Goal: Task Accomplishment & Management: Manage account settings

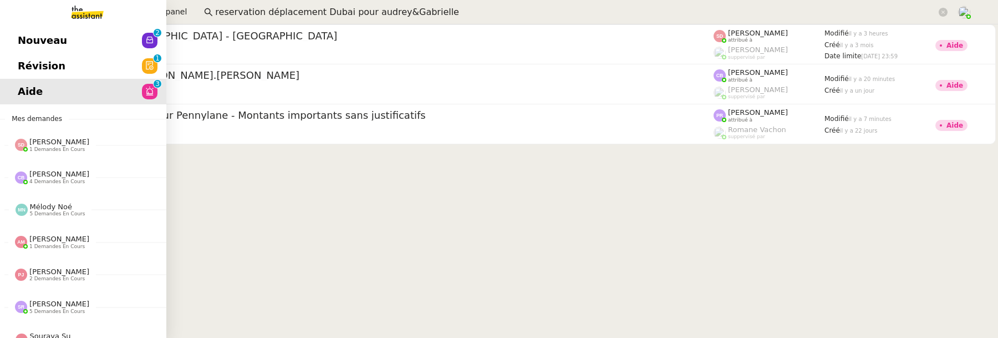
click at [26, 69] on span "Révision" at bounding box center [42, 66] width 48 height 17
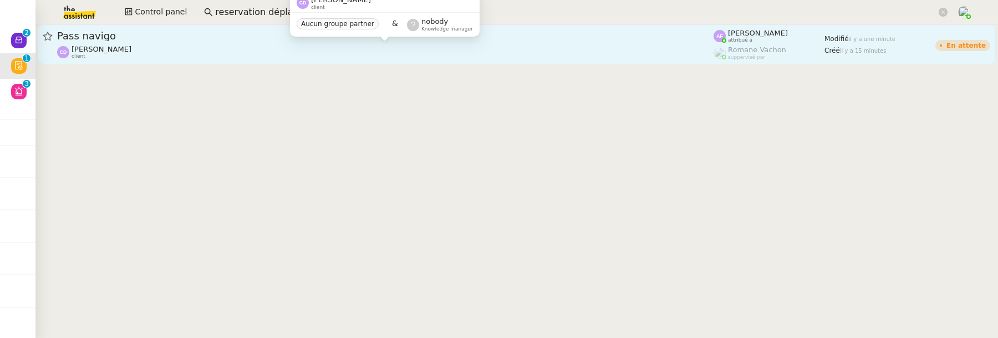
click at [227, 57] on div "[PERSON_NAME] client" at bounding box center [385, 52] width 657 height 14
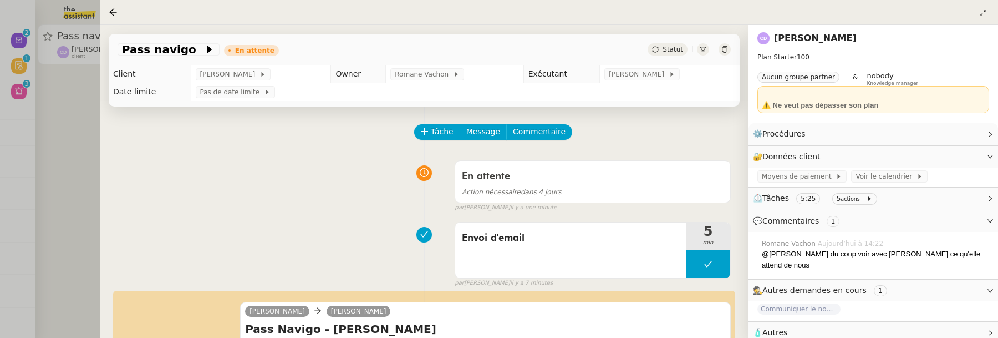
click at [77, 139] on div at bounding box center [499, 169] width 998 height 338
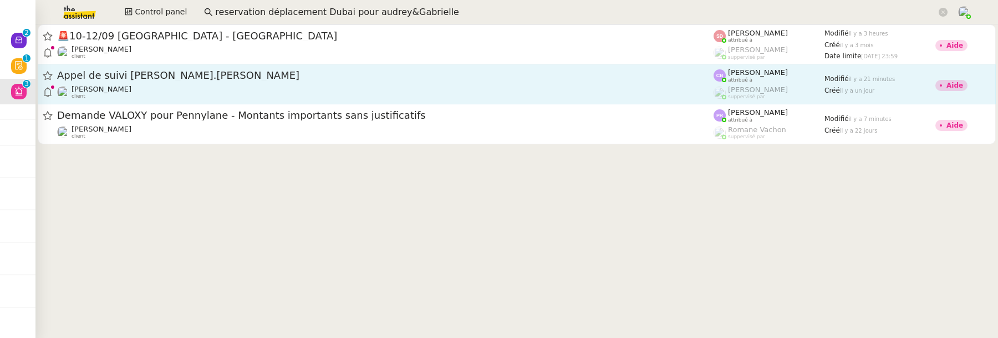
click at [335, 78] on span "Appel de suivi [PERSON_NAME].[PERSON_NAME]" at bounding box center [385, 75] width 657 height 10
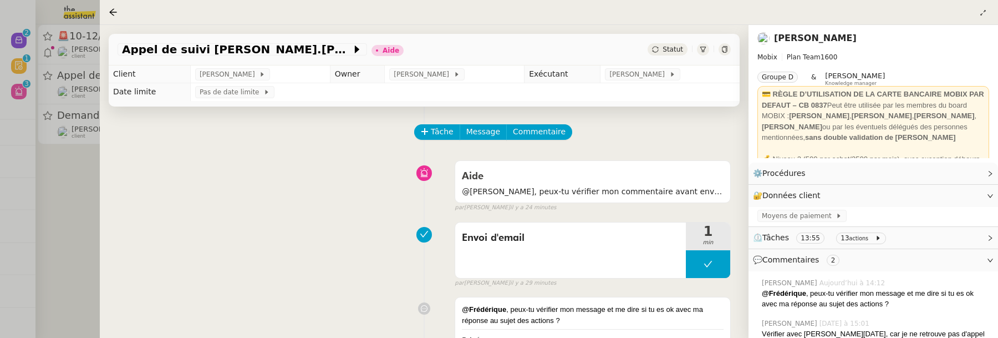
click at [93, 239] on div at bounding box center [499, 169] width 998 height 338
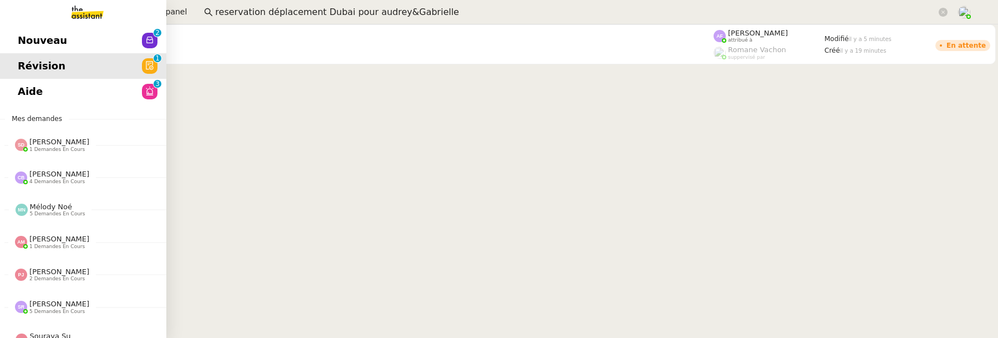
click at [52, 38] on span "Nouveau" at bounding box center [42, 40] width 49 height 17
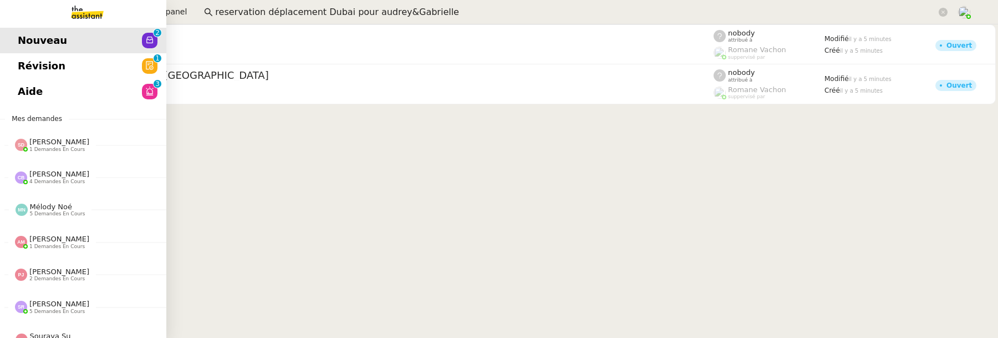
click at [43, 100] on link "Aide 0 1 2 3 4 5 6 7 8 9" at bounding box center [83, 92] width 166 height 26
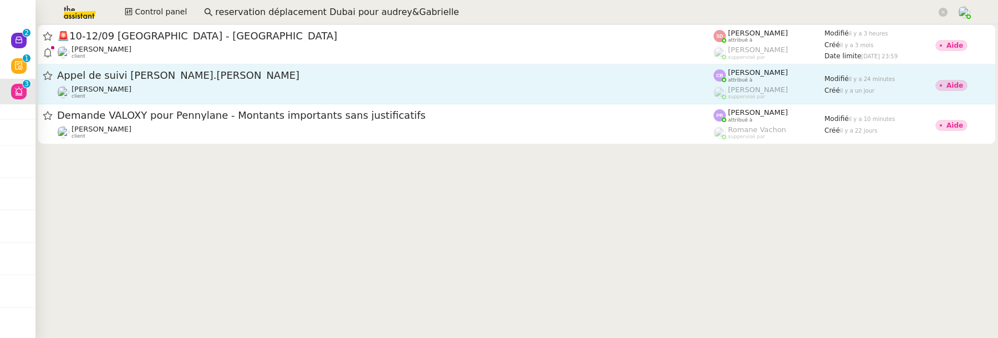
click at [468, 70] on div "Appel de suivi [PERSON_NAME].[PERSON_NAME]" at bounding box center [385, 76] width 657 height 14
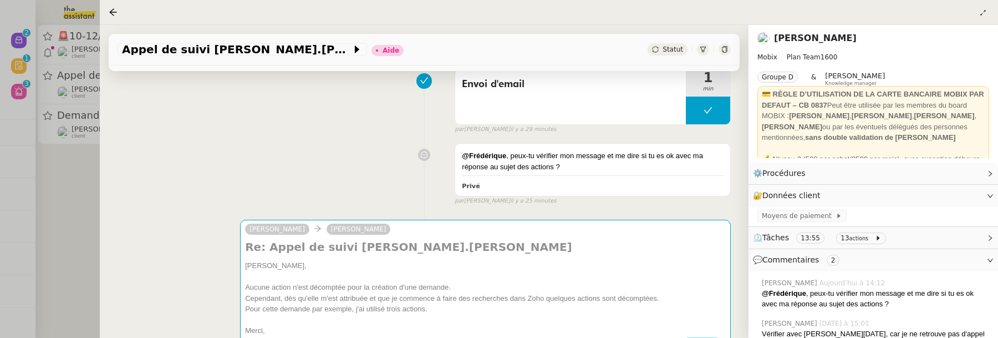
scroll to position [227, 0]
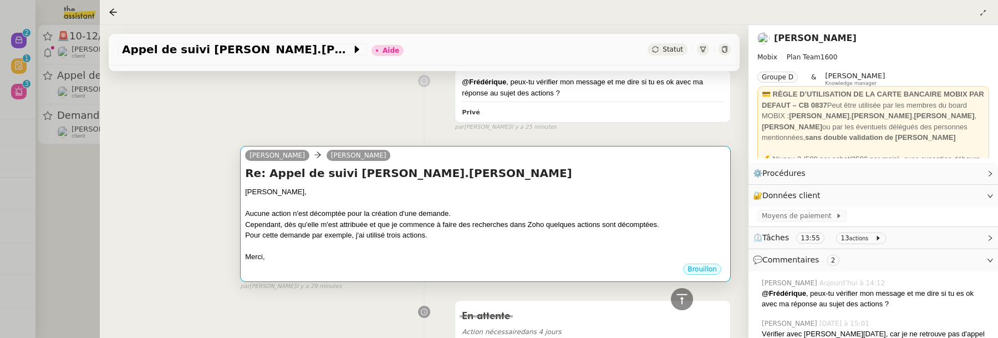
click at [675, 230] on div "Pour cette demande par exemple, j'ai utilisé trois actions." at bounding box center [485, 235] width 481 height 11
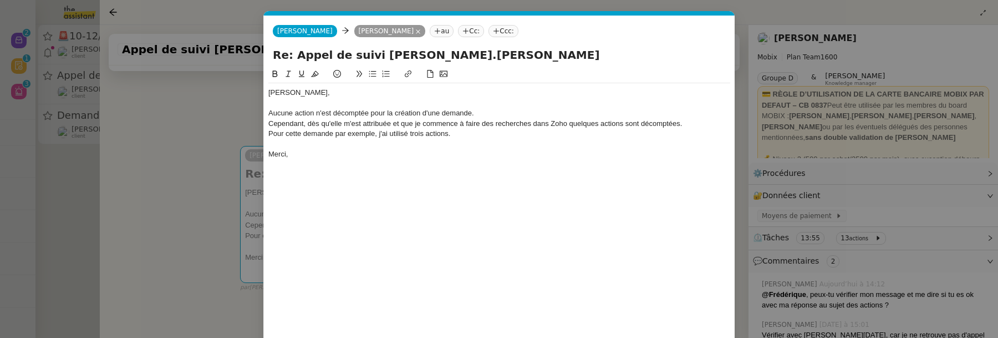
scroll to position [0, 23]
click at [680, 128] on div "Cependant, dès qu'elle m'est attribuée et que je commence à faire des recherche…" at bounding box center [499, 124] width 462 height 10
click at [511, 117] on div "Aucune action n'est décomptée pour la création d'une demande." at bounding box center [499, 113] width 462 height 10
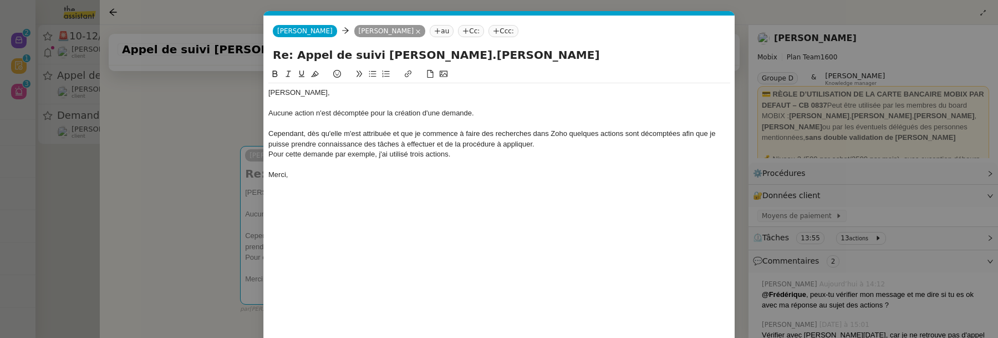
click at [551, 139] on div "Cependant, dès qu'elle m'est attribuée et que je commence à faire des recherche…" at bounding box center [499, 139] width 462 height 21
click at [514, 164] on div "Pour cette demande par exemple, j'ai utilisé trois actions." at bounding box center [499, 165] width 462 height 10
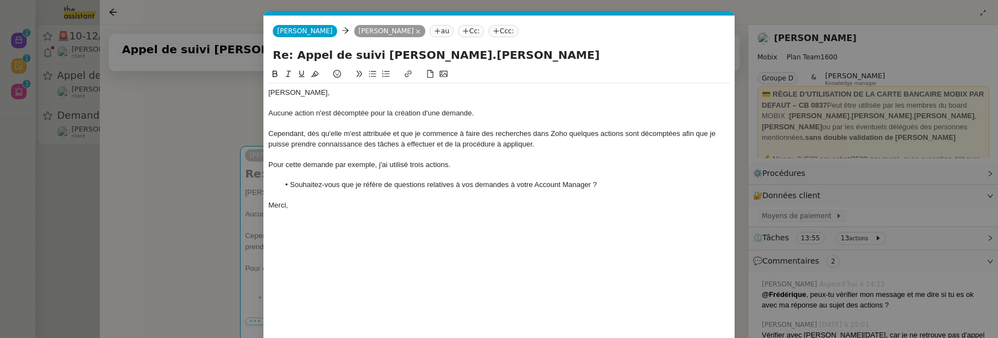
click at [201, 192] on nz-modal-container "Service TA - VOYAGE - PROPOSITION GLOBALE A utiliser dans le cadre de propositi…" at bounding box center [499, 169] width 998 height 338
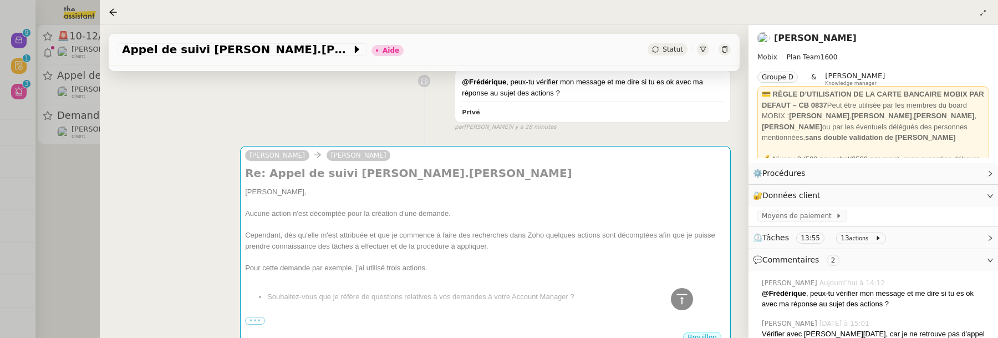
click at [78, 225] on div at bounding box center [499, 169] width 998 height 338
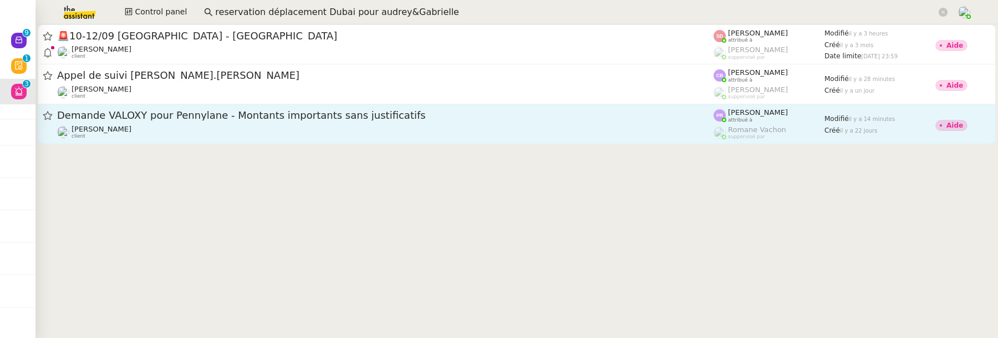
click at [194, 140] on link "Demande VALOXY pour Pennylane - Montants importants sans justificatifs [PERSON_…" at bounding box center [517, 124] width 958 height 40
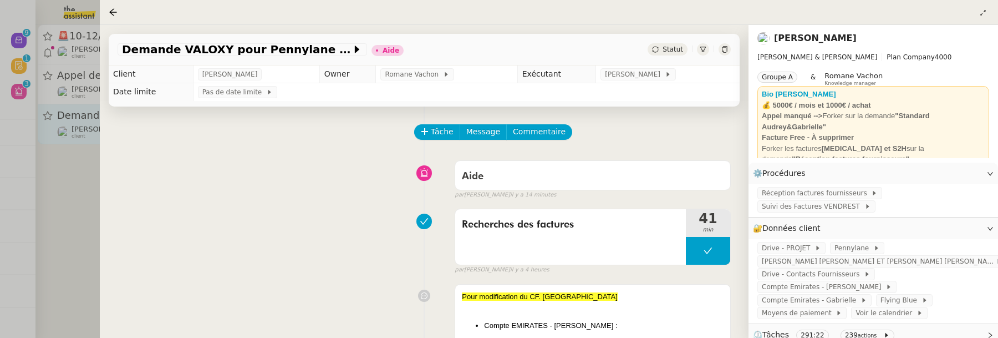
scroll to position [176, 0]
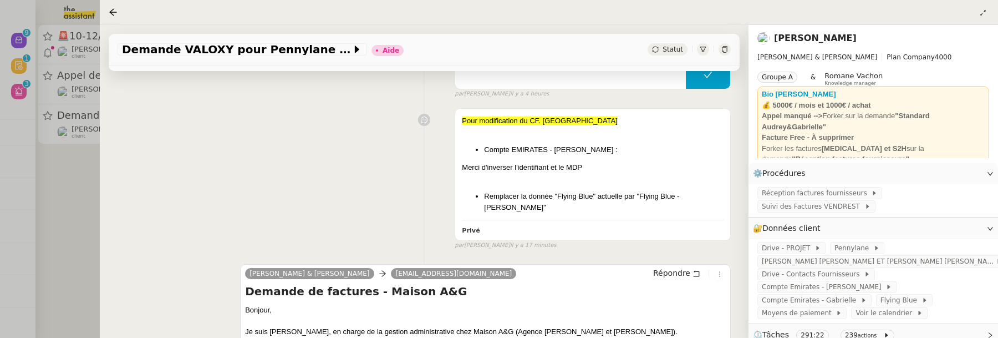
click at [80, 196] on div at bounding box center [499, 169] width 998 height 338
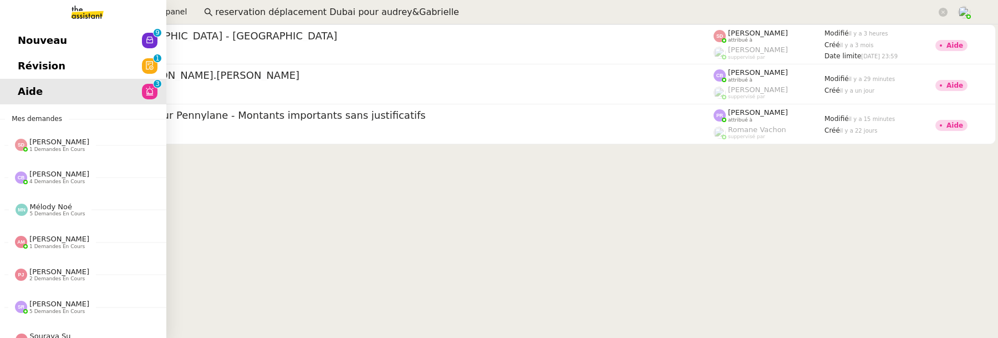
click at [21, 40] on span "Nouveau" at bounding box center [42, 40] width 49 height 17
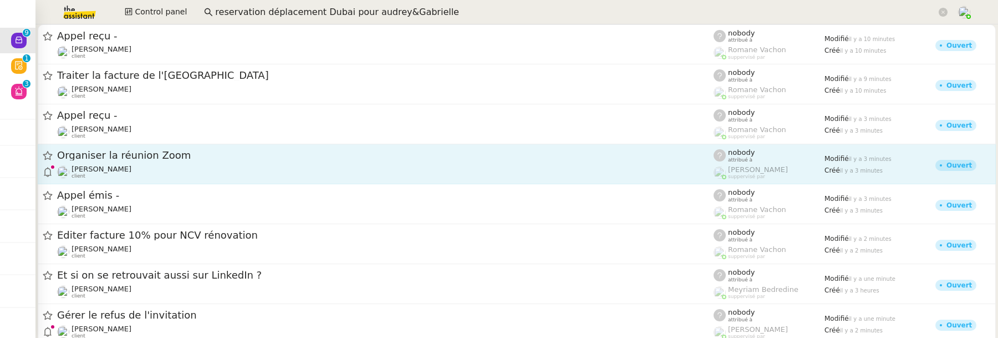
click at [306, 161] on div "Organiser la réunion Zoom" at bounding box center [385, 156] width 657 height 14
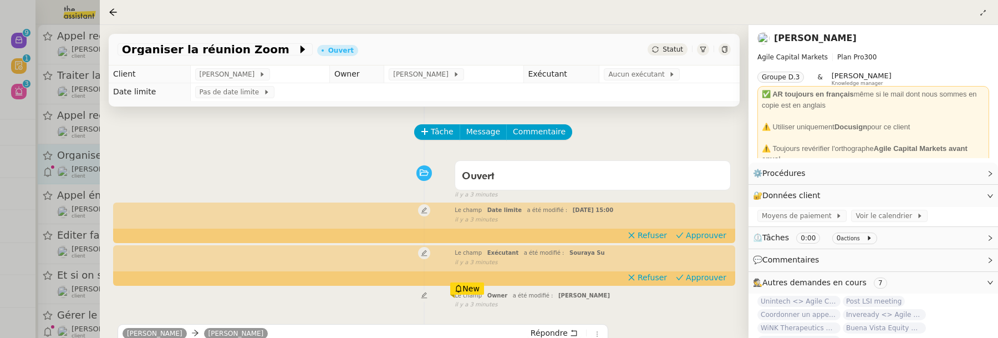
scroll to position [142, 0]
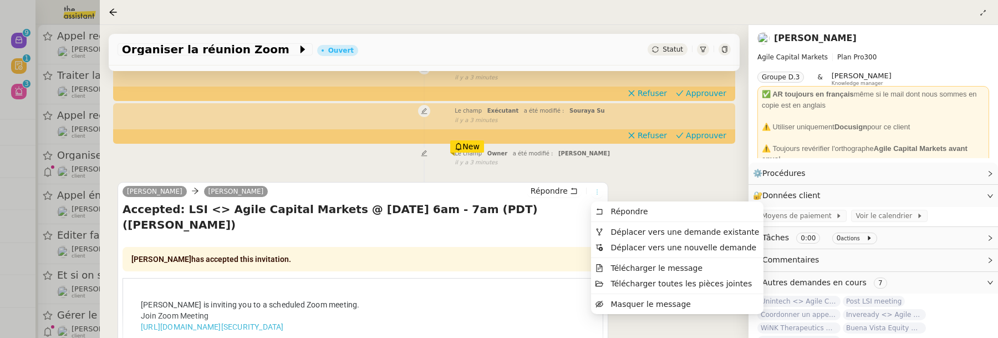
click at [597, 192] on icon at bounding box center [597, 192] width 7 height 7
click at [615, 227] on span "Déplacer vers une demande existante" at bounding box center [685, 231] width 149 height 9
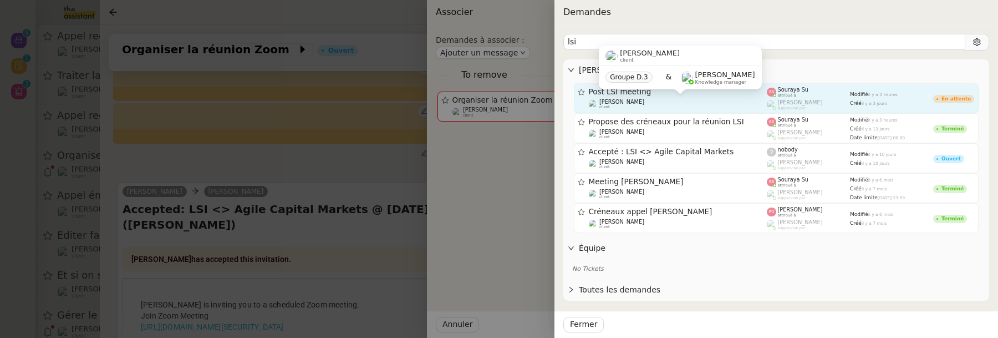
type input "lsi"
click at [733, 103] on div "[PERSON_NAME] client" at bounding box center [678, 104] width 179 height 11
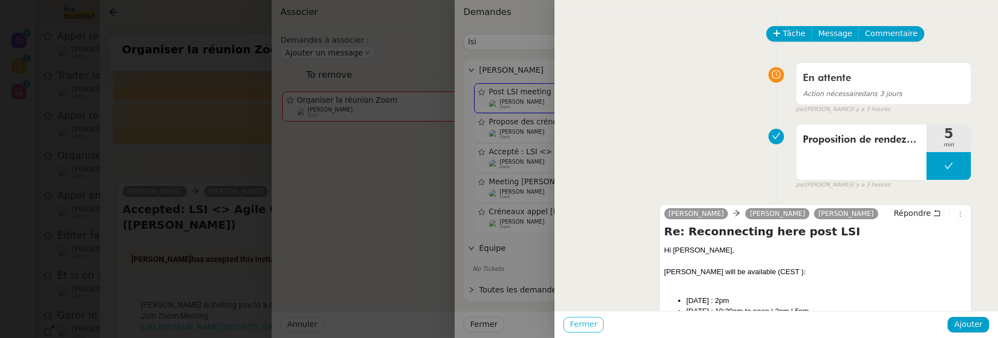
click at [592, 322] on span "Fermer" at bounding box center [583, 324] width 27 height 13
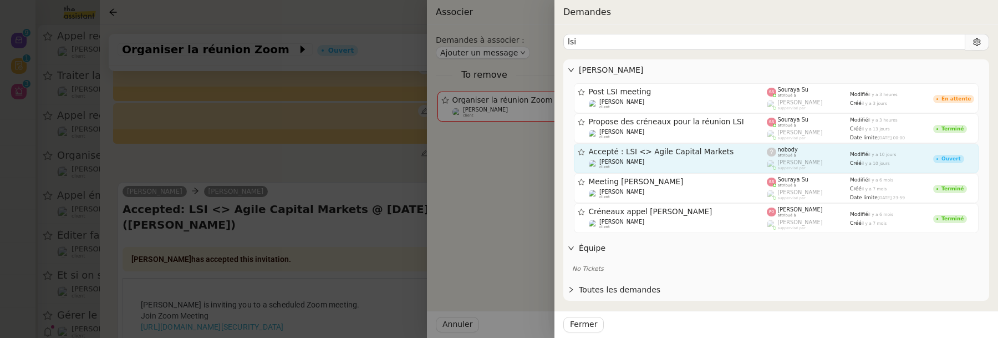
click at [669, 152] on span "Accepté : LSI <> Agile Capital Markets" at bounding box center [678, 152] width 179 height 8
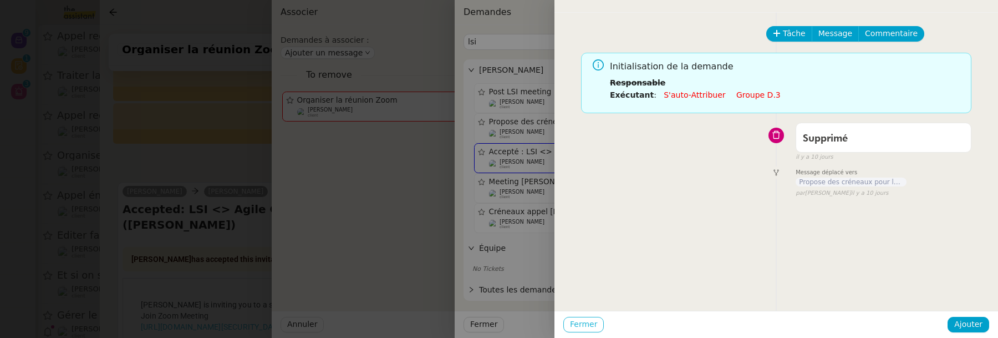
click at [589, 318] on span "Fermer" at bounding box center [583, 324] width 27 height 13
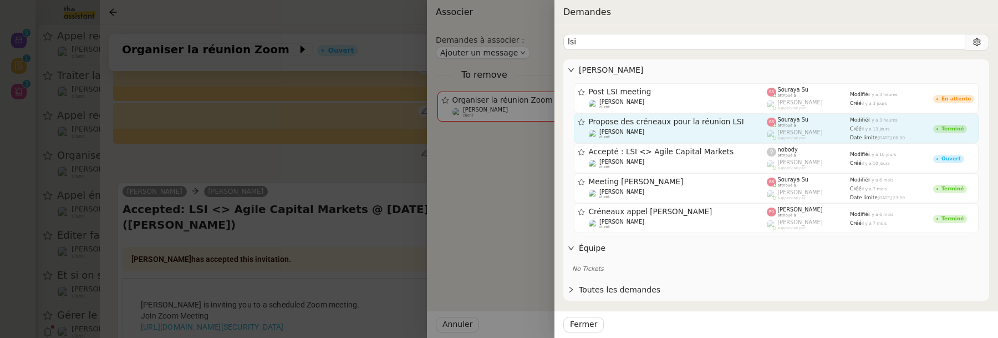
click at [643, 121] on span "Propose des créneaux pour la réunion LSI" at bounding box center [678, 122] width 179 height 8
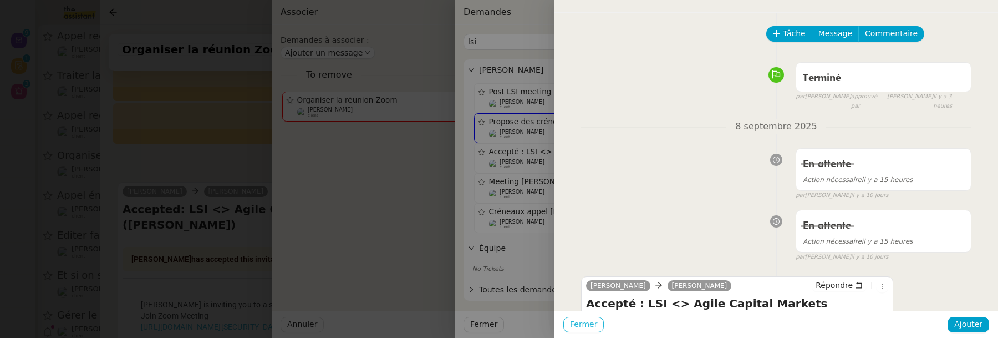
click at [582, 326] on span "Fermer" at bounding box center [583, 324] width 27 height 13
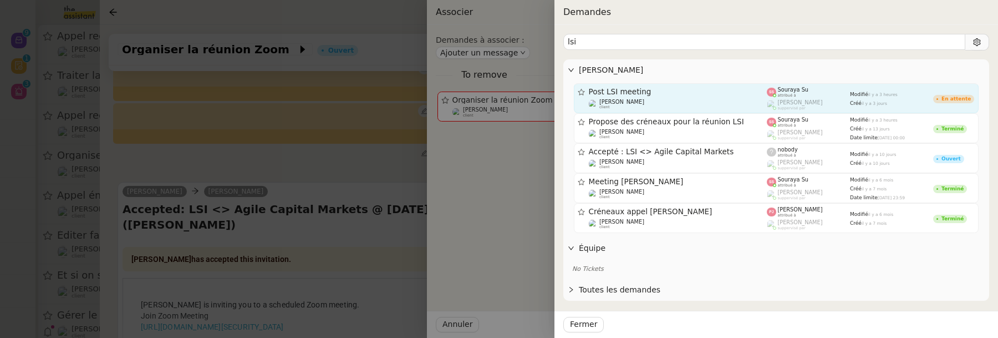
click at [612, 89] on span "Post LSI meeting" at bounding box center [678, 92] width 179 height 8
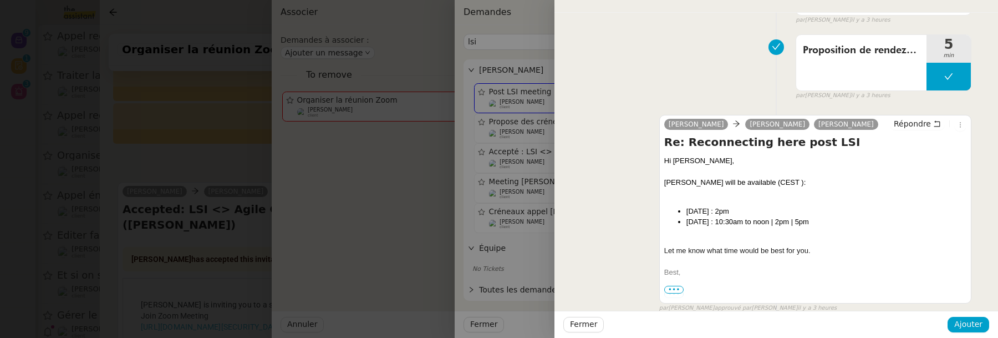
scroll to position [101, 0]
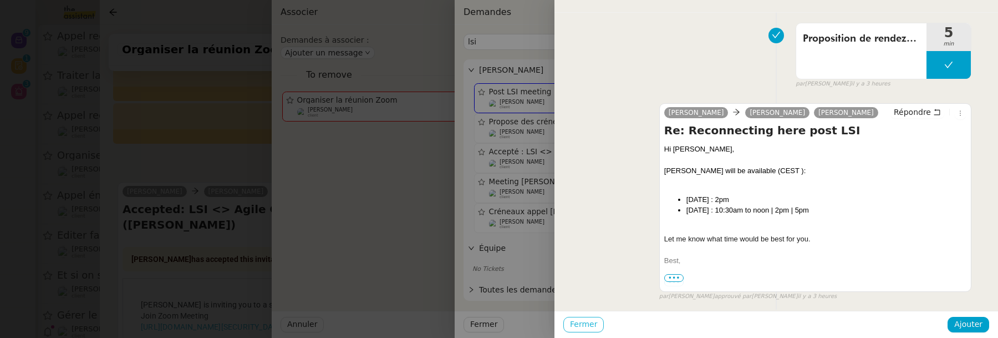
click at [593, 321] on span "Fermer" at bounding box center [583, 324] width 27 height 13
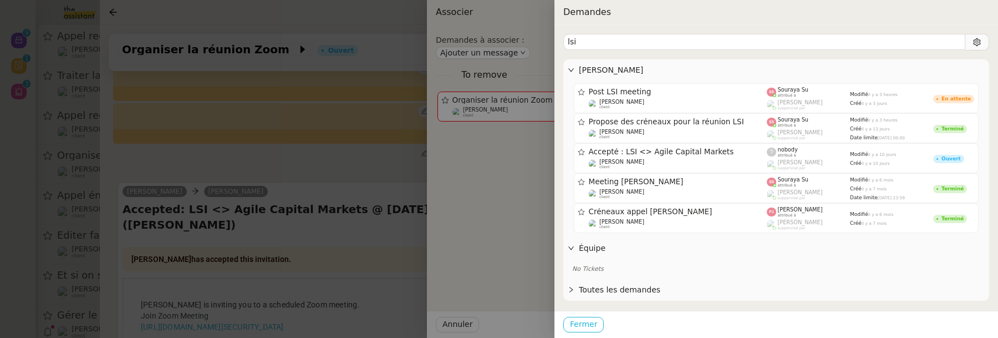
click at [594, 322] on span "Fermer" at bounding box center [583, 324] width 27 height 13
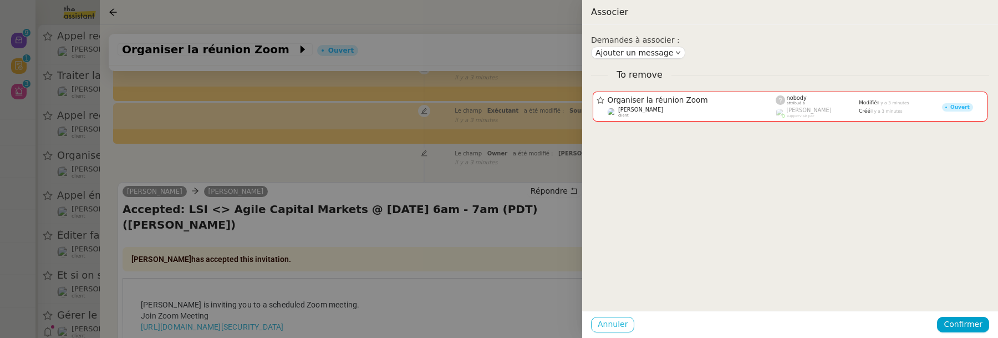
click at [602, 324] on span "Annuler" at bounding box center [613, 324] width 30 height 13
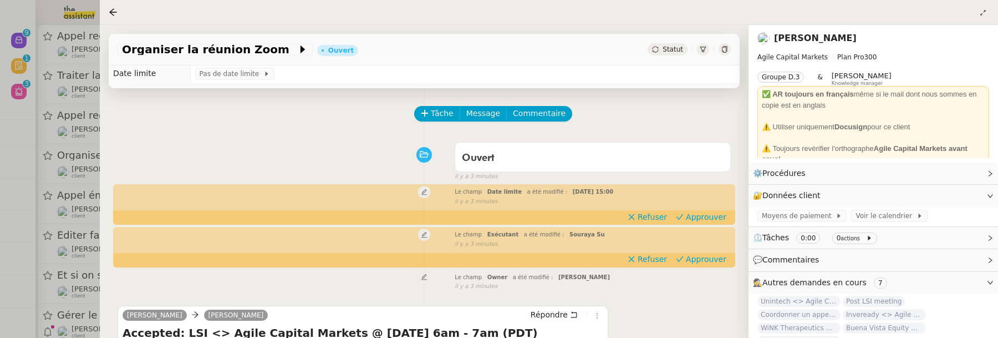
scroll to position [16, 0]
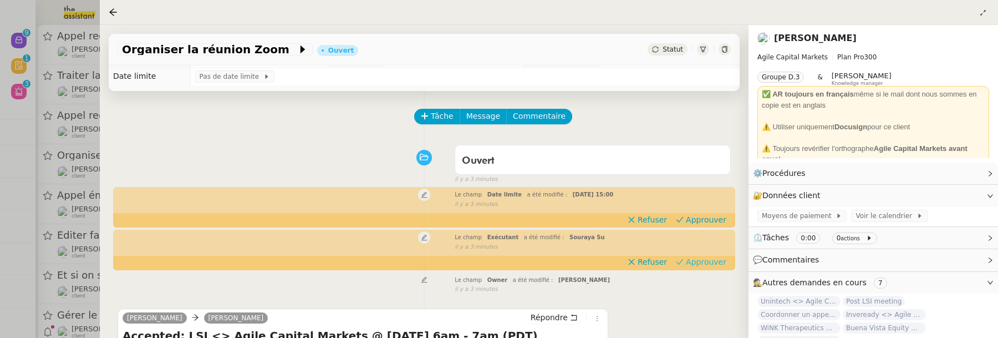
click at [712, 258] on span "Approuver" at bounding box center [706, 261] width 40 height 11
click at [718, 209] on div "Le champ Date limite a été modifié : [DATE] 15:00 false il y a 3 minutes" at bounding box center [424, 198] width 613 height 21
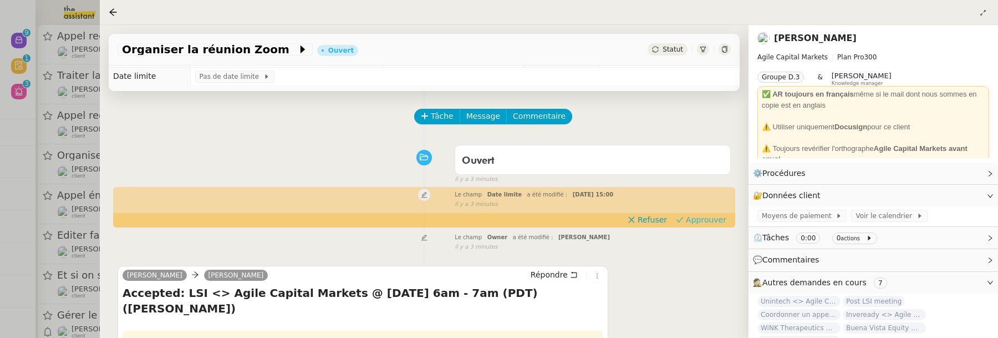
click at [718, 216] on span "Approuver" at bounding box center [706, 219] width 40 height 11
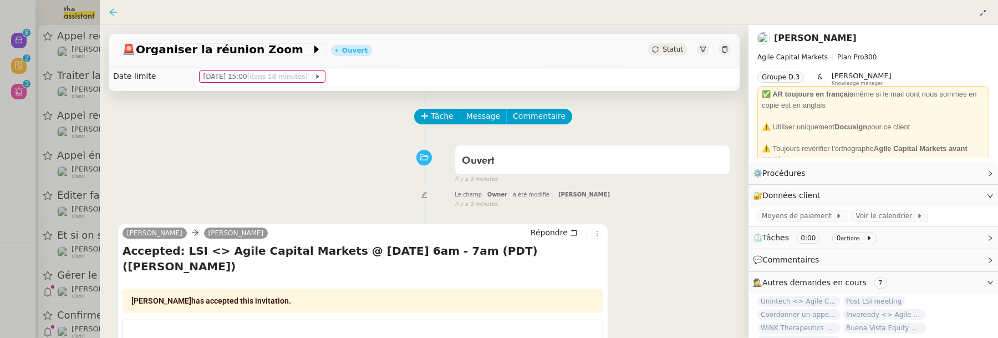
click at [112, 8] on icon at bounding box center [113, 12] width 9 height 9
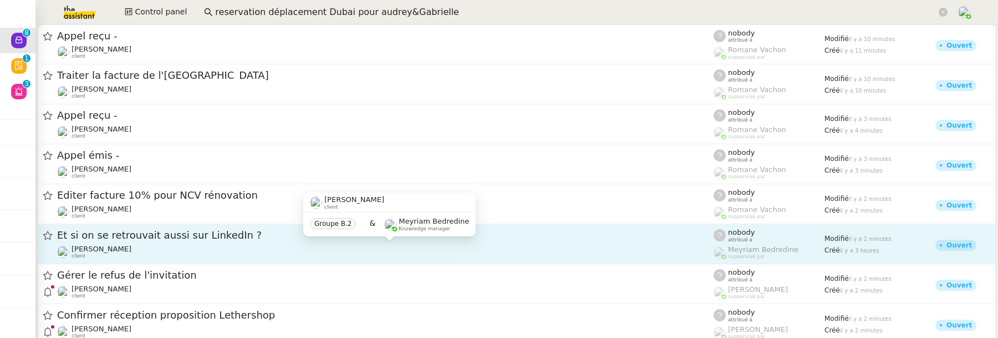
scroll to position [24, 0]
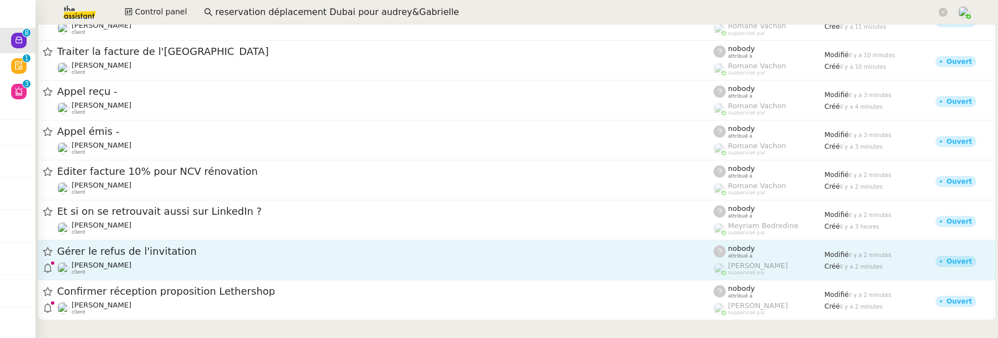
click at [214, 240] on link "Gérer le refus de l'invitation [PERSON_NAME] client nobody attribué à [PERSON_N…" at bounding box center [517, 260] width 958 height 40
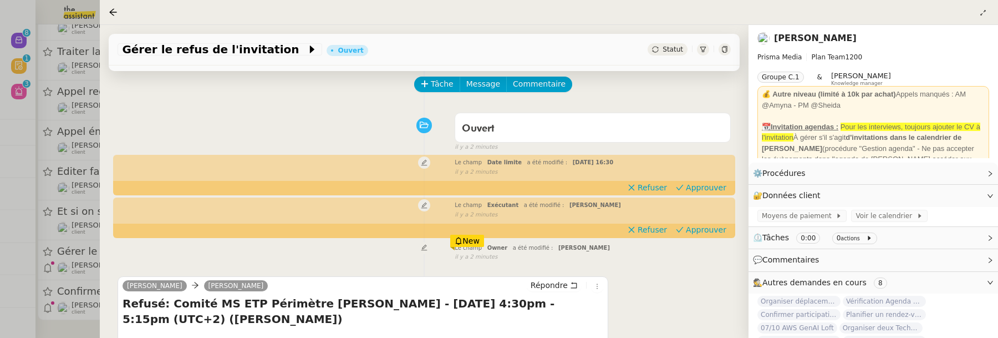
scroll to position [44, 0]
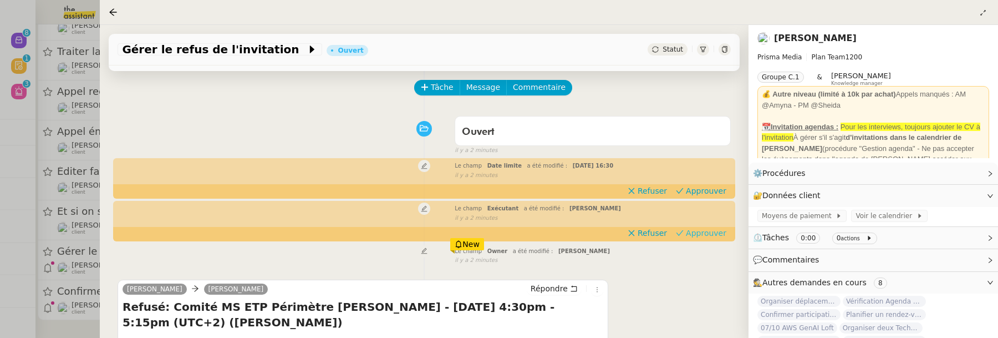
click at [689, 231] on span "Approuver" at bounding box center [706, 232] width 40 height 11
click at [709, 188] on span "Approuver" at bounding box center [706, 190] width 40 height 11
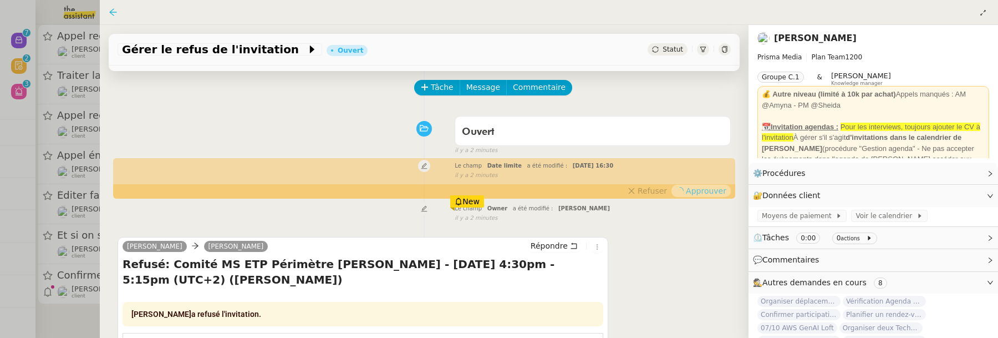
scroll to position [0, 0]
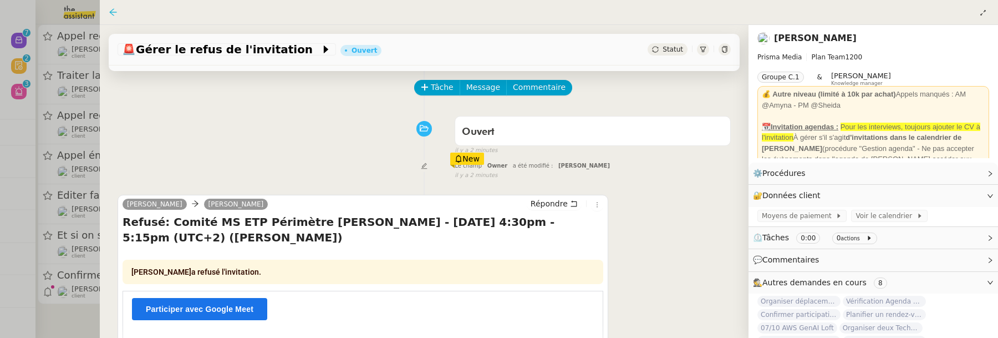
click at [112, 13] on icon at bounding box center [113, 12] width 9 height 9
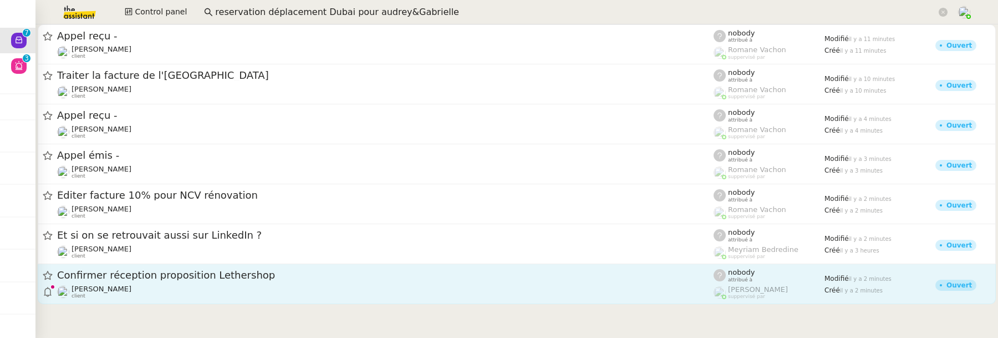
click at [209, 281] on div "Confirmer réception proposition Lethershop" at bounding box center [385, 275] width 657 height 14
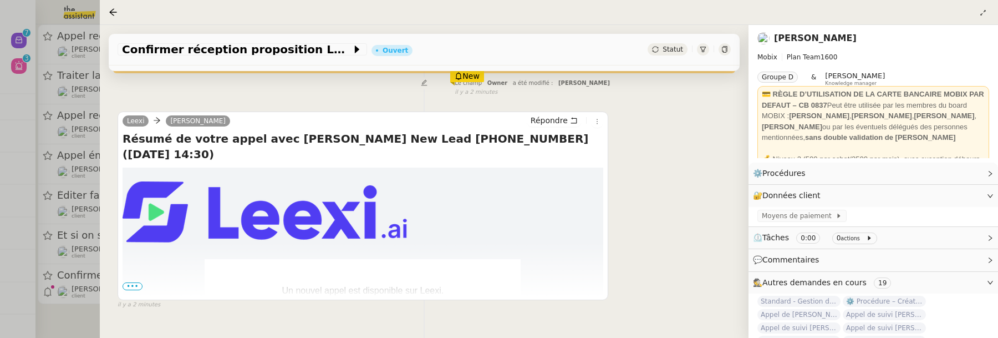
scroll to position [216, 0]
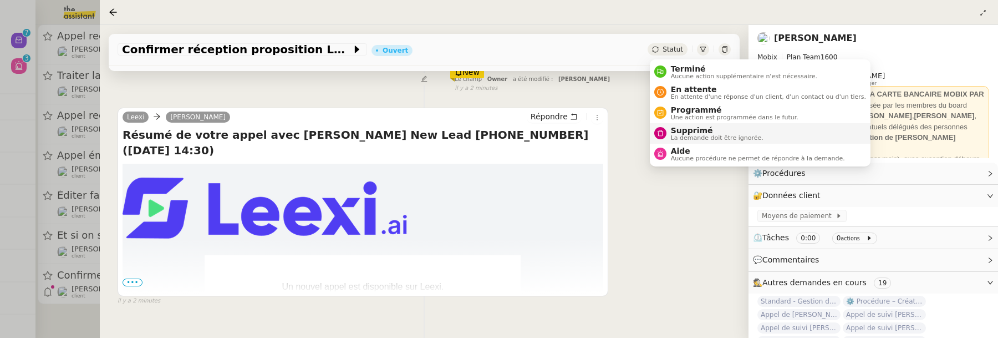
click at [692, 129] on span "Supprimé" at bounding box center [717, 130] width 93 height 9
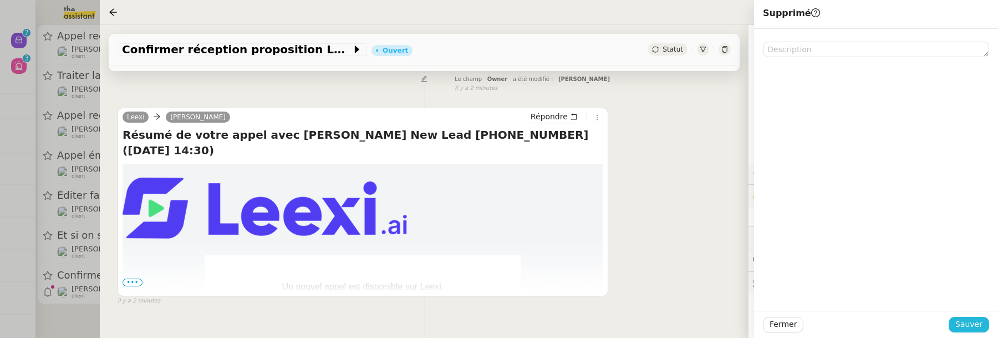
click at [978, 331] on button "Sauver" at bounding box center [969, 325] width 40 height 16
click at [84, 317] on div at bounding box center [499, 169] width 998 height 338
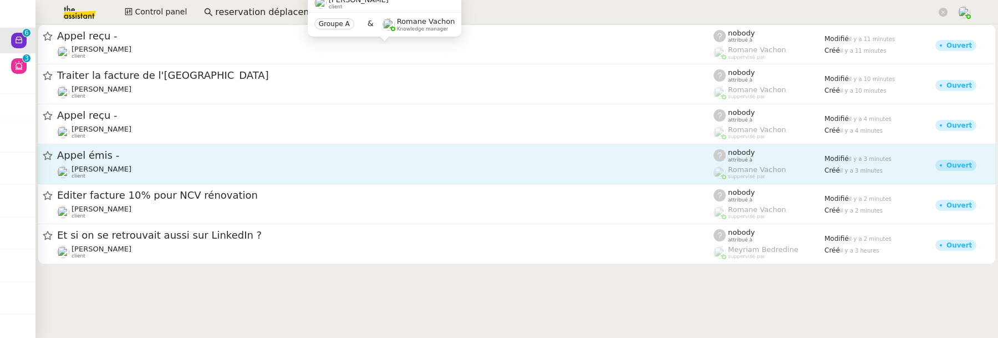
click at [199, 160] on span "Appel émis -" at bounding box center [385, 155] width 657 height 10
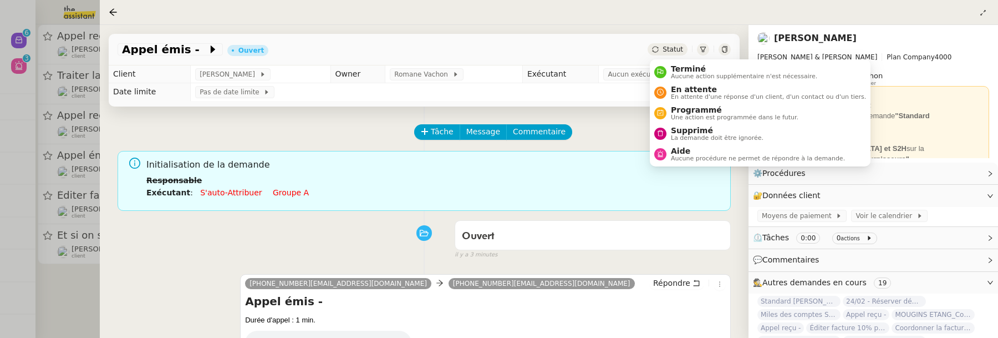
click at [658, 50] on icon at bounding box center [655, 49] width 7 height 7
click at [716, 140] on span "La demande doit être ignorée." at bounding box center [717, 138] width 93 height 6
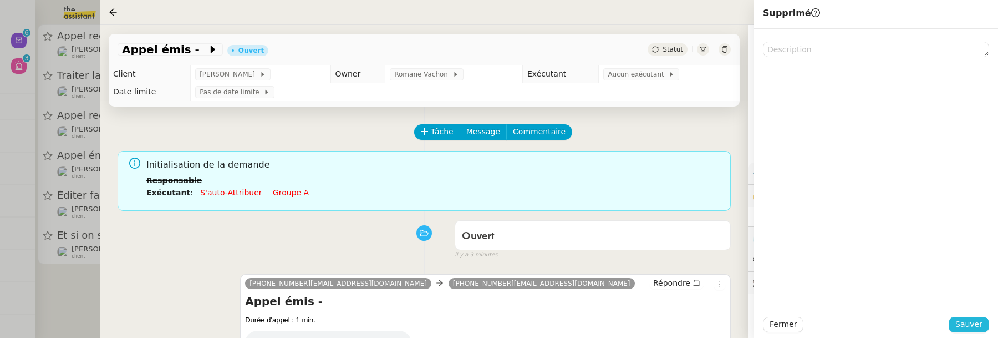
click at [967, 325] on span "Sauver" at bounding box center [969, 324] width 27 height 13
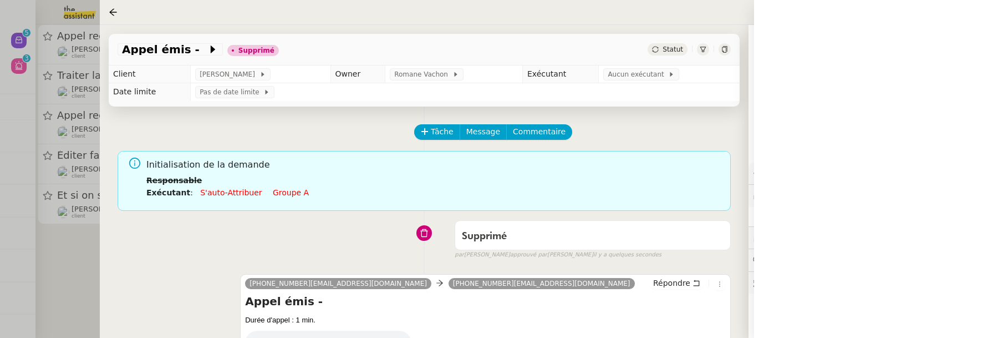
click at [90, 293] on div at bounding box center [499, 169] width 998 height 338
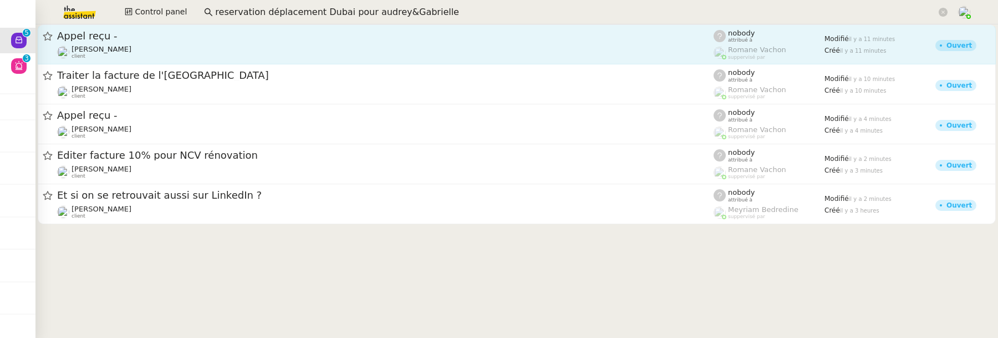
click at [238, 41] on div "Appel reçu -" at bounding box center [385, 35] width 657 height 13
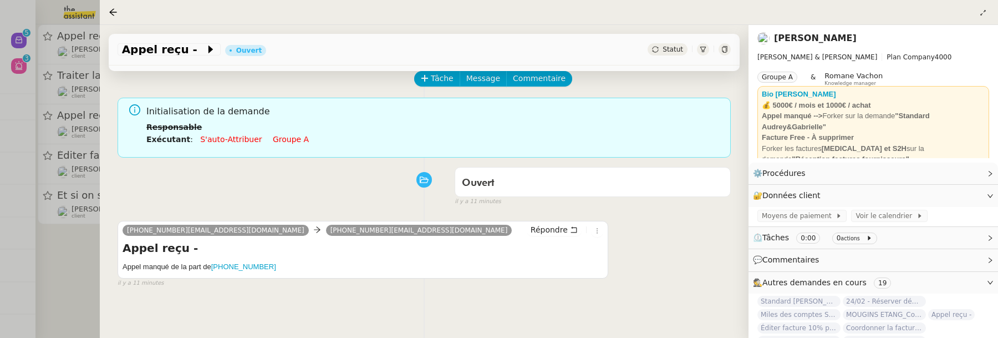
scroll to position [77, 0]
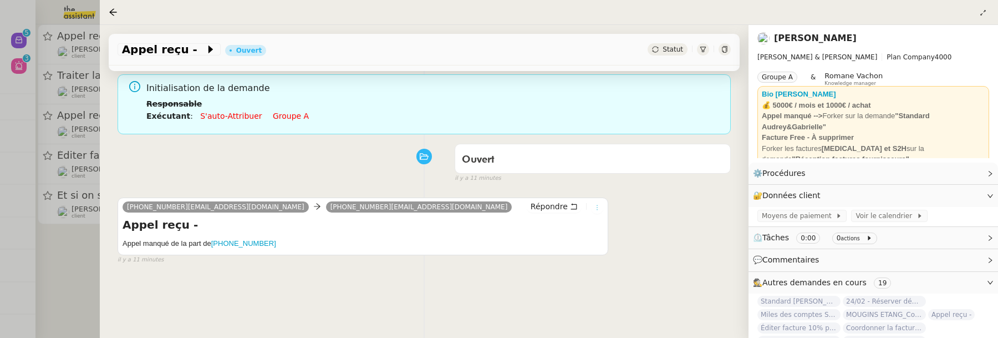
click at [595, 209] on icon at bounding box center [597, 207] width 7 height 7
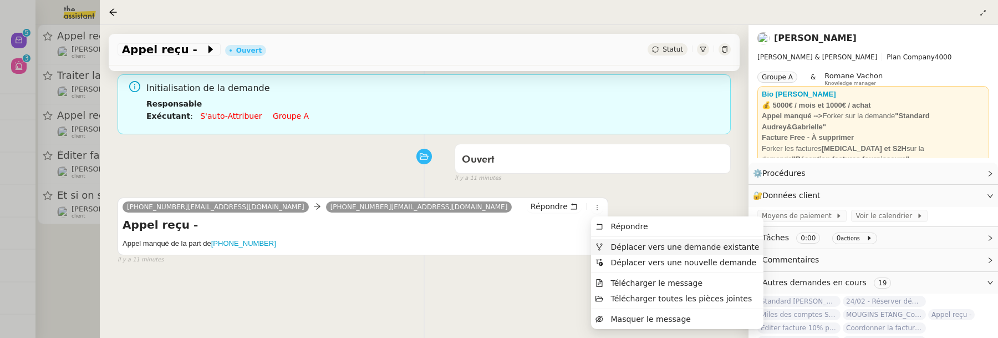
click at [631, 243] on span "Déplacer vers une demande existante" at bounding box center [685, 246] width 149 height 9
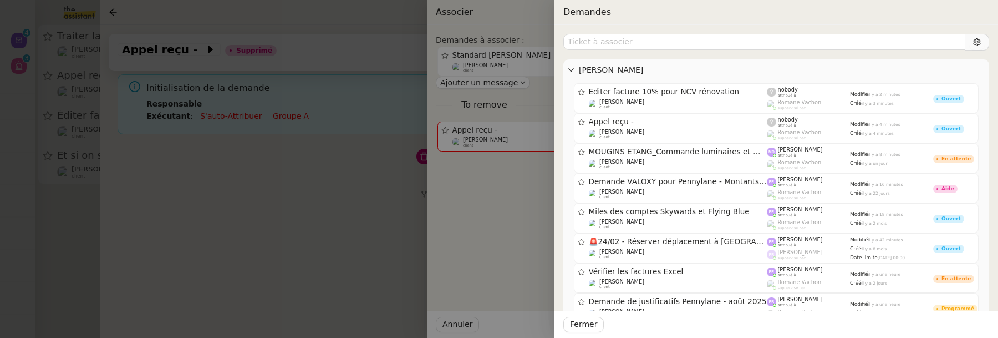
click at [192, 248] on div at bounding box center [499, 169] width 998 height 338
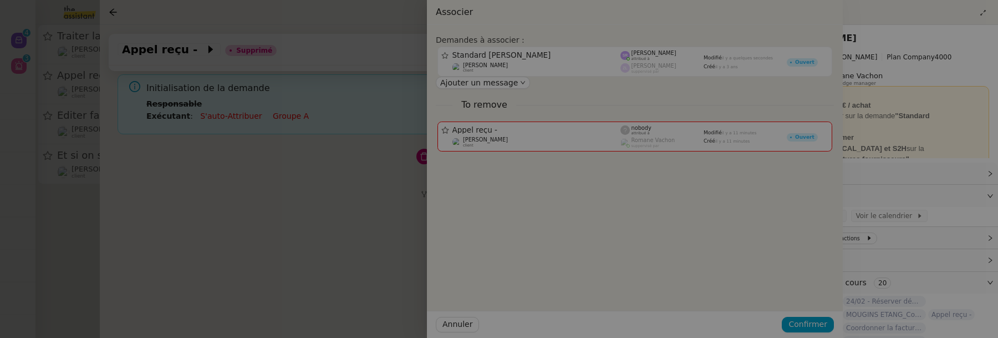
click at [192, 248] on div at bounding box center [344, 169] width 998 height 338
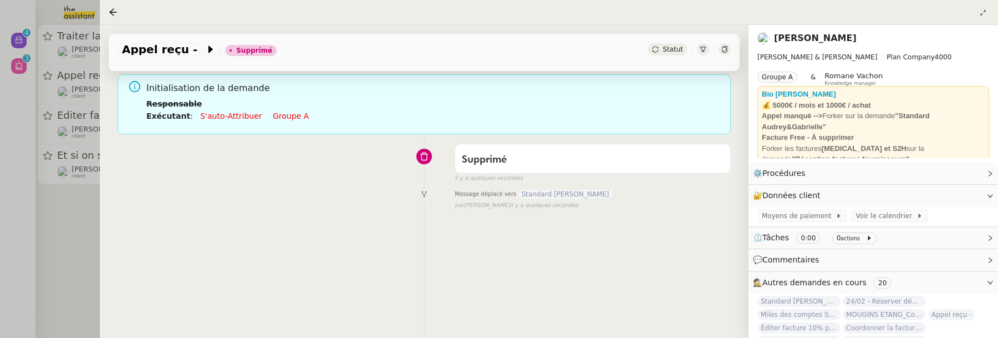
click at [71, 222] on div at bounding box center [499, 169] width 998 height 338
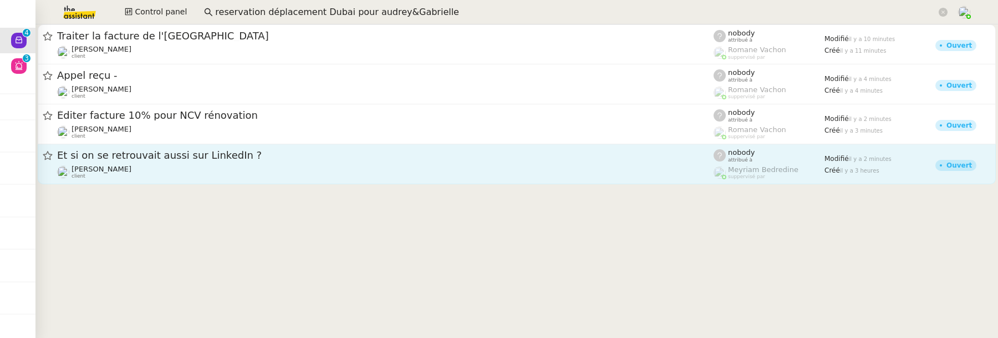
click at [162, 162] on div "Et si on se retrouvait aussi sur LinkedIn ? [PERSON_NAME] client" at bounding box center [385, 164] width 657 height 31
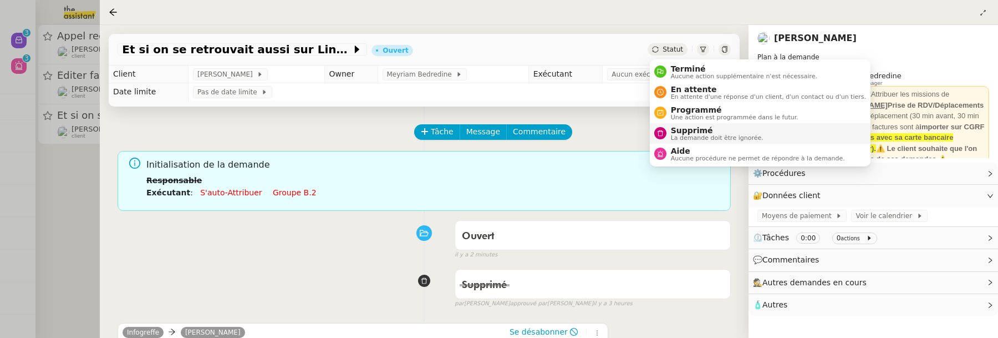
click at [685, 128] on span "Supprimé" at bounding box center [717, 130] width 93 height 9
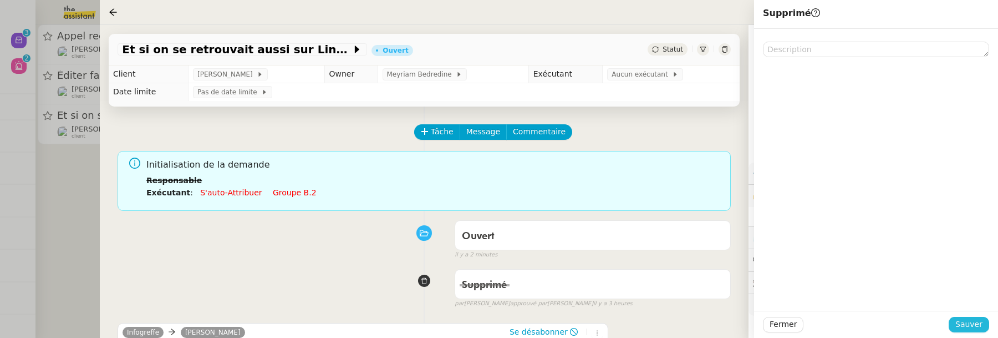
click at [981, 323] on span "Sauver" at bounding box center [969, 324] width 27 height 13
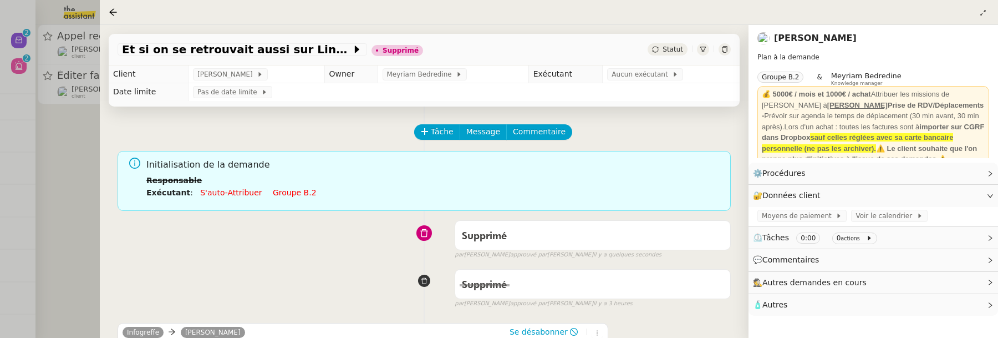
click at [84, 180] on div at bounding box center [499, 169] width 998 height 338
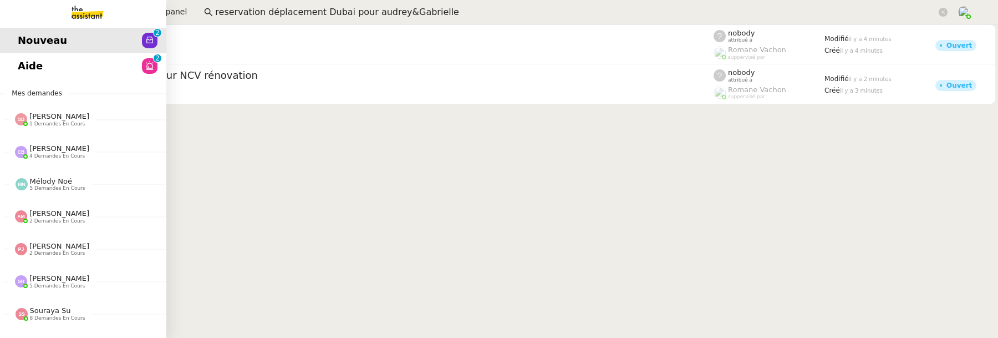
click at [26, 70] on span "Aide" at bounding box center [30, 66] width 25 height 17
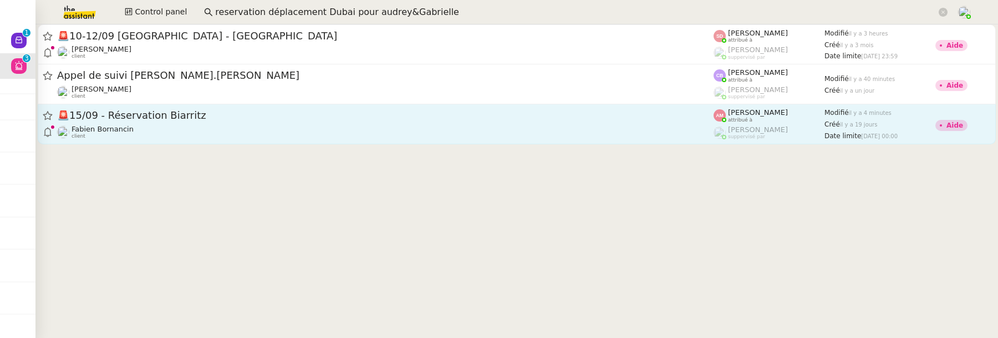
click at [212, 124] on div "🚨 15/09 - Réservation Biarritz Fabien Bornancin client" at bounding box center [385, 124] width 657 height 31
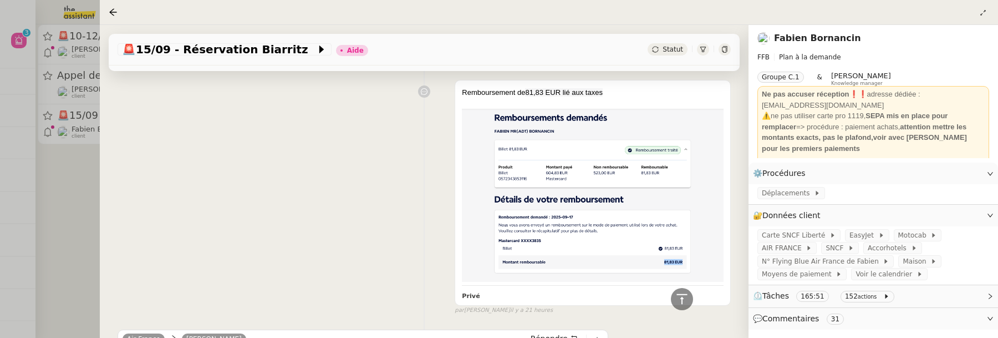
scroll to position [860, 0]
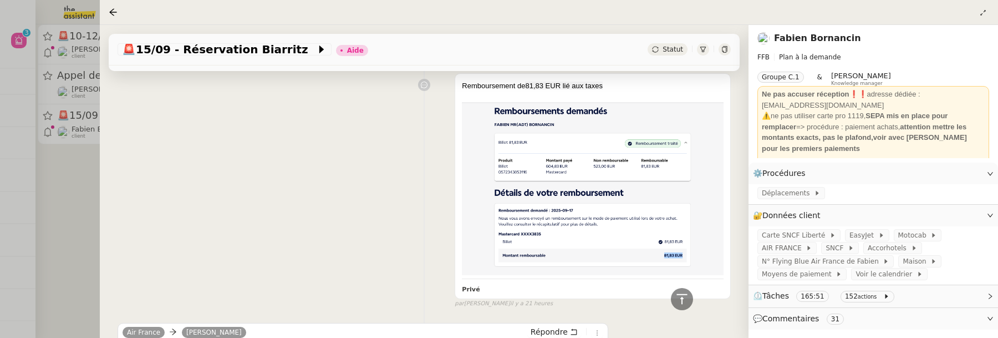
click at [723, 48] on icon at bounding box center [724, 49] width 5 height 7
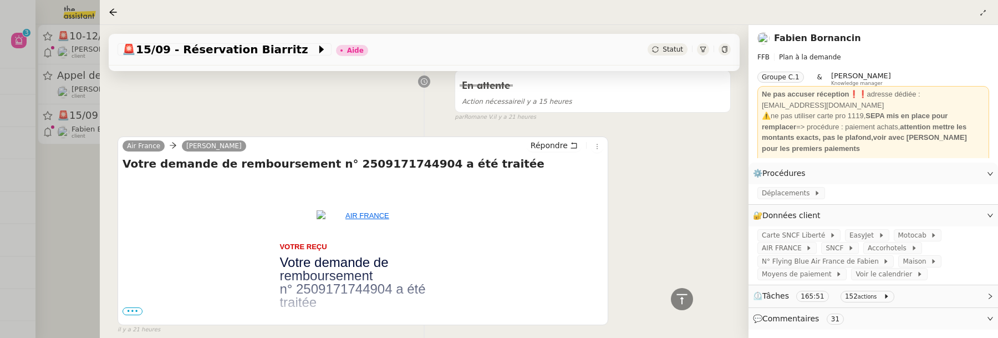
scroll to position [0, 0]
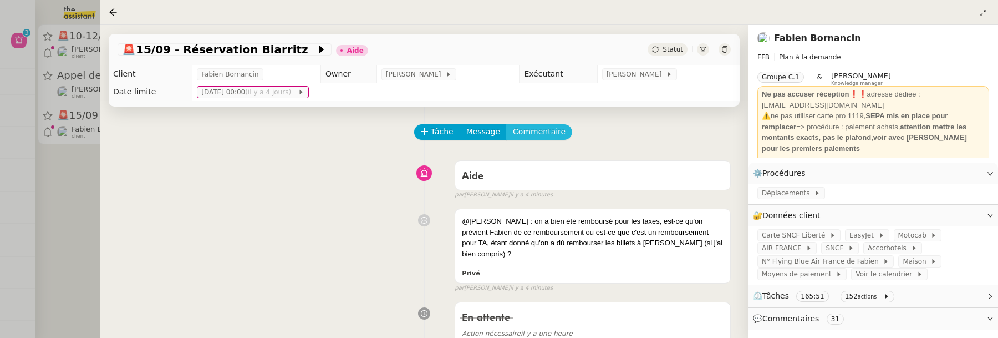
click at [543, 126] on span "Commentaire" at bounding box center [539, 131] width 53 height 13
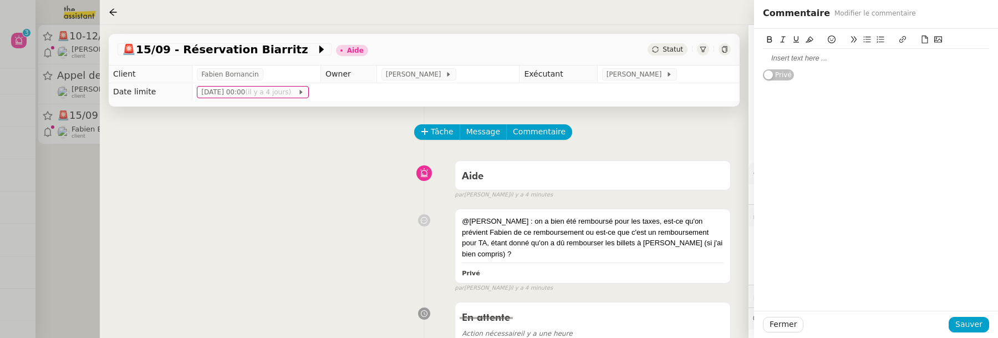
click at [807, 62] on div at bounding box center [876, 58] width 226 height 10
click at [961, 317] on button "Sauver" at bounding box center [969, 325] width 40 height 16
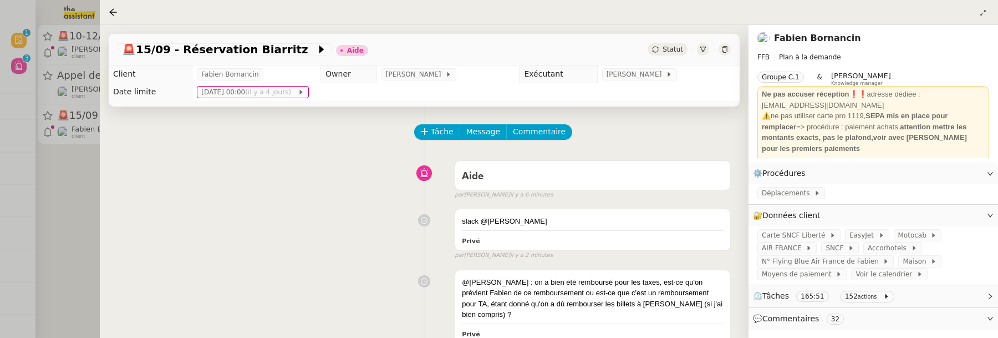
click at [89, 207] on div at bounding box center [499, 169] width 998 height 338
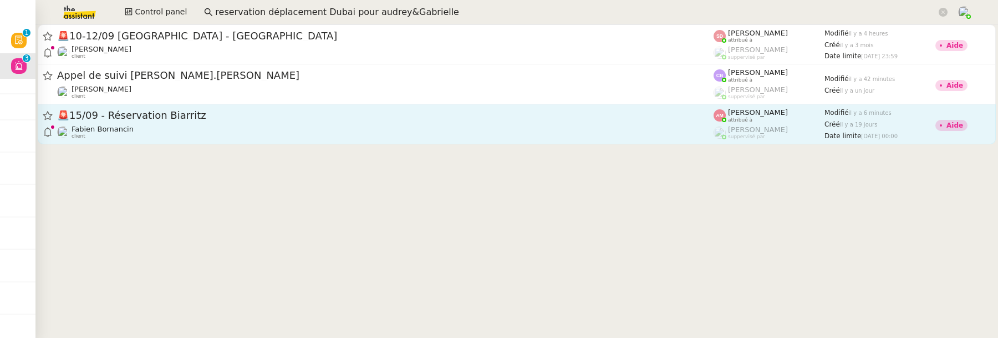
click at [214, 113] on span "🚨 15/09 - Réservation Biarritz" at bounding box center [385, 115] width 657 height 10
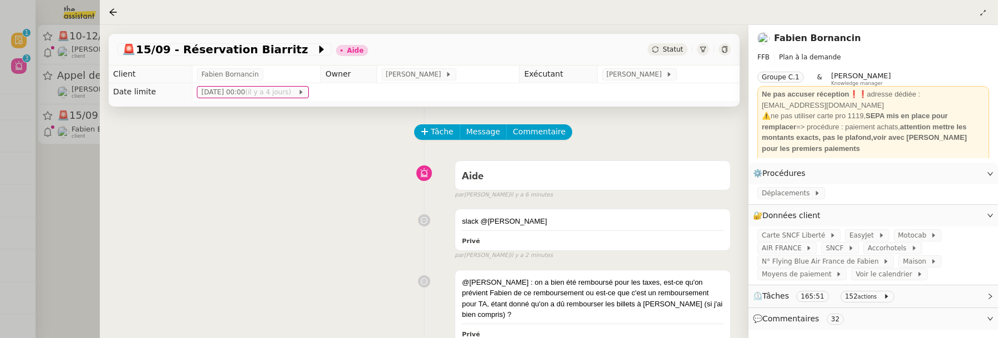
click at [68, 195] on div at bounding box center [499, 169] width 998 height 338
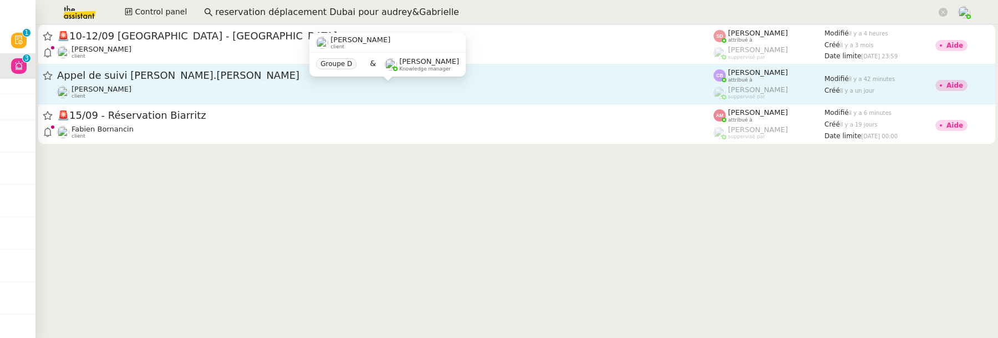
click at [194, 87] on div "[PERSON_NAME] client" at bounding box center [385, 92] width 657 height 14
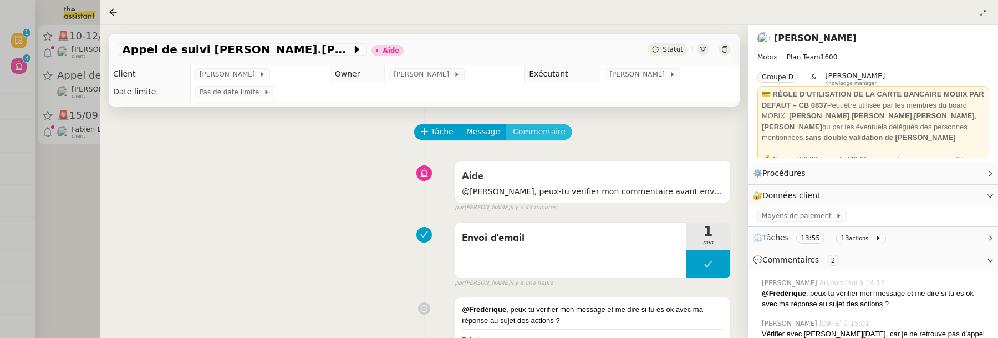
click at [560, 131] on button "Commentaire" at bounding box center [539, 132] width 66 height 16
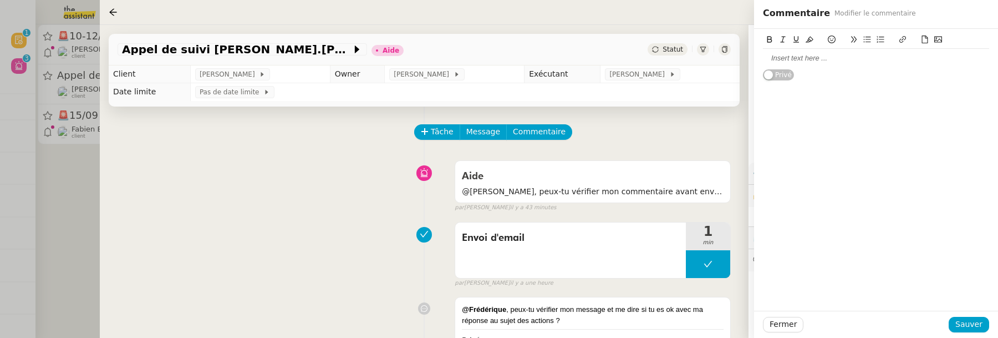
click at [786, 61] on div at bounding box center [876, 58] width 226 height 10
click at [968, 327] on span "Sauver" at bounding box center [969, 324] width 27 height 13
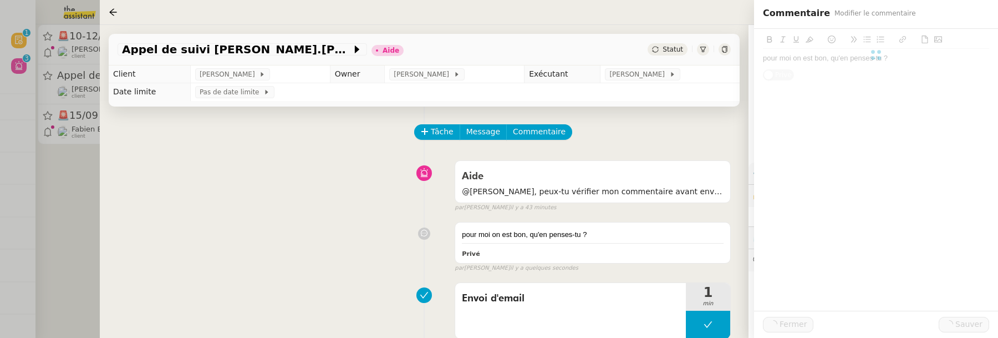
click at [675, 54] on div "Statut" at bounding box center [668, 49] width 40 height 12
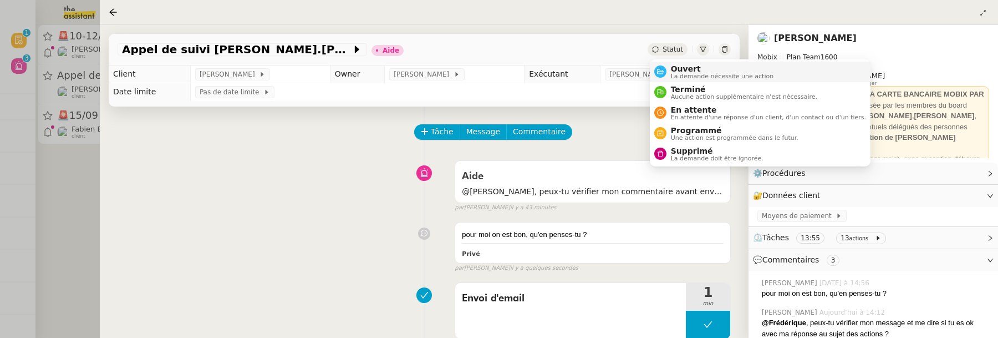
click at [679, 63] on li "Ouvert La demande nécessite une action" at bounding box center [760, 72] width 221 height 21
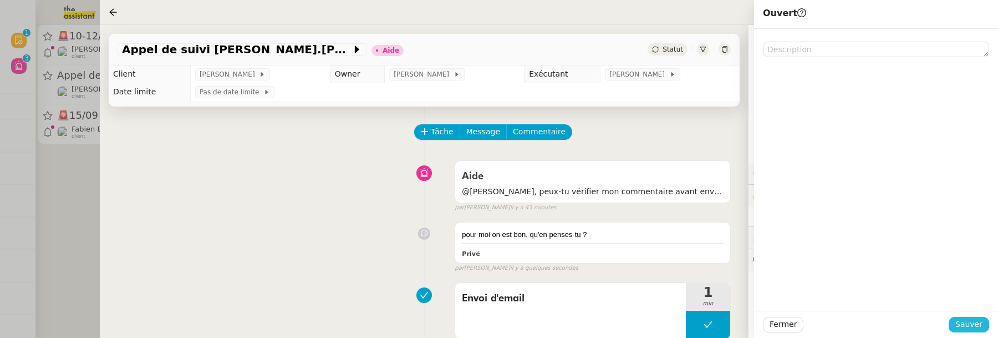
click at [969, 328] on span "Sauver" at bounding box center [969, 324] width 27 height 13
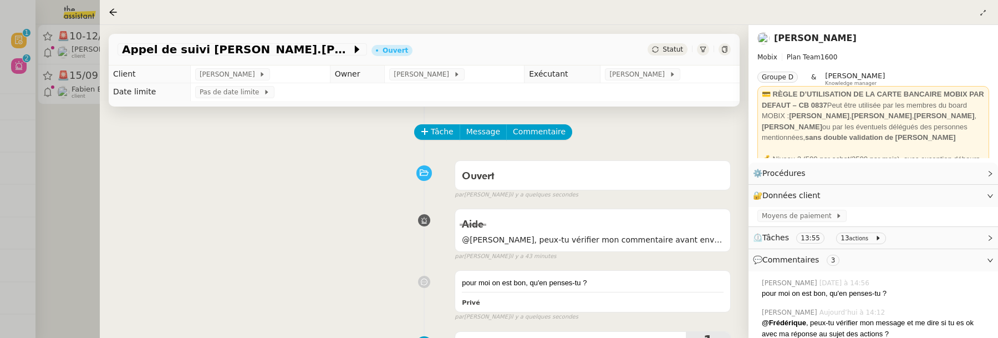
click at [75, 167] on div at bounding box center [499, 169] width 998 height 338
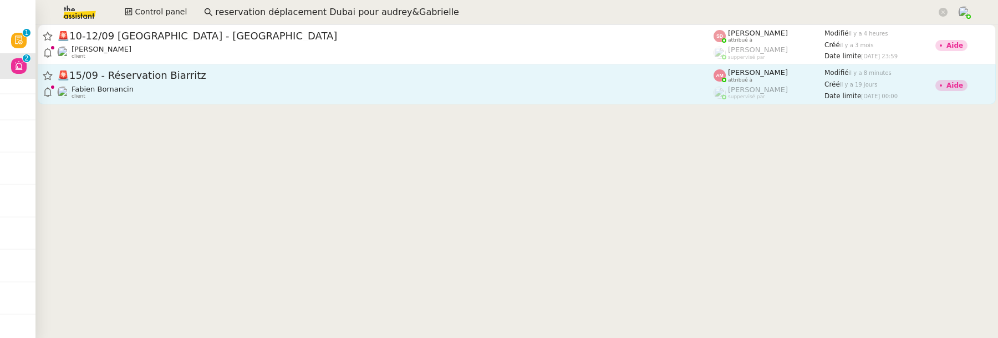
click at [576, 86] on div "Fabien Bornancin client" at bounding box center [385, 92] width 657 height 14
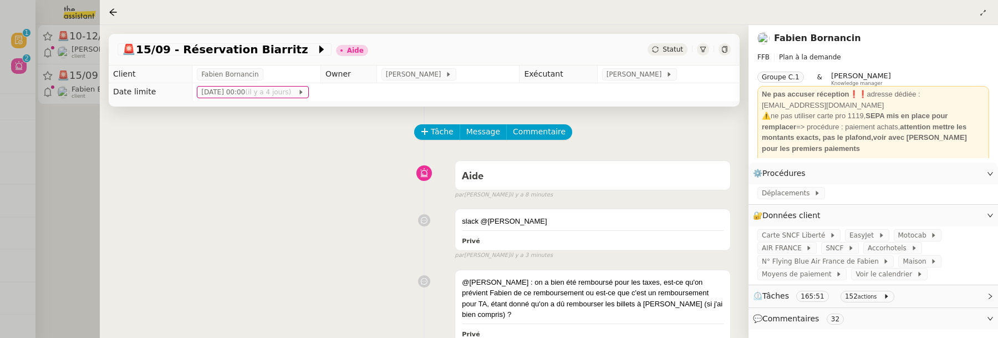
click at [725, 49] on icon at bounding box center [725, 49] width 7 height 7
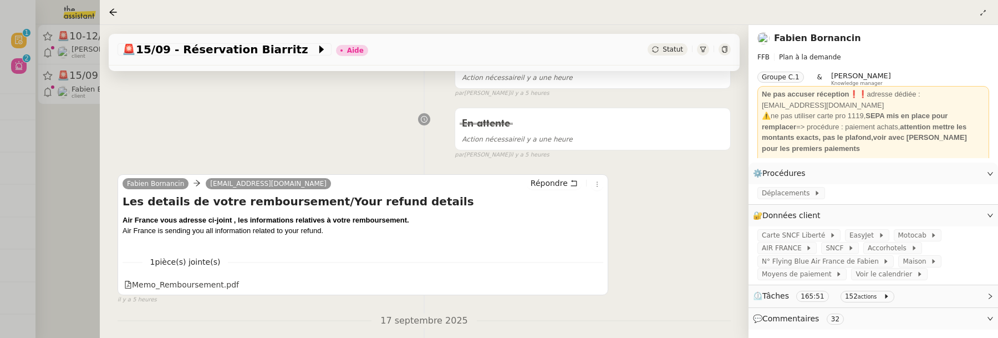
scroll to position [317, 0]
click at [199, 278] on div "Memo_Remboursement.pdf" at bounding box center [181, 284] width 115 height 13
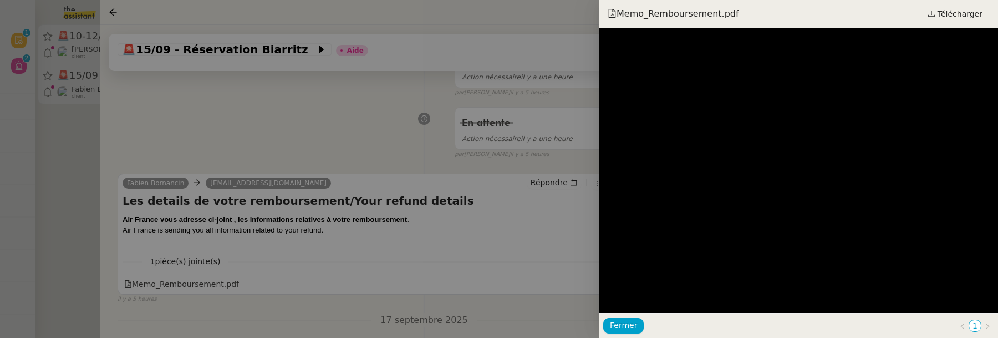
click at [407, 142] on div at bounding box center [499, 169] width 998 height 338
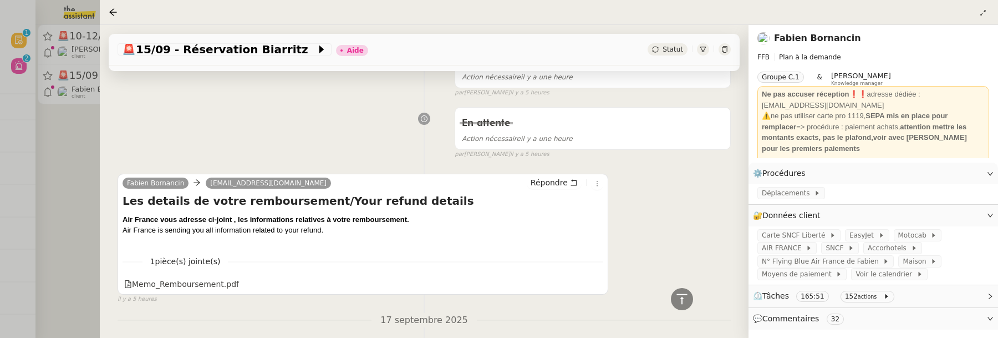
scroll to position [0, 0]
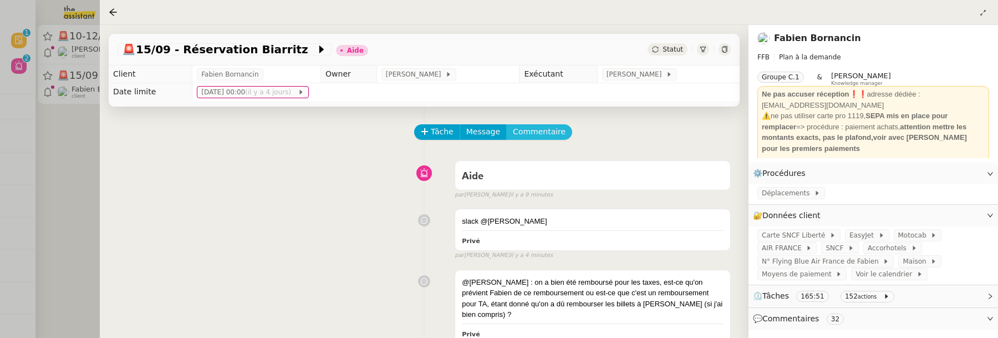
click at [536, 132] on span "Commentaire" at bounding box center [539, 131] width 53 height 13
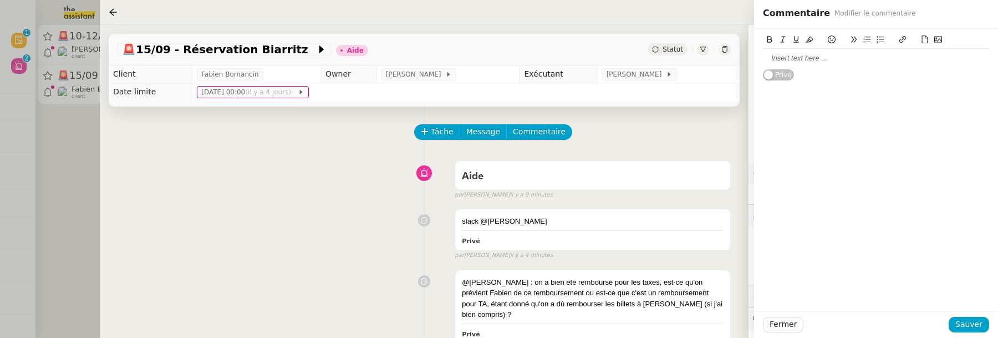
click at [786, 59] on div at bounding box center [876, 58] width 226 height 10
click at [959, 319] on span "Sauver" at bounding box center [969, 324] width 27 height 13
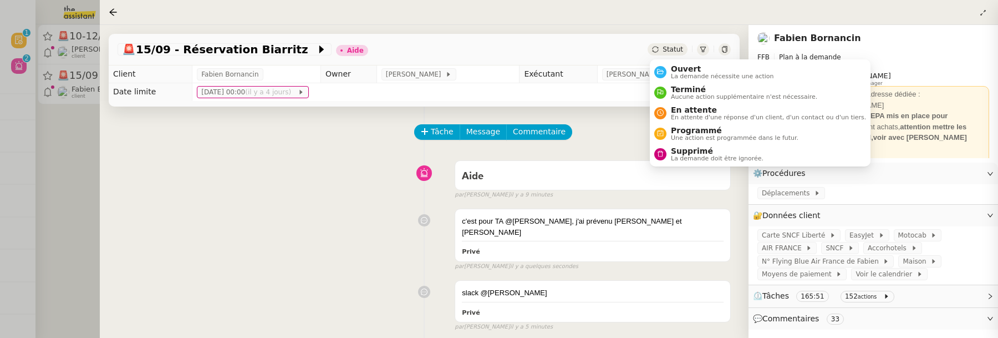
click at [674, 49] on span "Statut" at bounding box center [673, 49] width 21 height 8
click at [679, 64] on span "Ouvert" at bounding box center [722, 68] width 103 height 9
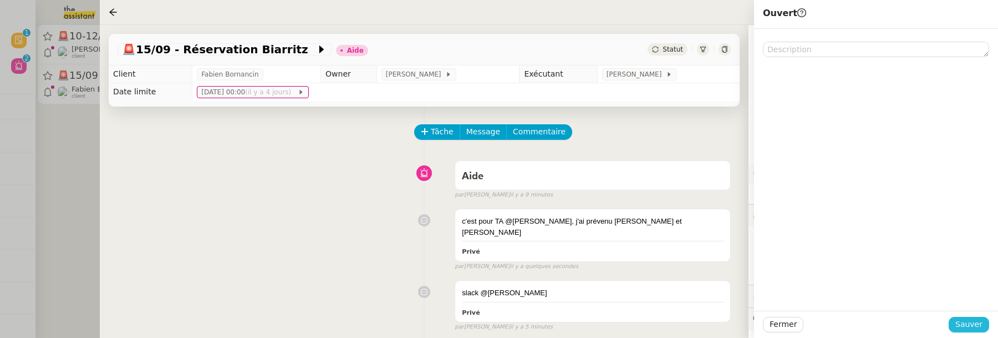
click at [978, 331] on button "Sauver" at bounding box center [969, 325] width 40 height 16
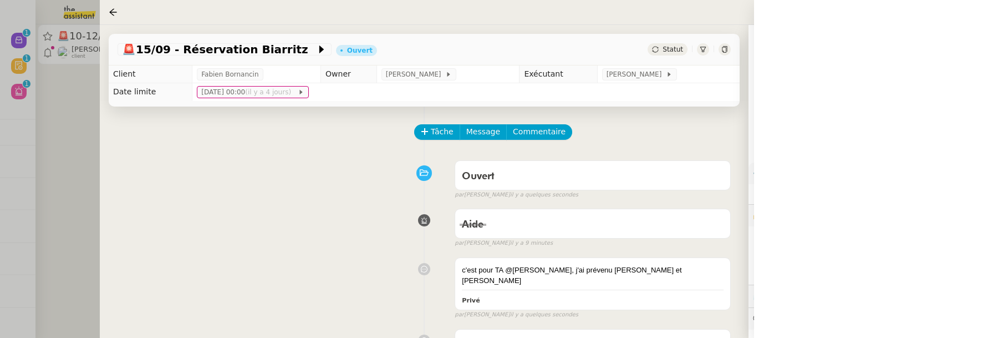
click at [74, 148] on div at bounding box center [499, 169] width 998 height 338
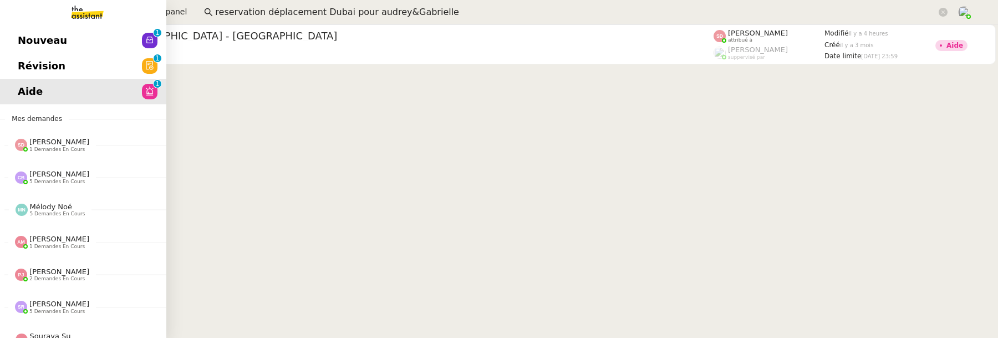
click at [24, 59] on span "Révision" at bounding box center [42, 66] width 48 height 17
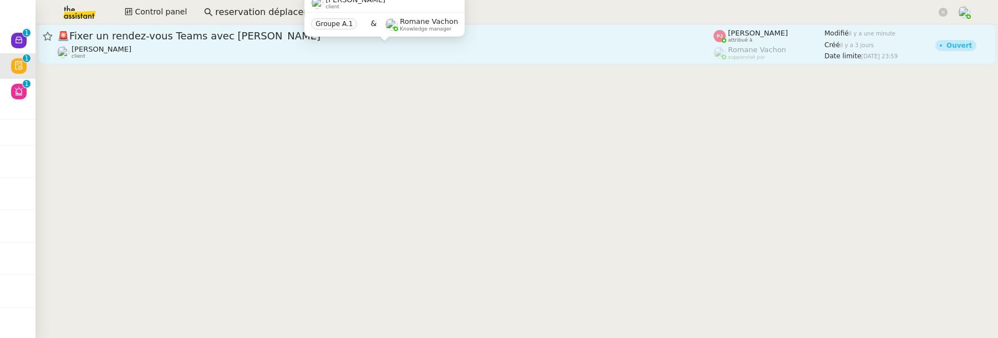
click at [218, 57] on div "Gilbert AVAKIAN client" at bounding box center [385, 52] width 657 height 14
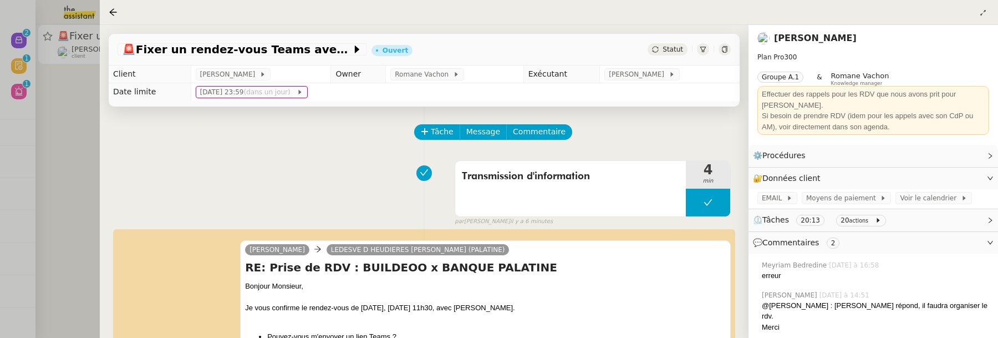
click at [80, 173] on div at bounding box center [499, 169] width 998 height 338
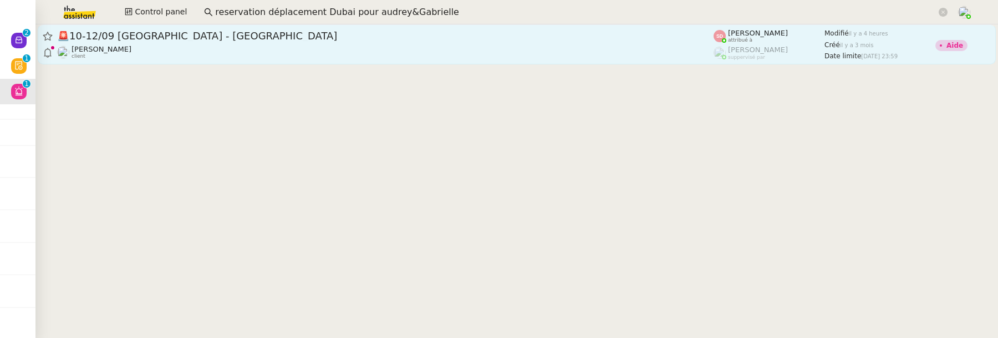
click at [348, 42] on div "🚨 10-12/09 Lyon - Fabien" at bounding box center [385, 35] width 657 height 13
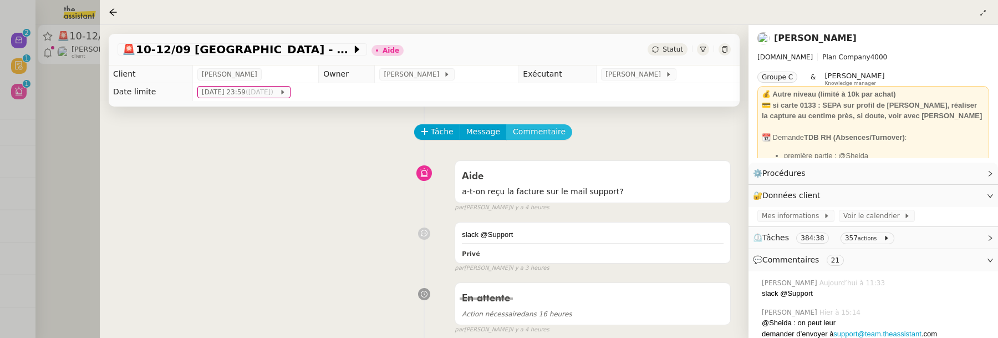
click at [536, 131] on span "Commentaire" at bounding box center [539, 131] width 53 height 13
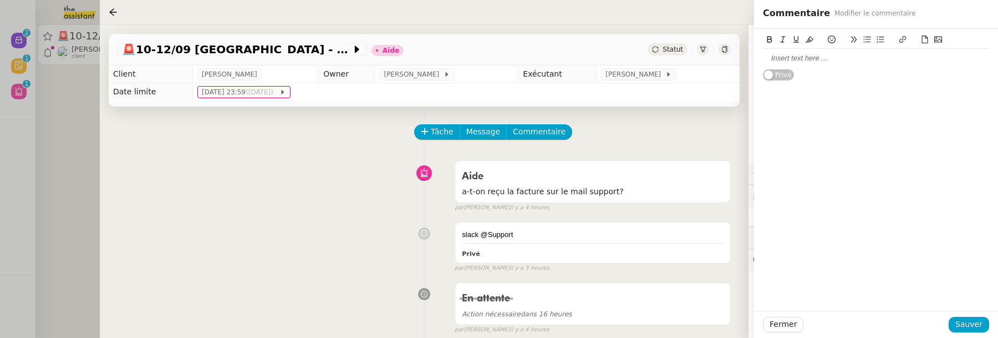
click at [924, 39] on icon at bounding box center [925, 39] width 8 height 8
click at [928, 42] on button at bounding box center [924, 39] width 13 height 13
click at [970, 323] on span "Sauver" at bounding box center [969, 324] width 27 height 13
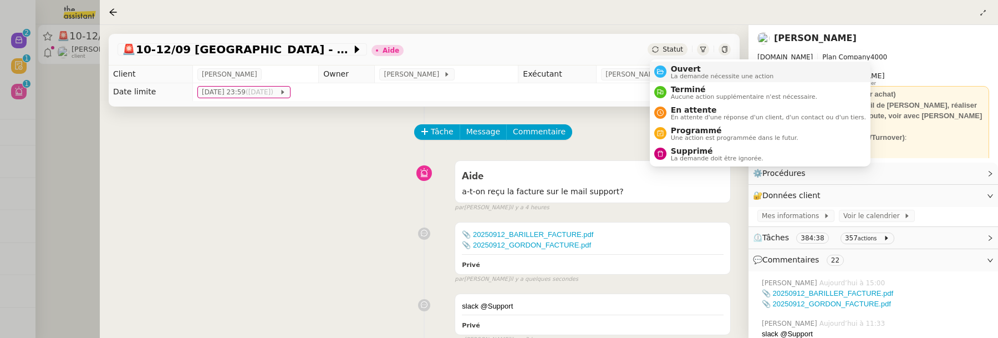
click at [680, 69] on span "Ouvert" at bounding box center [722, 68] width 103 height 9
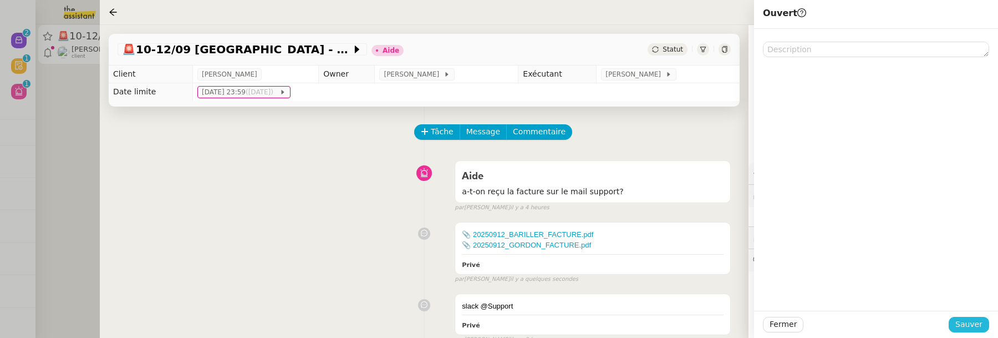
click at [970, 323] on span "Sauver" at bounding box center [969, 324] width 27 height 13
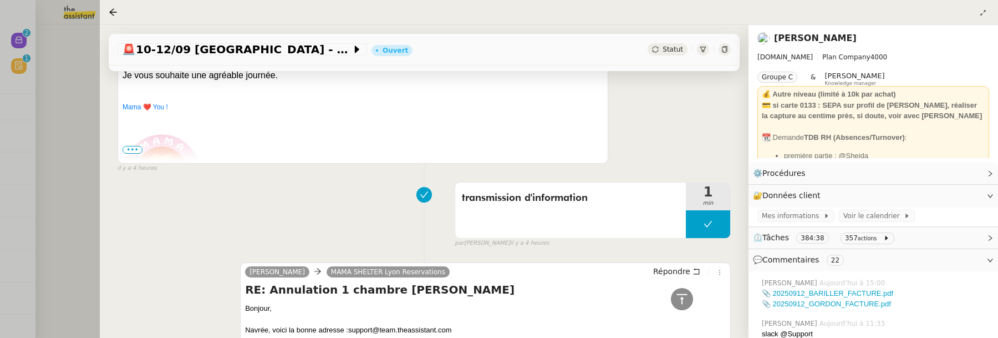
scroll to position [469, 0]
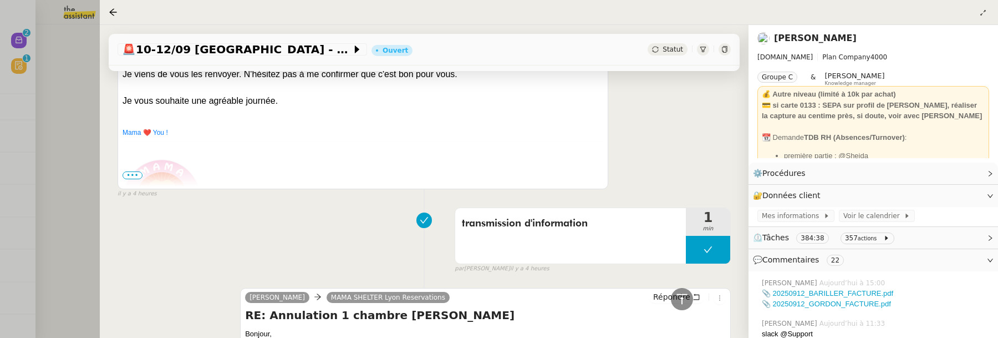
click at [138, 174] on span "•••" at bounding box center [133, 175] width 20 height 8
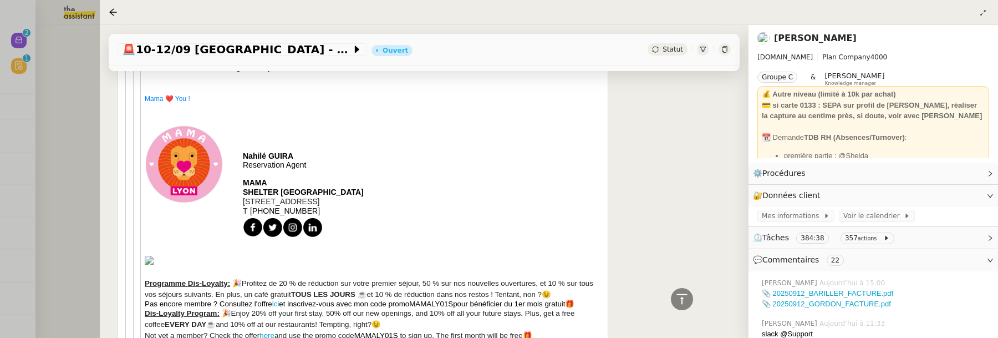
scroll to position [2145, 0]
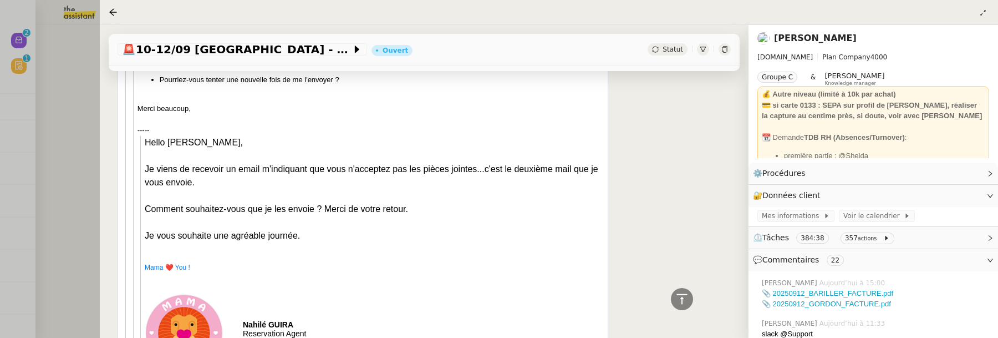
click at [73, 144] on div at bounding box center [499, 169] width 998 height 338
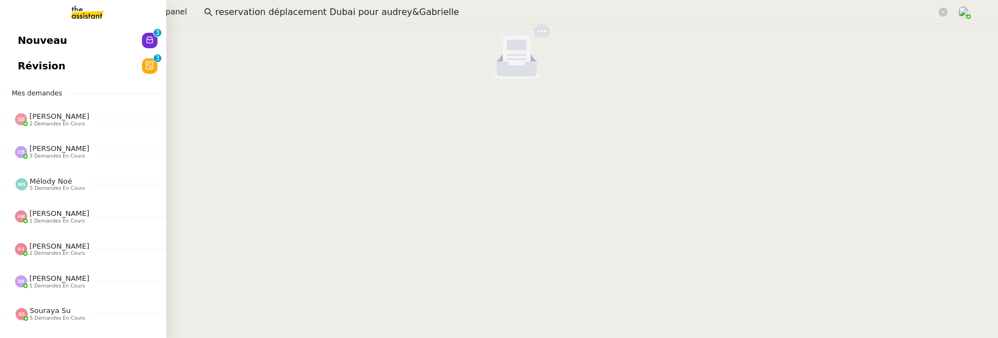
click at [16, 69] on link "Révision 0 1 2 3 4 5 6 7 8 9" at bounding box center [83, 66] width 166 height 26
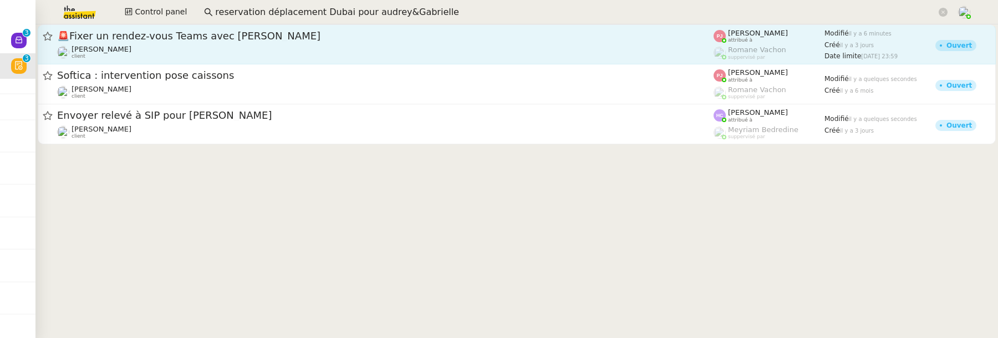
click at [385, 39] on span "🚨 Fixer un rendez-vous Teams avec Gilbert" at bounding box center [385, 36] width 657 height 10
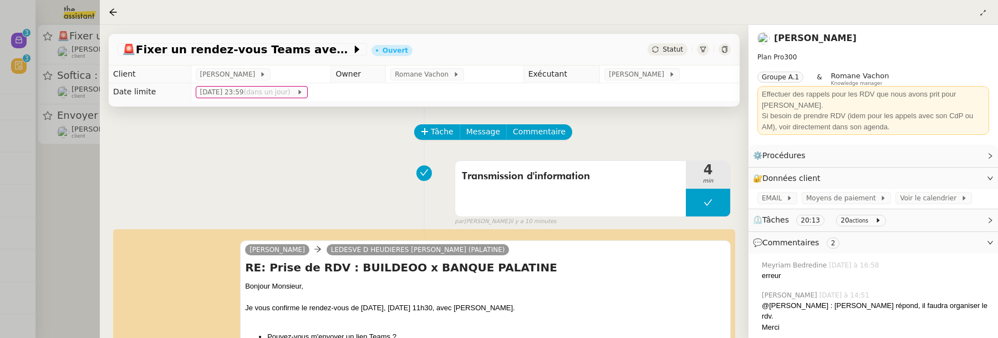
click at [75, 205] on div at bounding box center [499, 169] width 998 height 338
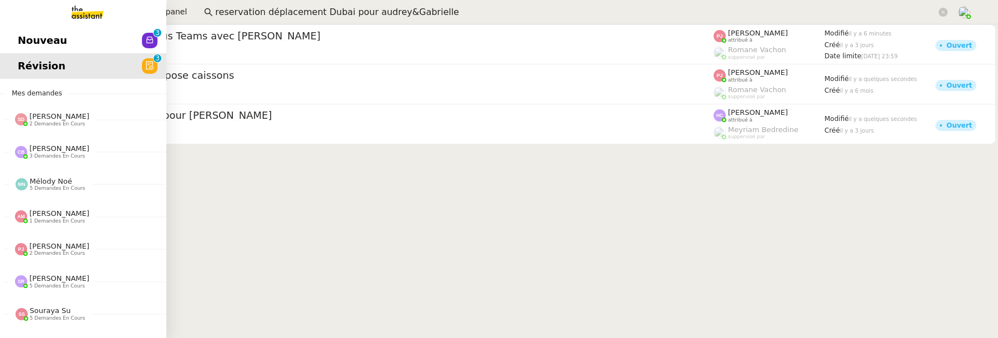
click at [16, 39] on link "Nouveau 0 1 2 3 4 5 6 7 8 9" at bounding box center [83, 41] width 166 height 26
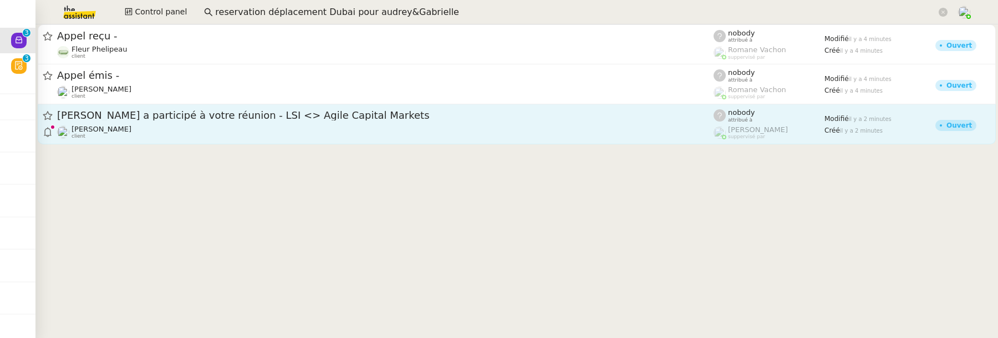
click at [326, 120] on div "Dimitri Sokolov a participé à votre réunion - LSI <> Agile Capital Markets" at bounding box center [385, 116] width 657 height 14
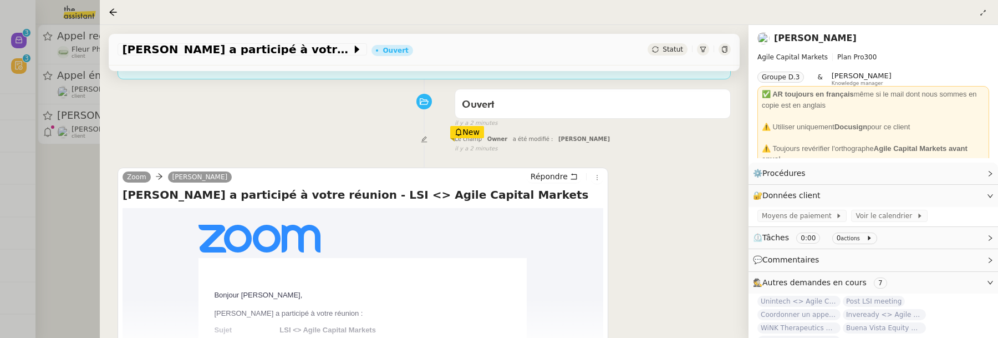
scroll to position [136, 0]
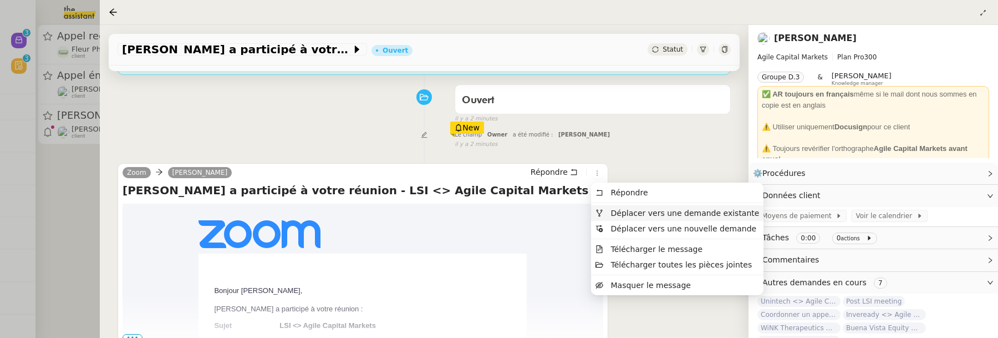
click at [626, 218] on li "Déplacer vers une demande existante" at bounding box center [677, 213] width 172 height 16
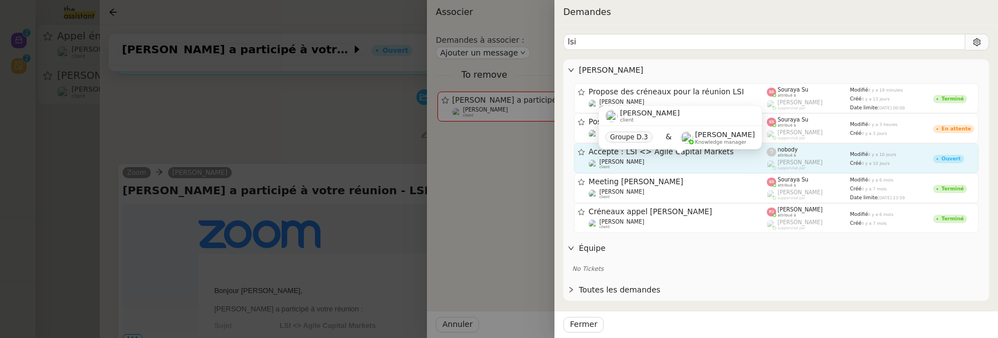
type input "lsi"
click at [720, 164] on div "[PERSON_NAME] client" at bounding box center [678, 164] width 179 height 11
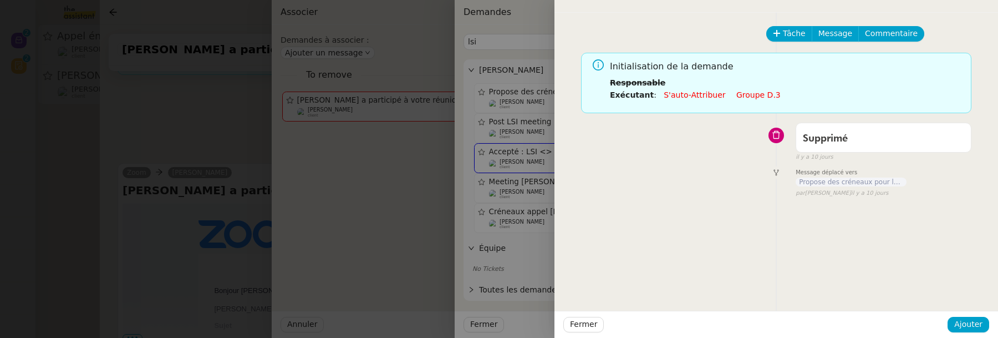
click at [517, 212] on div at bounding box center [499, 169] width 998 height 338
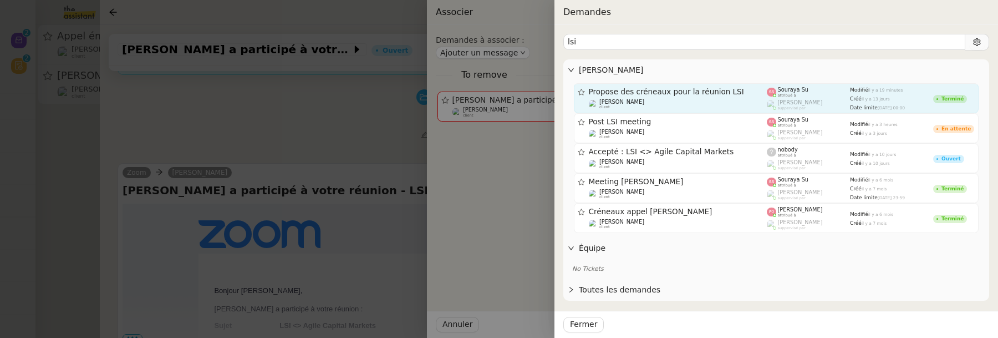
click at [597, 95] on div "Propose des créneaux pour la réunion LSI" at bounding box center [678, 91] width 179 height 9
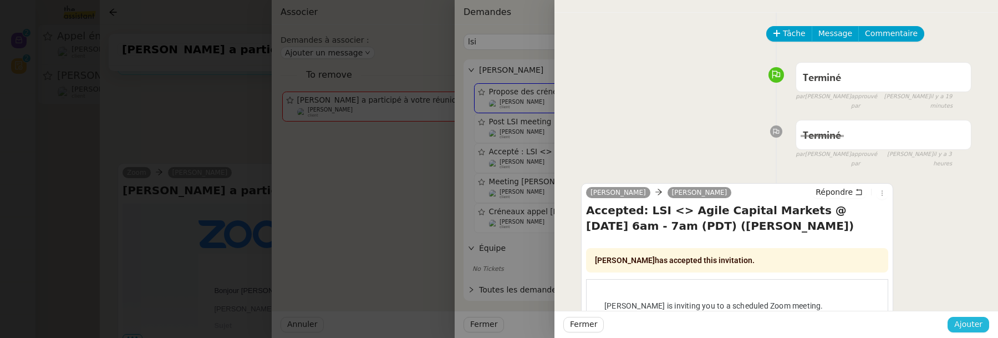
click at [969, 321] on span "Ajouter" at bounding box center [968, 324] width 28 height 13
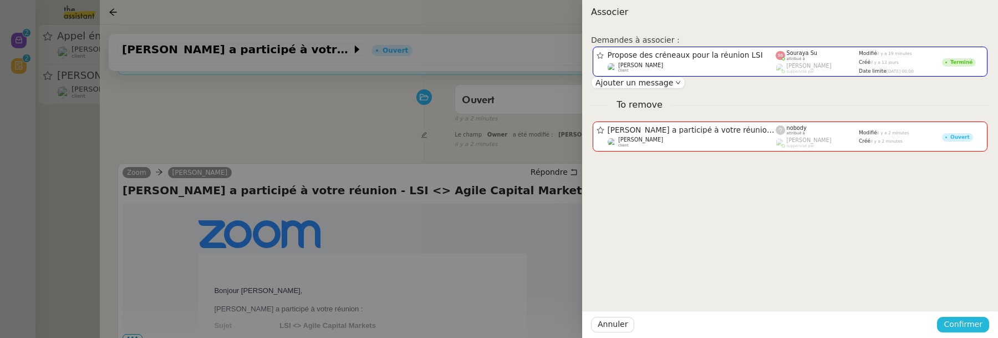
click at [969, 324] on span "Confirmer" at bounding box center [963, 324] width 39 height 13
click at [969, 293] on span "Ajouter" at bounding box center [964, 294] width 28 height 11
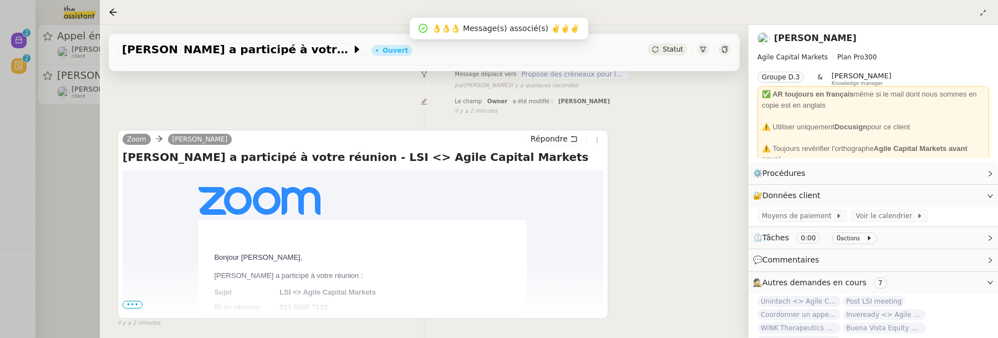
click at [74, 141] on div at bounding box center [499, 169] width 998 height 338
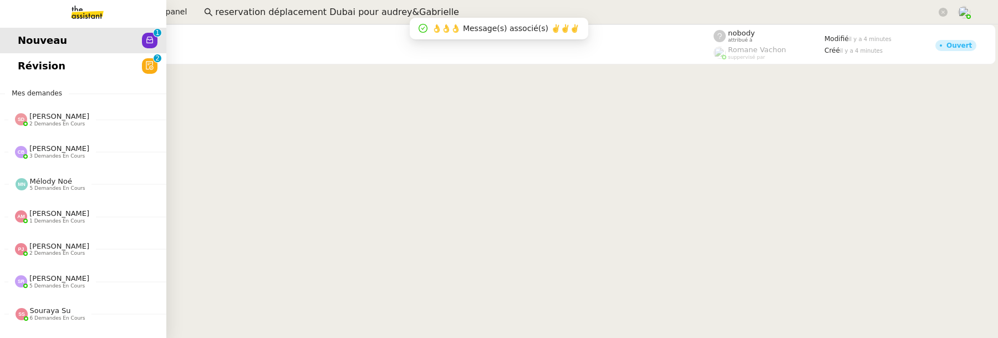
click at [28, 67] on link "Révision 0 1 2 3 4 5 6 7 8 9" at bounding box center [83, 66] width 166 height 26
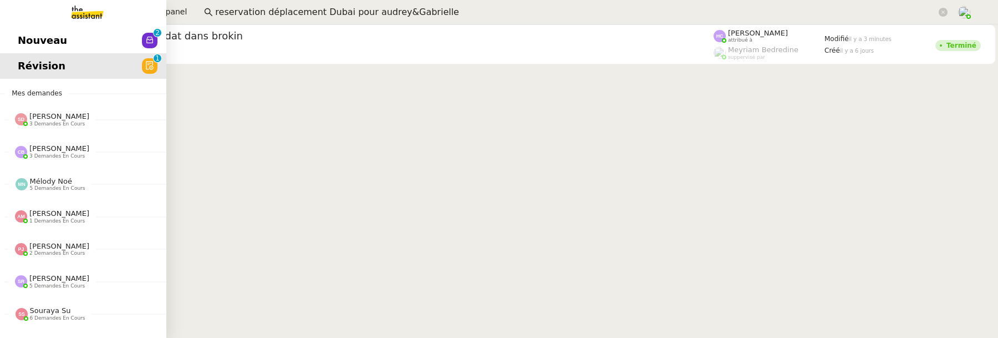
click at [22, 40] on span "Nouveau" at bounding box center [42, 40] width 49 height 17
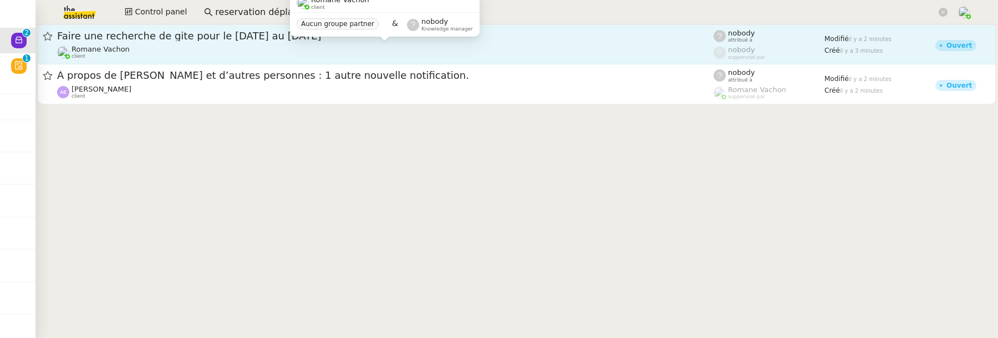
click at [240, 59] on div "Romane Vachon client" at bounding box center [385, 52] width 657 height 14
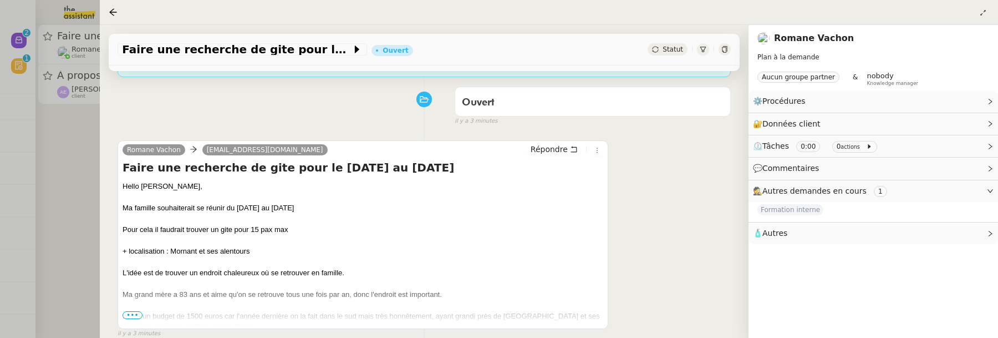
scroll to position [135, 0]
click at [128, 318] on div "Elle a un budget de 1500 euros car l'année dernière on la fait dans le sud mais…" at bounding box center [363, 320] width 481 height 22
click at [131, 315] on span "•••" at bounding box center [133, 314] width 20 height 8
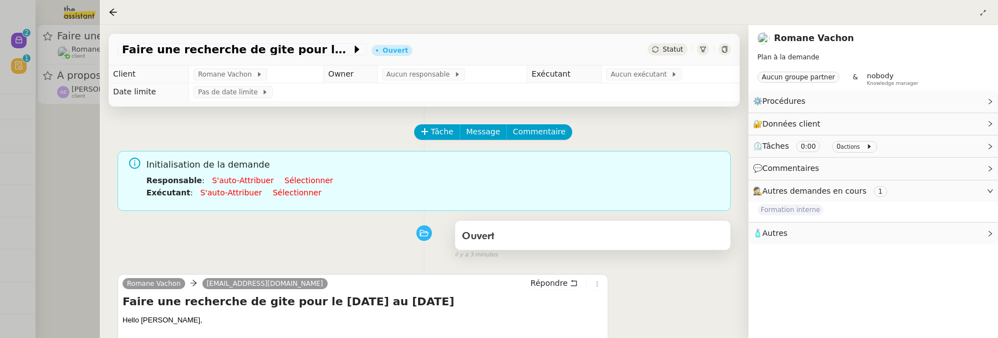
scroll to position [92, 0]
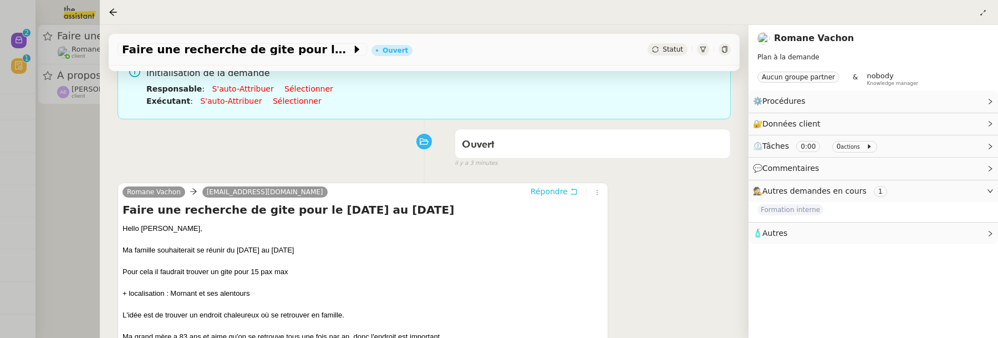
click at [572, 191] on icon at bounding box center [574, 191] width 8 height 8
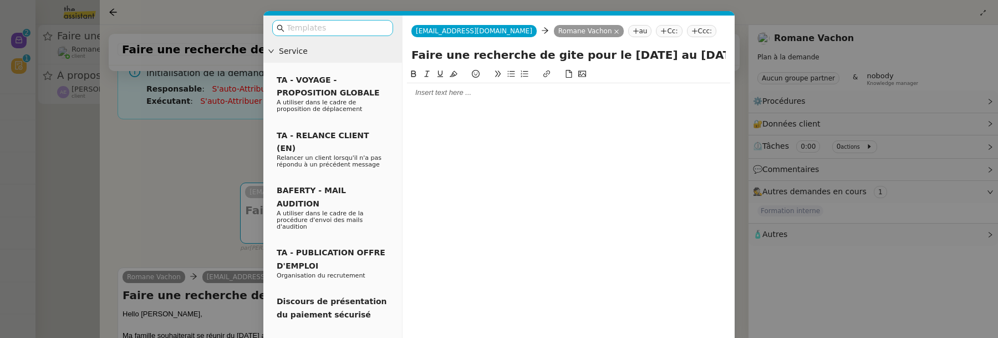
click at [358, 29] on input "text" at bounding box center [337, 28] width 100 height 13
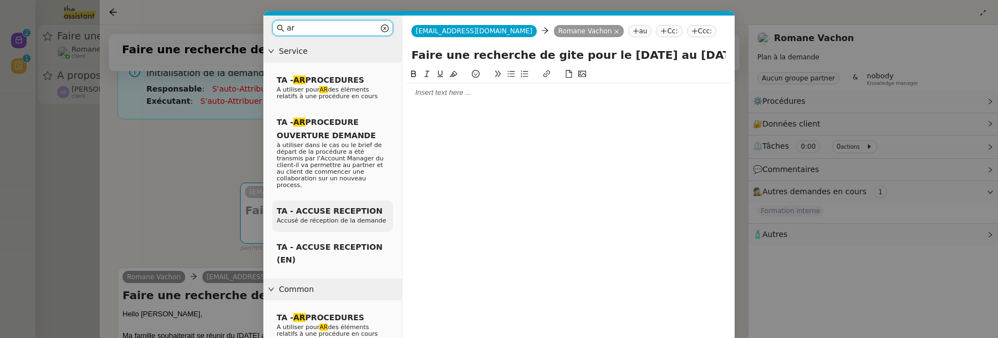
type input "ar"
click at [328, 206] on span "TA - ACCUSE RECEPTION" at bounding box center [330, 210] width 106 height 9
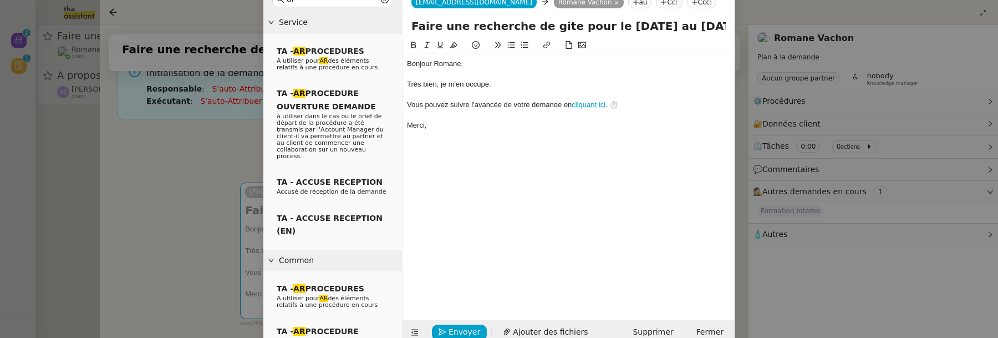
scroll to position [48, 0]
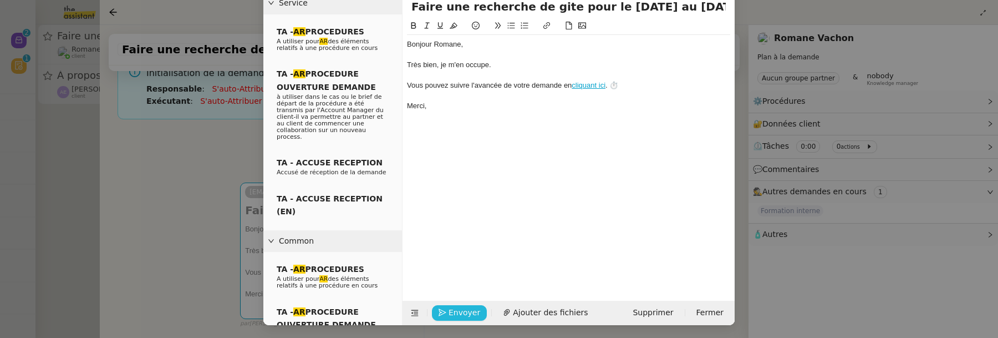
click at [467, 314] on span "Envoyer" at bounding box center [465, 312] width 32 height 13
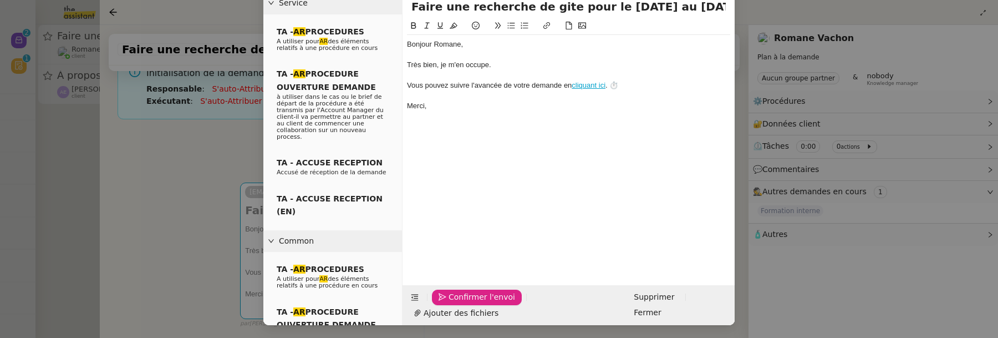
click at [467, 303] on span "Confirmer l'envoi" at bounding box center [482, 297] width 67 height 13
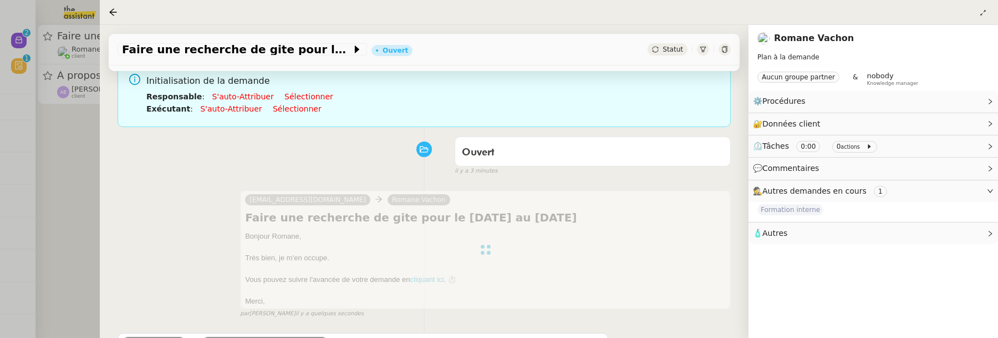
scroll to position [0, 0]
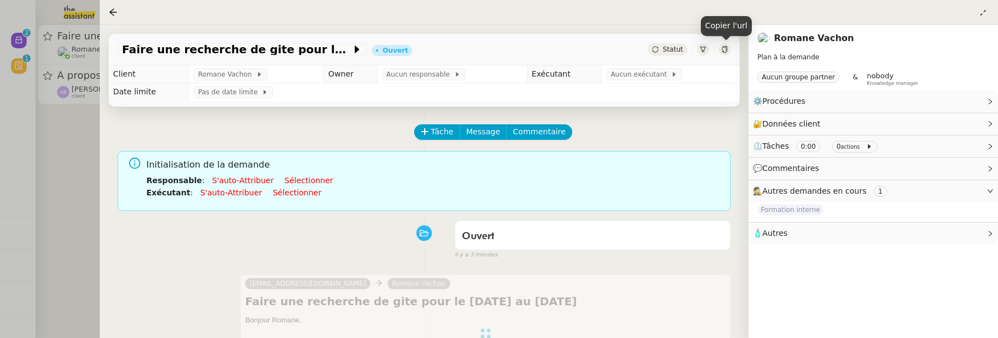
click at [725, 49] on icon at bounding box center [725, 49] width 7 height 7
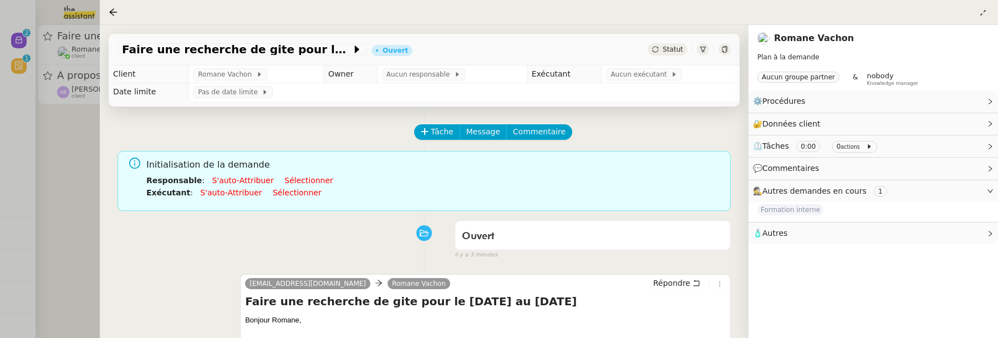
click at [398, 82] on td "Aucun responsable" at bounding box center [452, 74] width 150 height 18
click at [404, 79] on span "Aucun responsable" at bounding box center [421, 74] width 68 height 11
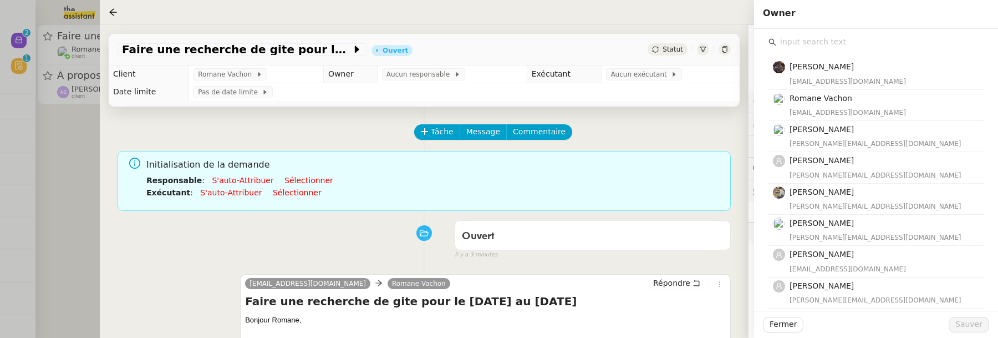
click at [826, 47] on input "text" at bounding box center [879, 41] width 207 height 15
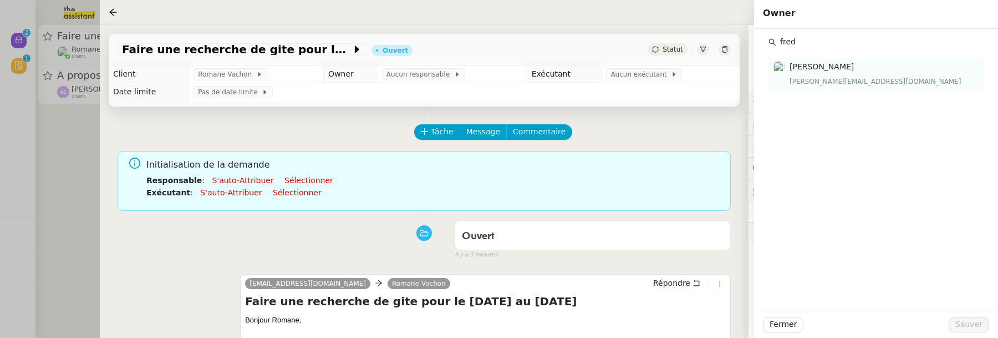
type input "fred"
click at [824, 78] on div "frederique@team.theassistant.com" at bounding box center [883, 81] width 187 height 11
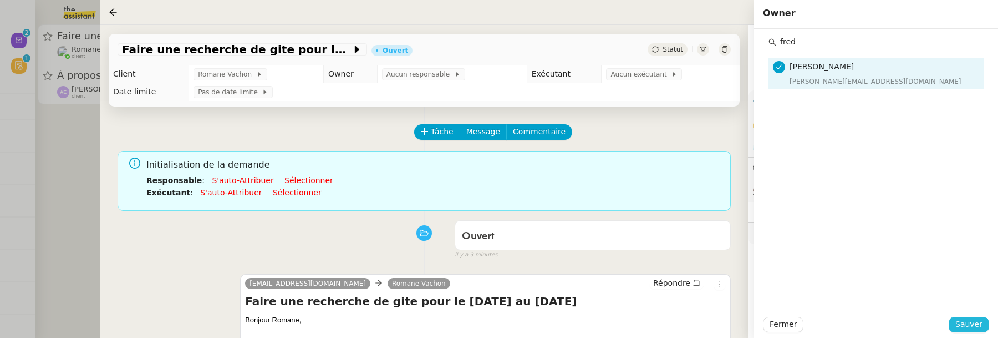
click at [969, 319] on span "Sauver" at bounding box center [969, 324] width 27 height 13
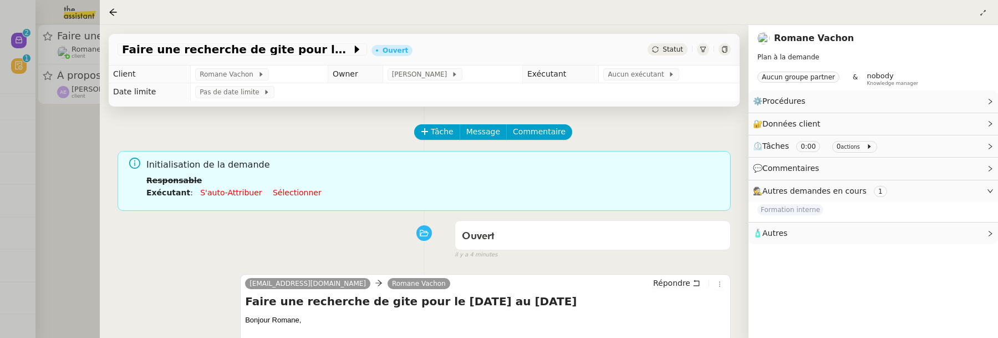
click at [84, 180] on div at bounding box center [499, 169] width 998 height 338
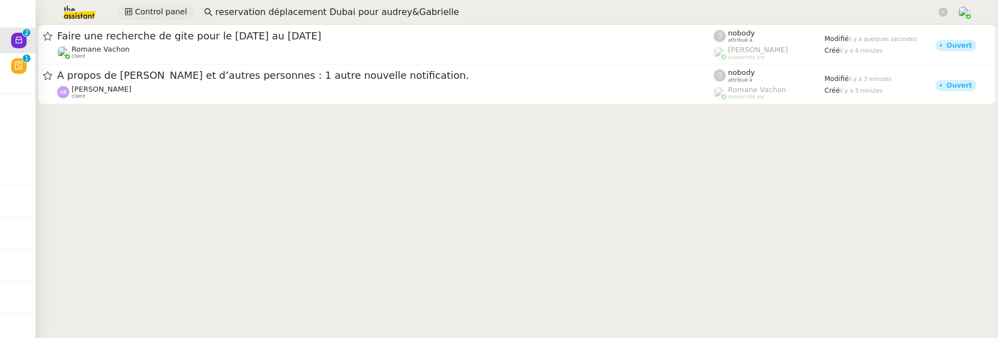
click at [165, 11] on span "Control panel" at bounding box center [161, 12] width 52 height 13
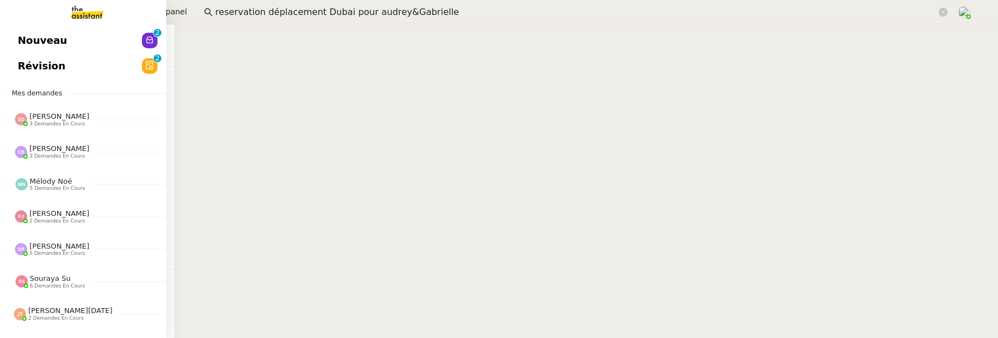
click at [19, 39] on span "Nouveau" at bounding box center [42, 40] width 49 height 17
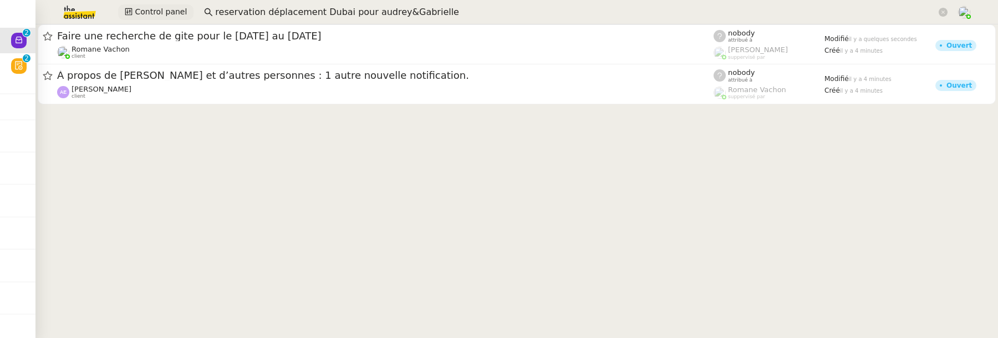
click at [163, 8] on span "Control panel" at bounding box center [161, 12] width 52 height 13
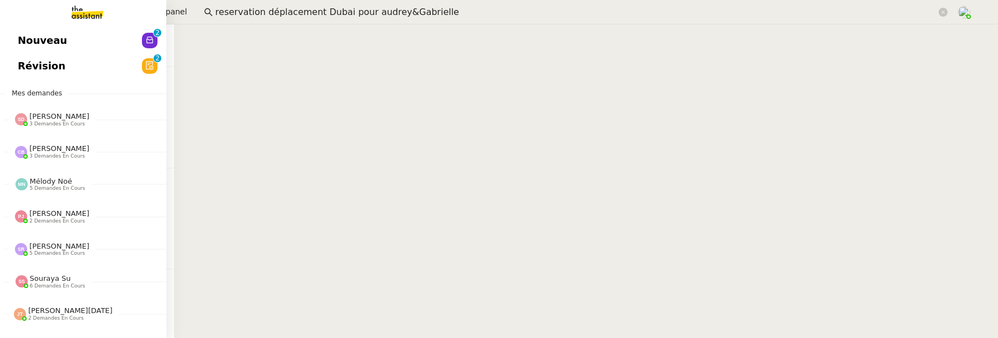
click at [20, 44] on span "Nouveau" at bounding box center [42, 40] width 49 height 17
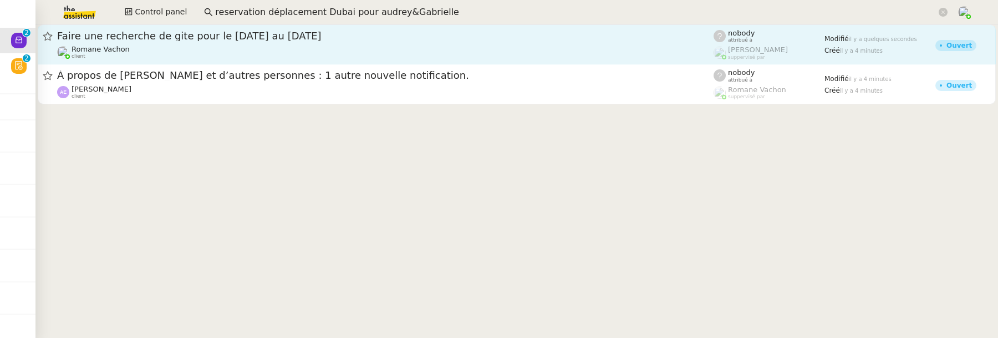
click at [288, 40] on span "Faire une recherche de gite pour le 8 au 11 nov" at bounding box center [385, 36] width 657 height 10
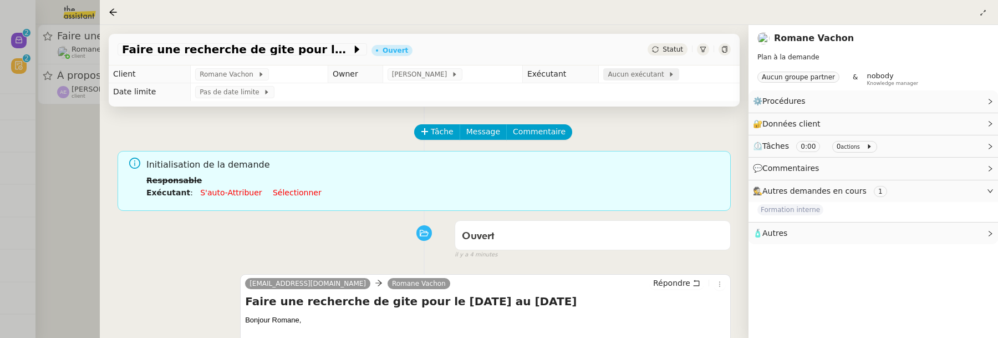
click at [629, 73] on span "Aucun exécutant" at bounding box center [638, 74] width 60 height 11
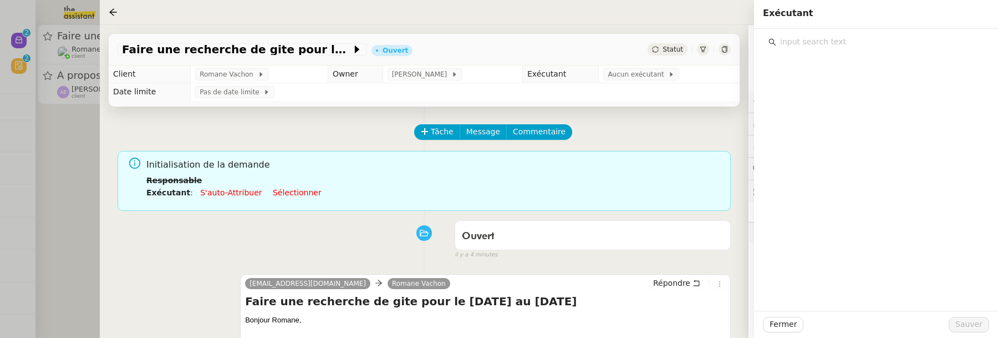
click at [843, 42] on input "text" at bounding box center [879, 41] width 207 height 15
type input "emelyne"
click at [862, 72] on h4 "[PERSON_NAME]" at bounding box center [883, 66] width 187 height 13
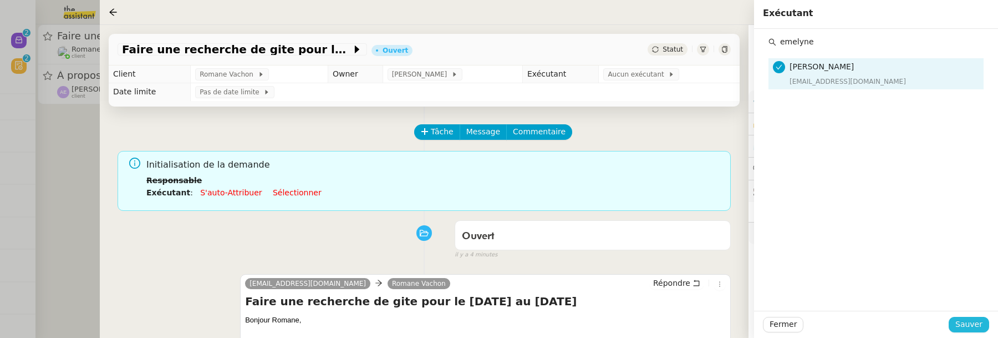
click at [968, 328] on span "Sauver" at bounding box center [969, 324] width 27 height 13
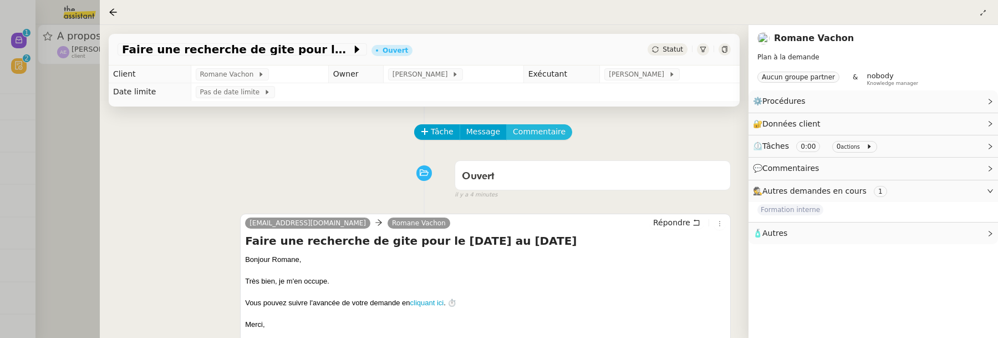
click at [540, 138] on span "Commentaire" at bounding box center [539, 131] width 53 height 13
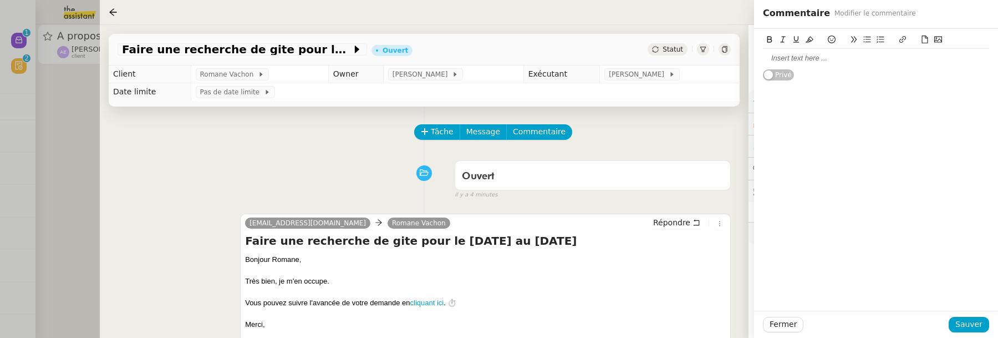
click at [780, 59] on div at bounding box center [876, 58] width 226 height 10
click at [972, 326] on span "Sauver" at bounding box center [969, 324] width 27 height 13
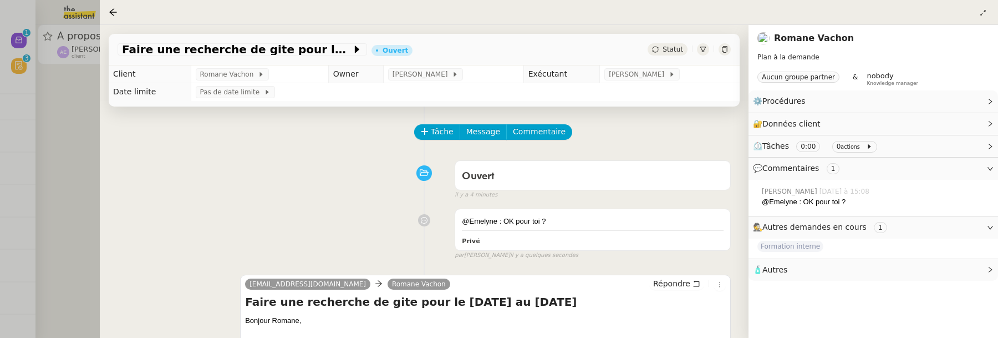
click at [80, 128] on div at bounding box center [499, 169] width 998 height 338
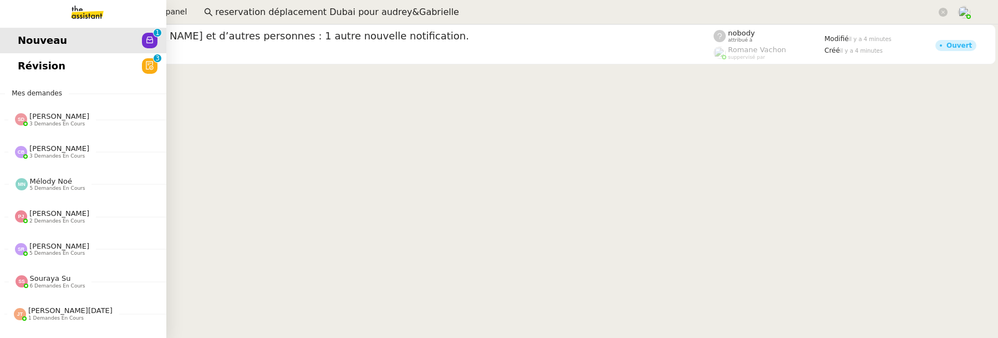
click at [26, 69] on span "Révision" at bounding box center [42, 66] width 48 height 17
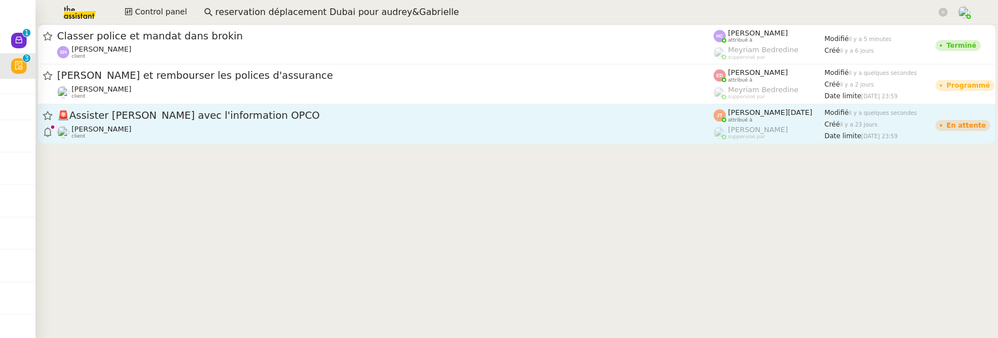
click at [340, 143] on link "🚨 Assister Laurane avec l'information OPCO Axel BANDIAKY client Jean-Noël De Ti…" at bounding box center [517, 124] width 958 height 40
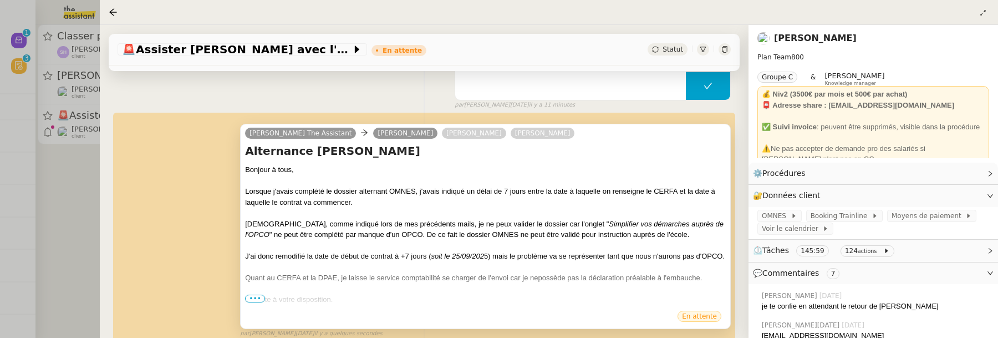
scroll to position [184, 0]
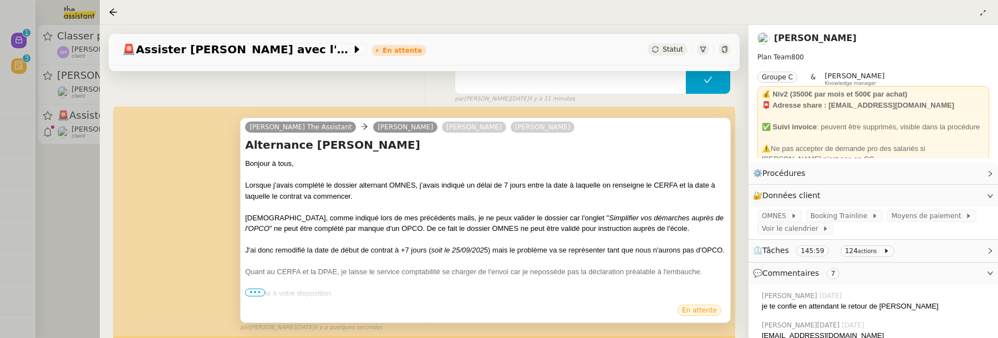
click at [256, 292] on span "•••" at bounding box center [255, 292] width 20 height 8
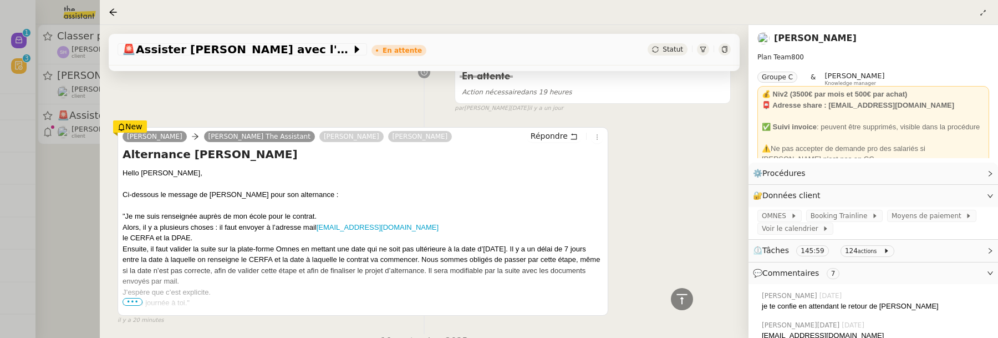
scroll to position [528, 0]
click at [135, 298] on span "•••" at bounding box center [133, 301] width 20 height 8
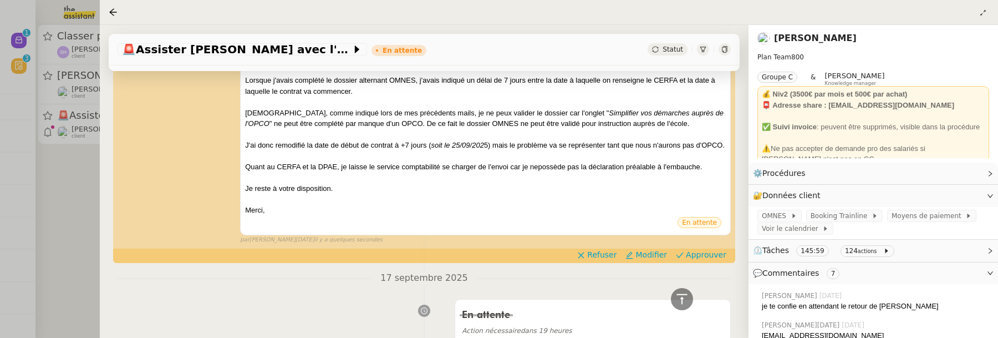
scroll to position [278, 0]
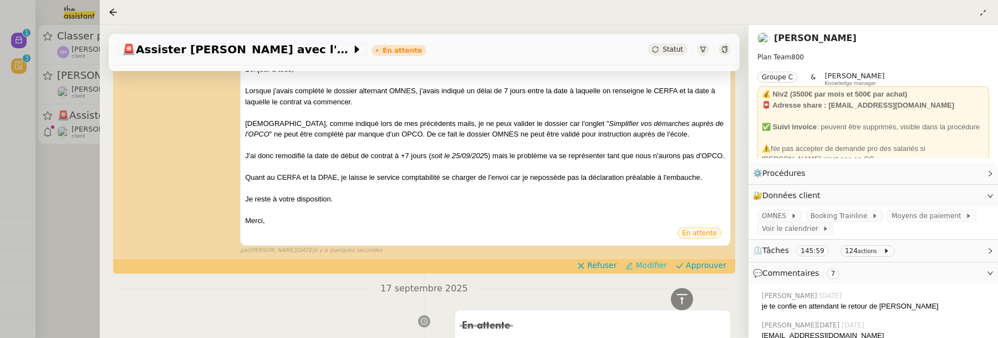
click at [659, 264] on span "Modifier" at bounding box center [652, 265] width 32 height 11
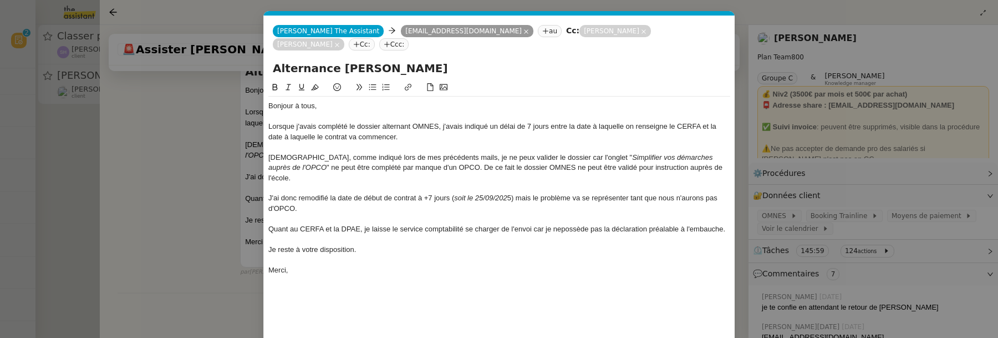
scroll to position [347, 0]
click at [560, 224] on div "Quant au CERFA et la DPAE, je laisse le service comptabilité se charger de l'en…" at bounding box center [499, 229] width 462 height 10
click at [167, 194] on nz-modal-container "Service TA - VOYAGE - PROPOSITION GLOBALE A utiliser dans le cadre de propositi…" at bounding box center [499, 169] width 998 height 338
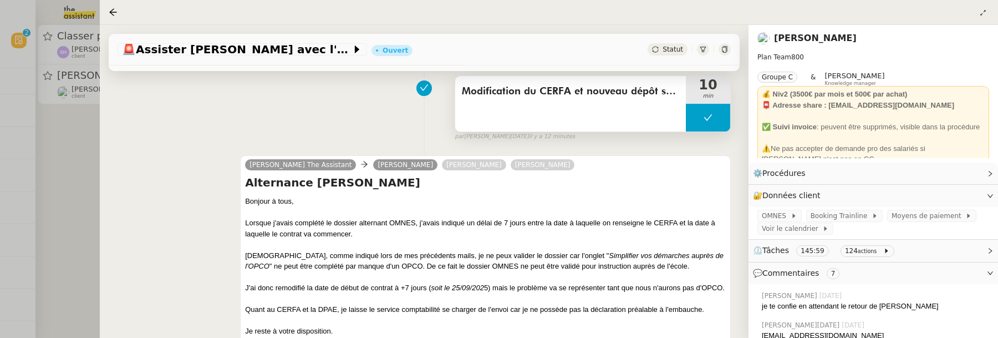
scroll to position [283, 0]
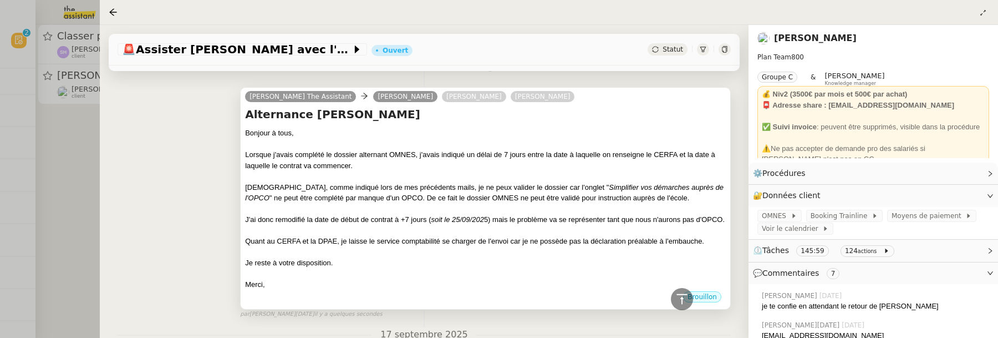
click at [489, 257] on div "Je reste à votre disposition." at bounding box center [485, 262] width 481 height 11
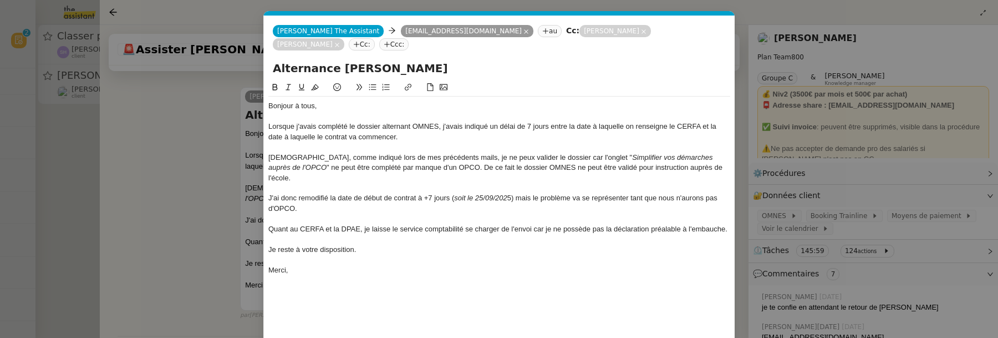
scroll to position [0, 23]
click at [362, 245] on div "Je reste à votre disposition." at bounding box center [499, 250] width 462 height 10
drag, startPoint x: 287, startPoint y: 246, endPoint x: 257, endPoint y: 245, distance: 30.0
click at [257, 245] on nz-modal-container "Service TA - VOYAGE - PROPOSITION GLOBALE A utiliser dans le cadre de propositi…" at bounding box center [499, 169] width 998 height 338
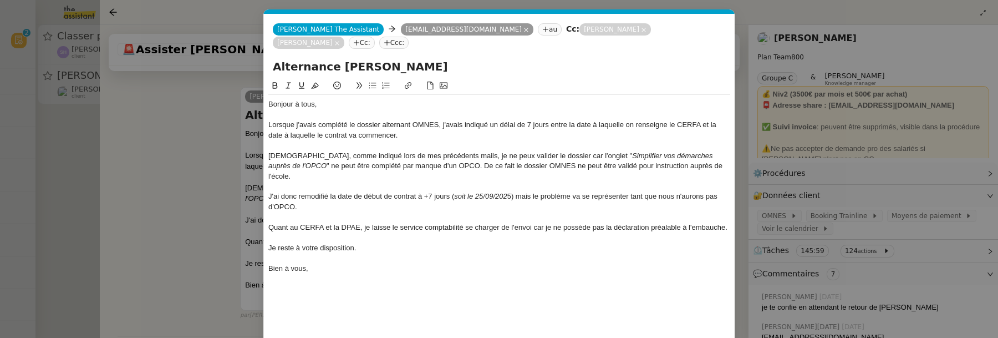
scroll to position [6, 0]
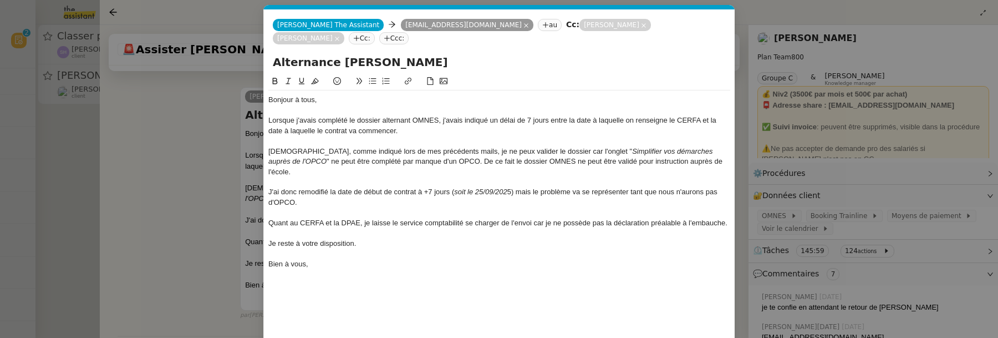
click at [556, 146] on div "Néanmoins, comme indiqué lors de mes précédents mails, je ne peux valider le do…" at bounding box center [499, 161] width 462 height 31
click at [0, 0] on lt-span ", car" at bounding box center [0, 0] width 0 height 0
click at [478, 147] on div "Néanmoins, comme indiqué lors de mes précédents mails, je ne peux valider le do…" at bounding box center [499, 161] width 462 height 31
click at [0, 0] on lt-span "fait ," at bounding box center [0, 0] width 0 height 0
click at [312, 187] on div "J'ai donc remodifié la date de début de contrat à +7 jours ( soit le 25/09/202 …" at bounding box center [499, 197] width 462 height 21
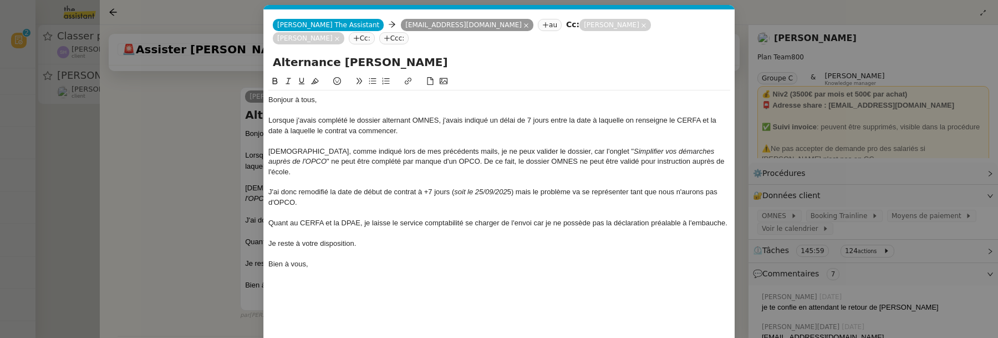
click at [0, 0] on lt-span "modifié" at bounding box center [0, 0] width 0 height 0
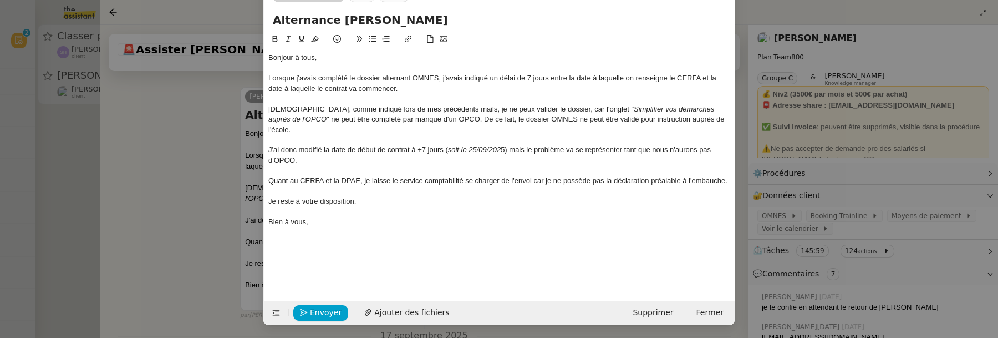
scroll to position [0, 0]
click at [220, 221] on nz-modal-container "Service TA - VOYAGE - PROPOSITION GLOBALE A utiliser dans le cadre de propositi…" at bounding box center [499, 169] width 998 height 338
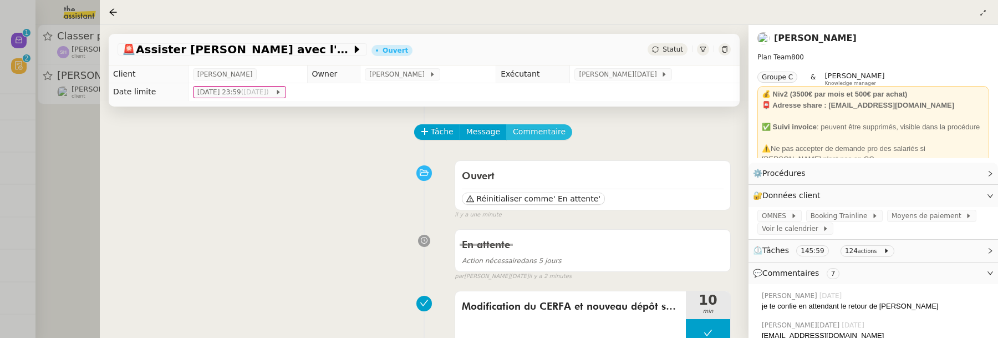
click at [547, 135] on span "Commentaire" at bounding box center [539, 131] width 53 height 13
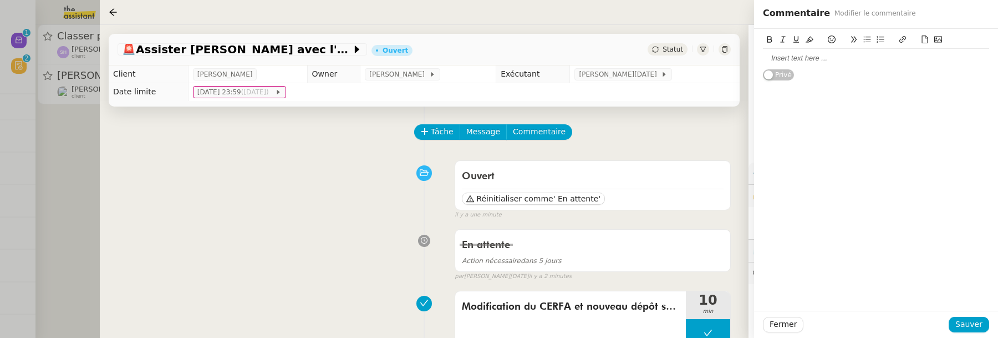
click at [802, 59] on div at bounding box center [876, 58] width 226 height 10
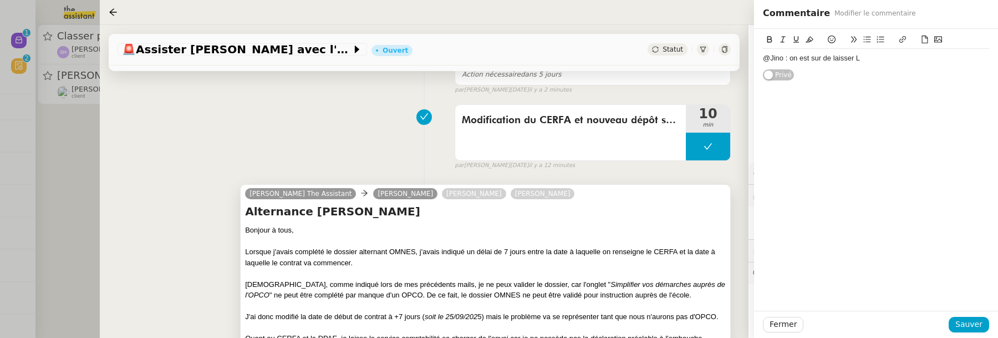
scroll to position [195, 0]
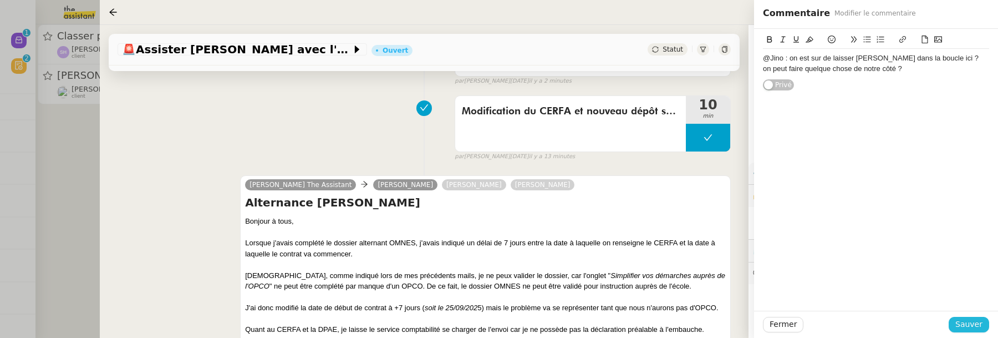
click at [967, 324] on span "Sauver" at bounding box center [969, 324] width 27 height 13
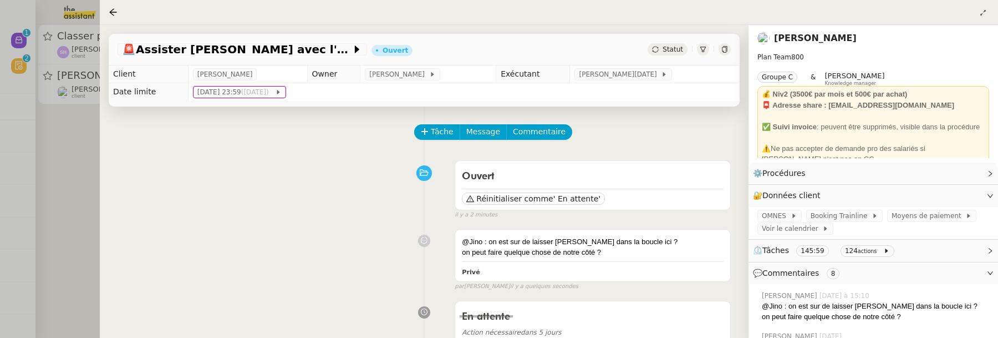
click at [65, 205] on div at bounding box center [499, 169] width 998 height 338
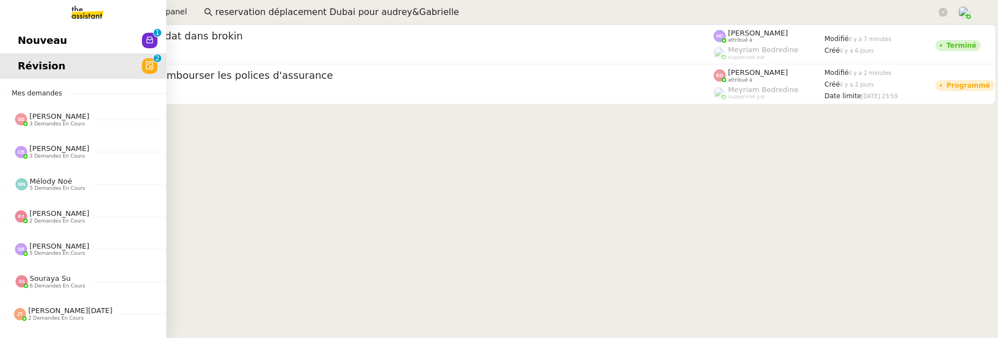
click at [27, 40] on span "Nouveau" at bounding box center [42, 40] width 49 height 17
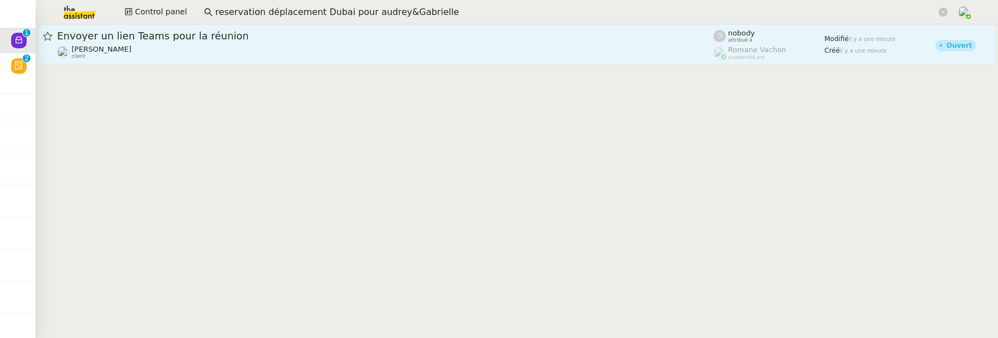
click at [198, 38] on span "Envoyer un lien Teams pour la réunion" at bounding box center [385, 36] width 657 height 10
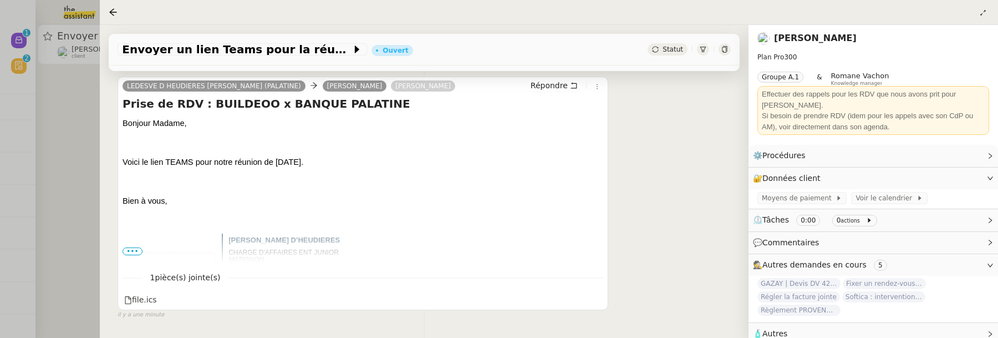
scroll to position [225, 0]
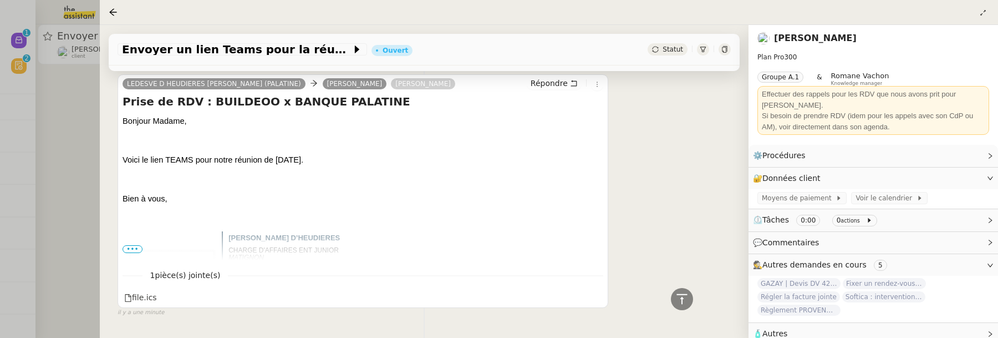
click at [86, 137] on div at bounding box center [499, 169] width 998 height 338
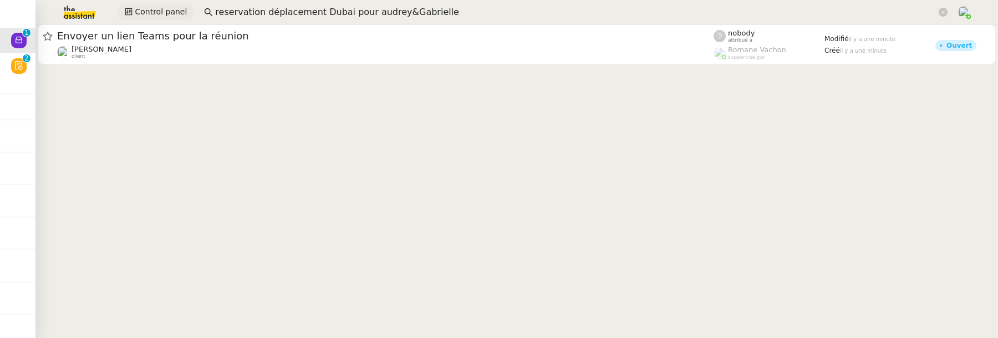
click at [158, 14] on span "Control panel" at bounding box center [161, 12] width 52 height 13
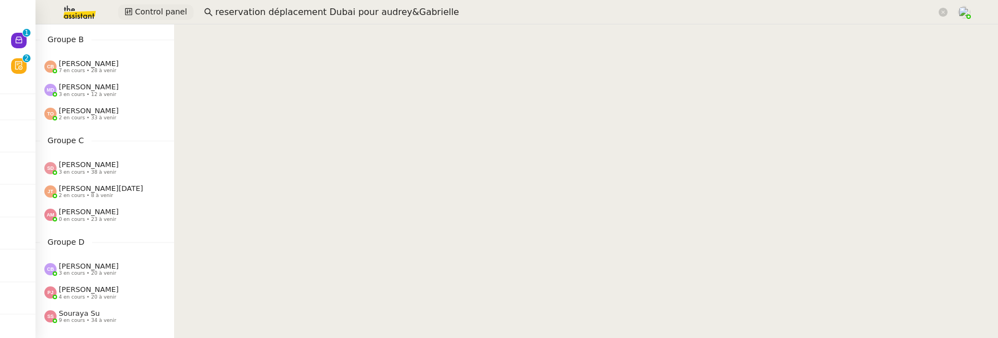
scroll to position [134, 0]
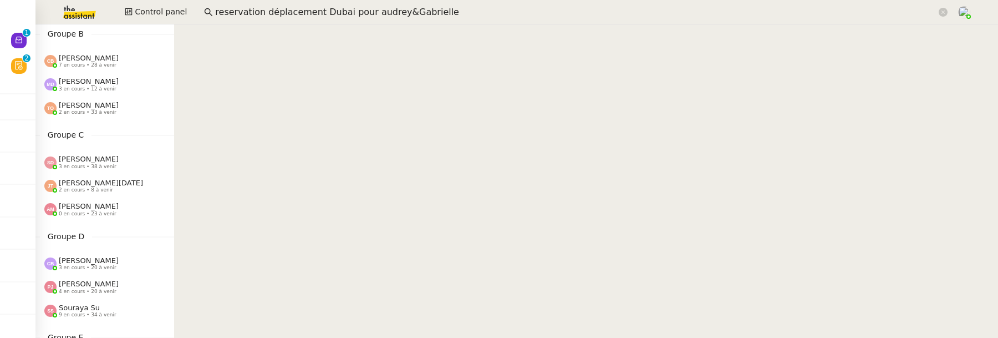
click at [108, 191] on span "2 en cours • 8 à venir" at bounding box center [86, 190] width 54 height 6
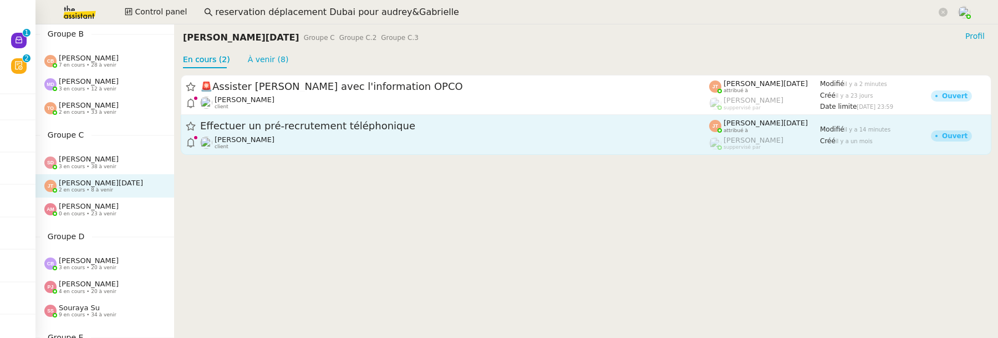
click at [320, 127] on span "Effectuer un pré-recrutement téléphonique" at bounding box center [454, 126] width 509 height 10
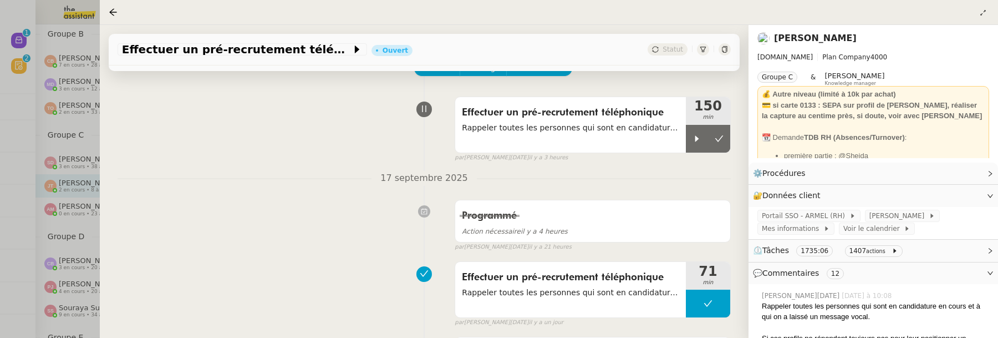
scroll to position [73, 0]
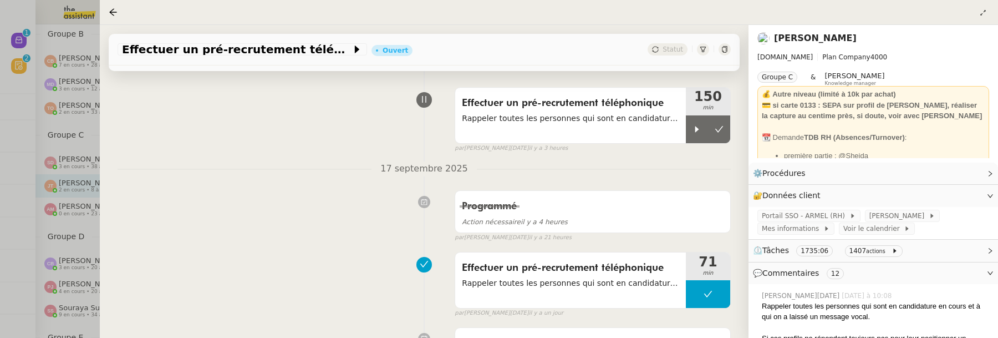
click at [106, 11] on nz-page-header at bounding box center [549, 12] width 898 height 25
click at [110, 12] on icon at bounding box center [112, 11] width 7 height 7
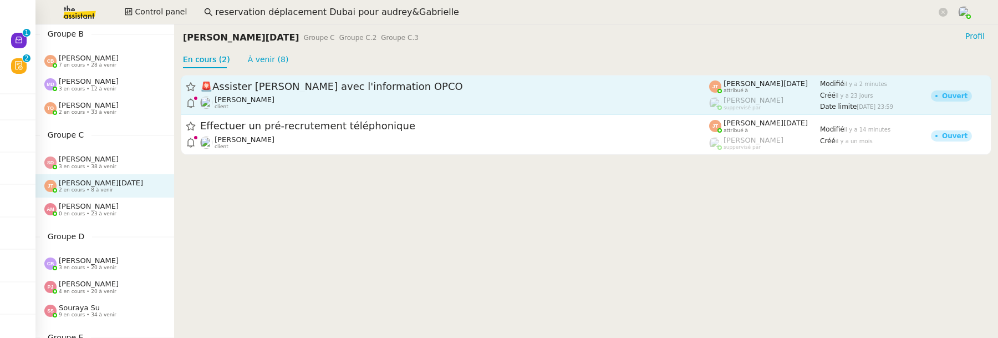
click at [329, 82] on span "🚨 Assister Laurane avec l'information OPCO" at bounding box center [454, 87] width 509 height 10
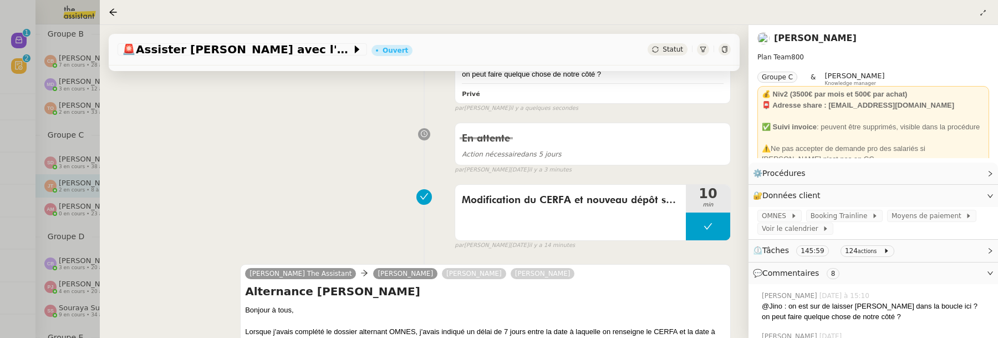
scroll to position [183, 0]
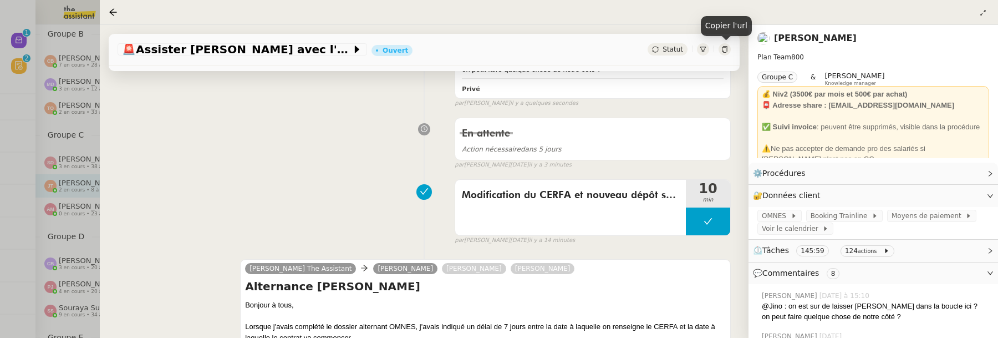
click at [725, 50] on icon at bounding box center [725, 49] width 7 height 7
click at [115, 12] on icon at bounding box center [112, 11] width 7 height 7
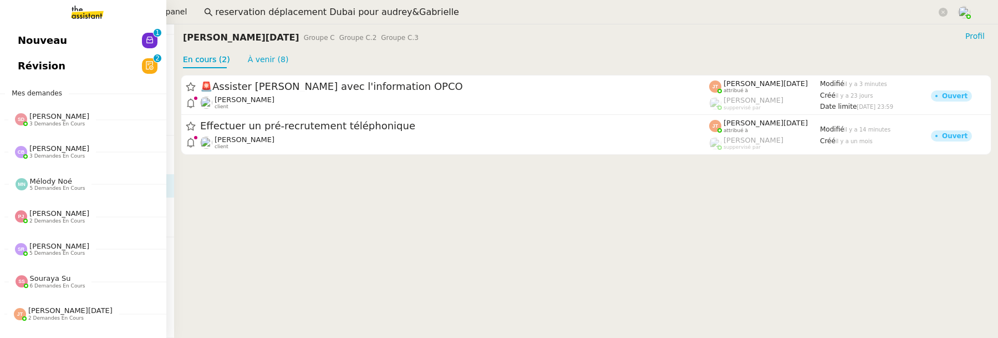
click at [35, 73] on span "Révision" at bounding box center [42, 66] width 48 height 17
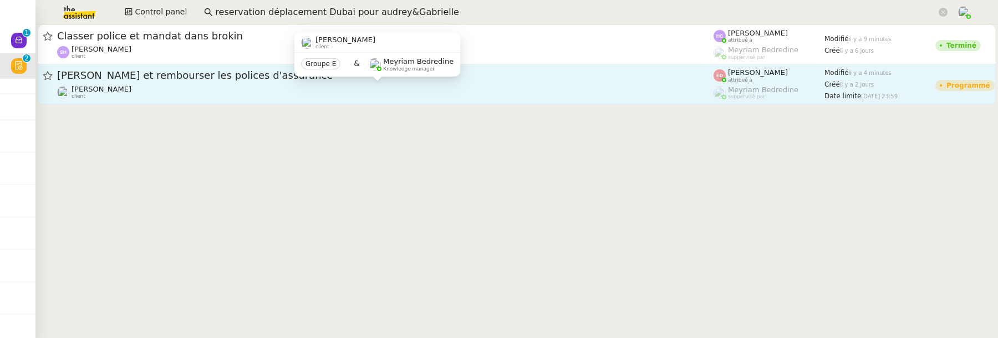
click at [468, 95] on div "Sophie Mouraire client" at bounding box center [385, 92] width 657 height 14
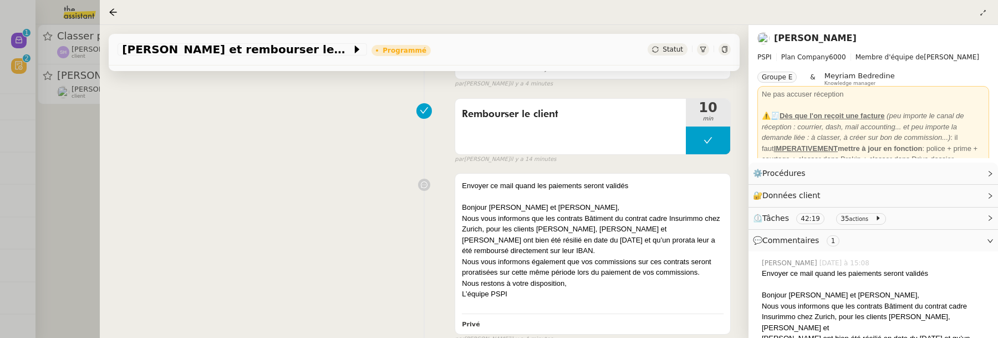
scroll to position [123, 0]
click at [58, 183] on div at bounding box center [499, 169] width 998 height 338
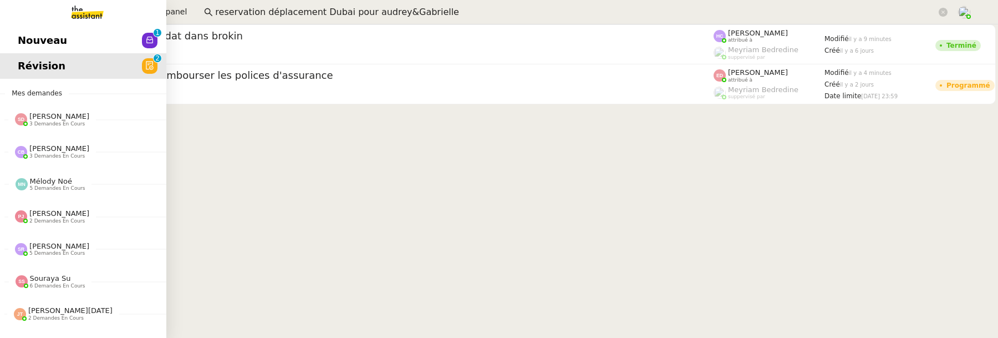
click at [27, 40] on span "Nouveau" at bounding box center [42, 40] width 49 height 17
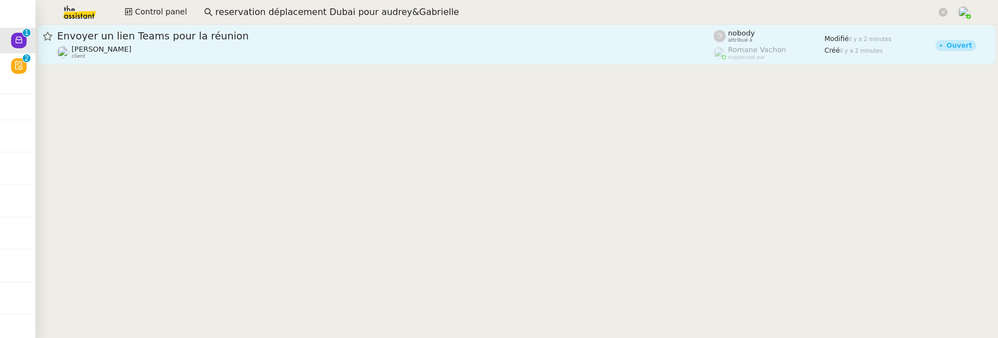
click at [275, 61] on link "Envoyer un lien Teams pour la réunion Gilbert AVAKIAN client nobody attribué à …" at bounding box center [517, 44] width 958 height 40
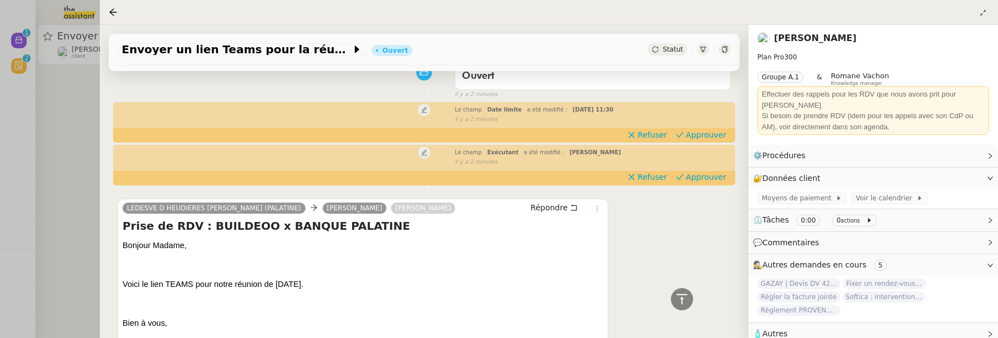
scroll to position [46, 0]
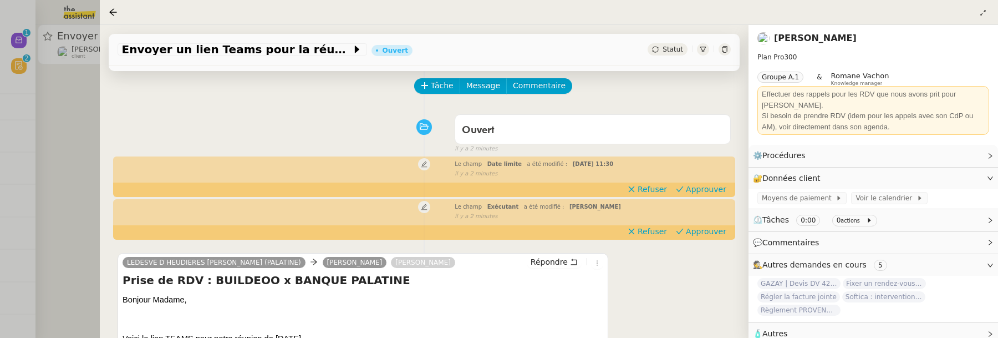
click at [56, 115] on div at bounding box center [499, 169] width 998 height 338
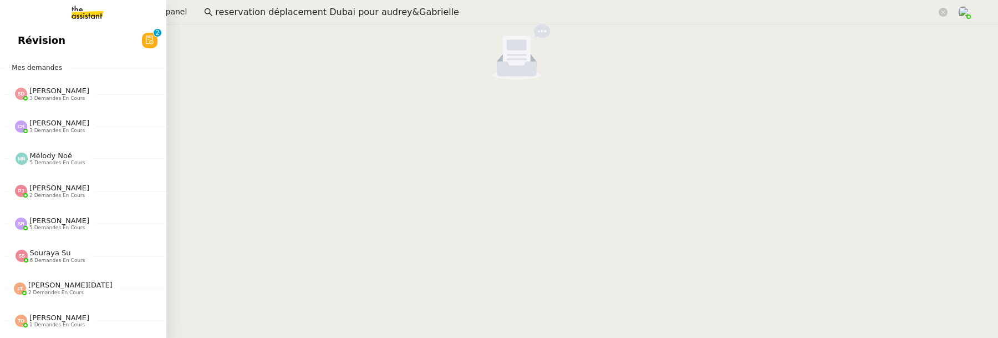
click at [26, 42] on span "Révision" at bounding box center [42, 40] width 48 height 17
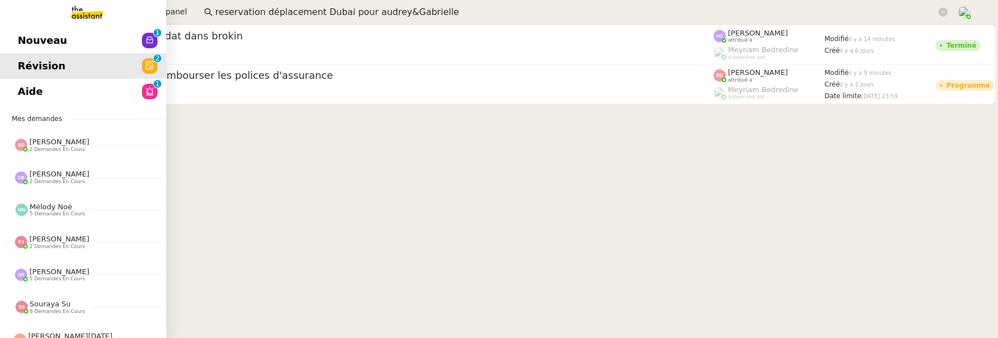
click at [17, 94] on link "Aide 0 1 2 3 4 5 6 7 8 9" at bounding box center [83, 92] width 166 height 26
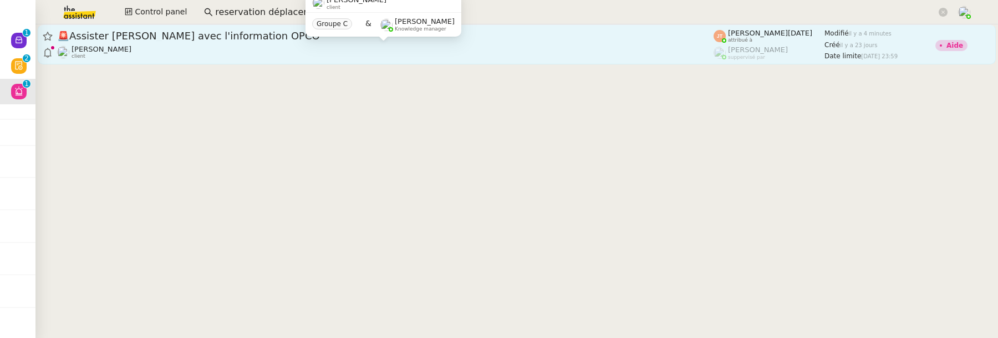
click at [215, 47] on div "Axel BANDIAKY client" at bounding box center [385, 52] width 657 height 14
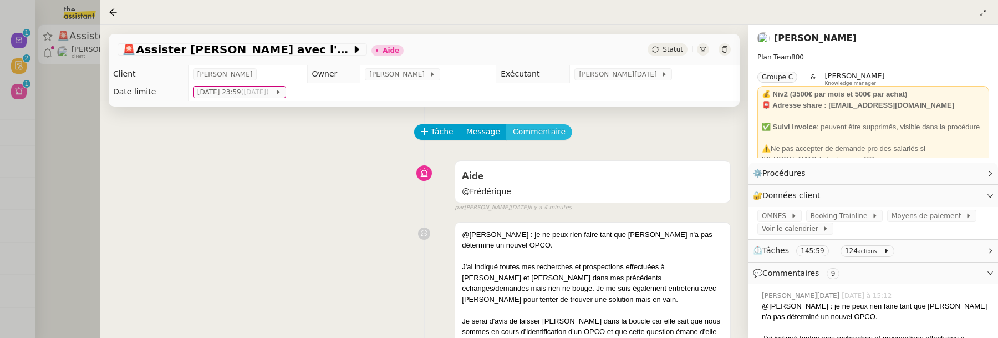
click at [547, 137] on span "Commentaire" at bounding box center [539, 131] width 53 height 13
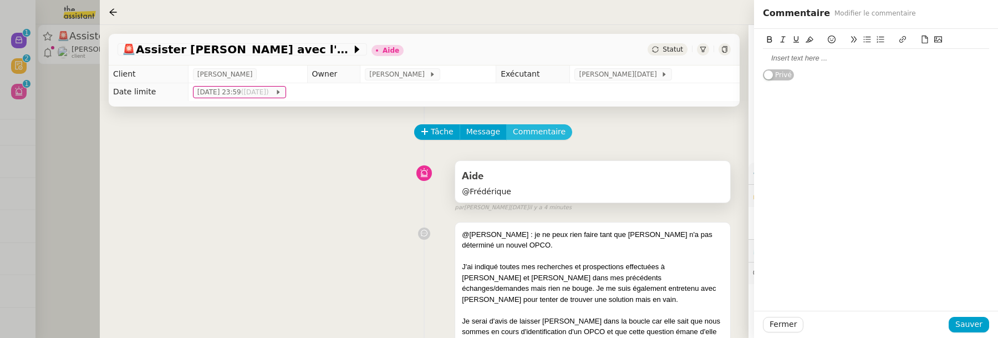
scroll to position [87, 0]
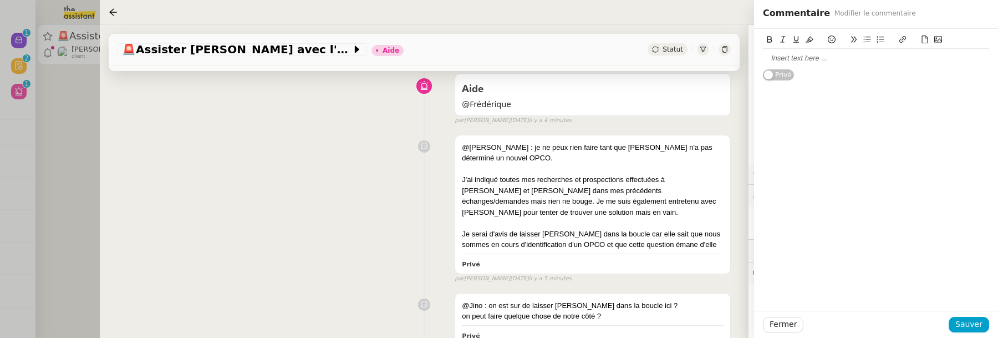
click at [778, 57] on div at bounding box center [876, 58] width 226 height 10
click at [961, 321] on span "Sauver" at bounding box center [969, 324] width 27 height 13
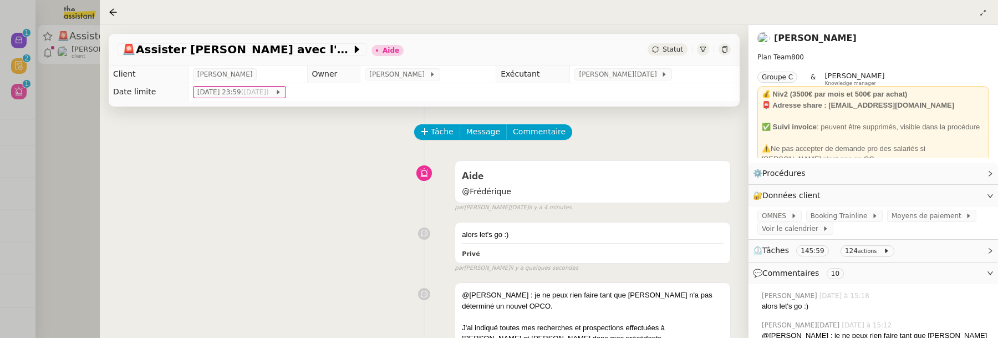
click at [678, 52] on span "Statut" at bounding box center [673, 49] width 21 height 8
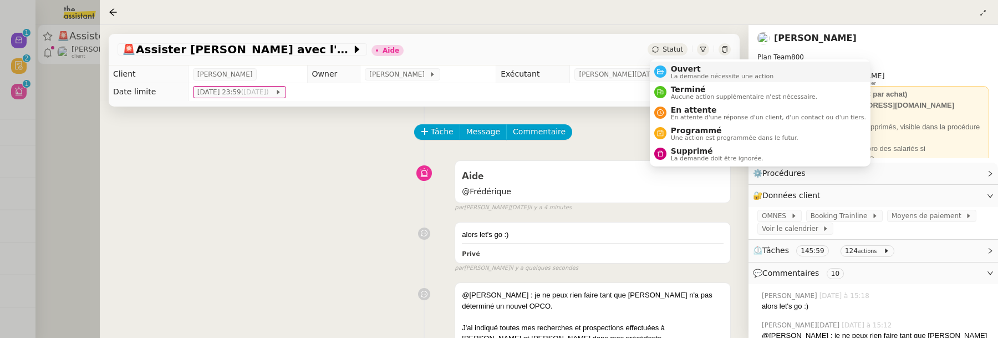
click at [683, 69] on span "Ouvert" at bounding box center [722, 68] width 103 height 9
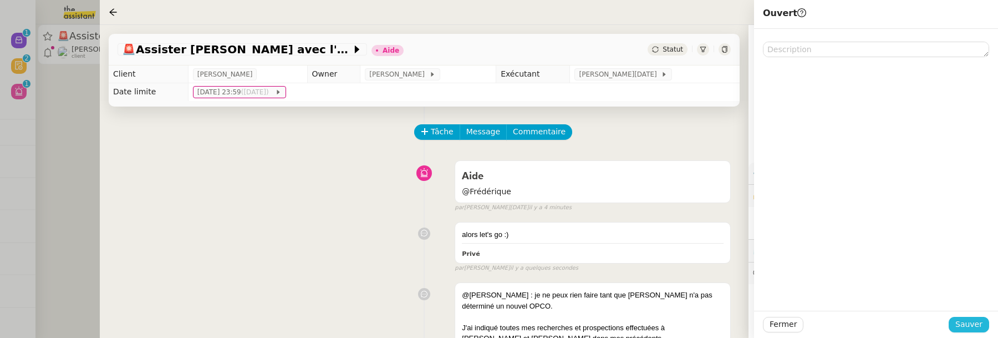
click at [959, 317] on button "Sauver" at bounding box center [969, 325] width 40 height 16
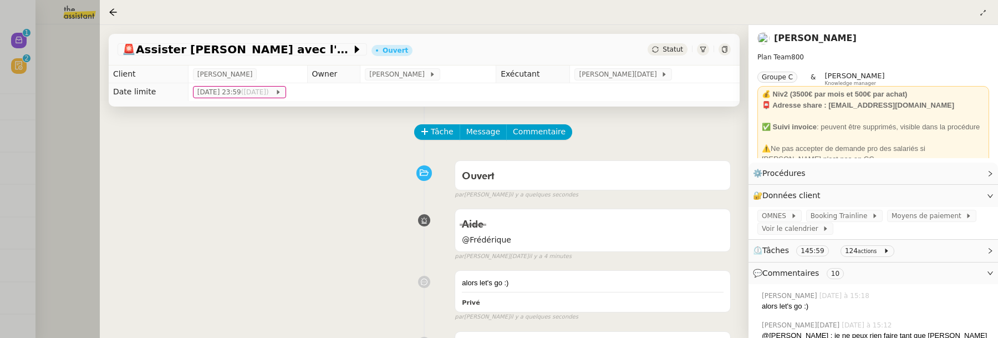
click at [68, 131] on div at bounding box center [499, 169] width 998 height 338
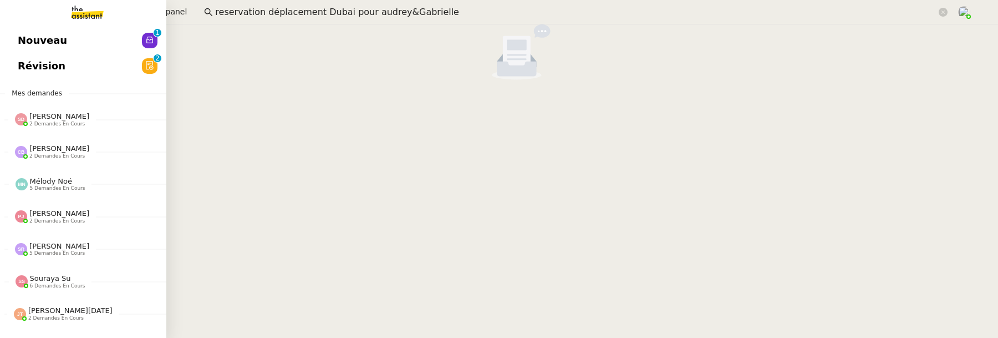
click at [22, 61] on link "Révision 0 1 2 3 4 5 6 7 8 9" at bounding box center [83, 66] width 166 height 26
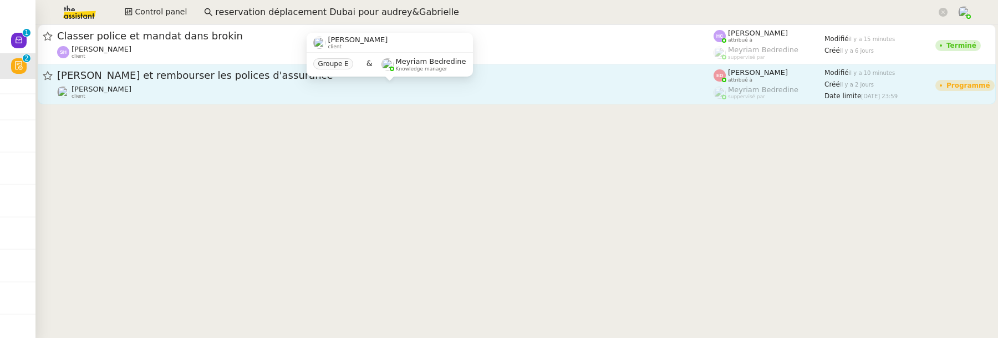
click at [416, 97] on div "Sophie Mouraire client" at bounding box center [385, 92] width 657 height 14
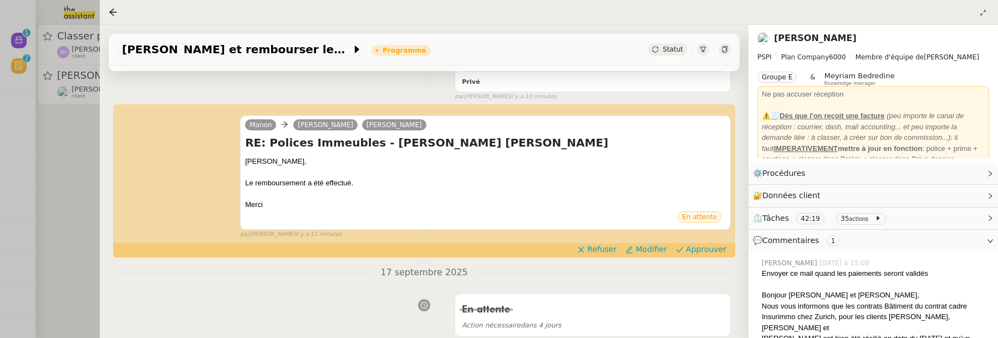
scroll to position [369, 0]
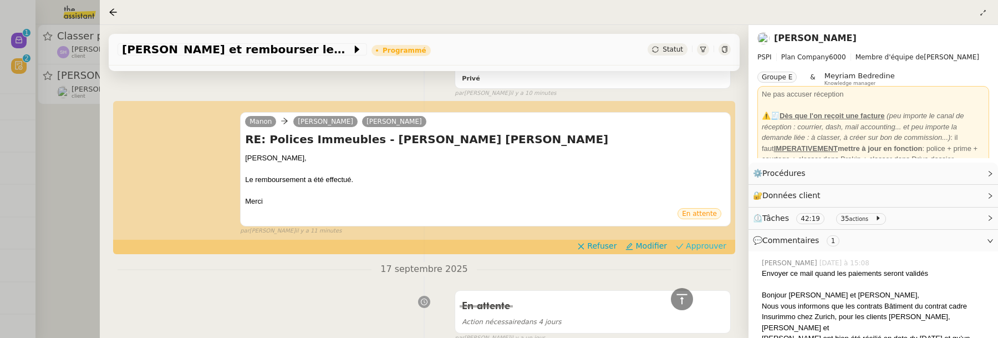
click at [713, 248] on span "Approuver" at bounding box center [706, 245] width 40 height 11
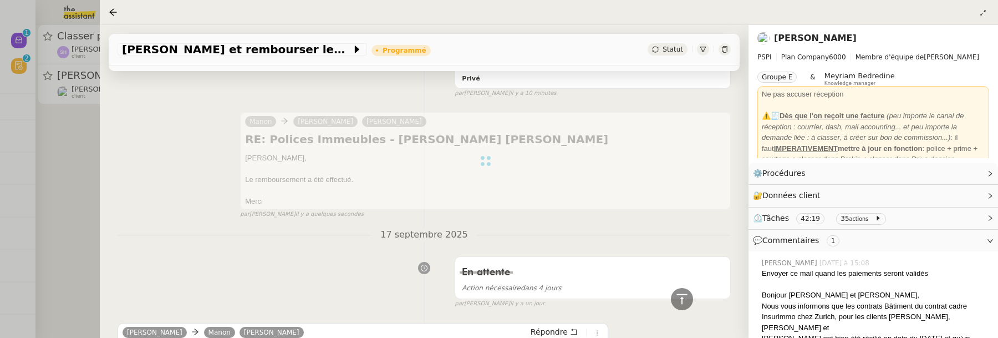
click at [79, 157] on div at bounding box center [499, 169] width 998 height 338
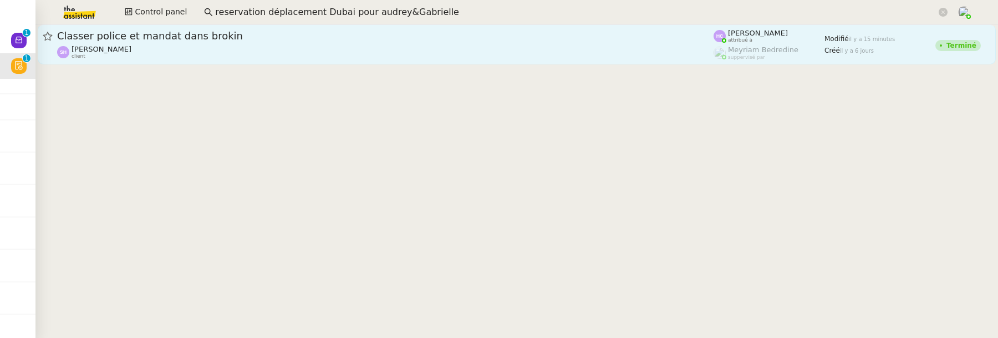
click at [181, 59] on div "Sarah Hadj client" at bounding box center [385, 52] width 657 height 14
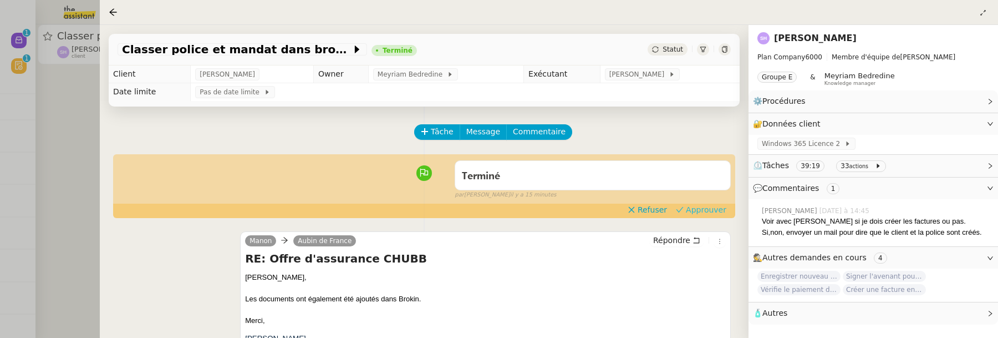
click at [704, 211] on span "Approuver" at bounding box center [706, 209] width 40 height 11
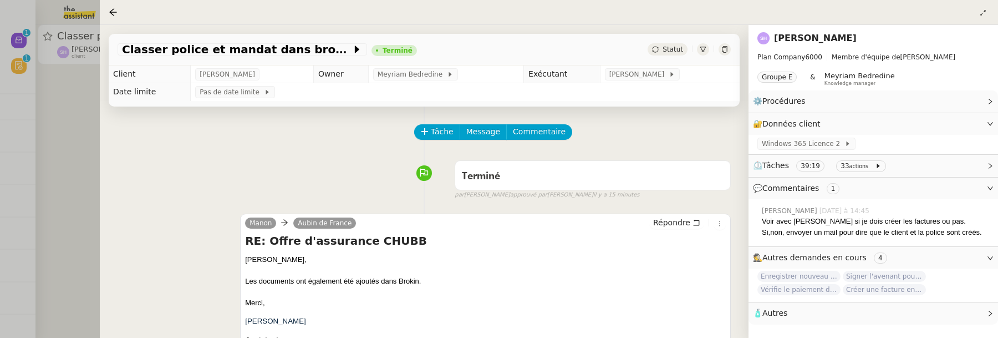
click at [70, 95] on div at bounding box center [499, 169] width 998 height 338
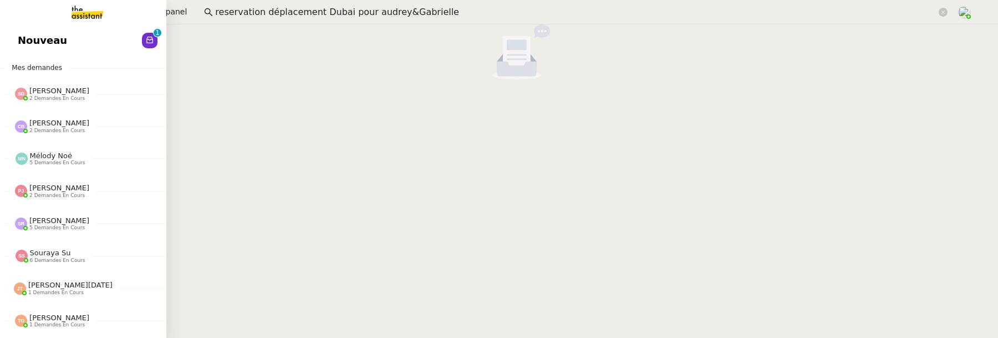
click at [30, 31] on link "Nouveau 0 1 2 3 4 5 6 7 8 9" at bounding box center [83, 41] width 166 height 26
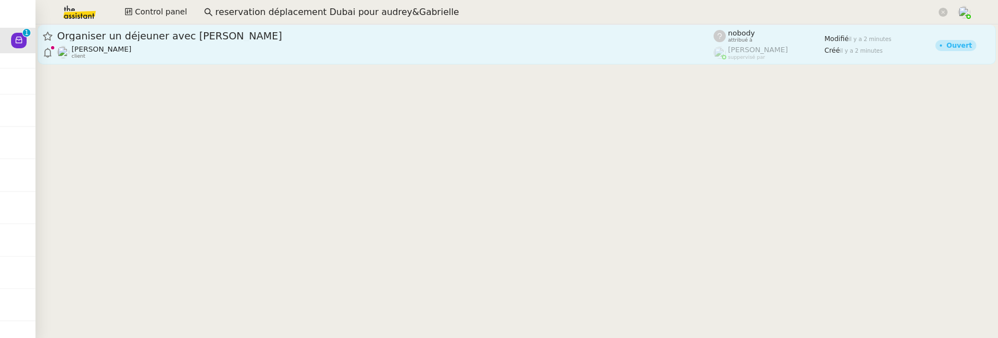
click at [322, 47] on div "David Berrebi client" at bounding box center [385, 52] width 657 height 14
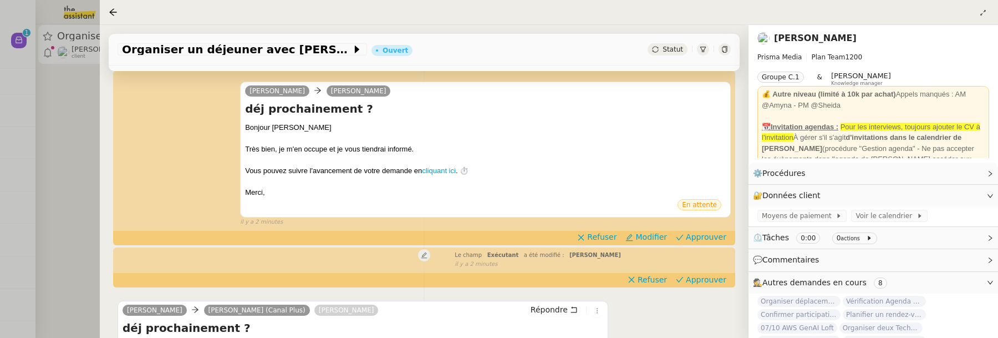
scroll to position [201, 0]
click at [692, 274] on span "Approuver" at bounding box center [706, 278] width 40 height 11
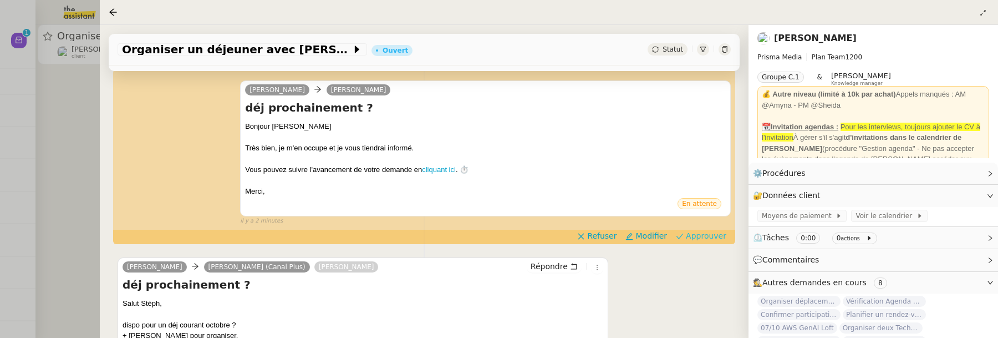
click at [706, 235] on span "Approuver" at bounding box center [706, 235] width 40 height 11
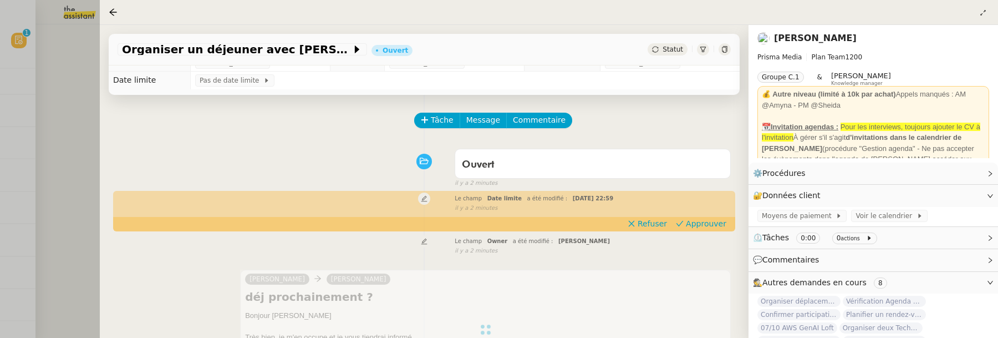
scroll to position [7, 0]
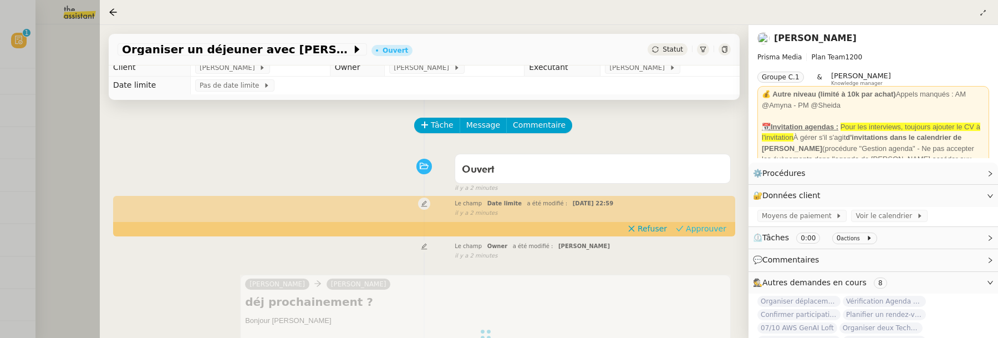
click at [712, 228] on span "Approuver" at bounding box center [706, 228] width 40 height 11
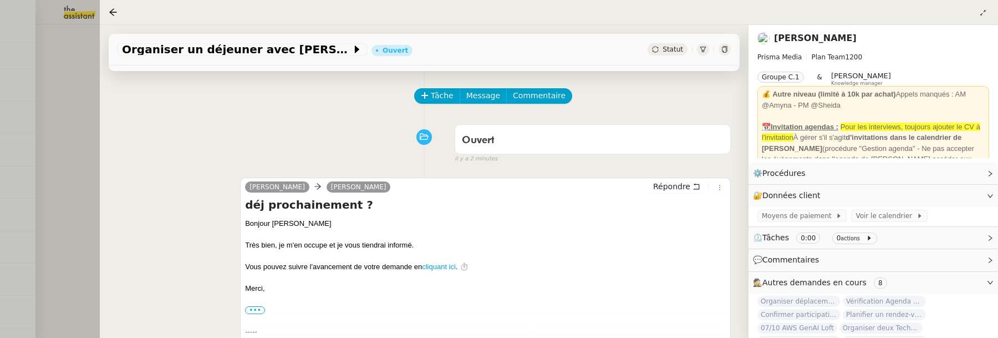
scroll to position [0, 0]
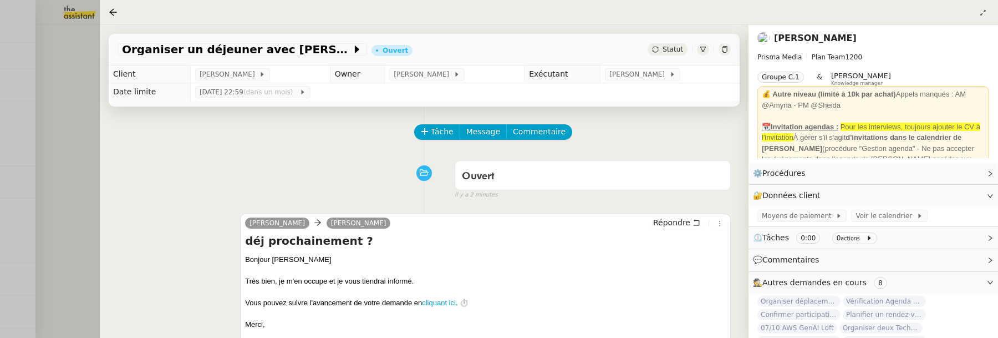
click at [90, 121] on div at bounding box center [499, 169] width 998 height 338
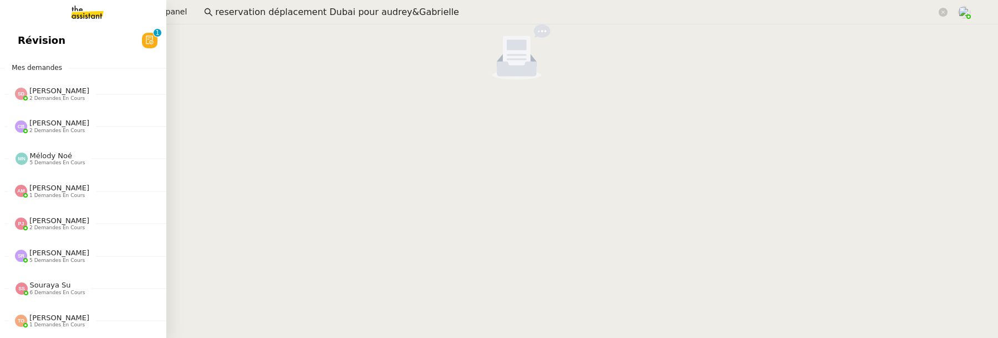
click at [28, 39] on span "Révision" at bounding box center [42, 40] width 48 height 17
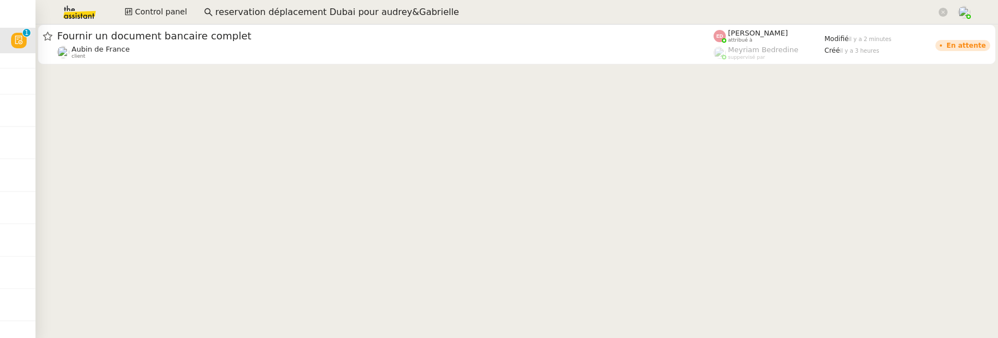
click at [253, 23] on app-search-bar "reservation déplacement Dubai pour audrey&Gabrielle" at bounding box center [576, 12] width 756 height 24
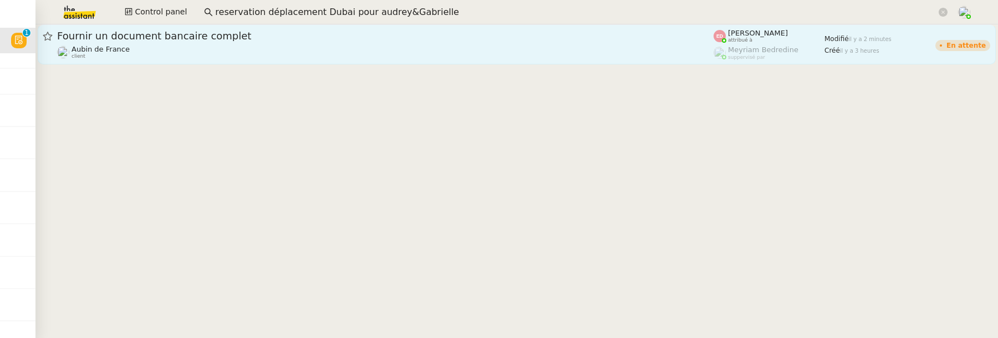
click at [253, 38] on span "Fournir un document bancaire complet" at bounding box center [385, 36] width 657 height 10
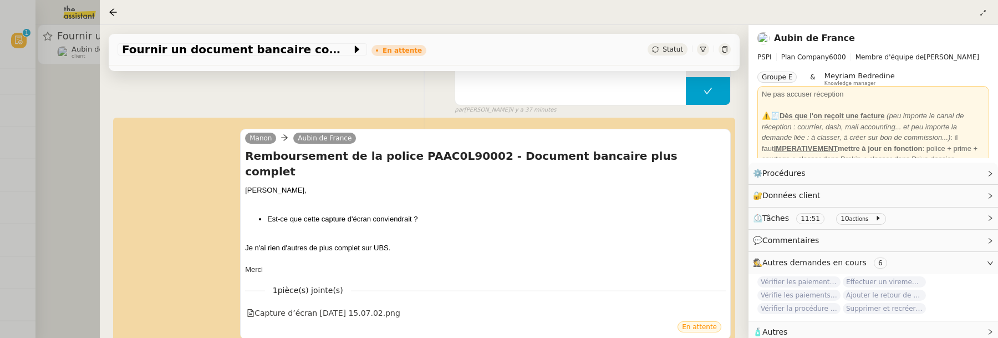
scroll to position [174, 0]
click at [66, 190] on div at bounding box center [499, 169] width 998 height 338
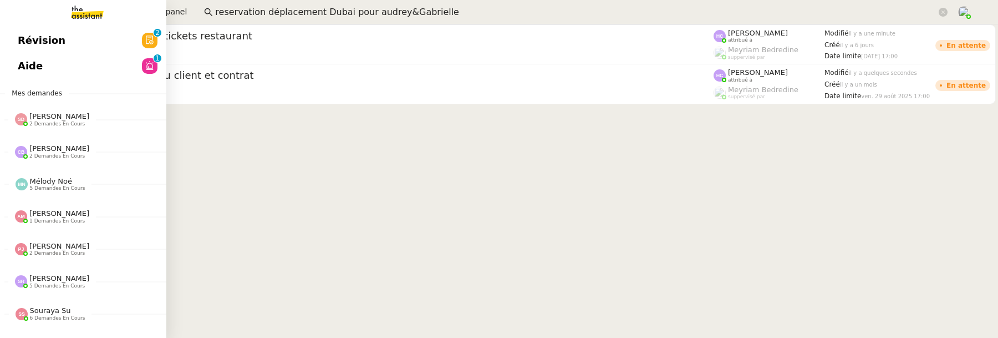
click at [23, 45] on span "Révision" at bounding box center [42, 40] width 48 height 17
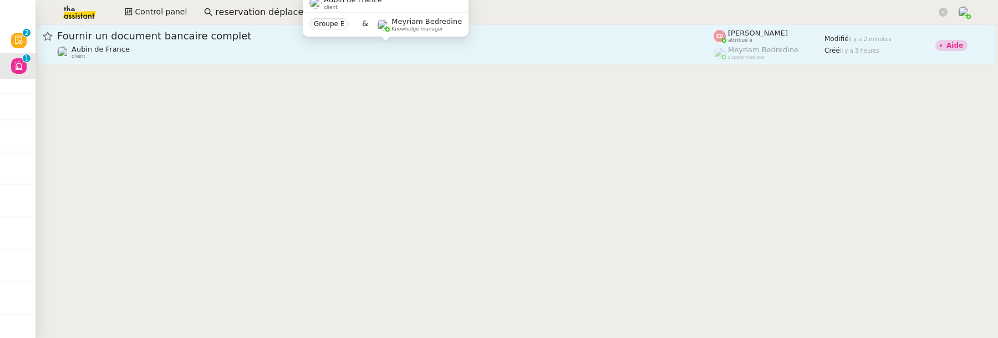
click at [588, 46] on div "Aubin de France client" at bounding box center [385, 52] width 657 height 14
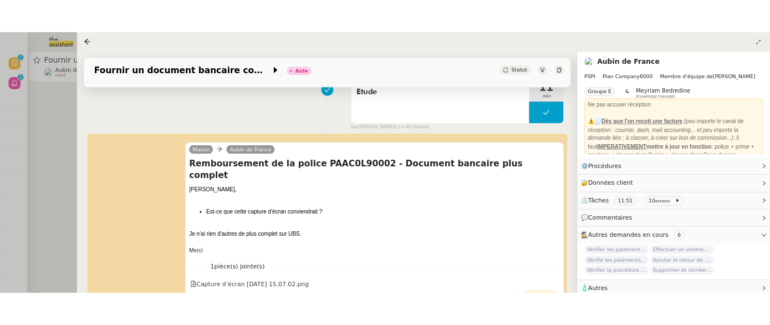
scroll to position [217, 0]
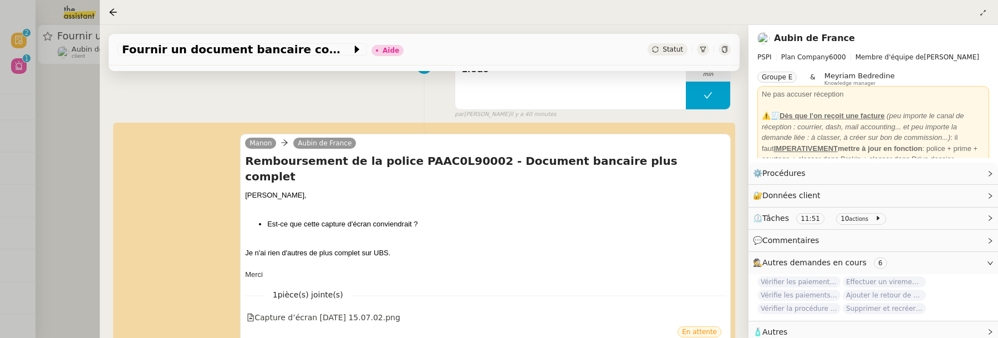
click at [118, 144] on div "Manon Aubin de France Remboursement de la police PAAC0L90002 - Document bancair…" at bounding box center [424, 239] width 613 height 230
click at [77, 149] on div at bounding box center [499, 169] width 998 height 338
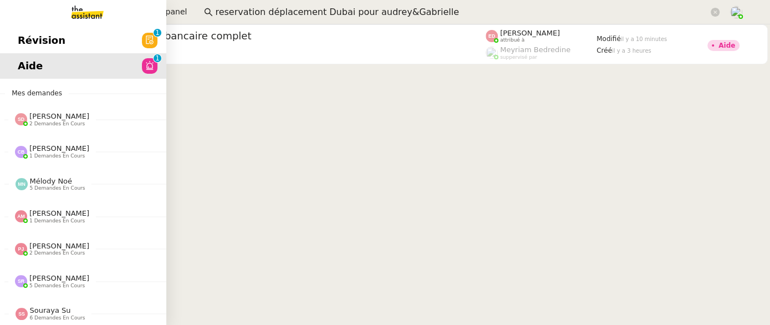
click at [19, 44] on span "Révision" at bounding box center [42, 40] width 48 height 17
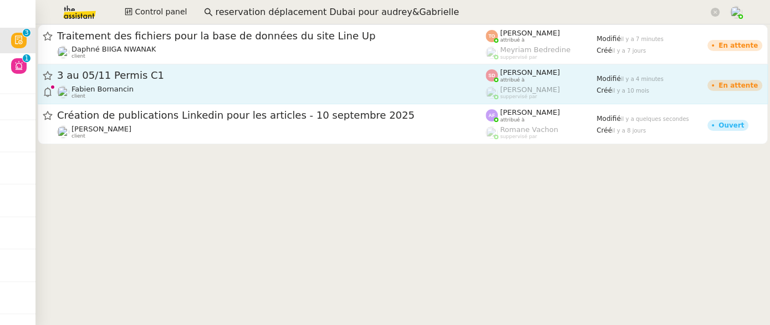
click at [369, 72] on span "3 au 05/11 Permis C1" at bounding box center [271, 75] width 429 height 10
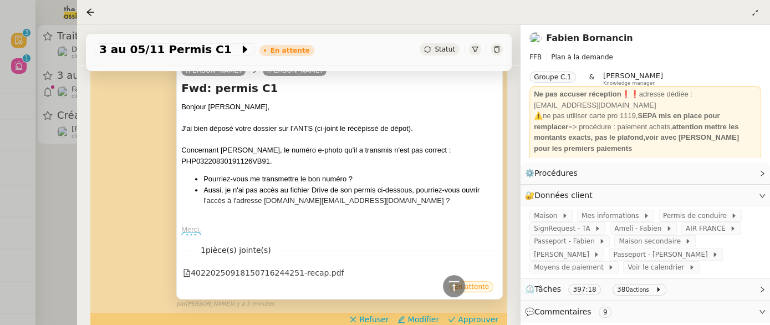
scroll to position [313, 0]
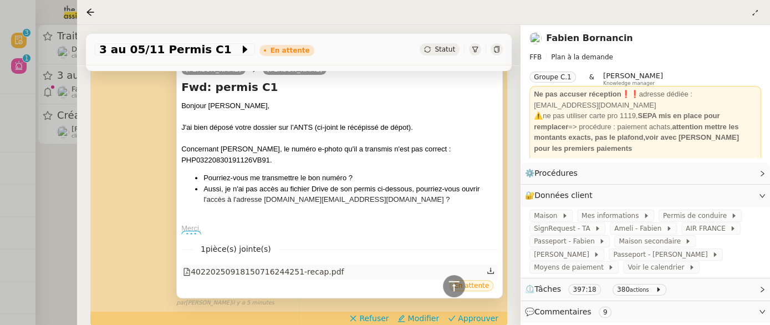
click at [306, 269] on div "40220250918150716244251-recap.pdf" at bounding box center [263, 272] width 161 height 13
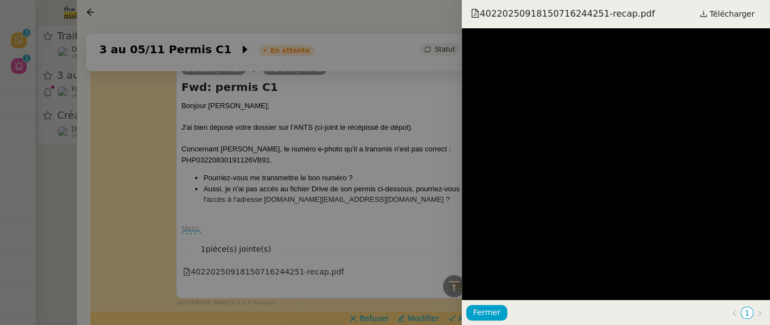
click at [373, 199] on div at bounding box center [385, 162] width 770 height 325
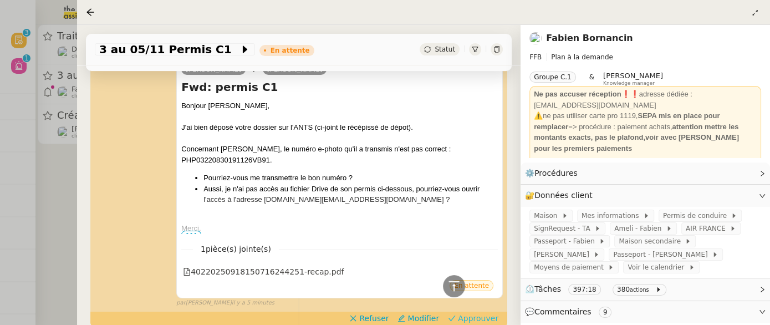
click at [481, 316] on span "Approuver" at bounding box center [478, 318] width 40 height 11
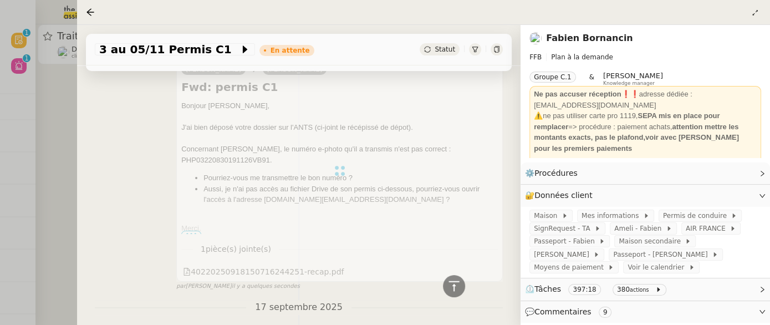
click at [55, 101] on div at bounding box center [385, 162] width 770 height 325
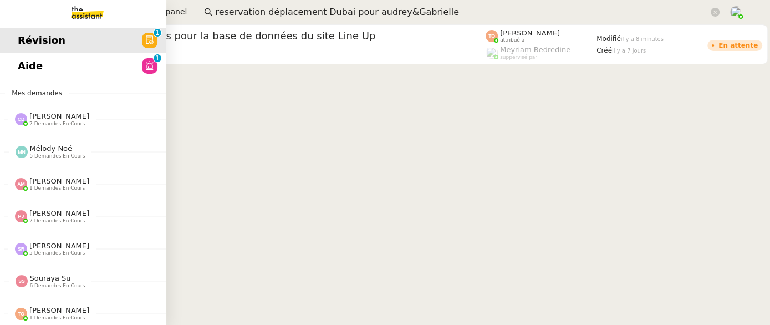
click at [22, 72] on span "Aide" at bounding box center [30, 66] width 25 height 17
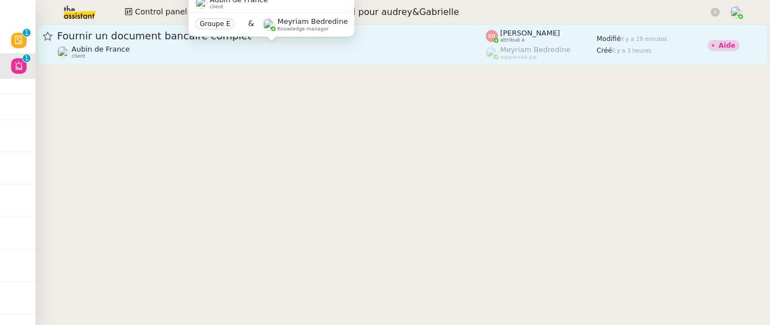
click at [354, 47] on div "Aubin de France client" at bounding box center [271, 52] width 429 height 14
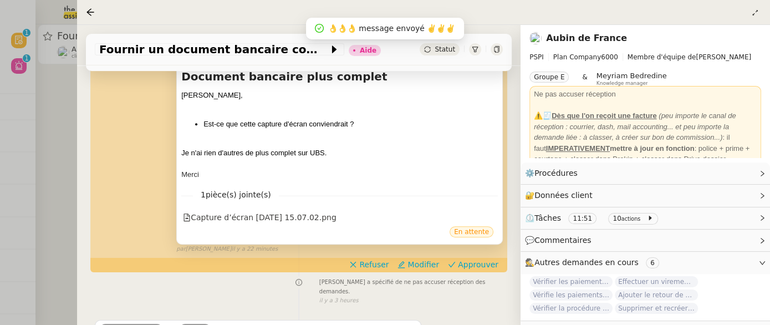
scroll to position [405, 0]
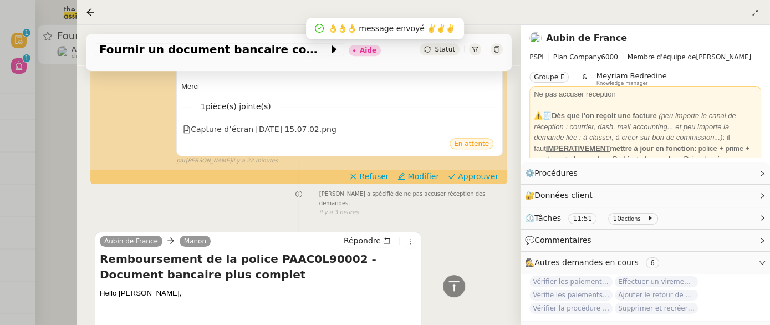
click at [51, 226] on div at bounding box center [385, 162] width 770 height 325
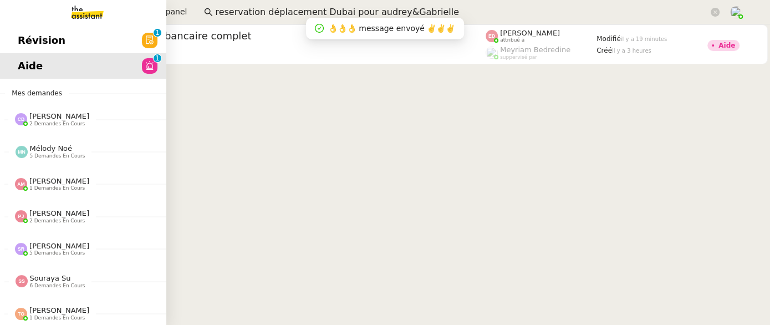
click at [31, 37] on span "Révision" at bounding box center [42, 40] width 48 height 17
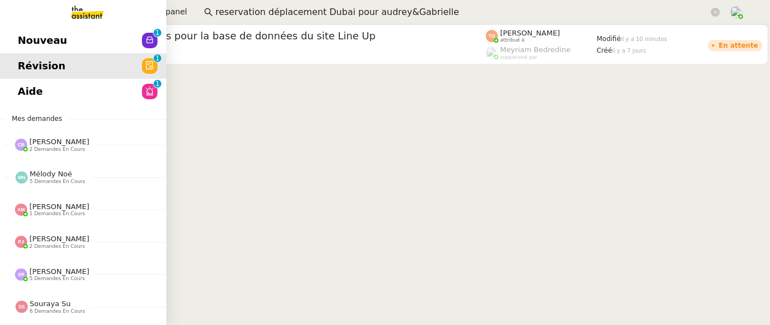
click at [26, 90] on span "Aide" at bounding box center [30, 91] width 25 height 17
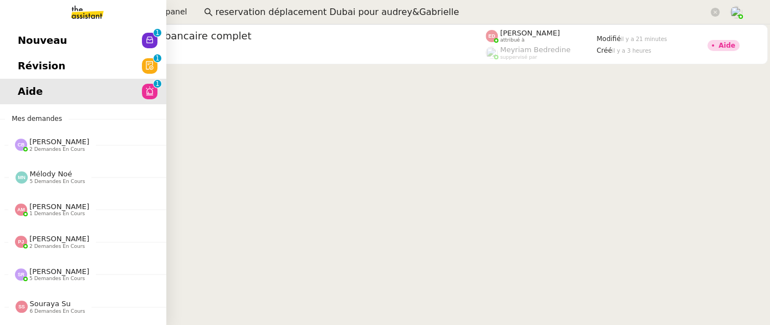
click at [28, 42] on span "Nouveau" at bounding box center [42, 40] width 49 height 17
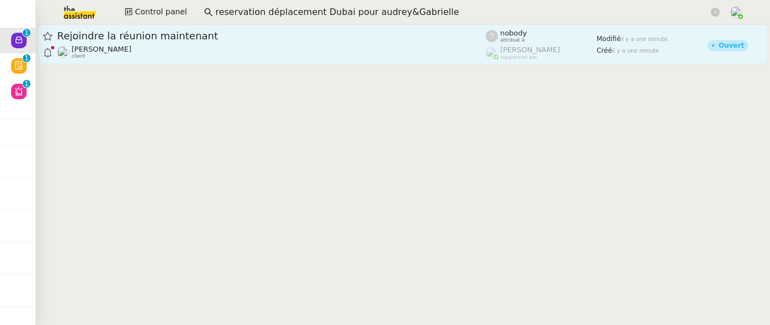
click at [232, 47] on div "[PERSON_NAME] client" at bounding box center [271, 52] width 429 height 14
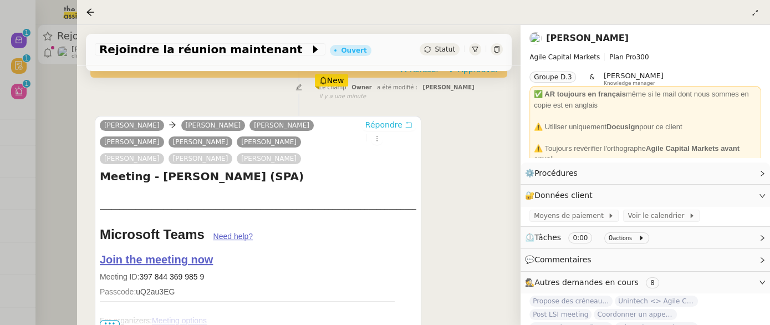
scroll to position [207, 0]
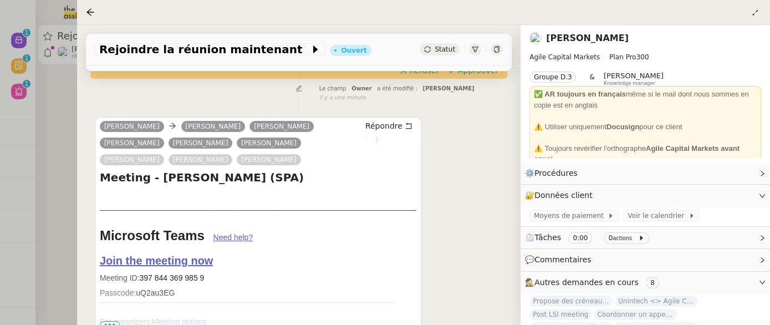
click at [383, 140] on icon at bounding box center [377, 139] width 12 height 7
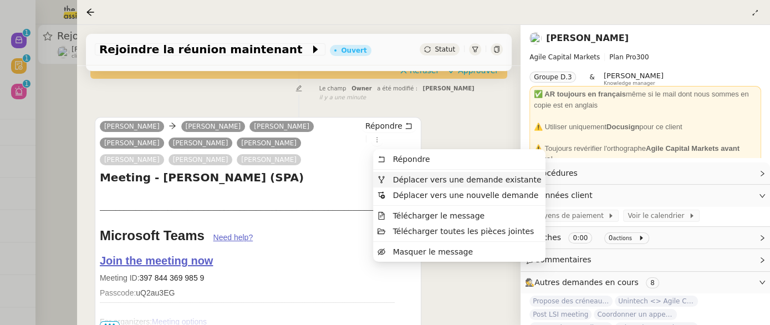
click at [421, 178] on span "Déplacer vers une demande existante" at bounding box center [467, 179] width 149 height 9
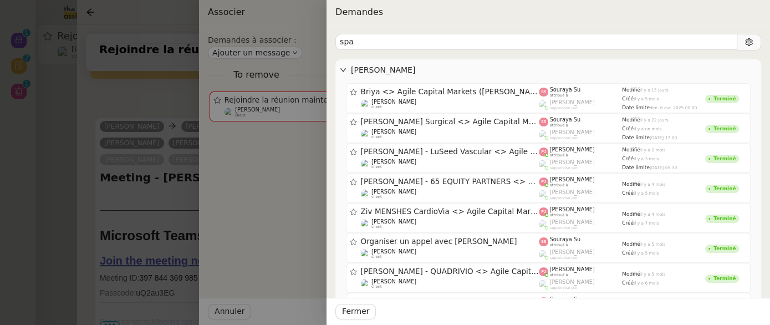
type input "spa"
click at [155, 98] on div at bounding box center [385, 162] width 770 height 325
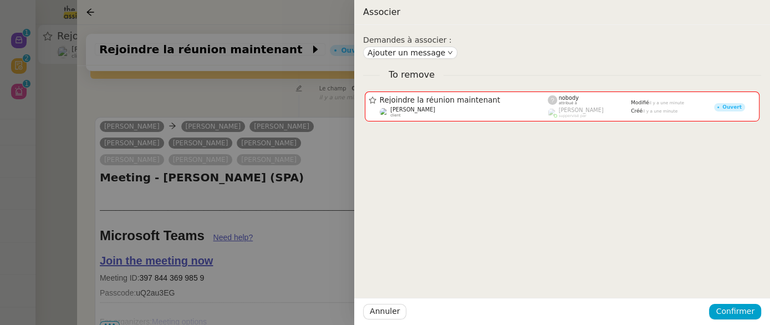
click at [156, 96] on div at bounding box center [385, 162] width 770 height 325
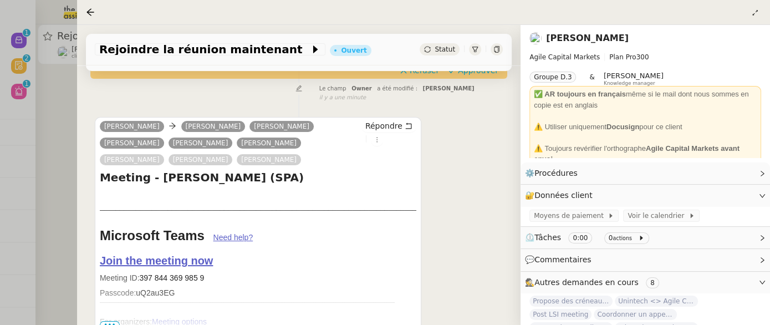
scroll to position [283, 0]
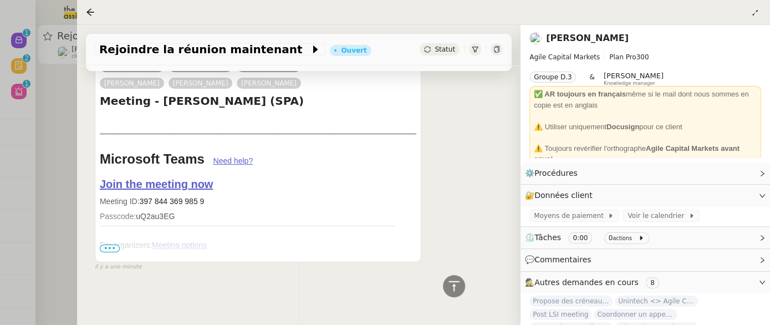
click at [108, 248] on span "•••" at bounding box center [110, 249] width 20 height 8
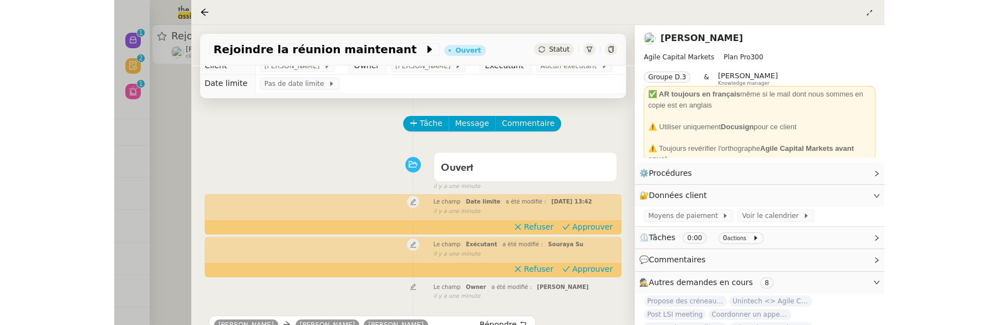
scroll to position [0, 0]
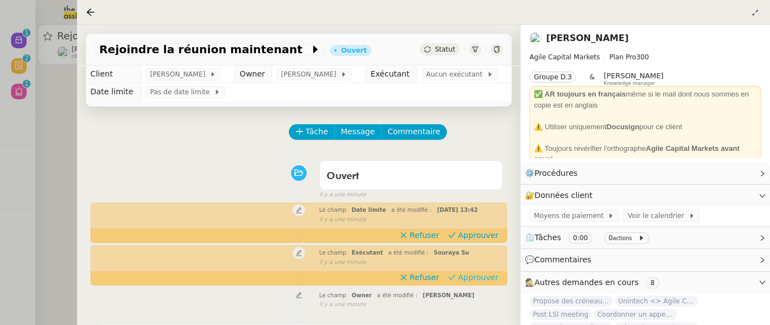
click at [482, 277] on span "Approuver" at bounding box center [478, 277] width 40 height 11
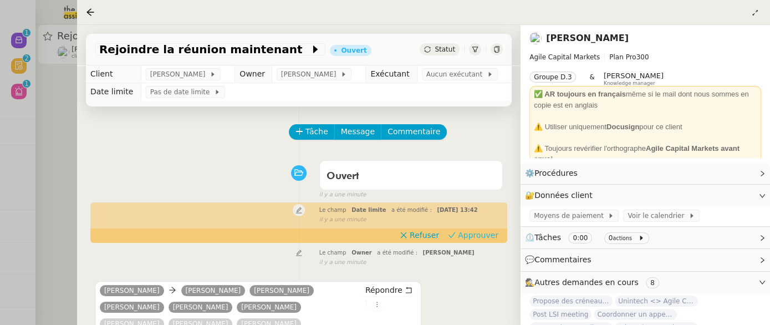
click at [489, 237] on span "Approuver" at bounding box center [478, 235] width 40 height 11
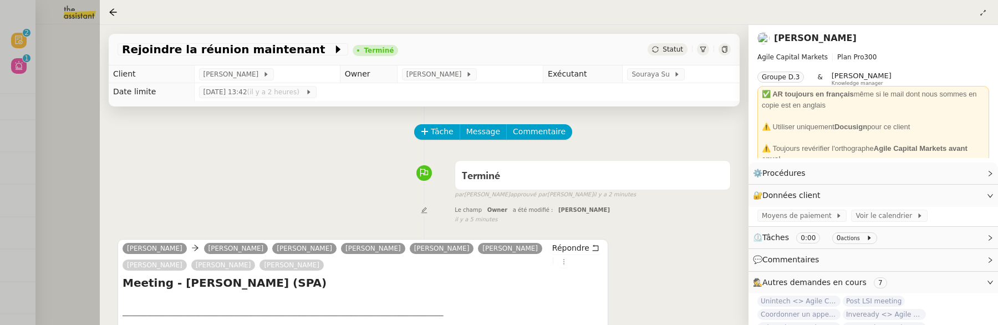
click at [74, 148] on div at bounding box center [499, 162] width 998 height 325
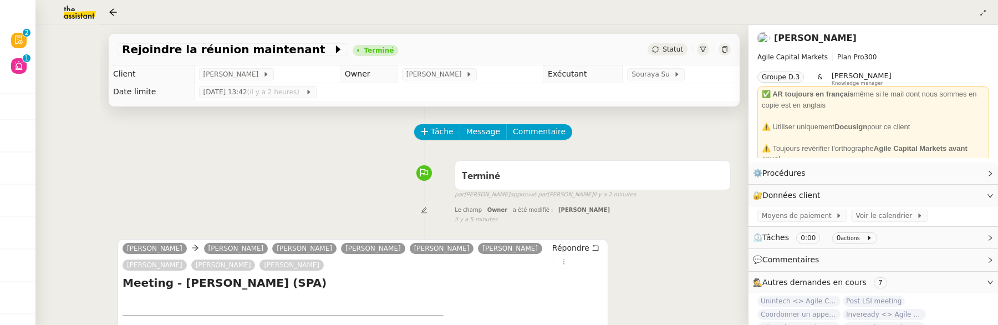
click at [74, 148] on div at bounding box center [499, 162] width 998 height 325
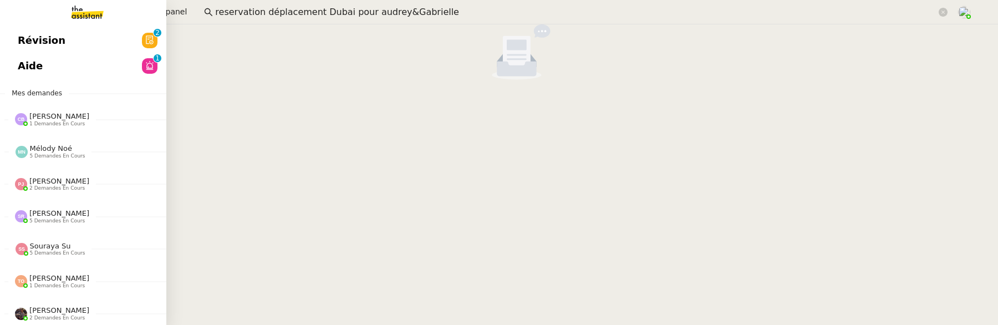
click at [21, 38] on span "Révision" at bounding box center [42, 40] width 48 height 17
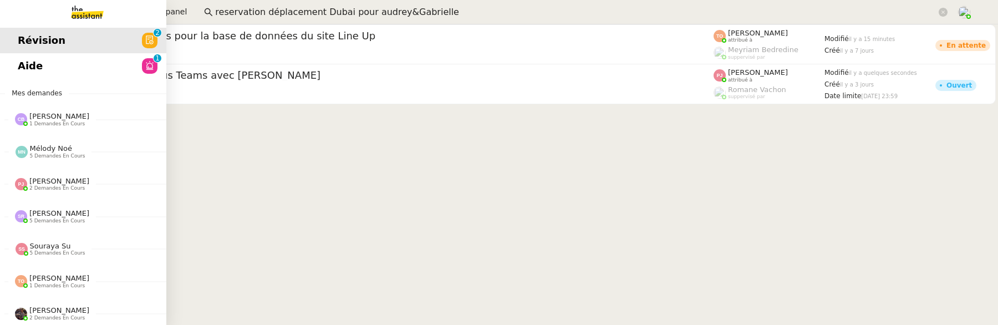
click at [26, 73] on span "Aide" at bounding box center [30, 66] width 25 height 17
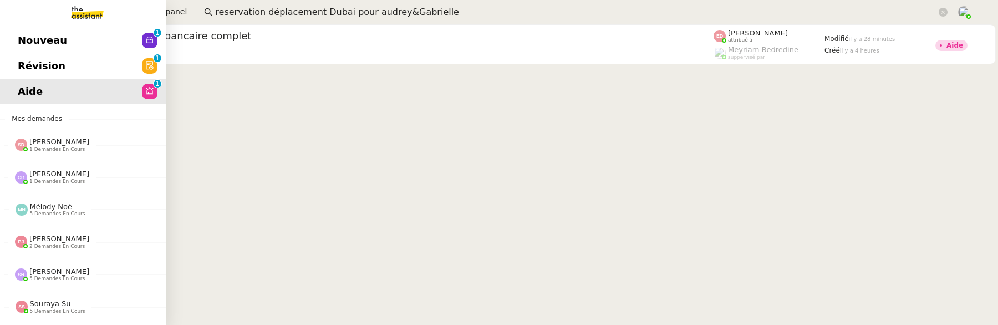
click at [30, 65] on span "Révision" at bounding box center [42, 66] width 48 height 17
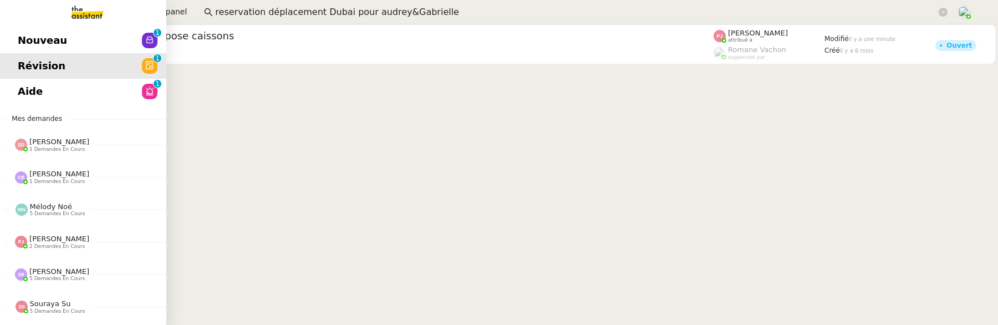
click at [47, 46] on span "Nouveau" at bounding box center [42, 40] width 49 height 17
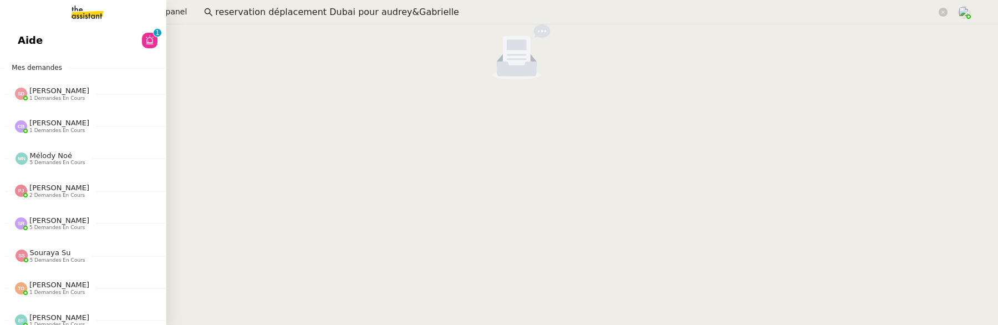
click at [20, 41] on span "Aide" at bounding box center [30, 40] width 25 height 17
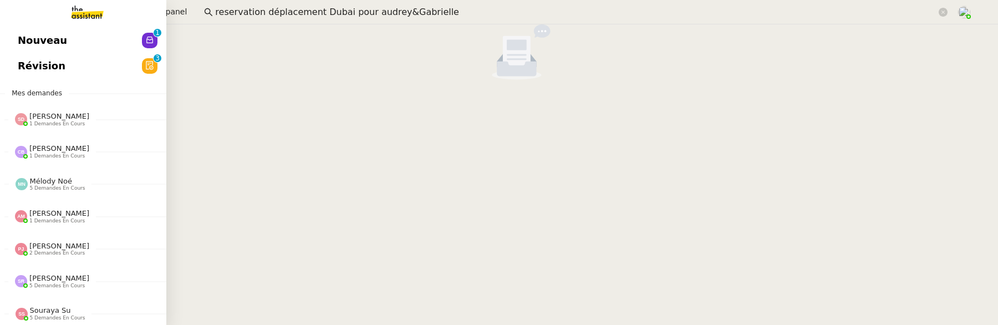
click at [28, 70] on span "Révision" at bounding box center [42, 66] width 48 height 17
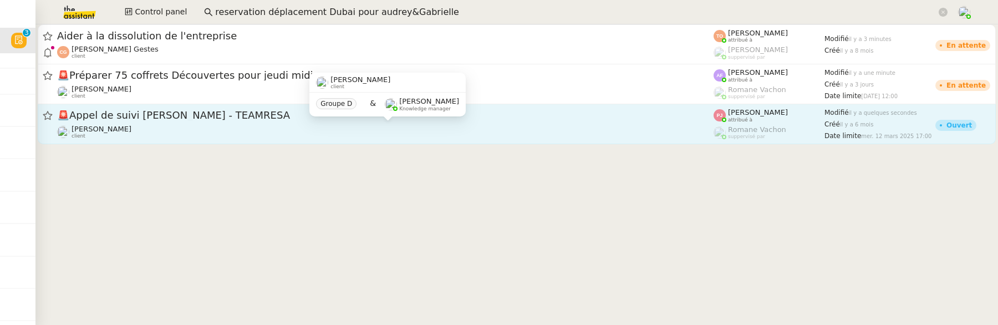
click at [322, 125] on div "[PERSON_NAME] client" at bounding box center [385, 132] width 657 height 14
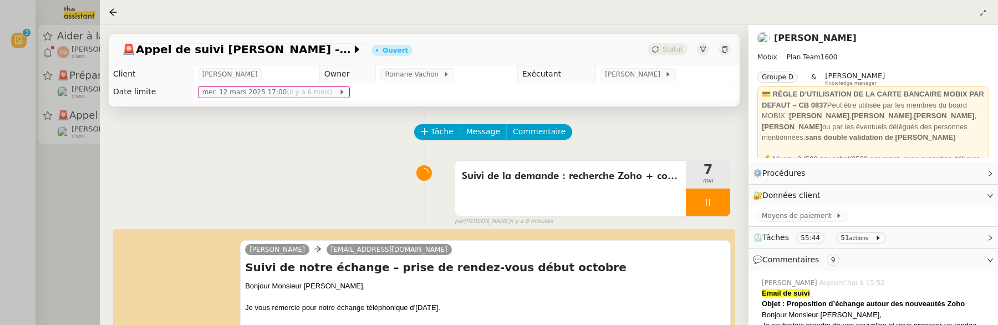
scroll to position [147, 0]
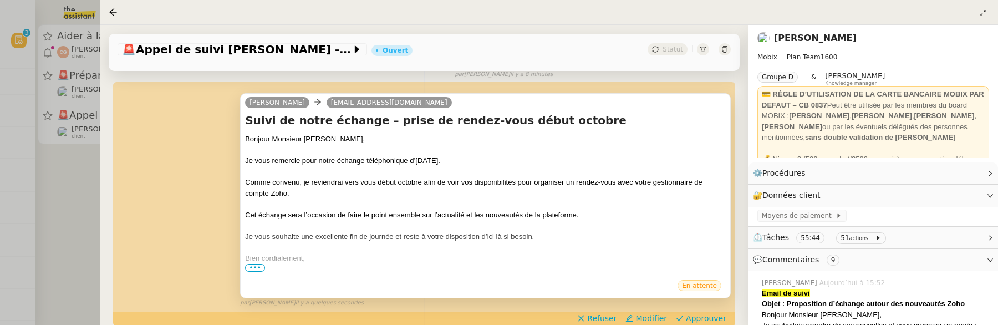
click at [254, 268] on span "•••" at bounding box center [255, 268] width 20 height 8
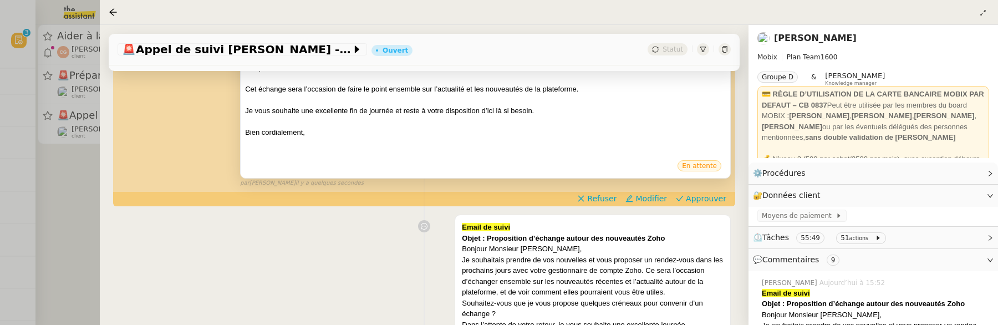
scroll to position [282, 0]
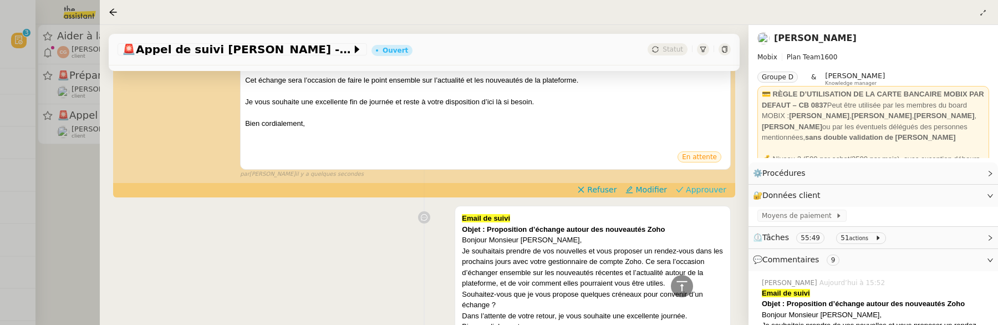
click at [697, 187] on span "Approuver" at bounding box center [706, 189] width 40 height 11
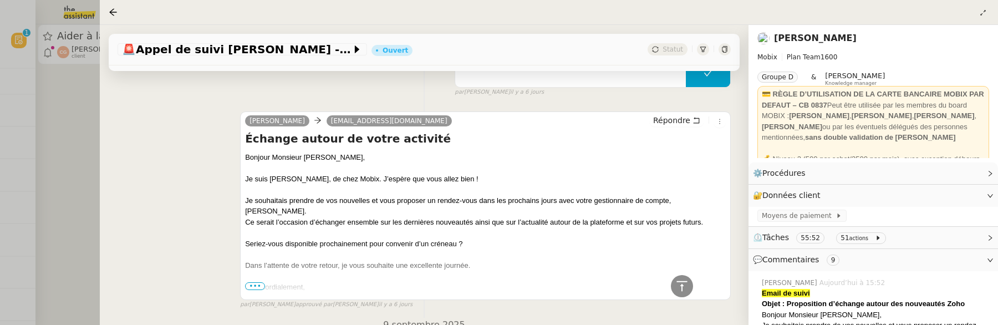
scroll to position [1262, 0]
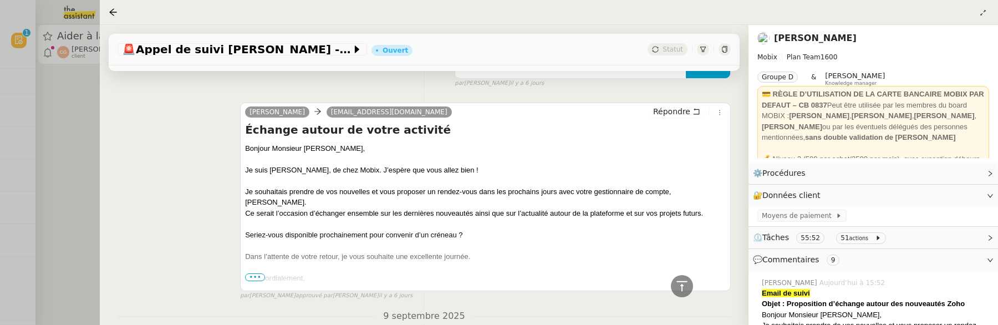
click at [67, 155] on div at bounding box center [499, 162] width 998 height 325
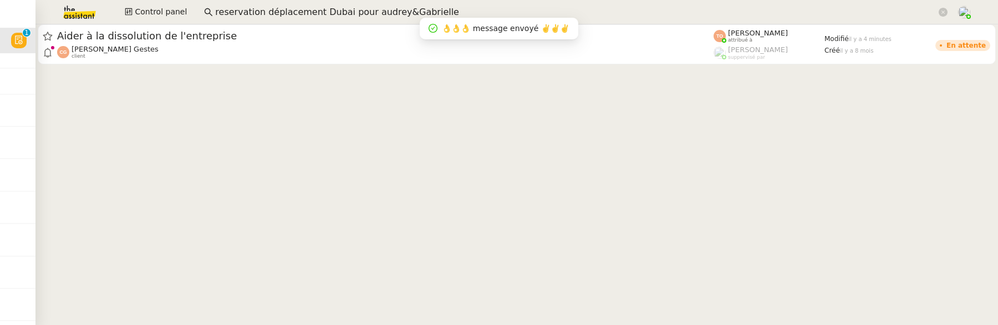
click at [162, 67] on cdk-virtual-scroll-viewport "Aider à la dissolution de l'entreprise Cédric Gestes client Tatyana Orec attrib…" at bounding box center [516, 174] width 963 height 301
click at [161, 64] on cdk-virtual-scroll-viewport "Aider à la dissolution de l'entreprise Cédric Gestes client Tatyana Orec attrib…" at bounding box center [516, 174] width 963 height 301
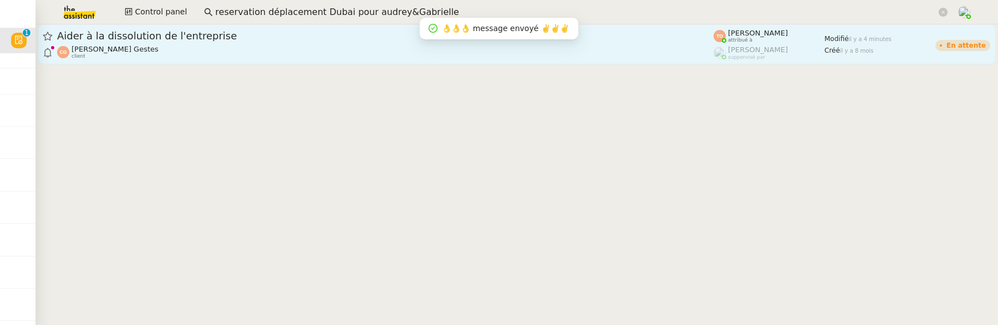
click at [185, 43] on div "Aider à la dissolution de l'entreprise Cédric Gestes client" at bounding box center [385, 44] width 657 height 30
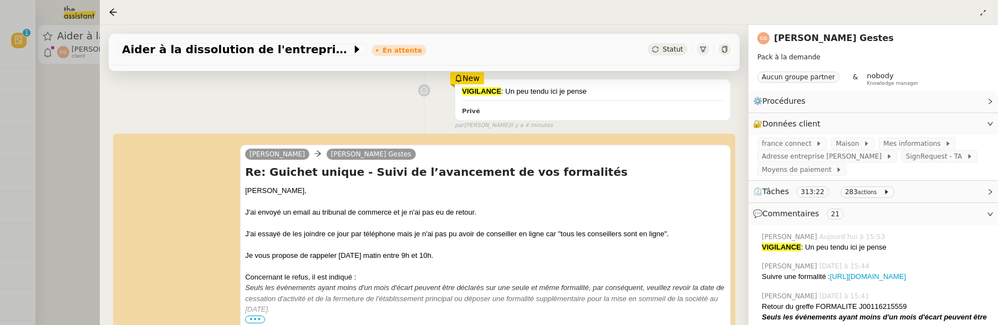
scroll to position [241, 0]
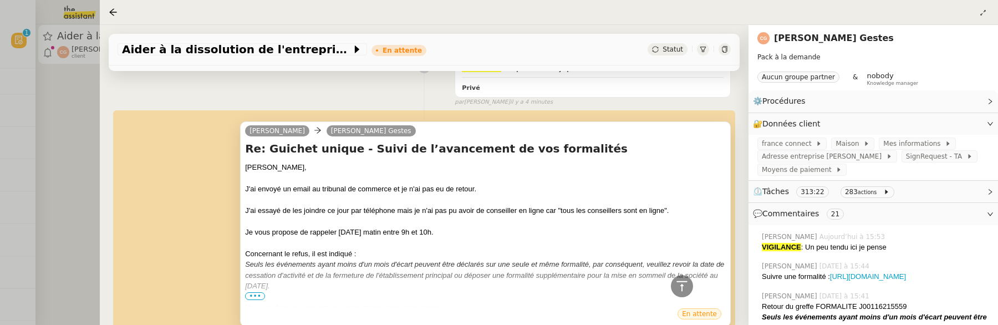
click at [261, 296] on span "•••" at bounding box center [255, 296] width 20 height 8
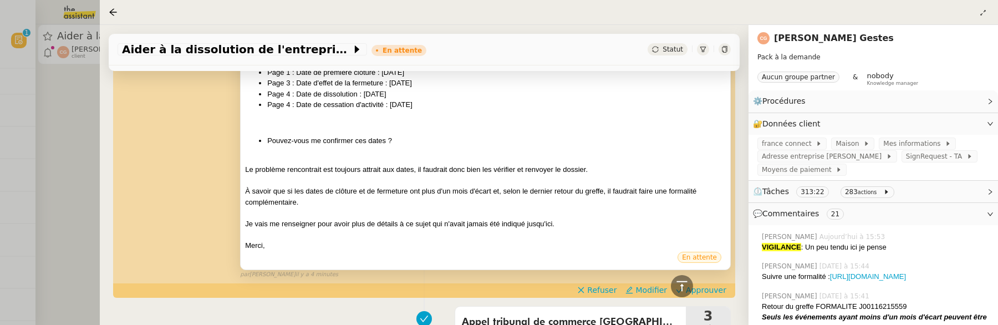
scroll to position [523, 0]
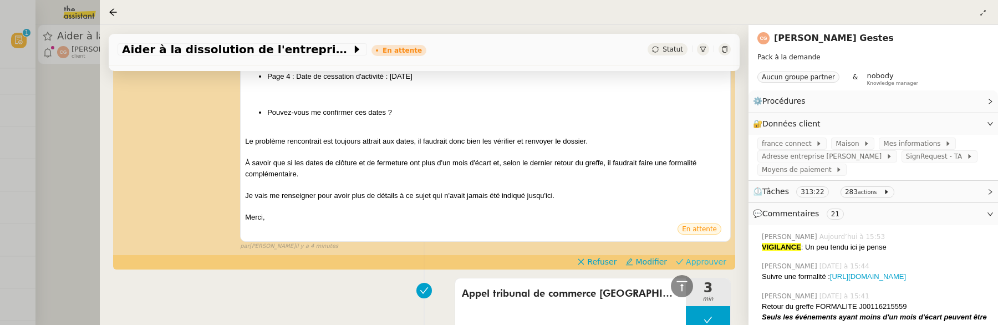
click at [709, 256] on span "Approuver" at bounding box center [706, 261] width 40 height 11
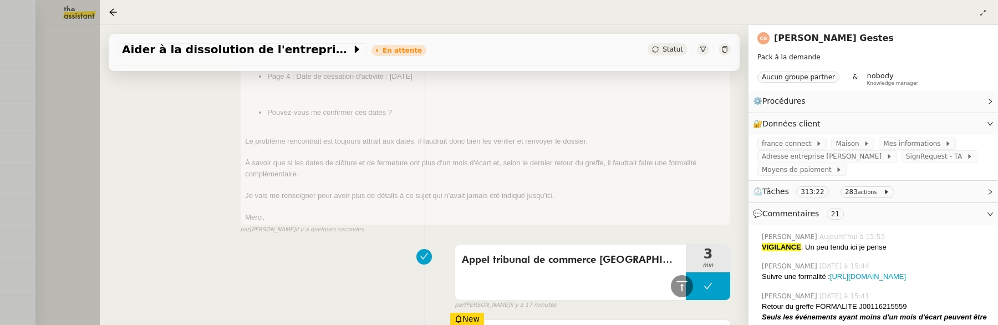
click at [87, 108] on div at bounding box center [499, 162] width 998 height 325
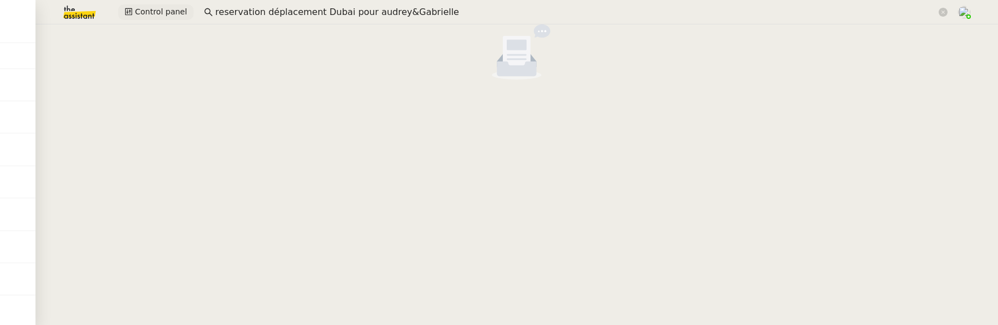
click at [138, 17] on span "Control panel" at bounding box center [161, 12] width 52 height 13
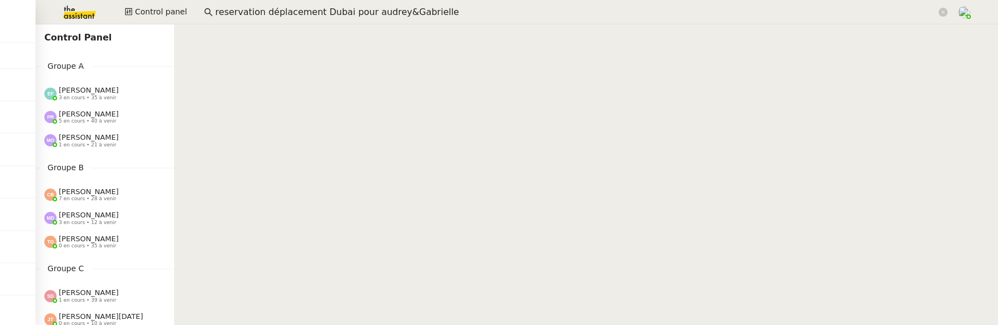
click at [106, 86] on span "[PERSON_NAME]" at bounding box center [89, 90] width 60 height 8
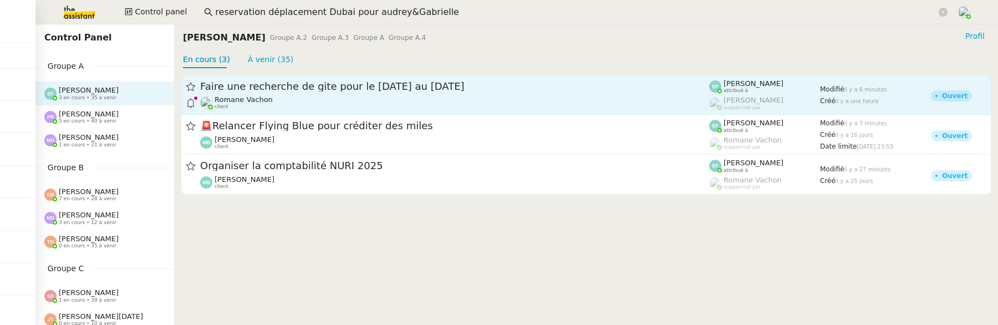
click at [309, 89] on span "Faire une recherche de gite pour le 8 au 11 nov" at bounding box center [454, 87] width 509 height 10
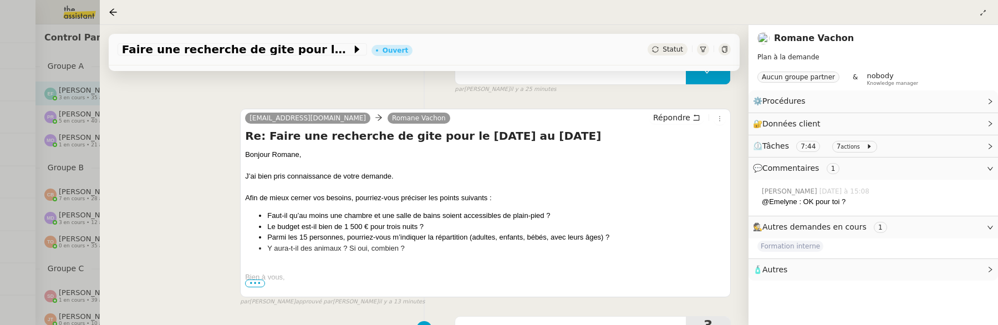
scroll to position [509, 0]
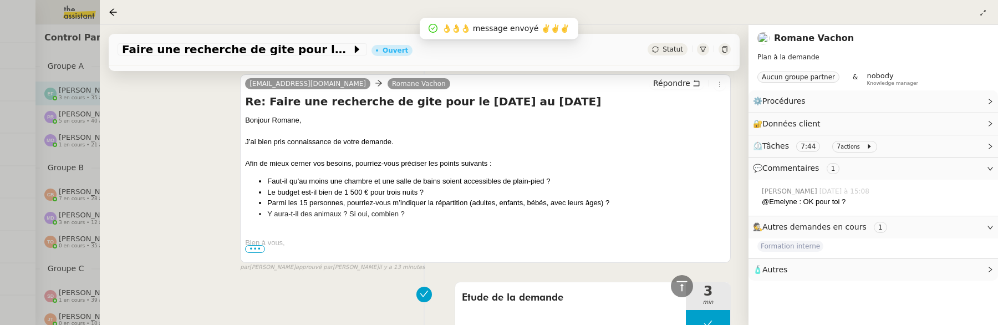
click at [255, 245] on span "•••" at bounding box center [255, 249] width 20 height 8
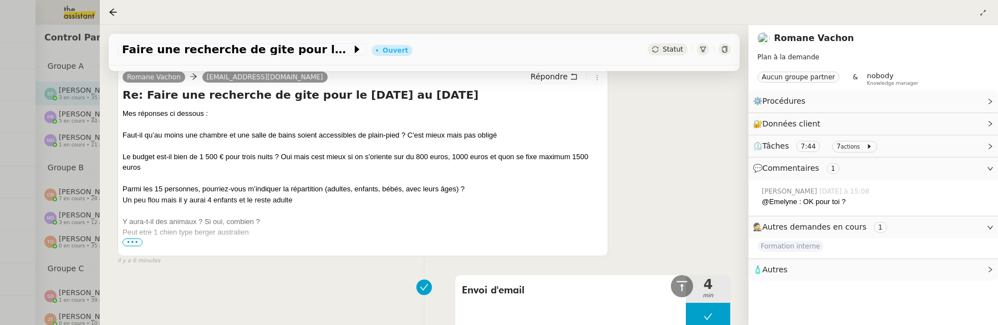
scroll to position [225, 0]
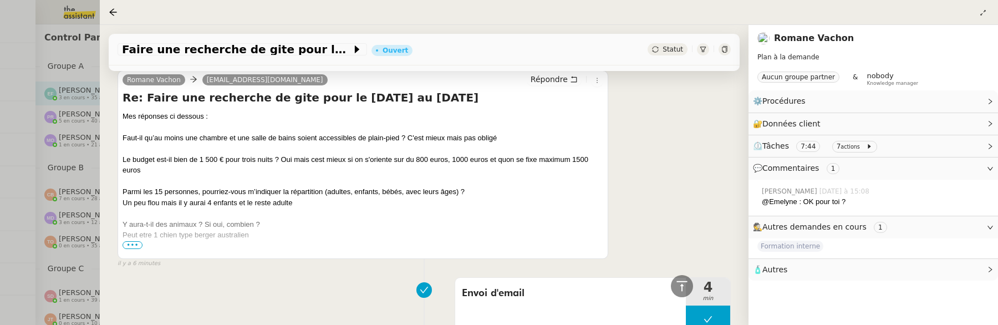
click at [133, 247] on span "•••" at bounding box center [133, 245] width 20 height 8
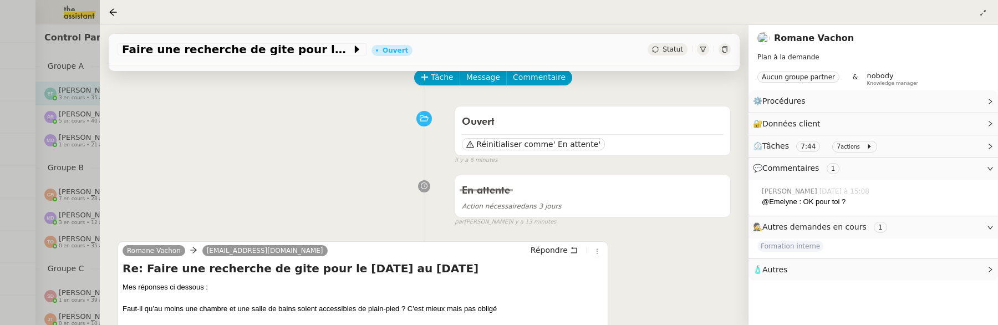
scroll to position [0, 0]
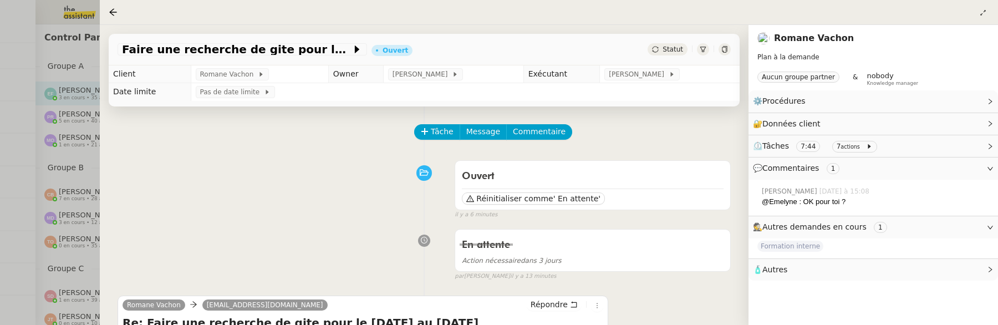
click at [17, 181] on div at bounding box center [499, 162] width 998 height 325
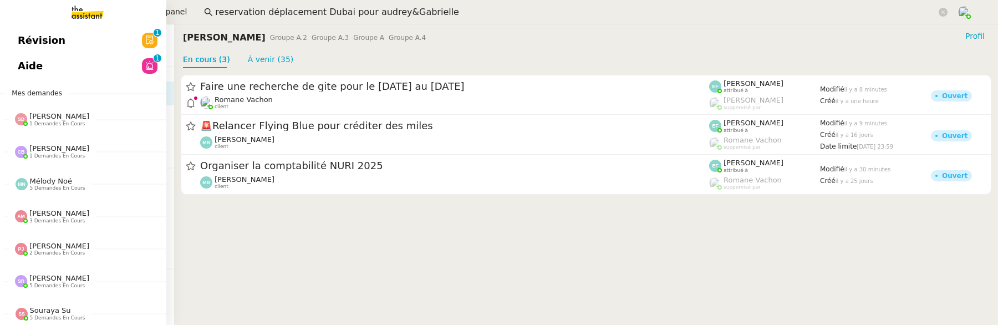
click at [21, 46] on span "Révision" at bounding box center [42, 40] width 48 height 17
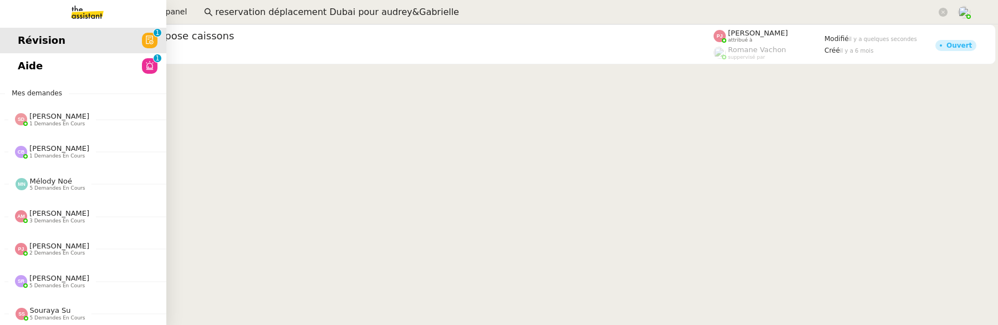
click at [31, 64] on link "Aide 0 1 2 3 4 5 6 7 8 9" at bounding box center [83, 66] width 166 height 26
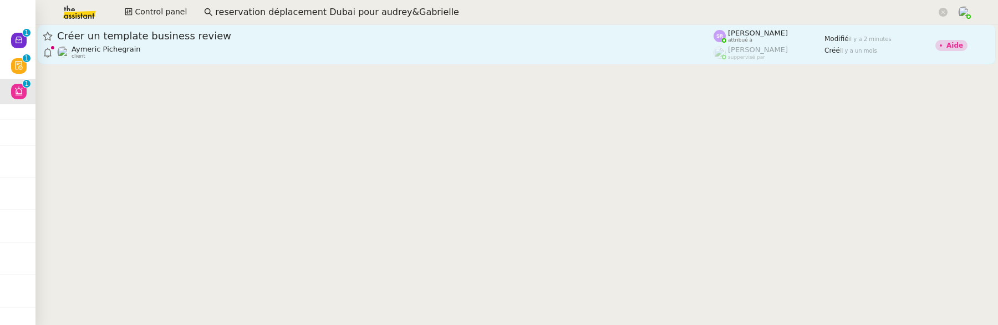
click at [277, 51] on div "Aymeric Pichegrain client" at bounding box center [385, 52] width 657 height 14
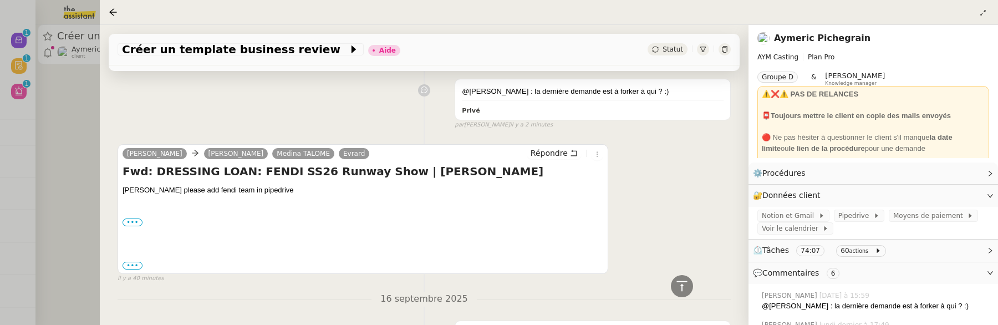
scroll to position [121, 0]
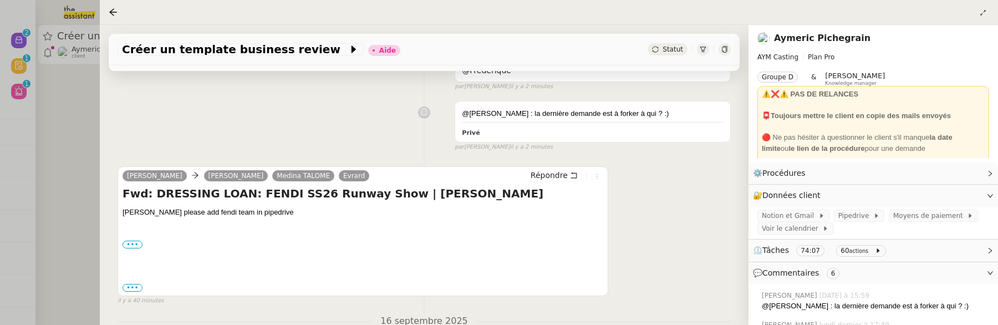
click at [602, 180] on button at bounding box center [597, 176] width 12 height 12
click at [590, 175] on div "Répondre" at bounding box center [565, 175] width 77 height 13
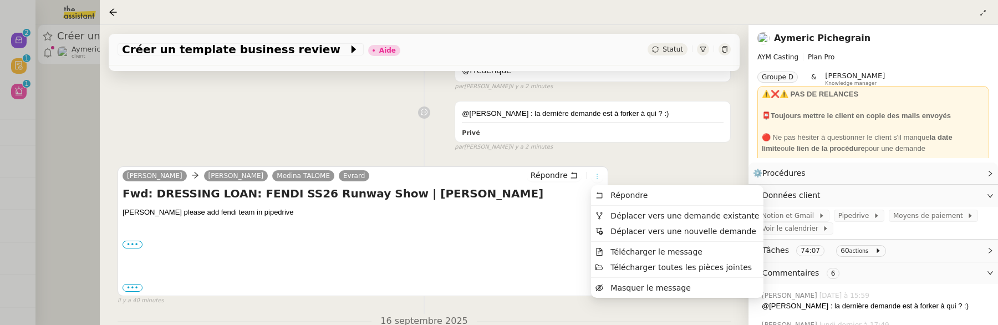
click at [596, 176] on icon at bounding box center [597, 176] width 7 height 7
click at [629, 230] on span "Déplacer vers une nouvelle demande" at bounding box center [684, 231] width 146 height 9
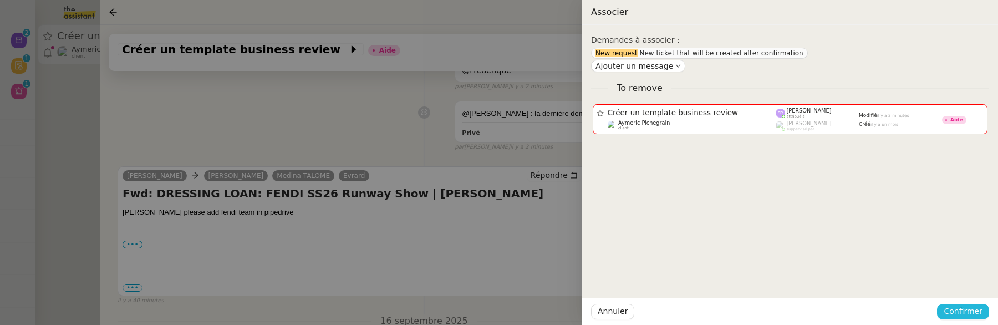
click at [951, 311] on span "Confirmer" at bounding box center [963, 311] width 39 height 13
click at [964, 280] on span "Ajouter" at bounding box center [964, 282] width 28 height 11
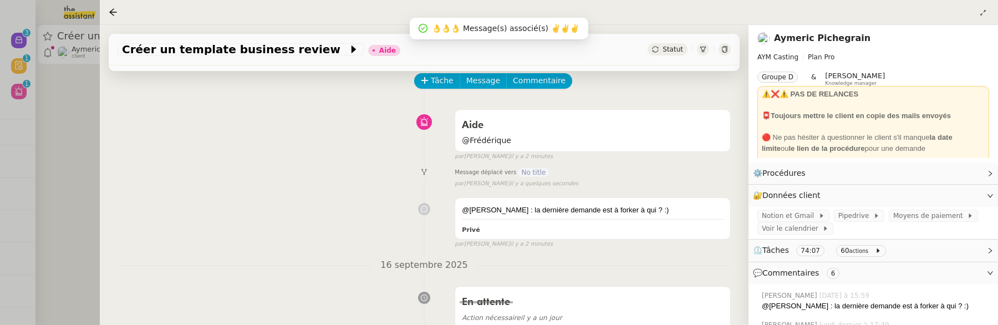
scroll to position [42, 0]
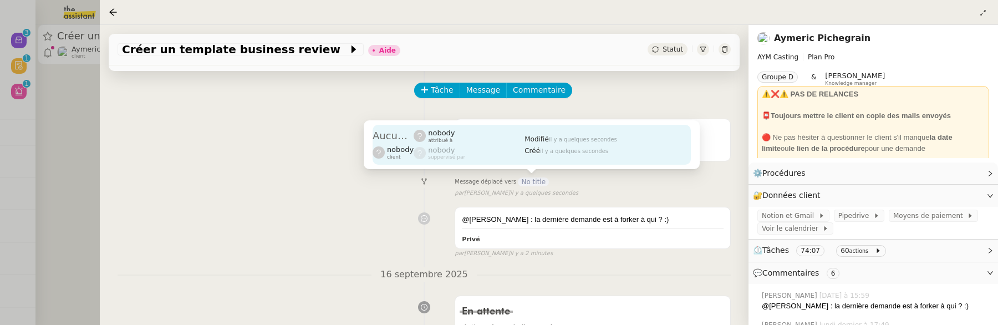
click at [508, 135] on div "nobody attribué à" at bounding box center [469, 136] width 111 height 14
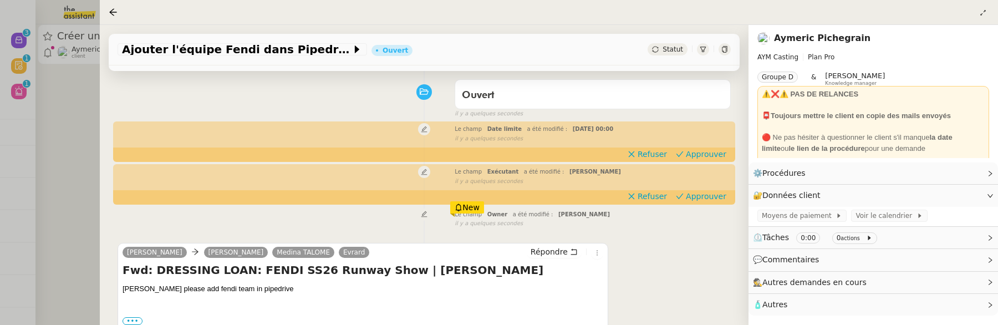
scroll to position [24, 0]
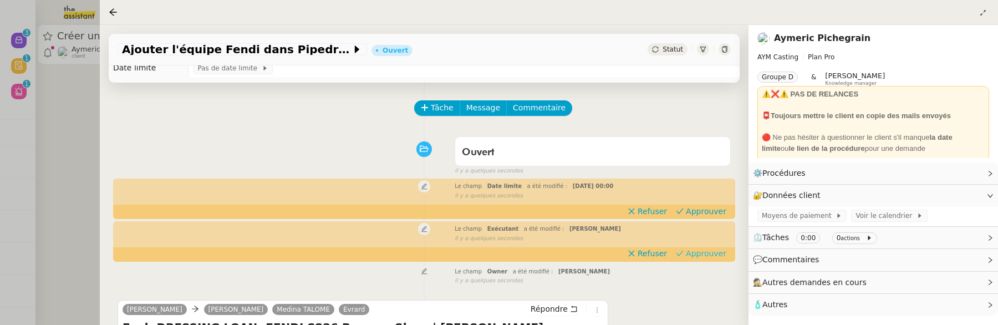
click at [715, 255] on span "Approuver" at bounding box center [706, 253] width 40 height 11
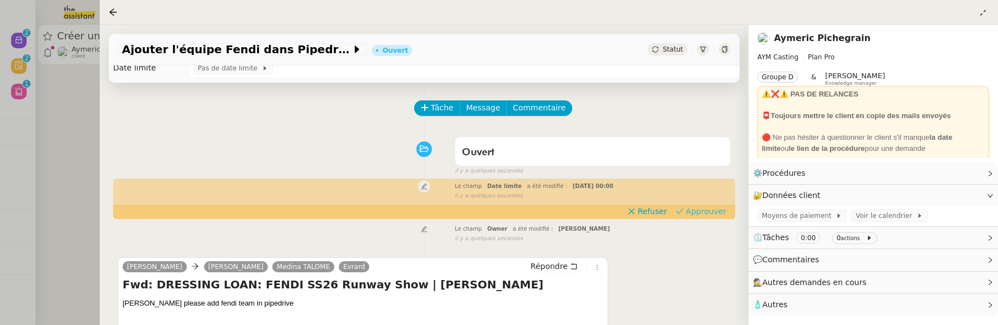
click at [716, 209] on span "Approuver" at bounding box center [706, 211] width 40 height 11
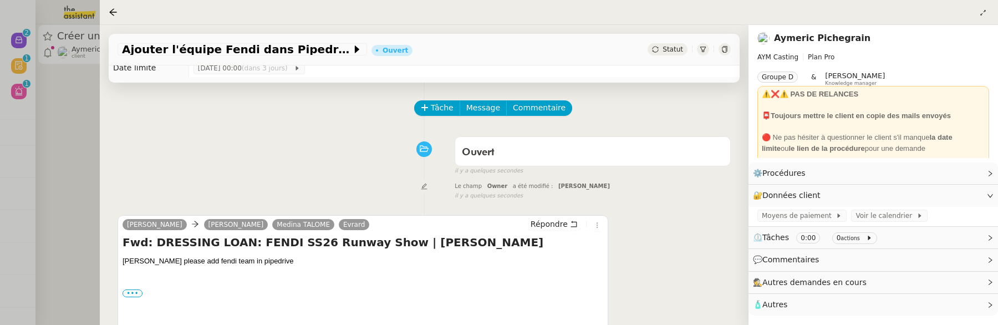
scroll to position [0, 0]
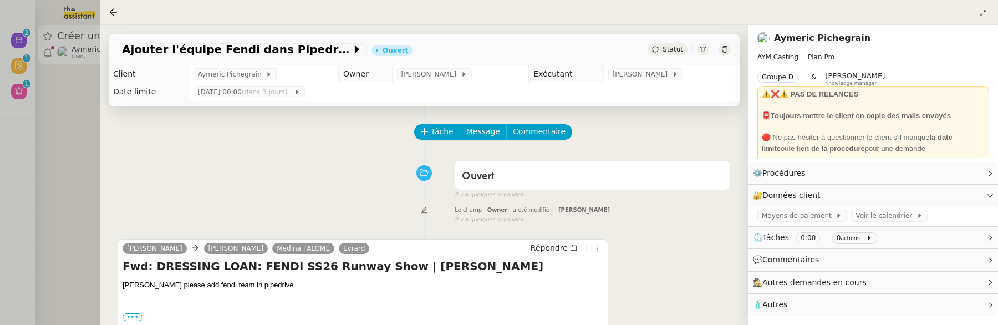
click at [84, 140] on div at bounding box center [499, 162] width 998 height 325
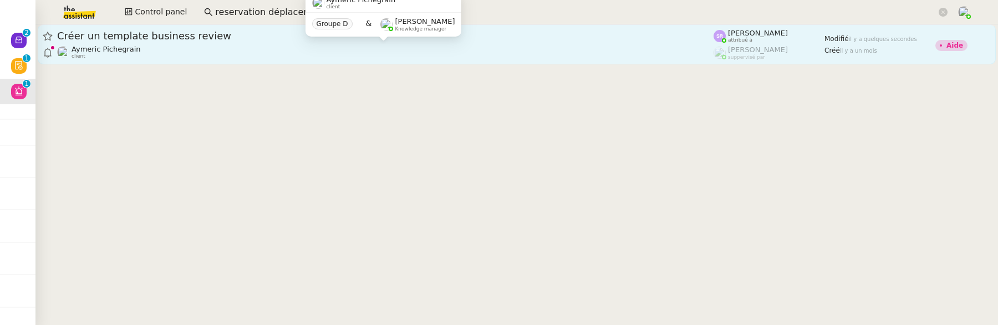
click at [134, 48] on span "Aymeric Pichegrain" at bounding box center [106, 49] width 69 height 8
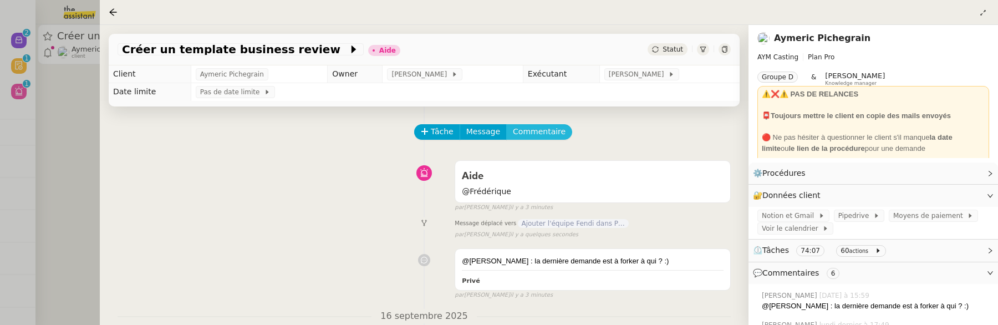
click at [546, 138] on span "Commentaire" at bounding box center [539, 131] width 53 height 13
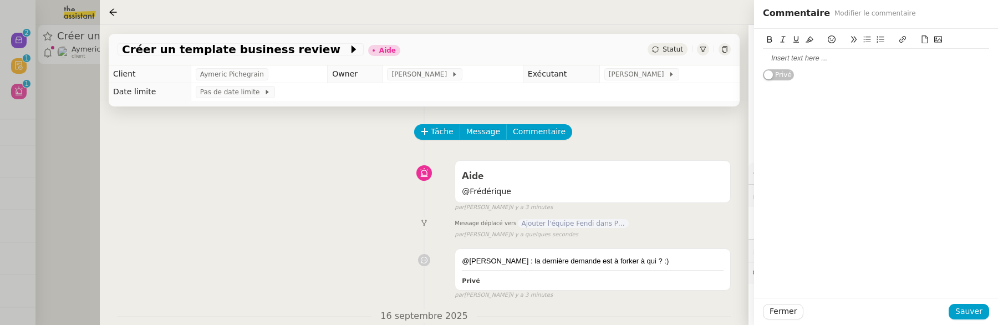
click at [831, 63] on div at bounding box center [876, 58] width 226 height 10
click at [981, 307] on span "Sauver" at bounding box center [969, 311] width 27 height 13
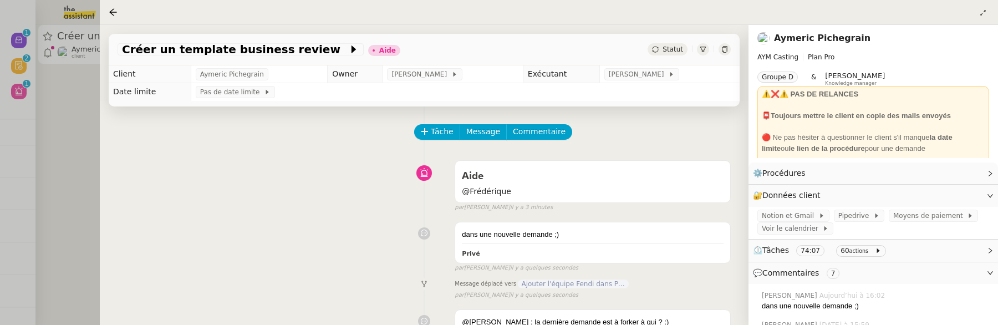
click at [664, 53] on div "Statut" at bounding box center [668, 49] width 40 height 12
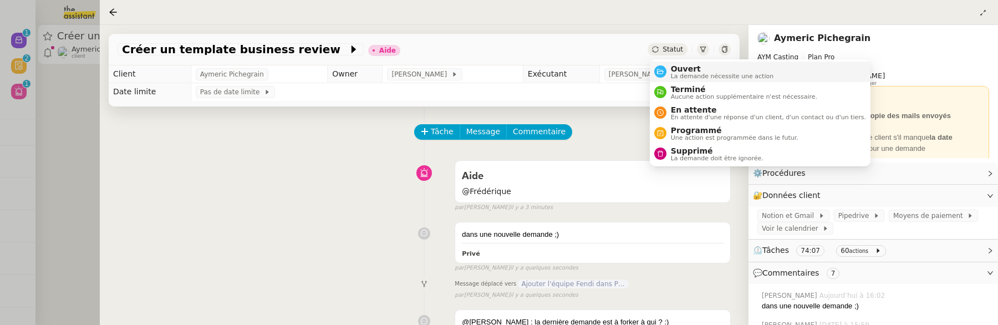
click at [677, 71] on span "Ouvert" at bounding box center [722, 68] width 103 height 9
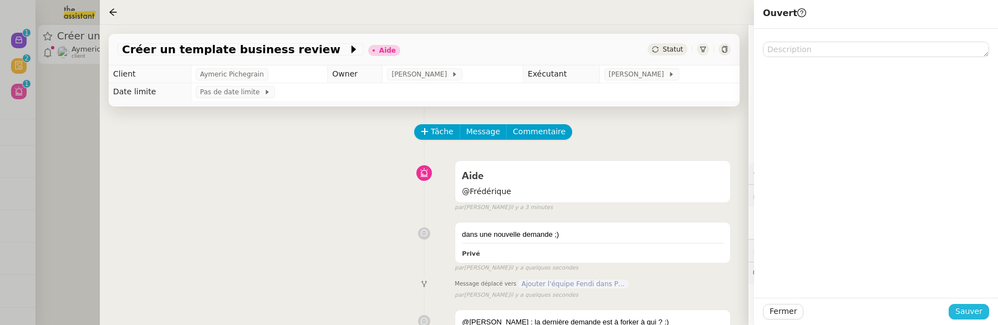
click at [966, 311] on span "Sauver" at bounding box center [969, 311] width 27 height 13
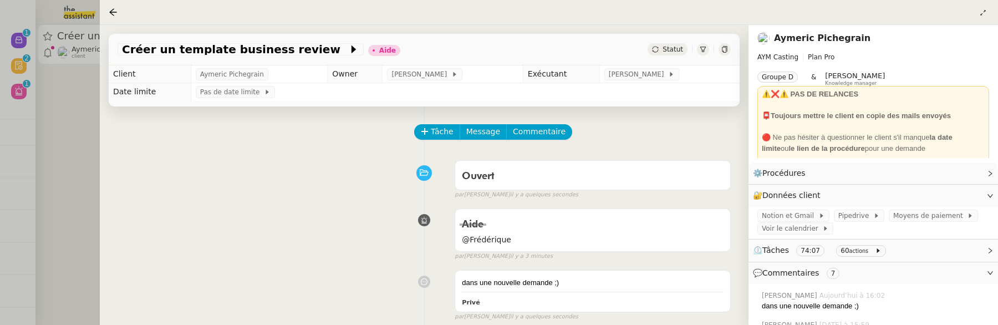
click at [94, 120] on div at bounding box center [499, 162] width 998 height 325
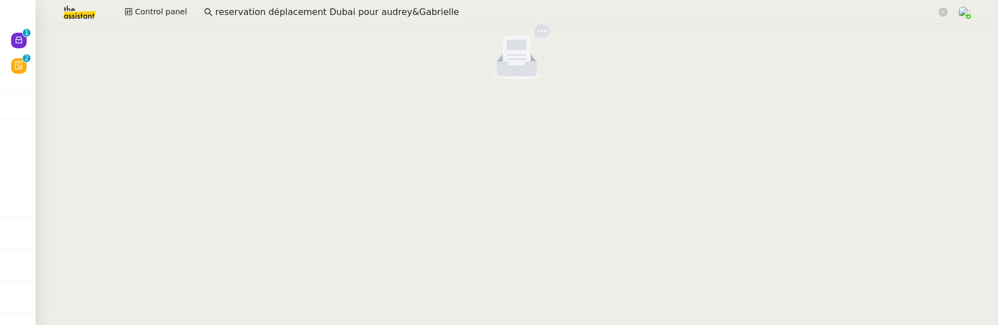
click at [12, 61] on div at bounding box center [499, 162] width 998 height 325
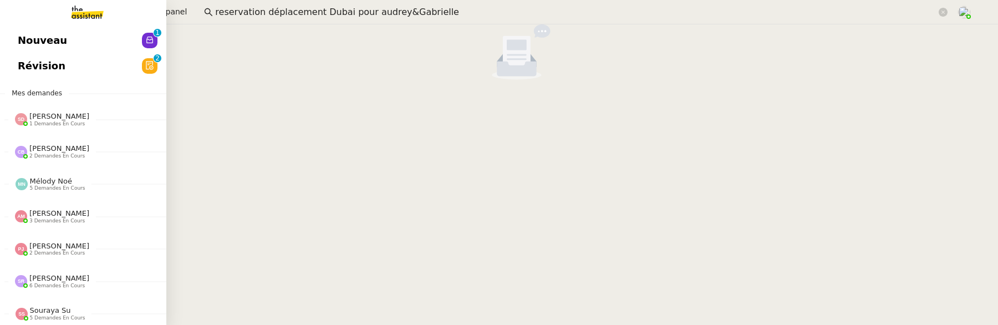
click at [35, 64] on span "Révision" at bounding box center [42, 66] width 48 height 17
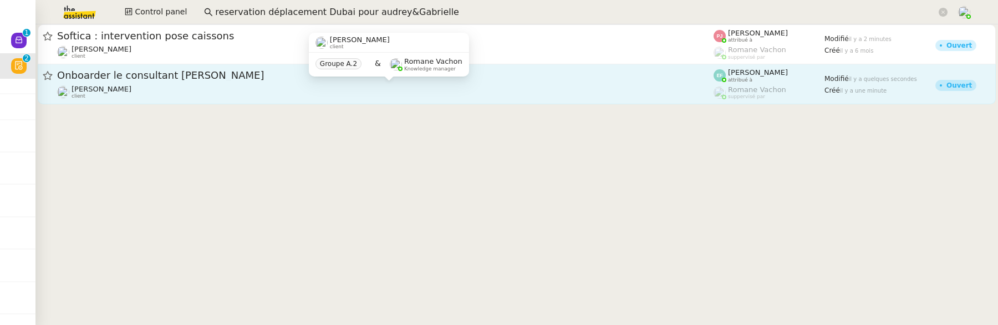
click at [247, 86] on div "Florent Seiler client" at bounding box center [385, 92] width 657 height 14
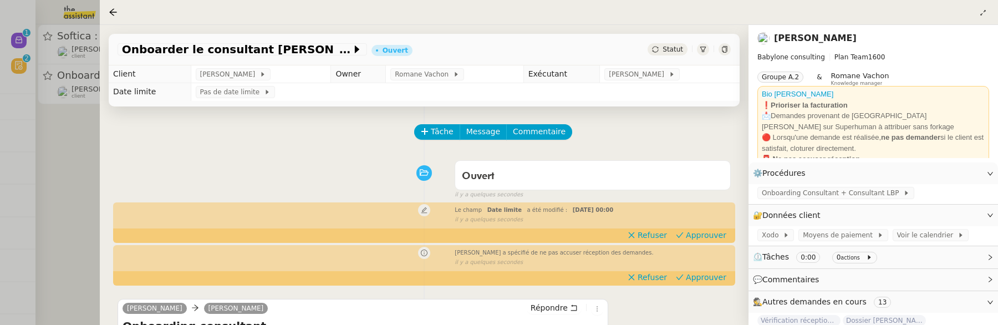
click at [96, 164] on div at bounding box center [499, 162] width 998 height 325
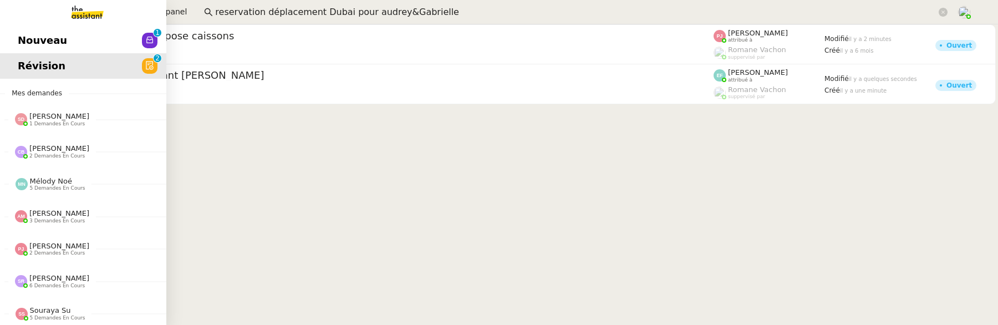
click at [24, 37] on span "Nouveau" at bounding box center [42, 40] width 49 height 17
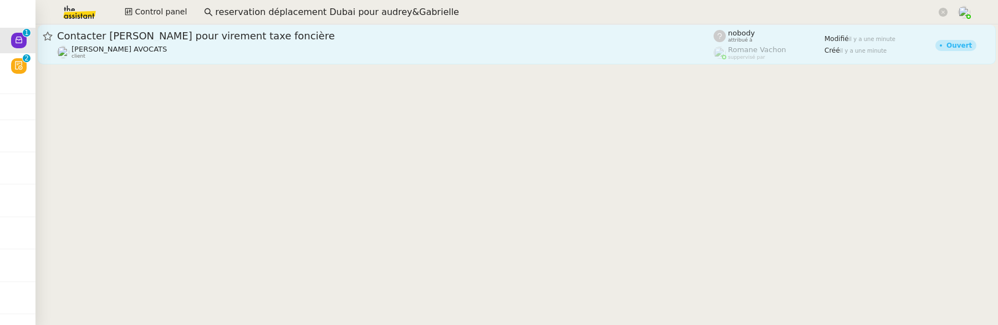
click at [216, 37] on span "Contacter Muriel pour virement taxe foncière" at bounding box center [385, 36] width 657 height 10
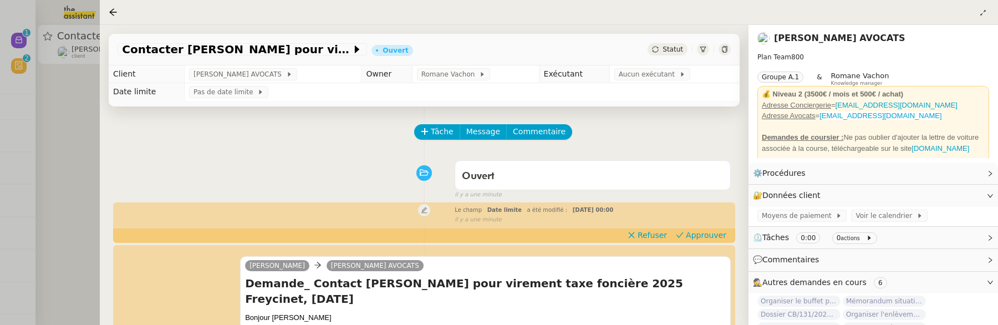
click at [91, 136] on div at bounding box center [499, 162] width 998 height 325
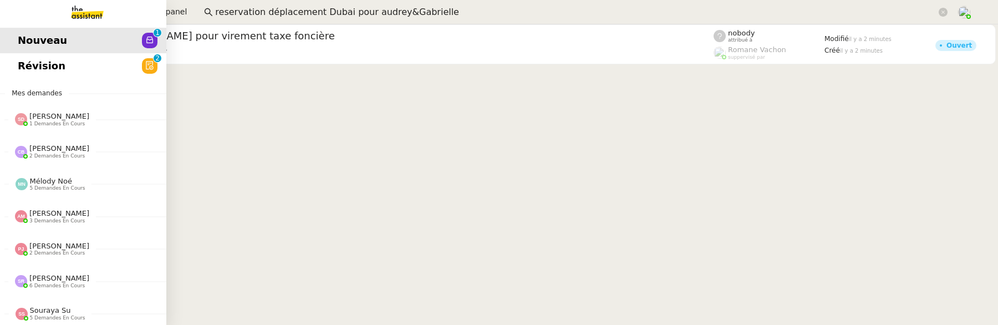
click at [29, 67] on span "Révision" at bounding box center [42, 66] width 48 height 17
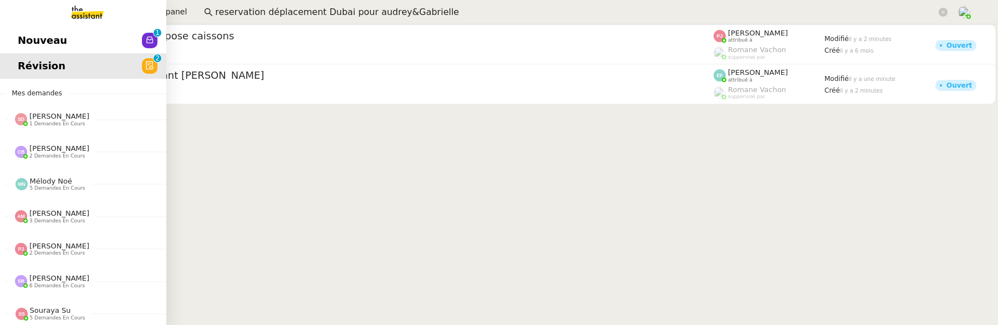
click at [23, 43] on span "Nouveau" at bounding box center [42, 40] width 49 height 17
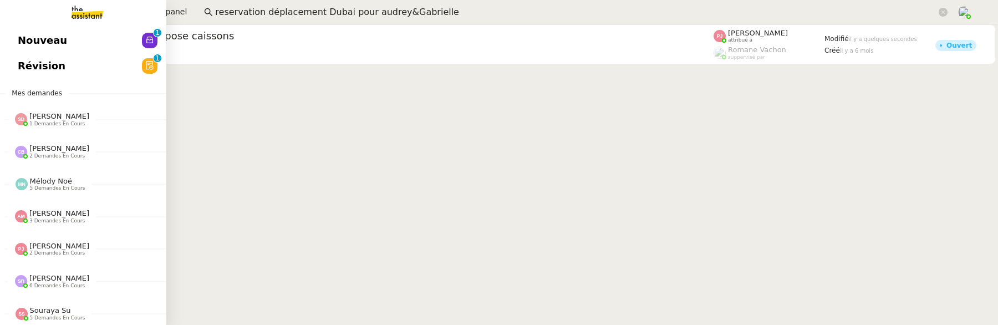
click at [36, 34] on span "Nouveau" at bounding box center [42, 40] width 49 height 17
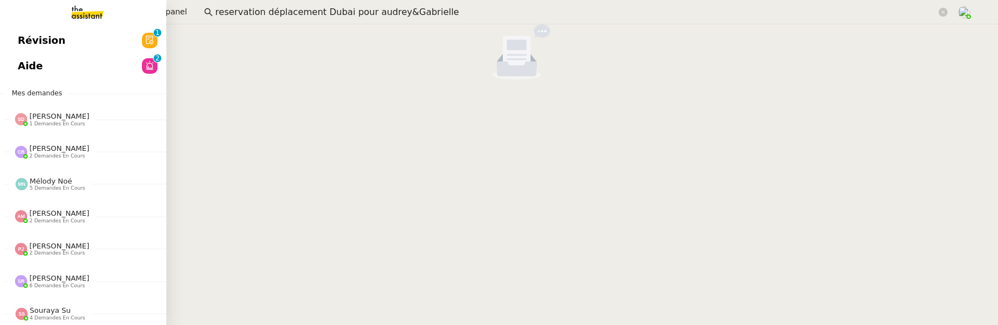
click at [30, 39] on span "Révision" at bounding box center [42, 40] width 48 height 17
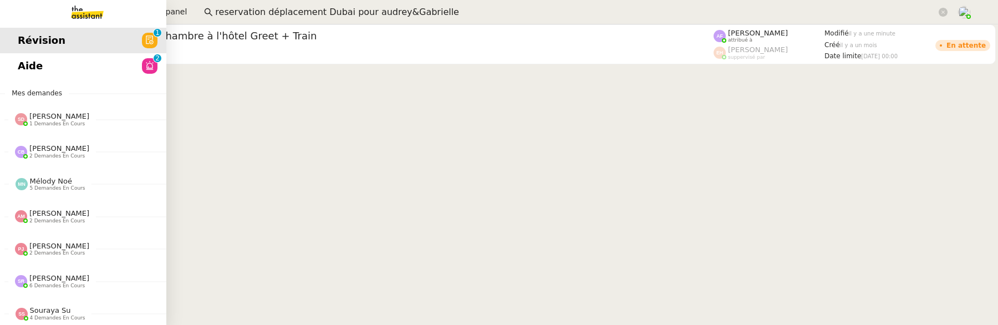
click at [49, 69] on link "Aide 0 1 2 3 4 5 6 7 8 9" at bounding box center [83, 66] width 166 height 26
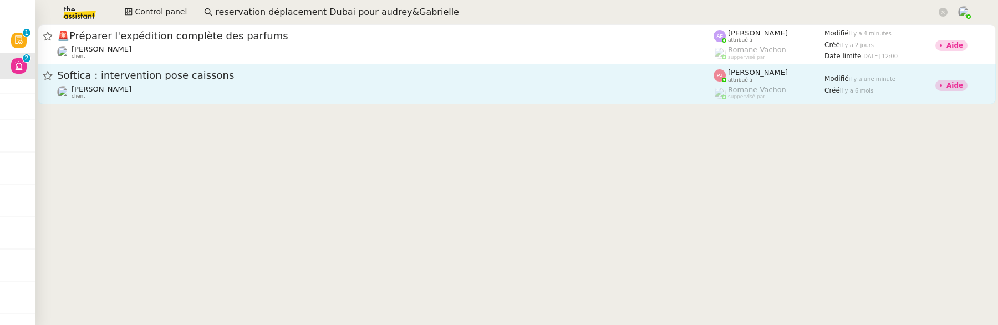
click at [484, 92] on div "[PERSON_NAME] client" at bounding box center [385, 92] width 657 height 14
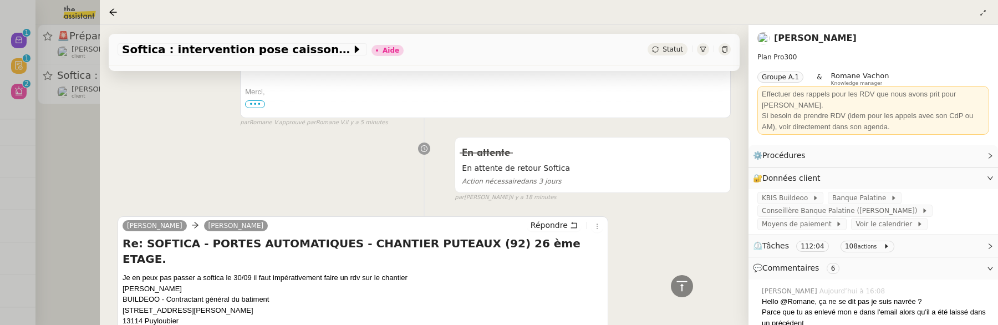
scroll to position [539, 0]
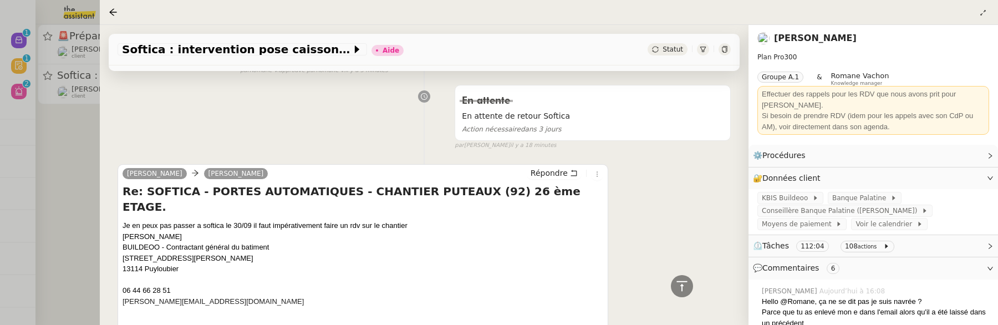
click at [62, 214] on div at bounding box center [499, 162] width 998 height 325
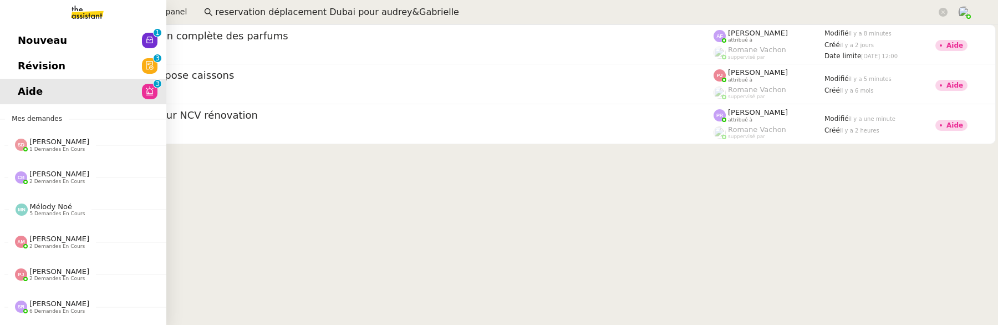
click at [39, 62] on span "Révision" at bounding box center [42, 66] width 48 height 17
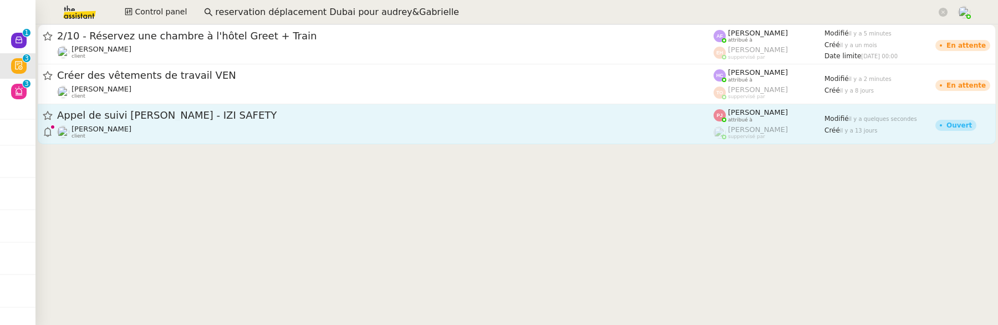
click at [426, 111] on span "Appel de suivi [PERSON_NAME] - IZI SAFETY" at bounding box center [385, 115] width 657 height 10
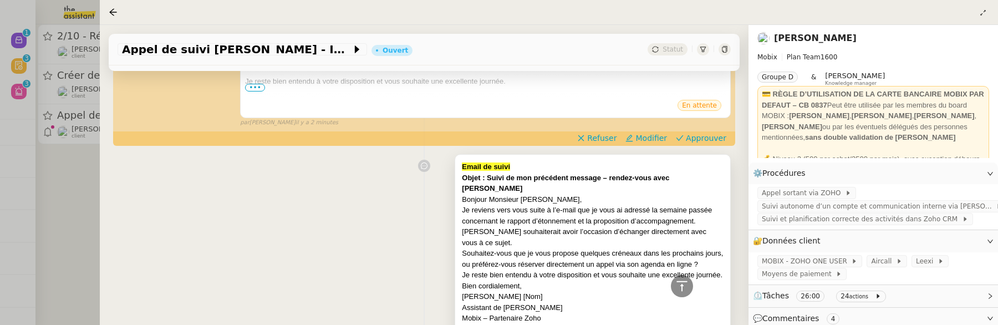
scroll to position [304, 0]
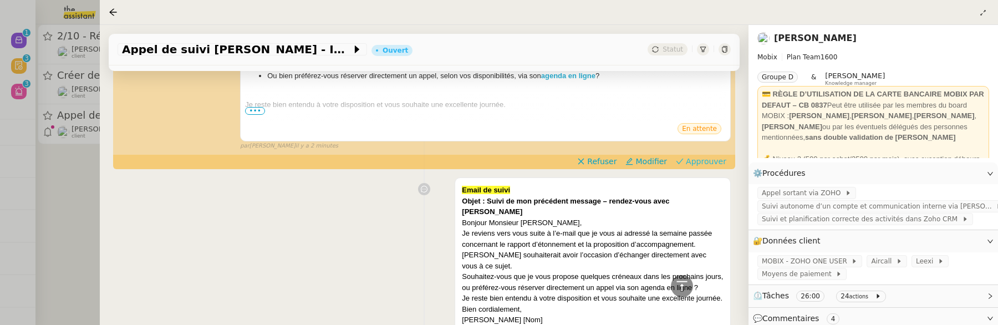
click at [708, 162] on span "Approuver" at bounding box center [706, 161] width 40 height 11
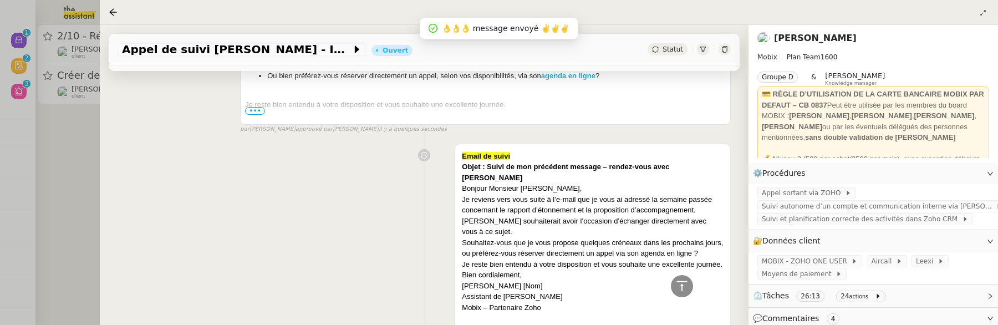
click at [94, 157] on div at bounding box center [499, 162] width 998 height 325
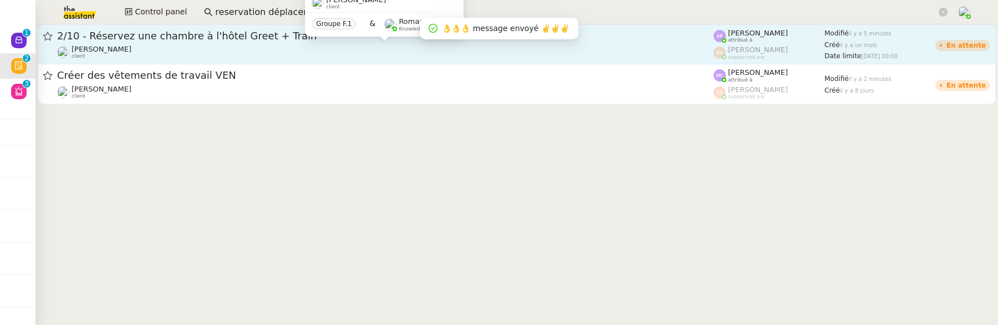
click at [204, 47] on div "Colin Chaffotte client" at bounding box center [385, 52] width 657 height 14
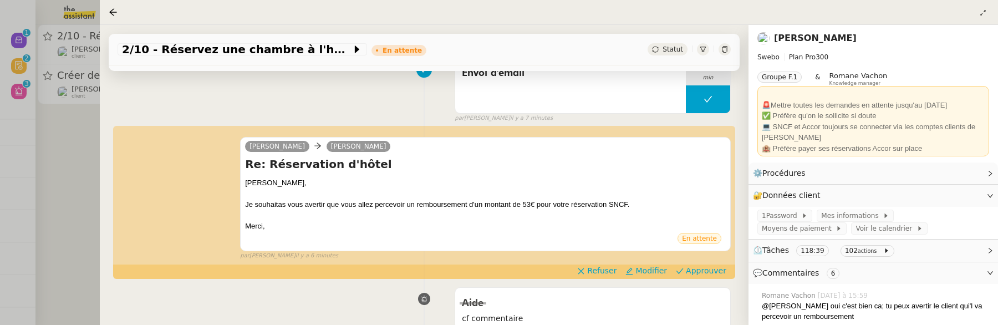
scroll to position [166, 0]
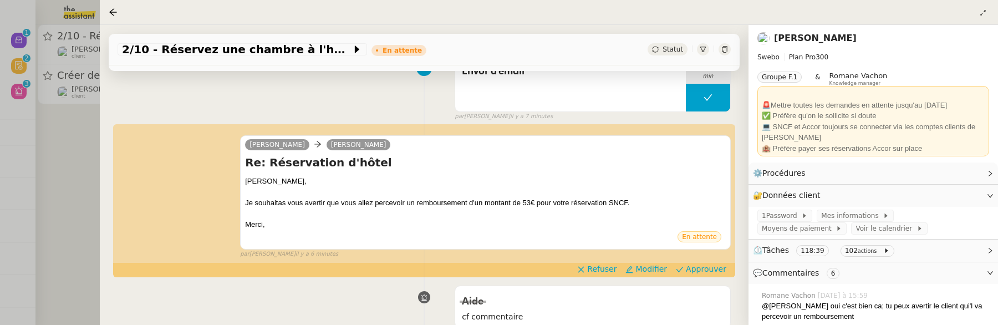
click at [61, 181] on div at bounding box center [499, 162] width 998 height 325
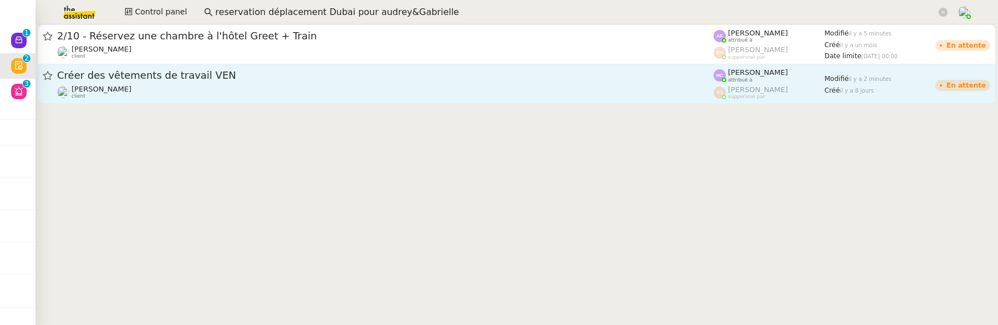
click at [189, 102] on link "Créer des vêtements de travail VEN Charles Medlicott client Hannah Cassar attri…" at bounding box center [517, 84] width 958 height 40
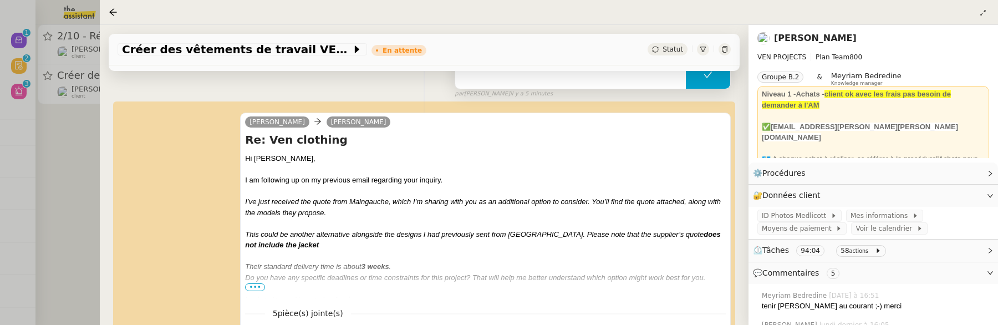
scroll to position [194, 0]
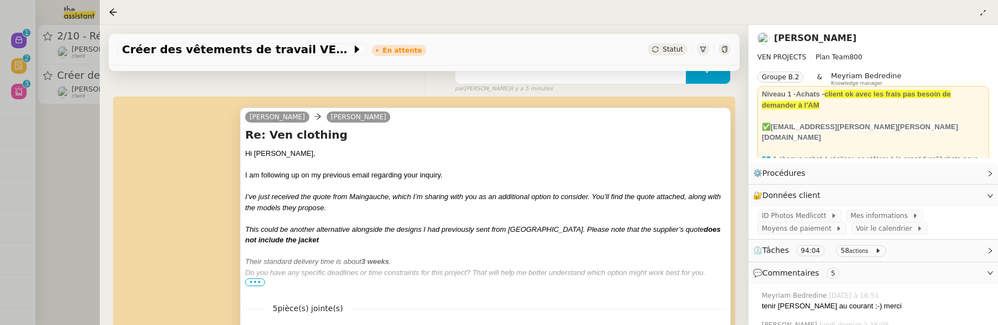
click at [250, 285] on span "•••" at bounding box center [255, 282] width 20 height 8
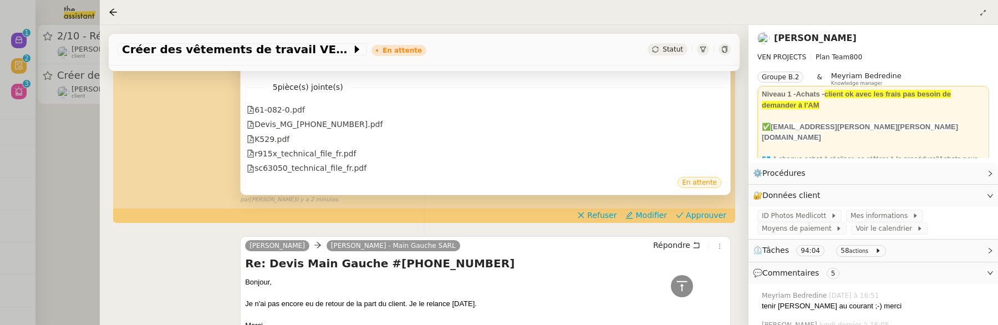
scroll to position [498, 0]
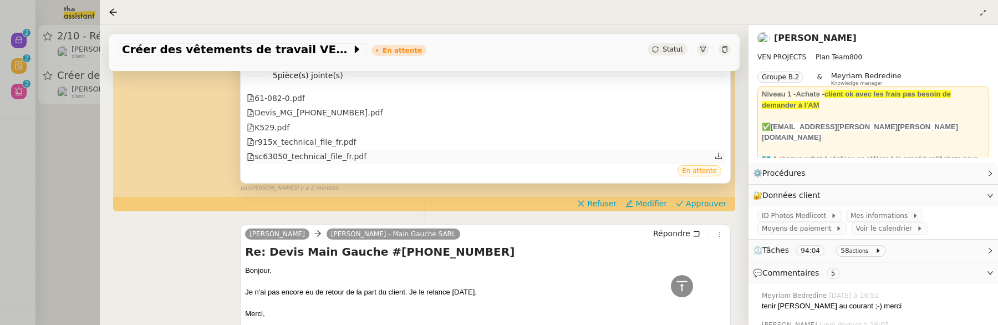
click at [347, 158] on div "sc63050_technical_file_fr.pdf" at bounding box center [307, 156] width 120 height 13
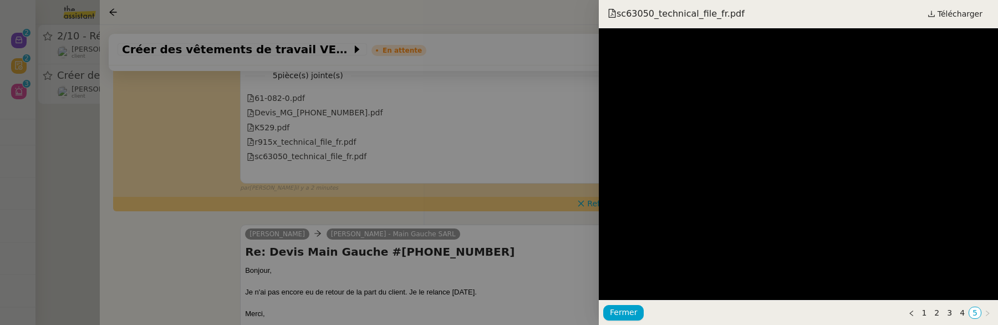
click at [327, 157] on div at bounding box center [499, 162] width 998 height 325
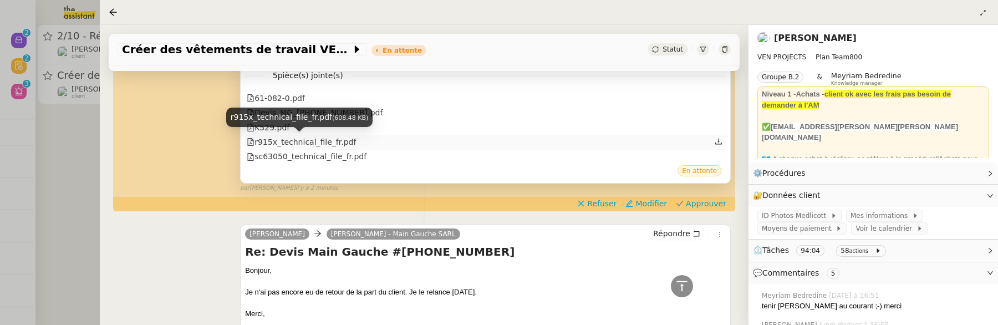
click at [336, 143] on div "r915x_technical_file_fr.pdf" at bounding box center [301, 142] width 109 height 13
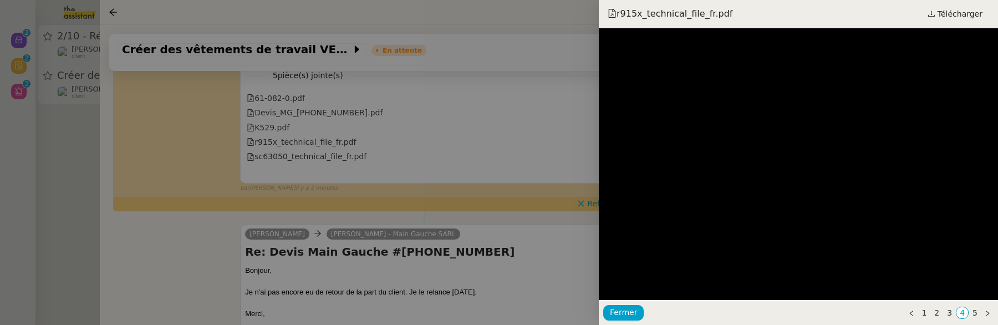
click at [510, 156] on div at bounding box center [499, 162] width 998 height 325
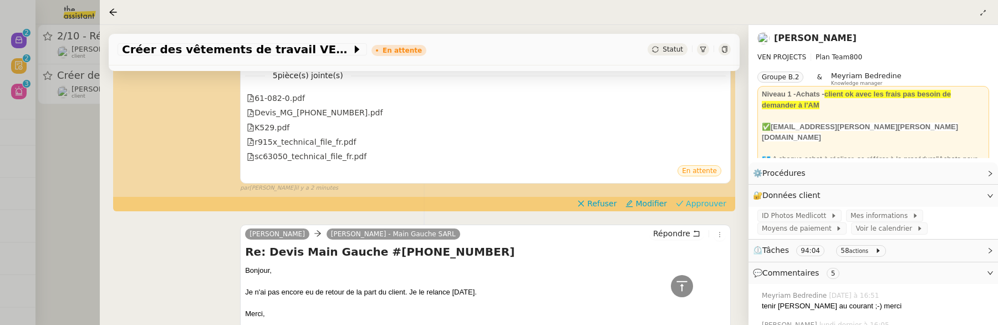
click at [713, 207] on span "Approuver" at bounding box center [706, 203] width 40 height 11
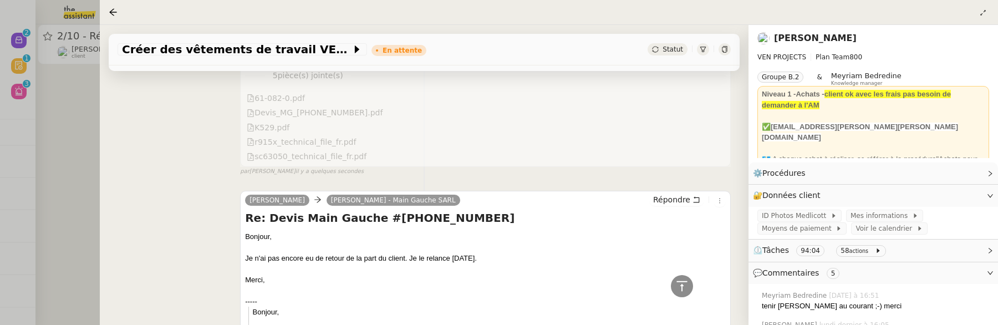
click at [90, 162] on div at bounding box center [499, 162] width 998 height 325
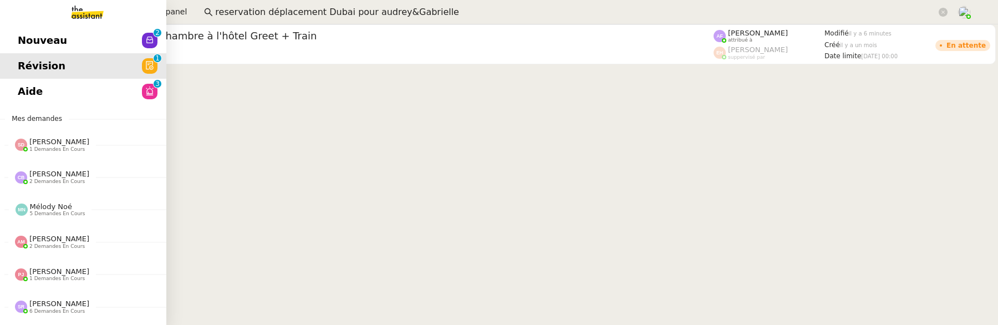
click at [26, 34] on span "Nouveau" at bounding box center [42, 40] width 49 height 17
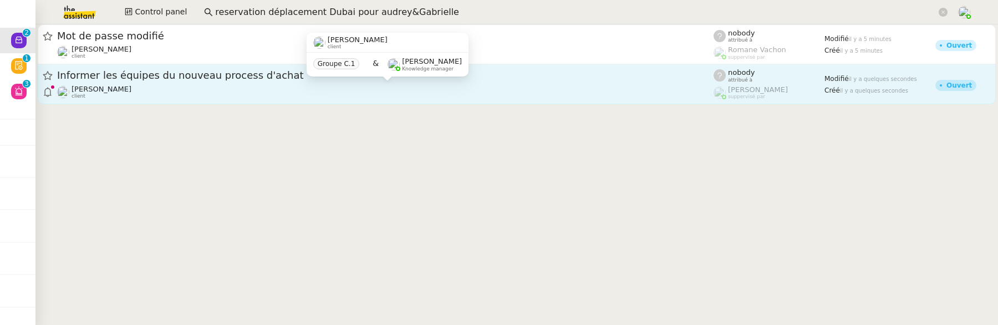
click at [293, 96] on div "David Berrebi client" at bounding box center [385, 92] width 657 height 14
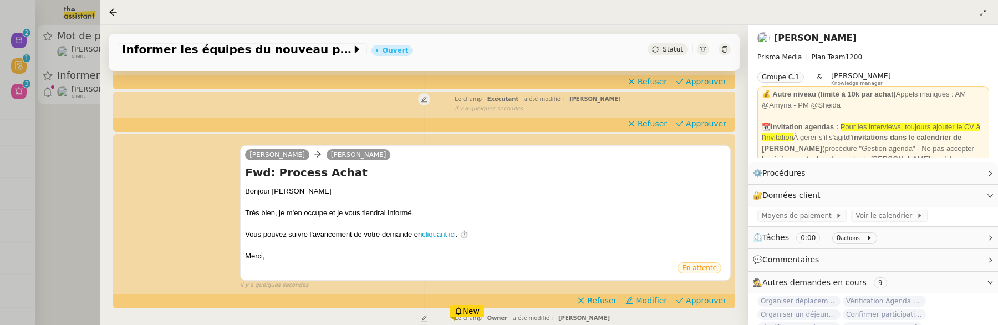
scroll to position [161, 0]
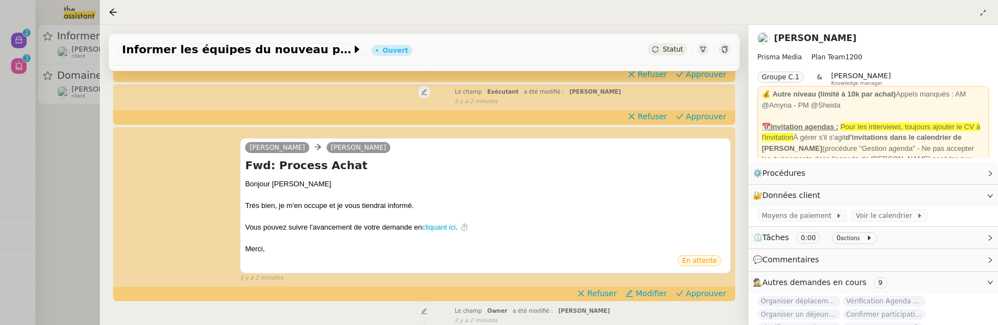
click at [62, 155] on div at bounding box center [499, 162] width 998 height 325
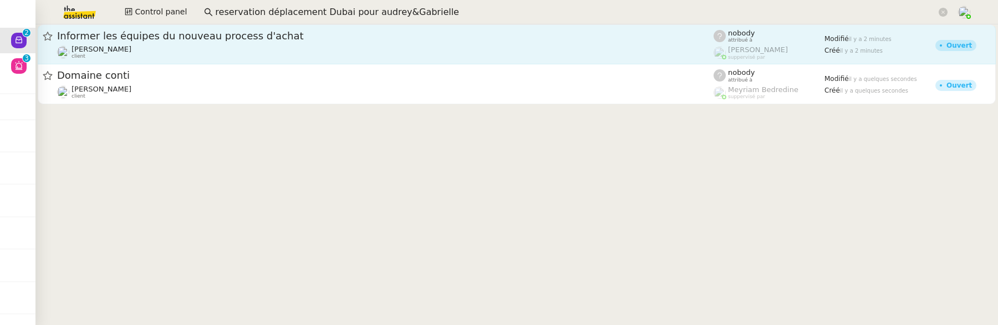
click at [176, 31] on span "Informer les équipes du nouveau process d'achat" at bounding box center [385, 36] width 657 height 10
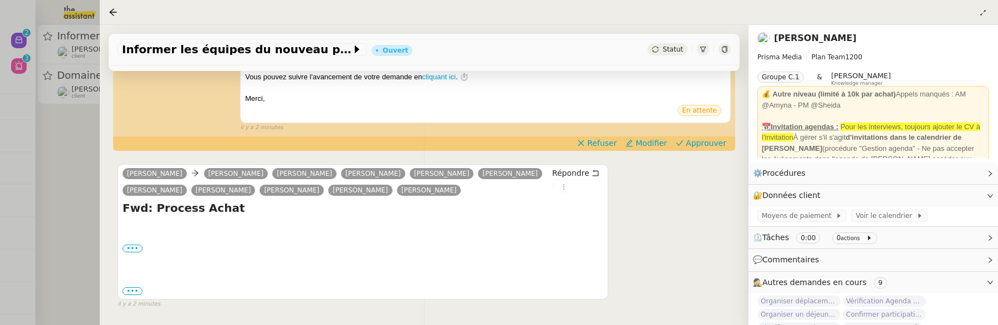
scroll to position [348, 0]
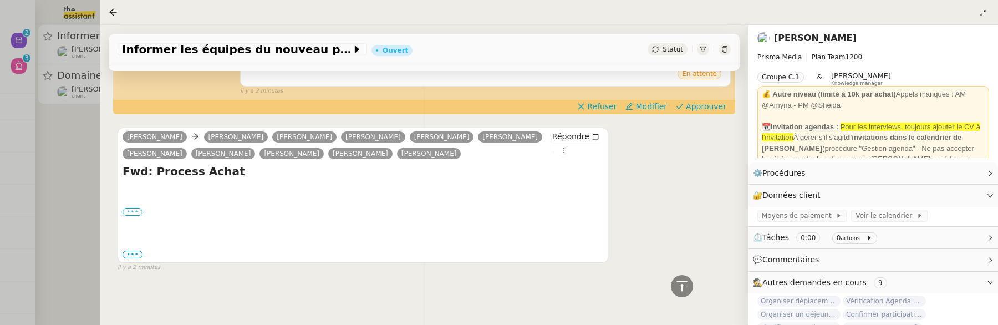
click at [132, 211] on label "•••" at bounding box center [133, 212] width 20 height 8
click at [0, 0] on input "•••" at bounding box center [0, 0] width 0 height 0
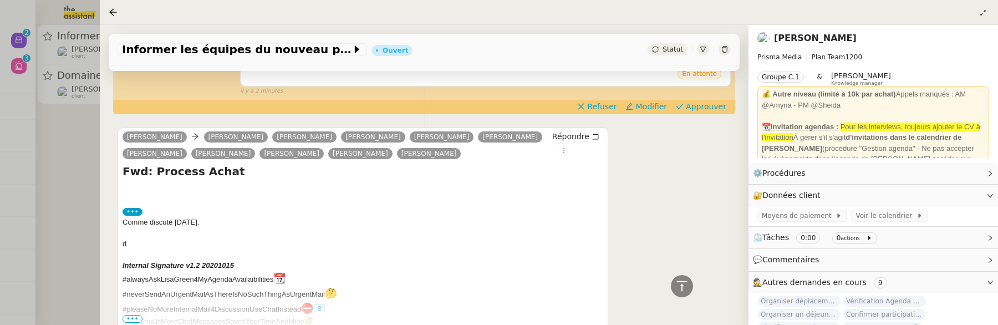
scroll to position [418, 0]
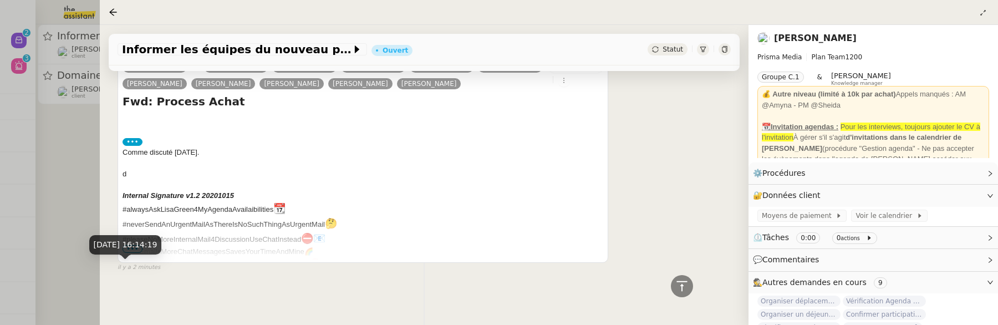
click at [129, 250] on div "18 sept. 2025, 16:14:19" at bounding box center [125, 244] width 73 height 19
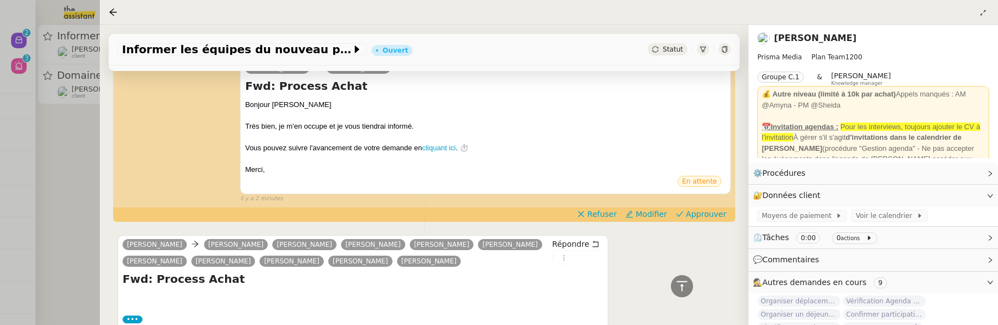
scroll to position [207, 0]
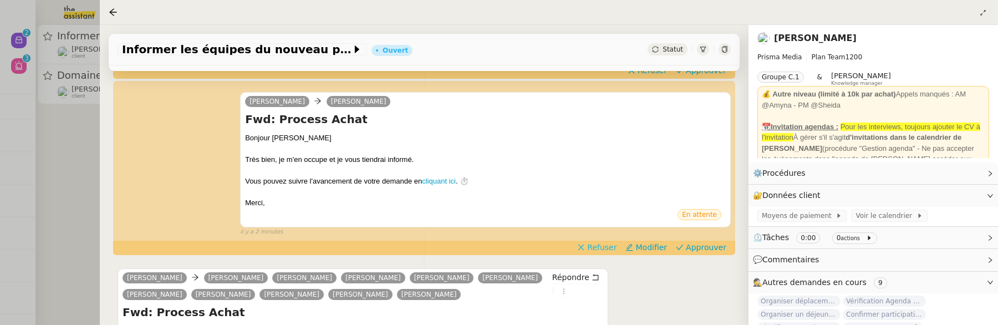
click at [616, 243] on span "Refuser" at bounding box center [601, 247] width 29 height 11
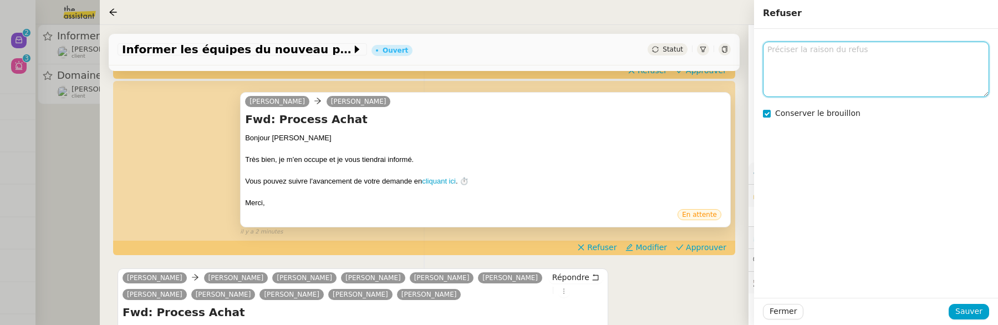
click at [801, 75] on textarea at bounding box center [876, 69] width 226 height 55
type textarea "procédure à faire évoluer ?"
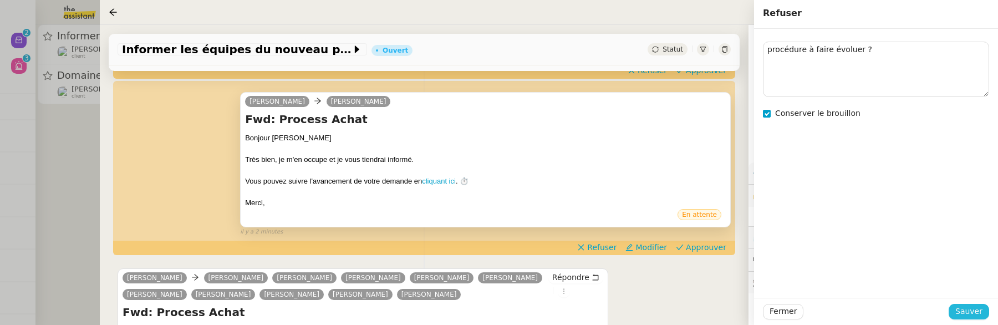
click at [977, 314] on span "Sauver" at bounding box center [969, 311] width 27 height 13
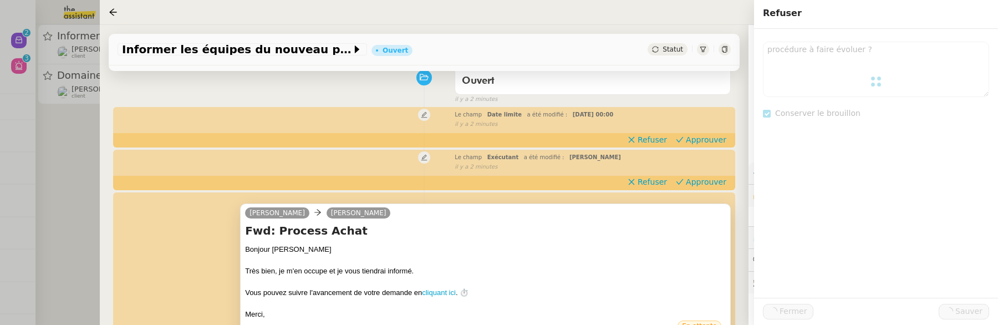
scroll to position [95, 0]
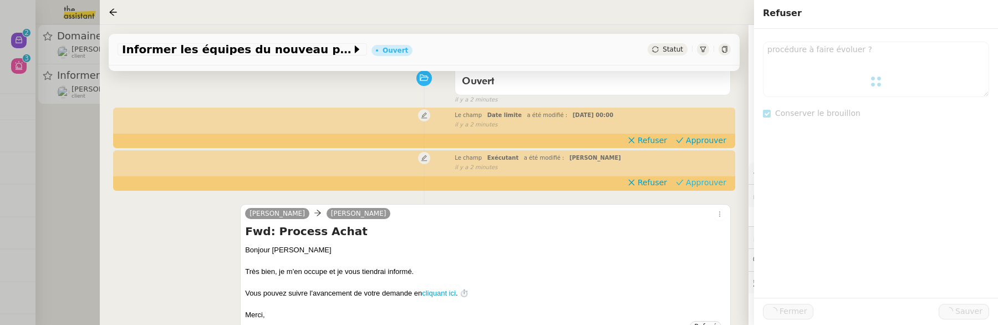
click at [701, 181] on span "Approuver" at bounding box center [706, 182] width 40 height 11
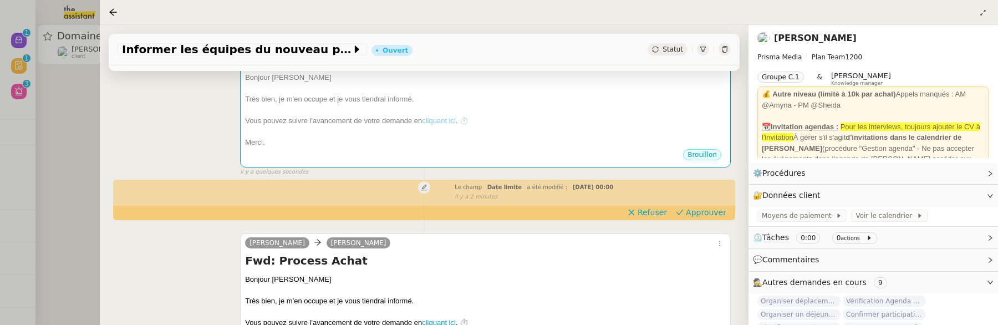
scroll to position [200, 0]
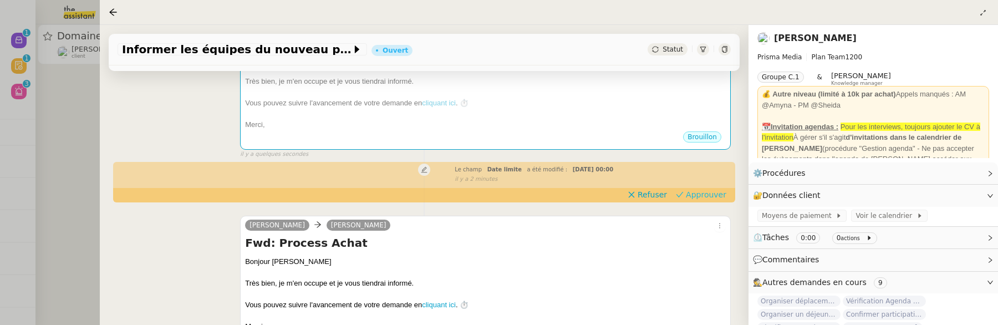
click at [708, 195] on span "Approuver" at bounding box center [706, 194] width 40 height 11
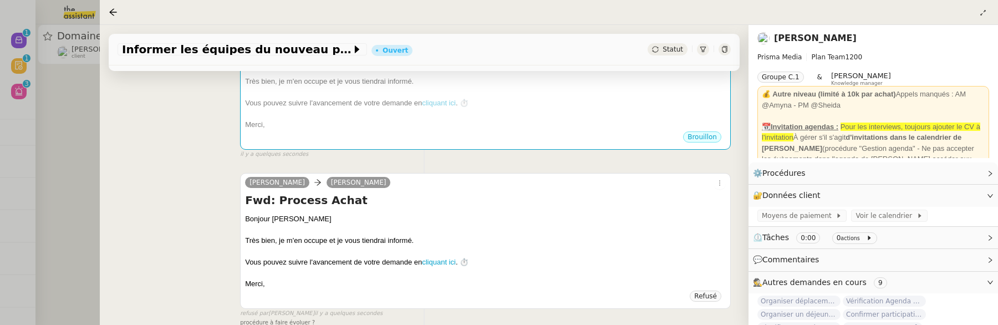
scroll to position [0, 0]
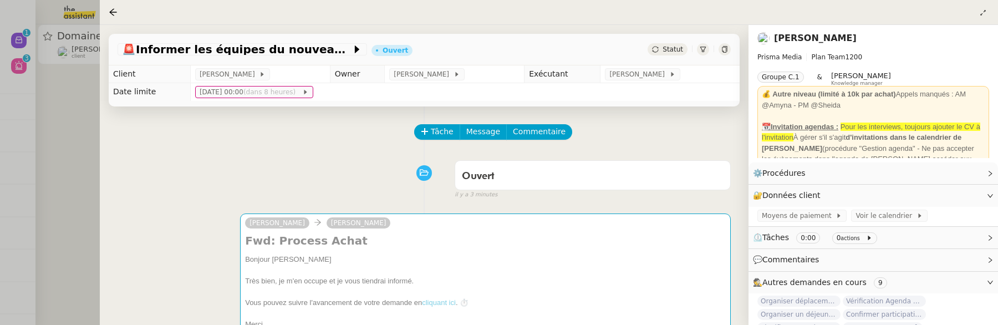
click at [96, 164] on div at bounding box center [499, 162] width 998 height 325
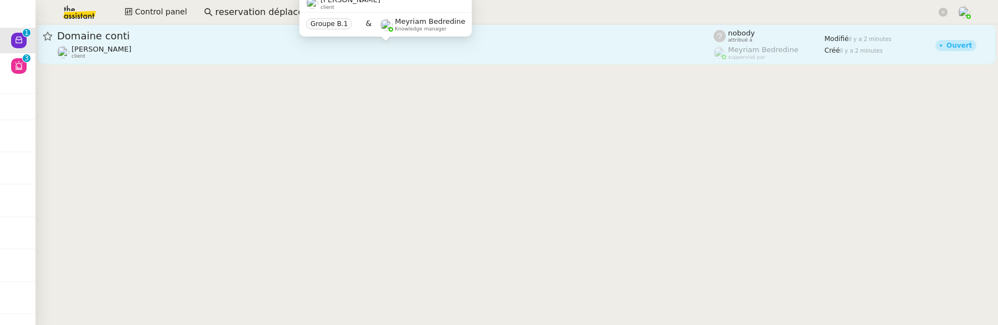
click at [214, 49] on div "Charles Da Conceicao client" at bounding box center [385, 52] width 657 height 14
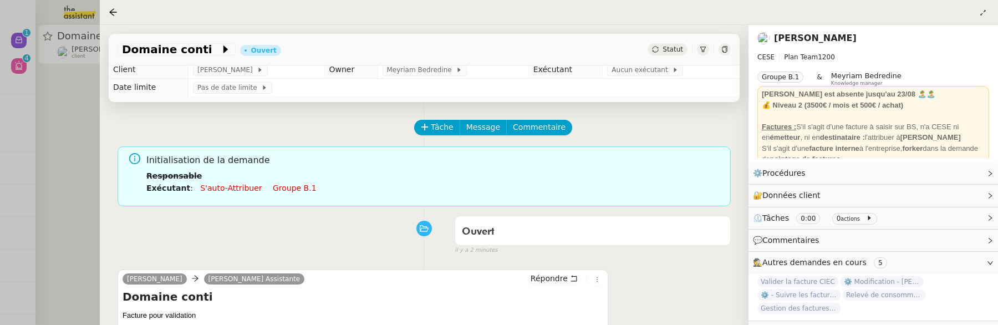
scroll to position [7, 0]
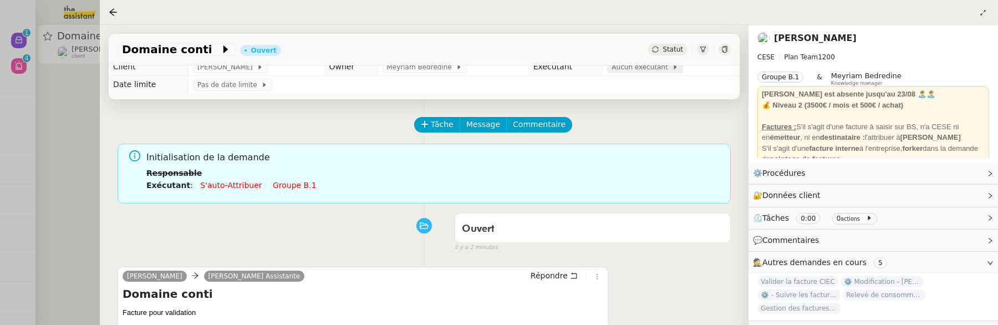
click at [659, 66] on span "Aucun exécutant" at bounding box center [642, 67] width 60 height 11
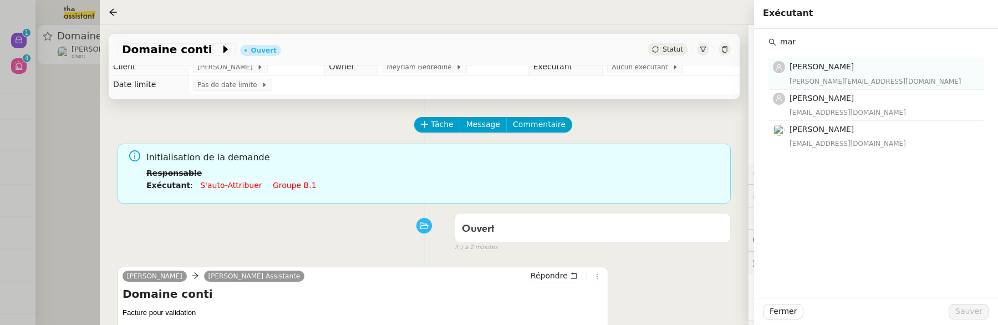
type input "mar"
click at [853, 72] on h4 "[PERSON_NAME]" at bounding box center [883, 66] width 187 height 13
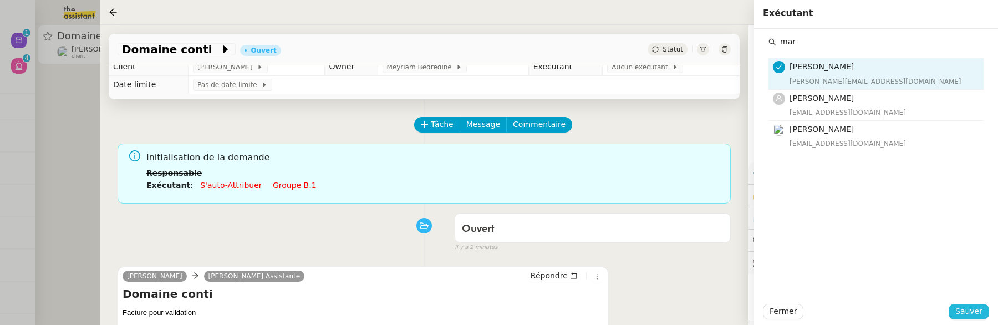
click at [968, 313] on span "Sauver" at bounding box center [969, 311] width 27 height 13
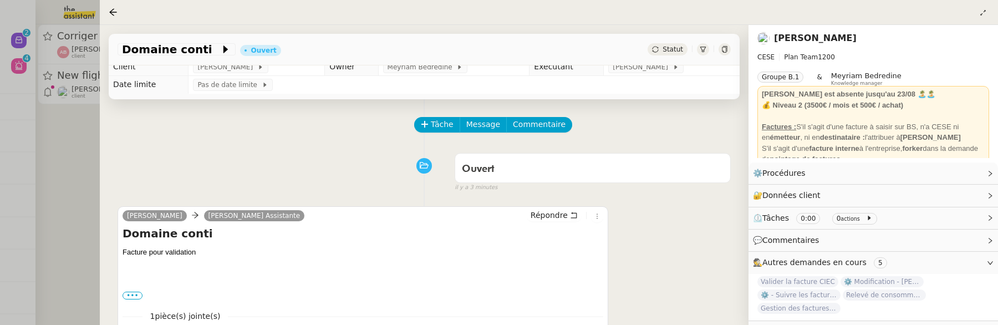
click at [69, 181] on div at bounding box center [499, 162] width 998 height 325
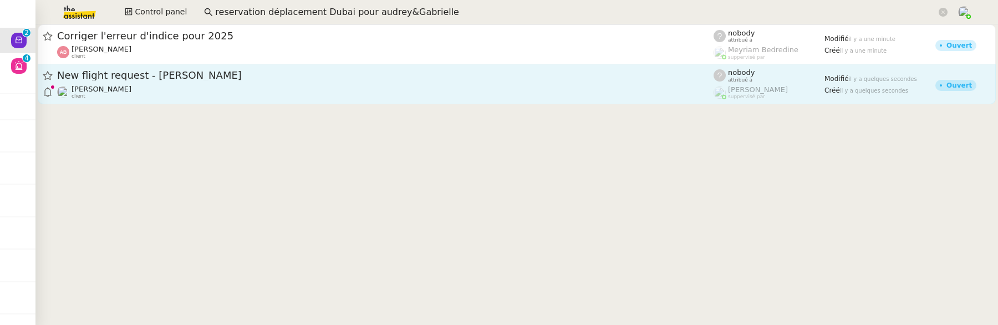
click at [187, 89] on div "Louis Frei client" at bounding box center [385, 92] width 657 height 14
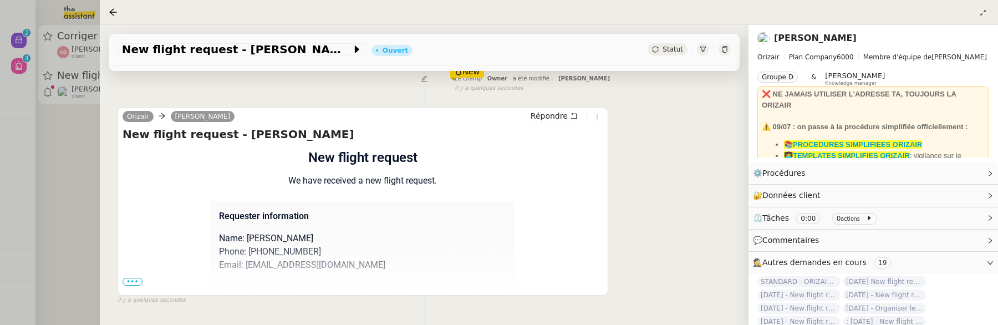
scroll to position [206, 0]
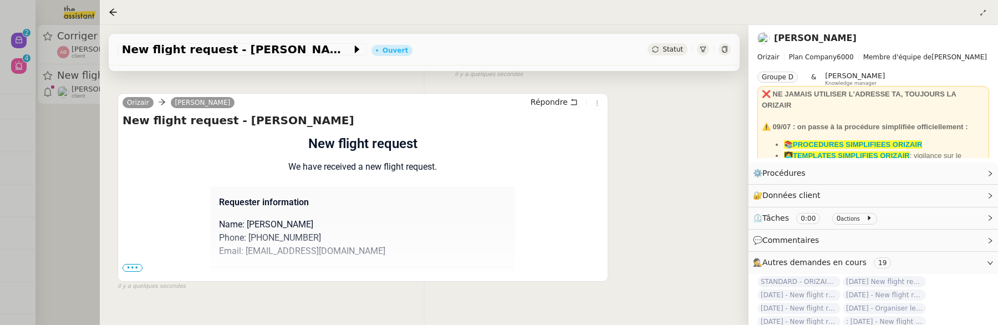
click at [130, 266] on span "•••" at bounding box center [133, 268] width 20 height 8
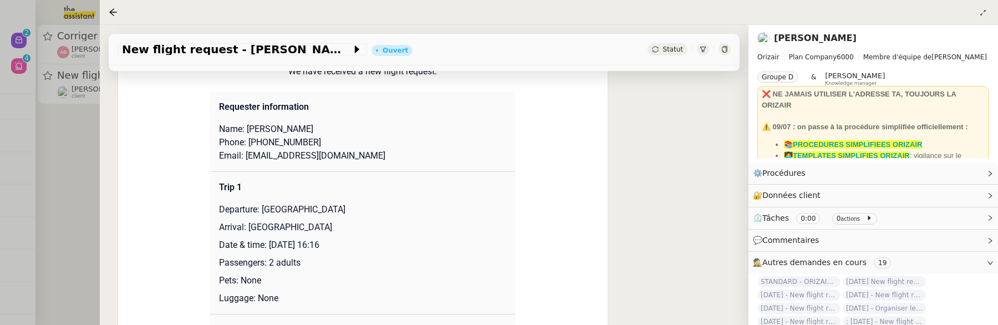
scroll to position [304, 0]
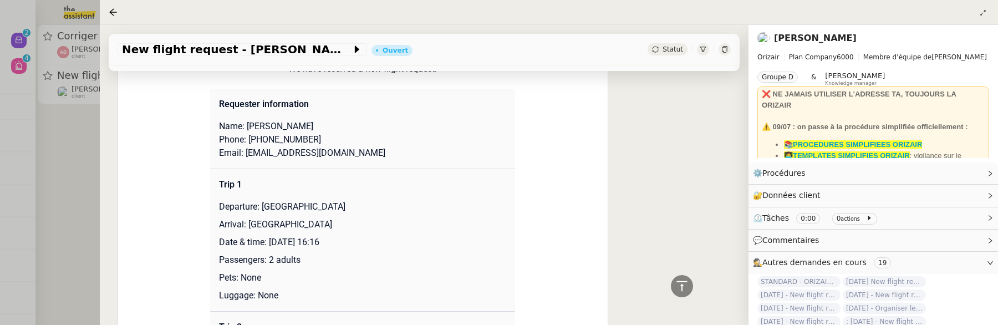
drag, startPoint x: 270, startPoint y: 241, endPoint x: 352, endPoint y: 243, distance: 82.1
click at [352, 243] on p "Date & time: 25th September 2025 16:16" at bounding box center [362, 242] width 287 height 13
copy p "25th September 2025"
click at [124, 48] on span "New flight request - Mike Tolmi" at bounding box center [237, 49] width 230 height 11
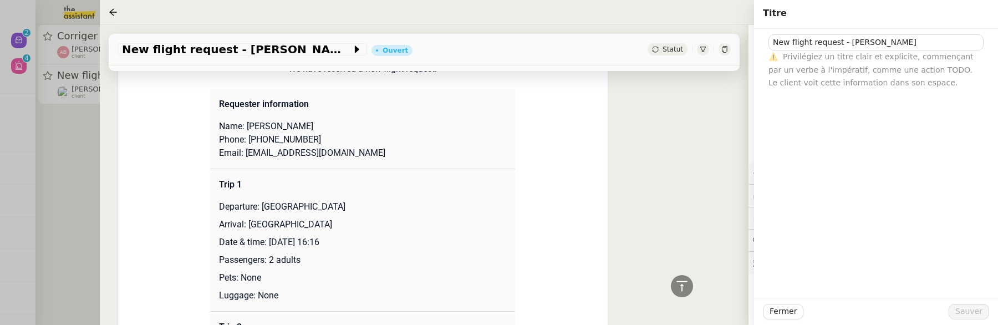
click at [768, 45] on div "New flight request - Mike Tolmi ⚠️ Privilégiez un titre clair et explicite, com…" at bounding box center [876, 59] width 226 height 60
click at [770, 45] on input "New flight request - Mike Tolmi" at bounding box center [876, 42] width 215 height 16
paste input "25th September 2025"
type input "25th September 2025 - New flight request - Mike Tolmi"
click at [976, 306] on span "Sauver" at bounding box center [969, 311] width 27 height 13
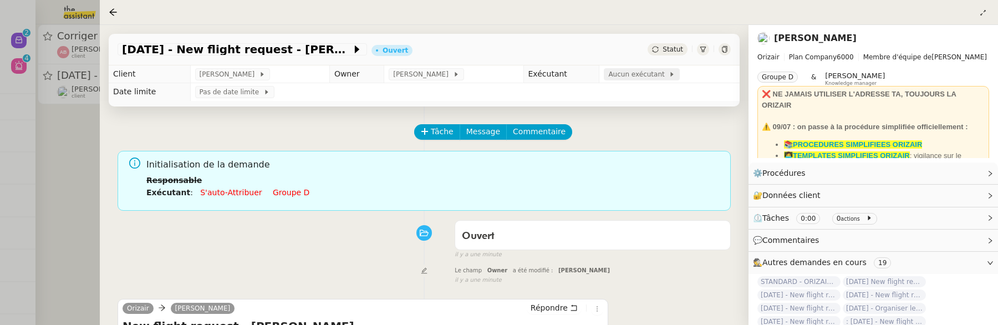
click at [665, 74] on span at bounding box center [667, 74] width 4 height 8
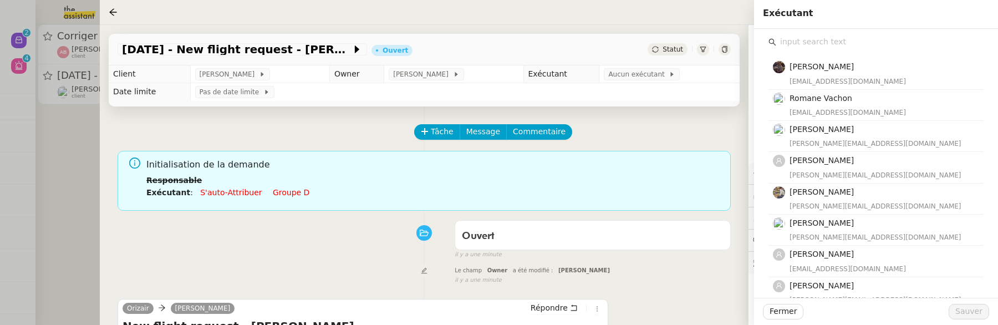
click at [822, 48] on input "text" at bounding box center [879, 41] width 207 height 15
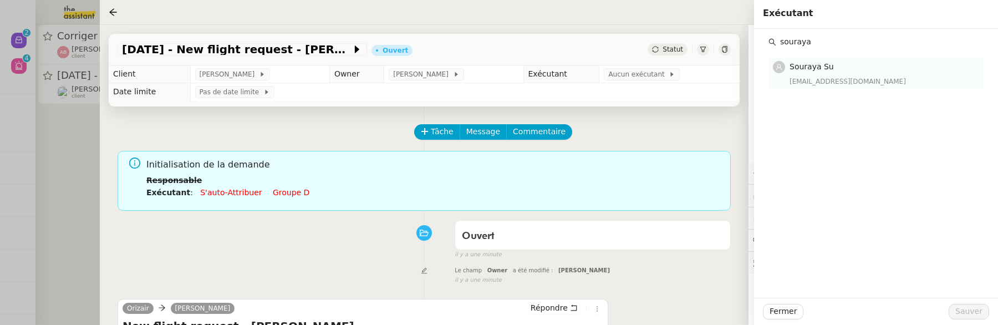
type input "souraya"
click at [856, 74] on div "Souraya Su souraya@team.theassistant.com" at bounding box center [883, 73] width 187 height 26
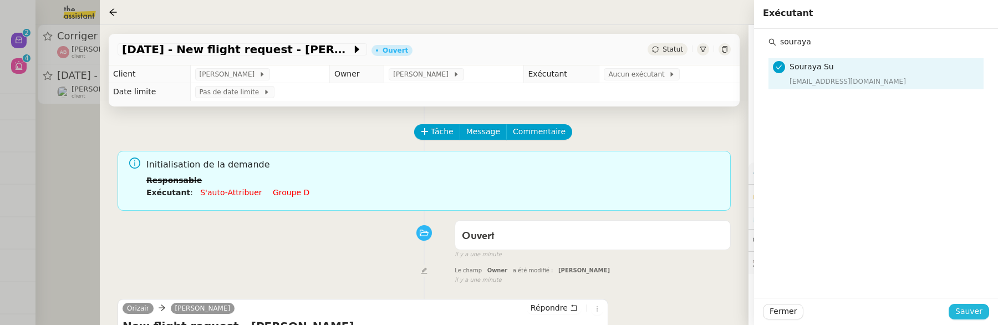
click at [973, 319] on button "Sauver" at bounding box center [969, 312] width 40 height 16
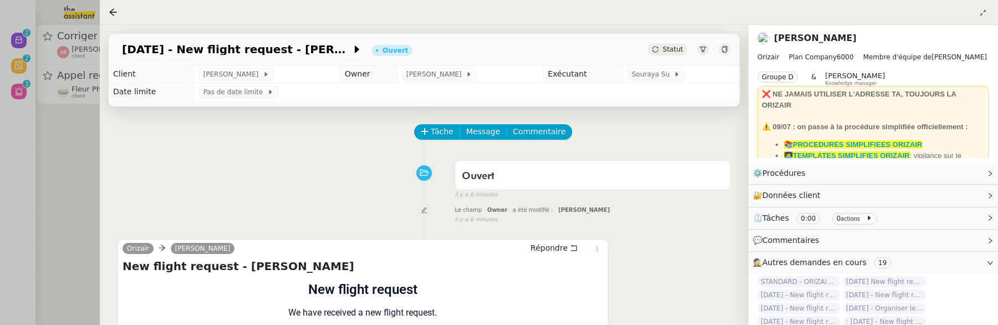
click at [54, 177] on div at bounding box center [499, 162] width 998 height 325
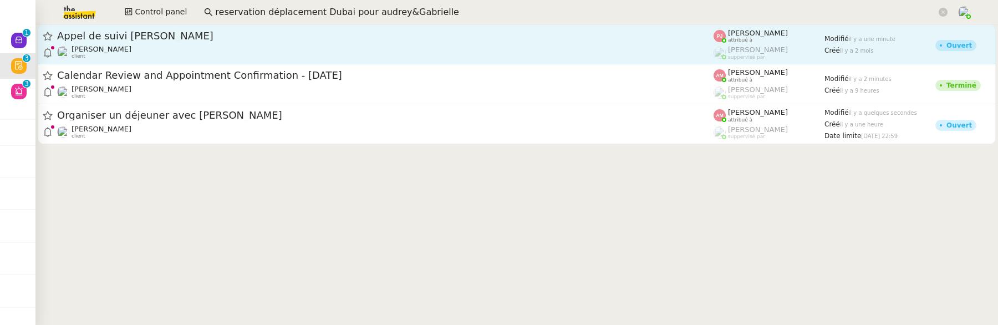
click at [207, 58] on div "[PERSON_NAME] client" at bounding box center [385, 52] width 657 height 14
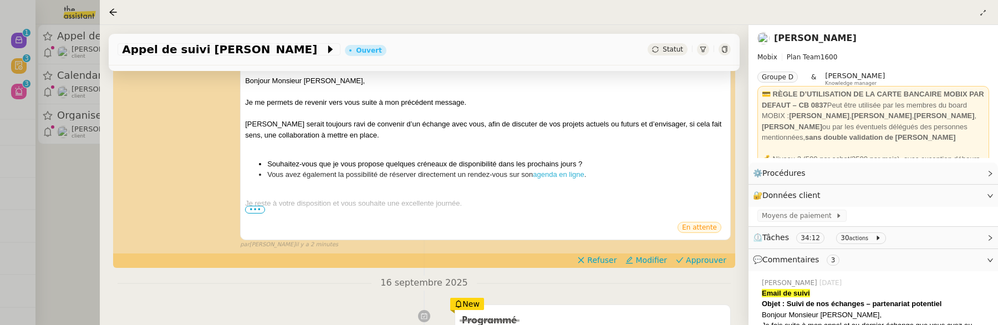
scroll to position [206, 0]
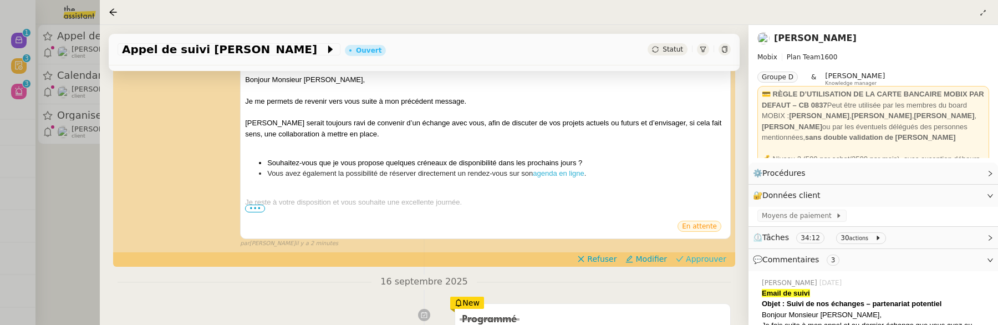
click at [717, 258] on span "Approuver" at bounding box center [706, 258] width 40 height 11
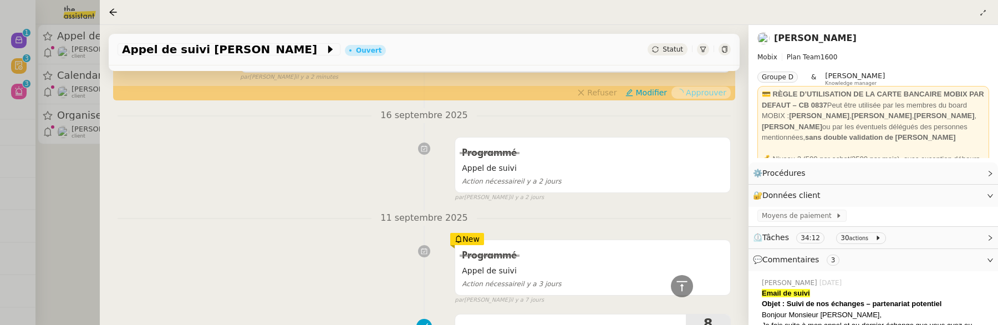
scroll to position [397, 0]
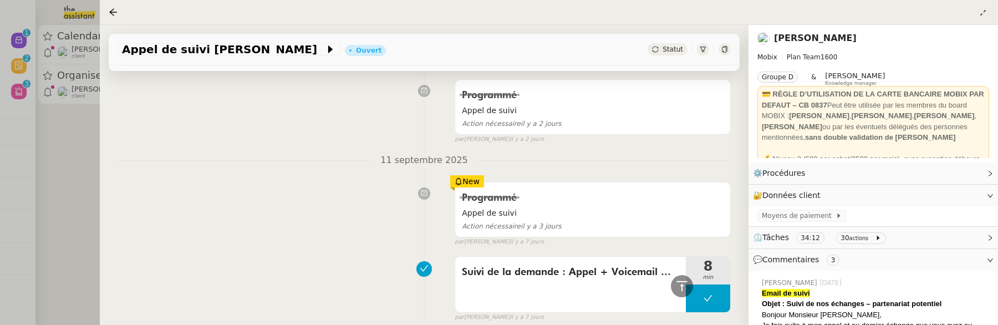
click at [81, 161] on div at bounding box center [499, 162] width 998 height 325
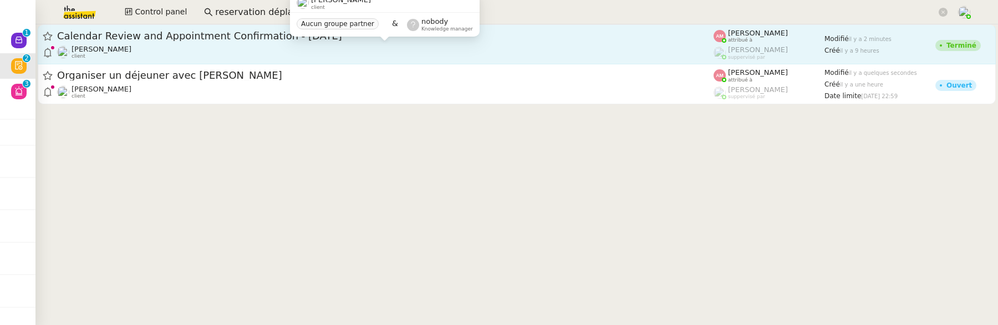
click at [178, 47] on div "Ariel Wengroff client" at bounding box center [385, 52] width 657 height 14
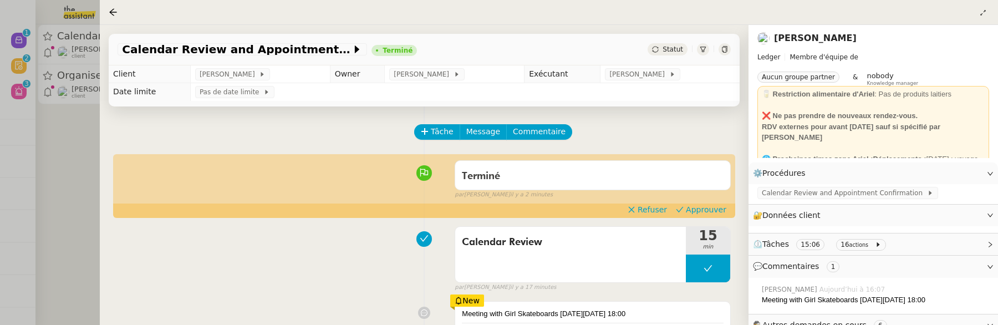
scroll to position [80, 0]
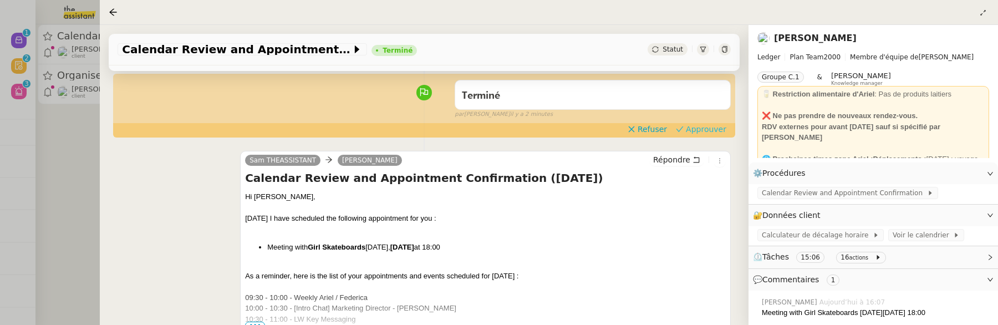
click at [721, 132] on span "Approuver" at bounding box center [706, 129] width 40 height 11
click at [82, 136] on div at bounding box center [499, 162] width 998 height 325
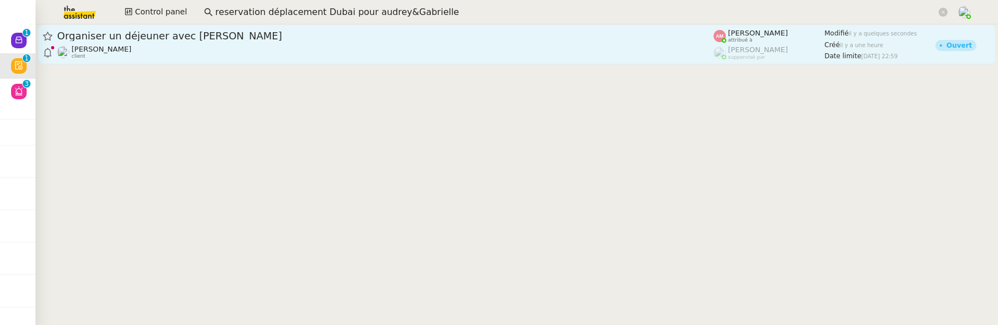
click at [197, 50] on div "David Berrebi client" at bounding box center [385, 52] width 657 height 14
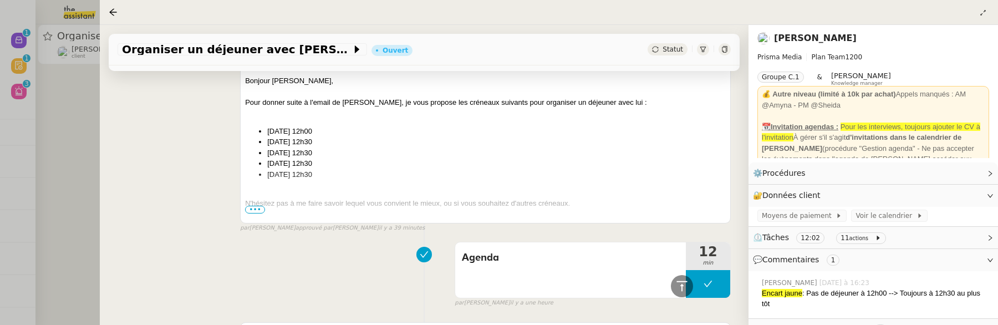
scroll to position [635, 0]
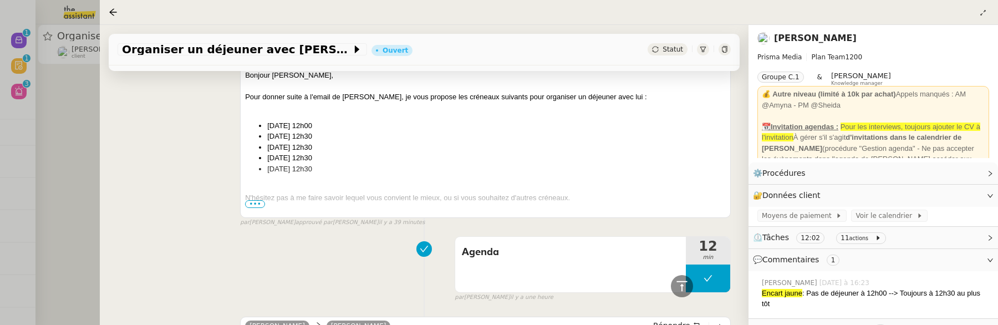
click at [261, 201] on span "•••" at bounding box center [255, 204] width 20 height 8
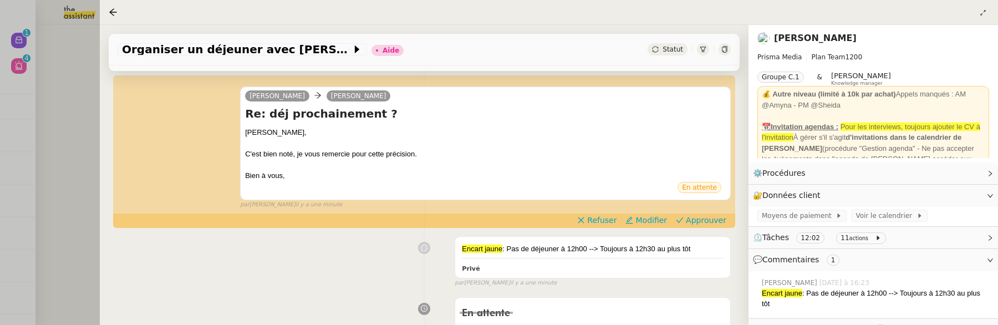
scroll to position [132, 0]
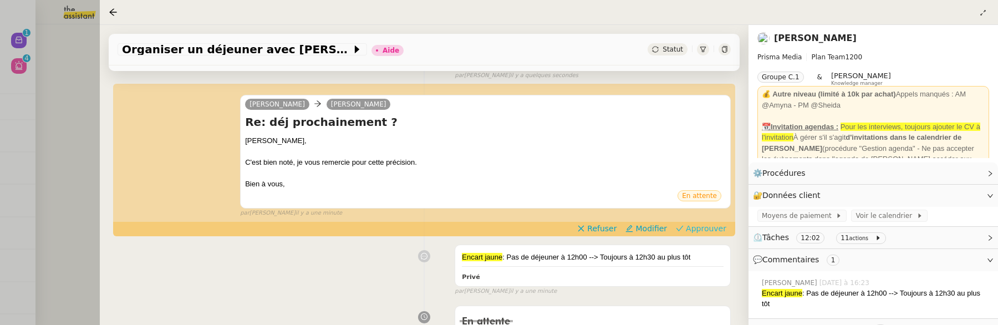
click at [704, 227] on span "Approuver" at bounding box center [706, 228] width 40 height 11
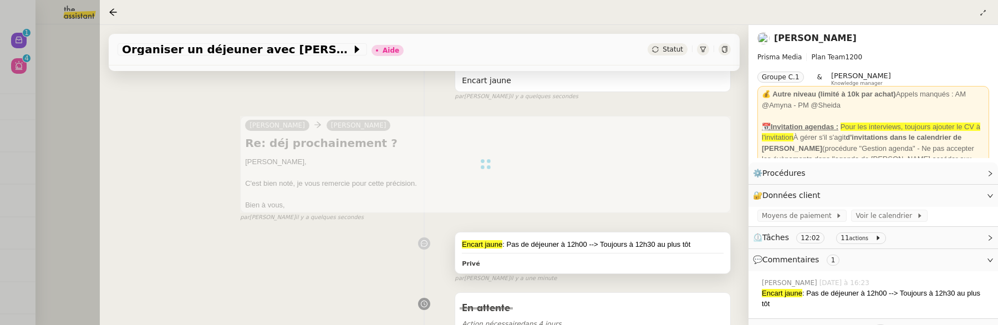
scroll to position [107, 0]
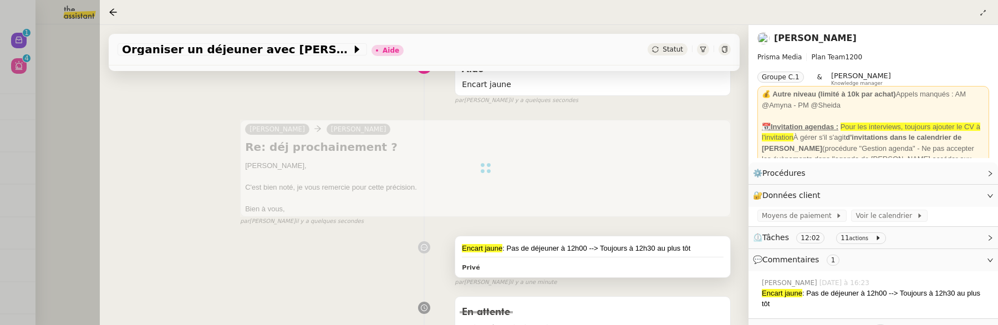
click at [586, 248] on div "Encart jaune : Pas de déjeuner à 12h00 --> Toujours à 12h30 au plus tôt" at bounding box center [593, 248] width 262 height 11
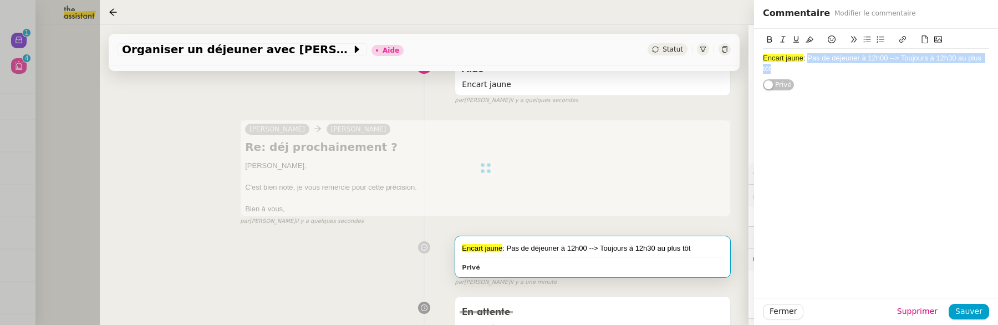
drag, startPoint x: 811, startPoint y: 60, endPoint x: 860, endPoint y: 78, distance: 52.3
click at [860, 78] on div "Encart jaune : Pas de déjeuner à 12h00 --> Toujours à 12h30 au plus tôt" at bounding box center [876, 63] width 226 height 29
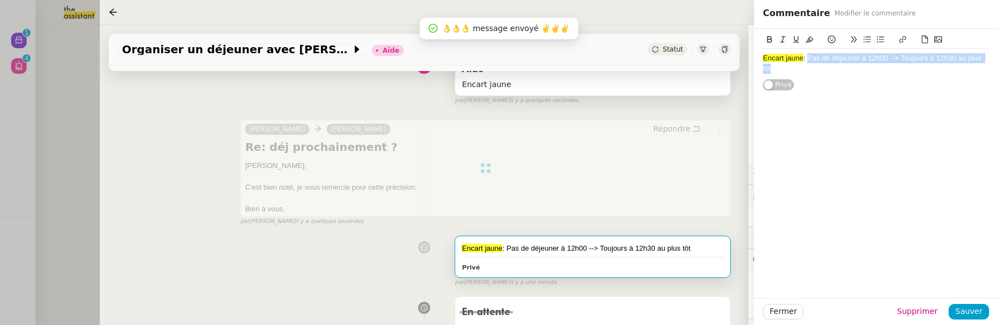
copy div "Pas de déjeuner à 12h00 --> Toujours à 12h30 au plus tôt"
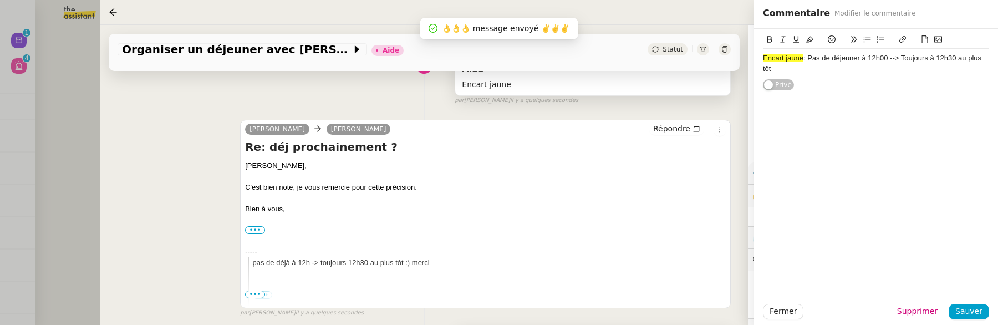
click at [675, 90] on span "Encart jaune" at bounding box center [593, 84] width 262 height 13
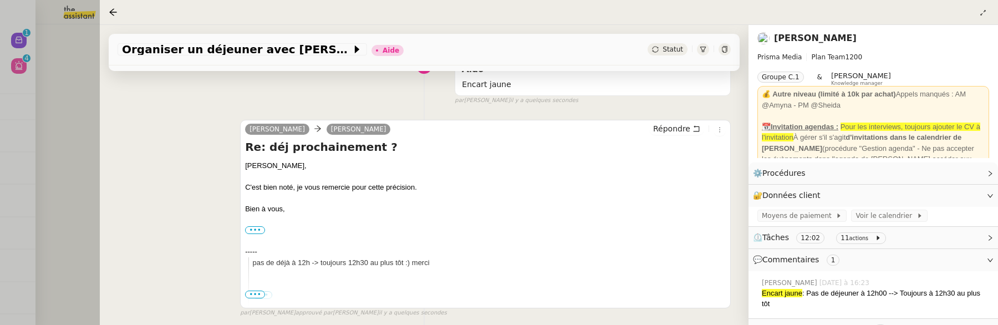
click at [809, 38] on link "[PERSON_NAME]" at bounding box center [815, 38] width 83 height 11
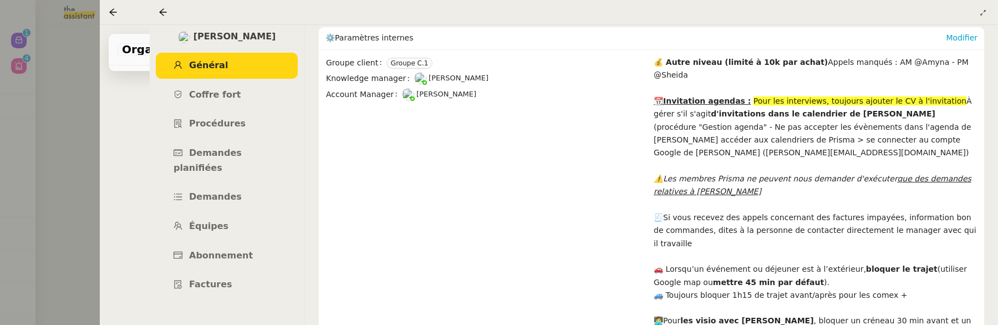
scroll to position [252, 0]
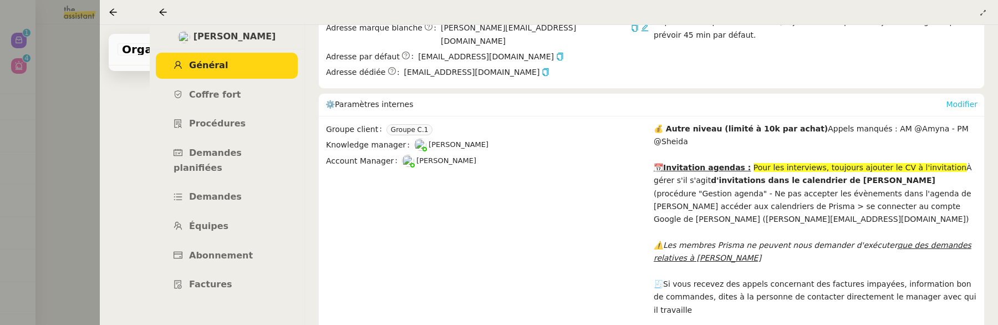
click at [958, 100] on link "Modifier" at bounding box center [962, 104] width 32 height 9
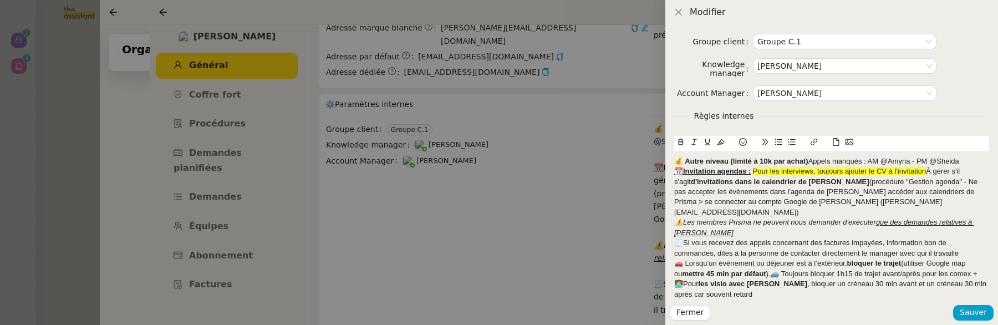
click at [806, 161] on strong "💰 Autre niveau (limité à 10k par achat)" at bounding box center [741, 161] width 134 height 8
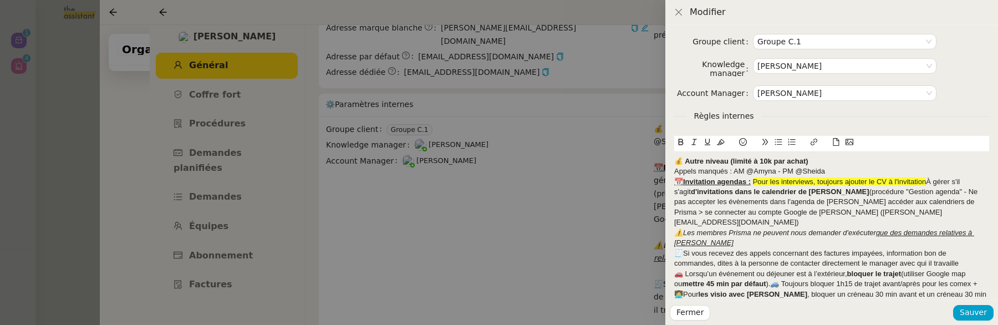
click at [832, 173] on div "﻿ Appels manqués : AM @Amyna - PM @Sheida" at bounding box center [831, 171] width 315 height 10
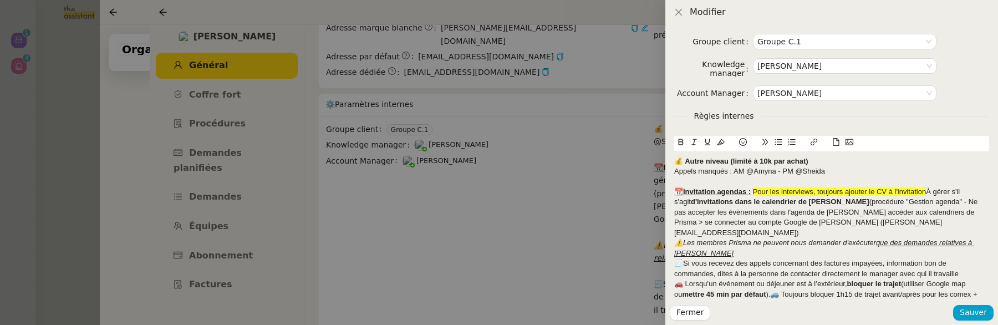
click at [927, 194] on div "📆Invitation agendas : Pour les interviews, toujours ajouter le CV à l'invitatio…" at bounding box center [831, 212] width 315 height 51
click at [929, 222] on div "﻿ À gérer s'il s'agit d'invitations dans le calendrier de David (procédure "Ges…" at bounding box center [831, 217] width 315 height 41
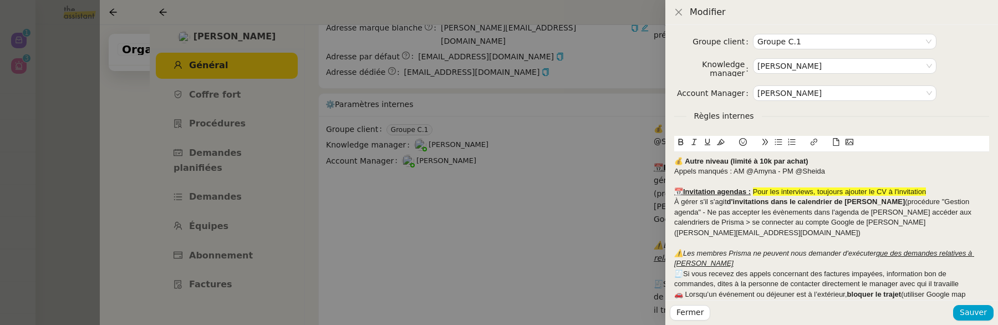
click at [882, 253] on div "⚠️Les membres Prisma ne peuvent nous demander d'exécuter que des demandes relat…" at bounding box center [831, 258] width 315 height 21
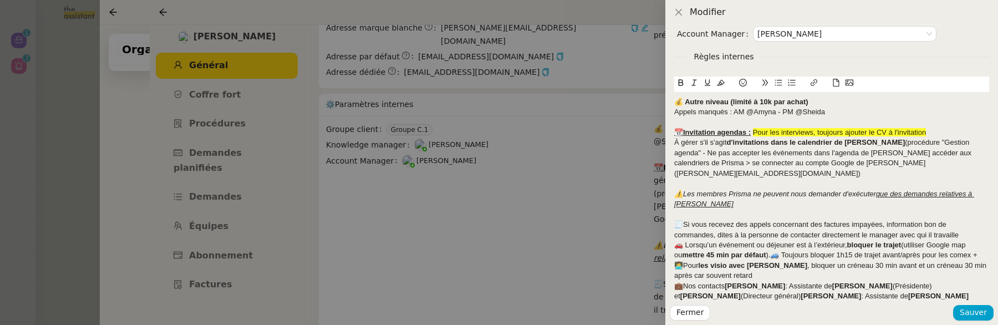
scroll to position [61, 0]
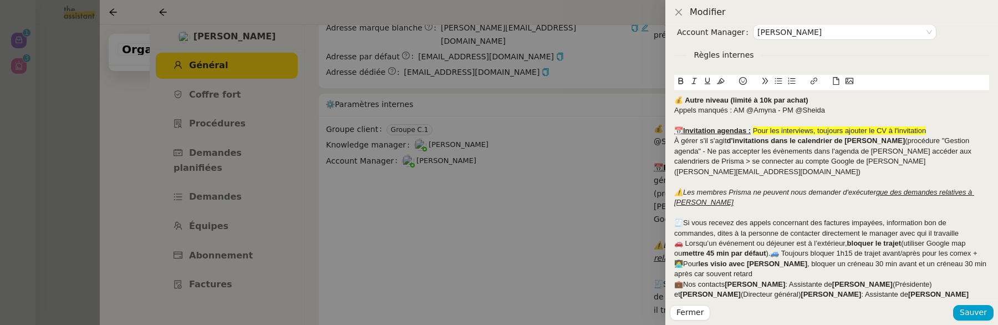
click at [926, 223] on div "🧾Si vous recevez des appels concernant des factures impayées, information bon d…" at bounding box center [831, 228] width 315 height 21
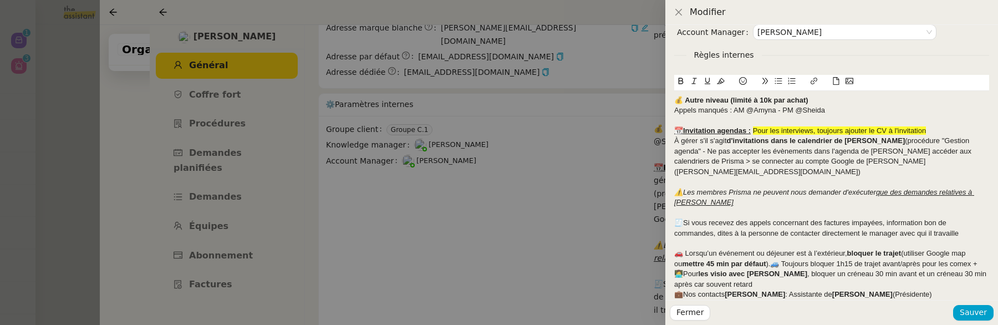
click at [986, 256] on div "🚗 Lorsqu’un événement ou déjeuner est à l’extérieur, bloquer le trajet (utilise…" at bounding box center [831, 258] width 315 height 21
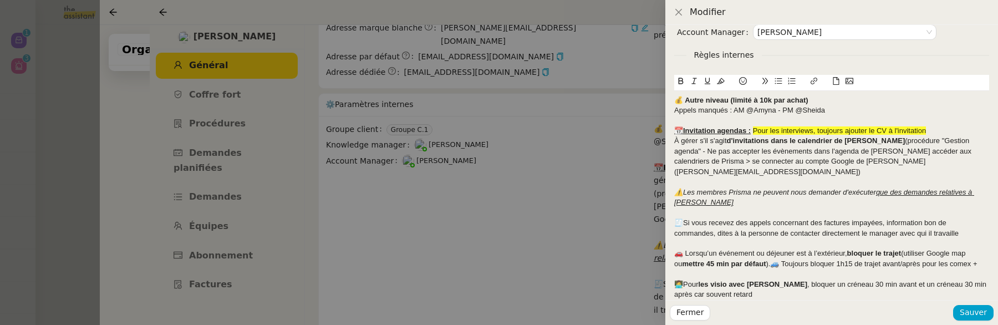
click at [804, 281] on div "👩‍💻Pour les visio avec Claire , bloquer un créneau 30 min avant et un créneau 3…" at bounding box center [831, 290] width 315 height 21
click at [774, 256] on div "🚗 Lorsqu’un événement ou déjeuner est à l’extérieur, bloquer le trajet (utilise…" at bounding box center [831, 258] width 315 height 21
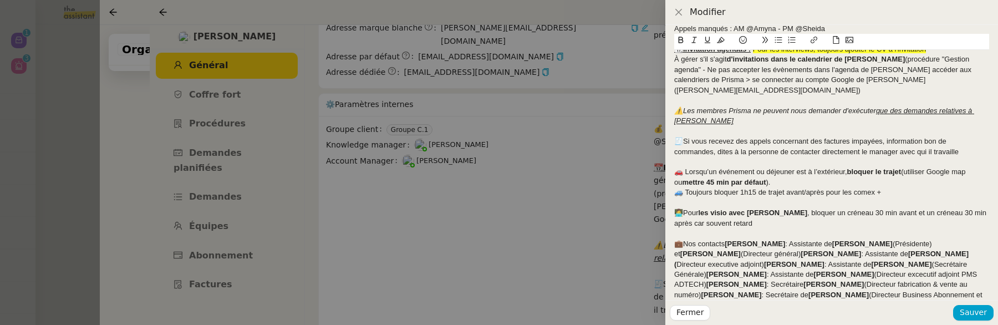
scroll to position [155, 0]
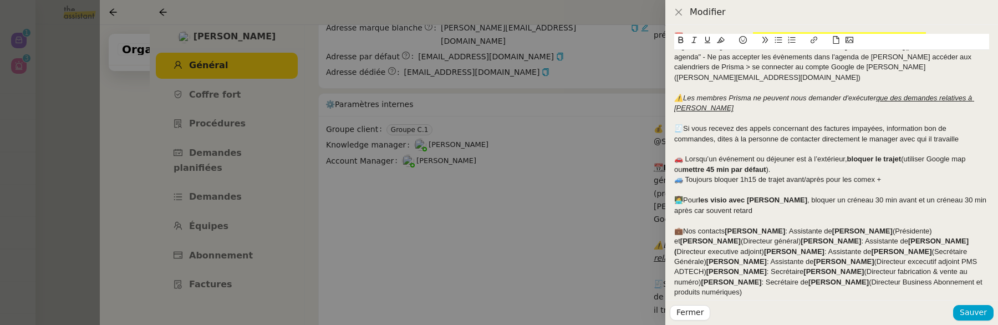
click at [725, 227] on strong "[PERSON_NAME]" at bounding box center [755, 231] width 60 height 8
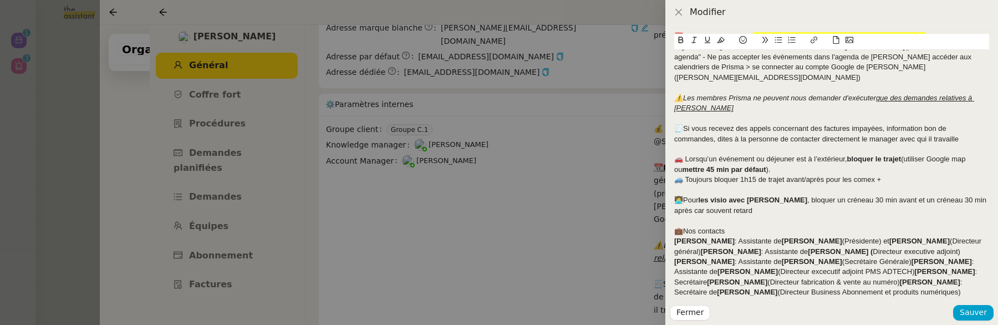
click at [700, 240] on div "Sylvie Legendarme : Assistante de Claire Leost (Présidente) et Pascale Socquet …" at bounding box center [831, 267] width 315 height 62
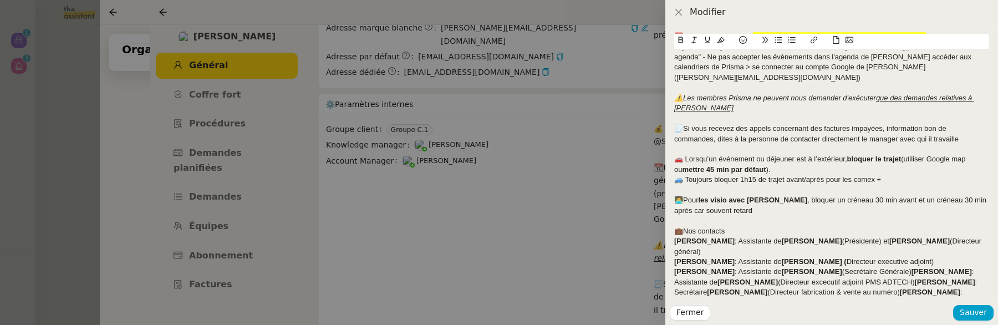
click at [735, 267] on strong "[PERSON_NAME]" at bounding box center [704, 271] width 60 height 8
click at [914, 267] on strong "[PERSON_NAME]" at bounding box center [942, 271] width 60 height 8
click at [673, 280] on div "Groupe client Groupe C.1 Knowledge manager Frédérique Albert Account Manager Ma…" at bounding box center [832, 162] width 333 height 275
click at [676, 288] on strong "[PERSON_NAME]" at bounding box center [704, 292] width 60 height 8
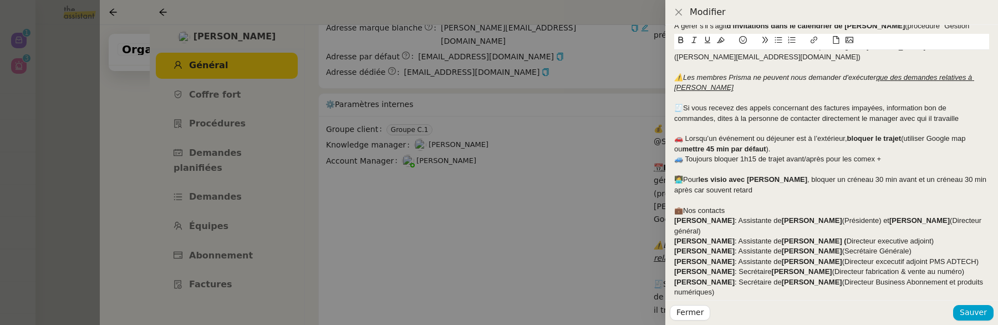
click at [673, 271] on div "Groupe client Groupe C.1 Knowledge manager Frédérique Albert Account Manager Ma…" at bounding box center [832, 162] width 333 height 275
click at [677, 278] on strong "[PERSON_NAME]" at bounding box center [704, 282] width 60 height 8
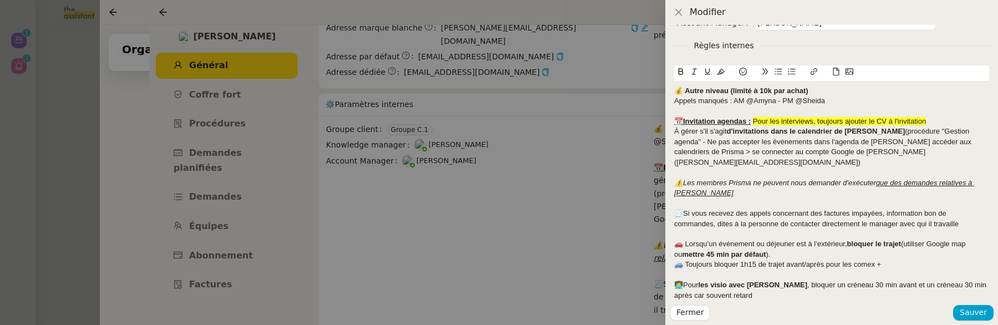
scroll to position [73, 0]
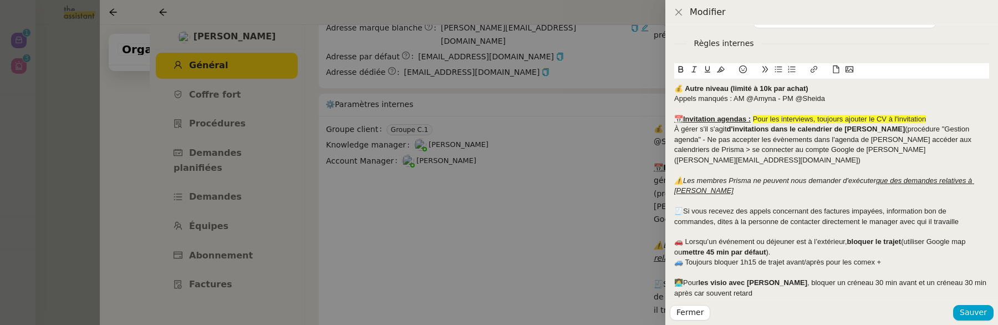
click at [722, 178] on div "⚠️Les membres Prisma ne peuvent nous demander d'exécuter que des demandes relat…" at bounding box center [831, 186] width 315 height 21
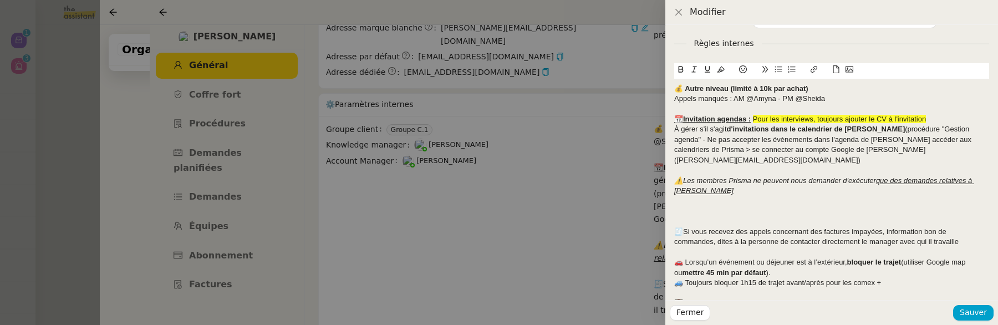
scroll to position [0, 0]
drag, startPoint x: 866, startPoint y: 204, endPoint x: 672, endPoint y: 201, distance: 194.1
click at [672, 201] on div "Groupe client Groupe C.1 Knowledge manager Frédérique Albert Account Manager Ma…" at bounding box center [832, 162] width 333 height 275
click at [721, 67] on icon at bounding box center [721, 69] width 8 height 8
click at [734, 217] on div at bounding box center [831, 222] width 315 height 10
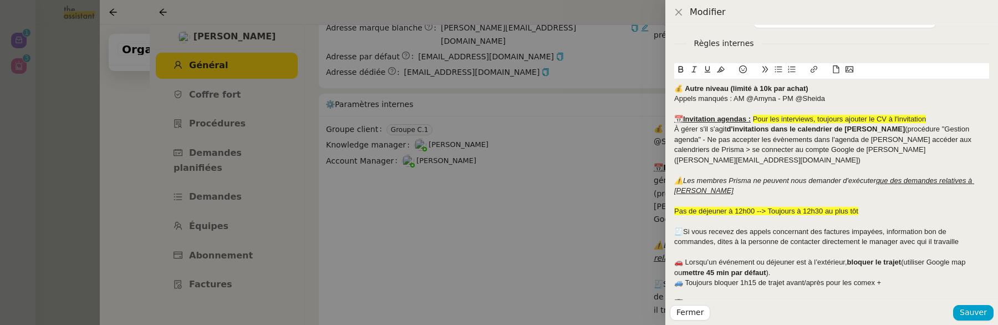
click at [731, 207] on span "Pas de déjeuner à 12h00 --> Toujours à 12h30 au plus tôt" at bounding box center [766, 211] width 184 height 8
click at [719, 72] on icon at bounding box center [721, 69] width 8 height 8
click at [692, 206] on div "Pas de déjeuner à 12h00 --> Toujours à 12h30 au plus tôt" at bounding box center [831, 211] width 315 height 10
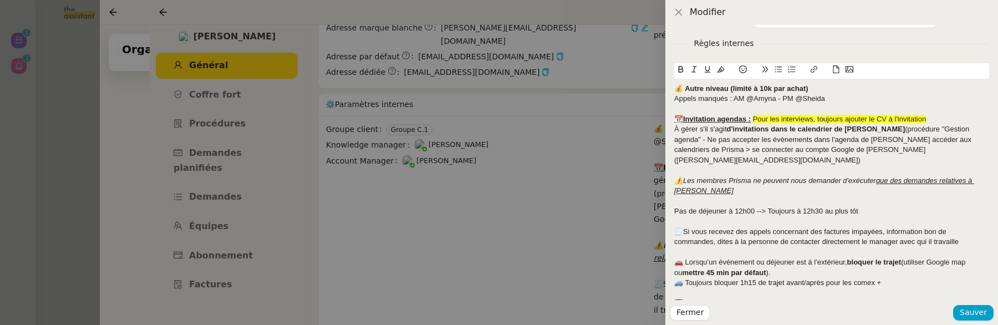
click at [673, 200] on div "Groupe client Groupe C.1 Knowledge manager Frédérique Albert Account Manager Ma…" at bounding box center [832, 162] width 333 height 275
click at [675, 206] on div "Pas de déjeuner à 12h00 --> Toujours à 12h30 au plus tôt" at bounding box center [831, 211] width 315 height 10
click at [741, 72] on icon at bounding box center [743, 69] width 8 height 8
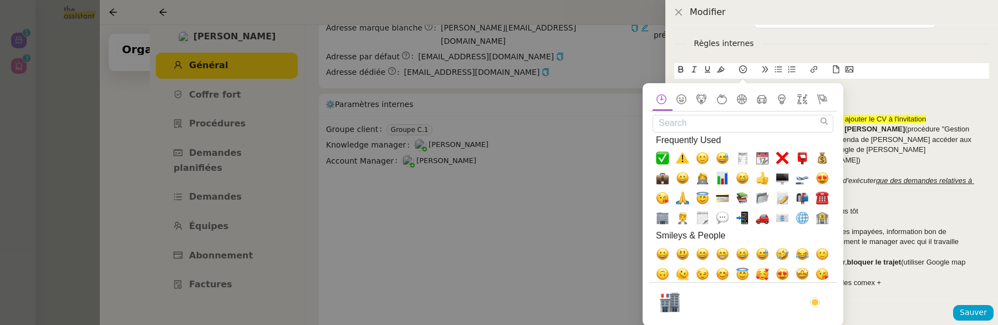
click at [709, 123] on input "Search" at bounding box center [743, 123] width 181 height 17
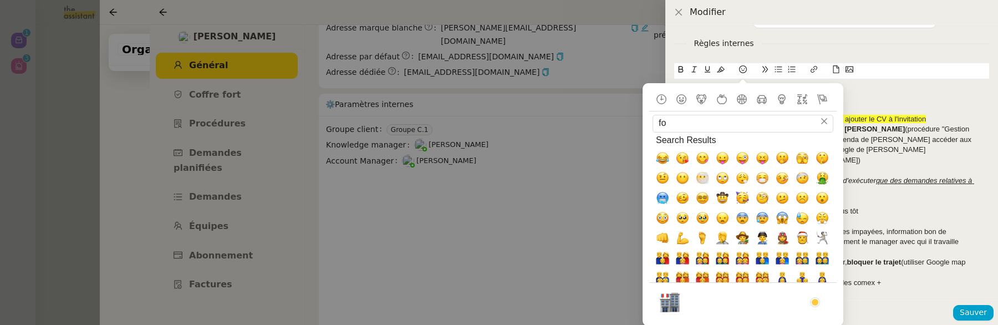
type input "f"
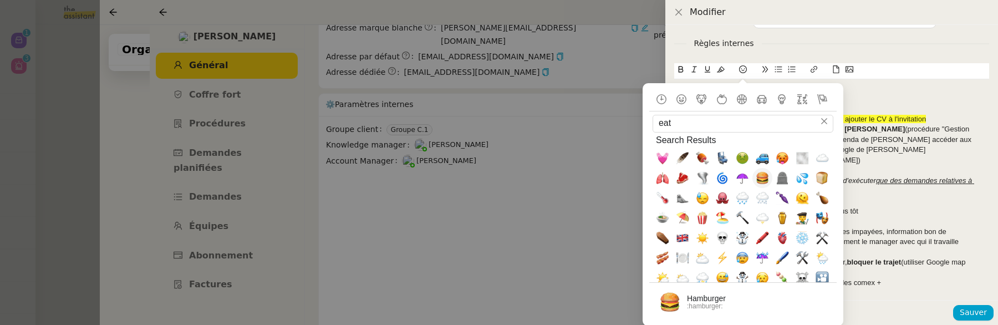
type input "eat"
click at [761, 177] on span "🍔, hamburger" at bounding box center [762, 177] width 13 height 13
click at [869, 165] on div at bounding box center [831, 170] width 315 height 10
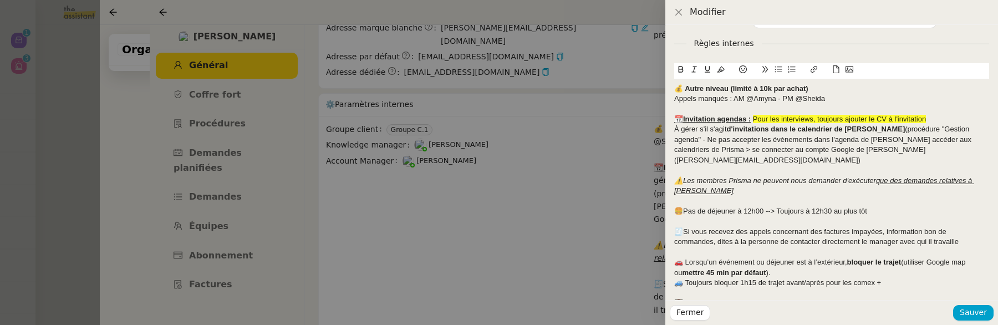
click at [682, 206] on div "🍔Pas de déjeuner à 12h00 --> Toujours à 12h30 au plus tôt" at bounding box center [831, 211] width 315 height 10
click at [969, 313] on span "Sauver" at bounding box center [973, 312] width 27 height 13
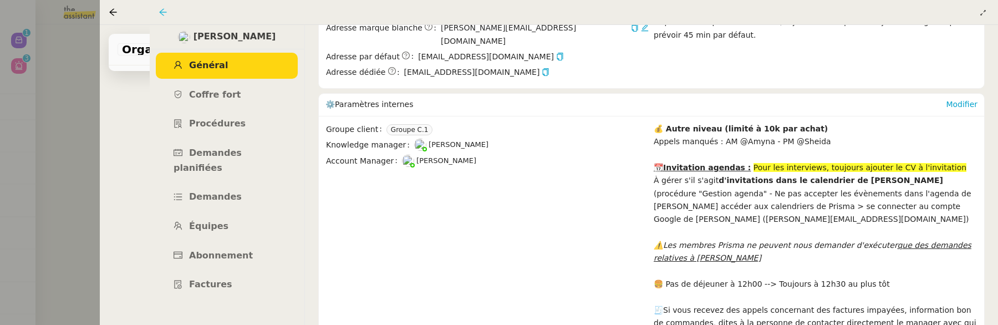
click at [162, 8] on icon at bounding box center [163, 12] width 9 height 9
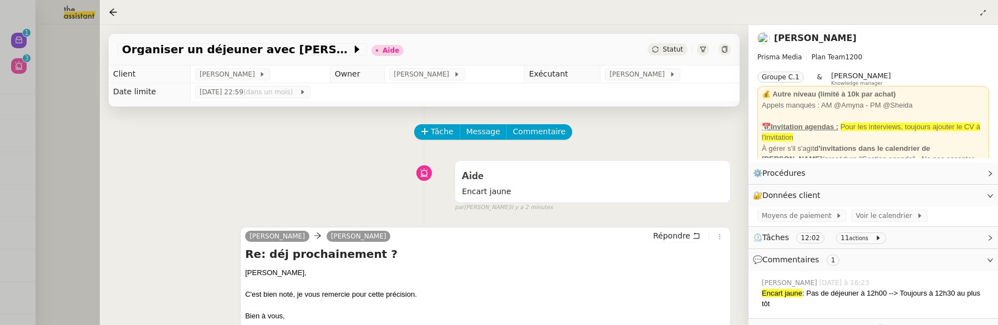
click at [523, 141] on div "Tâche Message Commentaire" at bounding box center [573, 137] width 316 height 27
click at [547, 137] on span "Commentaire" at bounding box center [539, 131] width 53 height 13
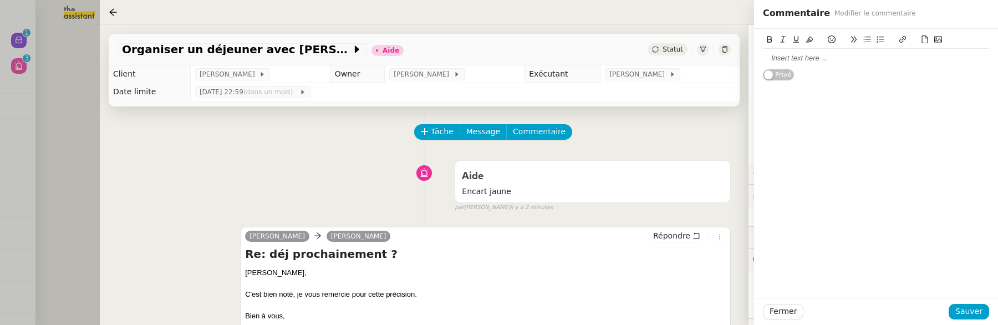
click at [902, 56] on div at bounding box center [876, 58] width 226 height 10
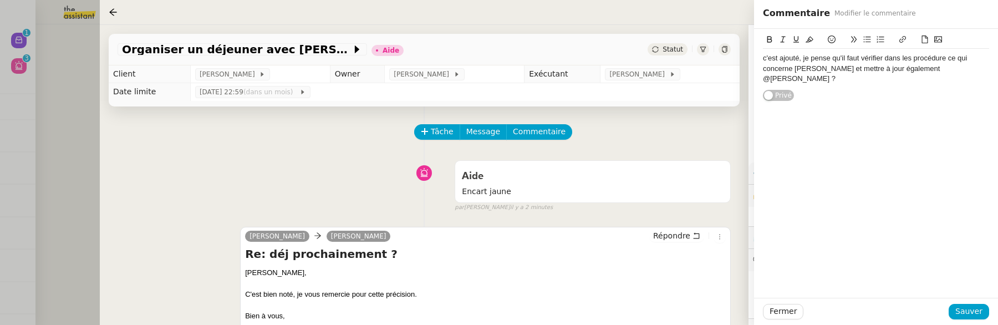
click at [946, 60] on div "c'est ajouté, je pense qu'il faut vérifier dans les procédure ce qui concerne C…" at bounding box center [876, 68] width 226 height 31
click at [972, 305] on span "Sauver" at bounding box center [969, 311] width 27 height 13
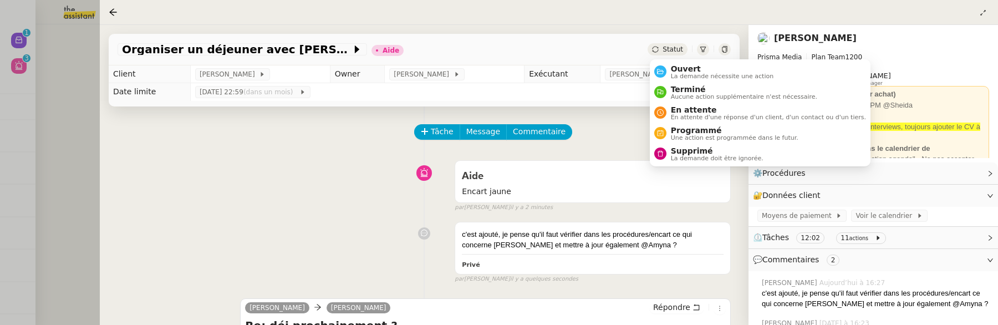
click at [669, 47] on span "Statut" at bounding box center [673, 49] width 21 height 8
click at [678, 63] on li "Ouvert La demande nécessite une action" at bounding box center [760, 72] width 221 height 21
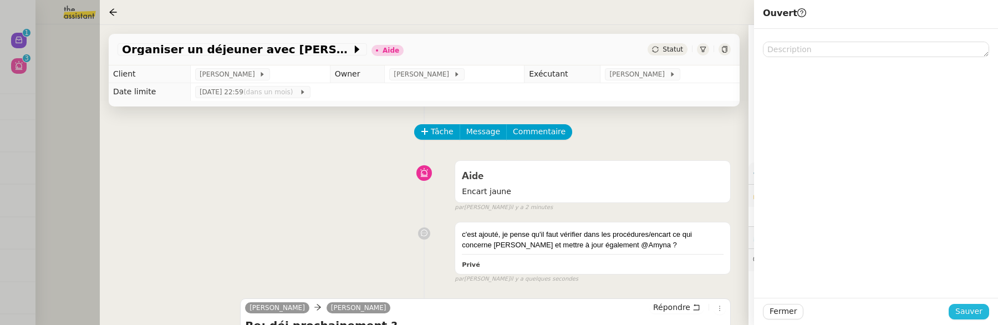
click at [982, 317] on span "Sauver" at bounding box center [969, 311] width 27 height 13
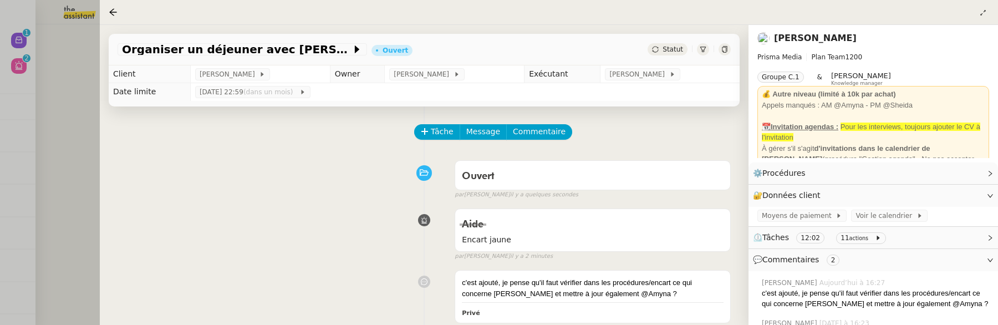
click at [52, 126] on div at bounding box center [499, 162] width 998 height 325
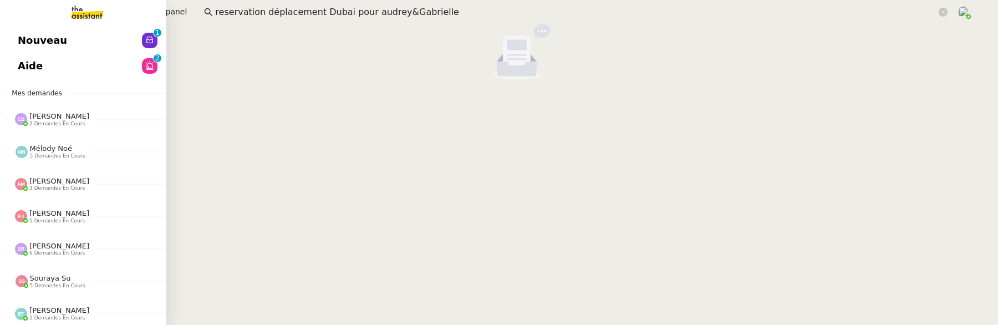
click at [25, 44] on span "Nouveau" at bounding box center [42, 40] width 49 height 17
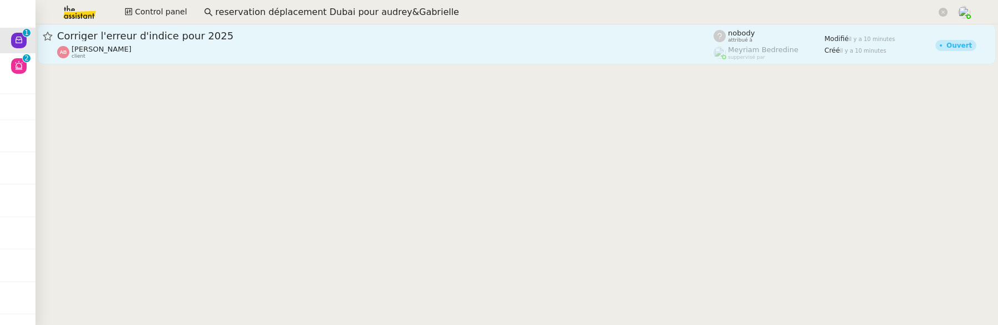
click at [225, 45] on div "Anthony Bruley client" at bounding box center [385, 52] width 657 height 14
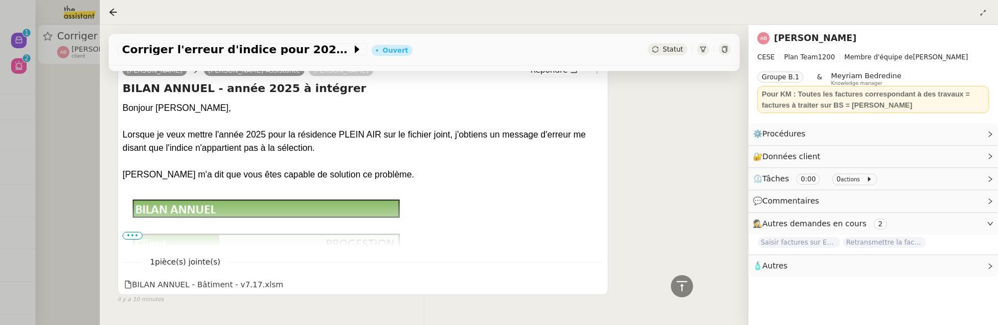
scroll to position [439, 0]
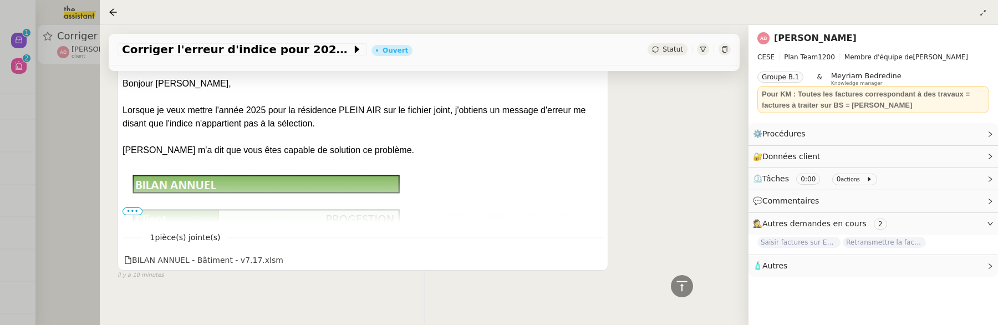
click at [130, 210] on span "•••" at bounding box center [133, 211] width 20 height 8
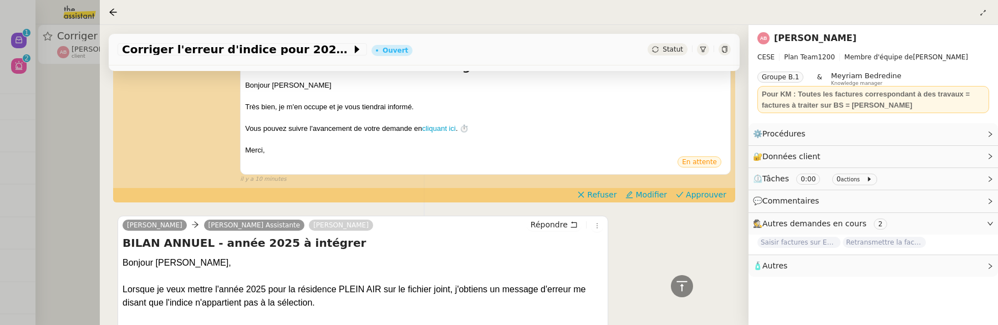
scroll to position [248, 0]
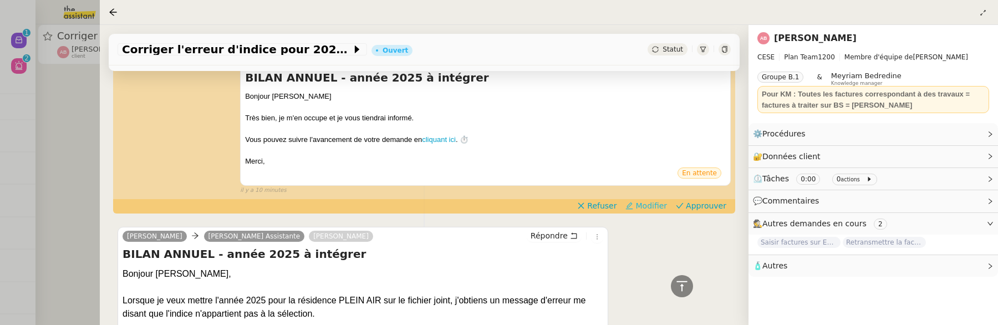
click at [651, 208] on span "Modifier" at bounding box center [652, 205] width 32 height 11
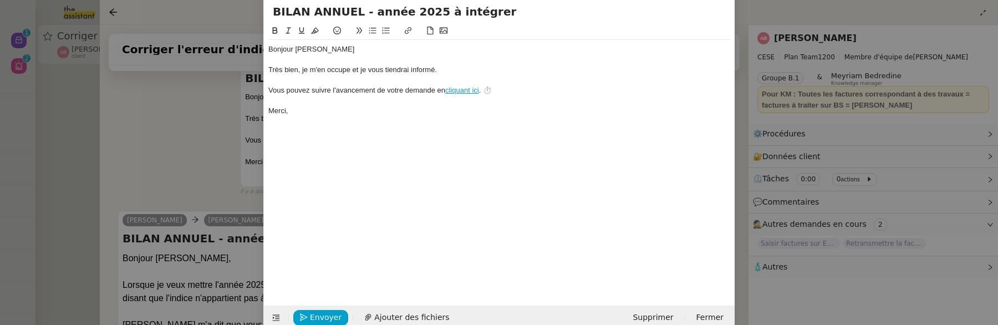
scroll to position [51, 0]
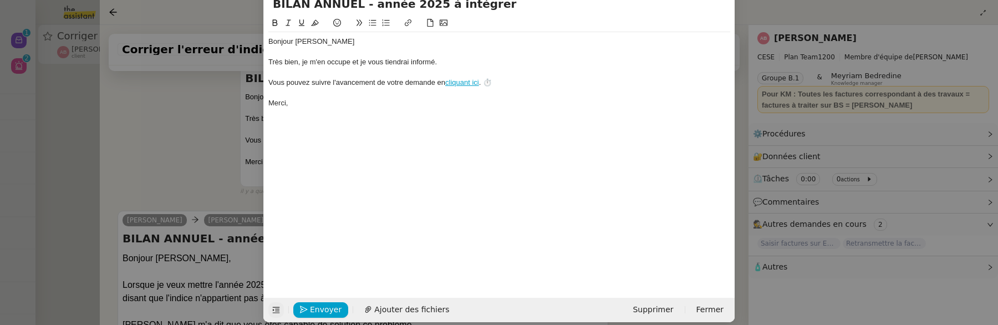
click at [282, 306] on icon at bounding box center [276, 310] width 14 height 8
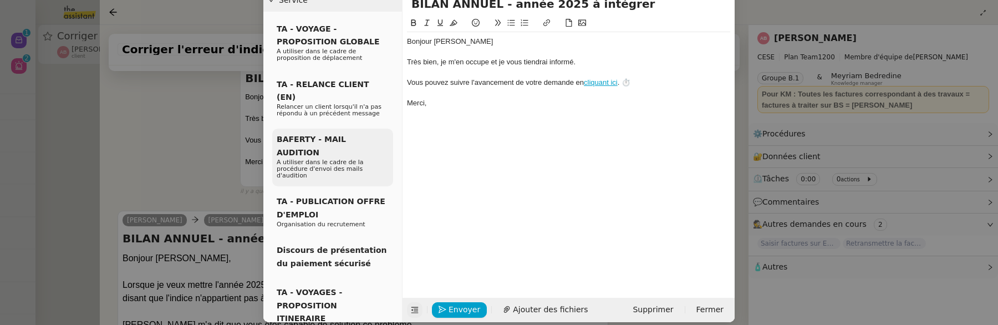
scroll to position [0, 0]
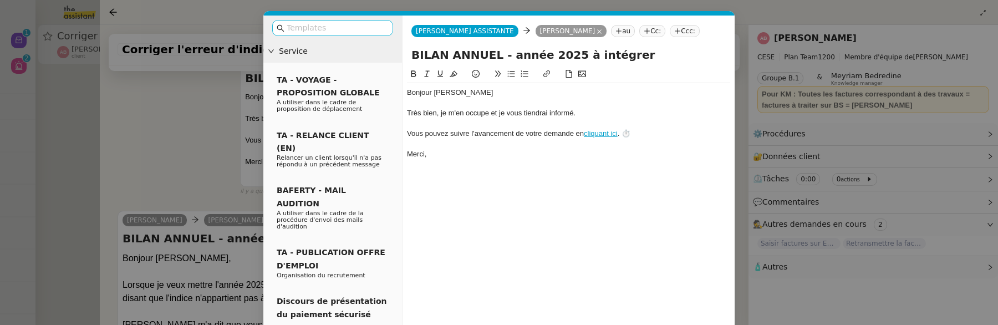
click at [317, 31] on input "text" at bounding box center [337, 28] width 100 height 13
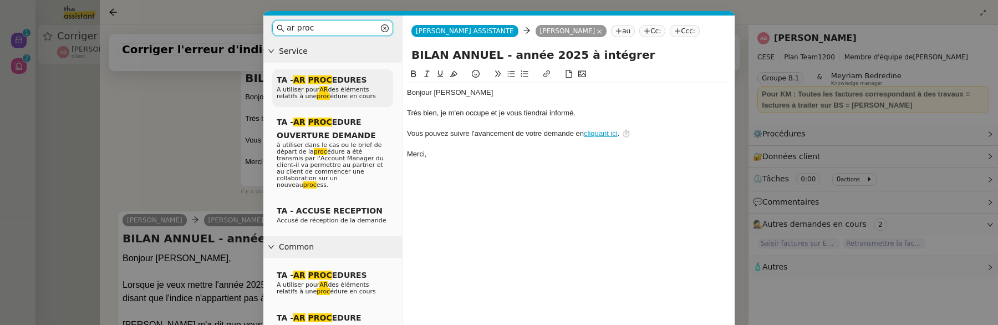
type input "ar proc"
click at [336, 90] on span "A utiliser pour AR des éléments relatifs à une proc édure en cours" at bounding box center [326, 93] width 99 height 14
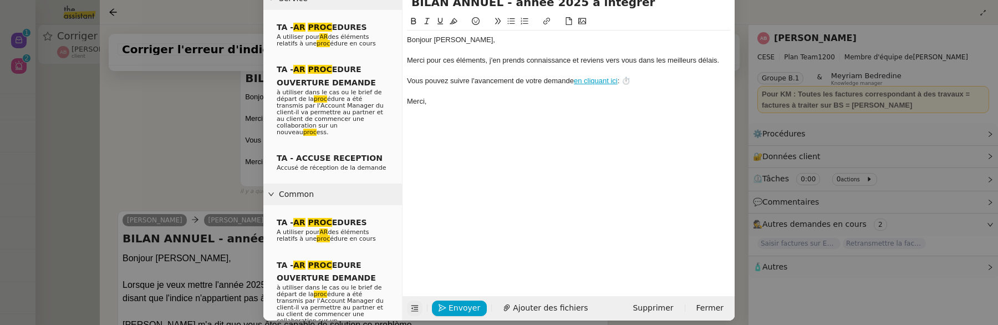
scroll to position [61, 0]
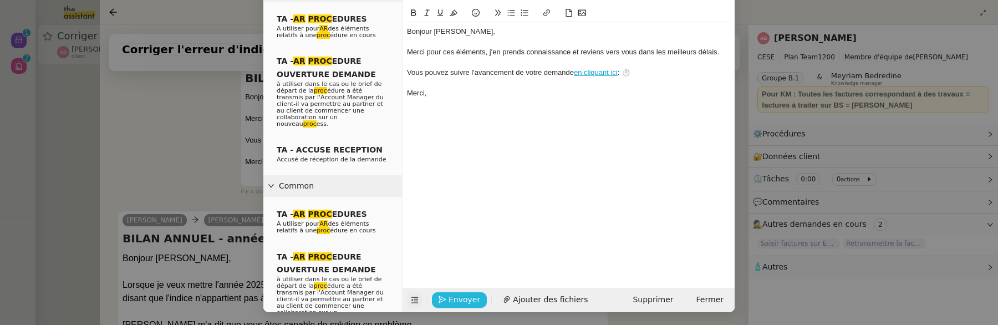
click at [451, 303] on span "Envoyer" at bounding box center [465, 299] width 32 height 13
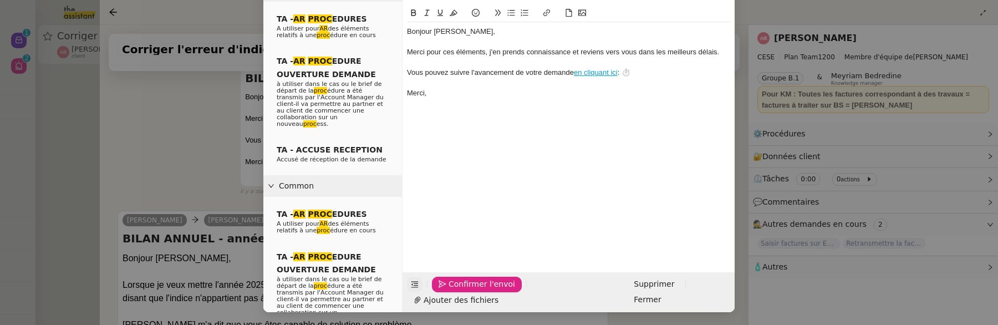
click at [451, 291] on span "Confirmer l'envoi" at bounding box center [482, 284] width 67 height 13
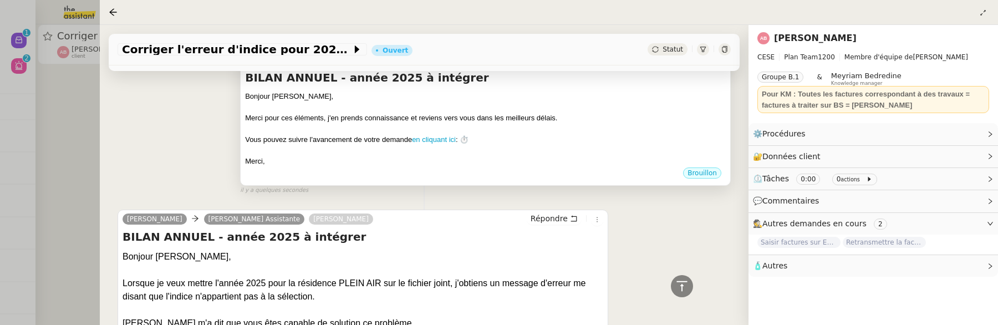
scroll to position [0, 0]
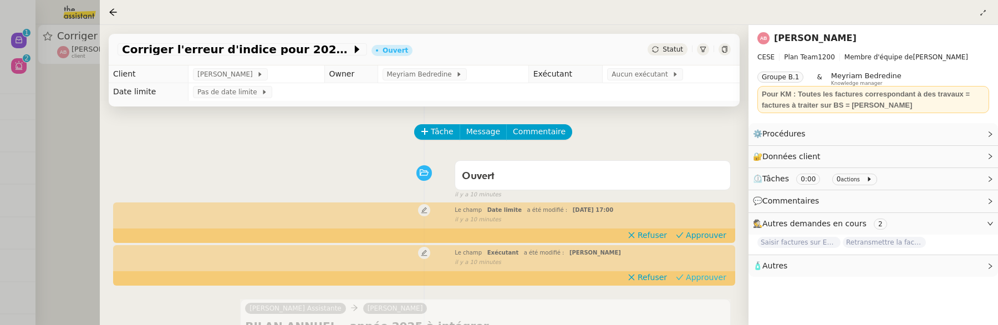
click at [714, 275] on span "Approuver" at bounding box center [706, 277] width 40 height 11
click at [714, 237] on span "Approuver" at bounding box center [706, 235] width 40 height 11
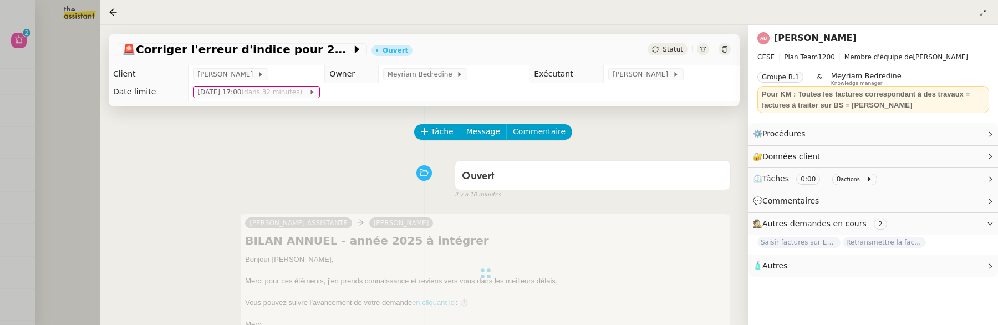
click at [60, 113] on div at bounding box center [499, 162] width 998 height 325
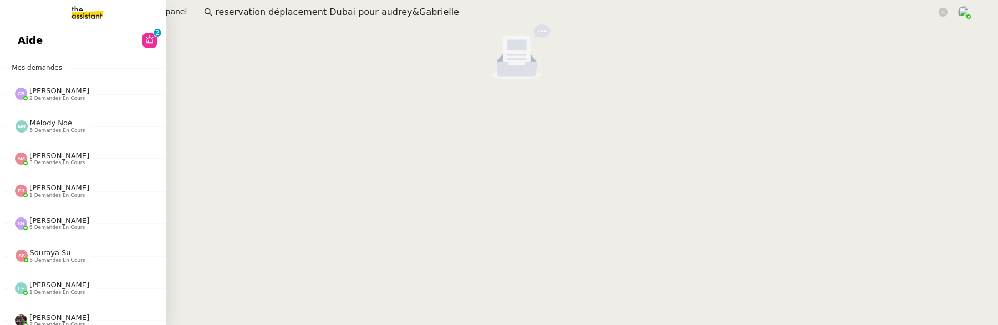
click at [27, 42] on link "Aide 0 1 2 3 4 5 6 7 8 9" at bounding box center [83, 41] width 166 height 26
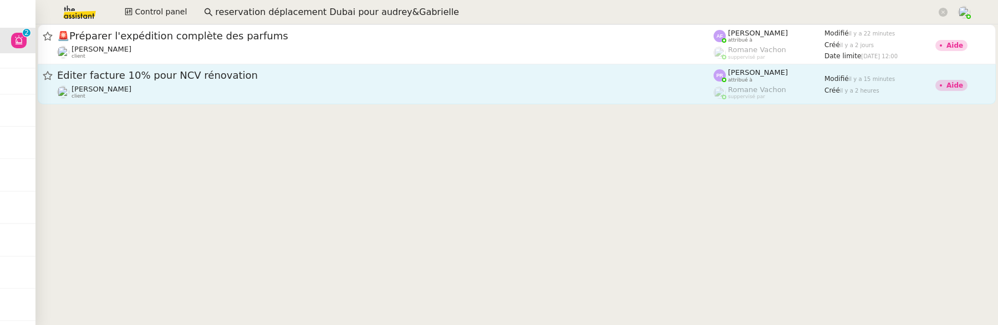
click at [398, 86] on div "[PERSON_NAME] client" at bounding box center [385, 92] width 657 height 14
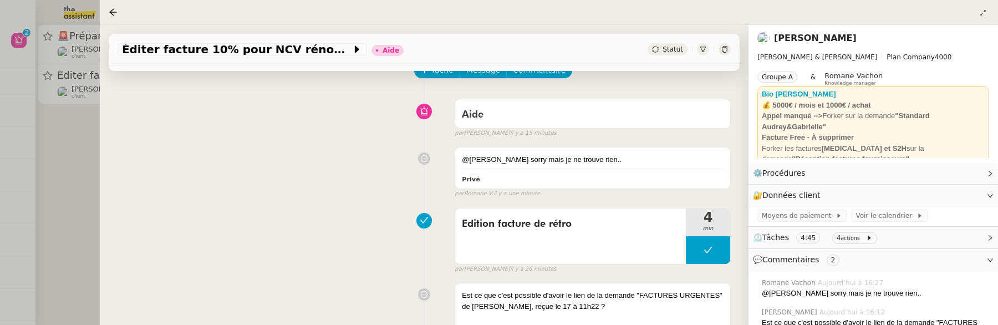
scroll to position [73, 0]
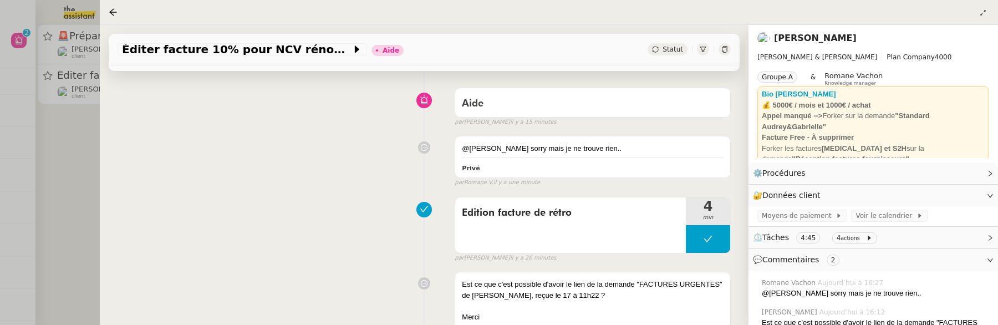
click at [85, 180] on div at bounding box center [499, 162] width 998 height 325
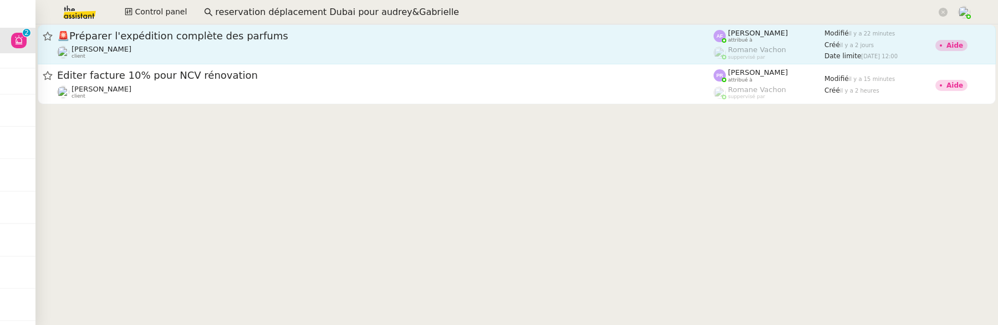
click at [231, 49] on div "Pierre Mergui client" at bounding box center [385, 52] width 657 height 14
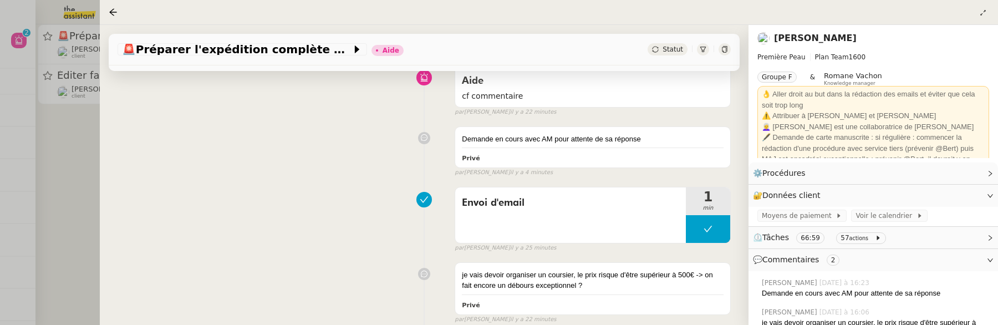
scroll to position [103, 0]
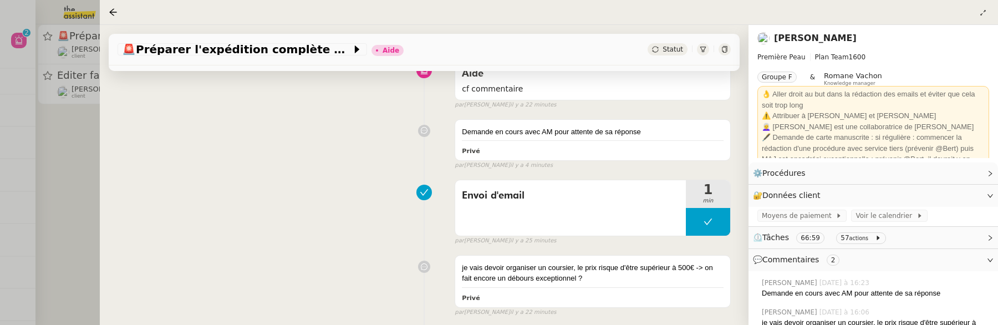
click at [76, 216] on div at bounding box center [499, 162] width 998 height 325
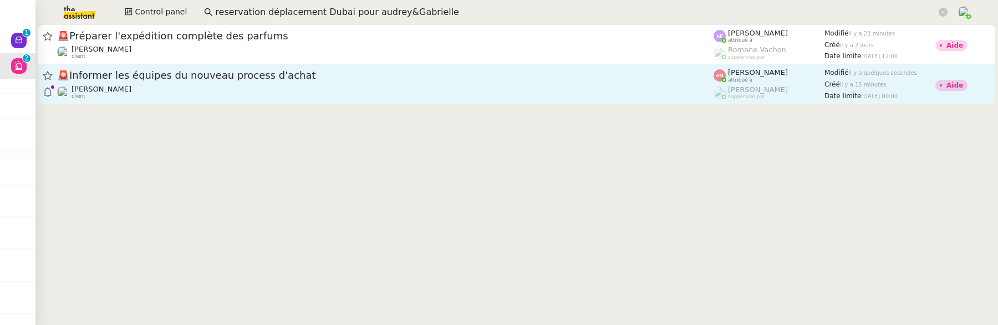
click at [674, 92] on div "[PERSON_NAME] client" at bounding box center [385, 92] width 657 height 14
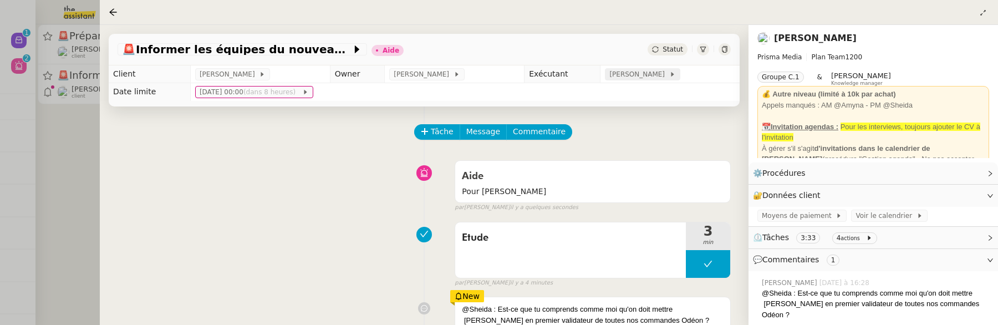
click at [628, 80] on span "[PERSON_NAME]" at bounding box center [638, 74] width 59 height 11
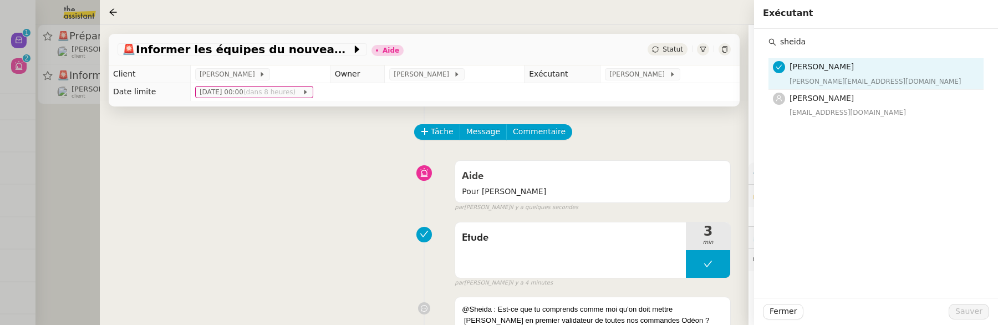
type input "sheida"
click at [852, 102] on h4 "[PERSON_NAME]" at bounding box center [883, 98] width 187 height 13
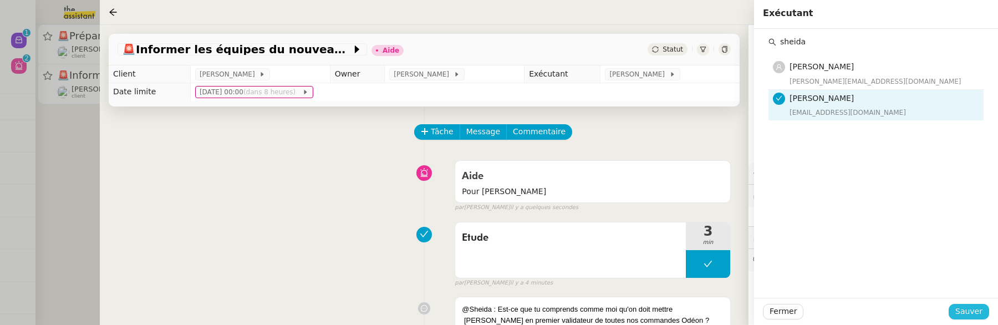
click at [960, 306] on span "Sauver" at bounding box center [969, 311] width 27 height 13
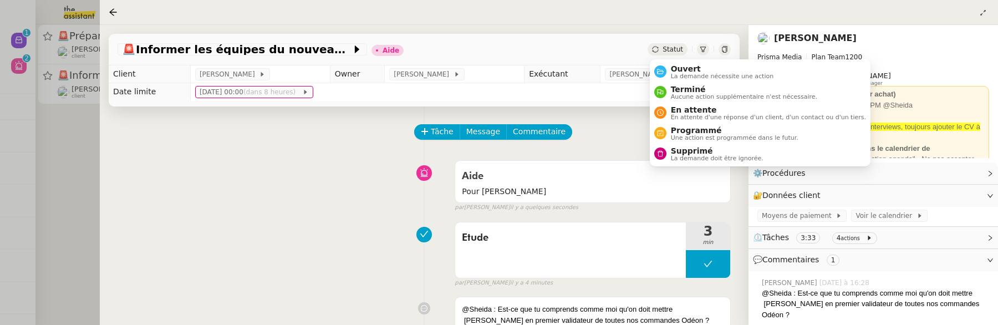
click at [667, 49] on span "Statut" at bounding box center [673, 49] width 21 height 8
click at [679, 68] on span "Ouvert" at bounding box center [722, 68] width 103 height 9
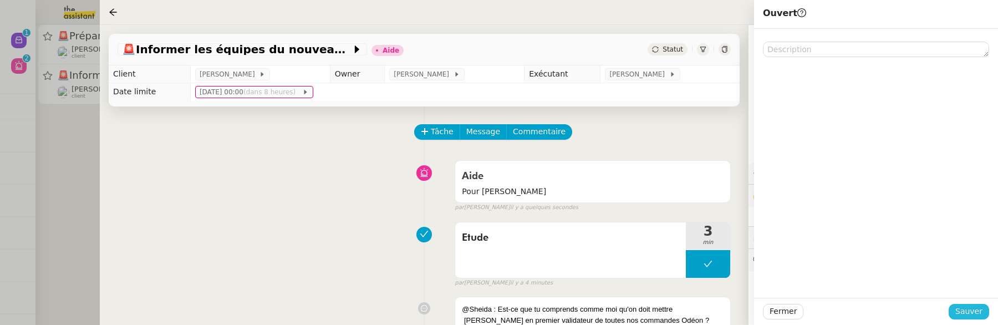
click at [972, 306] on span "Sauver" at bounding box center [969, 311] width 27 height 13
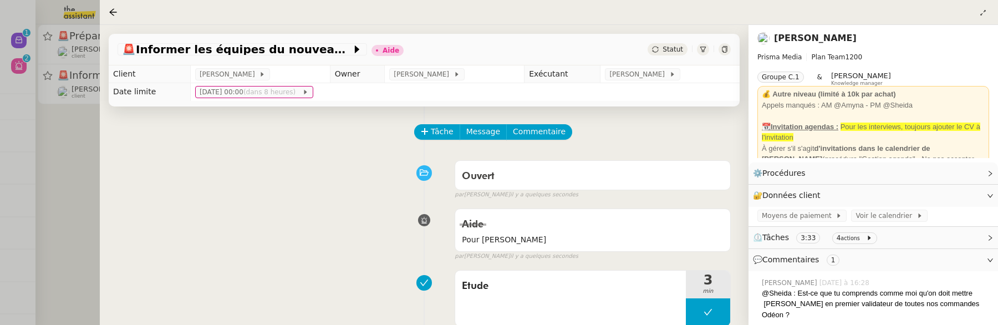
click at [89, 146] on div at bounding box center [499, 162] width 998 height 325
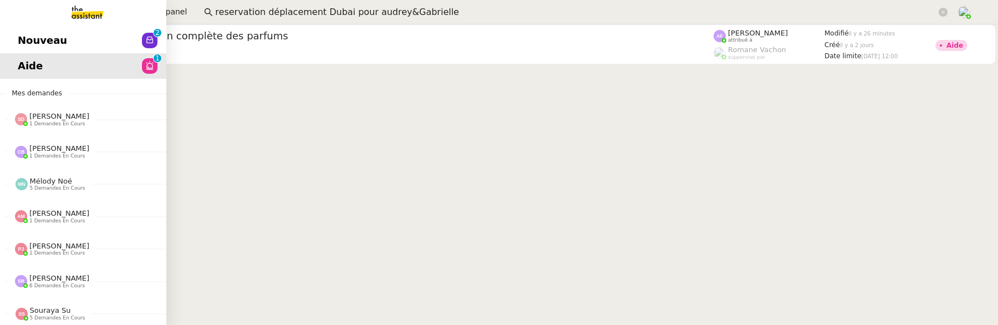
click at [19, 42] on span "Nouveau" at bounding box center [42, 40] width 49 height 17
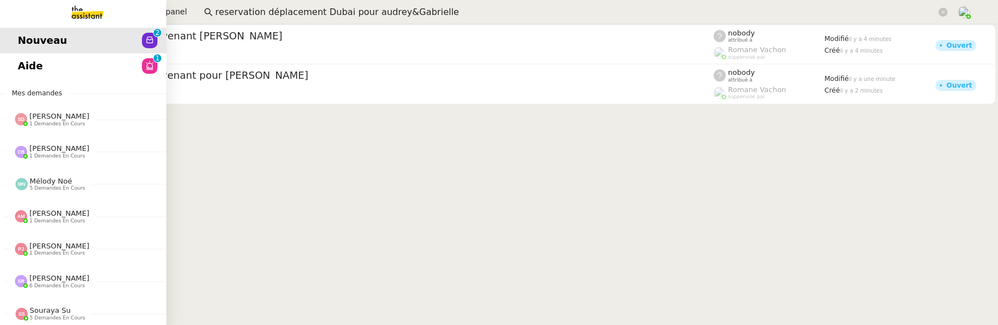
click at [23, 60] on link "Aide 0 1 2 3 4 5 6 7 8 9" at bounding box center [83, 66] width 166 height 26
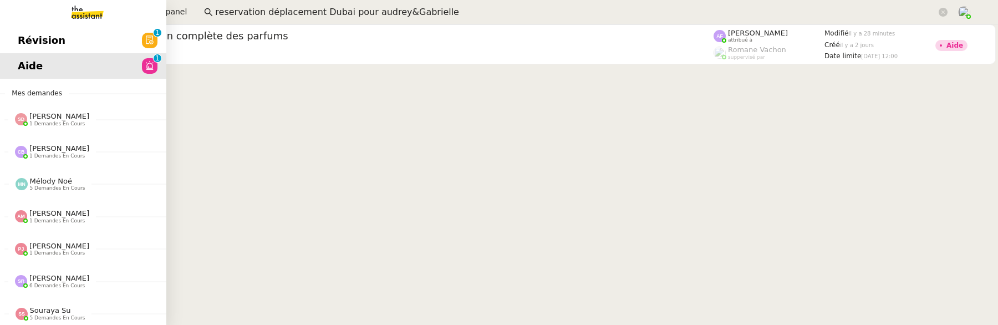
click at [24, 43] on span "Révision" at bounding box center [42, 40] width 48 height 17
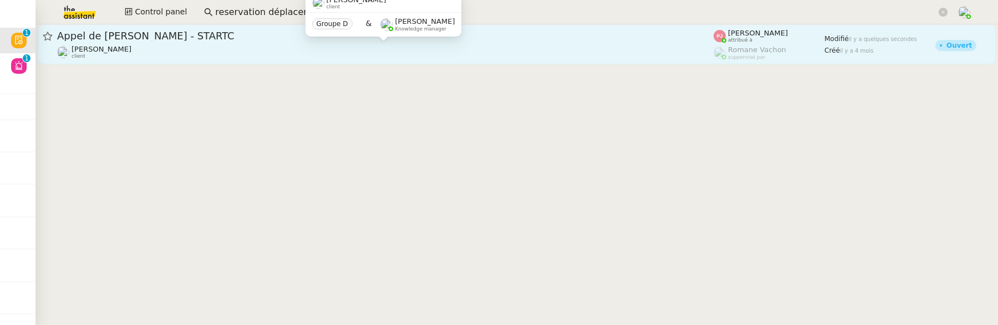
click at [246, 55] on div "[PERSON_NAME] client" at bounding box center [385, 52] width 657 height 14
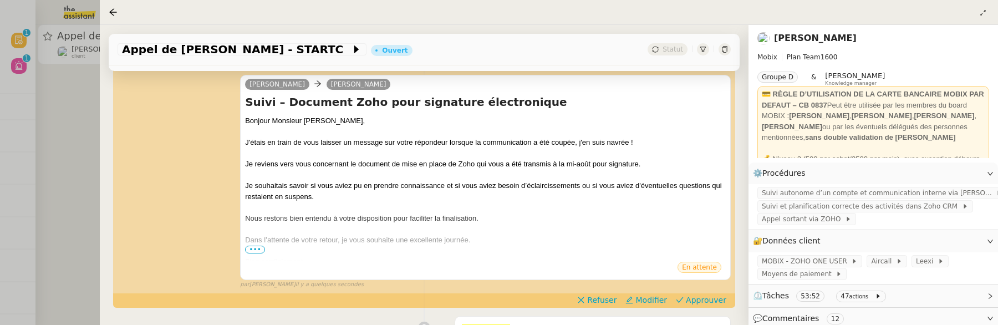
scroll to position [160, 0]
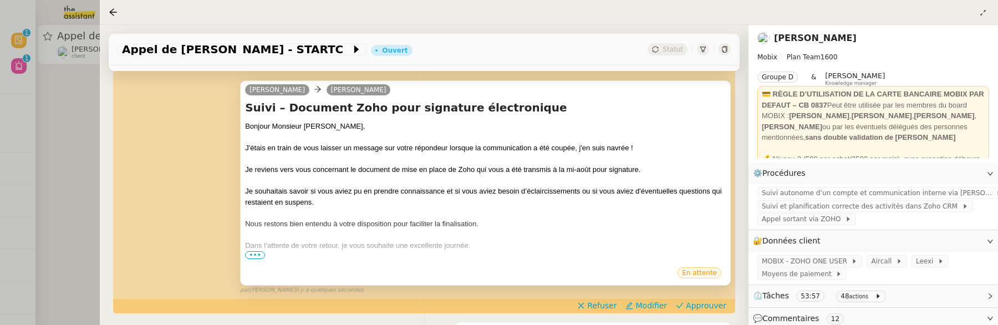
click at [257, 260] on div at bounding box center [485, 256] width 481 height 11
click at [252, 254] on span "•••" at bounding box center [255, 255] width 20 height 8
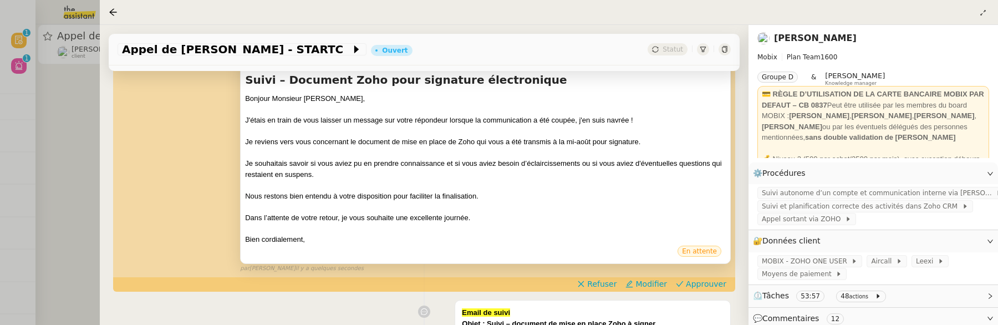
scroll to position [190, 0]
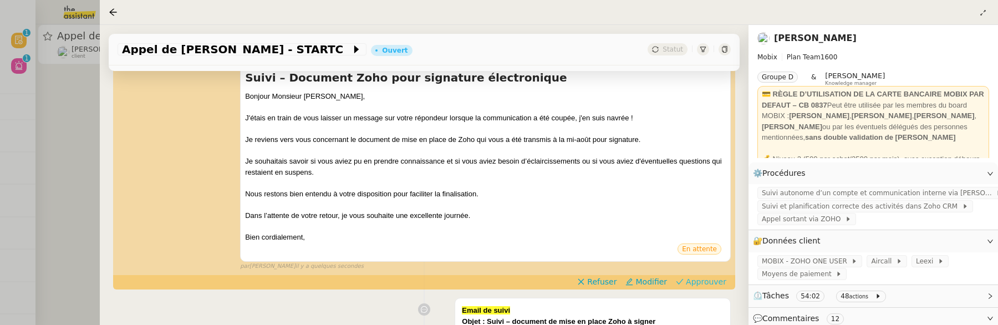
click at [689, 282] on span "Approuver" at bounding box center [706, 281] width 40 height 11
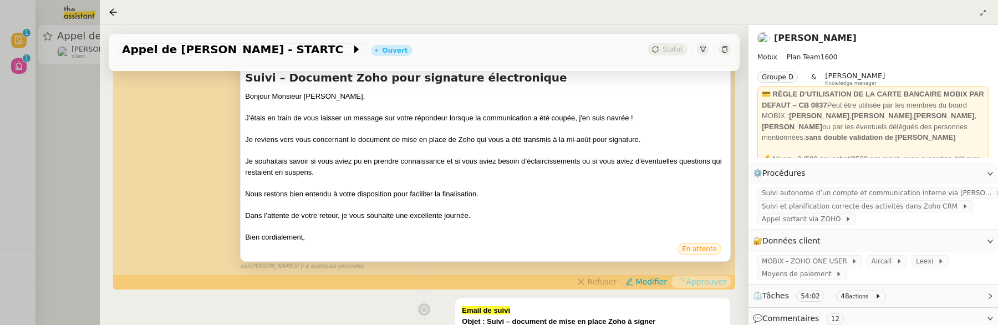
scroll to position [93, 0]
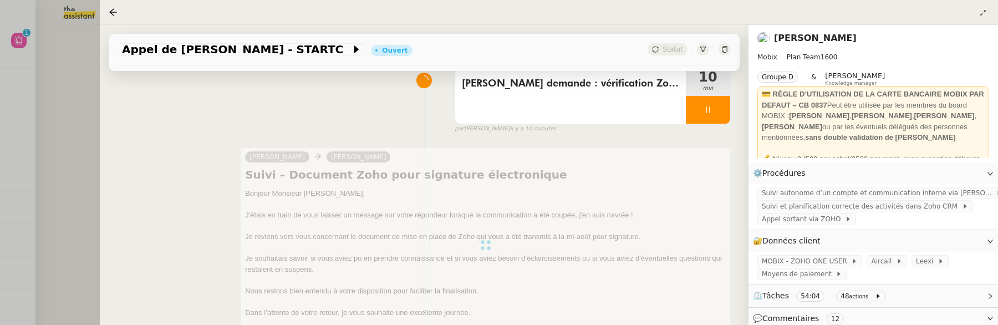
click at [65, 149] on div at bounding box center [499, 162] width 998 height 325
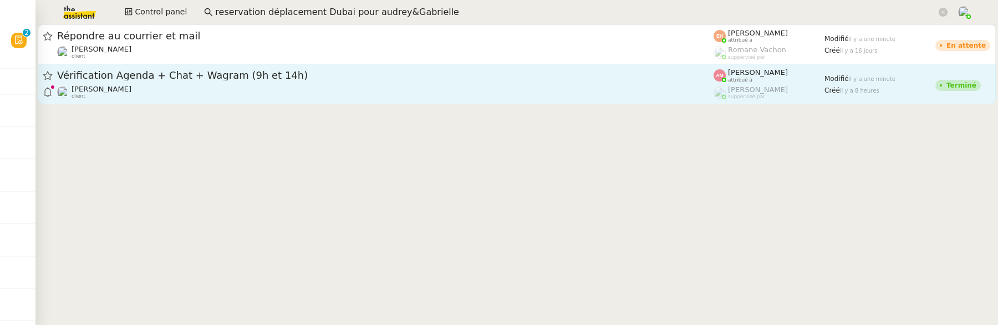
click at [265, 87] on div "David Berrebi client" at bounding box center [385, 92] width 657 height 14
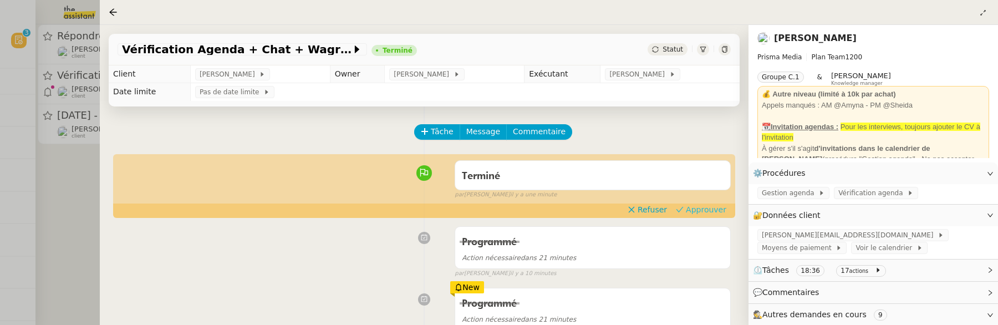
click at [700, 209] on span "Approuver" at bounding box center [706, 209] width 40 height 11
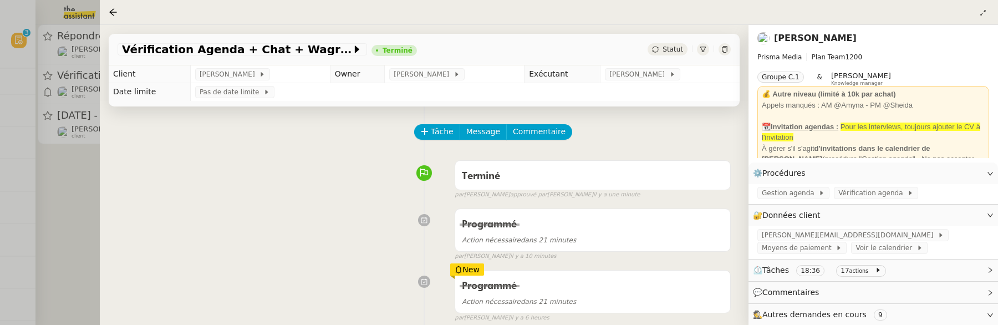
click at [83, 213] on div at bounding box center [499, 162] width 998 height 325
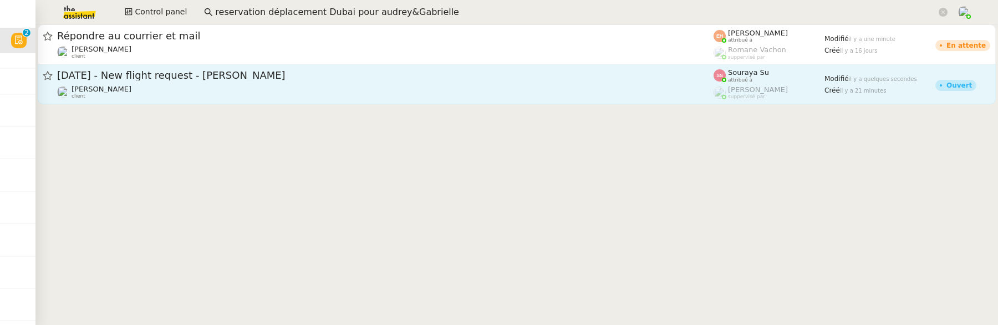
click at [229, 72] on span "25th September 2025 - New flight request - Mike Tolmi" at bounding box center [385, 75] width 657 height 10
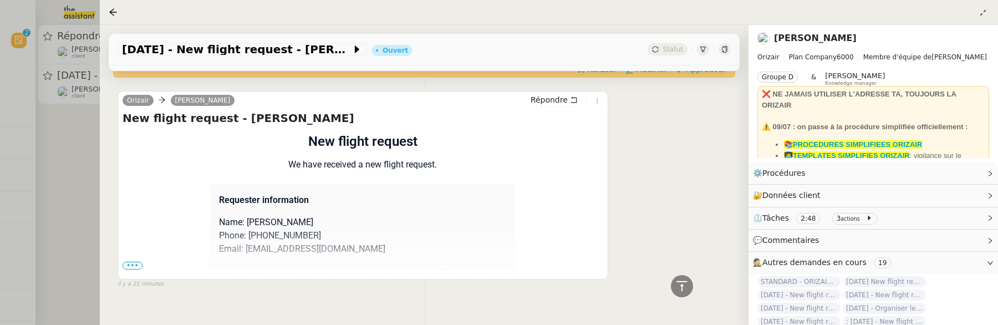
scroll to position [451, 0]
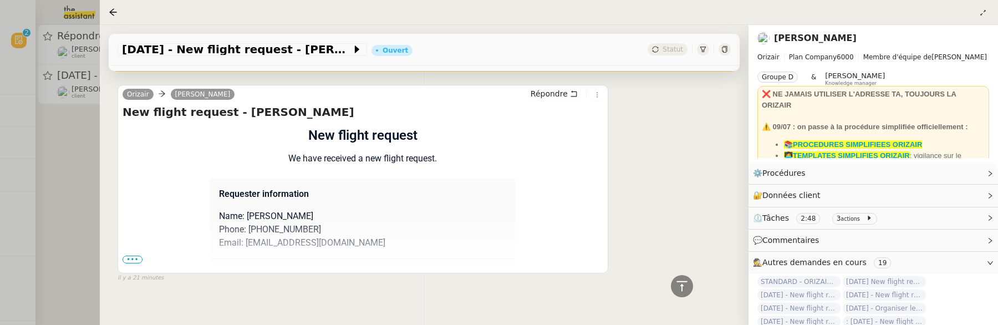
click at [134, 257] on span "•••" at bounding box center [133, 260] width 20 height 8
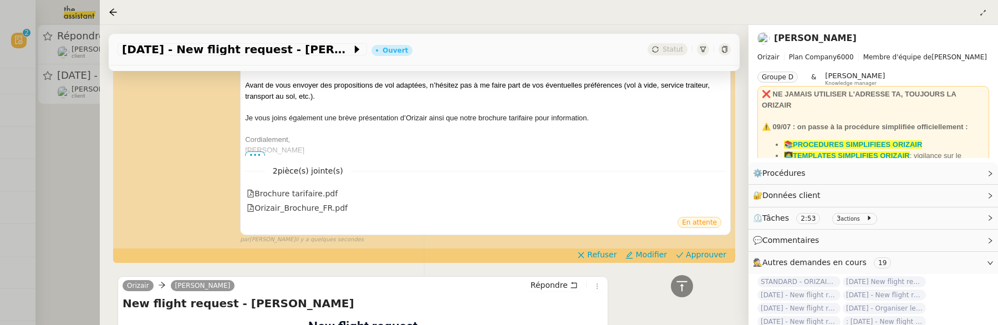
scroll to position [259, 0]
click at [705, 251] on span "Approuver" at bounding box center [706, 255] width 40 height 11
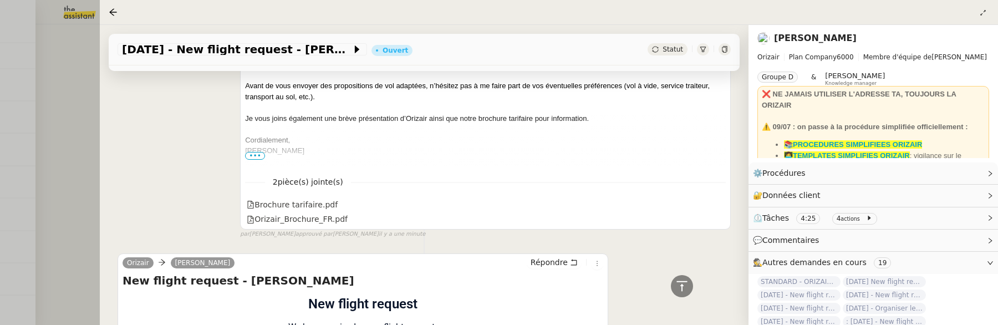
scroll to position [320, 0]
click at [56, 130] on div at bounding box center [499, 162] width 998 height 325
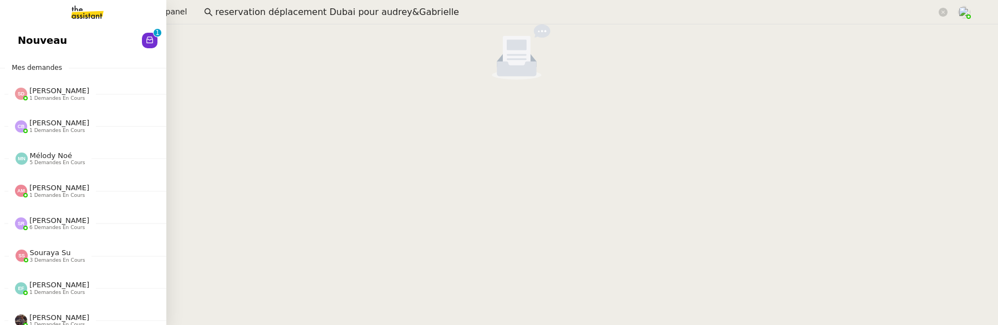
click at [29, 44] on span "Nouveau" at bounding box center [42, 40] width 49 height 17
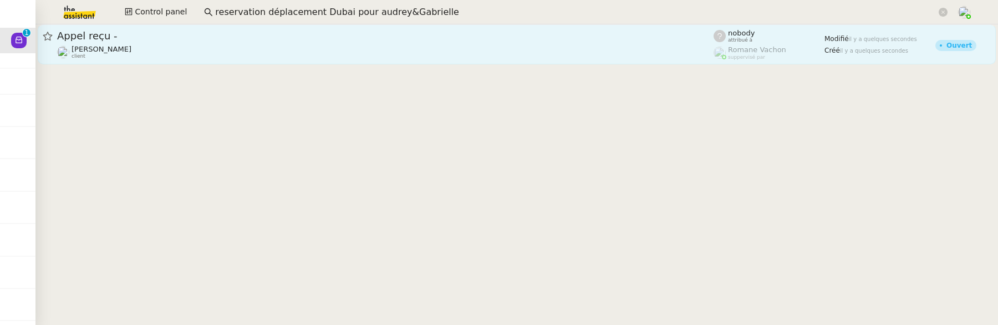
click at [251, 53] on div "Jeremy DUMONT-FILLON client" at bounding box center [385, 52] width 657 height 14
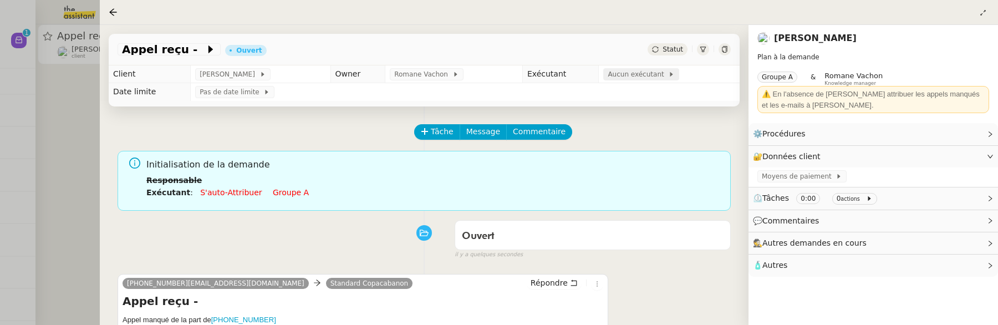
click at [661, 75] on span "Aucun exécutant" at bounding box center [638, 74] width 60 height 11
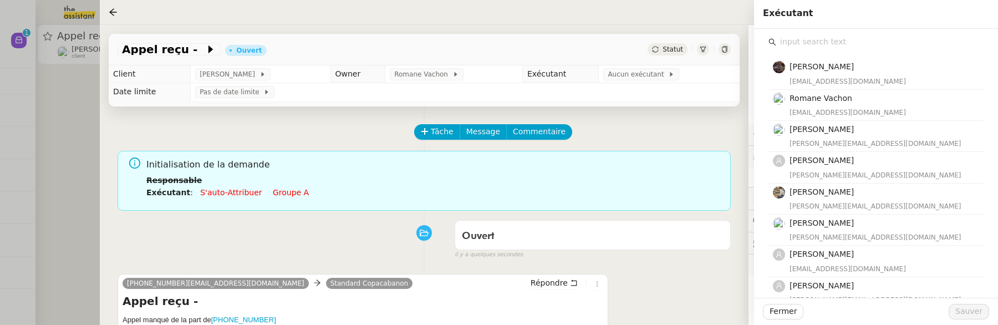
click at [795, 47] on input "text" at bounding box center [879, 41] width 207 height 15
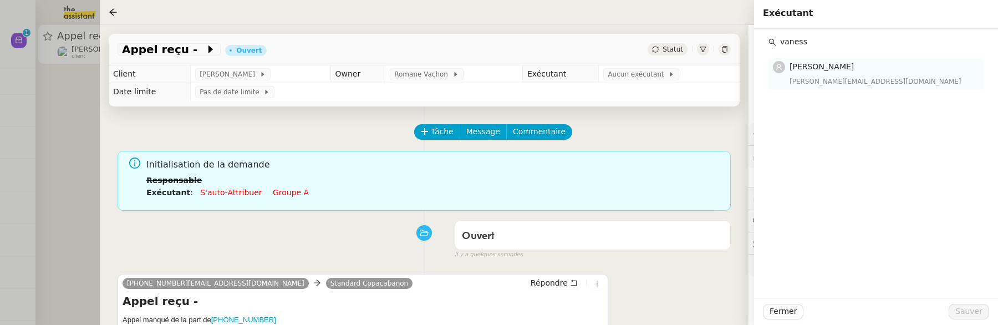
type input "vaness"
click at [908, 67] on h4 "Vanessa Decouflet" at bounding box center [883, 66] width 187 height 13
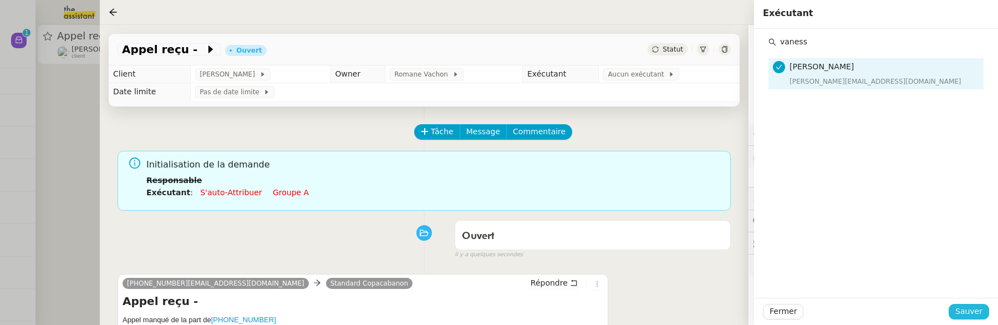
click at [976, 312] on span "Sauver" at bounding box center [969, 311] width 27 height 13
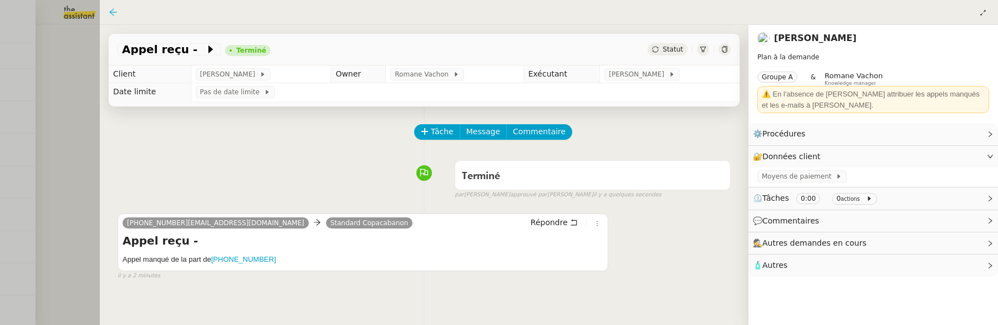
click at [116, 13] on icon at bounding box center [113, 12] width 9 height 9
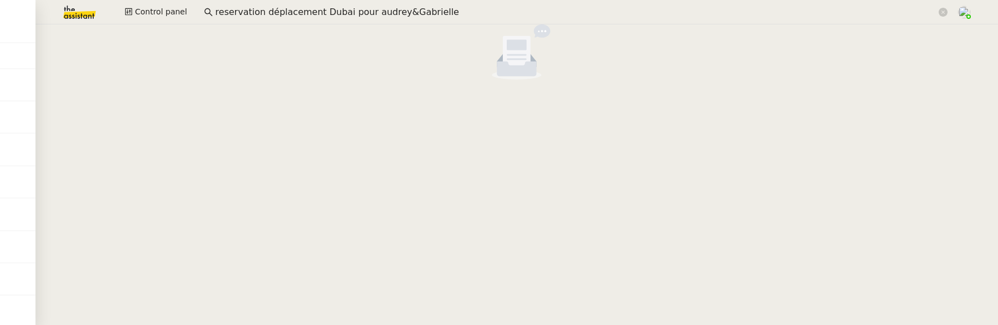
click at [240, 14] on input "reservation déplacement Dubai pour audrey&Gabrielle" at bounding box center [576, 12] width 722 height 15
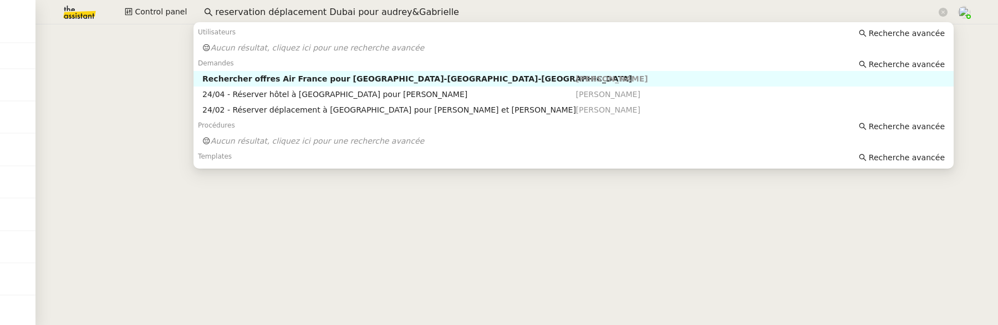
click at [240, 14] on input "reservation déplacement Dubai pour audrey&Gabrielle" at bounding box center [576, 12] width 722 height 15
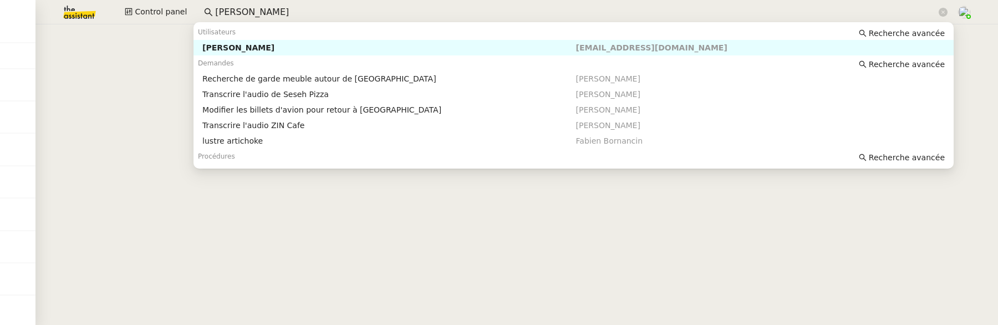
click at [245, 45] on div "Louis Fouché" at bounding box center [388, 48] width 373 height 10
type input "louis fouché"
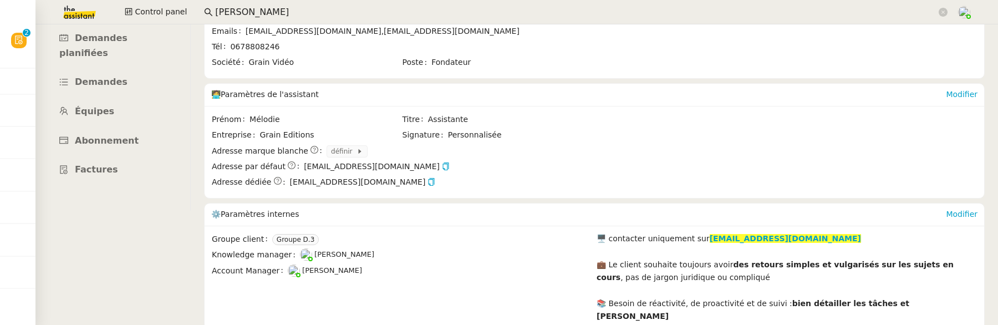
scroll to position [99, 0]
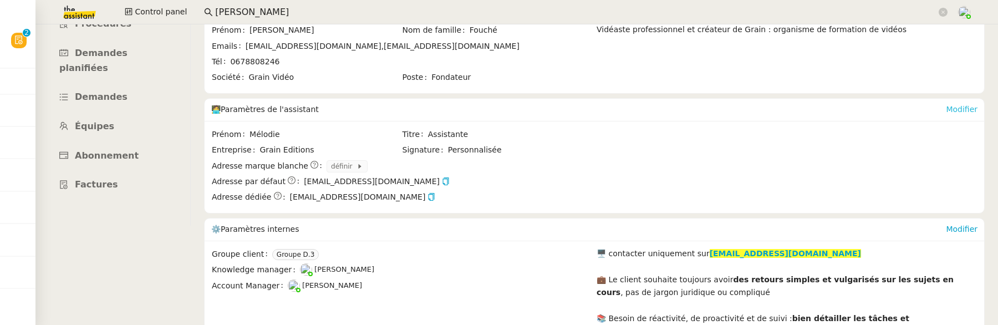
click at [968, 108] on link "Modifier" at bounding box center [962, 109] width 32 height 9
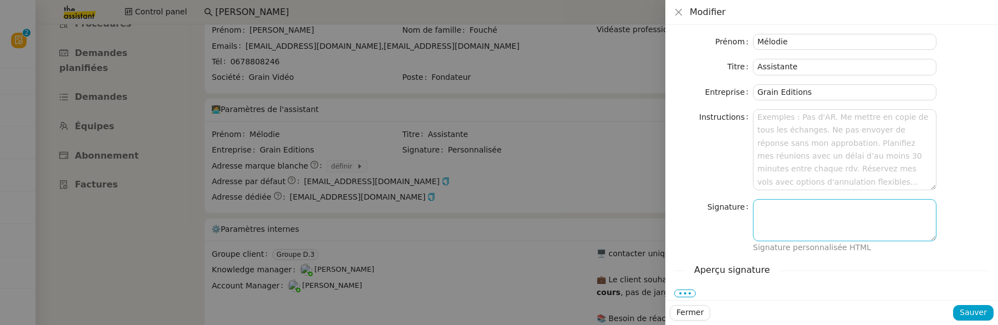
scroll to position [5, 0]
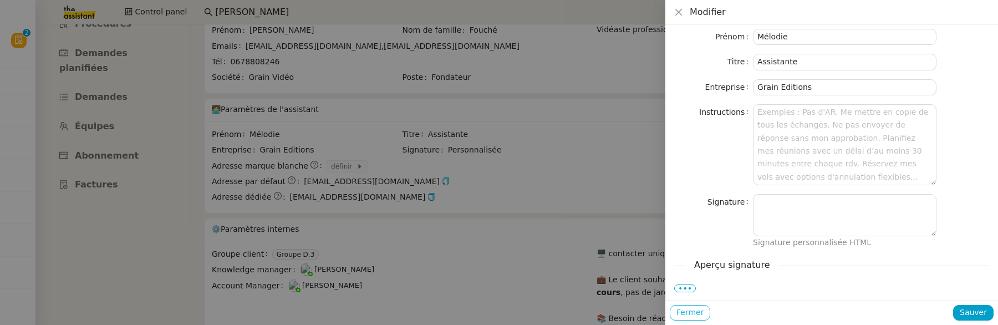
click at [696, 312] on span "Fermer" at bounding box center [690, 312] width 27 height 13
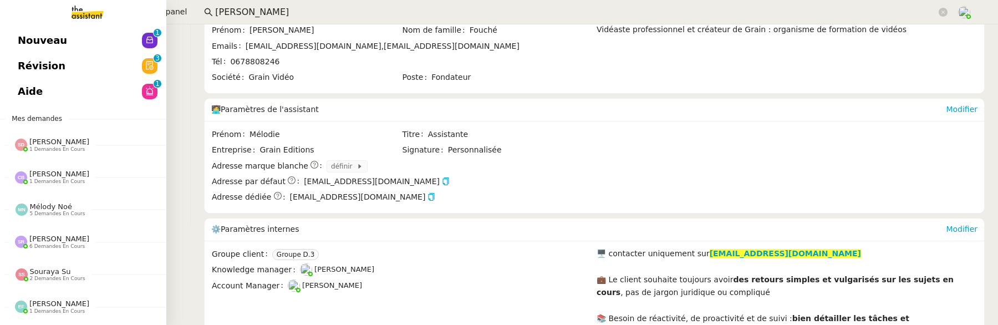
click at [23, 68] on span "Révision" at bounding box center [42, 66] width 48 height 17
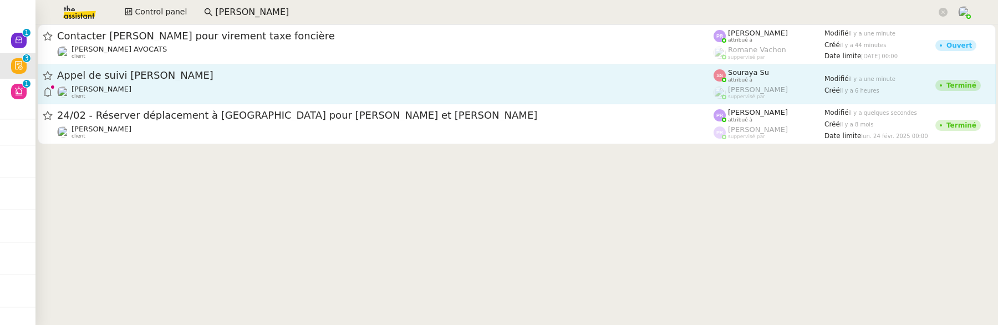
click at [287, 77] on span "Appel de suivi Nathalie Spang" at bounding box center [385, 75] width 657 height 10
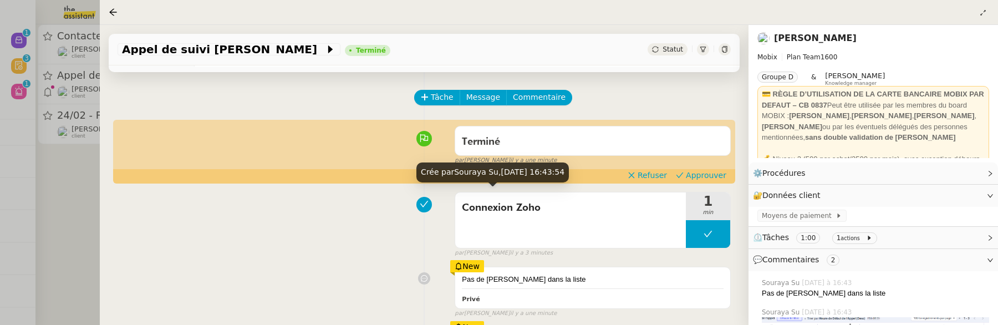
scroll to position [64, 0]
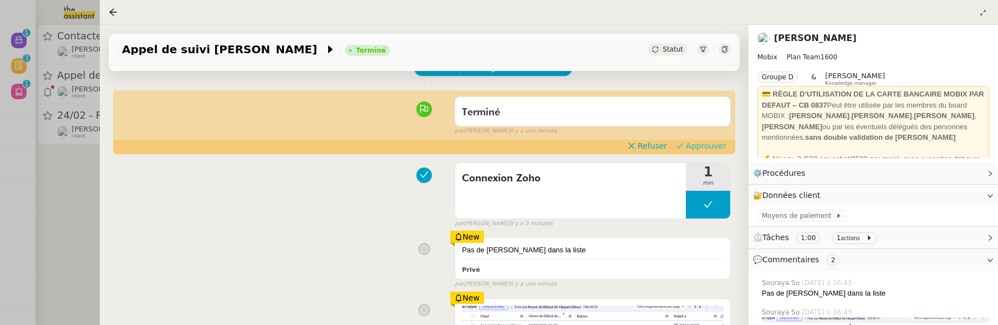
click at [716, 149] on span "Approuver" at bounding box center [706, 145] width 40 height 11
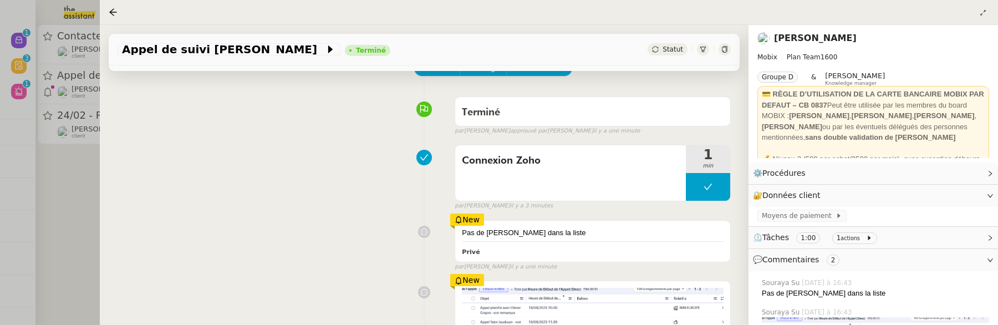
click at [64, 212] on div at bounding box center [499, 162] width 998 height 325
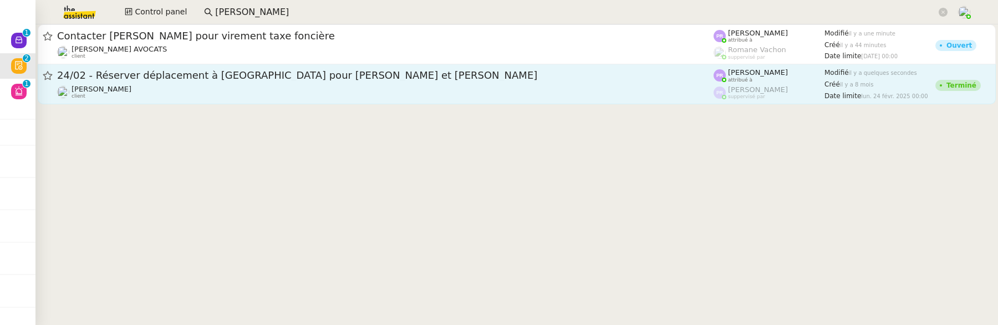
click at [272, 98] on div "Gabrielle Tavernier client" at bounding box center [385, 92] width 657 height 14
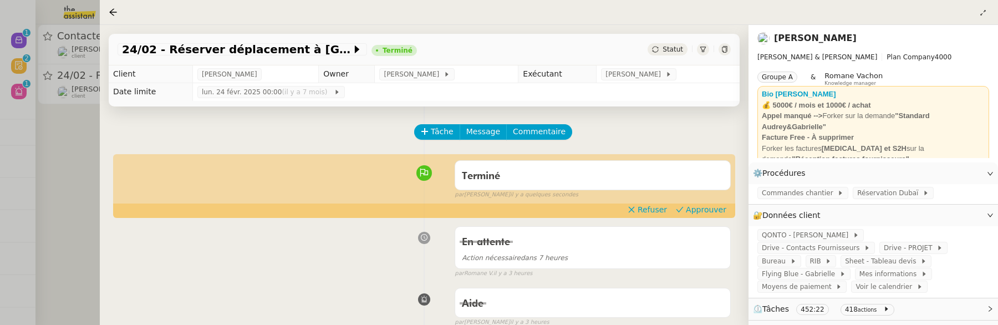
click at [54, 140] on div at bounding box center [499, 162] width 998 height 325
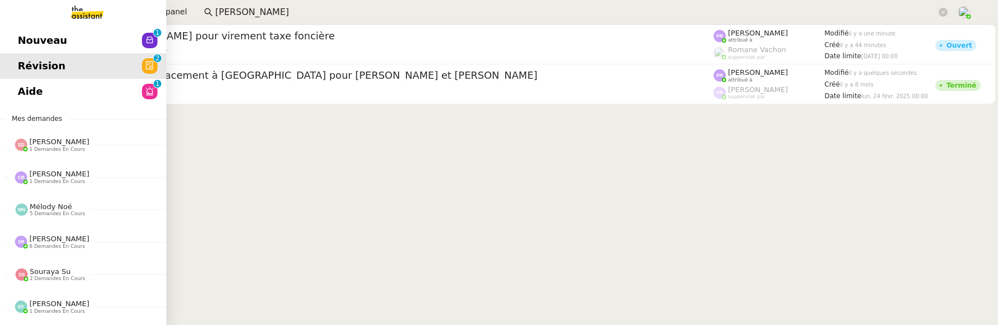
click at [14, 44] on link "Nouveau 0 1 2 3 4 5 6 7 8 9" at bounding box center [83, 41] width 166 height 26
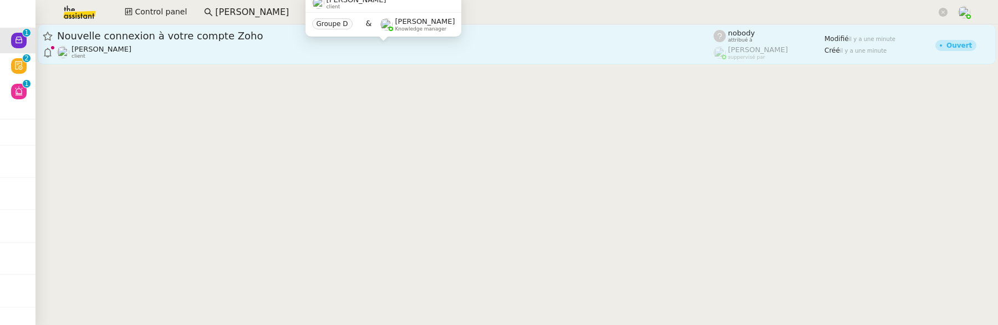
click at [265, 58] on div "[PERSON_NAME] client" at bounding box center [385, 52] width 657 height 14
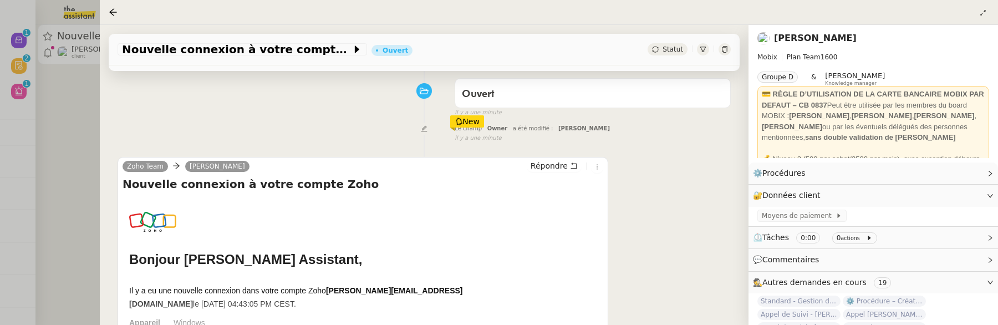
scroll to position [225, 0]
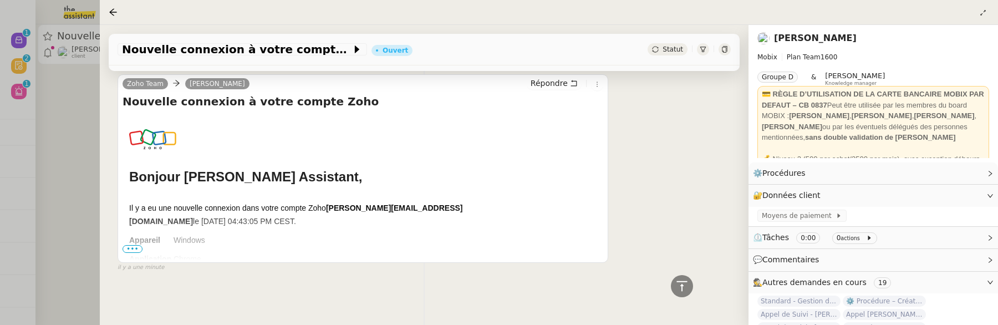
click at [126, 248] on span "•••" at bounding box center [133, 249] width 20 height 8
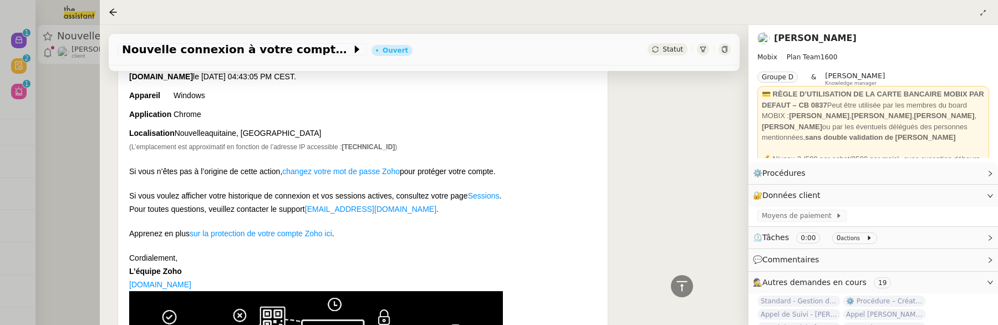
scroll to position [372, 0]
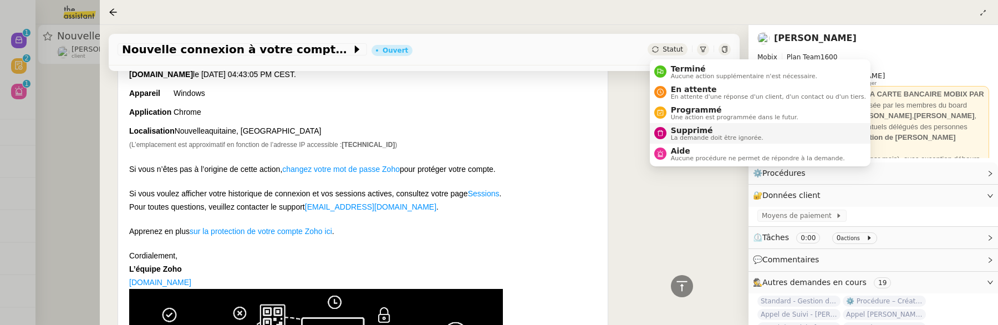
click at [693, 130] on span "Supprimé" at bounding box center [717, 130] width 93 height 9
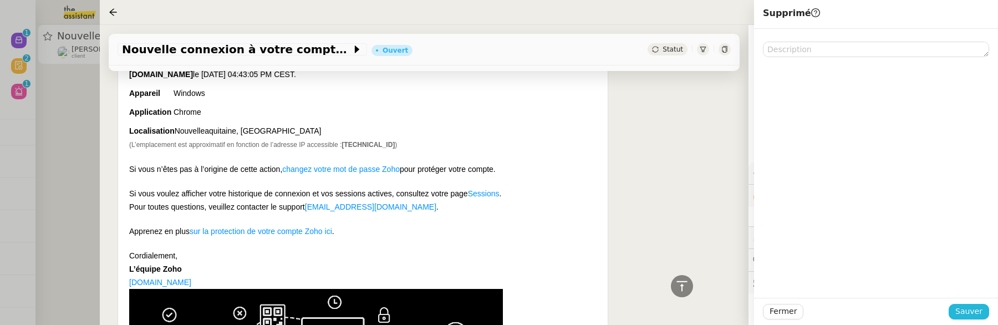
click at [971, 309] on span "Sauver" at bounding box center [969, 311] width 27 height 13
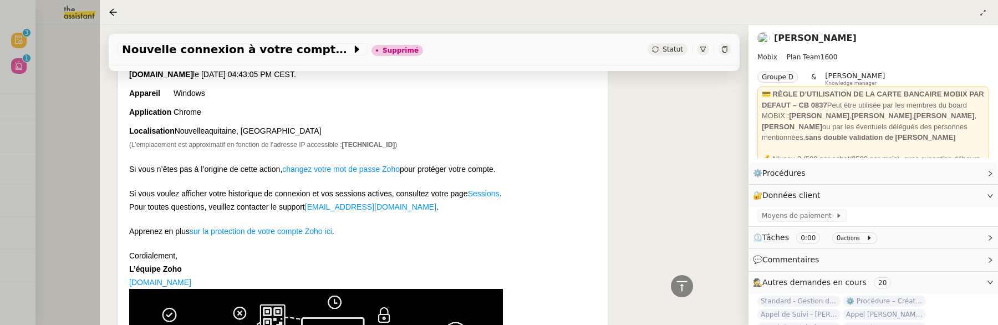
click at [54, 110] on div at bounding box center [499, 162] width 998 height 325
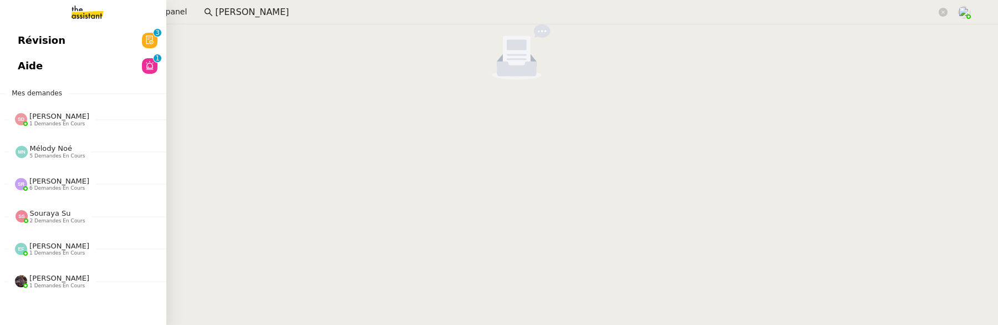
click at [9, 34] on link "Révision 0 1 2 3 4 5 6 7 8 9" at bounding box center [83, 41] width 166 height 26
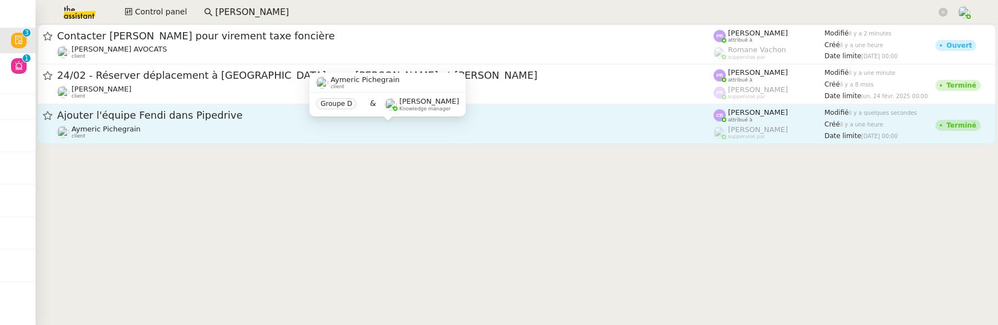
click at [422, 136] on div "Aymeric Pichegrain client" at bounding box center [385, 132] width 657 height 14
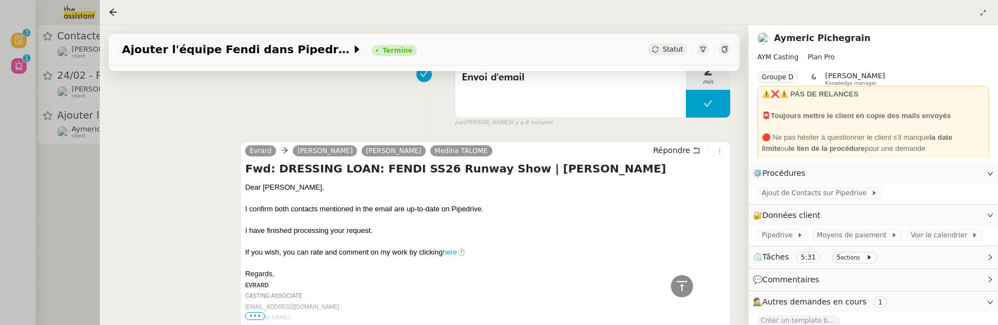
scroll to position [42, 0]
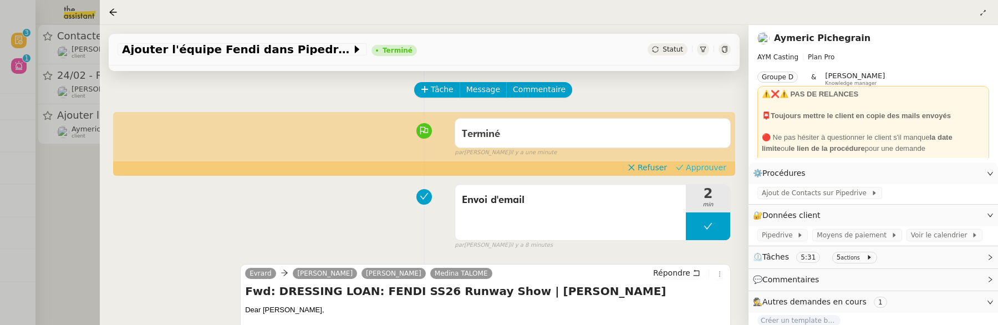
click at [715, 166] on span "Approuver" at bounding box center [706, 167] width 40 height 11
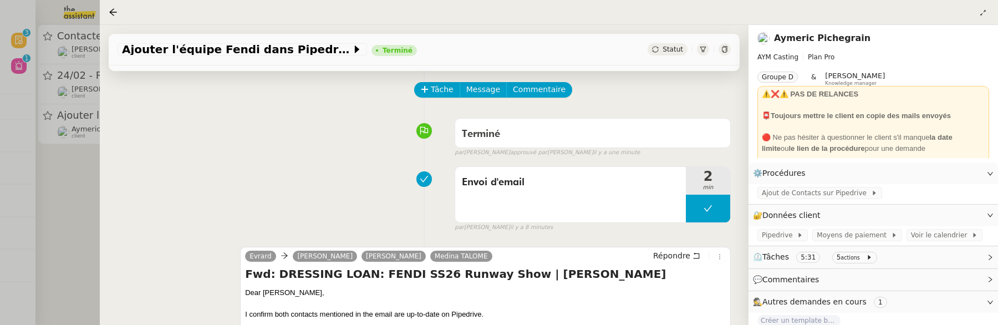
click at [74, 209] on div at bounding box center [499, 162] width 998 height 325
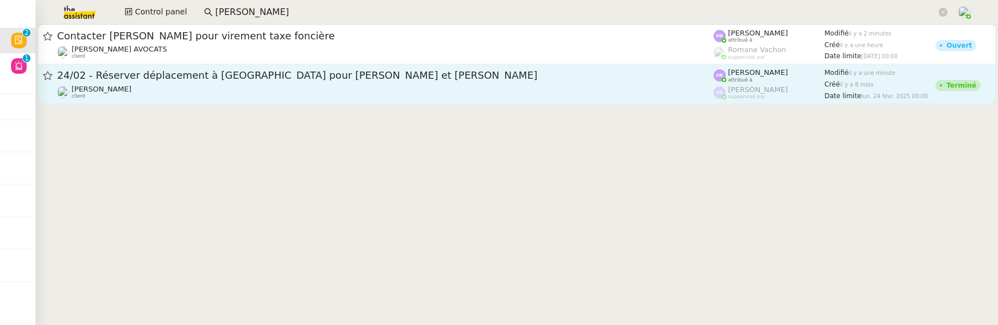
click at [214, 102] on link "24/02 - Réserver déplacement à Dubai pour Audrey et Gabrielle Gabrielle Taverni…" at bounding box center [517, 84] width 958 height 40
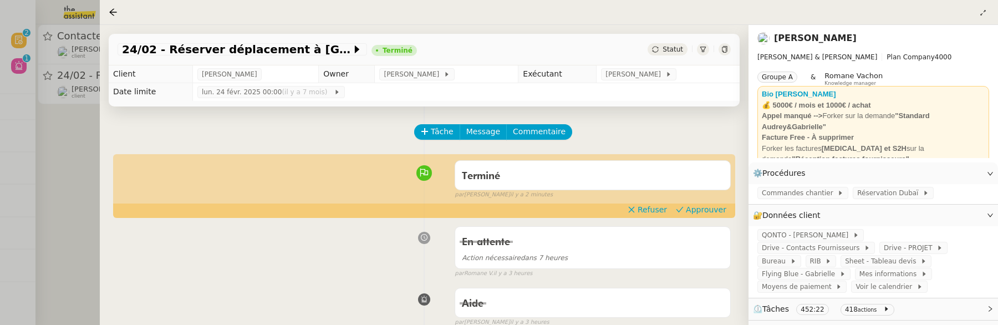
click at [75, 155] on div at bounding box center [499, 162] width 998 height 325
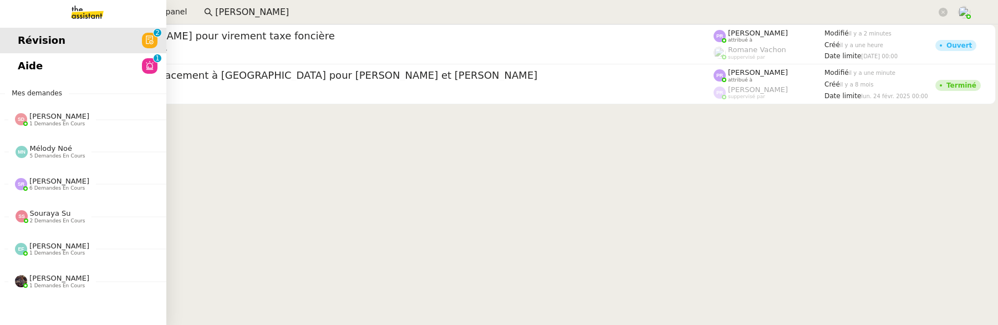
click at [23, 67] on link "Aide 0 1 2 3 4 5 6 7 8 9" at bounding box center [83, 66] width 166 height 26
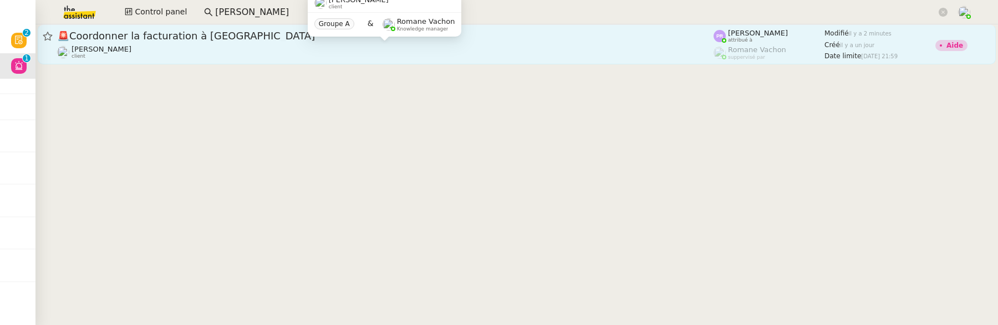
click at [289, 47] on div "Gabrielle Tavernier client" at bounding box center [385, 52] width 657 height 14
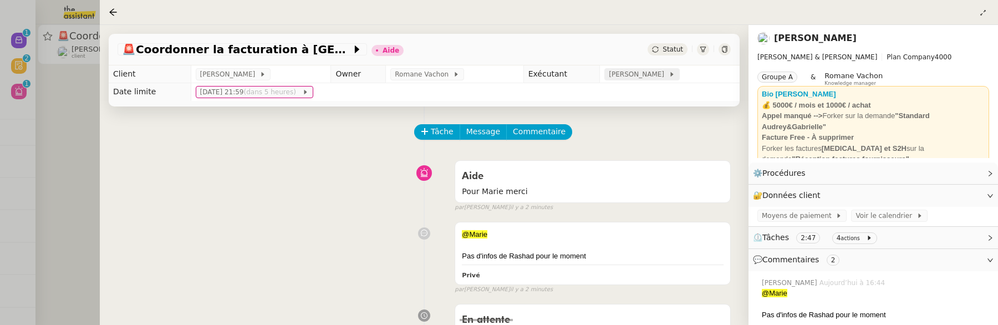
click at [641, 80] on span "[PERSON_NAME]" at bounding box center [638, 74] width 59 height 11
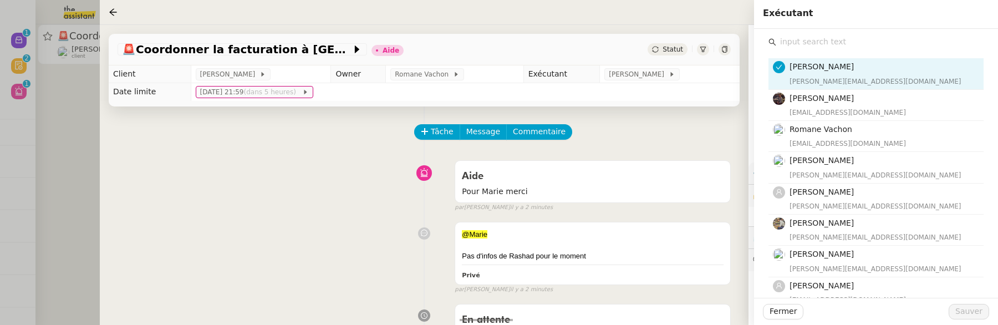
click at [281, 236] on div "@Marie Pas d'infos de Rashad pour le moment Privé false par Pauline R. il y a 2…" at bounding box center [424, 256] width 613 height 78
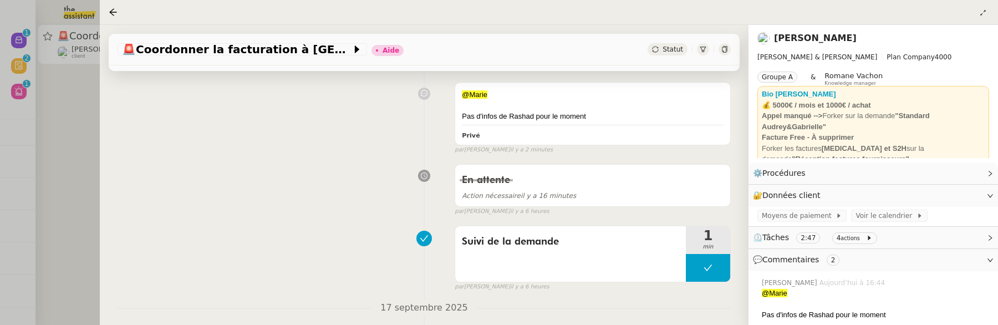
scroll to position [139, 0]
click at [69, 215] on div at bounding box center [499, 162] width 998 height 325
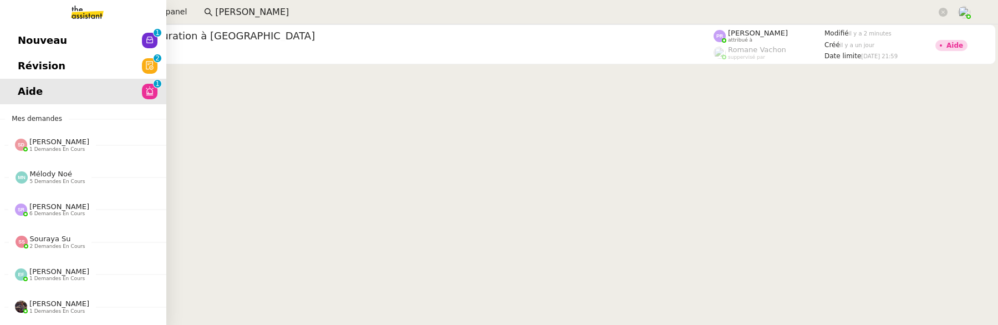
click at [28, 36] on span "Nouveau" at bounding box center [42, 40] width 49 height 17
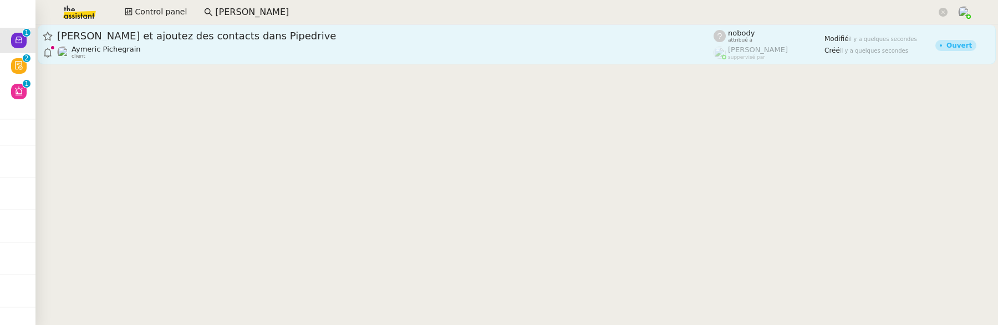
click at [225, 42] on div "[PERSON_NAME] et ajoutez des contacts dans Pipedrive" at bounding box center [385, 35] width 657 height 13
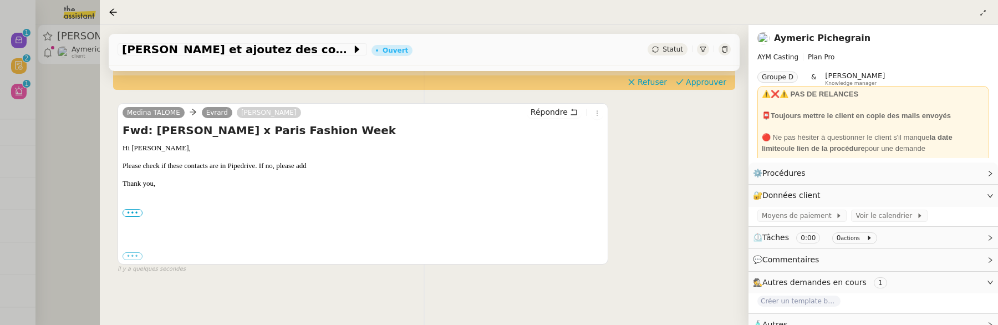
scroll to position [177, 0]
click at [71, 146] on div at bounding box center [499, 162] width 998 height 325
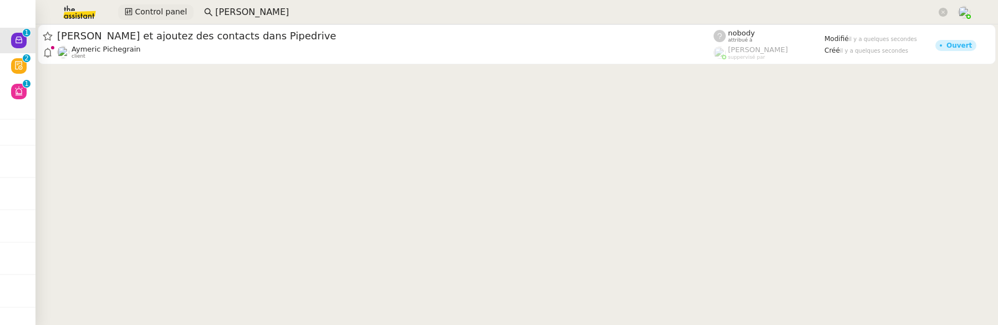
click at [146, 7] on span "Control panel" at bounding box center [161, 12] width 52 height 13
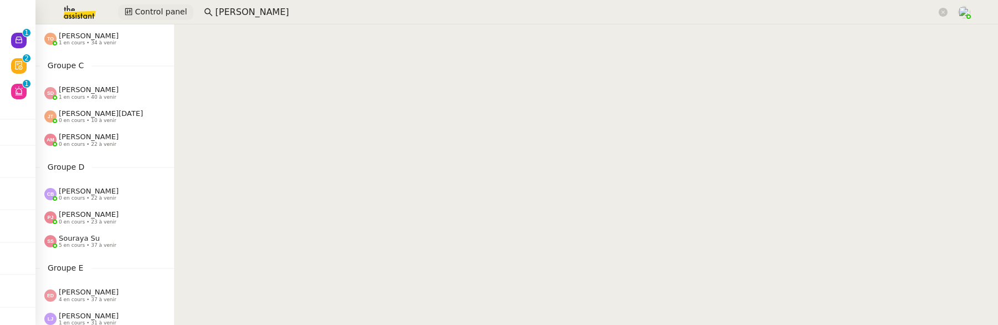
scroll to position [204, 0]
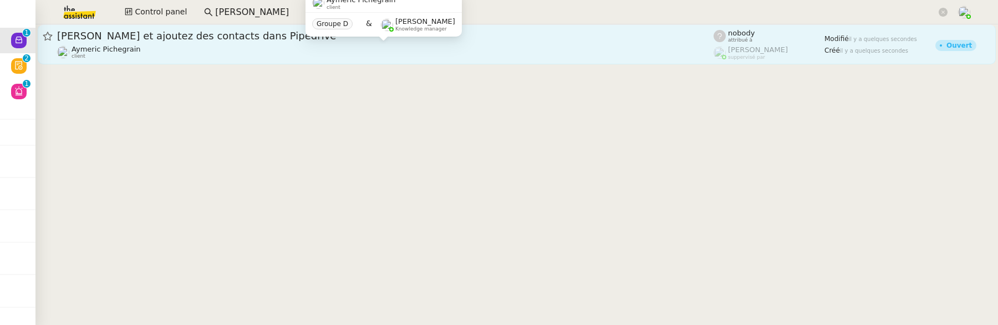
click at [222, 48] on div "Aymeric Pichegrain client" at bounding box center [385, 52] width 657 height 14
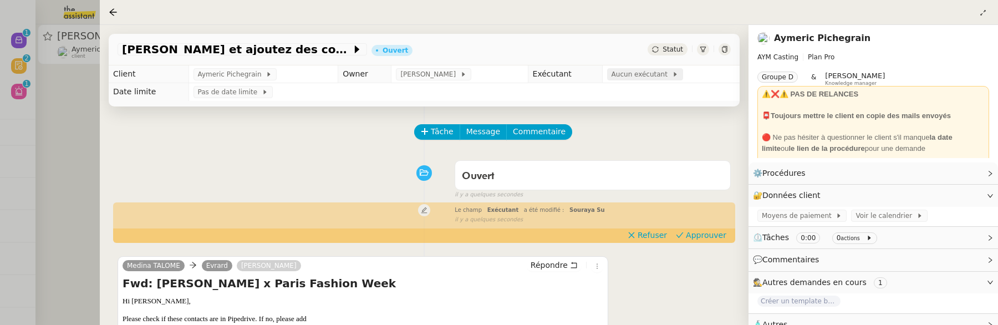
click at [661, 77] on span "Aucun exécutant" at bounding box center [642, 74] width 60 height 11
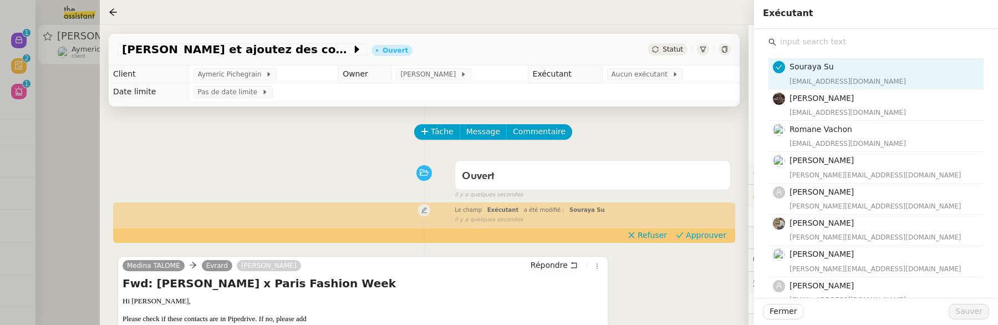
click at [845, 48] on input "text" at bounding box center [879, 41] width 207 height 15
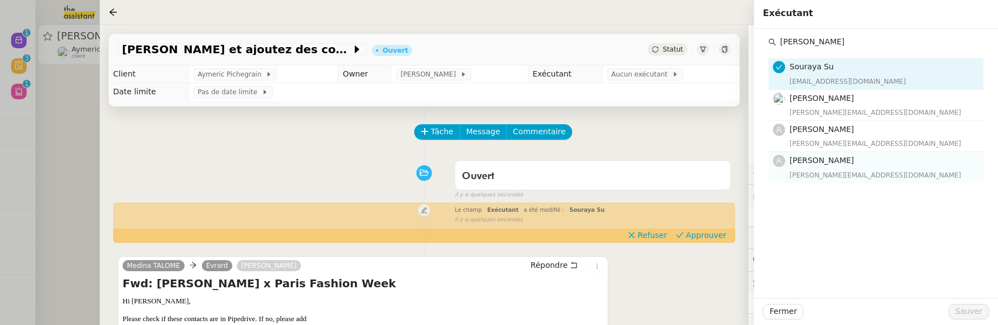
type input "camille"
click at [857, 156] on h4 "[PERSON_NAME]" at bounding box center [883, 160] width 187 height 13
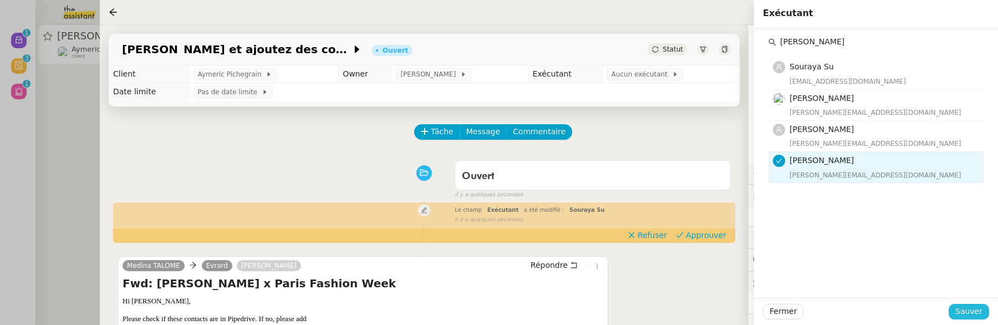
click at [954, 310] on button "Sauver" at bounding box center [969, 312] width 40 height 16
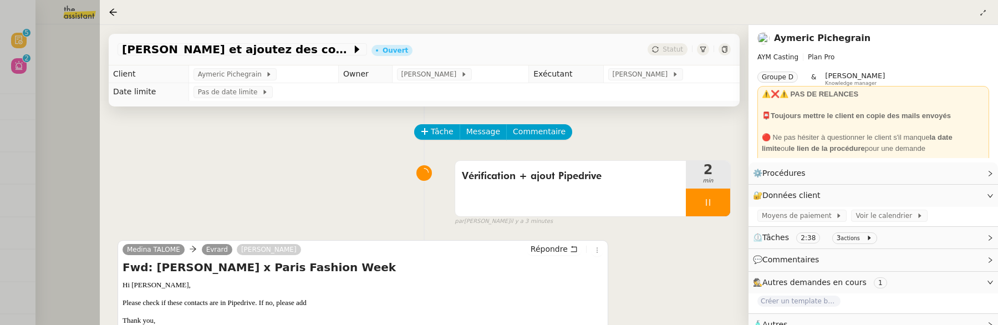
click at [69, 159] on div at bounding box center [499, 162] width 998 height 325
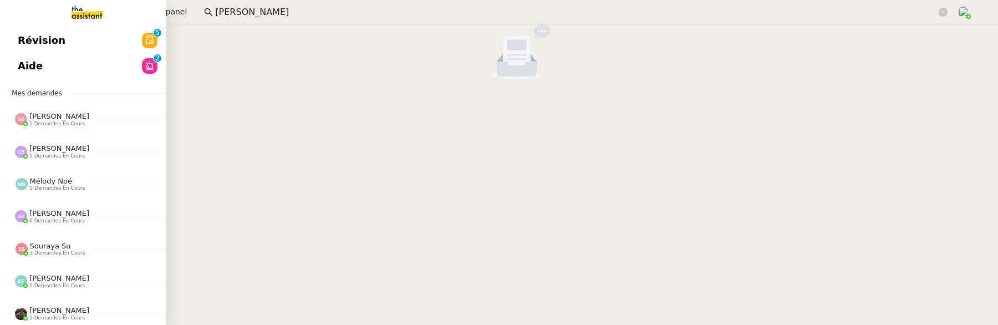
click at [20, 39] on span "Révision" at bounding box center [42, 40] width 48 height 17
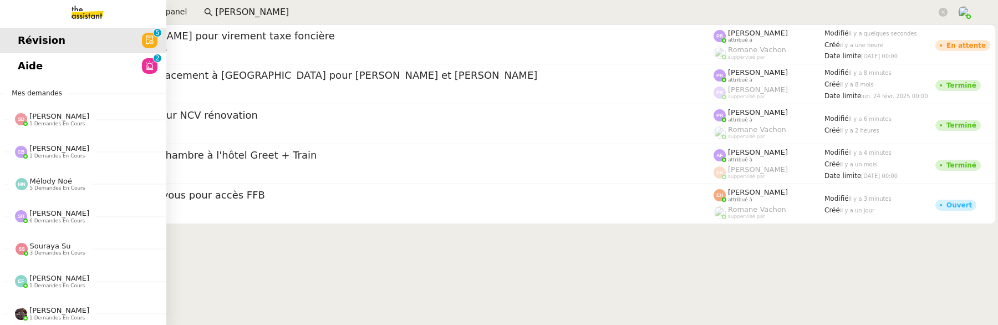
click at [23, 62] on span "Aide" at bounding box center [30, 66] width 25 height 17
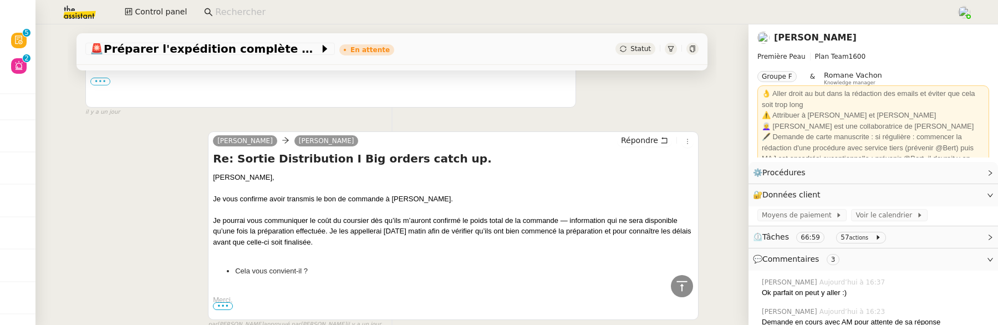
scroll to position [2070, 0]
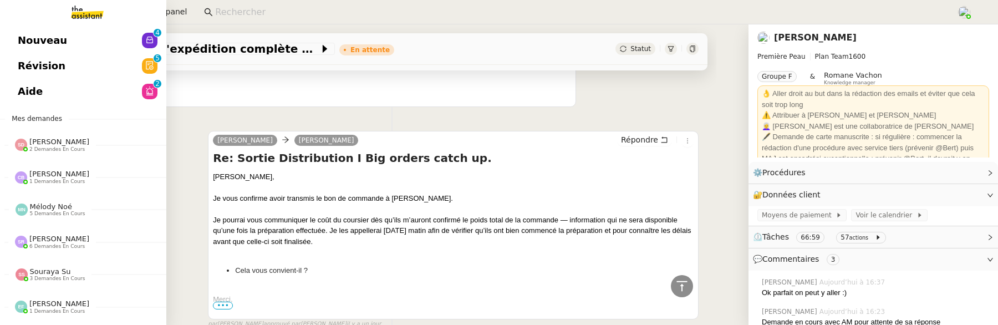
click at [28, 58] on span "Révision" at bounding box center [42, 66] width 48 height 17
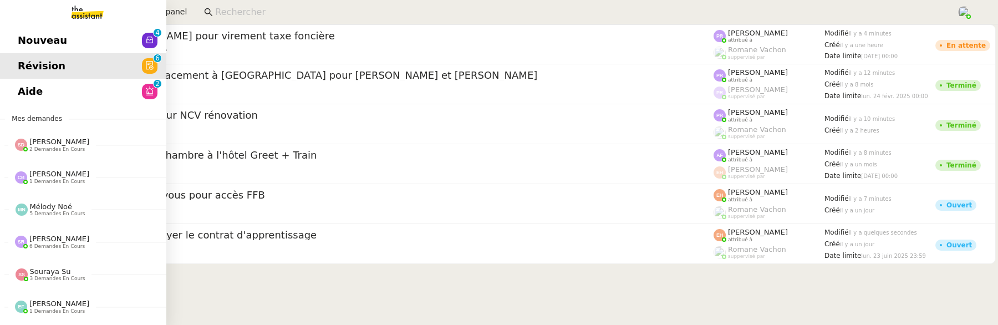
click at [27, 43] on span "Nouveau" at bounding box center [42, 40] width 49 height 17
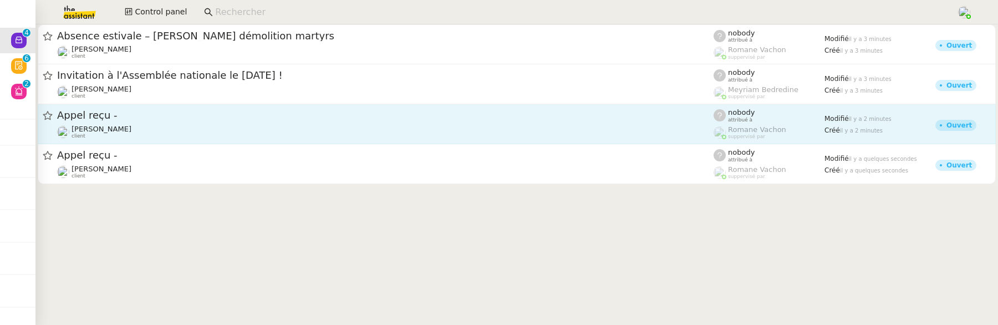
click at [203, 128] on div "[PERSON_NAME] client" at bounding box center [385, 132] width 657 height 14
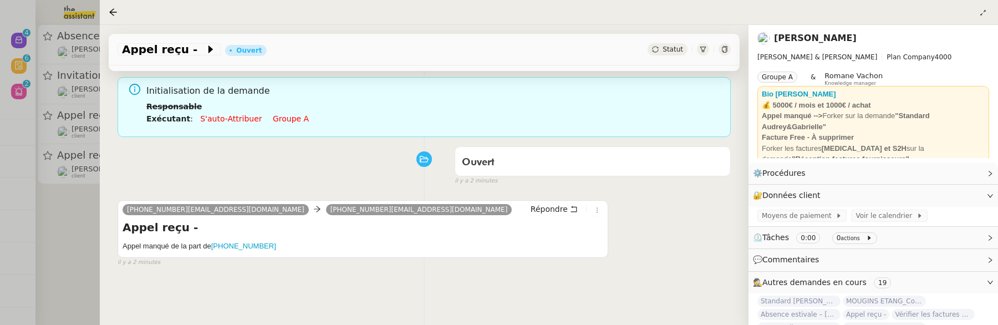
scroll to position [142, 0]
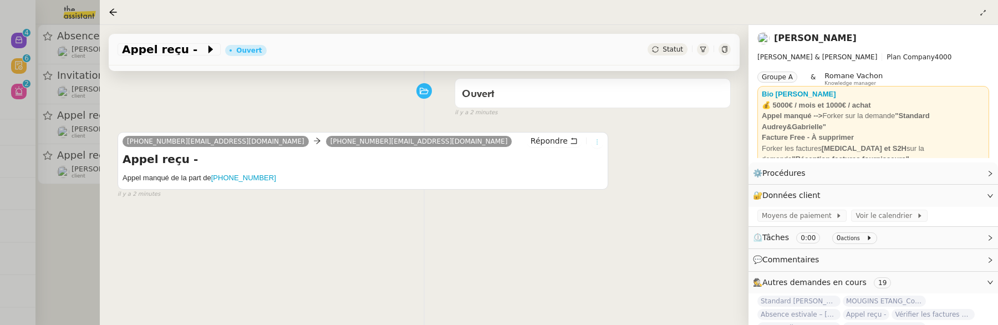
click at [599, 139] on icon at bounding box center [597, 142] width 7 height 7
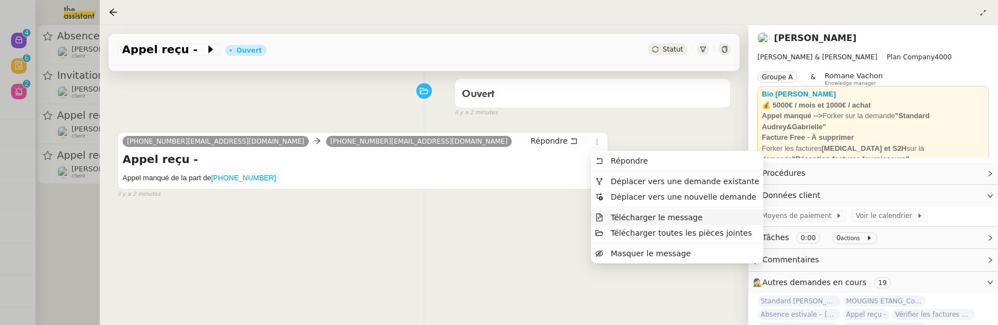
click at [637, 214] on span "Télécharger le message" at bounding box center [657, 217] width 92 height 9
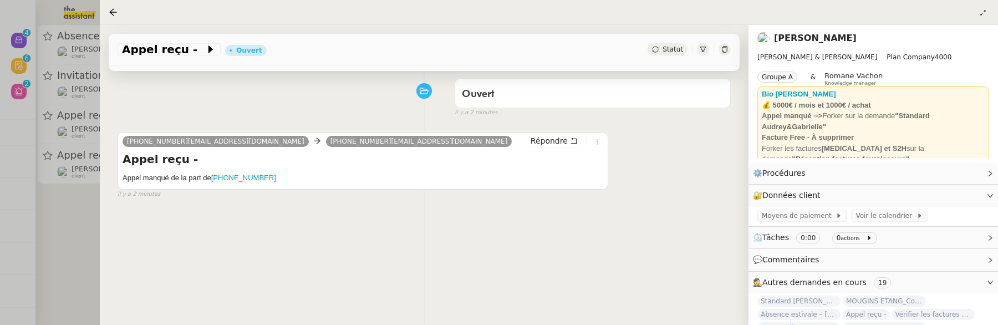
click at [524, 247] on div "Tâche Message Commentaire Veuillez patienter une erreur s'est produite 👌👌👌 mess…" at bounding box center [424, 127] width 649 height 325
click at [597, 143] on icon at bounding box center [597, 142] width 7 height 7
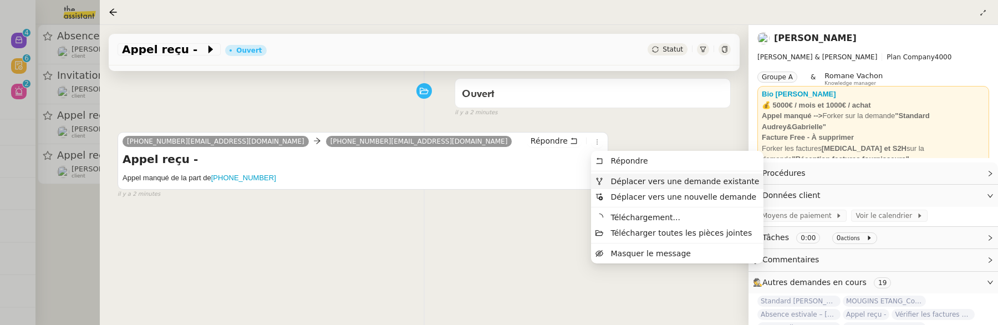
click at [638, 180] on span "Déplacer vers une demande existante" at bounding box center [685, 181] width 149 height 9
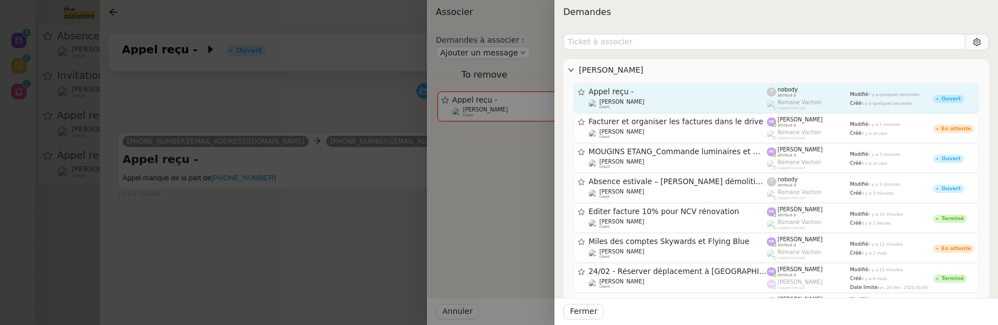
click at [724, 110] on link "Appel reçu - Gabrielle Tavernier client nobody attribué à Romane Vachon supperv…" at bounding box center [776, 98] width 405 height 30
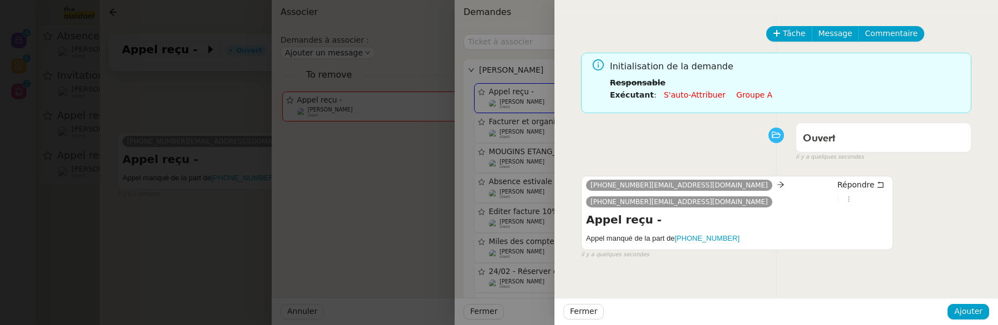
click at [606, 309] on div "Fermer Ajouter" at bounding box center [777, 311] width 444 height 27
click at [599, 311] on button "Fermer" at bounding box center [583, 312] width 40 height 16
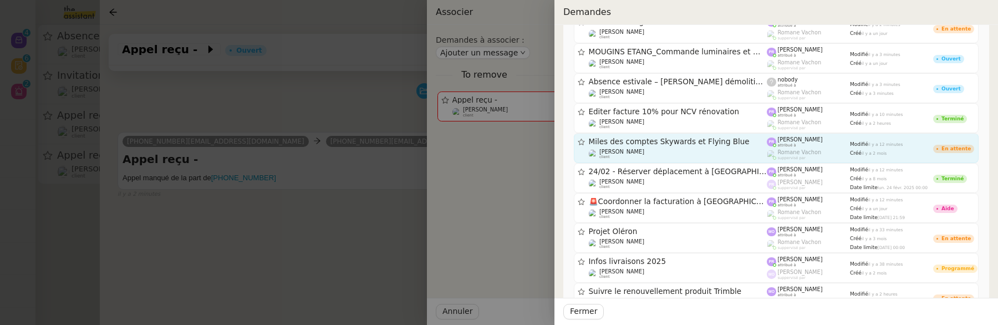
scroll to position [0, 0]
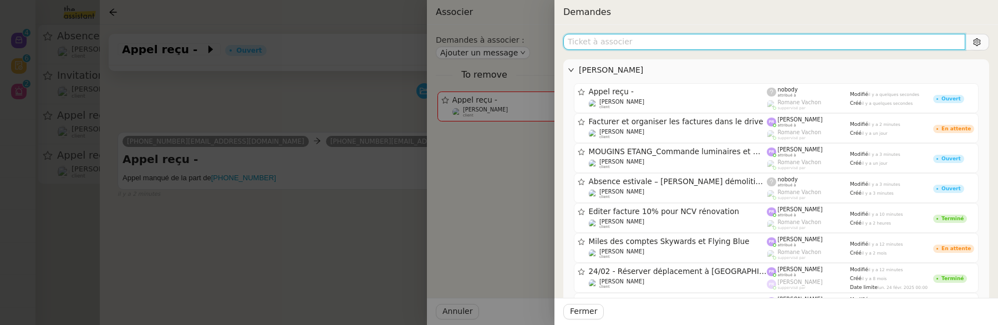
click at [628, 46] on input "text" at bounding box center [764, 42] width 402 height 16
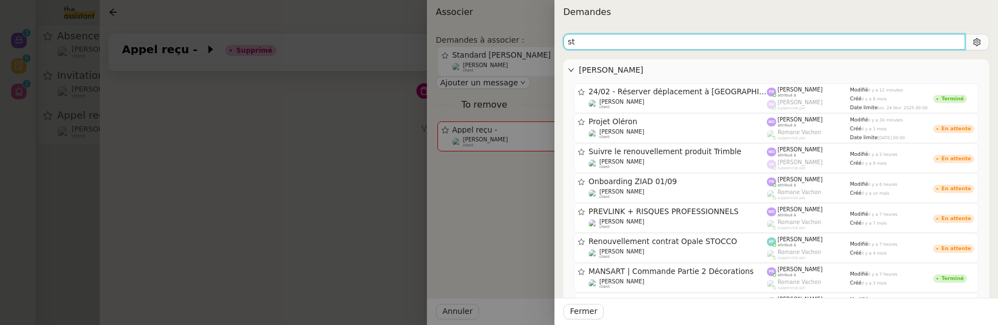
type input "st"
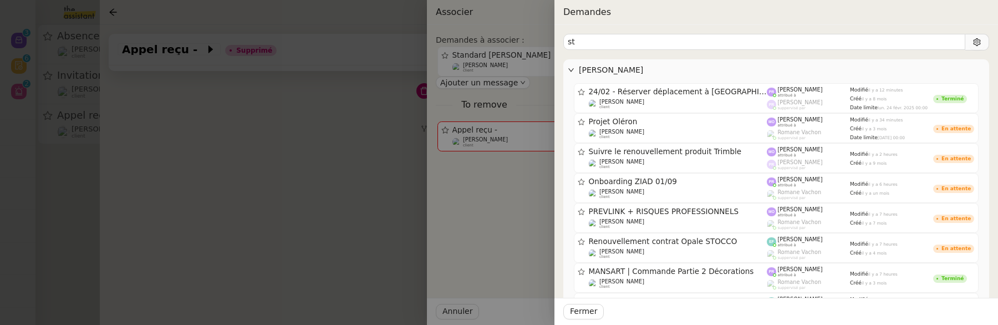
click at [272, 220] on div at bounding box center [499, 162] width 998 height 325
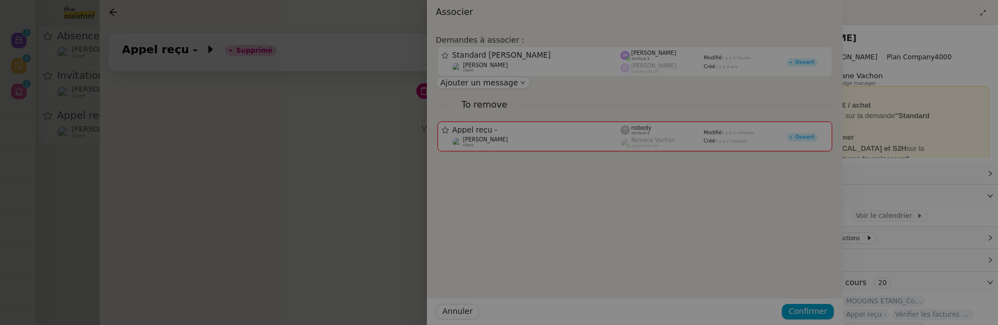
click at [94, 199] on div at bounding box center [344, 162] width 998 height 325
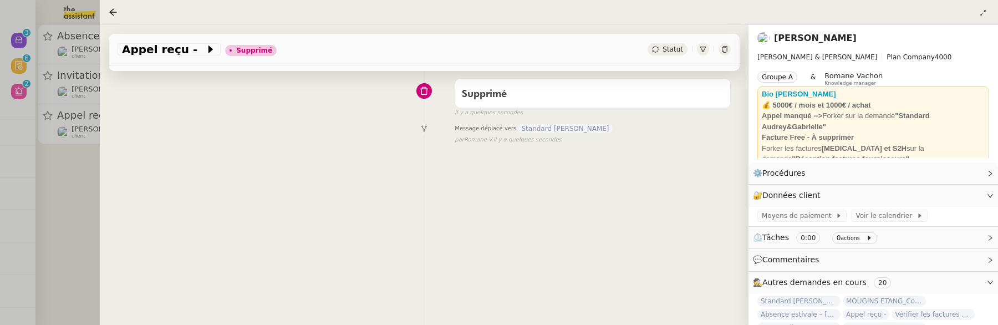
click at [82, 181] on div at bounding box center [499, 162] width 998 height 325
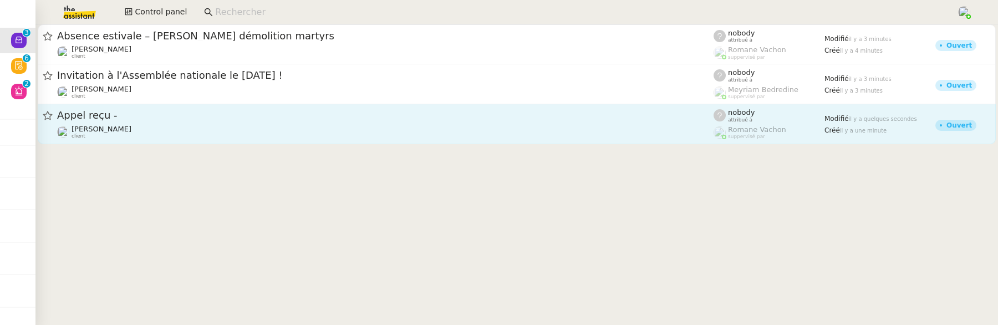
click at [156, 136] on div "Gabrielle Tavernier client" at bounding box center [385, 132] width 657 height 14
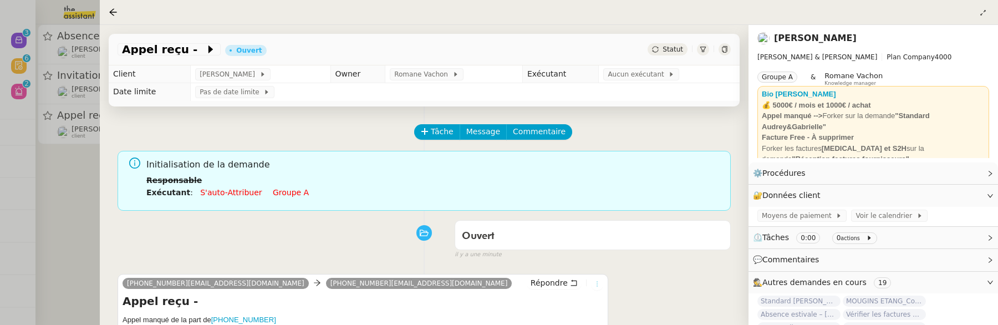
click at [600, 281] on icon at bounding box center [597, 284] width 7 height 7
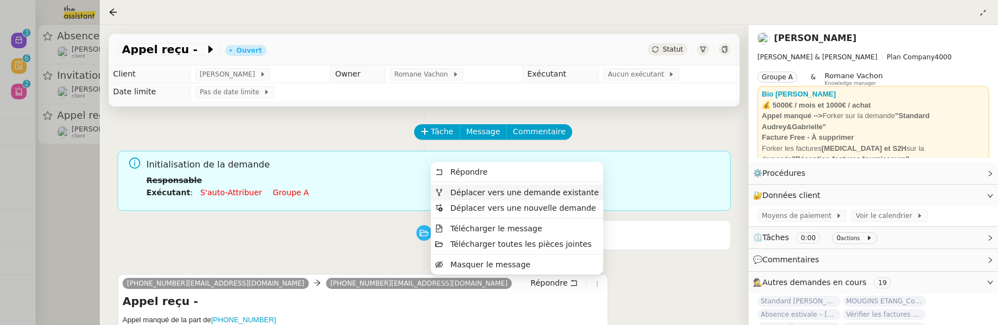
click at [567, 194] on span "Déplacer vers une demande existante" at bounding box center [524, 192] width 149 height 9
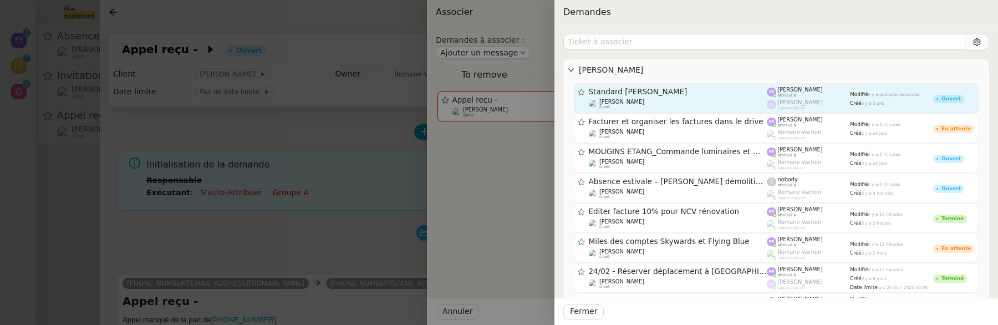
click at [636, 96] on div "Standard Audrey&Gabrielle Gabrielle Tavernier client" at bounding box center [678, 98] width 179 height 22
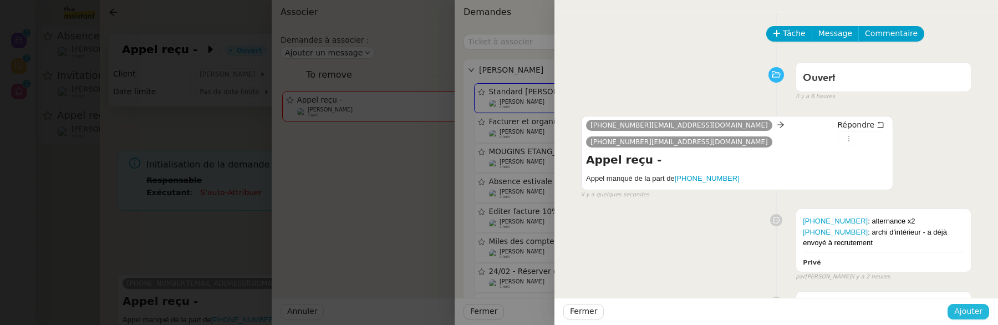
click at [961, 306] on span "Ajouter" at bounding box center [968, 311] width 28 height 13
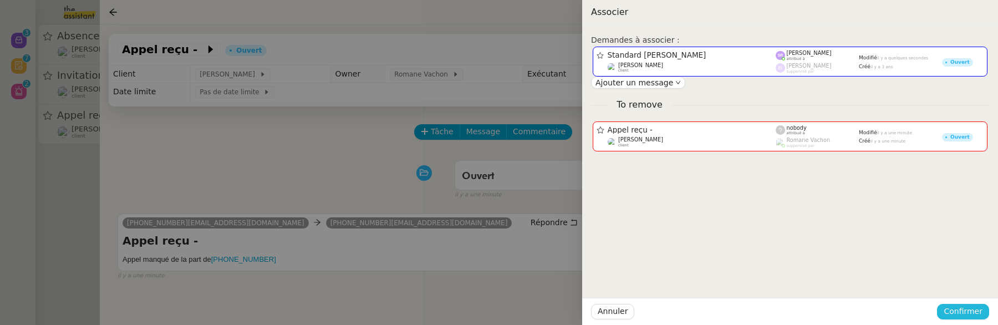
click at [961, 306] on span "Confirmer" at bounding box center [963, 311] width 39 height 13
click at [966, 279] on span "Ajouter" at bounding box center [964, 282] width 28 height 11
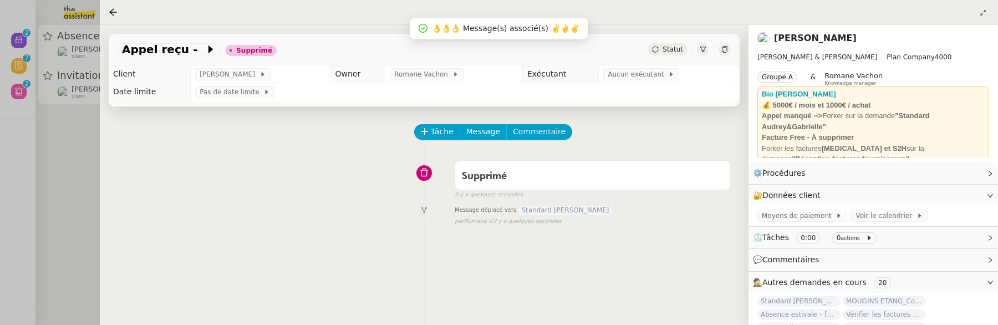
click at [82, 204] on div at bounding box center [499, 162] width 998 height 325
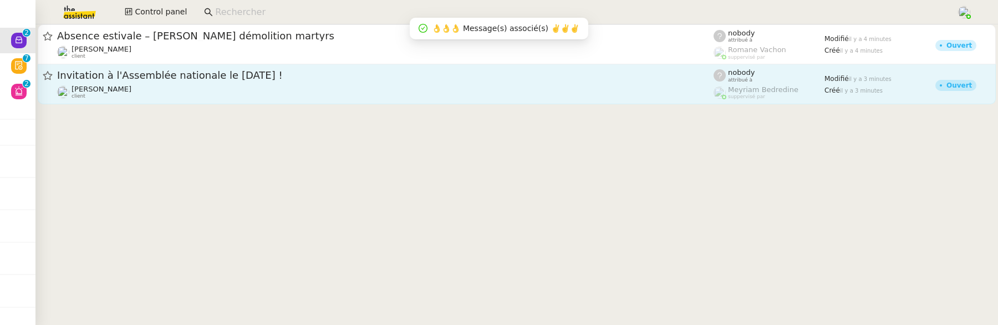
click at [218, 90] on div "Julien Decroix client" at bounding box center [385, 92] width 657 height 14
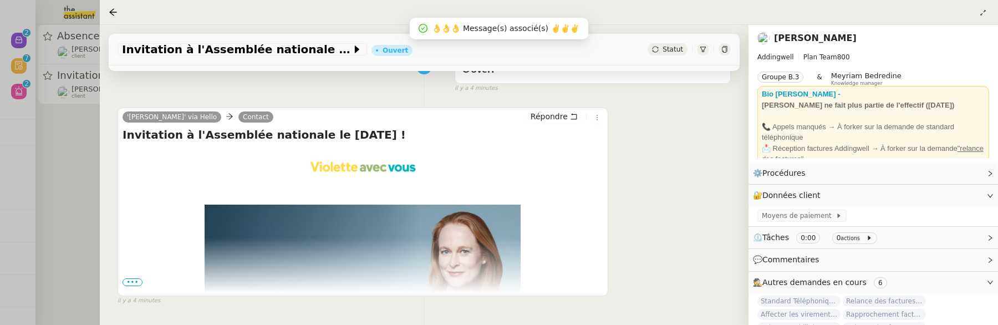
scroll to position [199, 0]
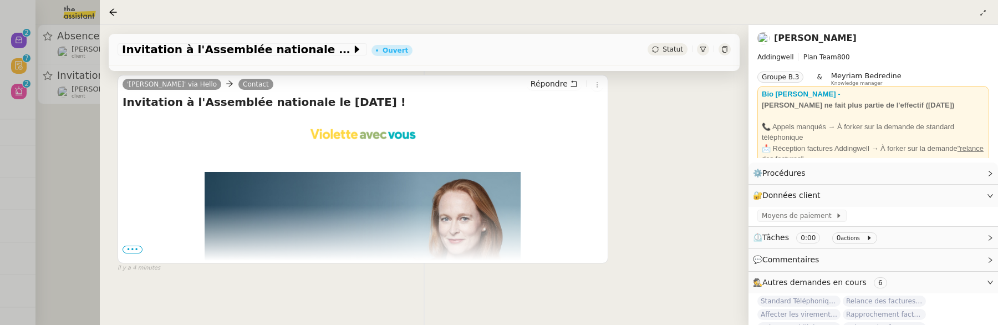
click at [133, 251] on span "•••" at bounding box center [133, 250] width 20 height 8
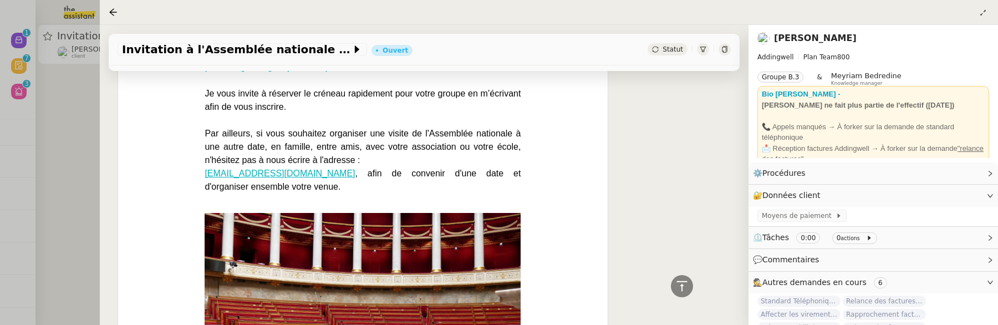
scroll to position [1072, 0]
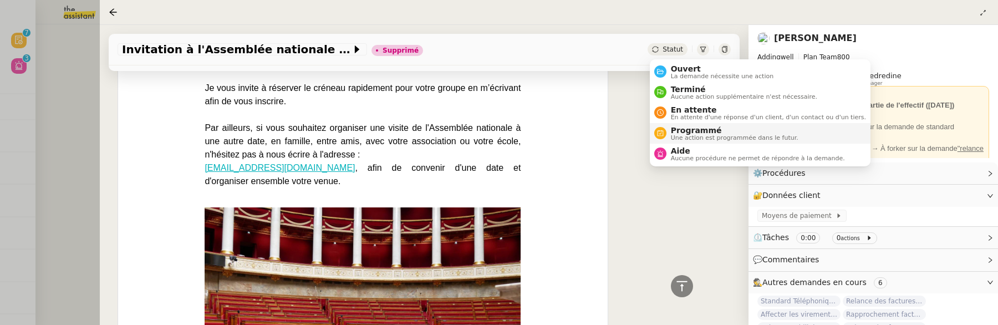
click at [677, 131] on span "Programmé" at bounding box center [735, 130] width 128 height 9
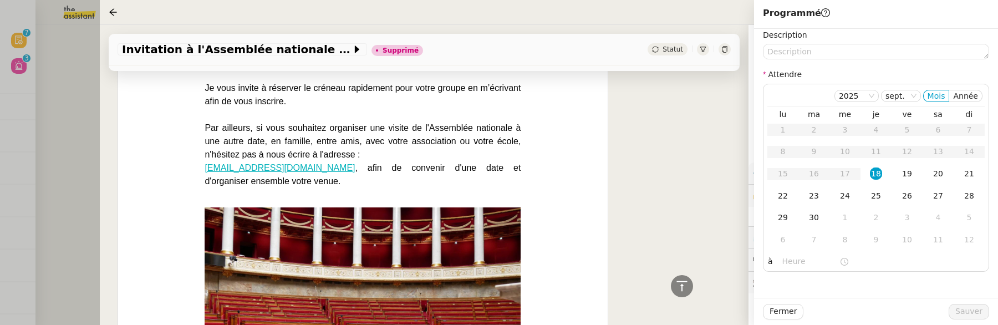
click at [89, 184] on div at bounding box center [499, 162] width 998 height 325
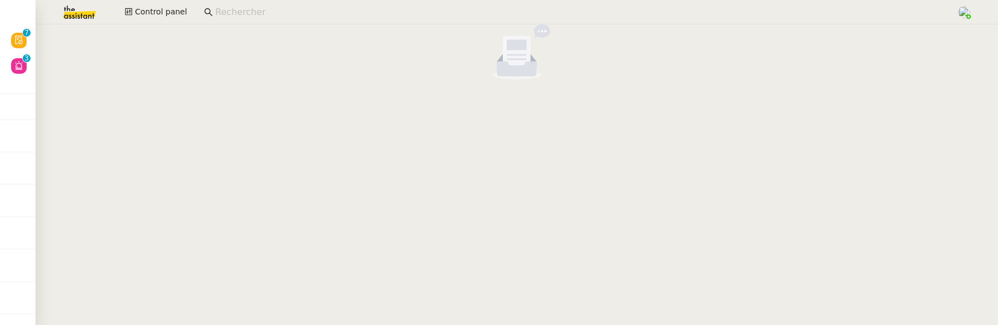
click at [58, 171] on cdk-virtual-scroll-viewport at bounding box center [516, 174] width 963 height 301
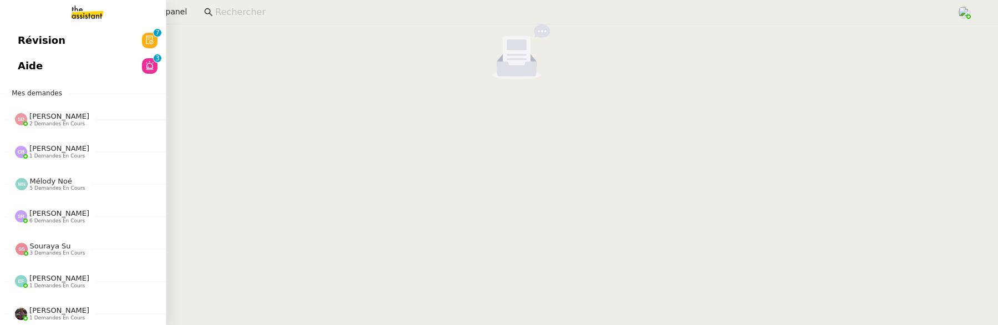
click at [26, 67] on span "Aide" at bounding box center [30, 66] width 25 height 17
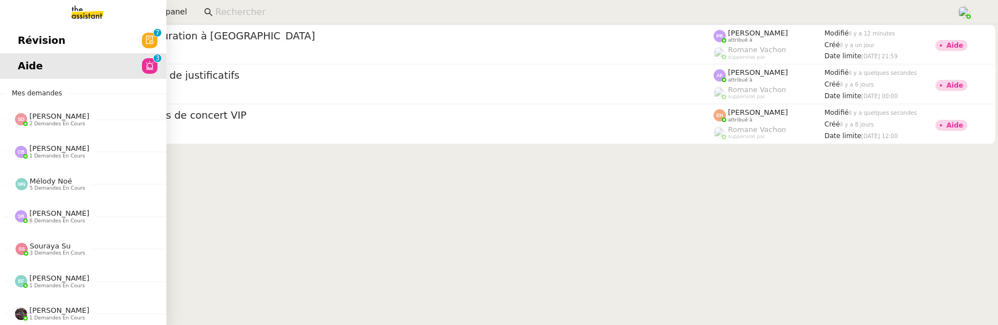
click at [33, 39] on span "Révision" at bounding box center [42, 40] width 48 height 17
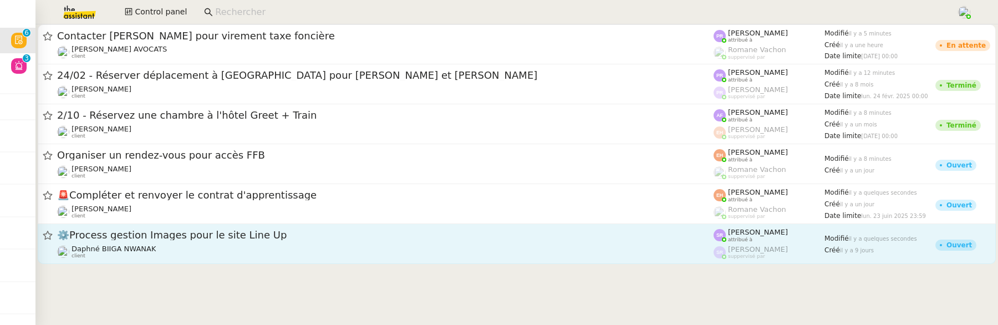
click at [312, 241] on div "⚙️Process gestion Images pour le site Line Up" at bounding box center [385, 235] width 657 height 14
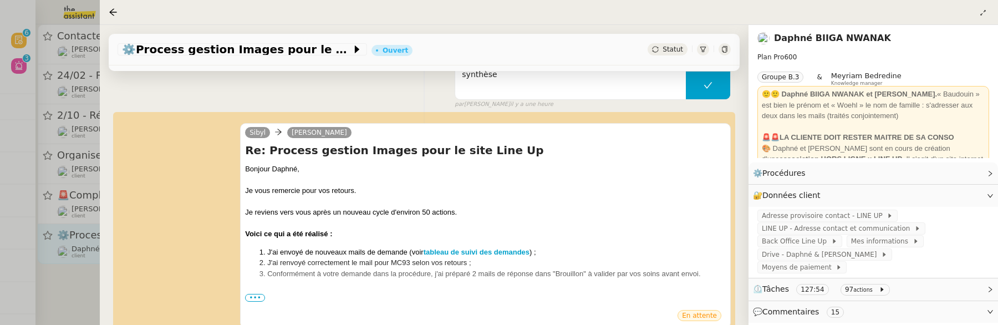
scroll to position [128, 0]
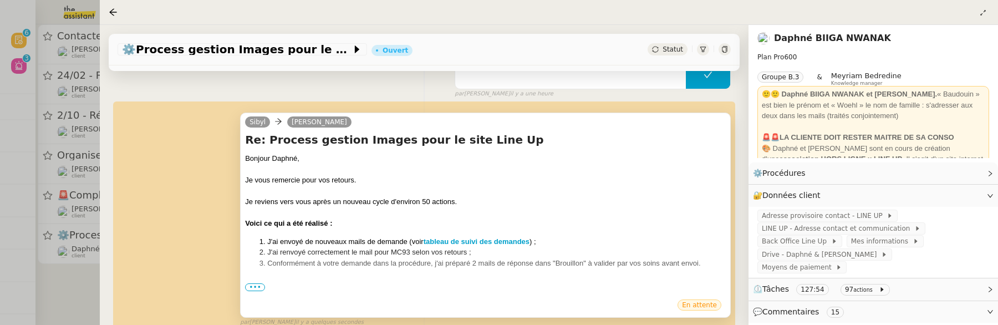
click at [260, 286] on span "•••" at bounding box center [255, 287] width 20 height 8
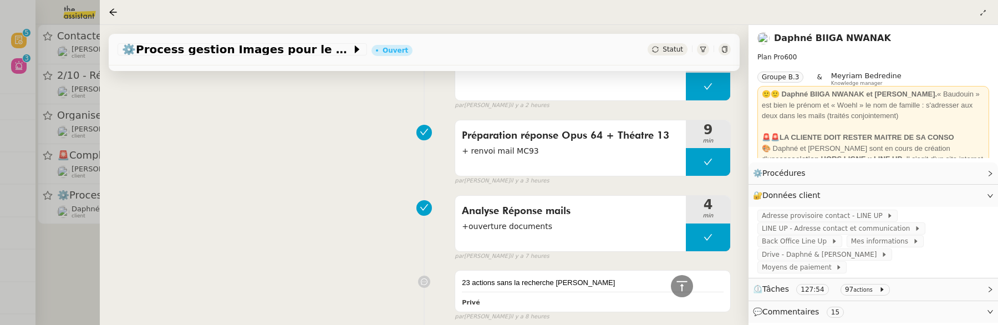
scroll to position [586, 0]
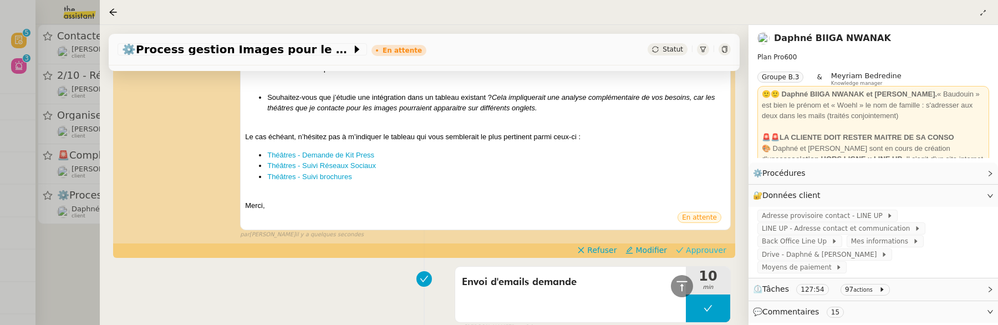
click at [717, 248] on span "Approuver" at bounding box center [706, 250] width 40 height 11
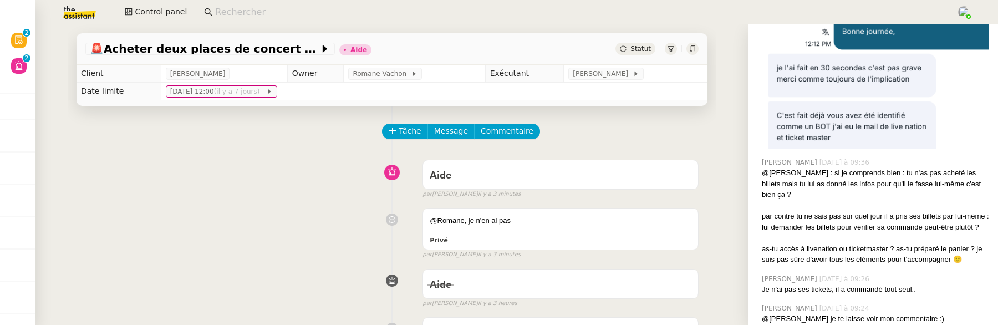
scroll to position [2238, 0]
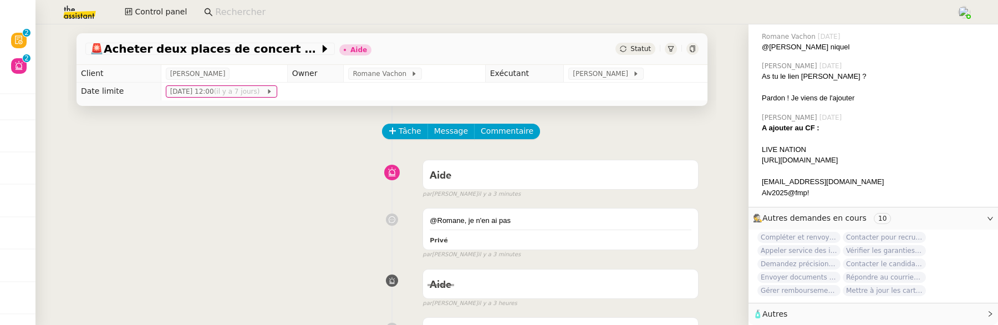
click at [976, 312] on span "🧴 Autres" at bounding box center [864, 314] width 223 height 13
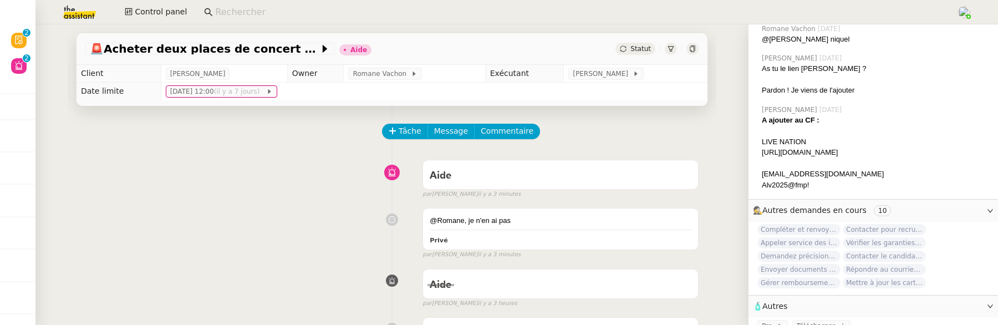
scroll to position [2258, 0]
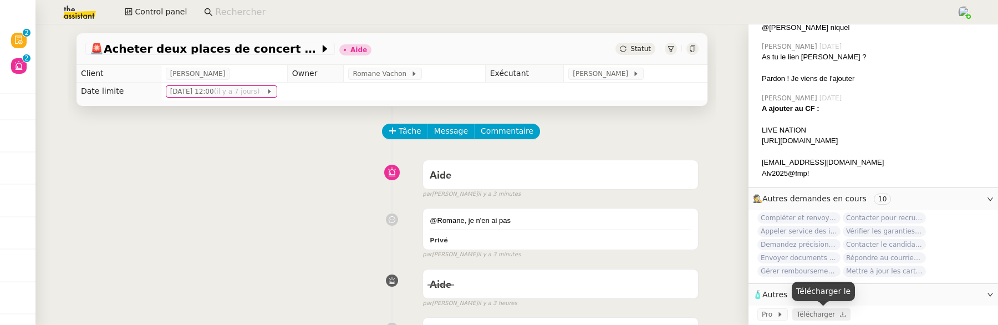
click at [825, 312] on span "Télécharger" at bounding box center [816, 315] width 39 height 8
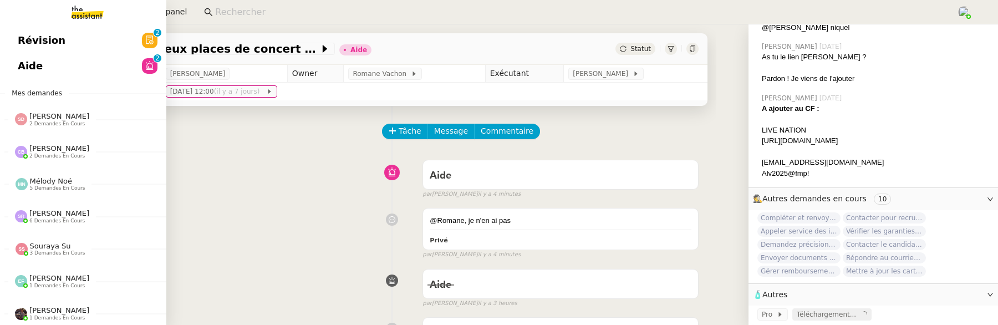
click at [22, 37] on span "Révision" at bounding box center [42, 40] width 48 height 17
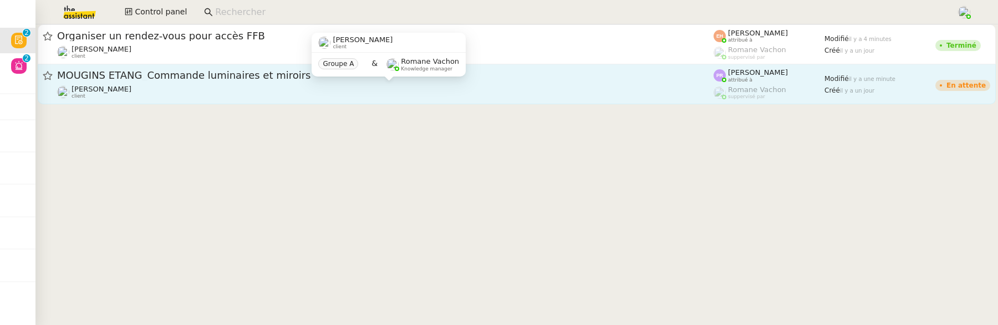
click at [441, 85] on div "[PERSON_NAME] client" at bounding box center [385, 92] width 657 height 14
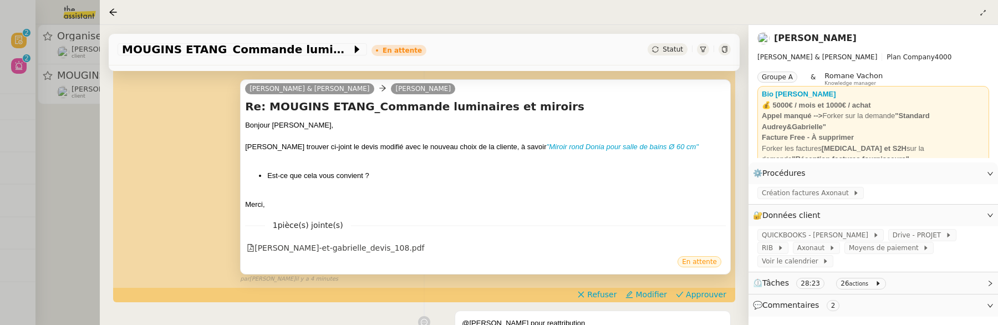
scroll to position [228, 0]
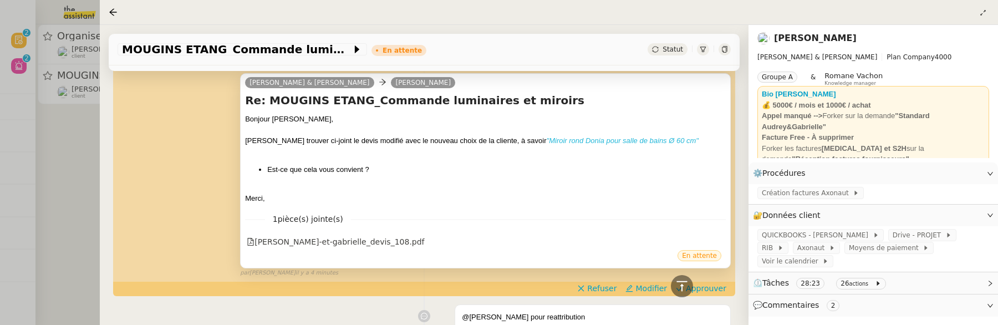
click at [563, 141] on em ""Miroir rond Donia pour salle de bains Ø 60 cm"" at bounding box center [623, 140] width 152 height 8
click at [718, 288] on span "Approuver" at bounding box center [706, 288] width 40 height 11
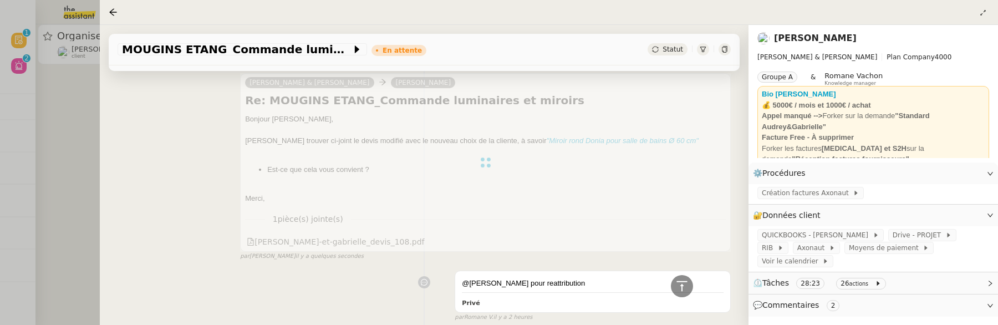
click at [79, 154] on div at bounding box center [499, 162] width 998 height 325
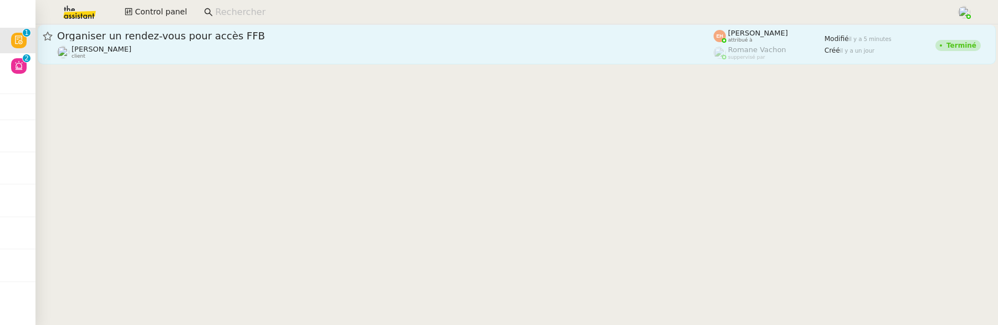
click at [192, 34] on span "Organiser un rendez-vous pour accès FFB" at bounding box center [385, 36] width 657 height 10
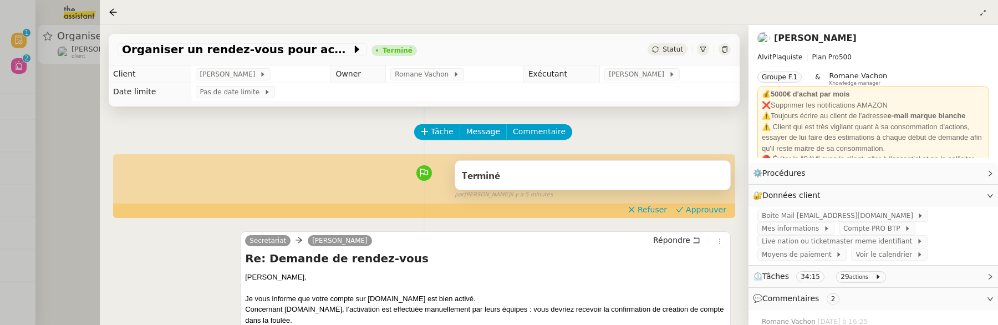
scroll to position [49, 0]
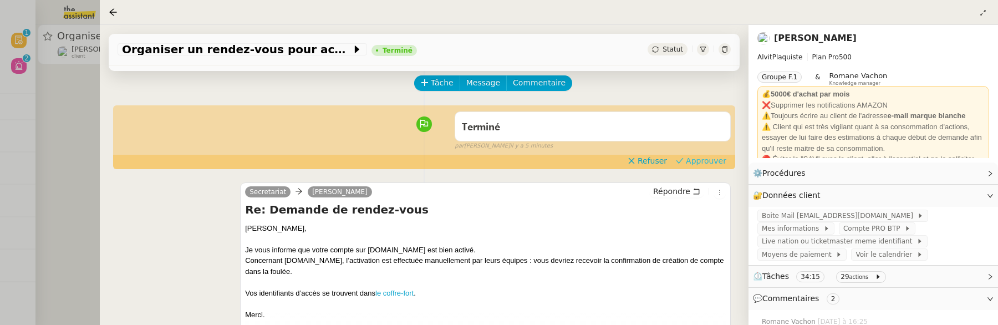
click at [697, 162] on span "Approuver" at bounding box center [706, 160] width 40 height 11
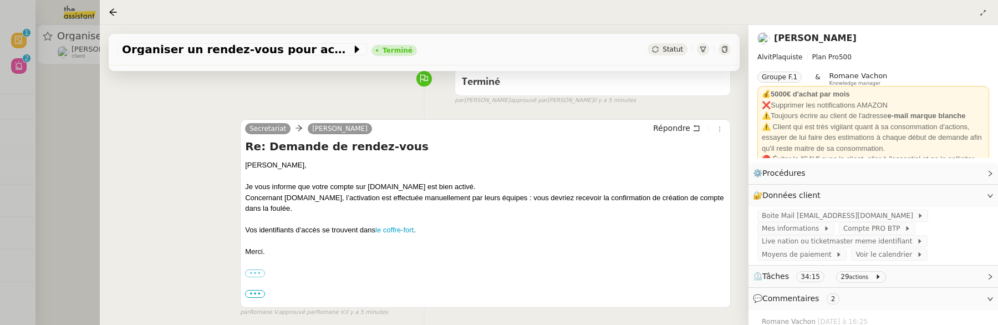
scroll to position [107, 0]
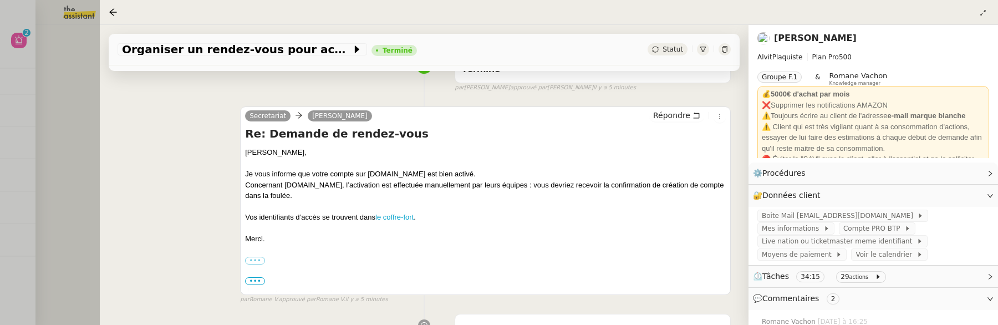
click at [22, 40] on div at bounding box center [499, 162] width 998 height 325
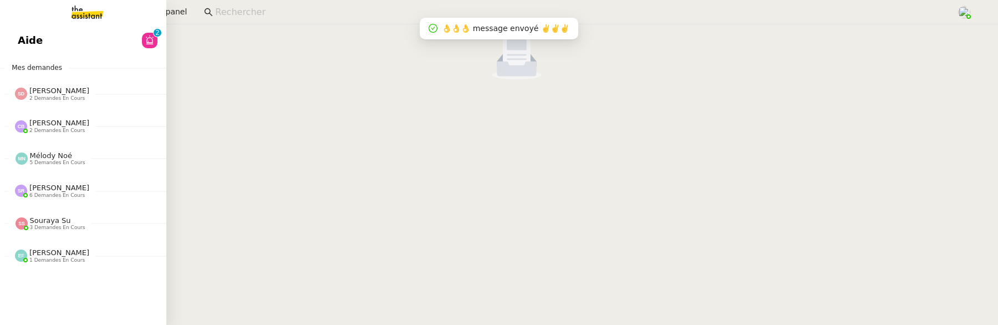
click at [17, 38] on link "Aide 0 1 2 3 4 5 6 7 8 9" at bounding box center [83, 41] width 166 height 26
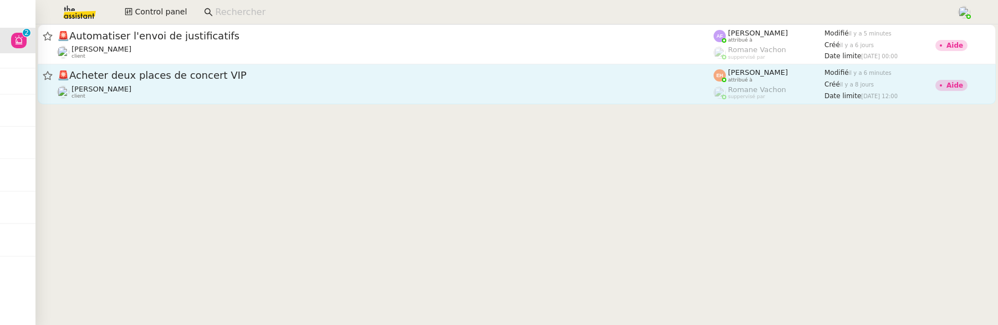
click at [177, 89] on div "[PERSON_NAME] client" at bounding box center [385, 92] width 657 height 14
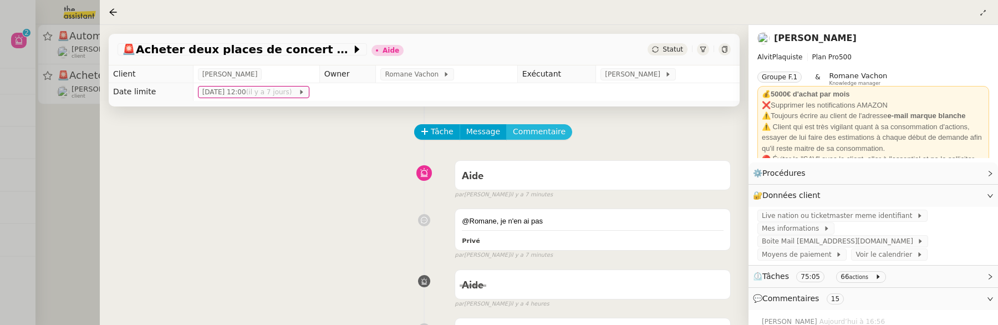
click at [539, 130] on span "Commentaire" at bounding box center [539, 131] width 53 height 13
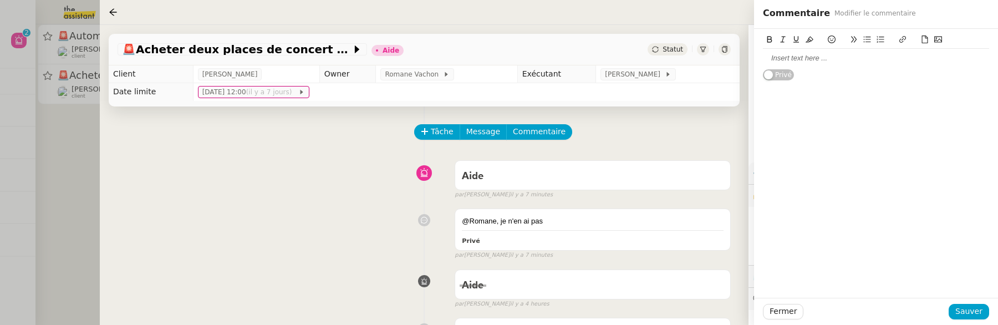
click at [882, 65] on div at bounding box center [876, 58] width 226 height 19
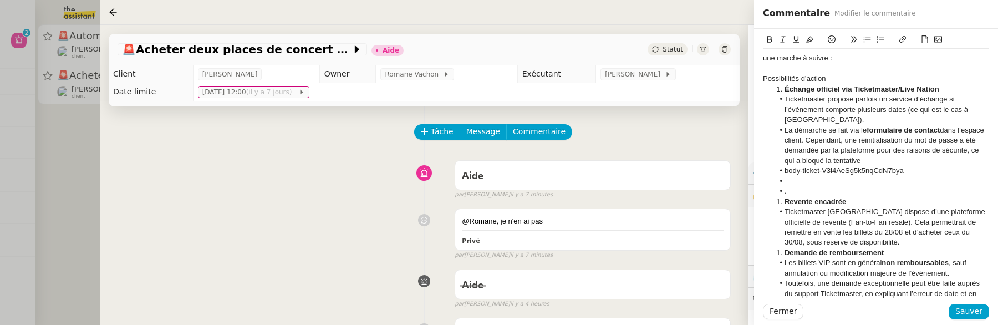
click at [786, 92] on strong "Échange officiel via Ticketmaster/Live Nation" at bounding box center [862, 89] width 155 height 8
click at [802, 184] on li at bounding box center [882, 181] width 216 height 10
drag, startPoint x: 802, startPoint y: 188, endPoint x: 769, endPoint y: 178, distance: 34.2
click at [769, 178] on ul "Ticketmaster propose parfois un service d’échange si l’événement comporte plusi…" at bounding box center [876, 145] width 226 height 103
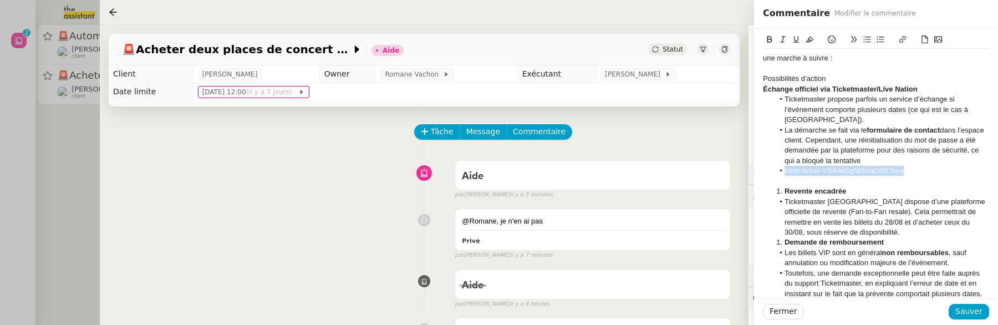
drag, startPoint x: 917, startPoint y: 175, endPoint x: 768, endPoint y: 175, distance: 149.2
click at [768, 175] on ul "Ticketmaster propose parfois un service d’échange si l’événement comporte plusi…" at bounding box center [876, 135] width 226 height 82
click at [784, 188] on li "Revente encadrée" at bounding box center [882, 191] width 216 height 10
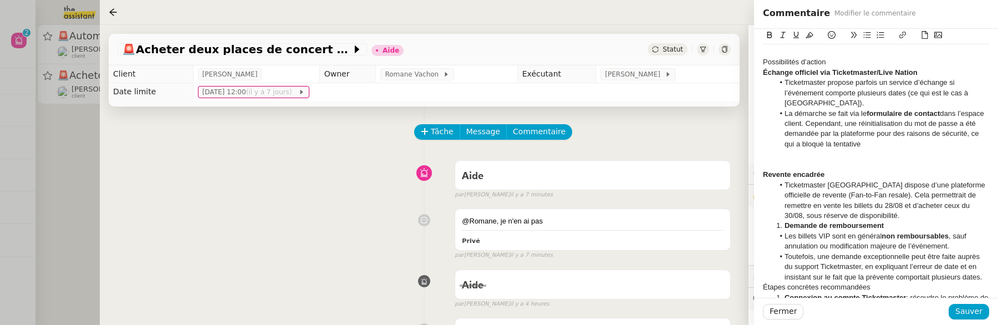
scroll to position [36, 0]
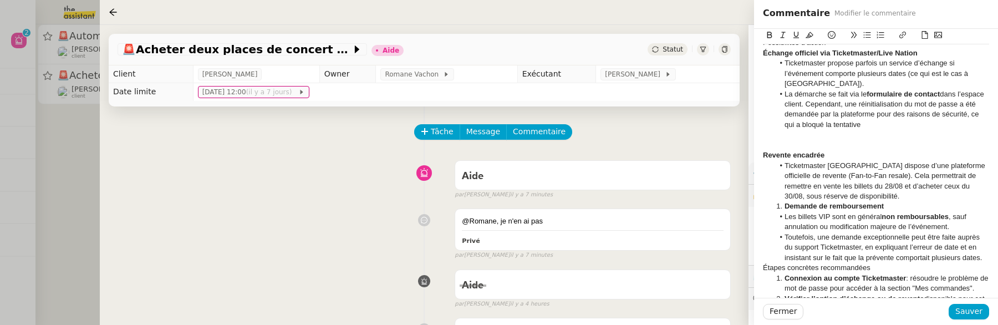
click at [784, 209] on li "Demande de remboursement" at bounding box center [882, 206] width 216 height 10
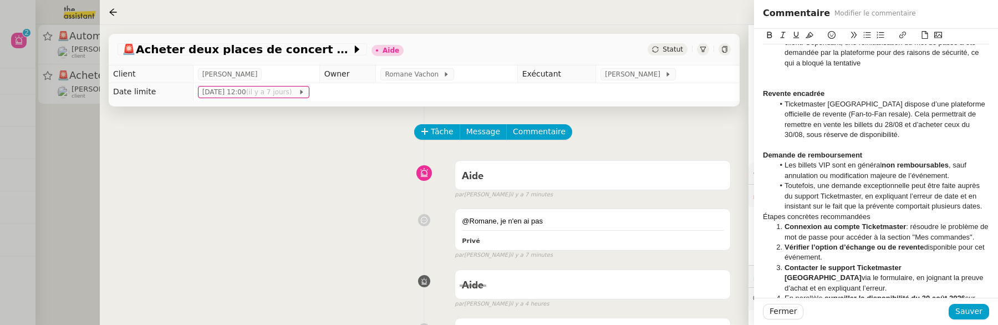
scroll to position [98, 0]
click at [827, 211] on li "Toutefois, une demande exceptionnelle peut être faite auprès du support Ticketm…" at bounding box center [882, 196] width 216 height 31
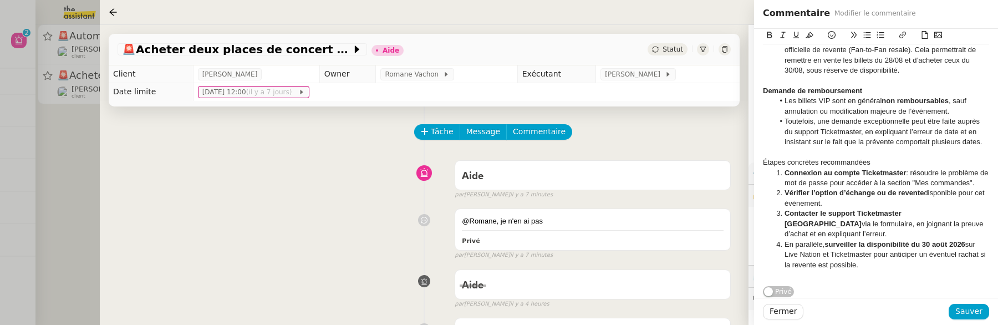
scroll to position [189, 0]
click at [878, 259] on li "En parallèle, surveiller la disponibilité du [DATE] sur Live Nation et Ticketma…" at bounding box center [882, 255] width 216 height 31
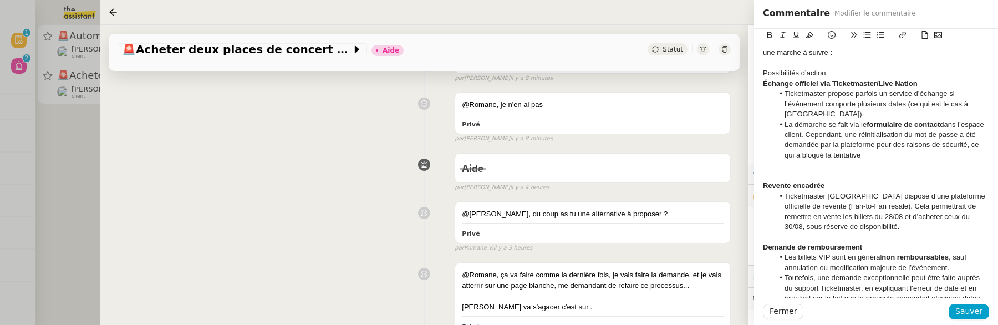
scroll to position [289, 0]
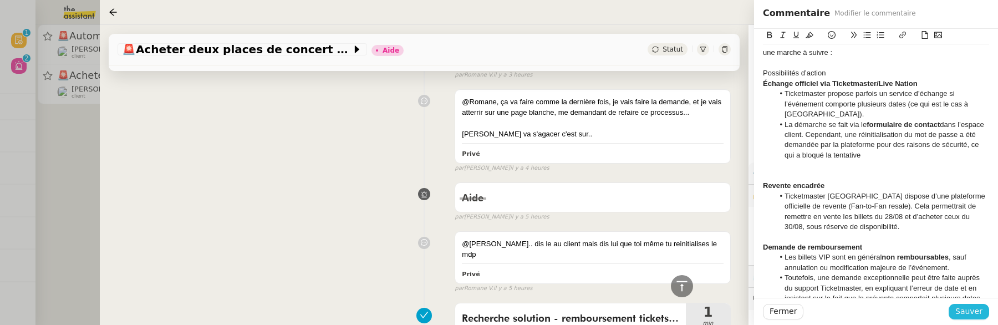
click at [963, 307] on span "Sauver" at bounding box center [969, 311] width 27 height 13
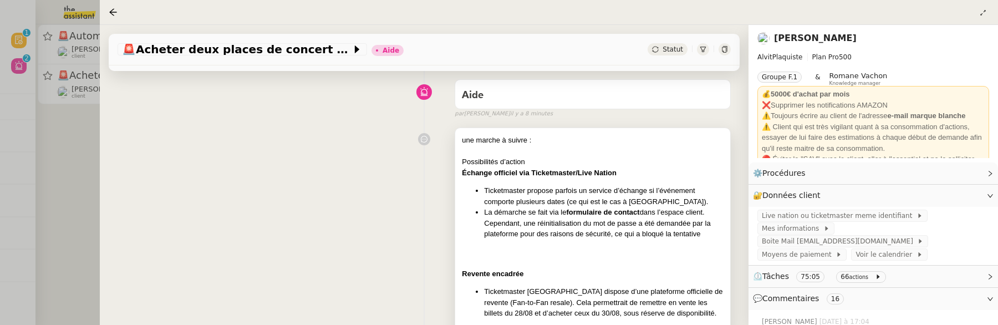
scroll to position [76, 0]
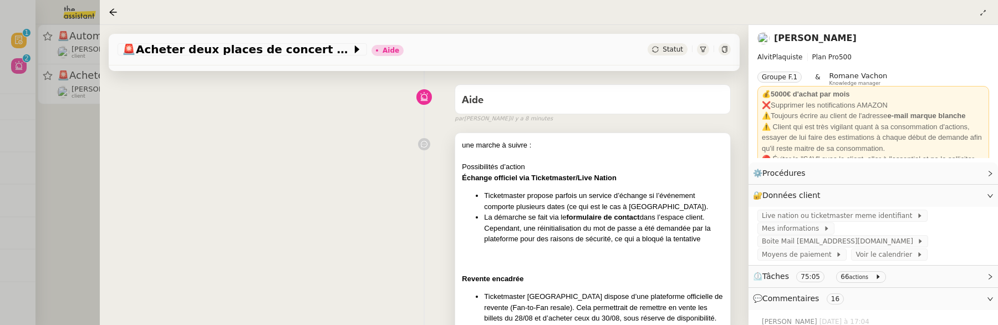
click at [613, 201] on li "Ticketmaster propose parfois un service d’échange si l’événement comporte plusi…" at bounding box center [604, 201] width 240 height 22
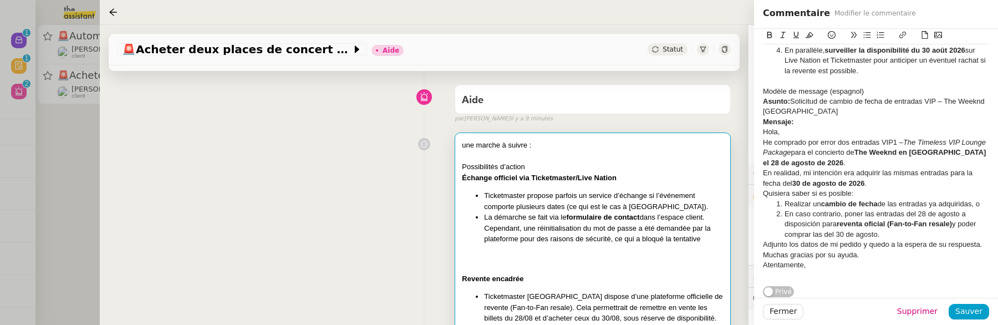
scroll to position [404, 0]
click at [835, 260] on div "Atentamente," at bounding box center [876, 265] width 226 height 10
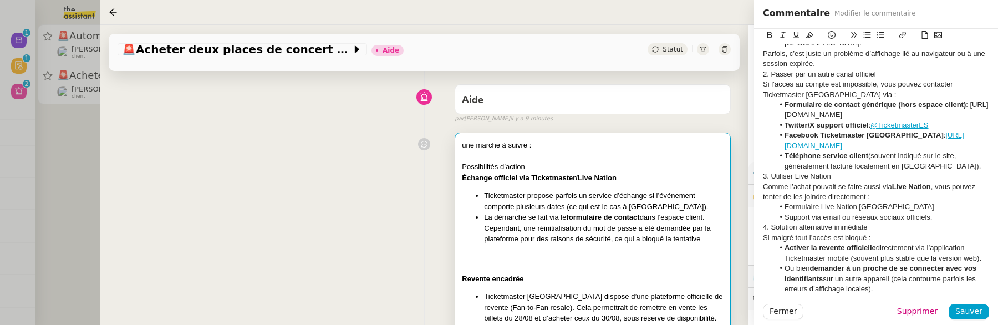
scroll to position [692, 0]
click at [870, 68] on div "Parfois, c’est juste un problème d’affichage lié au navigateur ou à une session…" at bounding box center [876, 57] width 226 height 21
click at [858, 68] on div "Parfois, c’est juste un problème d’affichage lié au navigateur ou à une session…" at bounding box center [876, 57] width 226 height 21
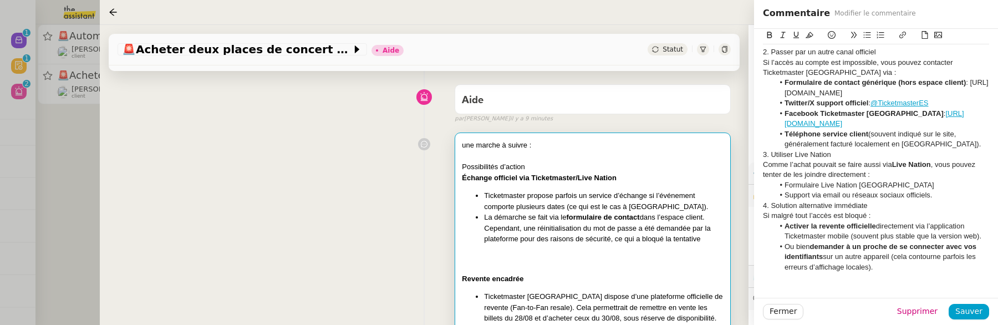
scroll to position [725, 0]
click at [956, 147] on li "Téléphone service client (souvent indiqué sur le site, généralement facturé loc…" at bounding box center [882, 136] width 216 height 21
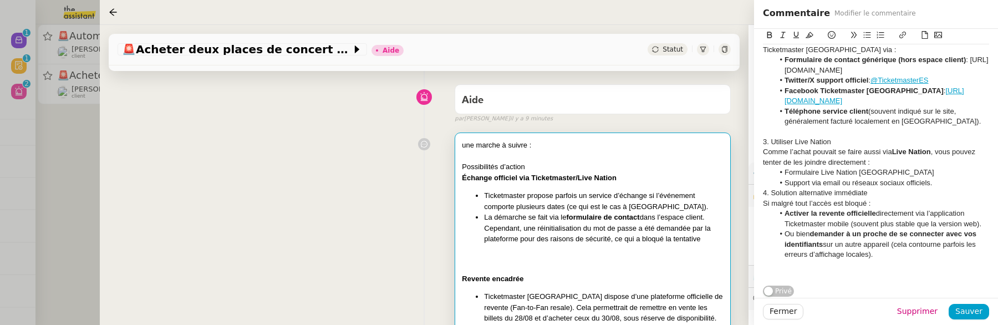
scroll to position [782, 0]
click at [951, 188] on li "Support via email ou réseaux sociaux officiels." at bounding box center [882, 183] width 216 height 10
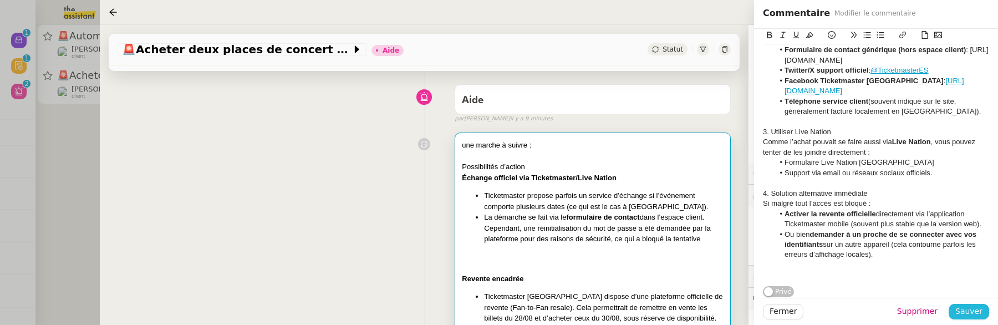
click at [961, 313] on span "Sauver" at bounding box center [969, 311] width 27 height 13
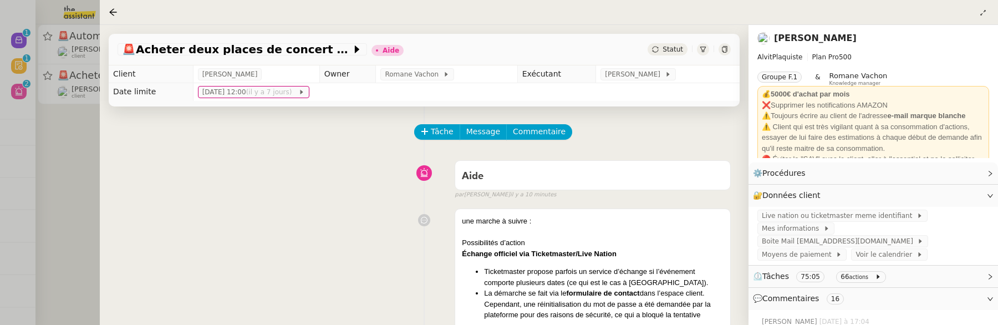
click at [663, 50] on span "Statut" at bounding box center [673, 49] width 21 height 8
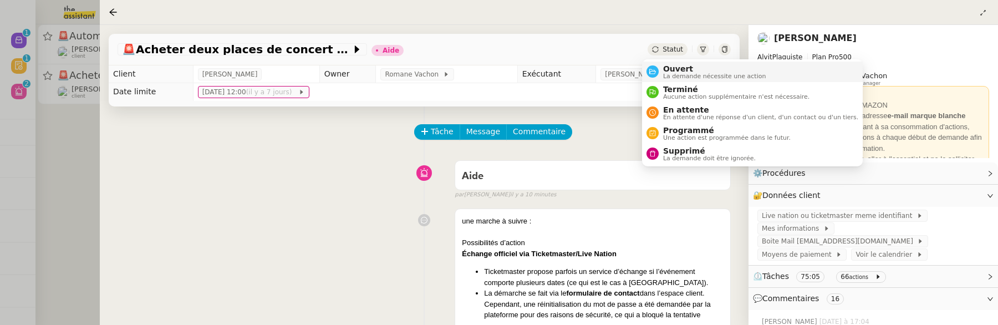
click at [671, 64] on span "Ouvert" at bounding box center [714, 68] width 103 height 9
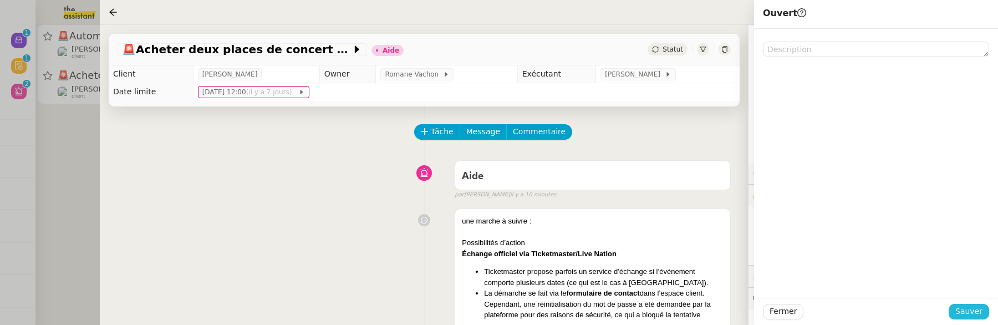
click at [974, 314] on span "Sauver" at bounding box center [969, 311] width 27 height 13
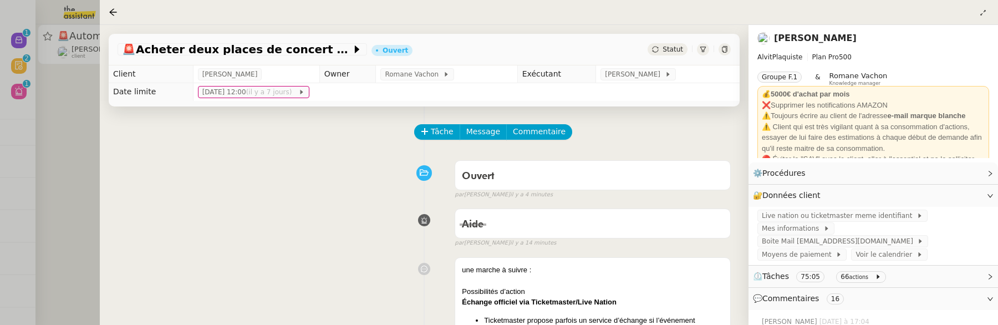
click at [62, 185] on div at bounding box center [499, 162] width 998 height 325
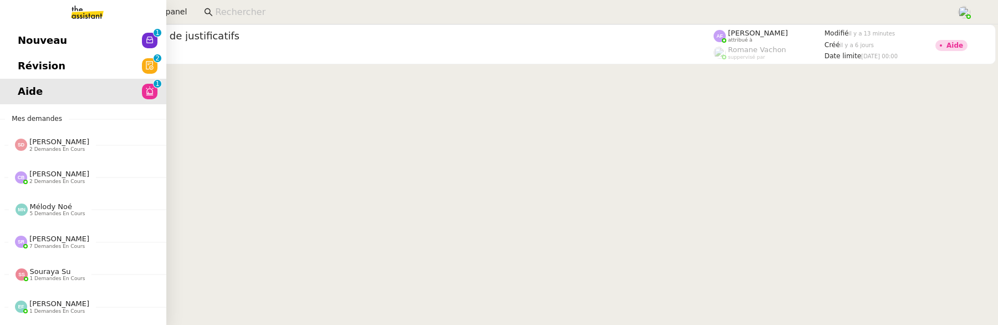
click at [22, 68] on span "Révision" at bounding box center [42, 66] width 48 height 17
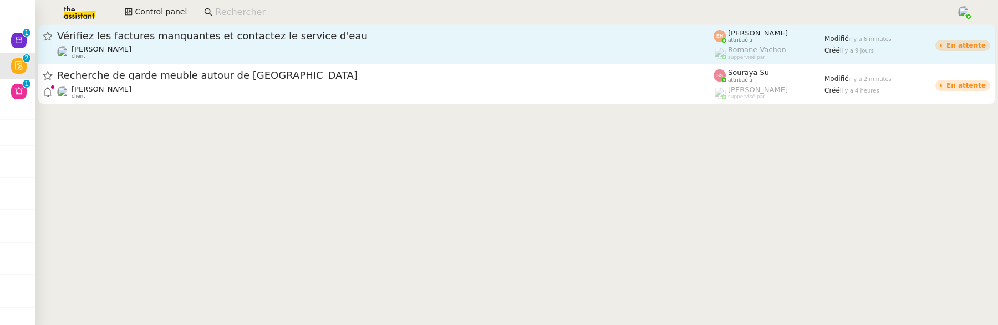
click at [200, 43] on div "Vérifiez les factures manquantes et contactez le service d'eau Quang Tam NGUYEN…" at bounding box center [385, 44] width 657 height 30
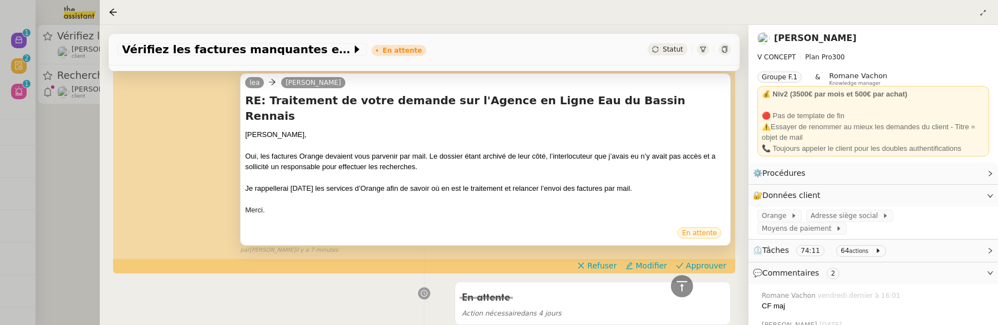
scroll to position [309, 0]
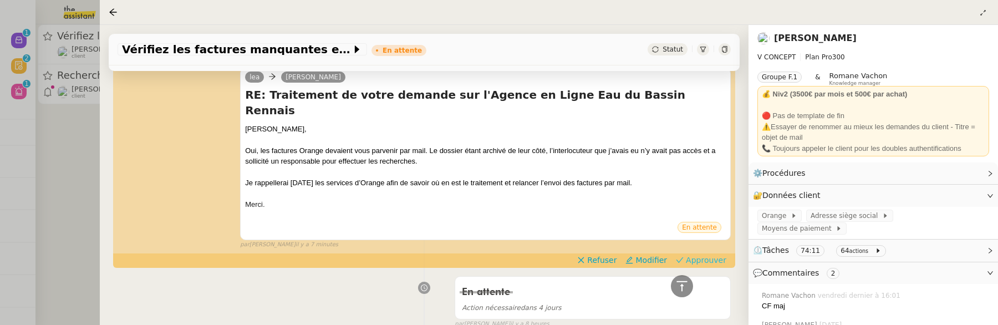
click at [687, 255] on span "Approuver" at bounding box center [706, 260] width 40 height 11
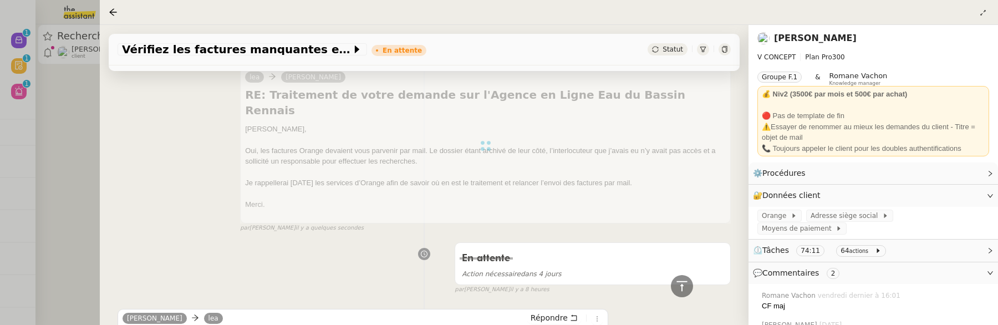
click at [60, 143] on div at bounding box center [499, 162] width 998 height 325
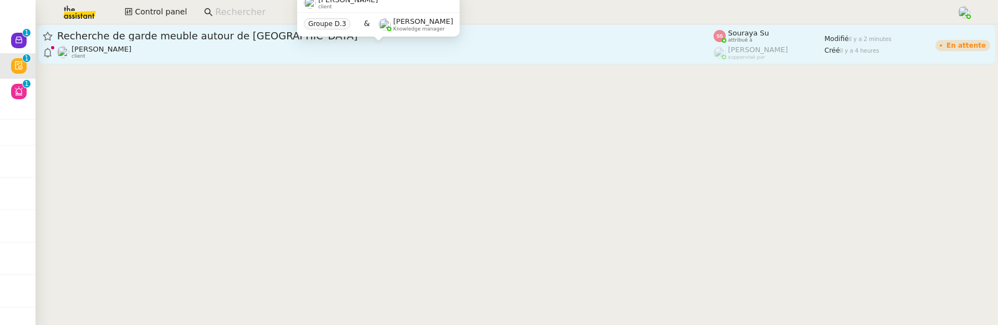
click at [165, 50] on div "Louis Fouché client" at bounding box center [385, 52] width 657 height 14
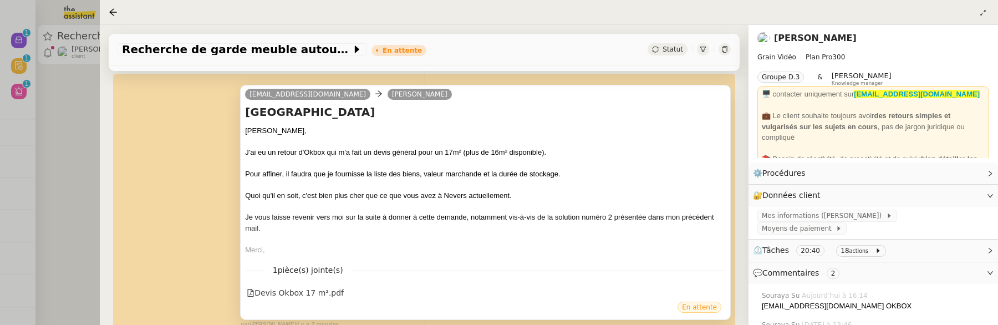
scroll to position [219, 0]
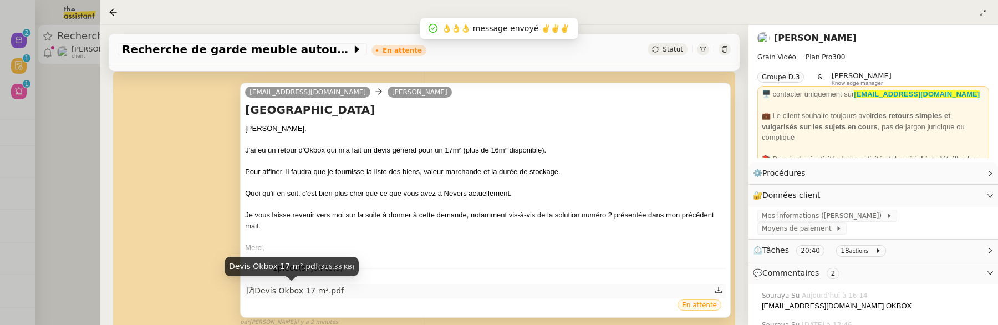
click at [311, 292] on div "Devis Okbox 17 m².pdf" at bounding box center [295, 291] width 97 height 13
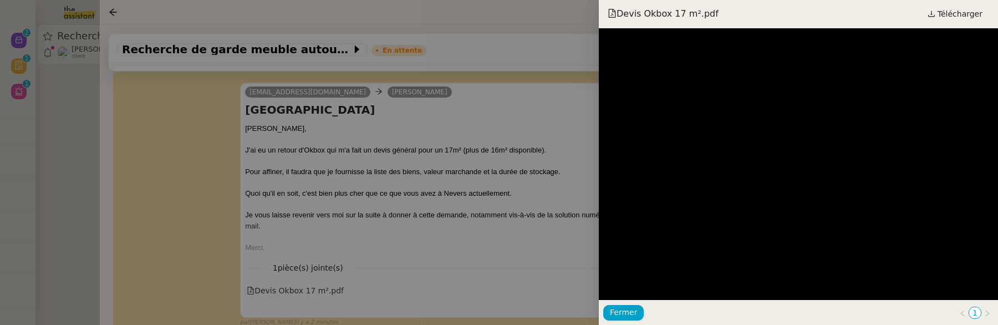
click at [486, 231] on div at bounding box center [499, 162] width 998 height 325
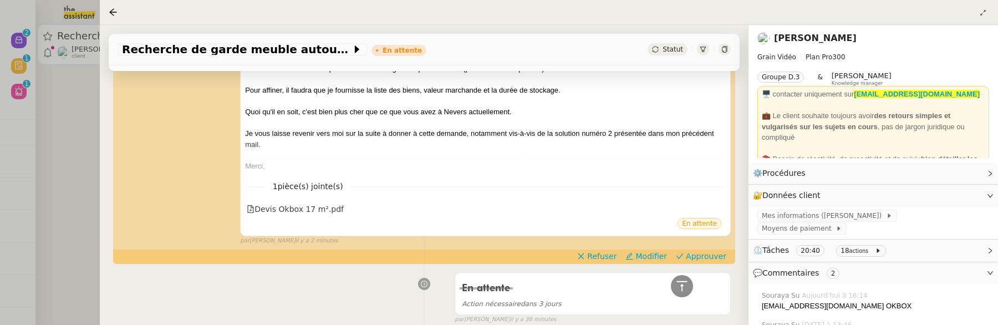
scroll to position [291, 0]
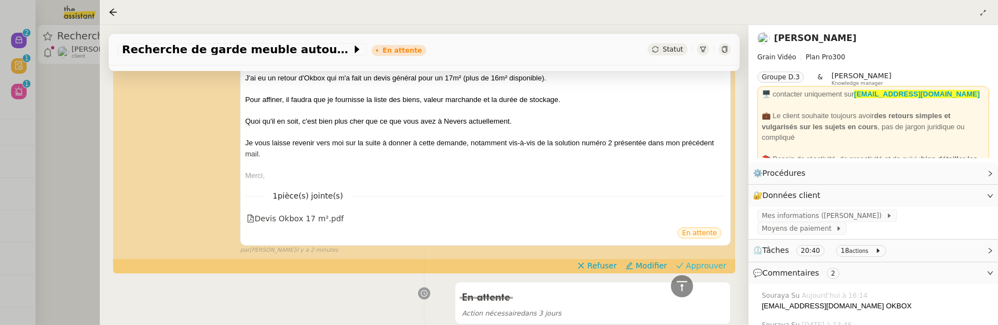
click at [691, 266] on span "Approuver" at bounding box center [706, 265] width 40 height 11
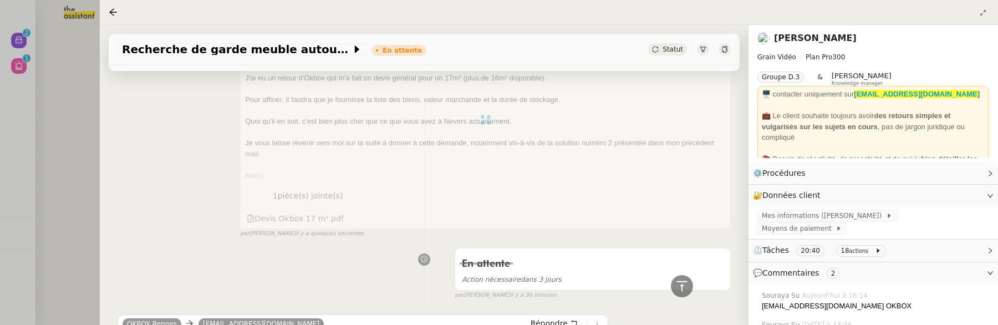
click at [62, 142] on div at bounding box center [499, 162] width 998 height 325
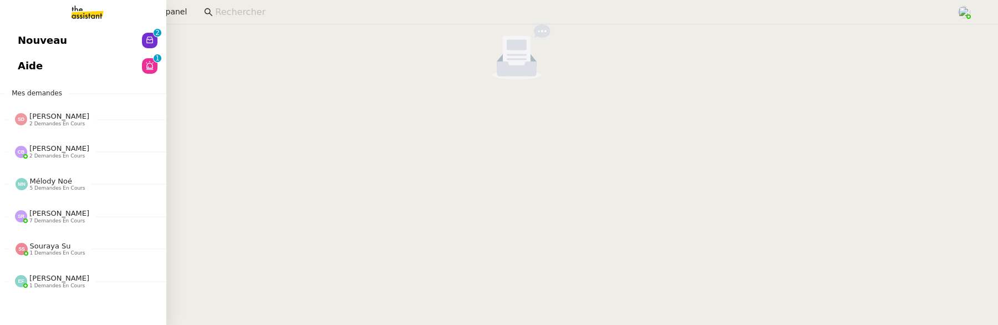
click at [55, 39] on span "Nouveau" at bounding box center [42, 40] width 49 height 17
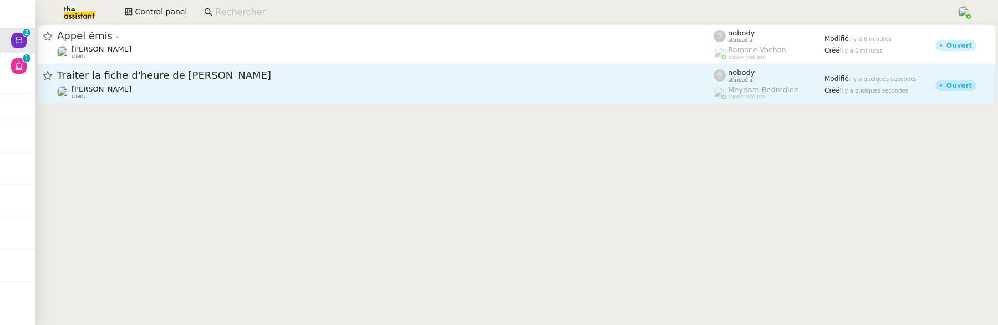
click at [242, 85] on div "Sharlen Torrado client" at bounding box center [385, 92] width 657 height 14
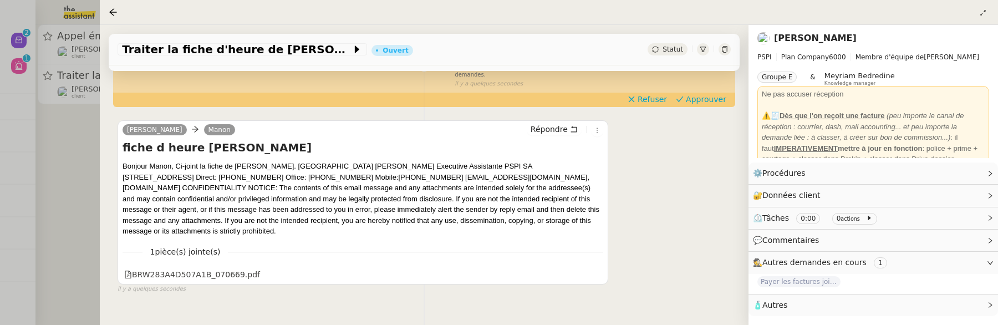
scroll to position [195, 0]
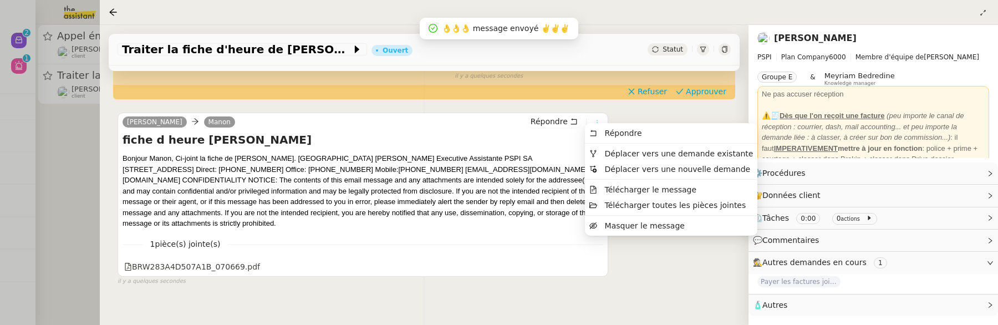
click at [594, 119] on icon at bounding box center [597, 122] width 7 height 7
click at [633, 150] on span "Déplacer vers une demande existante" at bounding box center [679, 153] width 149 height 9
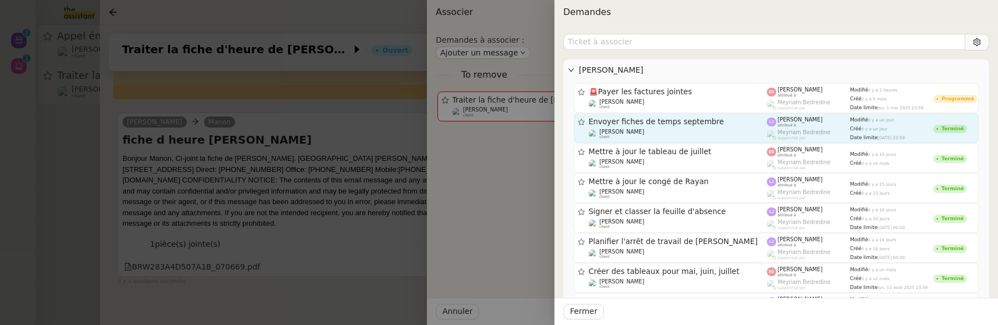
click at [682, 126] on div "Envoyer fiches de temps septembre" at bounding box center [678, 121] width 179 height 9
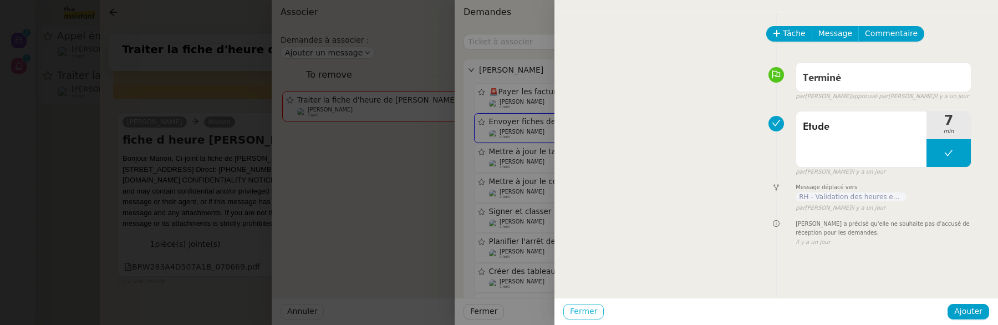
click at [590, 317] on span "Fermer" at bounding box center [583, 311] width 27 height 13
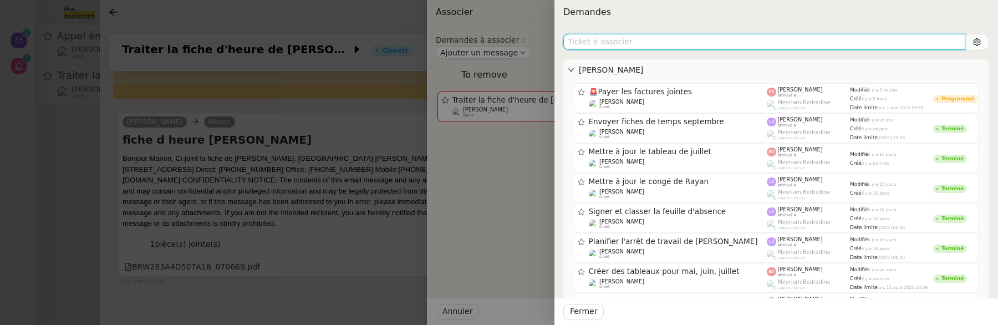
click at [598, 39] on input "text" at bounding box center [764, 42] width 402 height 16
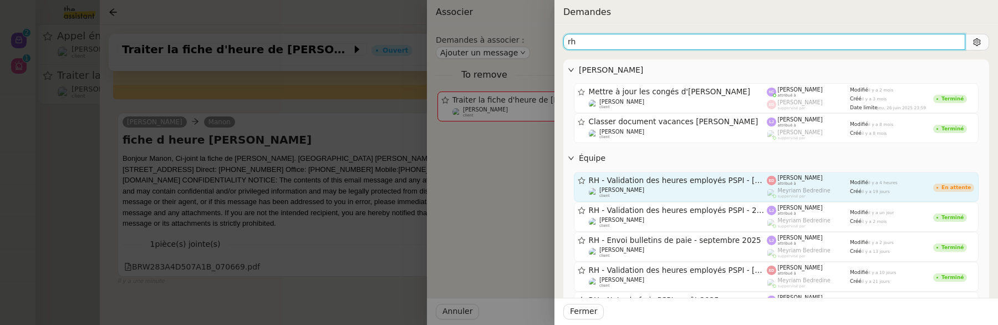
type input "rh"
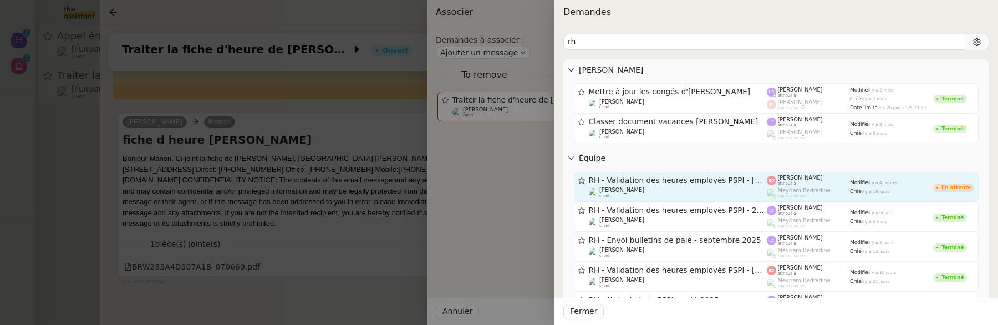
click at [700, 181] on span "RH - Validation des heures employés PSPI - août 2025" at bounding box center [678, 181] width 179 height 8
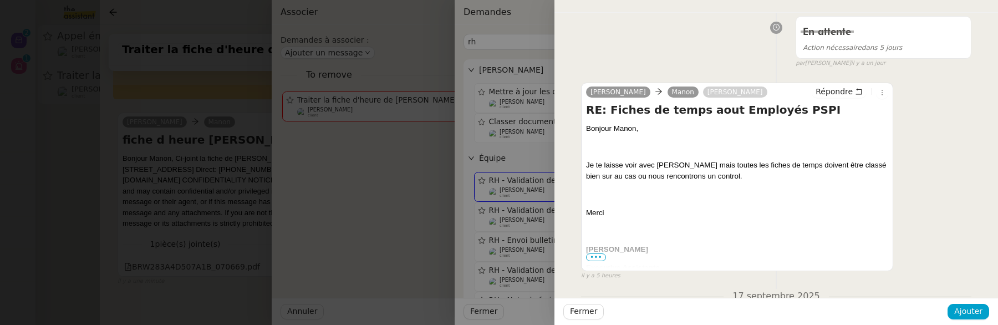
scroll to position [145, 0]
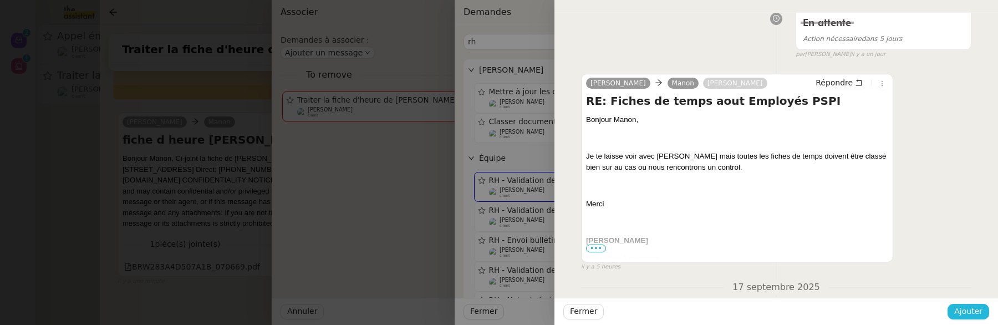
click at [976, 306] on span "Ajouter" at bounding box center [968, 311] width 28 height 13
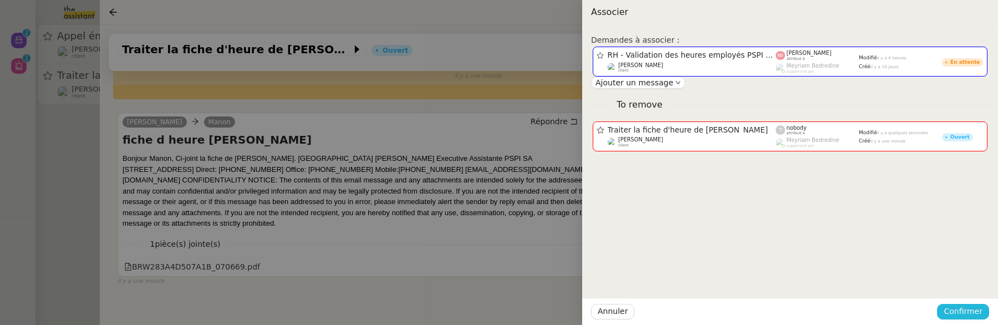
click at [976, 306] on span "Confirmer" at bounding box center [963, 311] width 39 height 13
click at [972, 287] on span "Ajouter" at bounding box center [964, 282] width 28 height 11
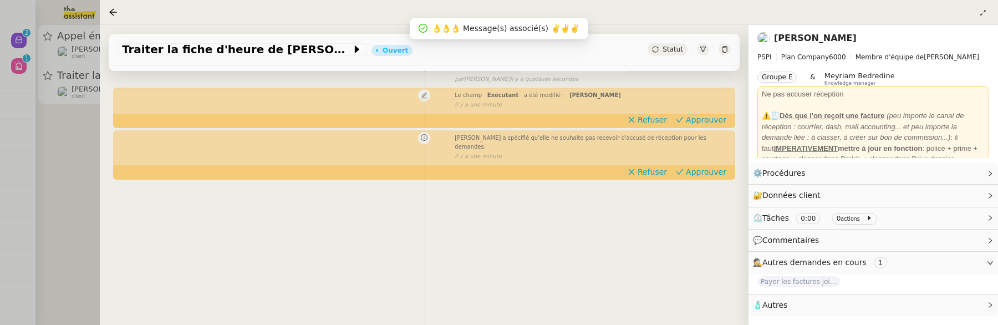
scroll to position [150, 0]
click at [102, 141] on div "Tâche Message Commentaire Veuillez patienter une erreur s'est produite 👌👌👌 mess…" at bounding box center [424, 127] width 649 height 325
click at [68, 130] on div at bounding box center [499, 162] width 998 height 325
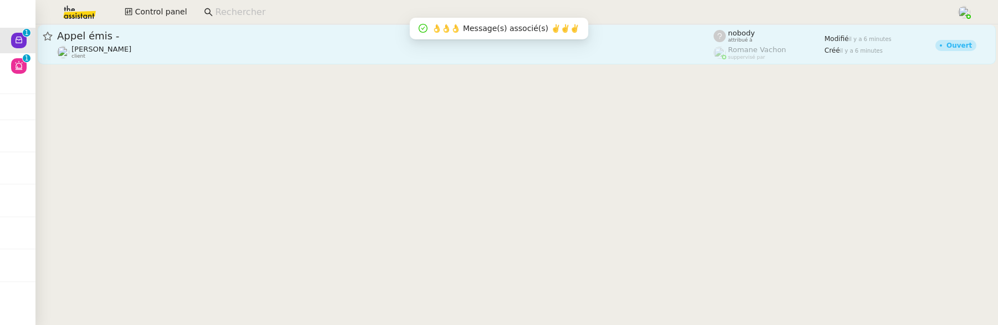
click at [150, 60] on link "Appel émis - Gabrielle Tavernier client nobody attribué à Romane Vachon supperv…" at bounding box center [517, 44] width 958 height 40
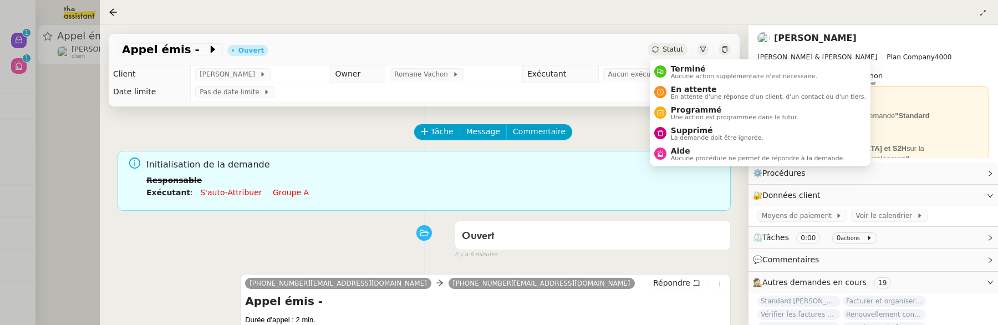
click at [673, 53] on span "Statut" at bounding box center [673, 49] width 21 height 8
click at [689, 136] on span "La demande doit être ignorée." at bounding box center [717, 138] width 93 height 6
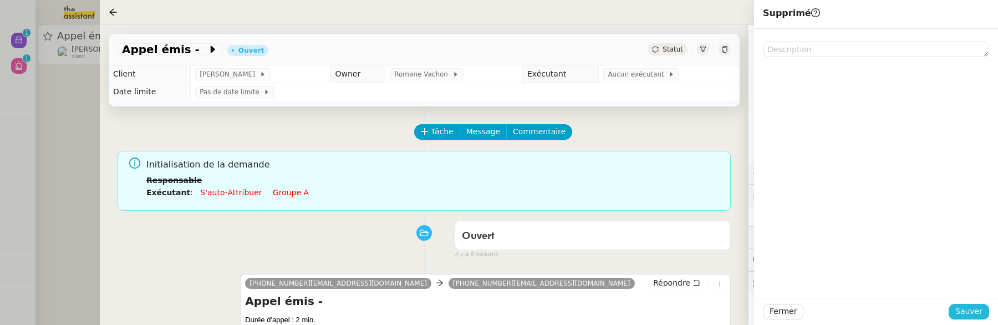
click at [969, 306] on span "Sauver" at bounding box center [969, 311] width 27 height 13
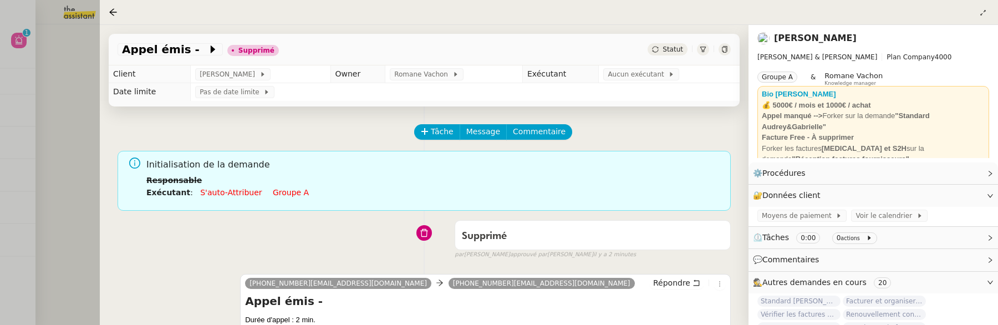
click at [69, 167] on div at bounding box center [499, 162] width 998 height 325
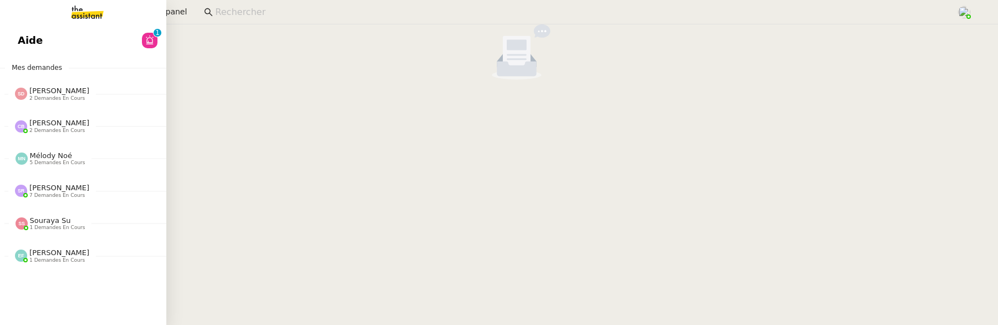
click at [57, 49] on link "Aide 0 1 2 3 4 5 6 7 8 9" at bounding box center [83, 41] width 166 height 26
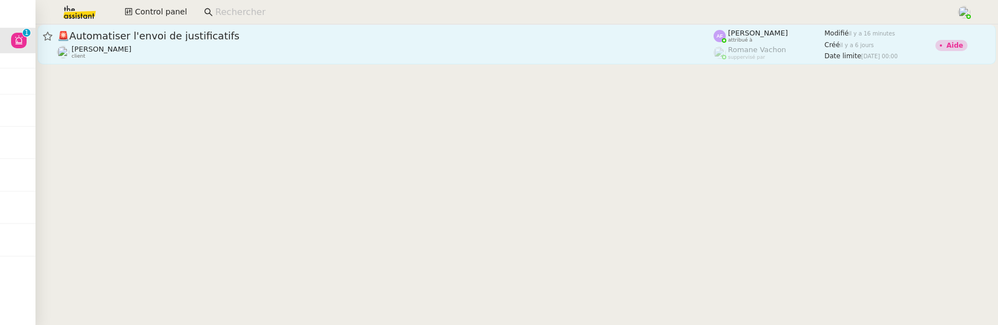
click at [221, 52] on div "Eliott Hosansky client" at bounding box center [385, 52] width 657 height 14
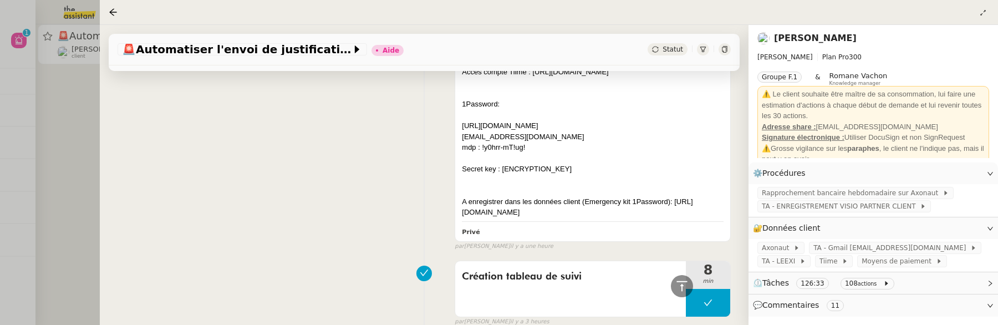
scroll to position [552, 0]
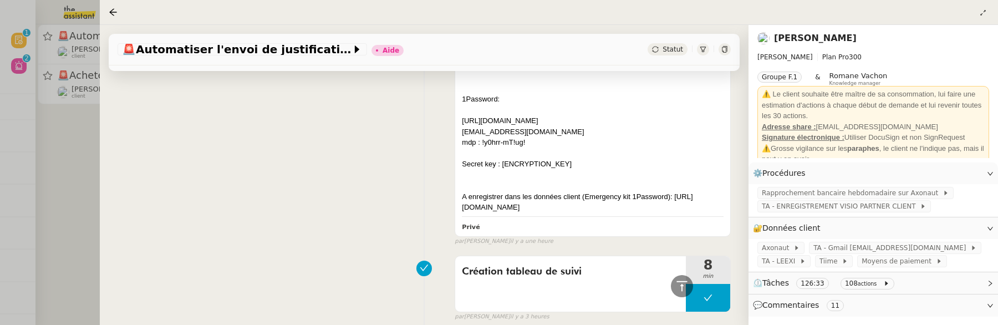
click at [16, 35] on div at bounding box center [499, 162] width 998 height 325
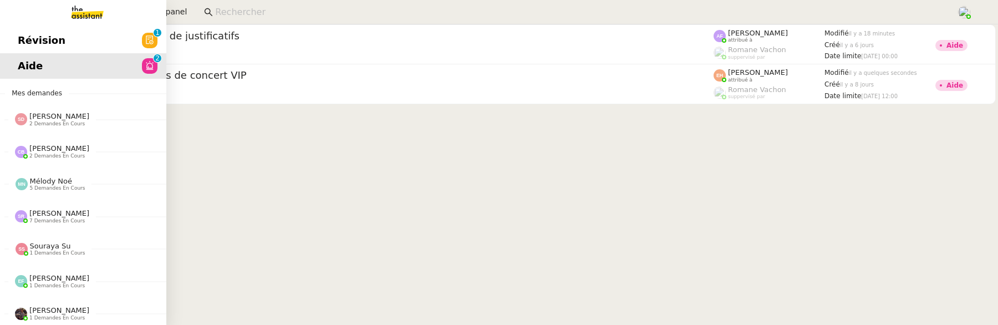
click at [17, 39] on link "Révision 0 1 2 3 4 5 6 7 8 9" at bounding box center [83, 41] width 166 height 26
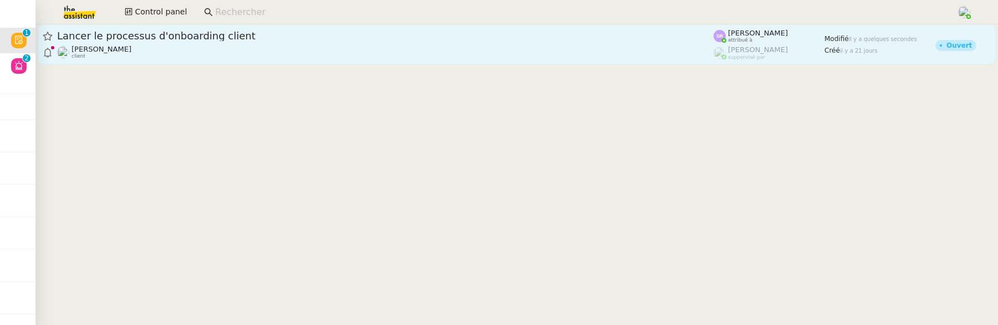
click at [220, 32] on span "Lancer le processus d'onboarding client" at bounding box center [385, 36] width 657 height 10
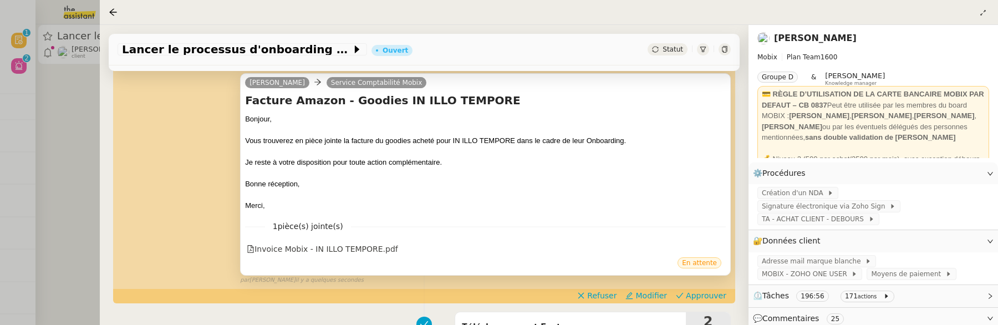
scroll to position [171, 0]
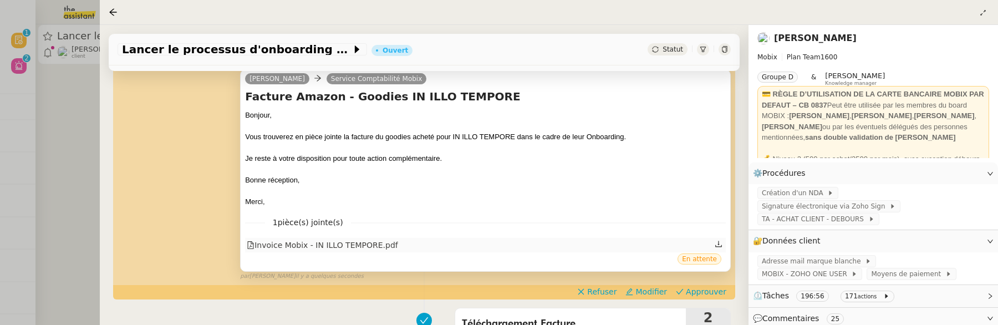
click at [342, 250] on div "Invoice Mobix - IN ILLO TEMPORE.pdf" at bounding box center [322, 245] width 151 height 13
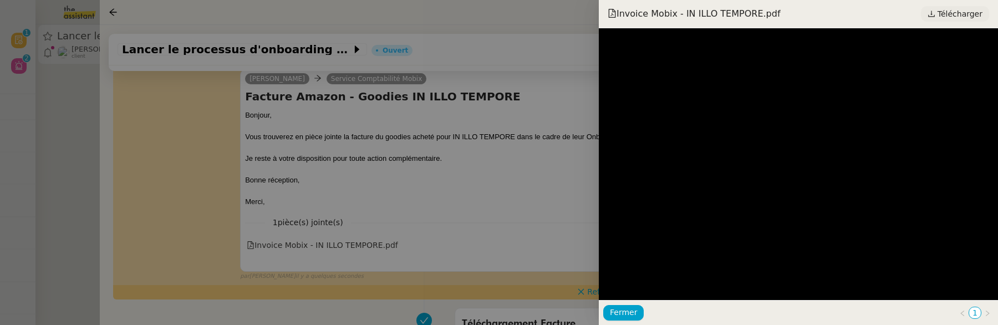
click at [952, 18] on span "Télécharger" at bounding box center [960, 14] width 45 height 14
click at [507, 175] on div at bounding box center [499, 162] width 998 height 325
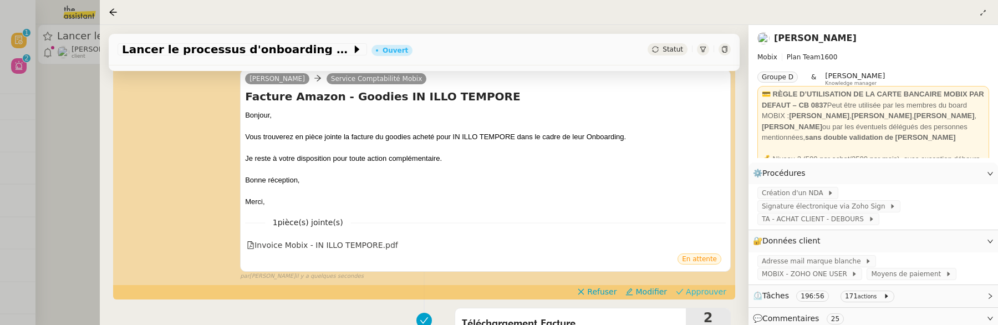
click at [686, 289] on span "Approuver" at bounding box center [706, 291] width 40 height 11
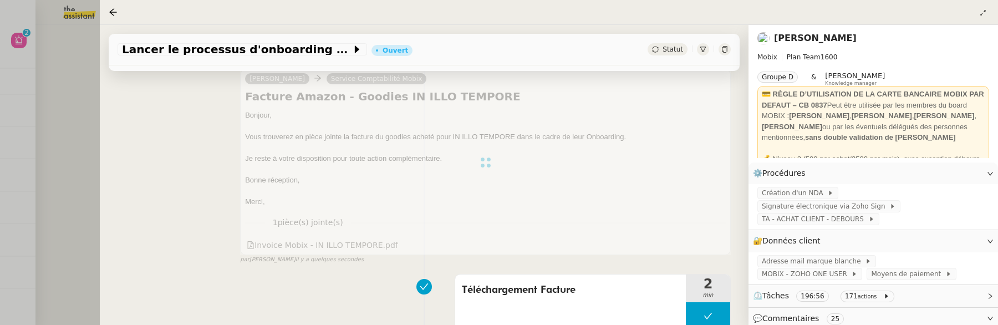
click at [68, 153] on div at bounding box center [499, 162] width 998 height 325
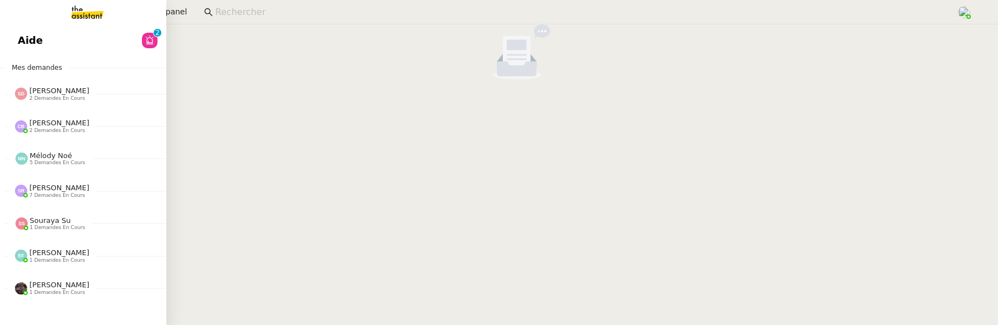
click at [23, 44] on span "Aide" at bounding box center [30, 40] width 25 height 17
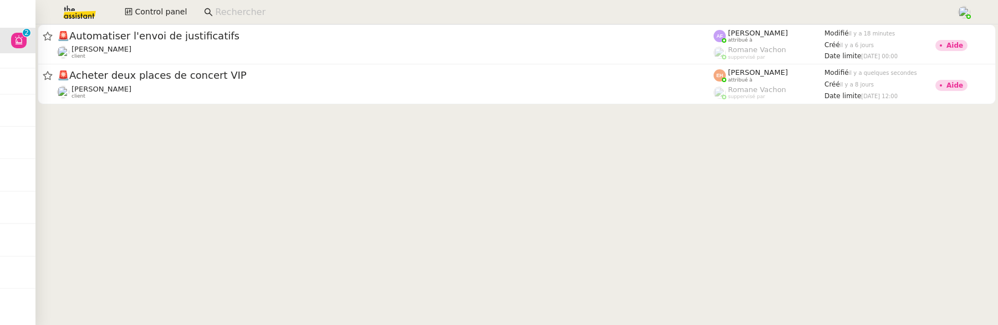
click at [359, 109] on cdk-virtual-scroll-viewport "🚨 Automatiser l'envoi de justificatifs Eliott Hosansky client Anna Florent attr…" at bounding box center [516, 174] width 963 height 301
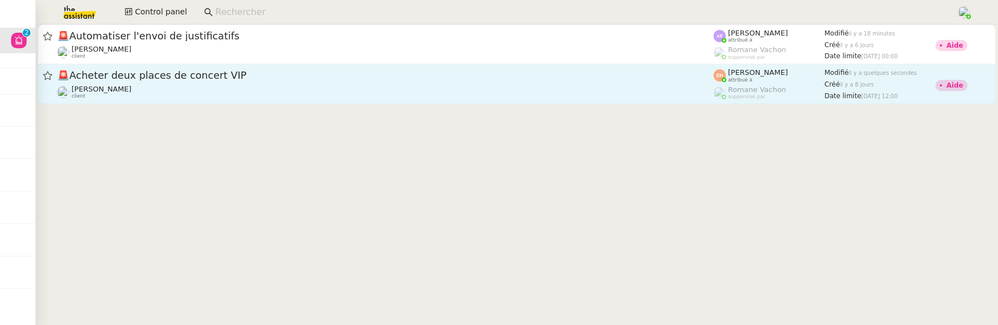
click at [374, 80] on div "🚨 Acheter deux places de concert VIP" at bounding box center [385, 76] width 657 height 14
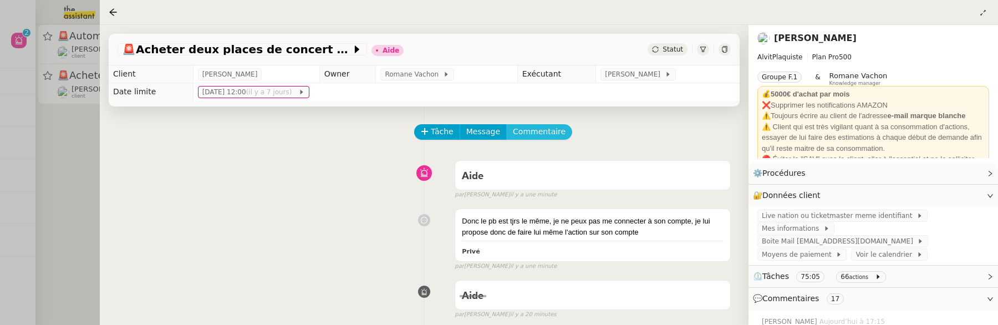
click at [535, 138] on span "Commentaire" at bounding box center [539, 131] width 53 height 13
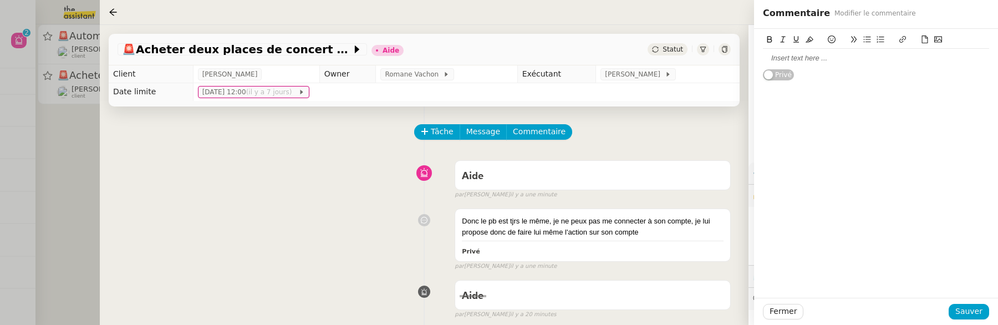
click at [782, 62] on div at bounding box center [876, 58] width 226 height 10
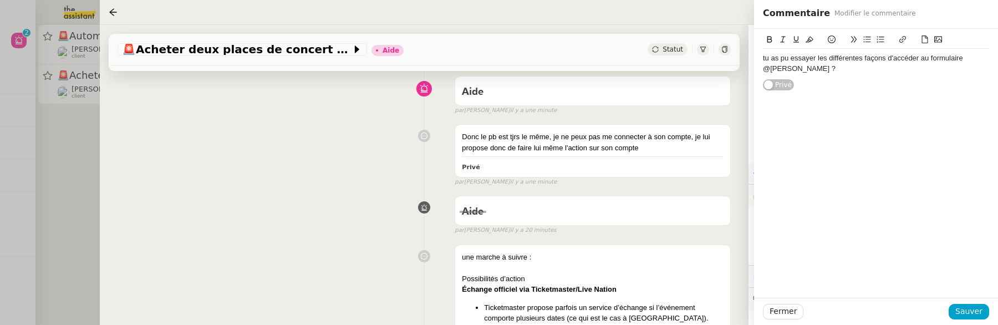
scroll to position [87, 0]
drag, startPoint x: 930, startPoint y: 62, endPoint x: 980, endPoint y: 64, distance: 50.0
click at [980, 64] on body "Aide 0 1 2 3 4 5 6 7 8 9 Mes demandes Sheida Delpazir 2 demandes en cours Infor…" at bounding box center [499, 162] width 998 height 325
click at [957, 58] on div "tu as pu essayer les différentes façons d'accéder au formulaire @Esther ?" at bounding box center [876, 63] width 226 height 21
drag, startPoint x: 930, startPoint y: 58, endPoint x: 963, endPoint y: 58, distance: 32.7
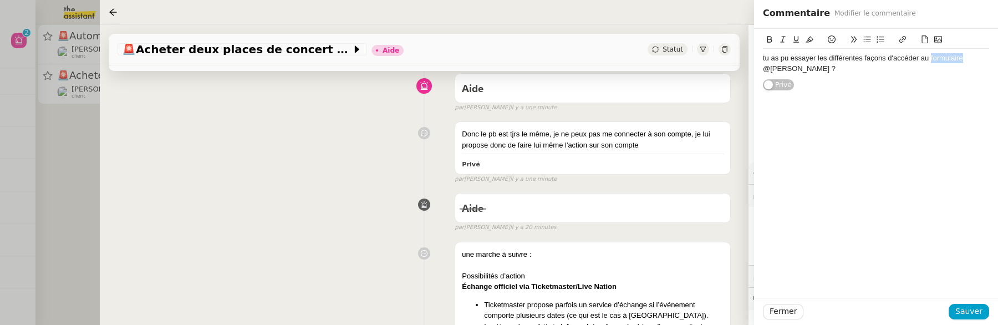
click at [963, 58] on div "tu as pu essayer les différentes façons d'accéder au formulaire @Esther ?" at bounding box center [876, 63] width 226 height 21
click at [984, 317] on button "Sauver" at bounding box center [969, 312] width 40 height 16
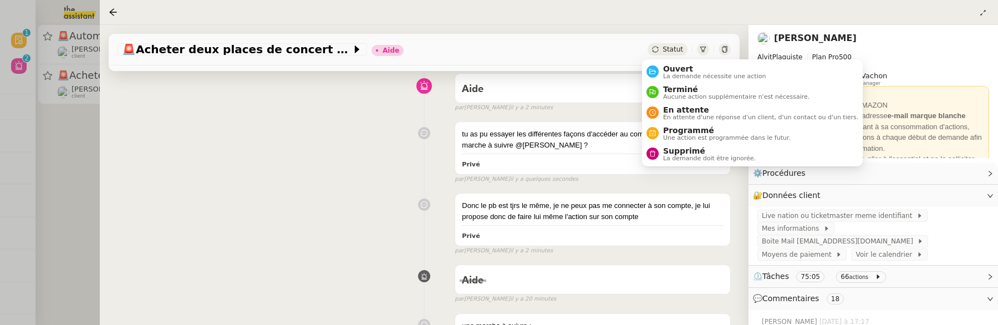
click at [654, 50] on div "Statut" at bounding box center [668, 49] width 40 height 12
click at [662, 66] on div "Ouvert La demande nécessite une action" at bounding box center [713, 71] width 108 height 15
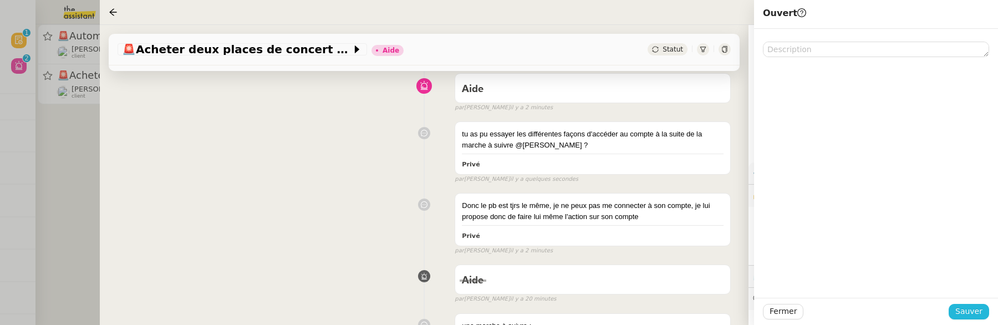
click at [962, 309] on span "Sauver" at bounding box center [969, 311] width 27 height 13
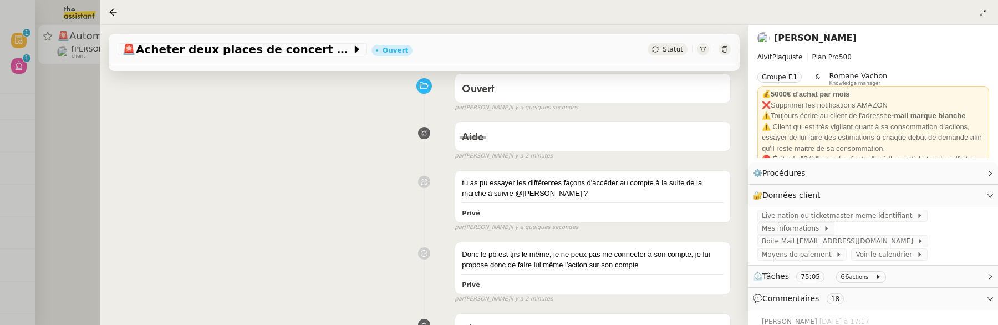
click at [74, 133] on div at bounding box center [499, 162] width 998 height 325
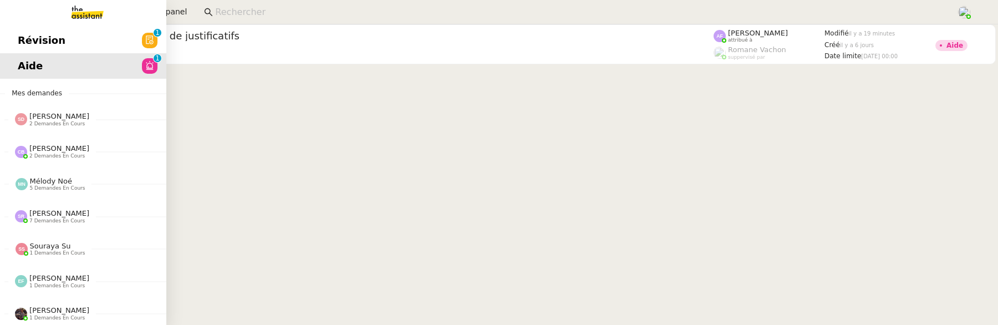
click at [90, 44] on link "Révision 0 1 2 3 4 5 6 7 8 9" at bounding box center [83, 41] width 166 height 26
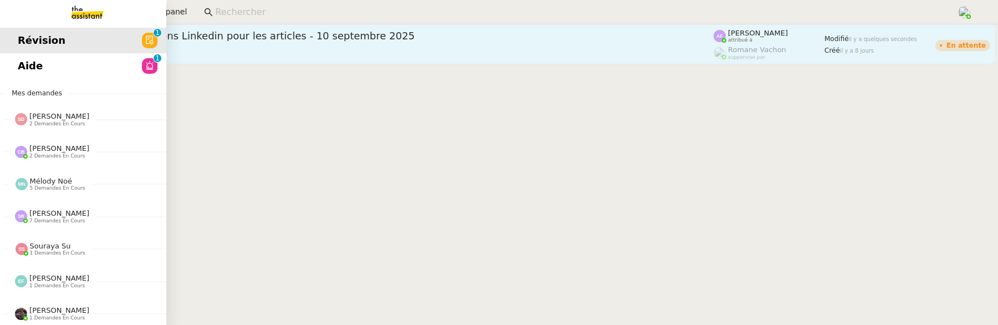
click at [181, 39] on span "Création de publications Linkedin pour les articles - 10 septembre 2025" at bounding box center [385, 36] width 657 height 10
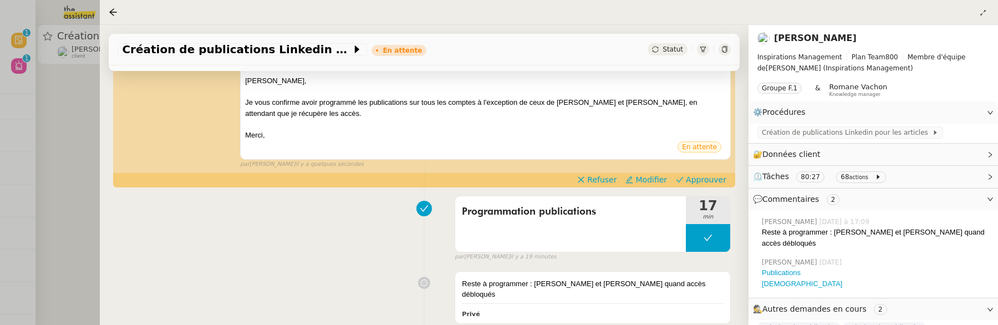
scroll to position [278, 0]
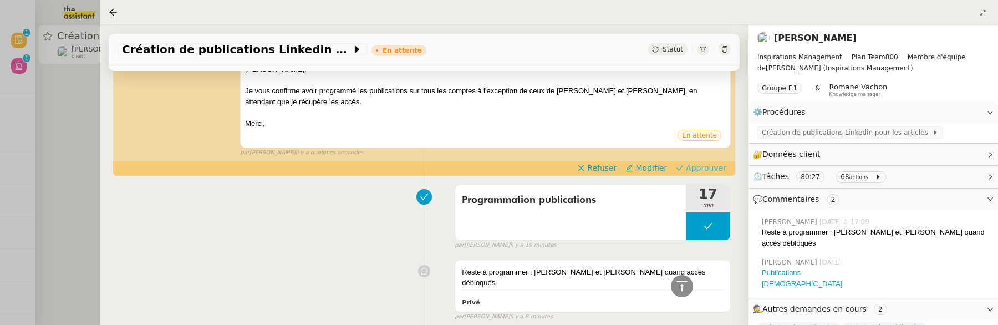
click at [700, 169] on span "Approuver" at bounding box center [706, 167] width 40 height 11
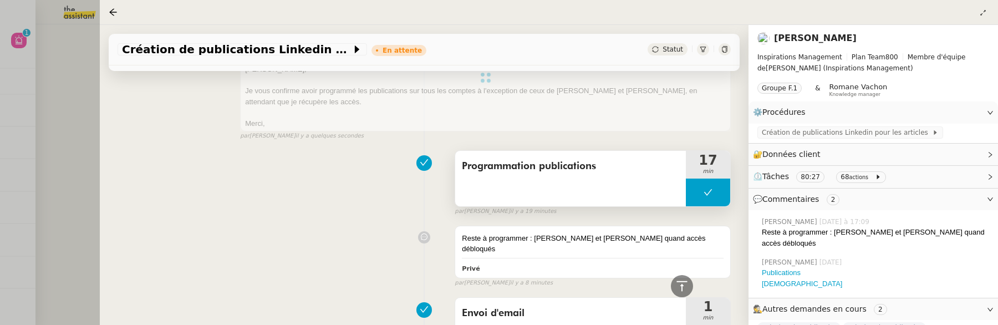
scroll to position [0, 0]
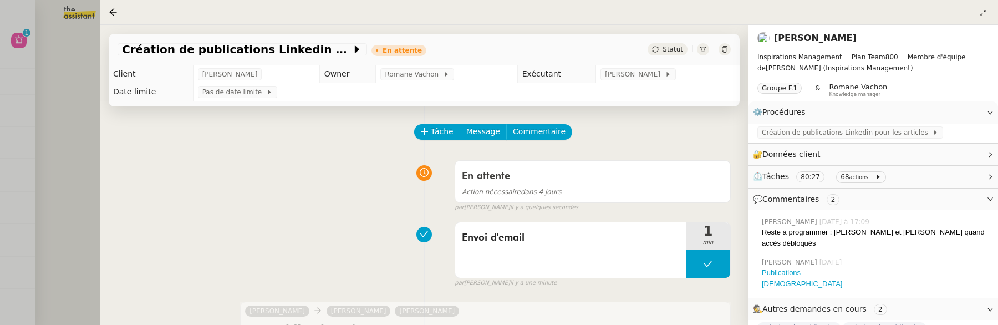
click at [23, 48] on div at bounding box center [499, 162] width 998 height 325
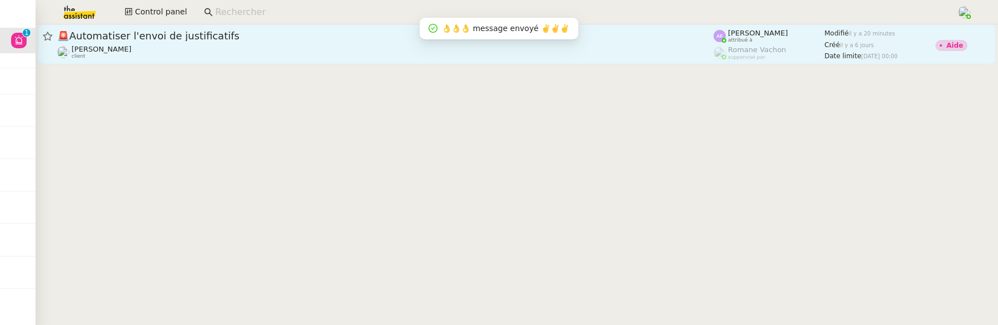
click at [210, 53] on div "Eliott Hosansky client" at bounding box center [385, 52] width 657 height 14
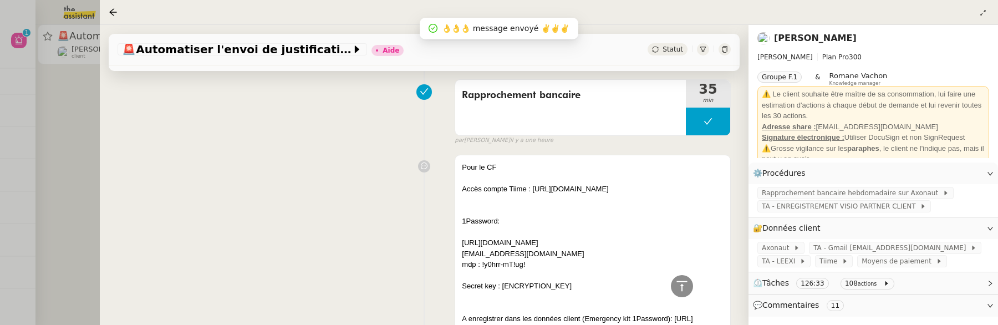
scroll to position [473, 0]
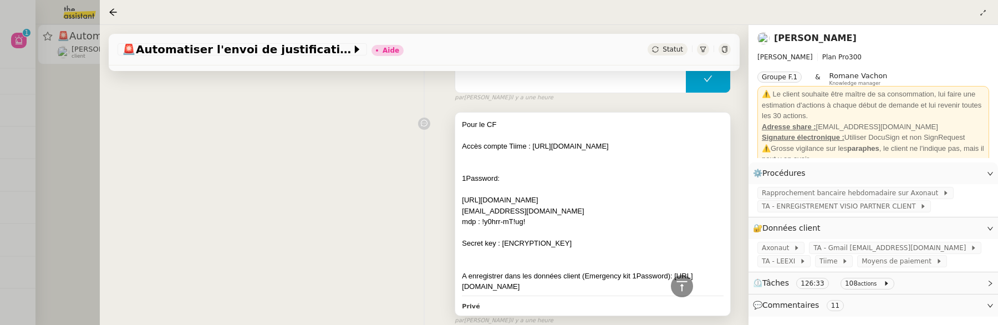
click at [580, 152] on div "Accès compte Tiime : https://apps.tiime.fr/companies/328944/account/transactions" at bounding box center [593, 146] width 262 height 11
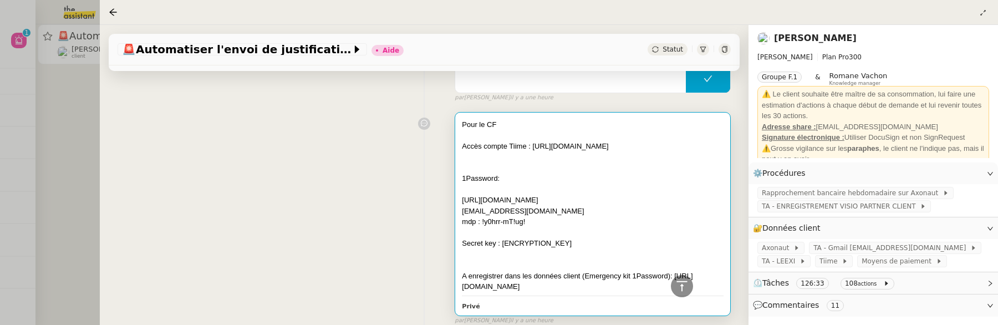
click at [580, 152] on div "Accès compte Tiime : https://apps.tiime.fr/companies/328944/account/transactions" at bounding box center [593, 146] width 262 height 11
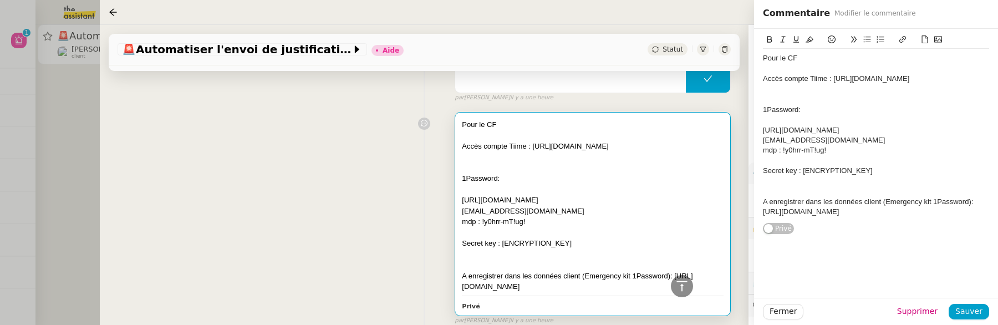
click at [808, 84] on div "Accès compte Tiime : https://apps.tiime.fr/companies/328944/account/transactions" at bounding box center [876, 79] width 226 height 10
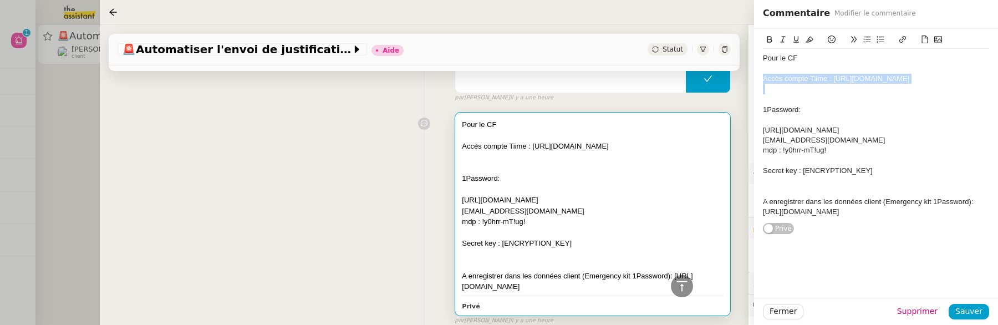
click at [808, 84] on div "Accès compte Tiime : https://apps.tiime.fr/companies/328944/account/transactions" at bounding box center [876, 79] width 226 height 10
click at [969, 84] on div "Accès compte Tiime : https://apps.tiime.fr/companies/328944/account/transactions" at bounding box center [876, 79] width 226 height 10
drag, startPoint x: 969, startPoint y: 93, endPoint x: 769, endPoint y: 93, distance: 200.8
click at [768, 84] on div "Accès compte Tiime : https://apps.tiime.fr/companies/328944/account/transactions" at bounding box center [876, 79] width 226 height 10
copy div "https://apps.tiime.fr/companies/328944/account/transactions"
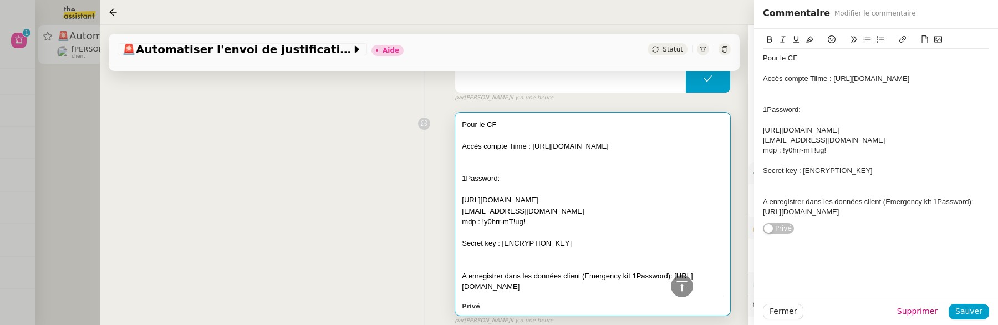
click at [381, 201] on div "Pour le CF Accès compte Tiime : https://apps.tiime.fr/companies/328944/account/…" at bounding box center [424, 216] width 613 height 219
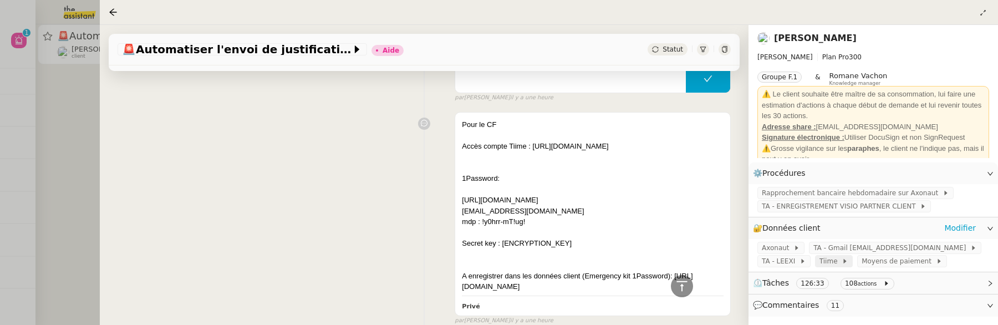
click at [829, 258] on span "Tiime" at bounding box center [831, 261] width 22 height 11
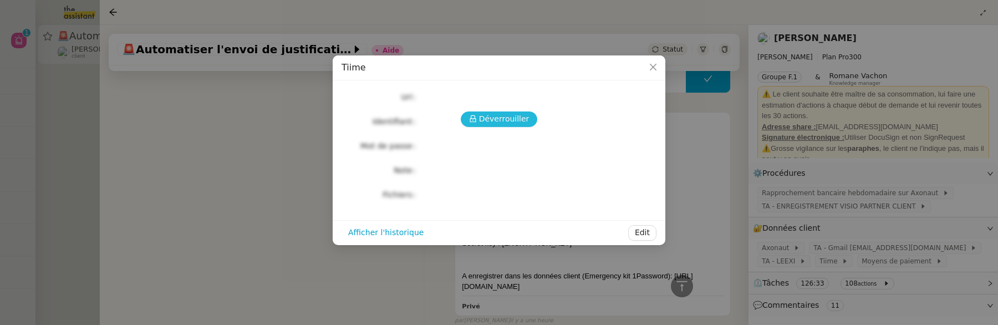
click at [508, 123] on span "Déverrouiller" at bounding box center [504, 119] width 50 height 13
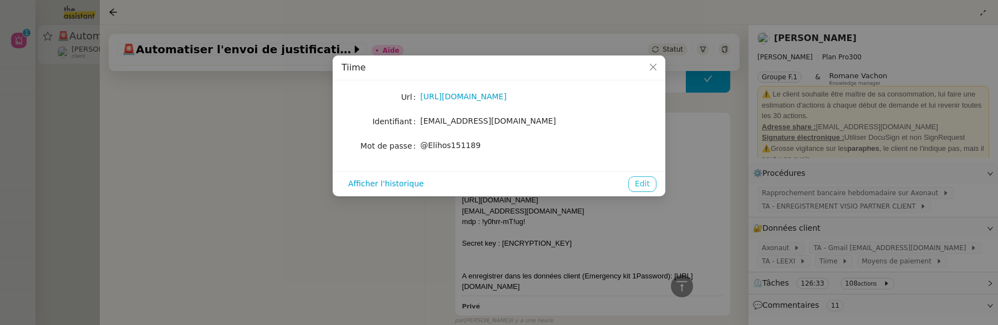
click at [640, 182] on span "Edit" at bounding box center [642, 183] width 15 height 13
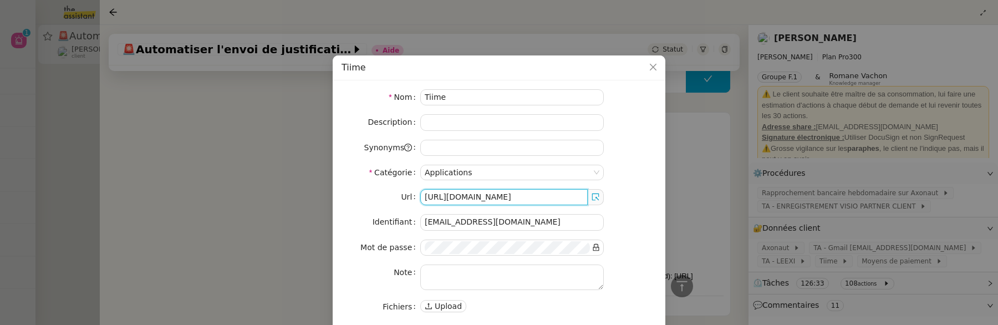
click at [460, 194] on input "https://apps.tiime.fr/" at bounding box center [503, 197] width 167 height 16
paste input "companies/328944/account/transactions"
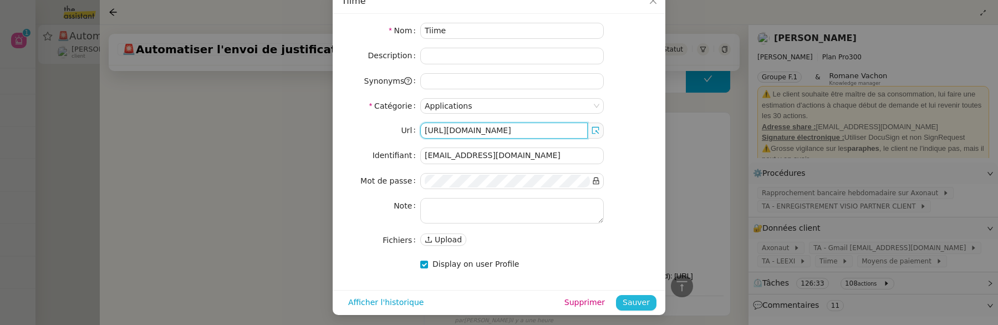
type input "https://apps.tiime.fr/companies/328944/account/transactions"
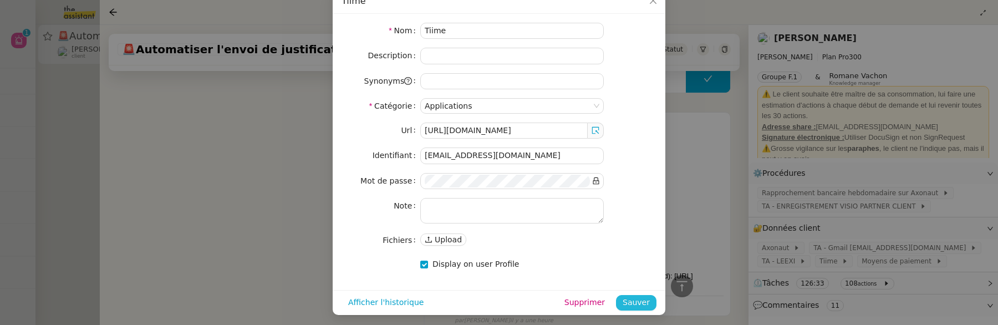
click at [631, 296] on span "Sauver" at bounding box center [636, 302] width 27 height 13
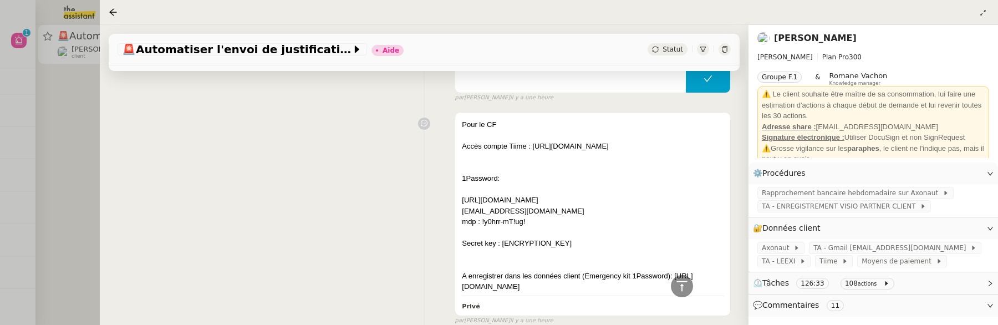
scroll to position [0, 0]
click at [609, 133] on div at bounding box center [593, 135] width 262 height 11
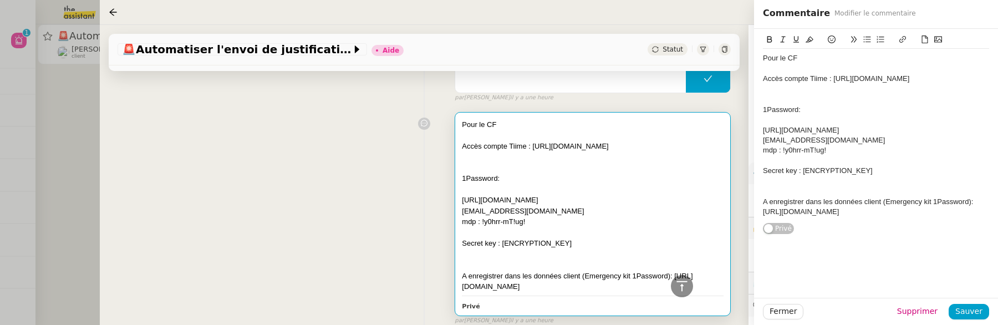
click at [841, 79] on div "Accès compte Tiime : https://apps.tiime.fr/companies/328944/account/transactions" at bounding box center [876, 79] width 226 height 10
click at [835, 42] on icon at bounding box center [832, 39] width 8 height 8
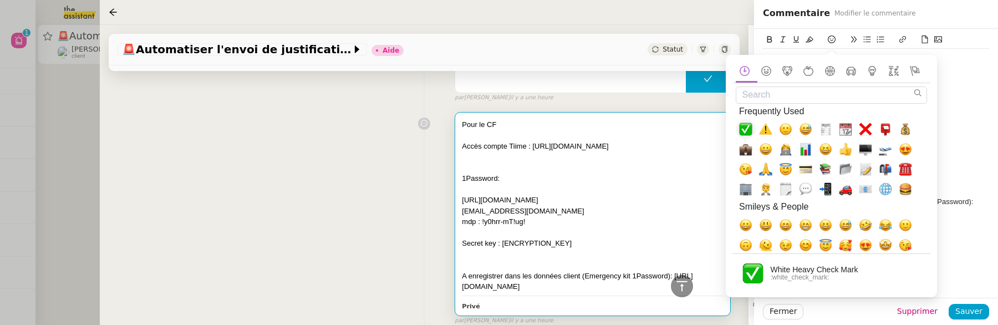
click at [748, 128] on span "✅, white_check_mark" at bounding box center [745, 129] width 13 height 13
click at [971, 306] on span "Sauver" at bounding box center [969, 311] width 27 height 13
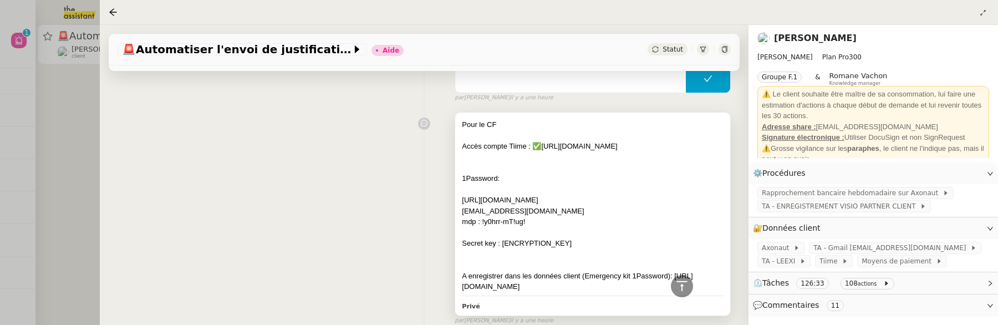
click at [531, 217] on div "larmina@theassistant.com" at bounding box center [593, 211] width 262 height 11
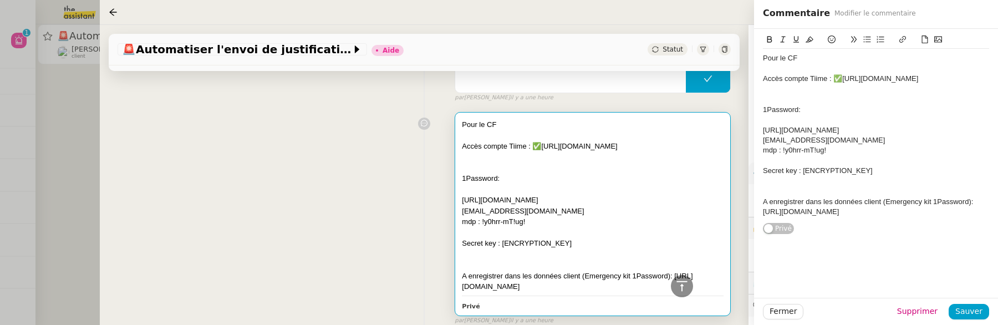
click at [971, 217] on div "A enregistrer dans les données client (Emergency kit 1Password): https://dashbo…" at bounding box center [876, 207] width 226 height 21
click at [987, 176] on div "Secret key : A3-DSCVQD-9EKY8H-R82VM-LZYAT-ZW4WN-CS3E3" at bounding box center [876, 171] width 226 height 10
drag, startPoint x: 984, startPoint y: 181, endPoint x: 764, endPoint y: 126, distance: 227.1
click at [764, 126] on div "Pour le CF Accès compte Tiime : ✅https://apps.tiime.fr/companies/328944/account…" at bounding box center [876, 135] width 226 height 172
copy div "https://skroll.1password.com/ larmina@theassistant.com mdp : !y0hrr-mT!ug! Secr…"
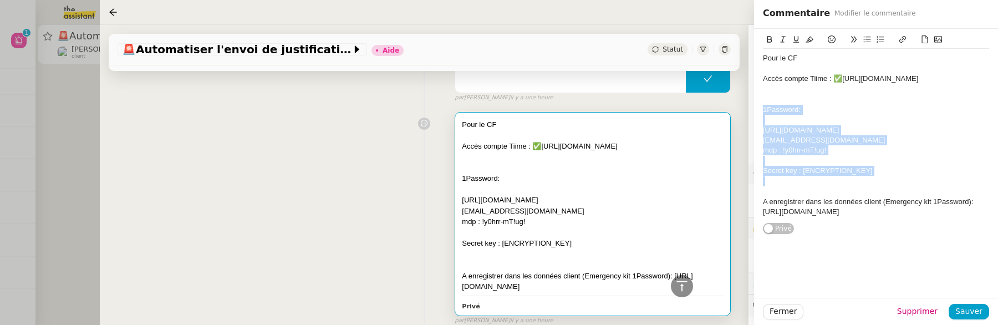
drag, startPoint x: 764, startPoint y: 119, endPoint x: 983, endPoint y: 189, distance: 230.3
click at [983, 189] on div "Pour le CF Accès compte Tiime : ✅https://apps.tiime.fr/companies/328944/account…" at bounding box center [876, 135] width 226 height 172
copy div "1Password: https://skroll.1password.com/ larmina@theassistant.com mdp : !y0hrr-…"
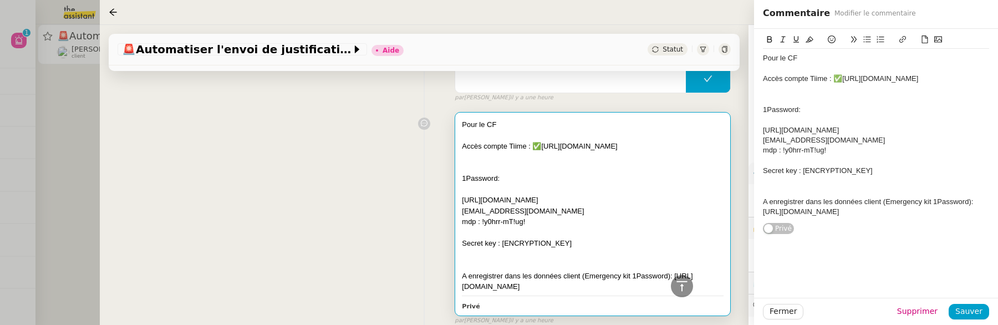
click at [356, 238] on div "Pour le CF Accès compte Tiime : ✅https://apps.tiime.fr/companies/328944/account…" at bounding box center [424, 216] width 613 height 219
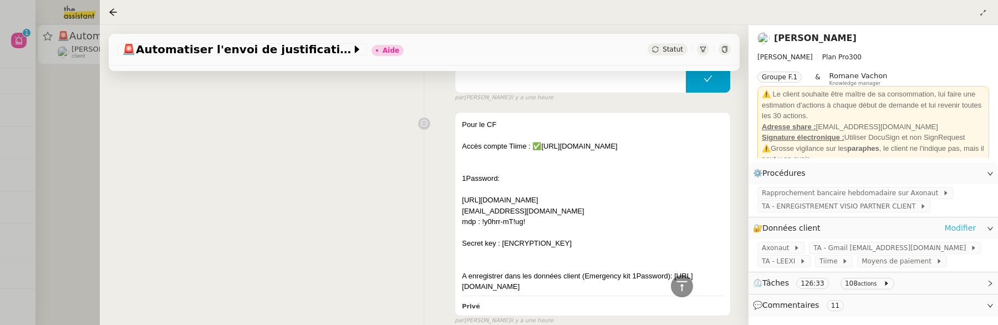
click at [960, 230] on link "Modifier" at bounding box center [960, 228] width 32 height 13
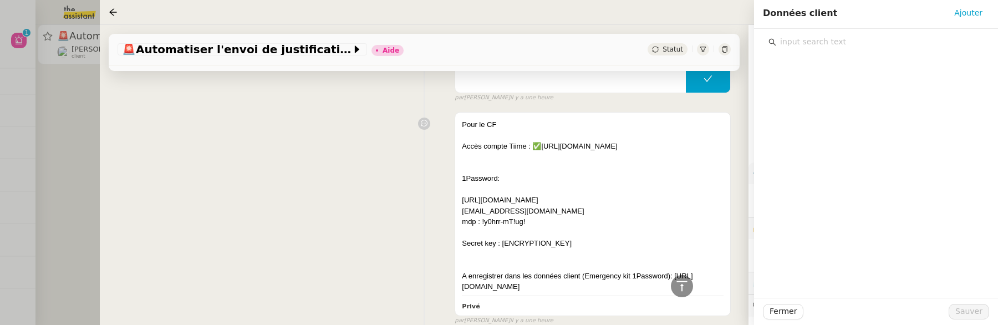
click at [906, 39] on input "text" at bounding box center [879, 41] width 207 height 15
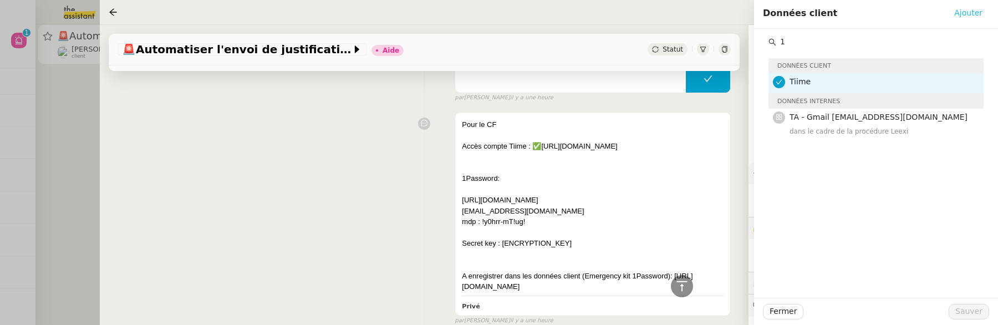
type input "1"
click at [967, 13] on span "Ajouter" at bounding box center [968, 13] width 28 height 13
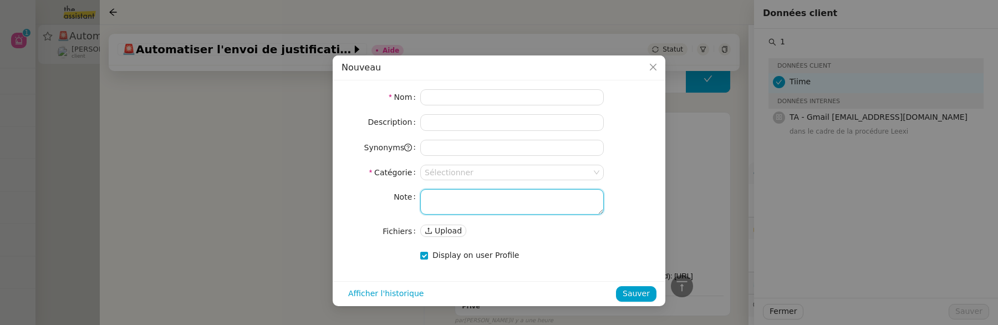
click at [505, 198] on textarea at bounding box center [512, 202] width 184 height 26
paste textarea "1Password: https://skroll.1password.com/ larmina@theassistant.com mdp : !y0hrr-…"
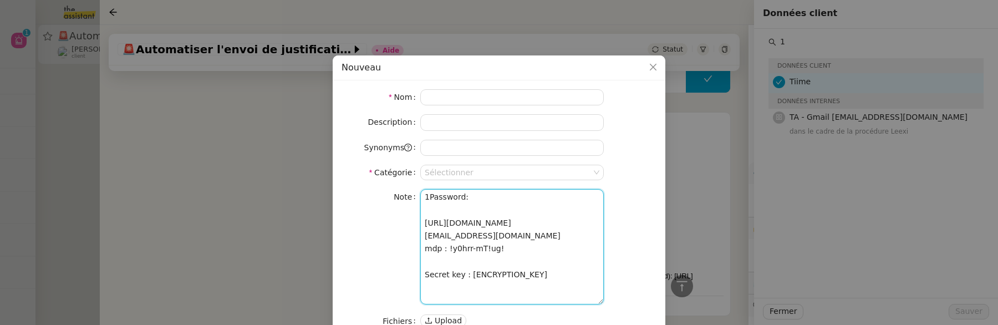
drag, startPoint x: 496, startPoint y: 200, endPoint x: 400, endPoint y: 198, distance: 96.0
click at [400, 198] on nz-form-item "Note 1Password: https://skroll.1password.com/ larmina@theassistant.com mdp : !y…" at bounding box center [499, 246] width 315 height 115
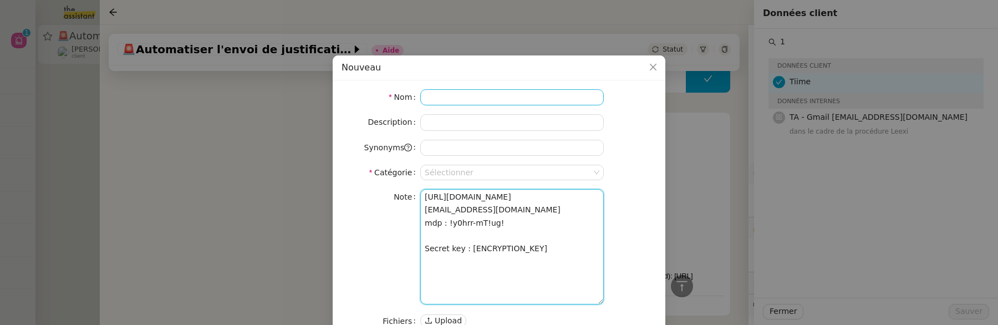
type textarea "https://skroll.1password.com/ larmina@theassistant.com mdp : !y0hrr-mT!ug! Secr…"
click at [457, 100] on input at bounding box center [512, 97] width 184 height 16
paste input "1Password:"
type input "1Password:"
drag, startPoint x: 534, startPoint y: 226, endPoint x: 471, endPoint y: 226, distance: 63.2
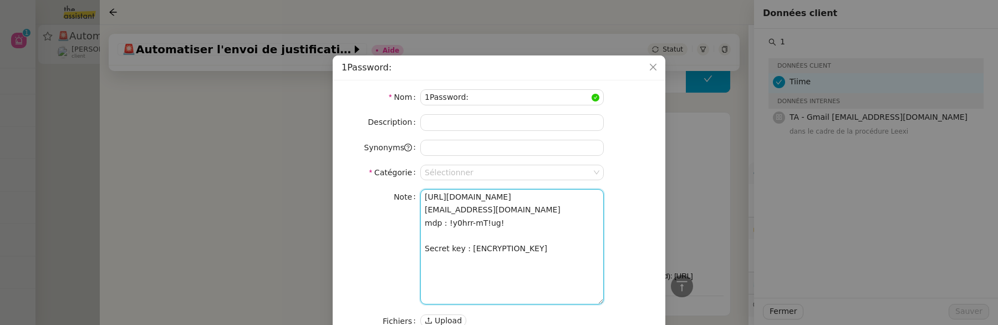
click at [471, 226] on textarea "https://skroll.1password.com/ larmina@theassistant.com mdp : !y0hrr-mT!ug! Secr…" at bounding box center [512, 246] width 184 height 115
click at [466, 221] on textarea "https://skroll.1password.com/ larmina@theassistant.com mdp : !y0hrr-mT!ug! Secr…" at bounding box center [512, 246] width 184 height 115
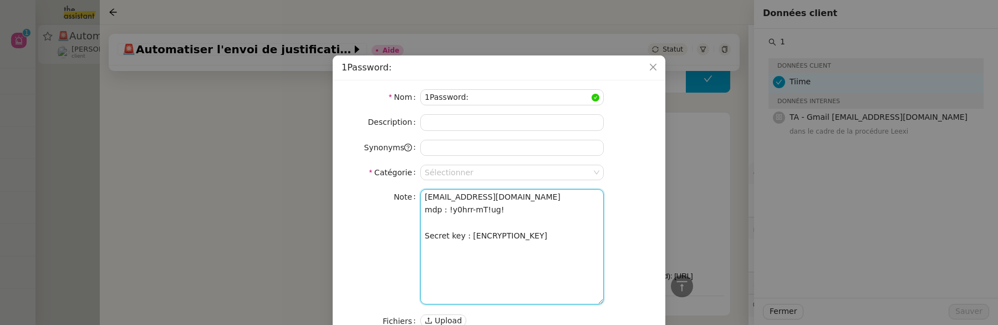
scroll to position [0, 0]
type textarea "larmina@theassistant.com mdp : !y0hrr-mT!ug! Secret key : A3-DSCVQD-9EKY8H-R82V…"
click at [472, 174] on input at bounding box center [508, 172] width 167 height 14
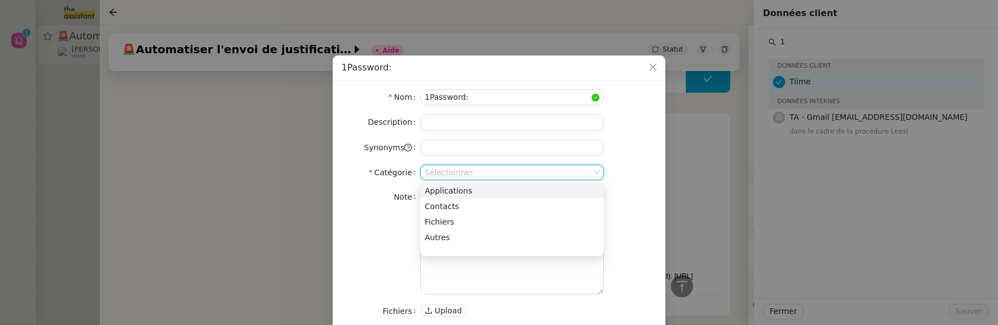
click at [471, 191] on div "Applications" at bounding box center [512, 191] width 175 height 10
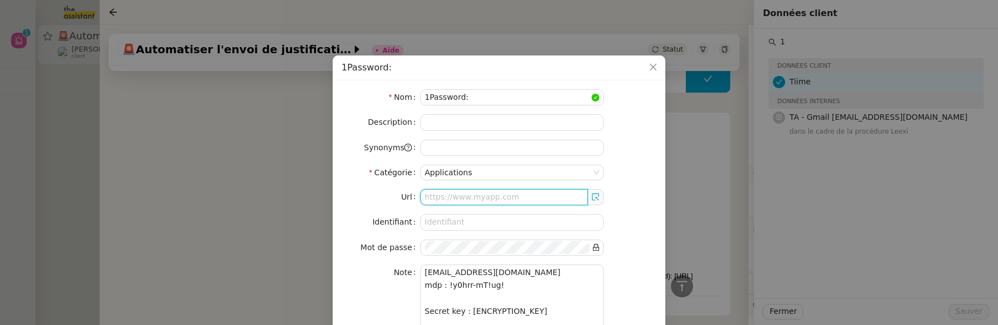
click at [456, 201] on input "text" at bounding box center [503, 197] width 167 height 16
paste input "https://skroll.1password.com/"
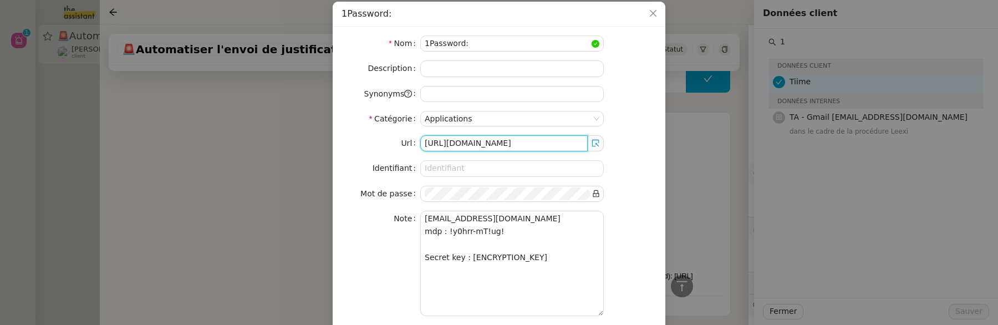
scroll to position [80, 0]
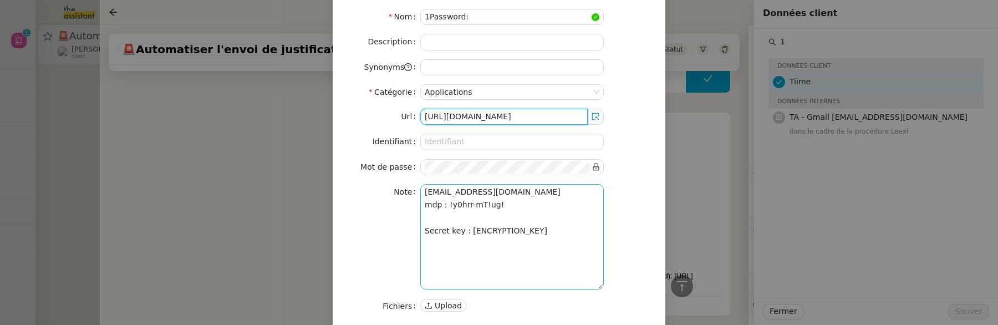
type input "https://skroll.1password.com/"
click at [457, 211] on textarea "larmina@theassistant.com mdp : !y0hrr-mT!ug! Secret key : A3-DSCVQD-9EKY8H-R82V…" at bounding box center [512, 236] width 184 height 105
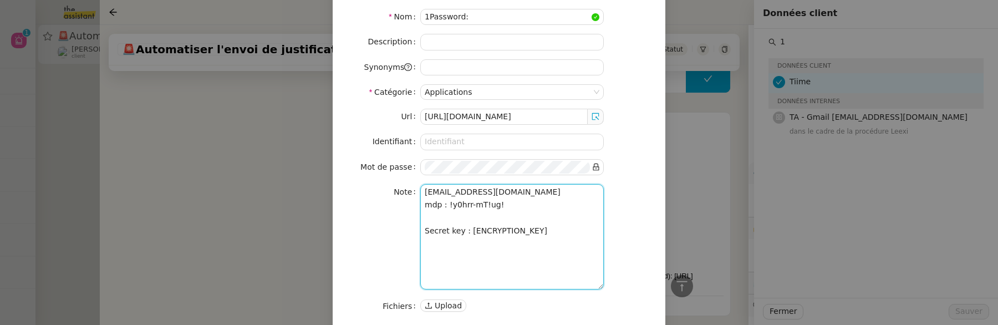
click at [457, 211] on textarea "larmina@theassistant.com mdp : !y0hrr-mT!ug! Secret key : A3-DSCVQD-9EKY8H-R82V…" at bounding box center [512, 236] width 184 height 105
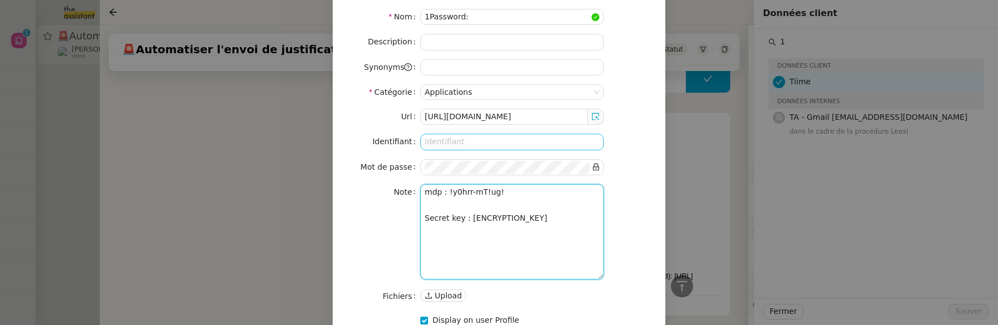
type textarea "mdp : !y0hrr-mT!ug! Secret key : A3-DSCVQD-9EKY8H-R82VM-LZYAT-ZW4WN-CS3E3"
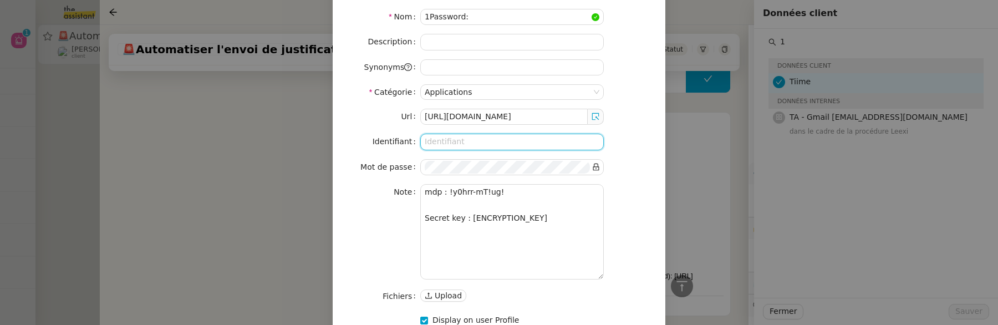
click at [459, 145] on input at bounding box center [512, 142] width 184 height 16
paste input "larmina@theassistant.com"
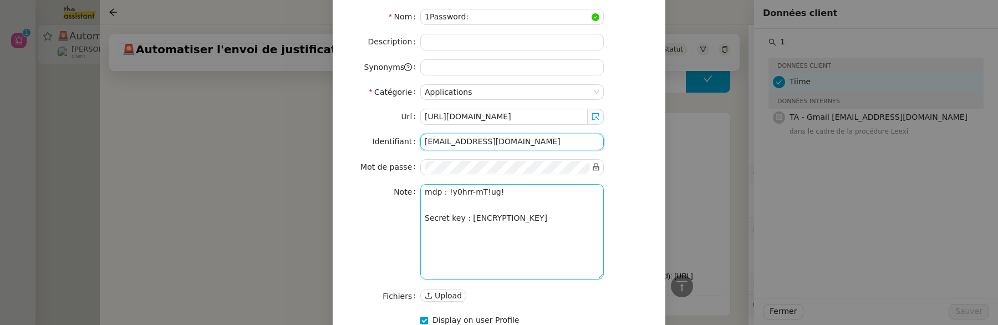
type input "larmina@theassistant.com"
drag, startPoint x: 443, startPoint y: 215, endPoint x: 501, endPoint y: 214, distance: 58.3
click at [502, 214] on textarea "mdp : !y0hrr-mT!ug! Secret key : A3-DSCVQD-9EKY8H-R82VM-LZYAT-ZW4WN-CS3E3" at bounding box center [512, 231] width 184 height 95
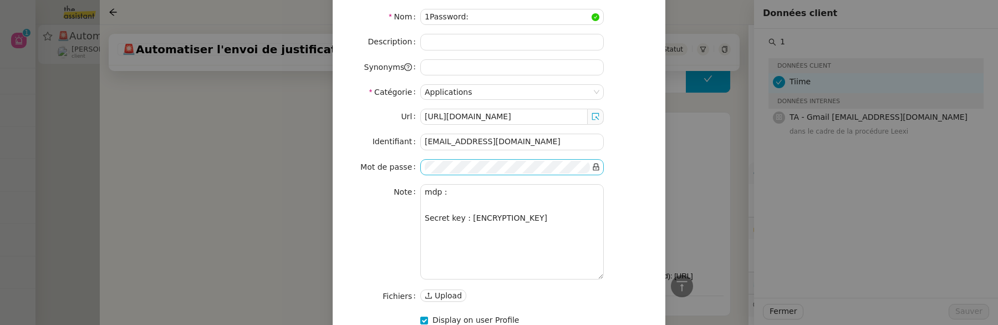
click at [472, 171] on nz-input-group at bounding box center [512, 167] width 184 height 16
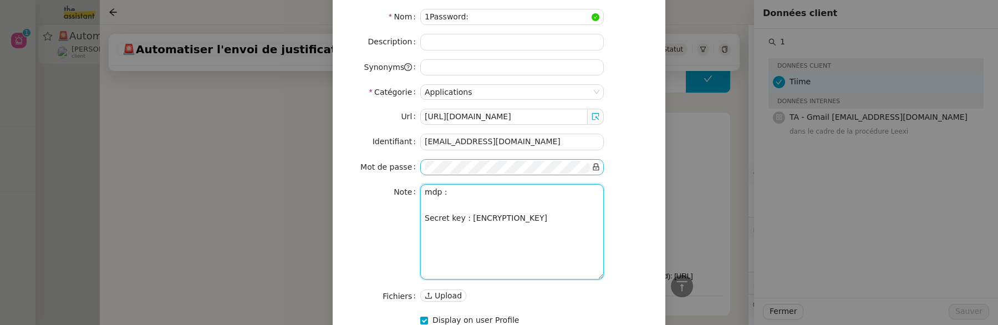
click at [428, 169] on div "Url https://skroll.1password.com/ Identifiant larmina@theassistant.com Mot de p…" at bounding box center [499, 206] width 315 height 195
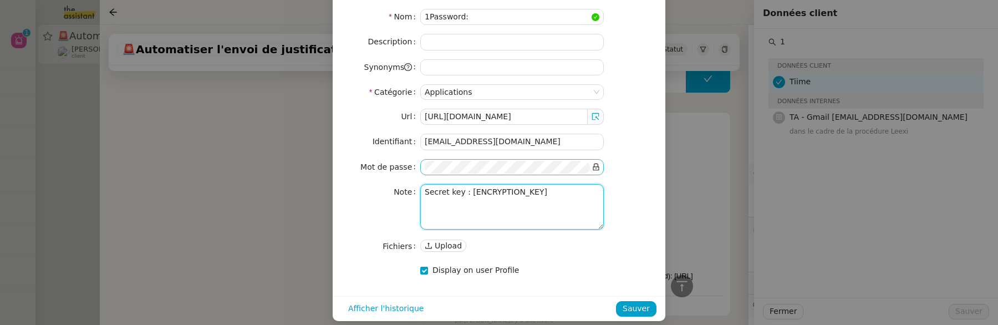
type textarea "Secret key : A3-DSCVQD-9EKY8H-R82VM-LZYAT-ZW4WN-CS3E3"
click at [592, 163] on icon at bounding box center [596, 167] width 8 height 8
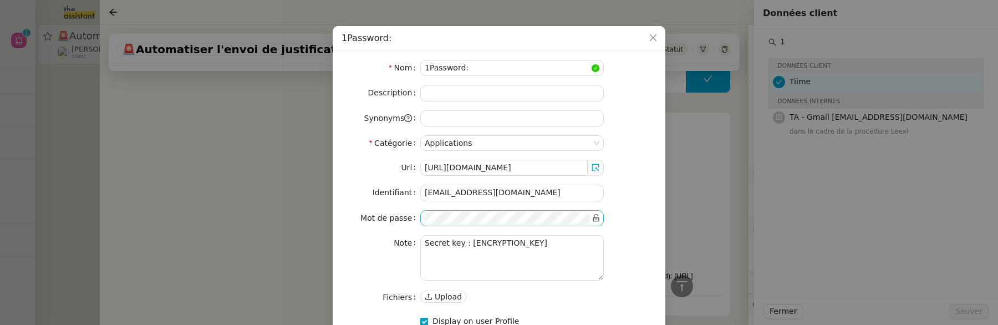
scroll to position [87, 0]
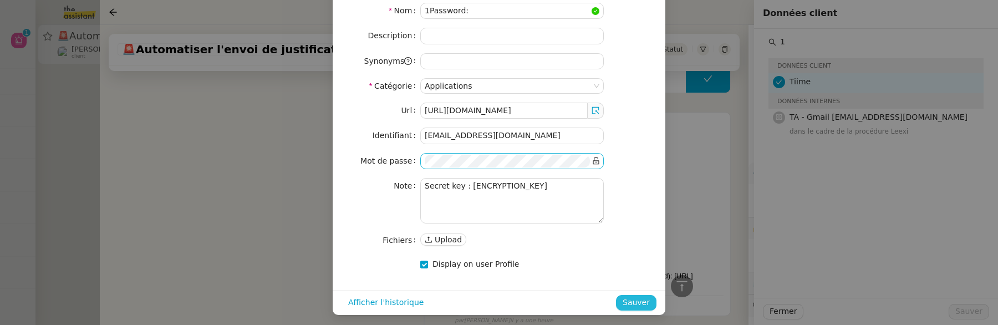
click at [636, 296] on span "Sauver" at bounding box center [636, 302] width 27 height 13
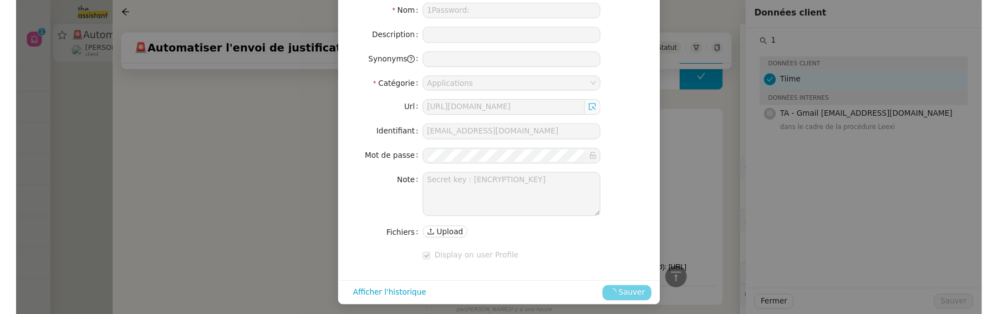
scroll to position [0, 0]
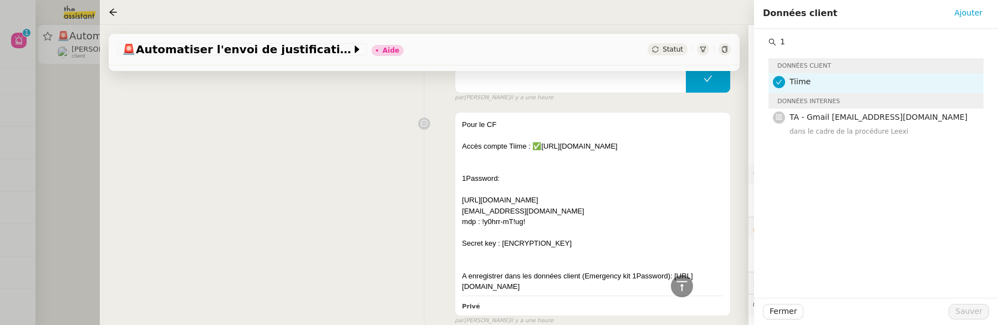
click at [852, 45] on input "1" at bounding box center [879, 41] width 207 height 15
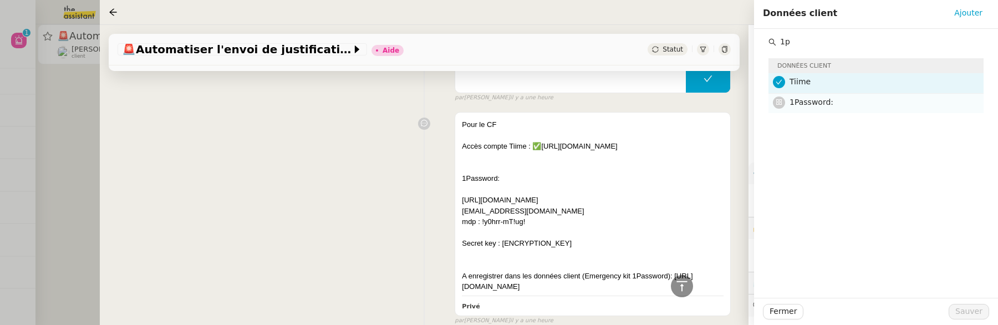
type input "1p"
click at [852, 96] on h4 "1Password:" at bounding box center [883, 102] width 187 height 13
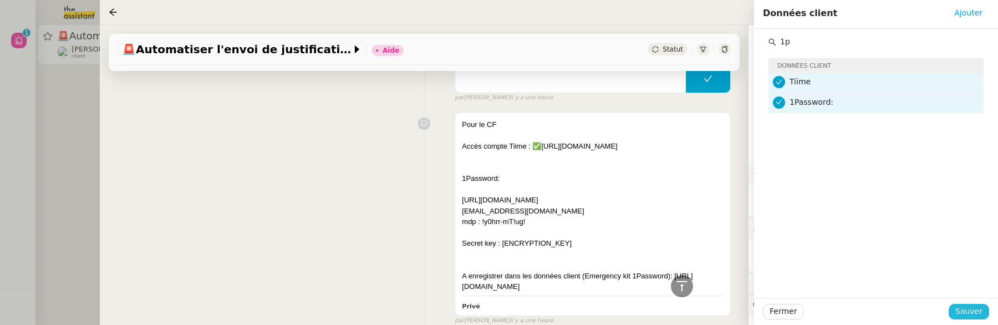
click at [964, 308] on span "Sauver" at bounding box center [969, 311] width 27 height 13
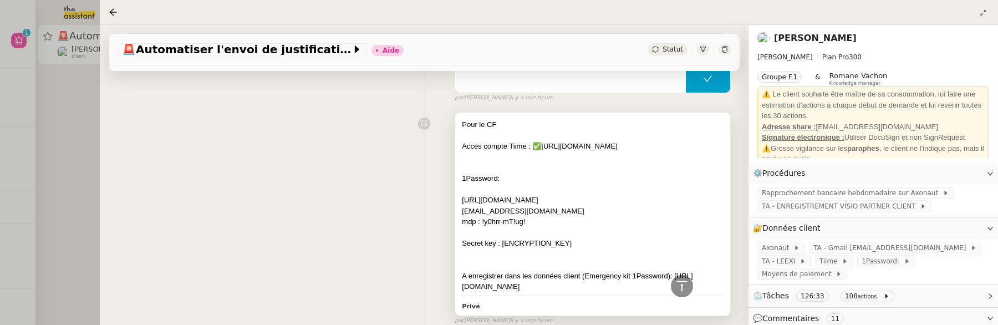
click at [511, 184] on div "1Password:" at bounding box center [593, 178] width 262 height 11
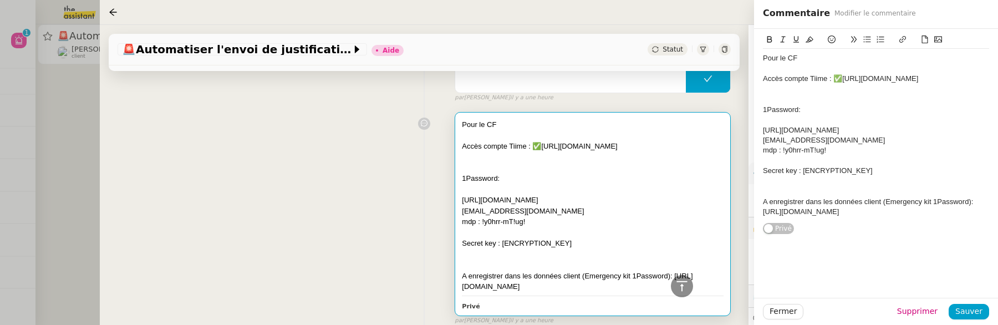
click at [849, 104] on div at bounding box center [876, 99] width 226 height 10
click at [837, 115] on div "1Password:" at bounding box center [876, 110] width 226 height 10
click at [832, 43] on icon at bounding box center [832, 39] width 8 height 8
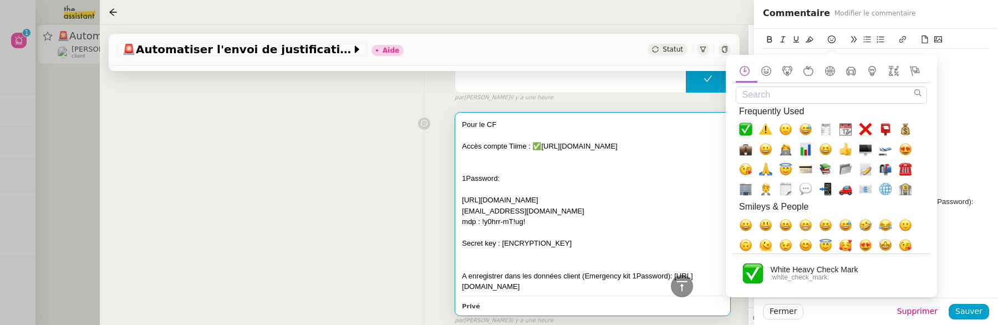
click at [749, 126] on span "✅, white_check_mark" at bounding box center [745, 129] width 13 height 13
click at [954, 135] on div "https://skroll.1password.com/" at bounding box center [876, 130] width 226 height 10
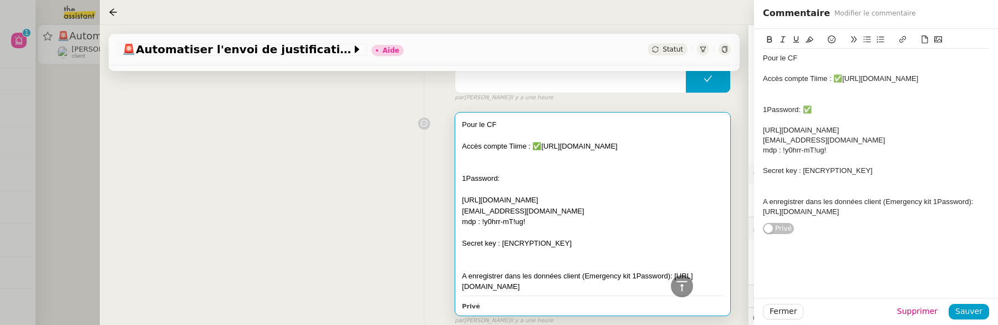
click at [772, 84] on div "Accès compte Tiime : ✅https://apps.tiime.fr/companies/328944/account/transactio…" at bounding box center [876, 79] width 226 height 10
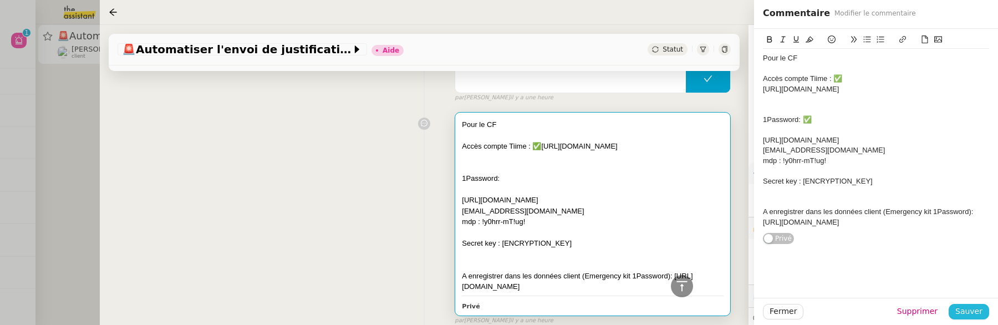
click at [971, 307] on span "Sauver" at bounding box center [969, 311] width 27 height 13
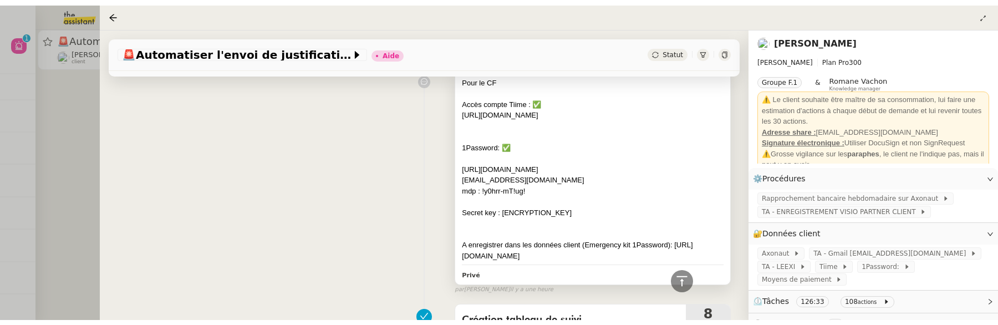
scroll to position [534, 0]
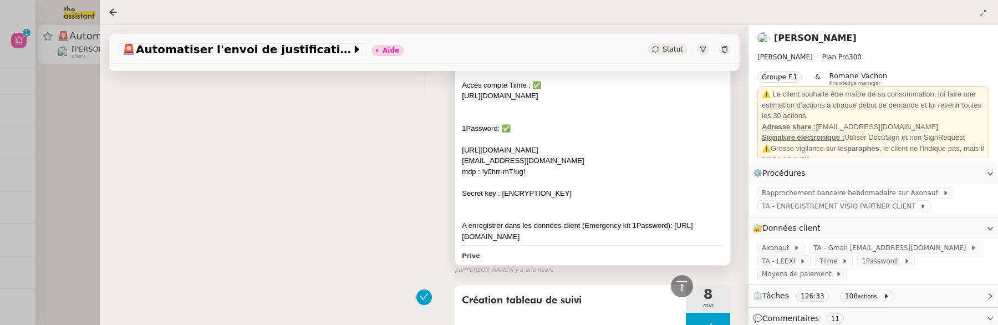
drag, startPoint x: 672, startPoint y: 234, endPoint x: 453, endPoint y: 235, distance: 219.1
click at [455, 235] on div "Pour le CF Accès compte Tiime : ✅ https://apps.tiime.fr/companies/328944/accoun…" at bounding box center [592, 159] width 275 height 214
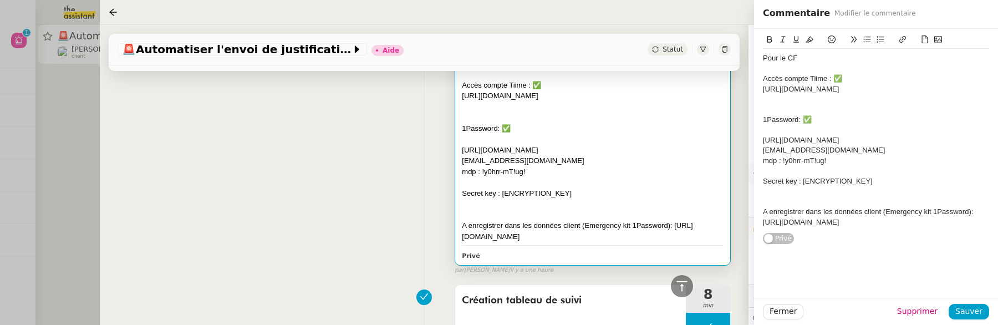
click at [682, 233] on div "A enregistrer dans les données client (Emergency kit 1Password): https://dashbo…" at bounding box center [593, 231] width 262 height 22
click at [541, 231] on div "A enregistrer dans les données client (Emergency kit 1Password): https://dashbo…" at bounding box center [593, 231] width 262 height 22
click at [354, 211] on div "Pour le CF Accès compte Tiime : ✅ https://apps.tiime.fr/companies/328944/accoun…" at bounding box center [424, 160] width 613 height 229
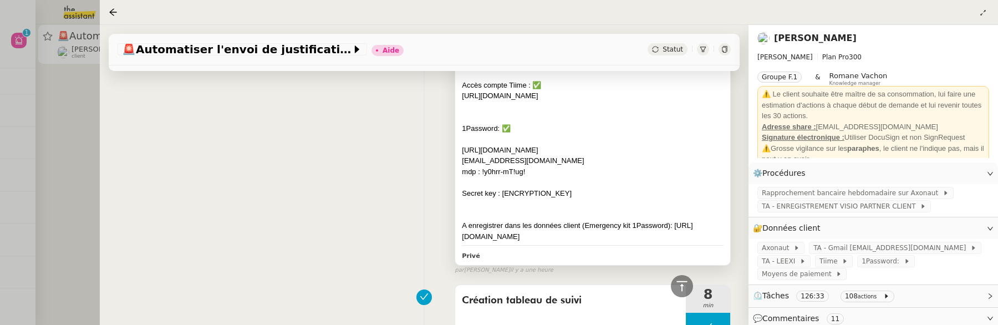
drag, startPoint x: 672, startPoint y: 235, endPoint x: 580, endPoint y: 230, distance: 92.8
click at [580, 229] on div "A enregistrer dans les données client (Emergency kit 1Password): https://dashbo…" at bounding box center [593, 231] width 262 height 22
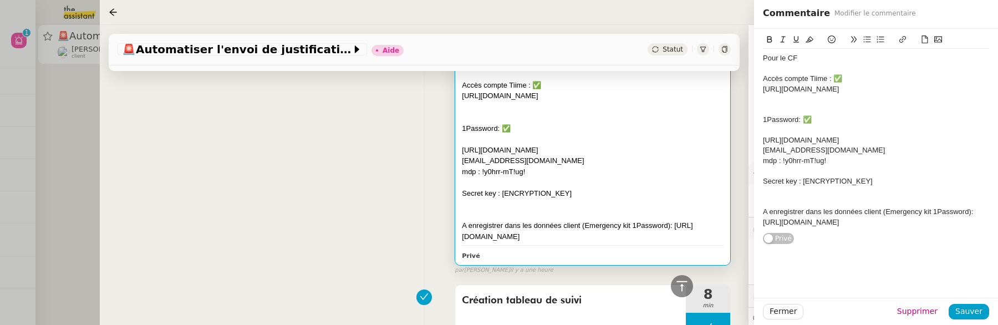
drag, startPoint x: 977, startPoint y: 221, endPoint x: 883, endPoint y: 216, distance: 93.3
click at [883, 216] on div "A enregistrer dans les données client (Emergency kit 1Password): https://dashbo…" at bounding box center [876, 217] width 226 height 21
copy div "(Emergency kit 1Password): https://dashboard.theassistant.com/file/7DOpjpAz65an…"
click at [416, 203] on div "Pour le CF Accès compte Tiime : ✅ https://apps.tiime.fr/companies/328944/accoun…" at bounding box center [424, 160] width 613 height 229
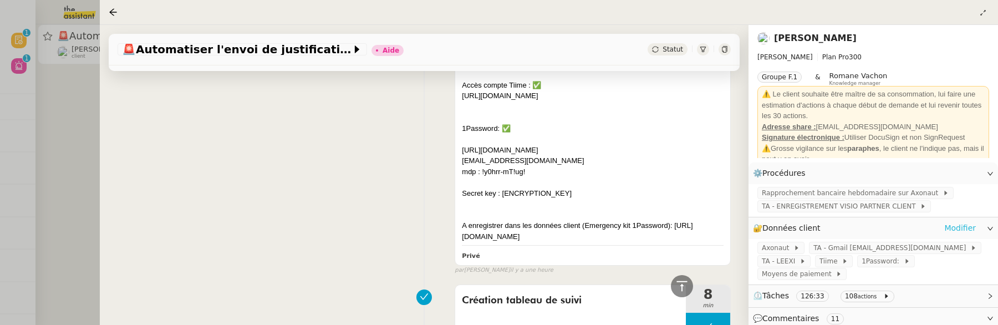
click at [966, 227] on link "Modifier" at bounding box center [960, 228] width 32 height 13
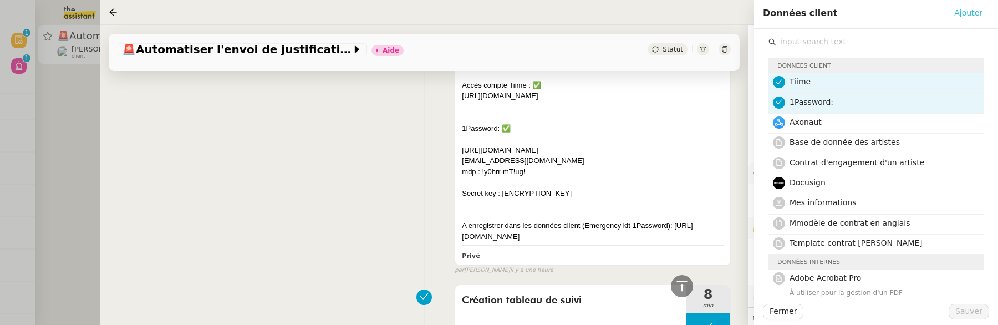
click at [977, 14] on span "Ajouter" at bounding box center [968, 13] width 28 height 13
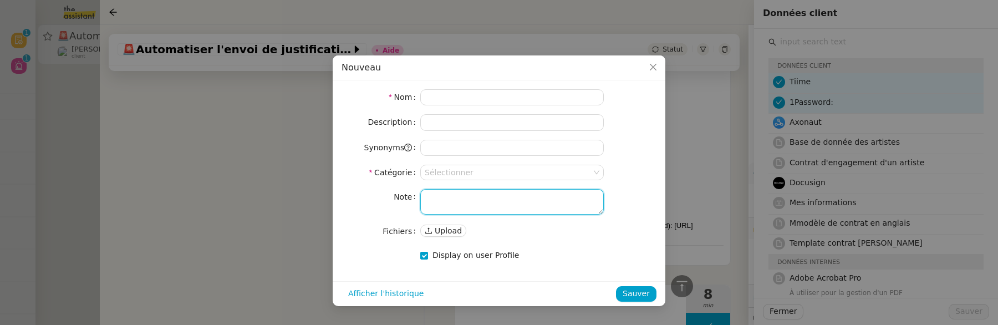
click at [475, 206] on textarea at bounding box center [512, 202] width 184 height 26
paste textarea "(Emergency kit 1Password): https://dashboard.theassistant.com/file/7DOpjpAz65an…"
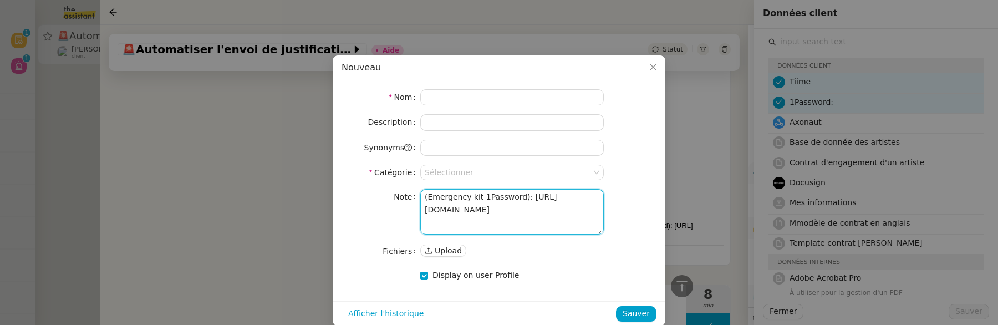
drag, startPoint x: 553, startPoint y: 191, endPoint x: 348, endPoint y: 186, distance: 204.7
click at [348, 186] on form "Nom Description Synonyms Catégorie Sélectionner Note (Emergency kit 1Password):…" at bounding box center [499, 186] width 315 height 194
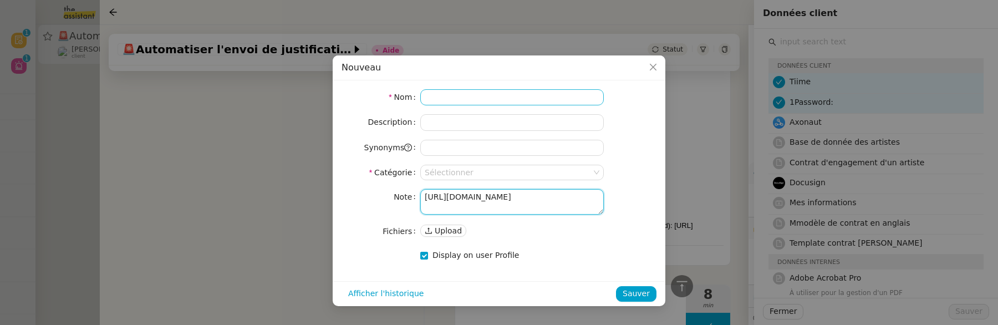
type textarea "https://dashboard.theassistant.com/file/7DOpjpAz65an38HJ7ZsX"
click at [432, 100] on input at bounding box center [512, 97] width 184 height 16
paste input "(Emergency kit 1Password):"
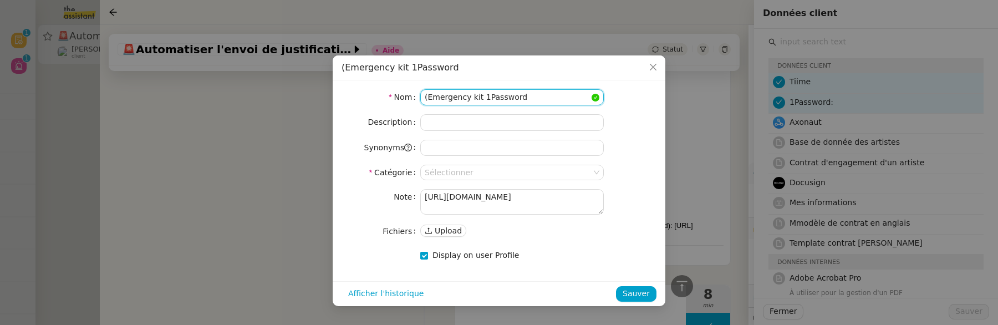
click at [428, 96] on input "(Emergency kit 1Password" at bounding box center [512, 97] width 184 height 16
type input "Emergency kit 1Password"
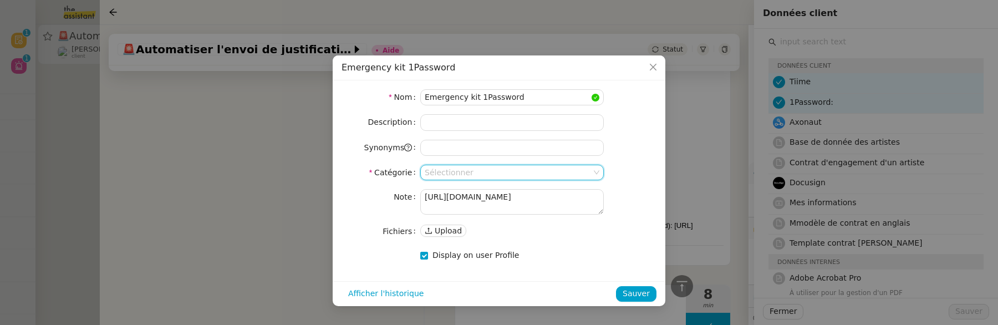
click at [477, 172] on input at bounding box center [508, 172] width 167 height 14
click at [460, 217] on div "Fichiers" at bounding box center [512, 222] width 175 height 10
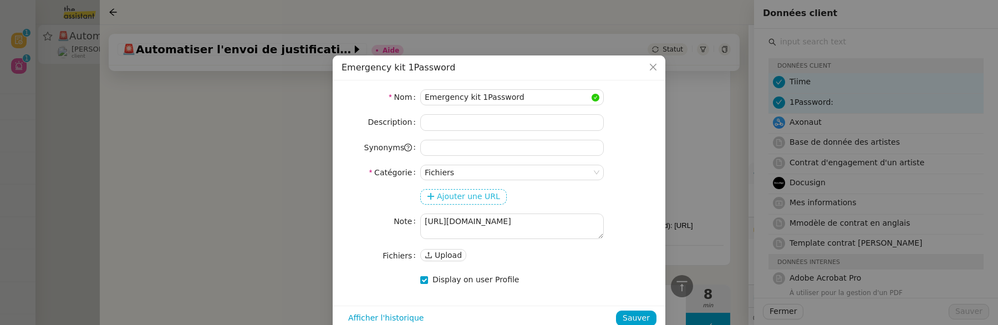
scroll to position [17, 0]
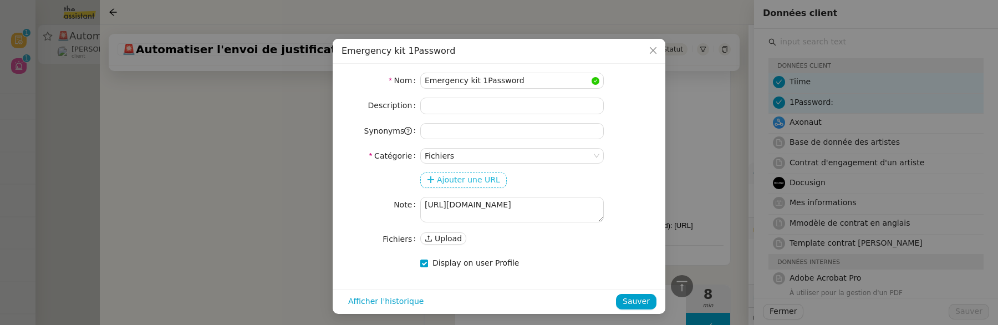
click at [474, 184] on span "Ajouter une URL" at bounding box center [468, 180] width 63 height 13
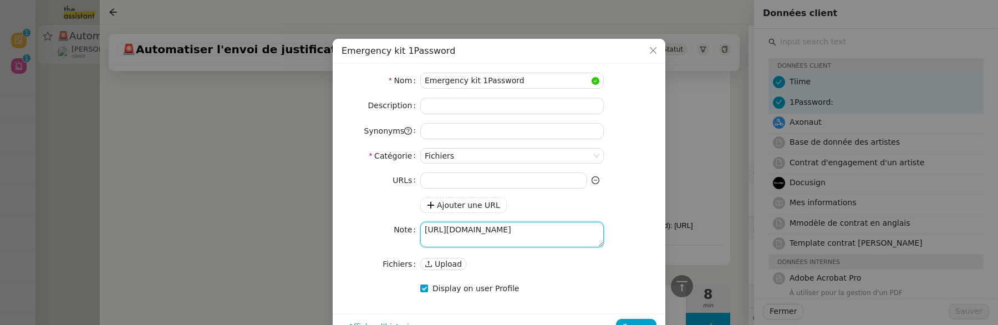
drag, startPoint x: 496, startPoint y: 236, endPoint x: 384, endPoint y: 224, distance: 113.2
click at [384, 224] on nz-form-item "Note https://dashboard.theassistant.com/file/7DOpjpAz65an38HJ7ZsX" at bounding box center [499, 235] width 315 height 26
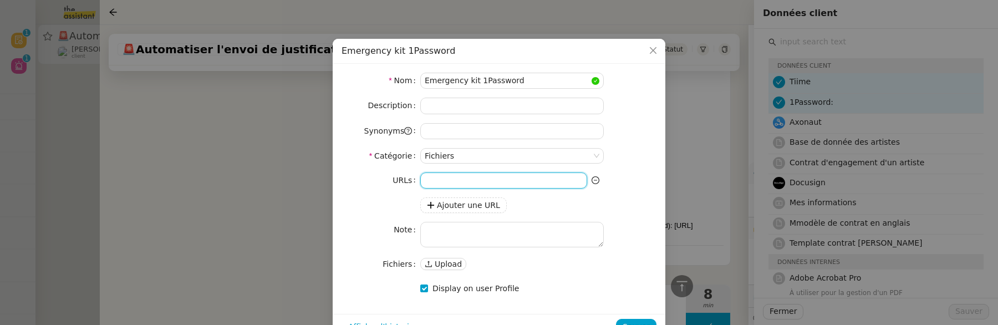
click at [443, 176] on input at bounding box center [503, 180] width 167 height 16
paste input "https://dashboard.theassistant.com/file/7DOpjpAz65an38HJ7ZsX"
type input "https://dashboard.theassistant.com/file/7DOpjpAz65an38HJ7ZsX"
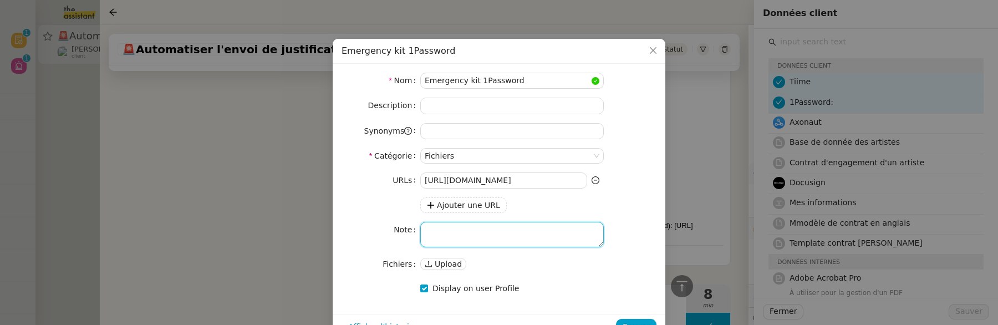
click at [455, 240] on textarea at bounding box center [512, 235] width 184 height 26
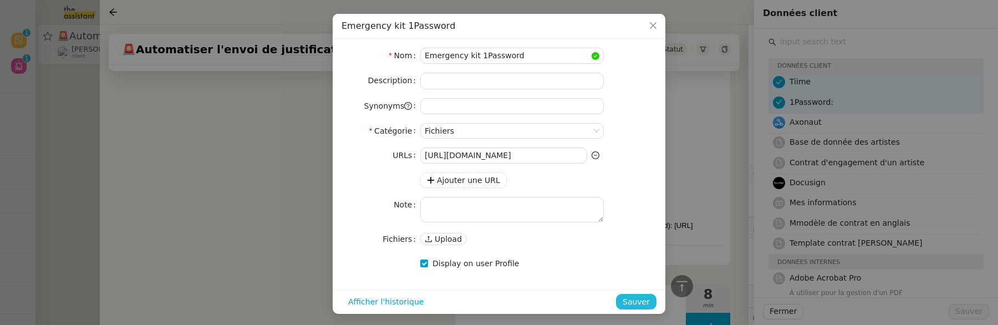
click at [633, 302] on span "Sauver" at bounding box center [636, 302] width 27 height 13
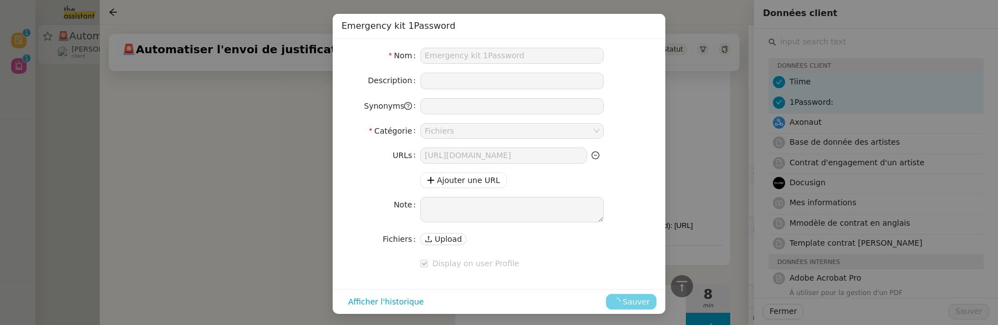
scroll to position [0, 0]
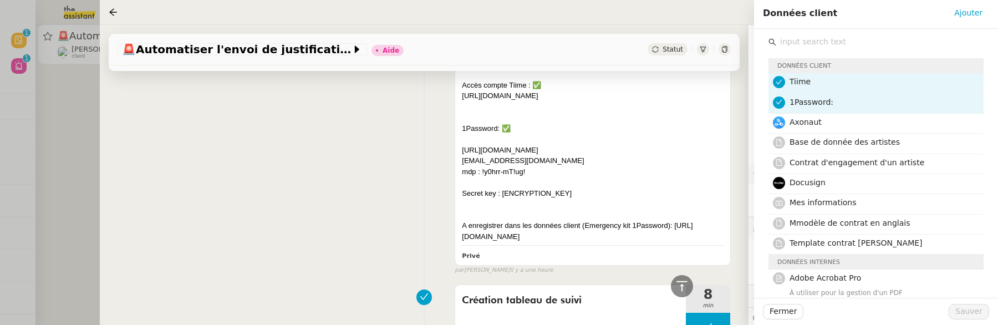
click at [803, 45] on input "text" at bounding box center [879, 41] width 207 height 15
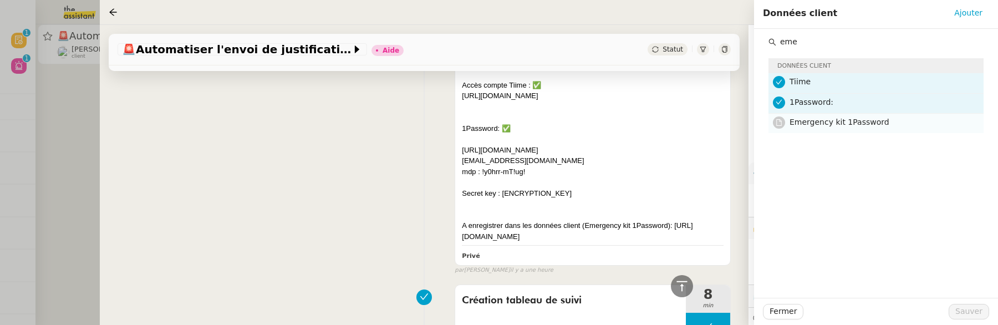
type input "eme"
click at [841, 131] on nz-list-item "Emergency kit 1Password" at bounding box center [876, 123] width 215 height 19
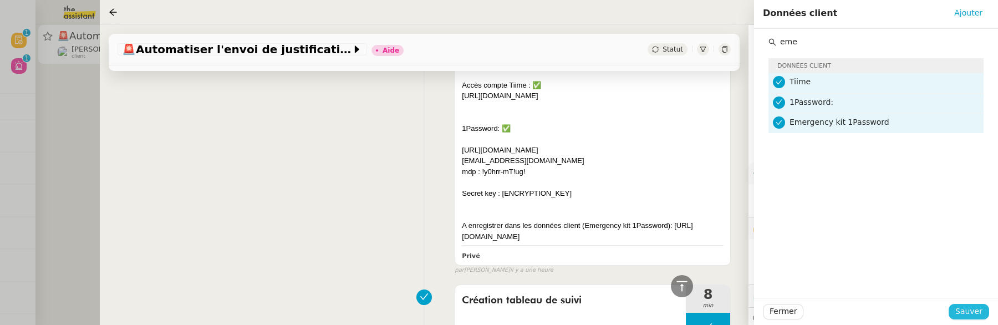
click at [969, 313] on span "Sauver" at bounding box center [969, 311] width 27 height 13
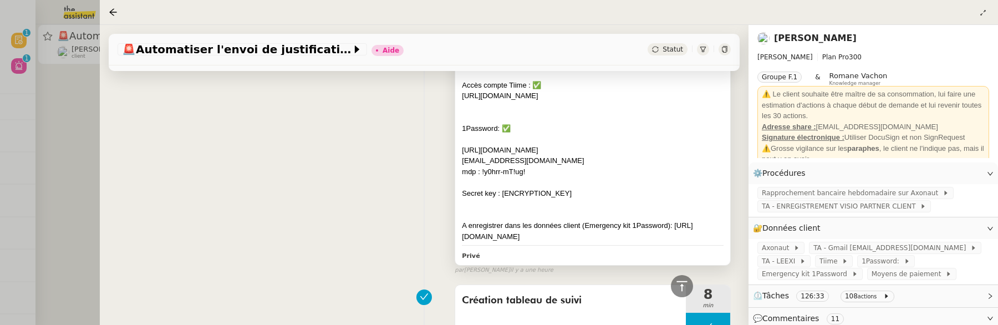
click at [682, 220] on div "A enregistrer dans les données client (Emergency kit 1Password): https://dashbo…" at bounding box center [593, 231] width 262 height 22
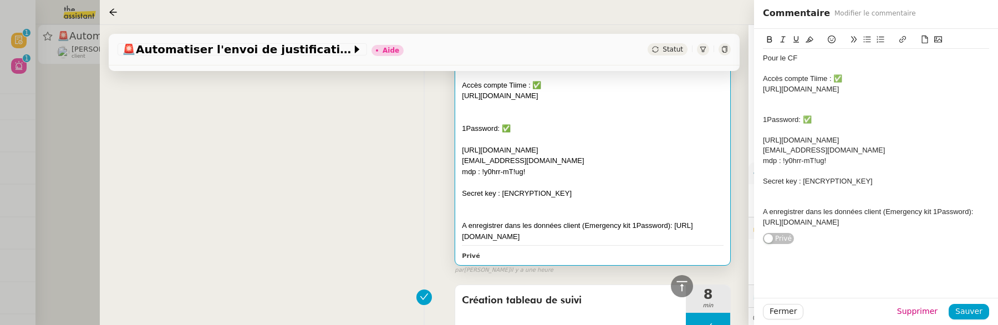
click at [981, 213] on div "A enregistrer dans les données client (Emergency kit 1Password): https://dashbo…" at bounding box center [876, 217] width 226 height 21
click at [981, 210] on div "A enregistrer dans les données client (Emergency kit 1Password): https://dashbo…" at bounding box center [876, 217] width 226 height 21
click at [829, 41] on icon at bounding box center [832, 39] width 8 height 8
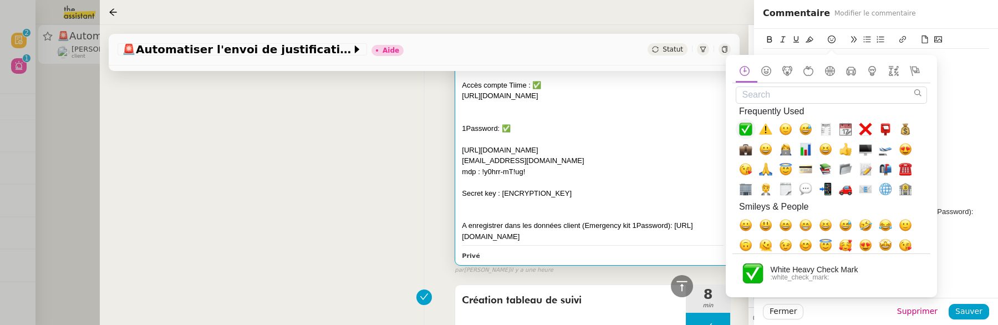
click at [743, 129] on span "✅, white_check_mark" at bounding box center [745, 129] width 13 height 13
click at [986, 216] on div "A enregistrer dans les données client (Emergency kit 1Password): ✅https://dashb…" at bounding box center [876, 217] width 226 height 21
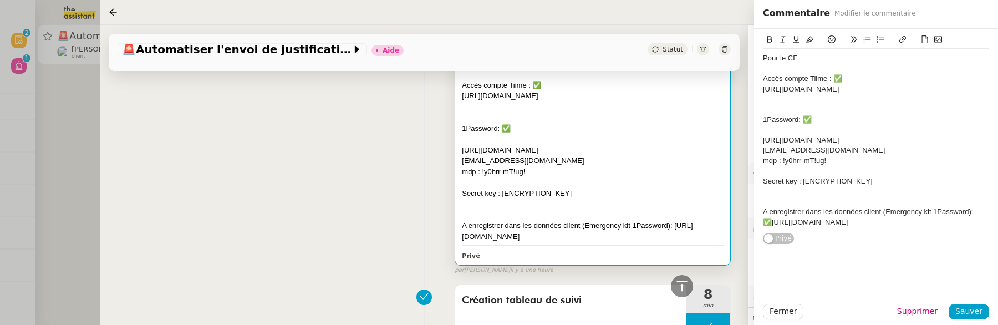
click at [771, 222] on div "A enregistrer dans les données client (Emergency kit 1Password): ✅https://dashb…" at bounding box center [876, 217] width 226 height 21
click at [976, 314] on span "Sauver" at bounding box center [969, 311] width 27 height 13
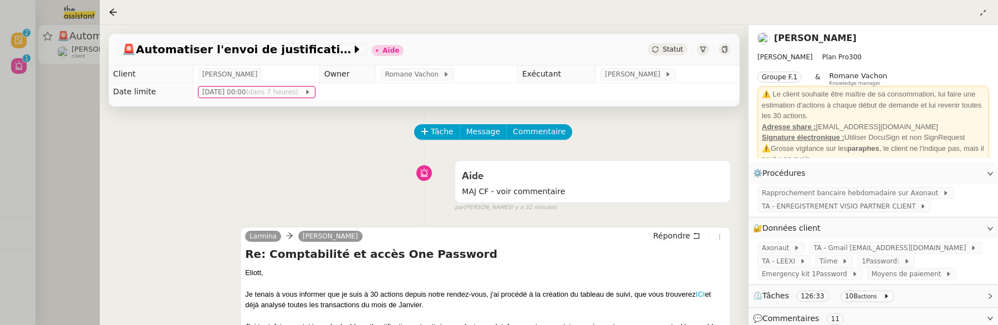
click at [657, 56] on div "🚨 Automatiser l'envoi de justificatifs Aide Statut" at bounding box center [424, 50] width 631 height 32
click at [663, 50] on span "Statut" at bounding box center [673, 49] width 21 height 8
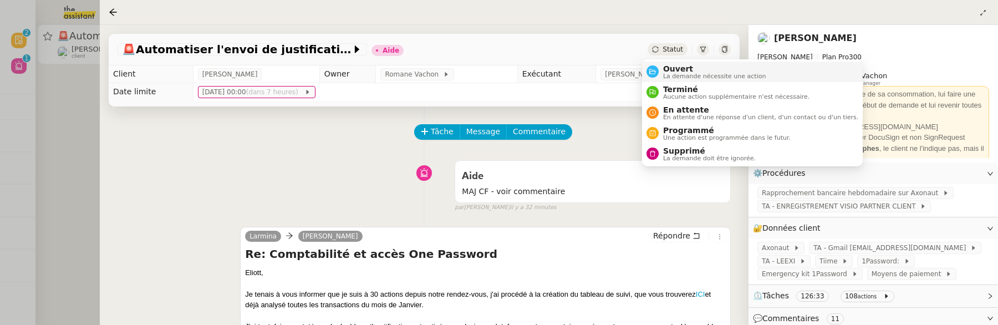
click at [672, 74] on span "La demande nécessite une action" at bounding box center [714, 76] width 103 height 6
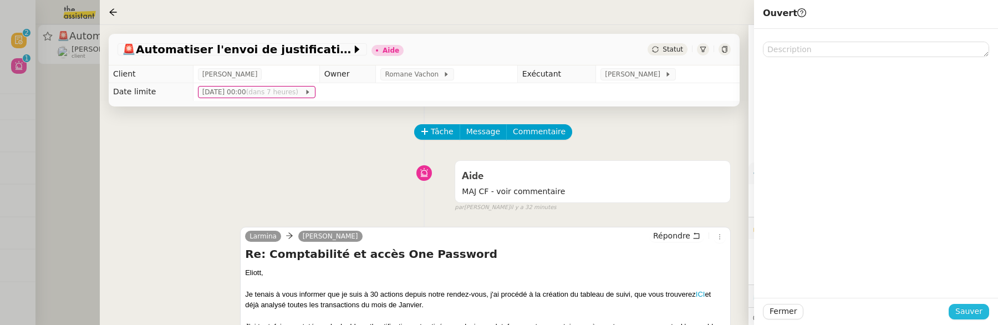
click at [981, 311] on span "Sauver" at bounding box center [969, 311] width 27 height 13
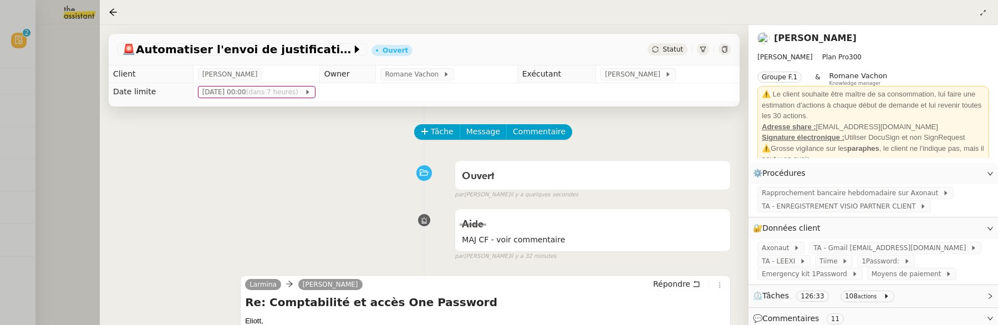
click at [74, 150] on div at bounding box center [499, 162] width 998 height 325
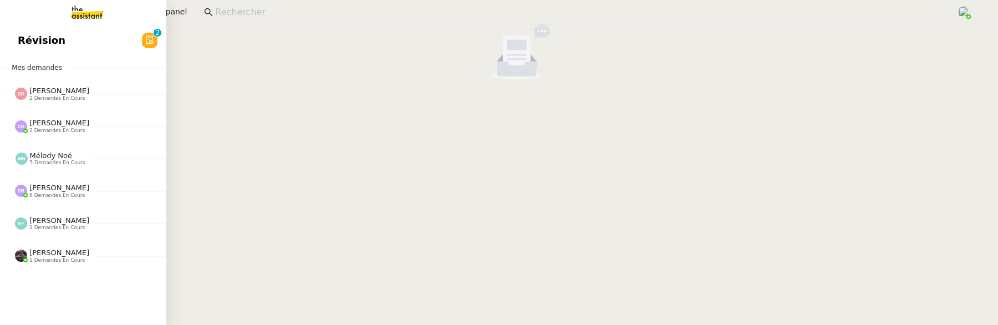
click at [21, 31] on link "Révision 0 1 2 3 4 5 6 7 8 9" at bounding box center [83, 41] width 166 height 26
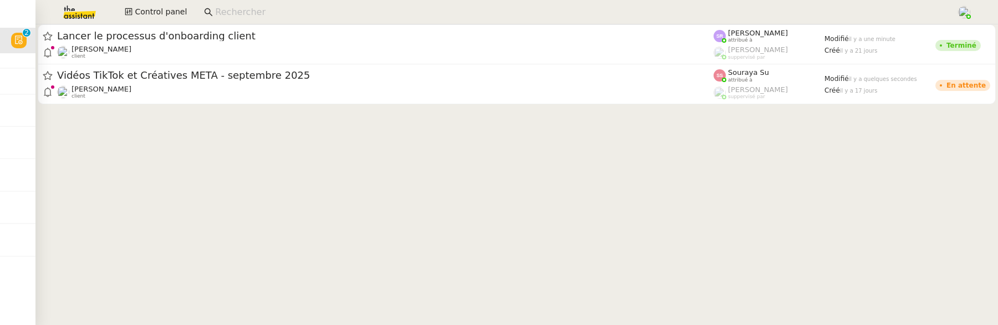
click at [352, 104] on div at bounding box center [516, 66] width 963 height 84
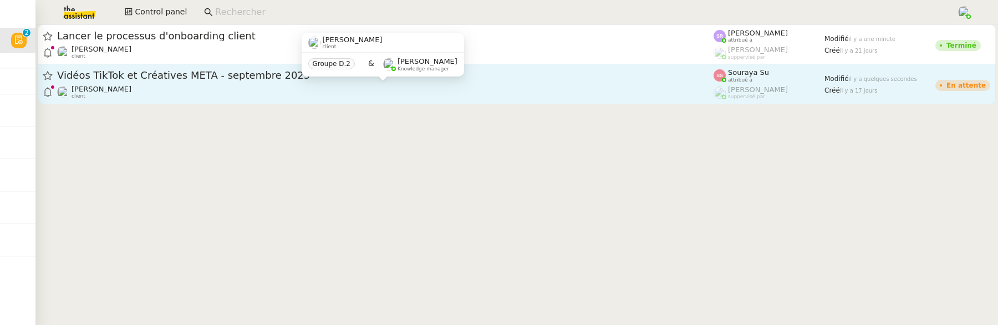
click at [365, 89] on div "Anthony Morcillo client" at bounding box center [385, 92] width 657 height 14
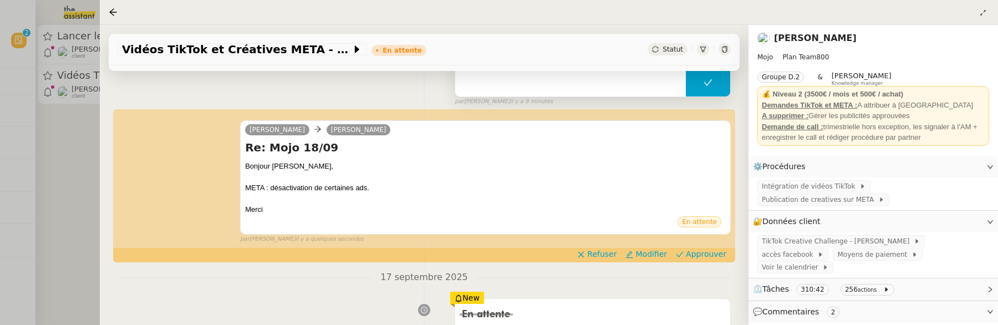
scroll to position [193, 0]
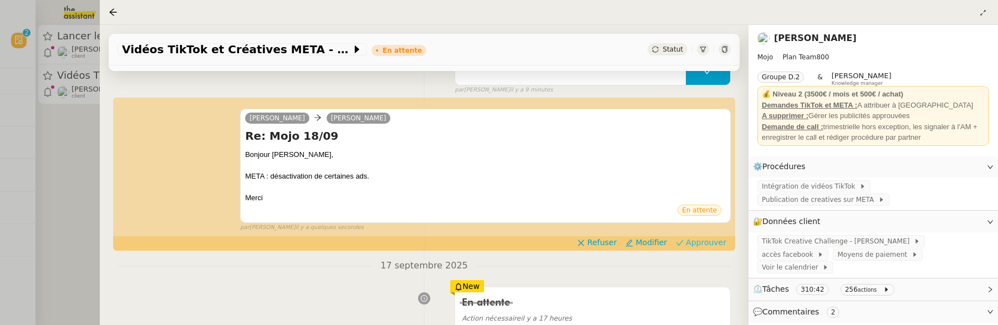
click at [714, 240] on span "Approuver" at bounding box center [706, 242] width 40 height 11
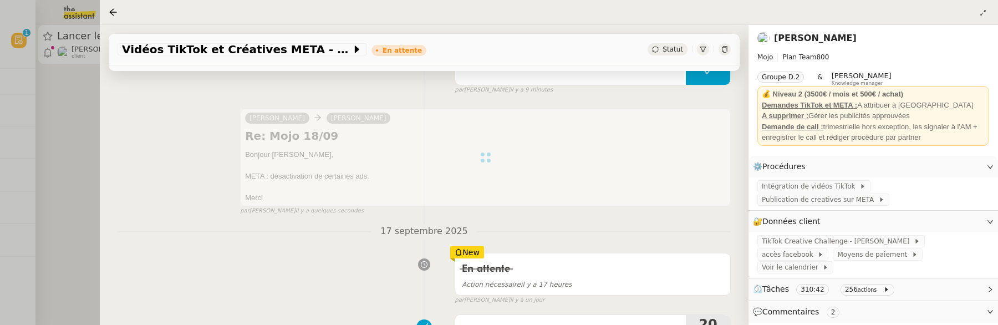
click at [59, 130] on div at bounding box center [499, 162] width 998 height 325
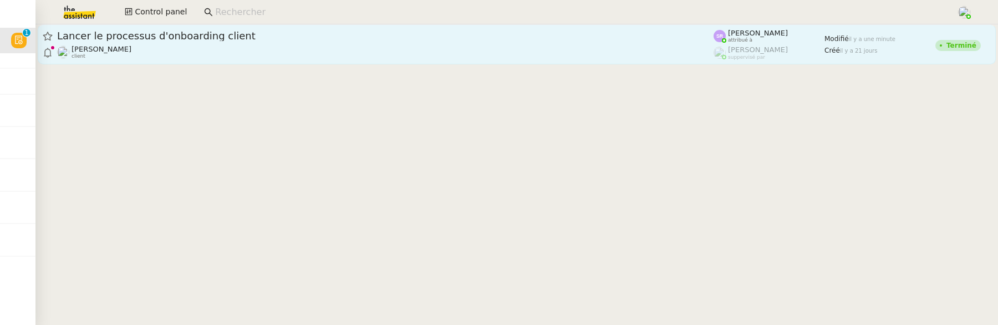
click at [169, 36] on span "Lancer le processus d'onboarding client" at bounding box center [385, 36] width 657 height 10
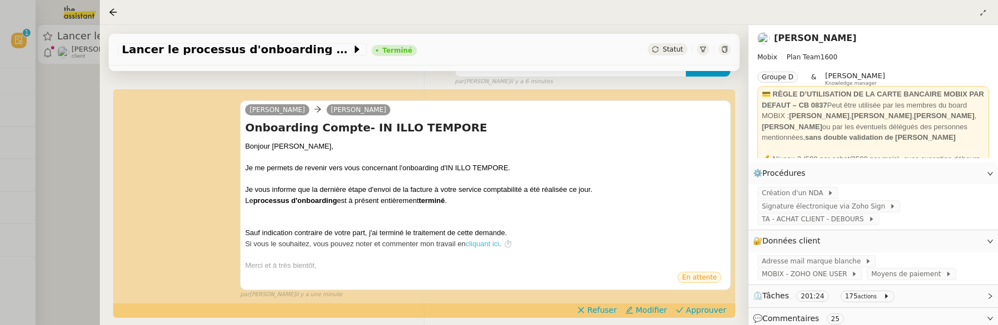
scroll to position [222, 0]
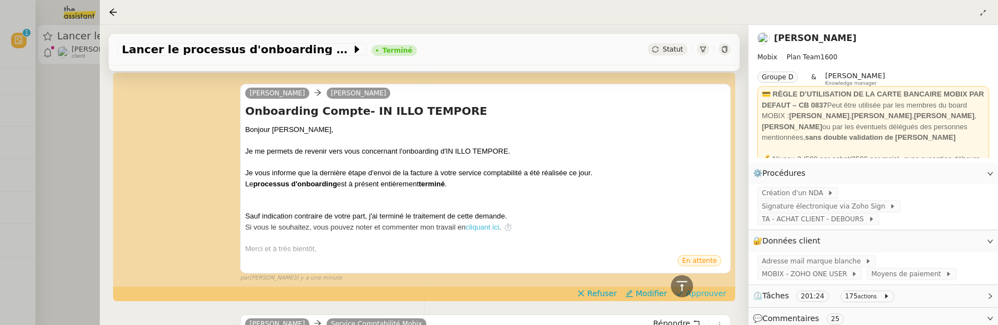
click at [693, 292] on span "Approuver" at bounding box center [706, 293] width 40 height 11
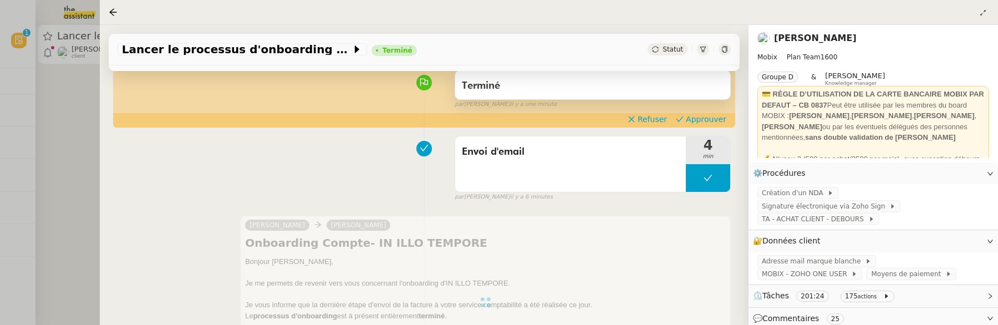
scroll to position [0, 0]
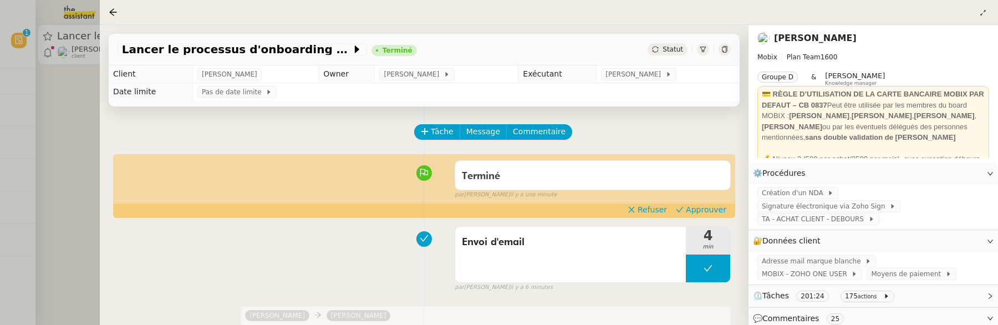
click at [689, 200] on div "Terminé false par Stéphanie R. il y a une minute" at bounding box center [424, 177] width 613 height 44
click at [694, 211] on span "Approuver" at bounding box center [706, 209] width 40 height 11
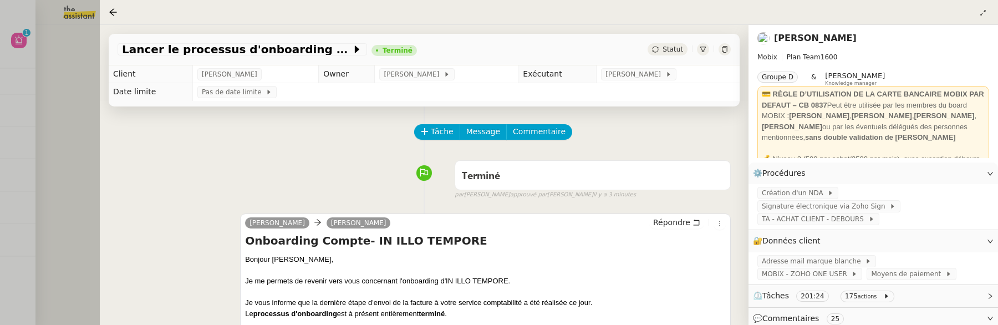
drag, startPoint x: 694, startPoint y: 211, endPoint x: 651, endPoint y: 219, distance: 44.5
click at [672, 212] on div "Alex Mobix Florian Parant Répondre Onboarding Compte- IN ILLO TEMPORE Bonjour F…" at bounding box center [424, 308] width 613 height 208
click at [95, 87] on div at bounding box center [499, 162] width 998 height 325
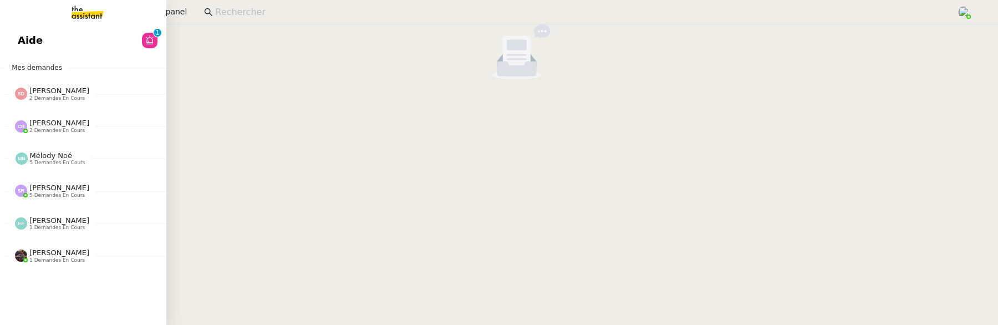
click at [24, 33] on span "Aide" at bounding box center [30, 40] width 25 height 17
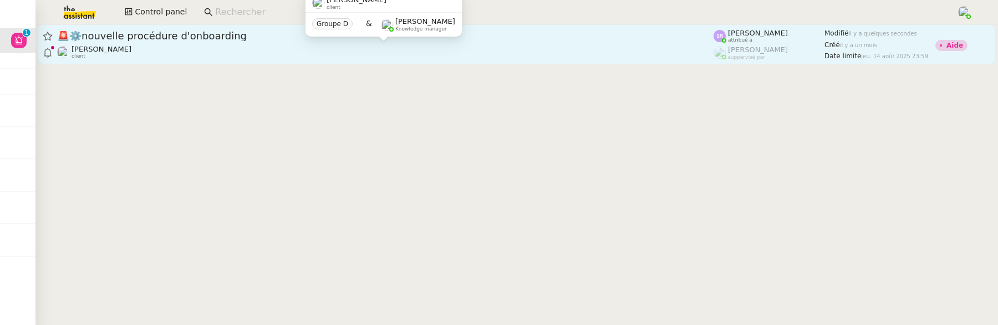
click at [238, 47] on div "[PERSON_NAME] client" at bounding box center [385, 52] width 657 height 14
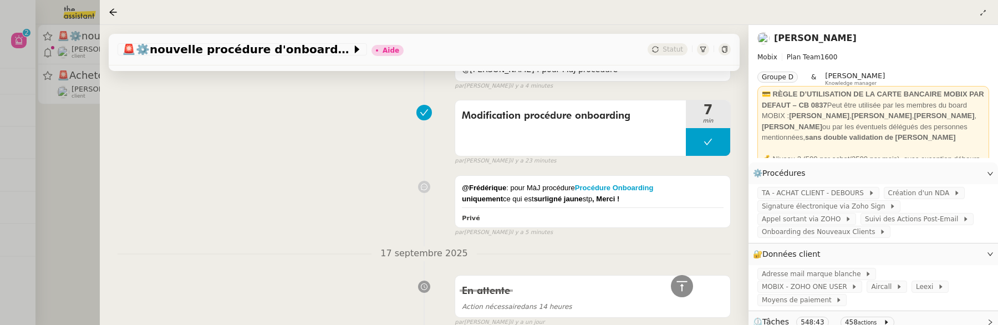
scroll to position [458, 0]
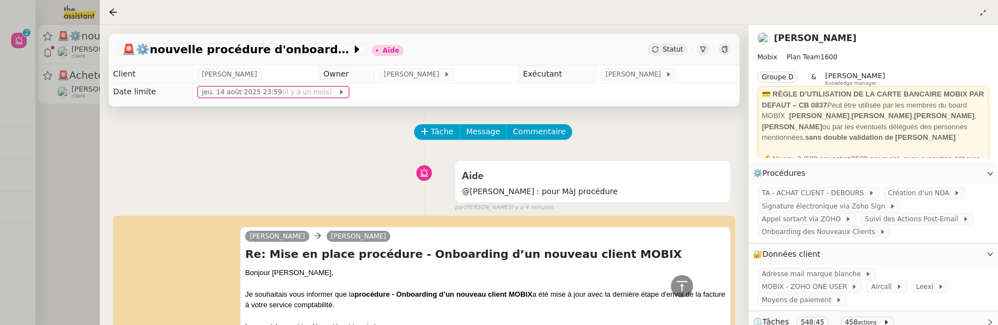
scroll to position [492, 0]
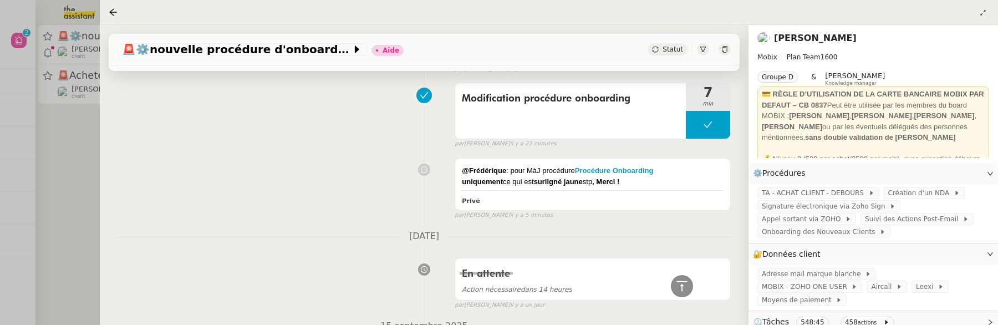
scroll to position [475, 0]
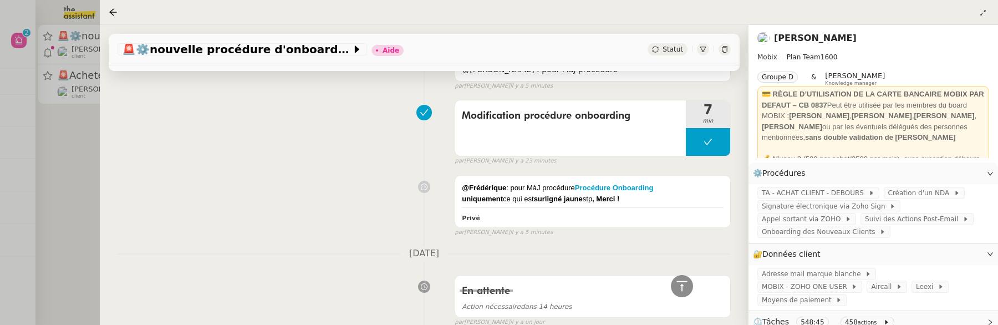
click at [82, 159] on div at bounding box center [499, 162] width 998 height 325
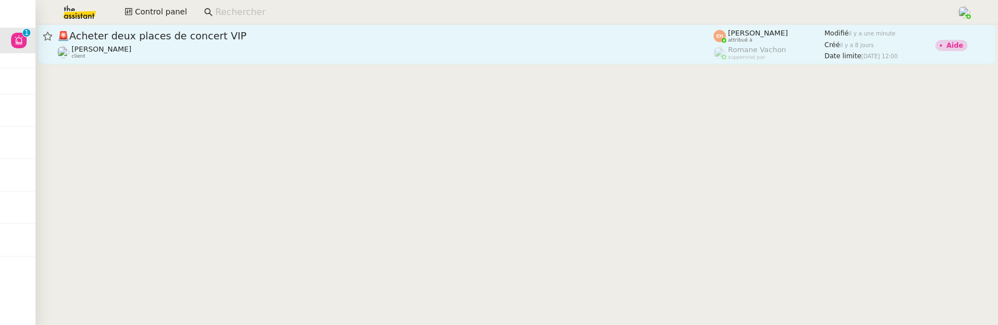
click at [223, 42] on div "🚨 Acheter deux places de concert VIP [PERSON_NAME] client" at bounding box center [385, 44] width 657 height 30
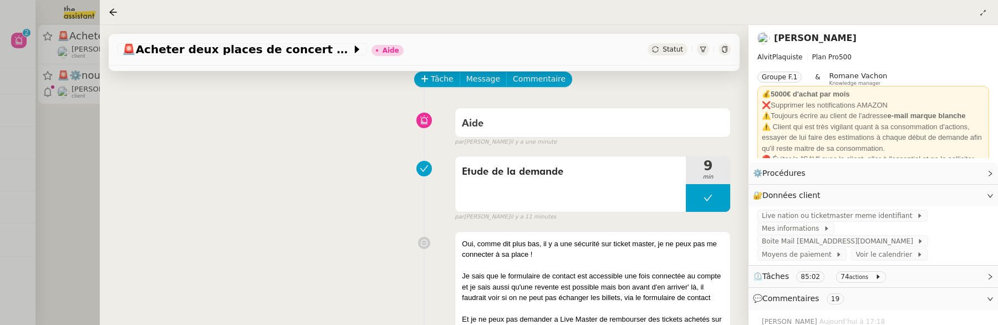
scroll to position [53, 0]
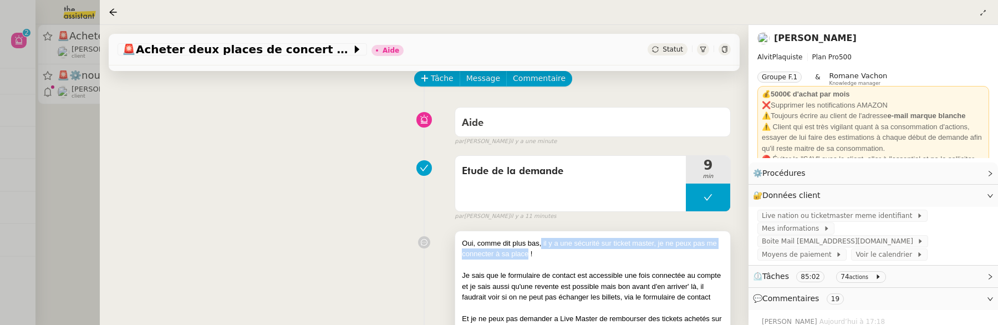
drag, startPoint x: 527, startPoint y: 255, endPoint x: 542, endPoint y: 243, distance: 19.0
click at [542, 243] on div "Oui, comme dit plus bas, il y a une sécurité sur ticket master, je ne peux pas …" at bounding box center [593, 249] width 262 height 22
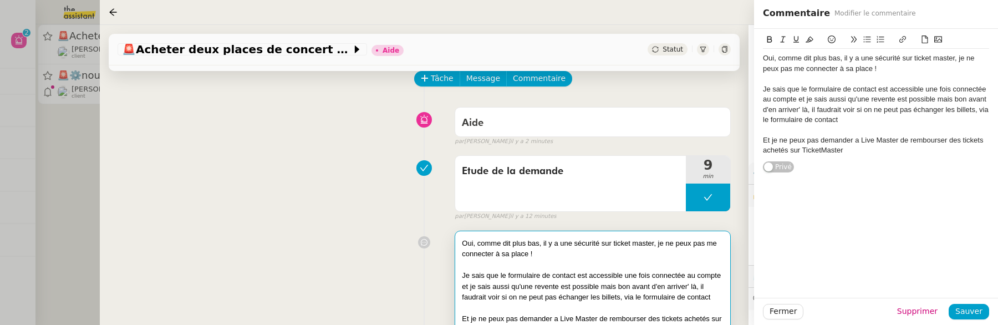
click at [639, 89] on div "Tâche Message Commentaire" at bounding box center [573, 84] width 316 height 27
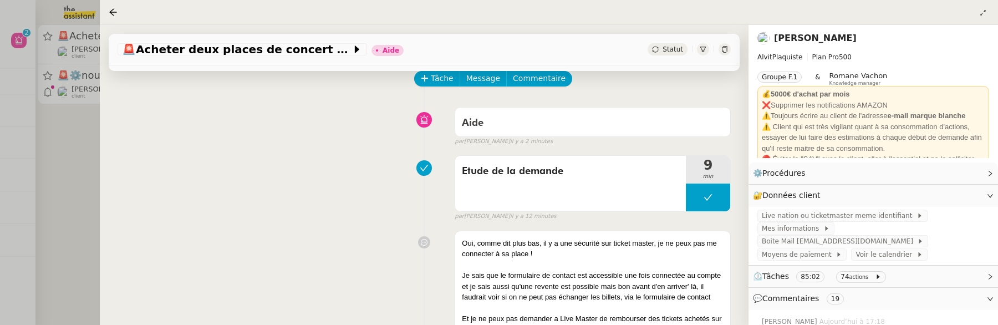
click at [532, 79] on span "Commentaire" at bounding box center [539, 78] width 53 height 13
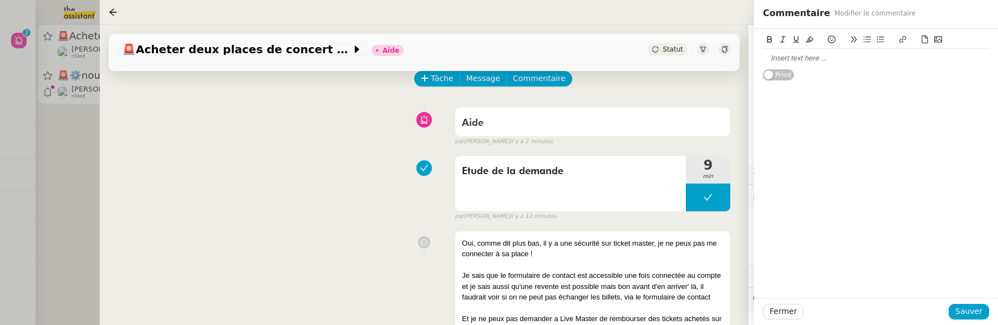
click at [796, 62] on div at bounding box center [876, 58] width 226 height 10
click at [833, 39] on icon at bounding box center [832, 39] width 8 height 8
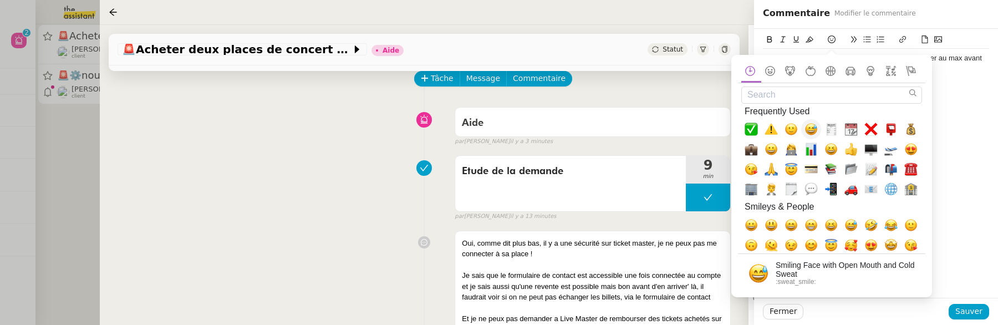
click at [810, 125] on span "😅, sweat_smile" at bounding box center [811, 129] width 13 height 13
click at [959, 71] on div "yes j'essaie de te proposer des solutions pour avancer au max avant de sollicit…" at bounding box center [876, 63] width 226 height 21
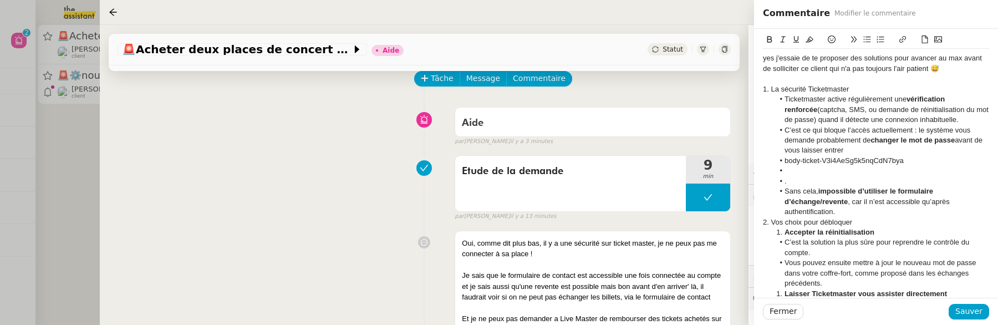
click at [799, 182] on li "." at bounding box center [882, 181] width 216 height 10
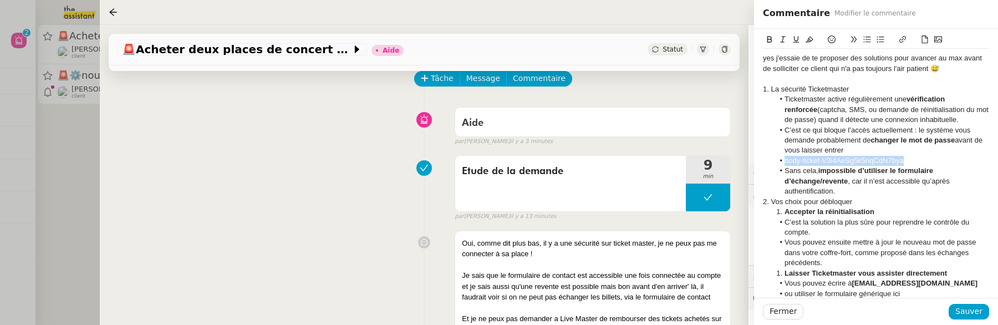
drag, startPoint x: 918, startPoint y: 164, endPoint x: 765, endPoint y: 162, distance: 152.5
click at [765, 162] on ul "Ticketmaster active régulièrement une vérification renforcée (captcha, SMS, ou …" at bounding box center [876, 145] width 226 height 103
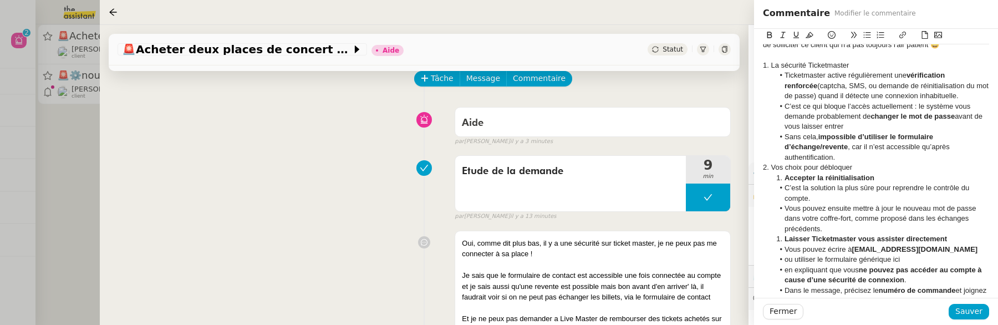
scroll to position [25, 0]
click at [785, 176] on strong "Accepter la réinitialisation" at bounding box center [830, 176] width 90 height 8
click at [783, 245] on li "Vous pouvez écrire à [EMAIL_ADDRESS][DOMAIN_NAME]" at bounding box center [882, 248] width 216 height 10
click at [782, 240] on li "Laisser Ticketmaster vous assister directement" at bounding box center [882, 238] width 216 height 10
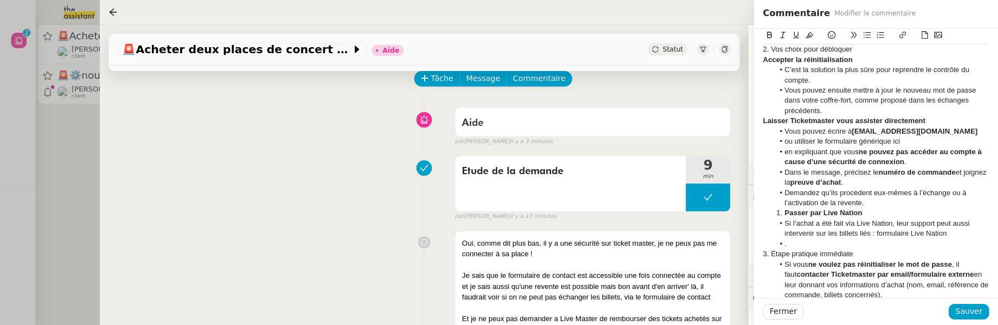
scroll to position [141, 0]
click at [785, 216] on strong "Passer par Live Nation" at bounding box center [824, 213] width 78 height 8
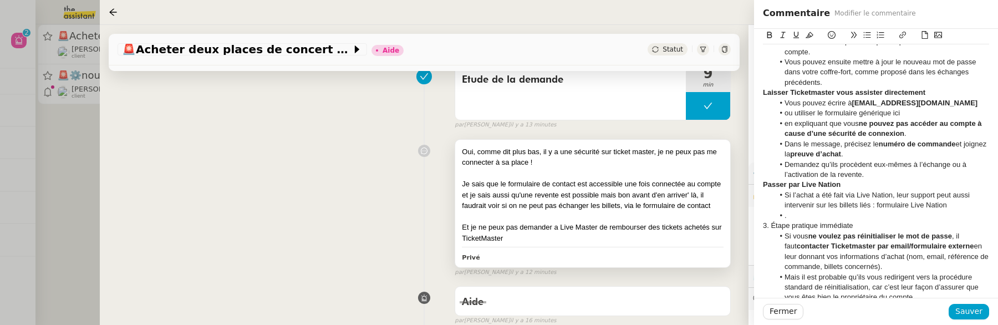
scroll to position [154, 0]
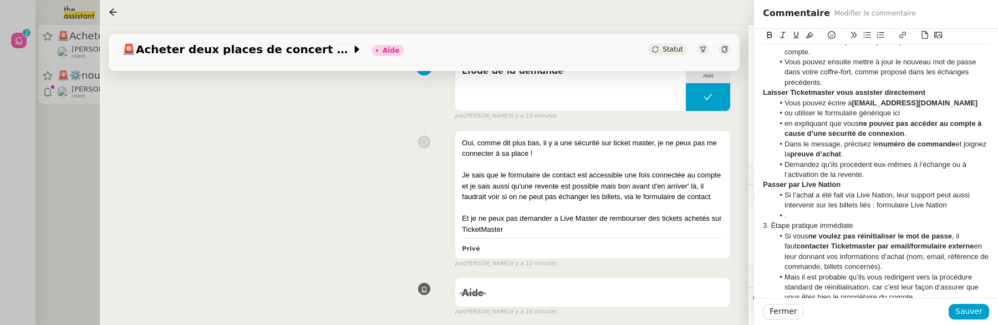
click at [805, 215] on li "." at bounding box center [882, 216] width 216 height 10
click at [786, 112] on li "ou utiliser le formulaire générique ici" at bounding box center [882, 113] width 216 height 10
drag, startPoint x: 853, startPoint y: 111, endPoint x: 881, endPoint y: 113, distance: 28.3
click at [881, 112] on li "Vous pouvez écrire à [EMAIL_ADDRESS][DOMAIN_NAME] ou utiliser le formulaire gén…" at bounding box center [882, 108] width 216 height 21
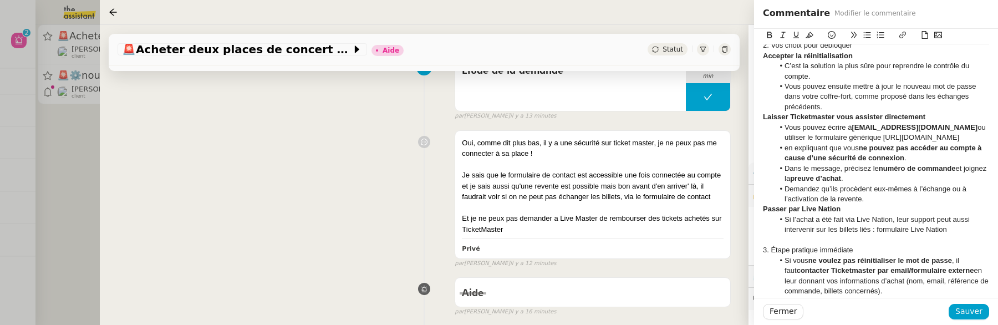
scroll to position [148, 0]
drag, startPoint x: 785, startPoint y: 148, endPoint x: 940, endPoint y: 146, distance: 155.3
click at [940, 141] on li "Vous pouvez écrire à [EMAIL_ADDRESS][DOMAIN_NAME] ou utiliser le formulaire gén…" at bounding box center [882, 130] width 216 height 21
click at [768, 35] on icon at bounding box center [770, 35] width 5 height 7
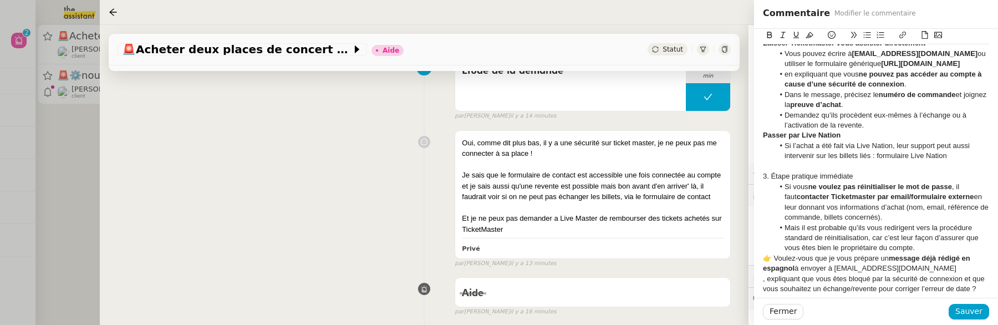
scroll to position [242, 0]
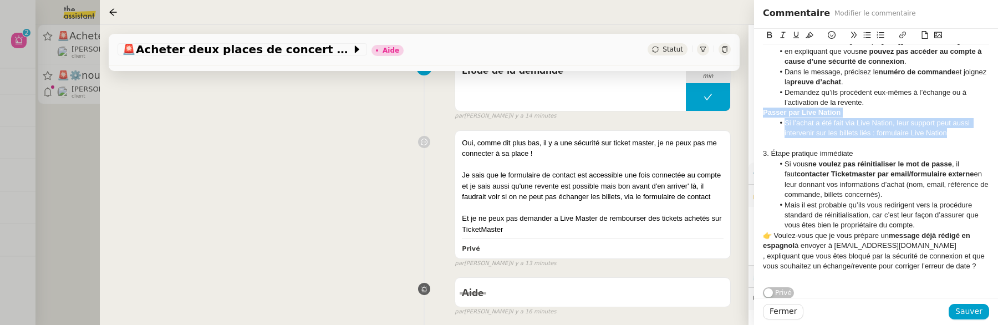
drag, startPoint x: 954, startPoint y: 141, endPoint x: 750, endPoint y: 120, distance: 205.2
click at [750, 120] on app-ticket "🚨 Acheter deux places de concert VIP Aide Statut Client [PERSON_NAME] Owner [PE…" at bounding box center [549, 175] width 898 height 300
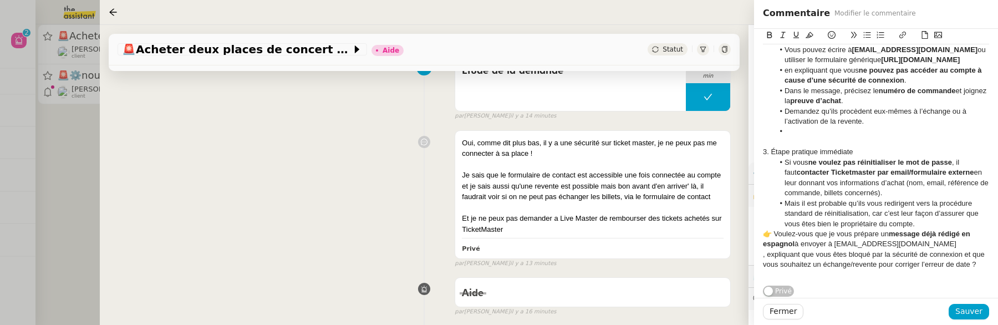
scroll to position [233, 0]
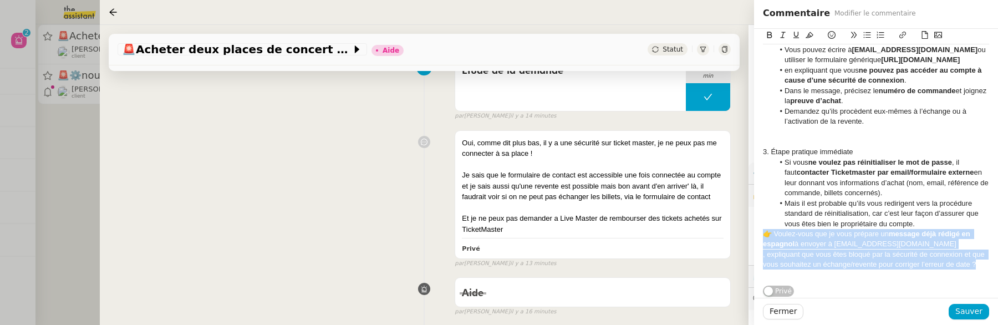
drag, startPoint x: 977, startPoint y: 266, endPoint x: 761, endPoint y: 231, distance: 218.5
click at [761, 231] on div "yes j'essaie de te proposer des solutions pour avancer au max avant de sollicit…" at bounding box center [876, 51] width 244 height 492
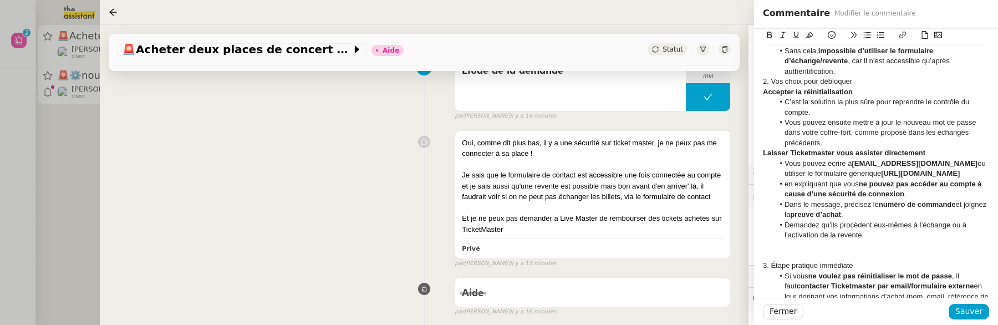
scroll to position [109, 0]
click at [962, 313] on span "Sauver" at bounding box center [969, 311] width 27 height 13
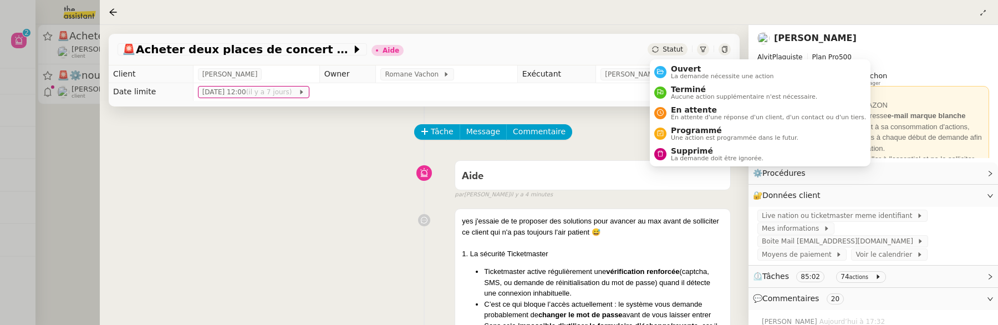
click at [670, 49] on span "Statut" at bounding box center [673, 49] width 21 height 8
click at [679, 75] on span "La demande nécessite une action" at bounding box center [722, 76] width 103 height 6
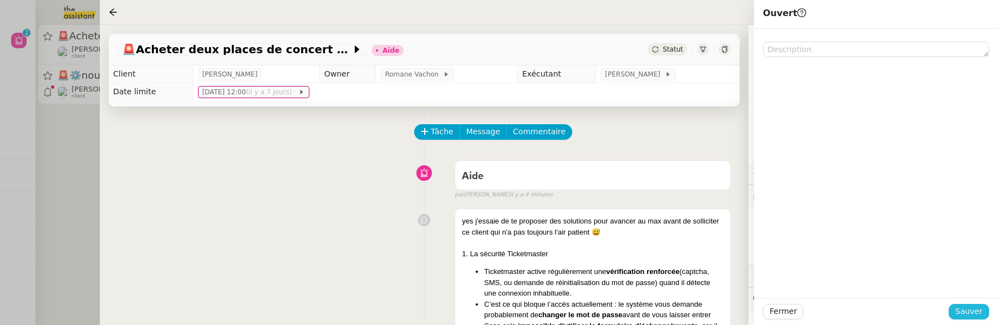
click at [956, 314] on button "Sauver" at bounding box center [969, 312] width 40 height 16
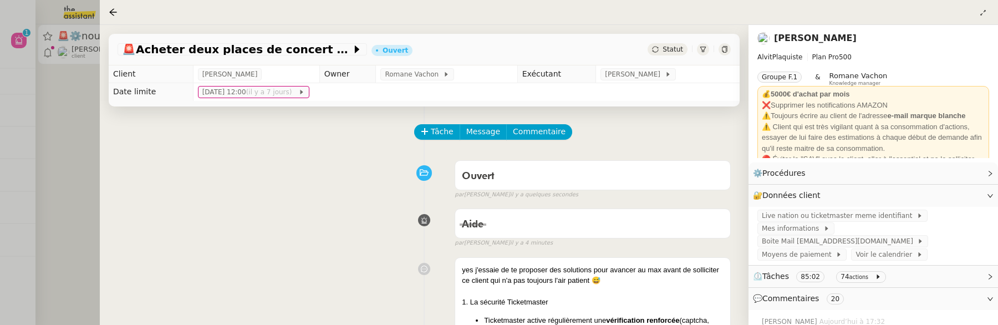
click at [58, 155] on div at bounding box center [499, 162] width 998 height 325
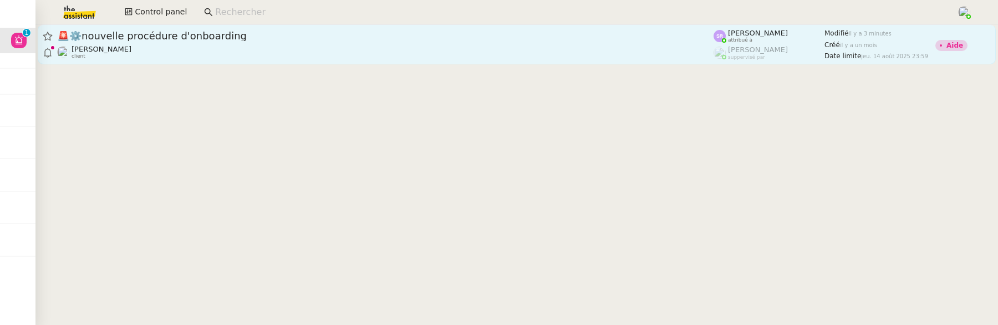
click at [182, 49] on div "[PERSON_NAME] client" at bounding box center [385, 52] width 657 height 14
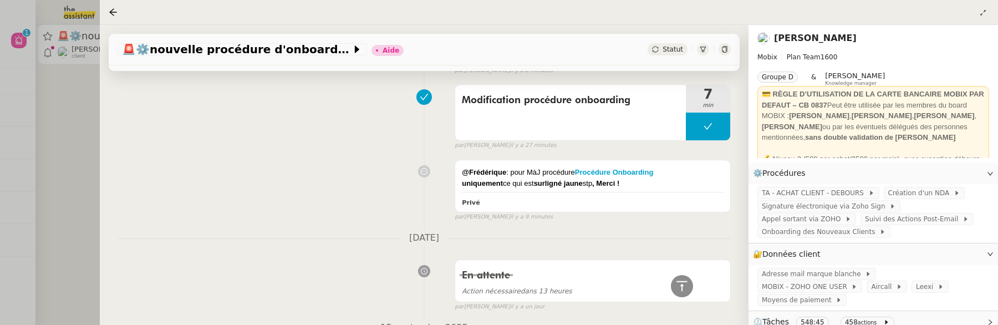
scroll to position [555, 0]
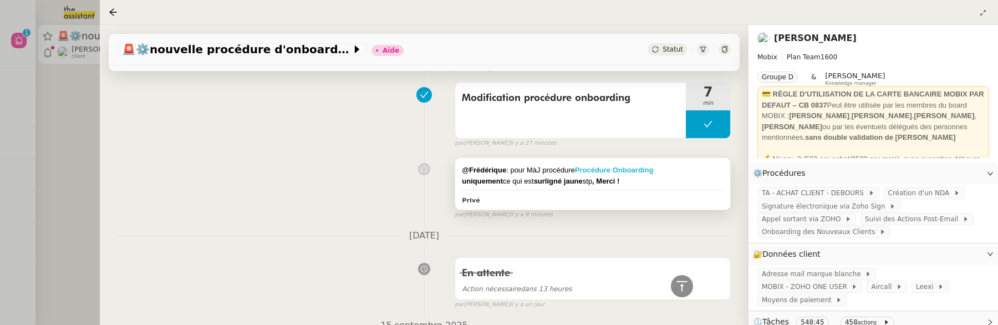
click at [641, 167] on strong "Procédure Onboarding" at bounding box center [614, 170] width 79 height 8
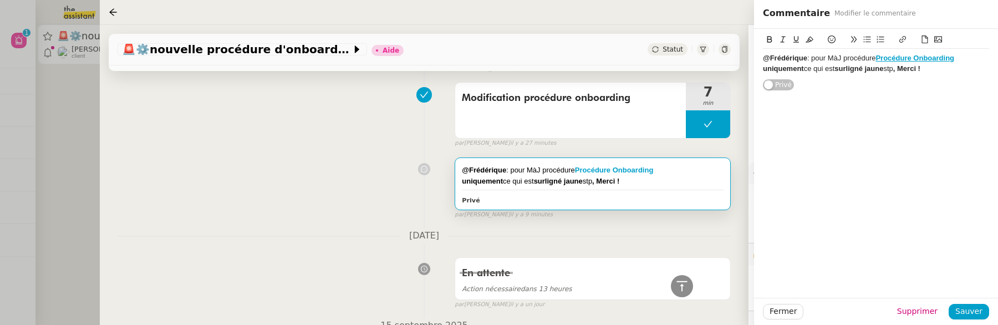
click at [719, 242] on div "[DATE] En attente Action nécessaire dans 13 heures false par [PERSON_NAME] [DAT…" at bounding box center [424, 268] width 613 height 81
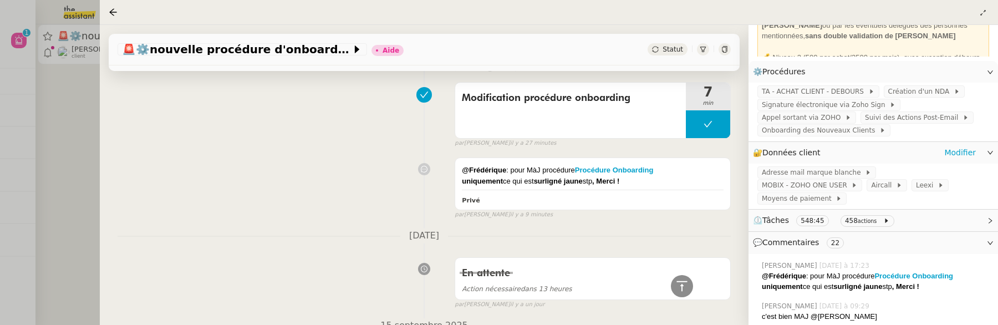
scroll to position [105, 0]
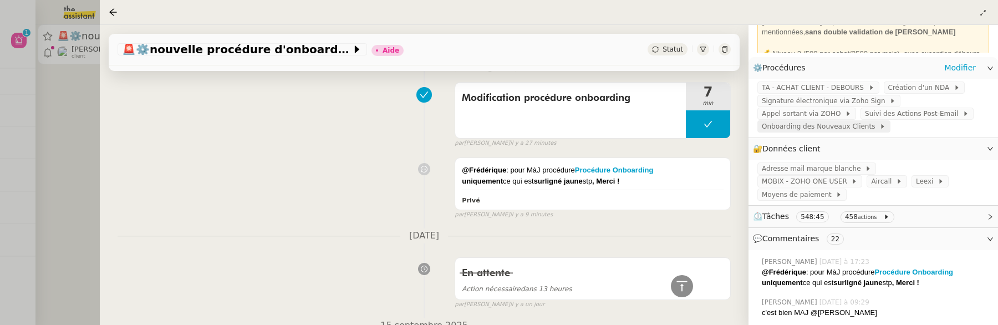
click at [836, 129] on span "Onboarding des Nouveaux Clients" at bounding box center [821, 126] width 118 height 11
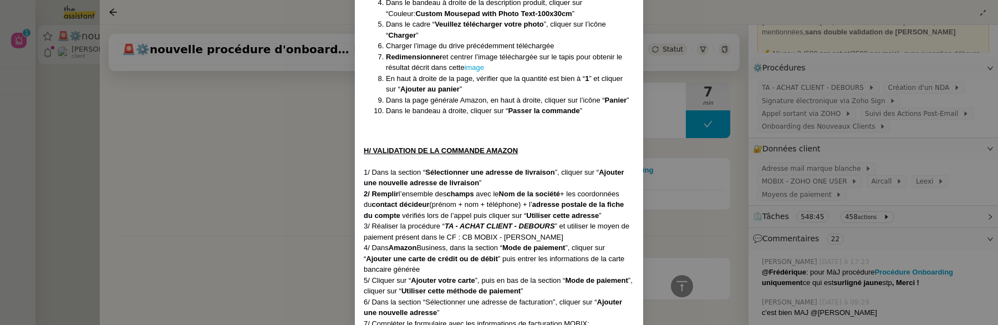
scroll to position [3076, 0]
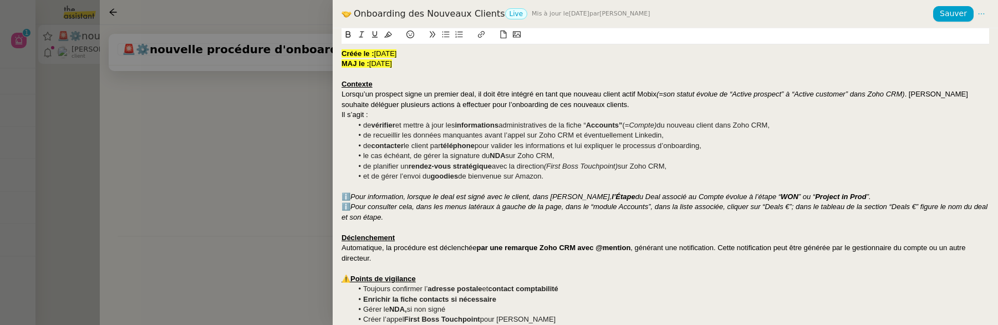
click at [380, 63] on span "[DATE]" at bounding box center [380, 63] width 23 height 8
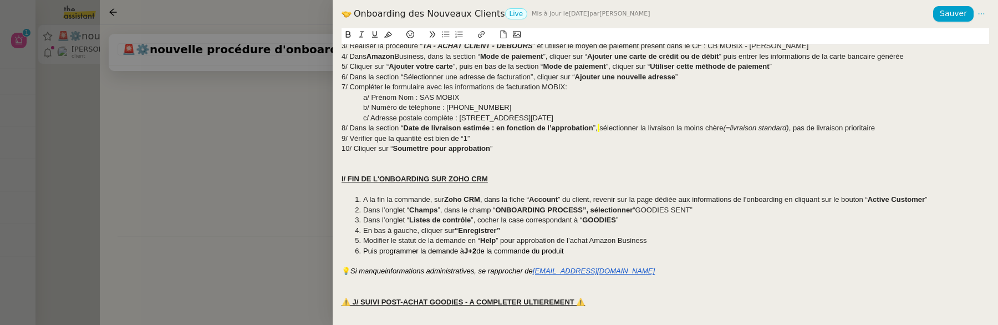
scroll to position [1593, 0]
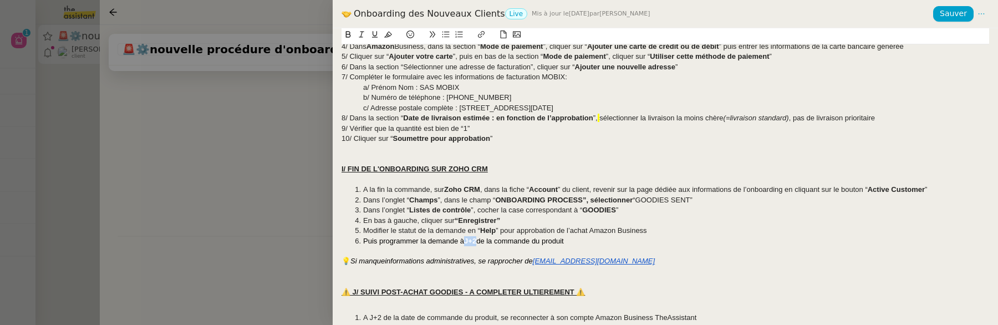
drag, startPoint x: 466, startPoint y: 250, endPoint x: 478, endPoint y: 250, distance: 11.6
click at [476, 245] on strong "J+2" at bounding box center [470, 241] width 12 height 8
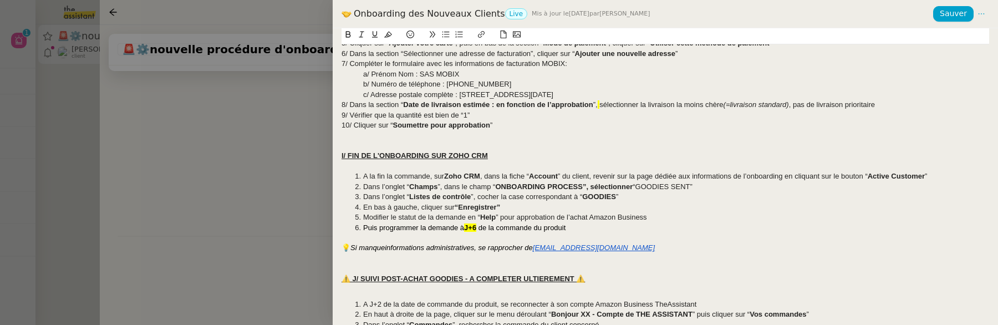
scroll to position [1748, 0]
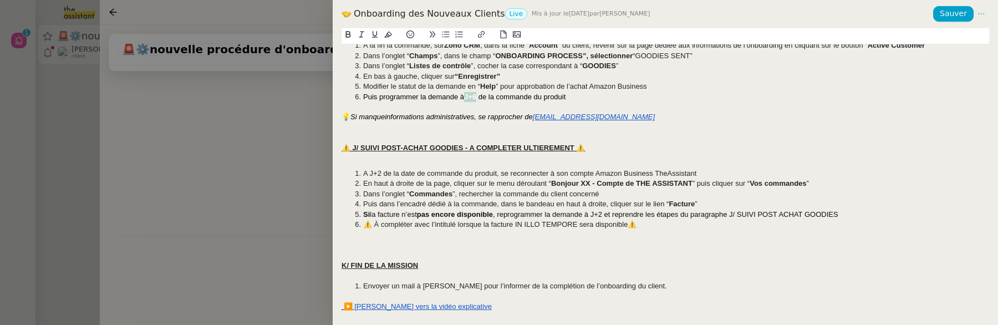
drag, startPoint x: 466, startPoint y: 99, endPoint x: 478, endPoint y: 101, distance: 11.9
click at [478, 101] on li "Puis p rogrammer la demande à J+6 de la commande du produit" at bounding box center [671, 97] width 637 height 10
click at [387, 34] on icon at bounding box center [388, 35] width 8 height 6
click at [452, 111] on div at bounding box center [666, 107] width 648 height 10
drag, startPoint x: 465, startPoint y: 95, endPoint x: 476, endPoint y: 94, distance: 10.6
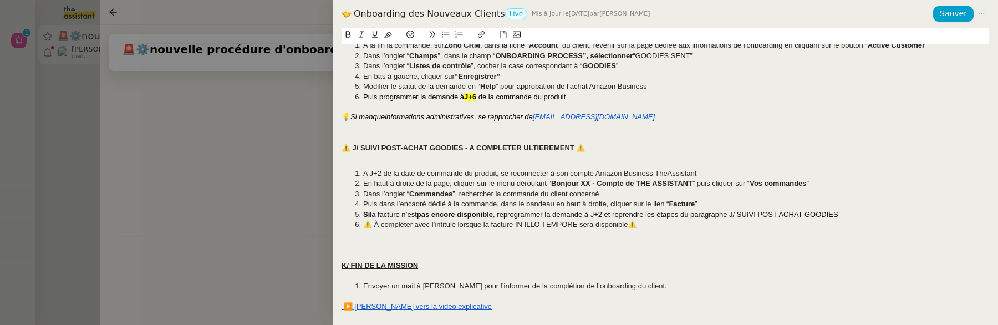
click at [476, 95] on li "Puis p rogrammer la demande à J+6 de la commande du produit" at bounding box center [671, 97] width 637 height 10
drag, startPoint x: 479, startPoint y: 96, endPoint x: 467, endPoint y: 95, distance: 12.3
click at [467, 95] on li "Puis p rogrammer la demande à J+6 de la commande du produit" at bounding box center [671, 97] width 637 height 10
click at [384, 31] on button at bounding box center [388, 34] width 13 height 13
click at [480, 112] on div "💡 Si manque informations administratives, se rapprocher de [EMAIL_ADDRESS][DOMA…" at bounding box center [666, 117] width 648 height 10
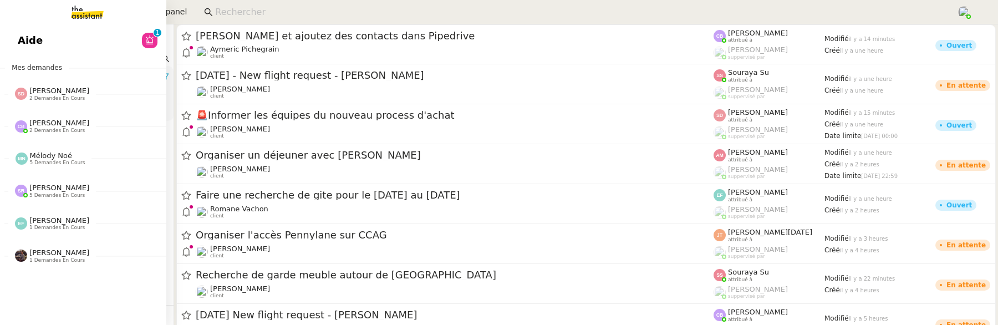
click at [38, 40] on span "Aide" at bounding box center [30, 40] width 25 height 17
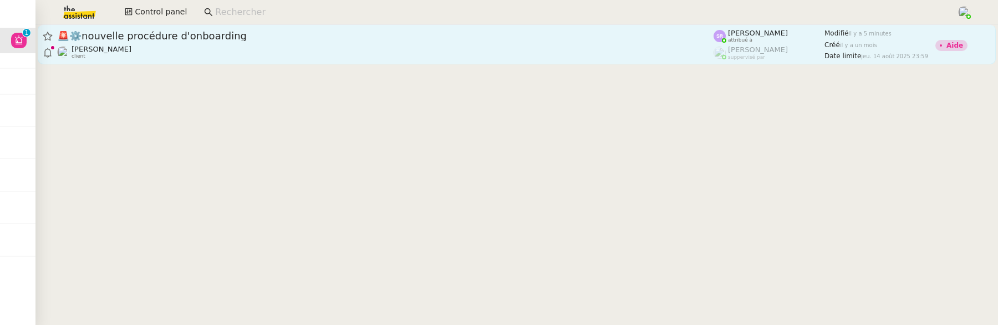
click at [519, 46] on div "[PERSON_NAME] client" at bounding box center [385, 52] width 657 height 14
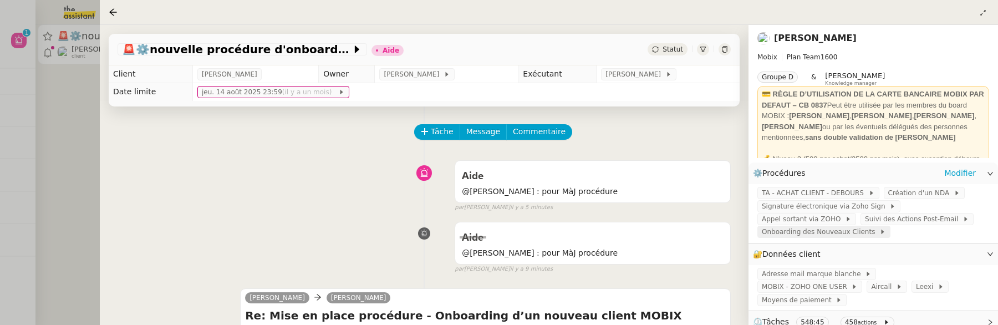
click at [851, 231] on span "Onboarding des Nouveaux Clients" at bounding box center [821, 231] width 118 height 11
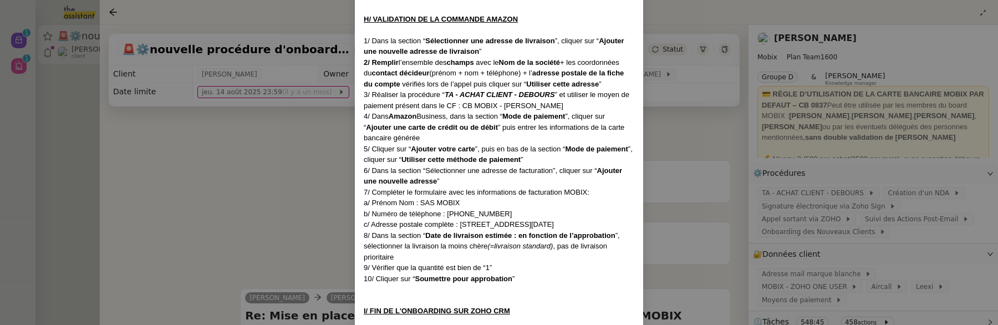
scroll to position [3076, 0]
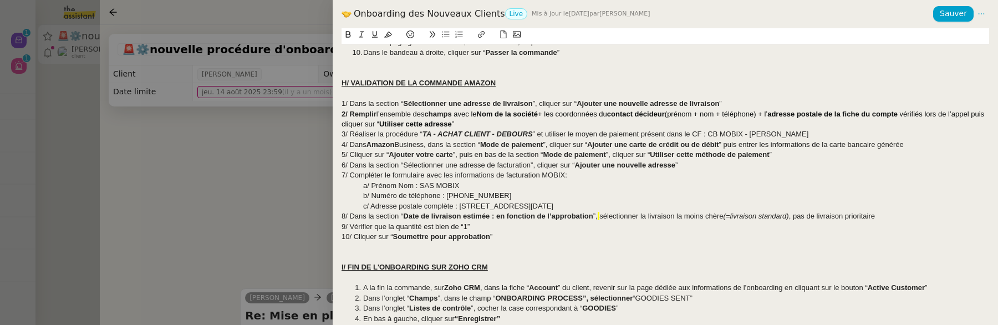
scroll to position [1748, 0]
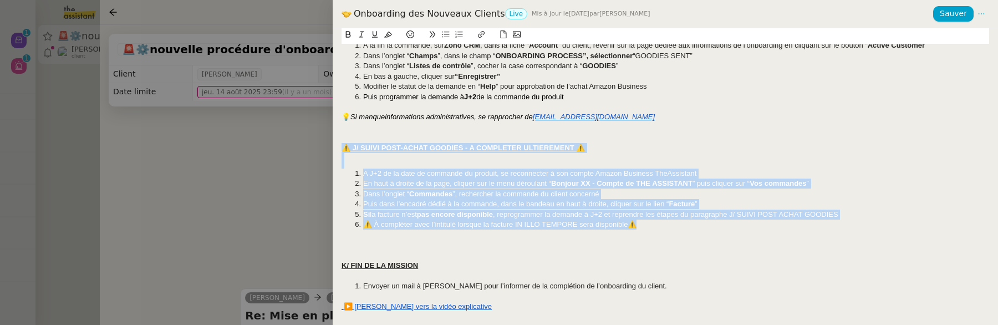
drag, startPoint x: 343, startPoint y: 148, endPoint x: 710, endPoint y: 224, distance: 375.4
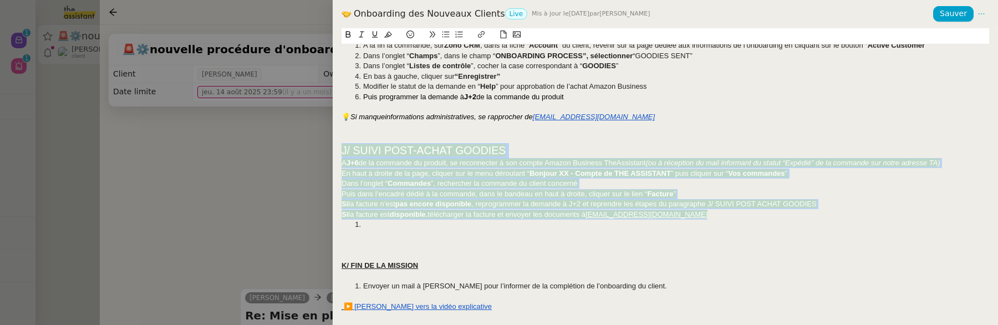
scroll to position [0, 0]
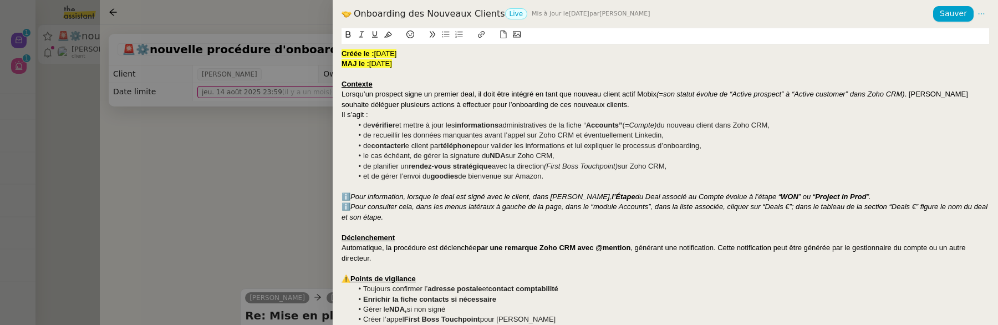
click at [379, 64] on span "[DATE]" at bounding box center [380, 63] width 23 height 8
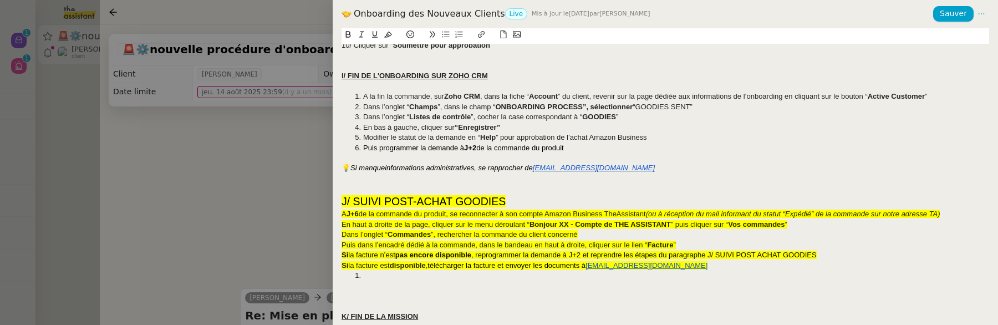
scroll to position [1689, 0]
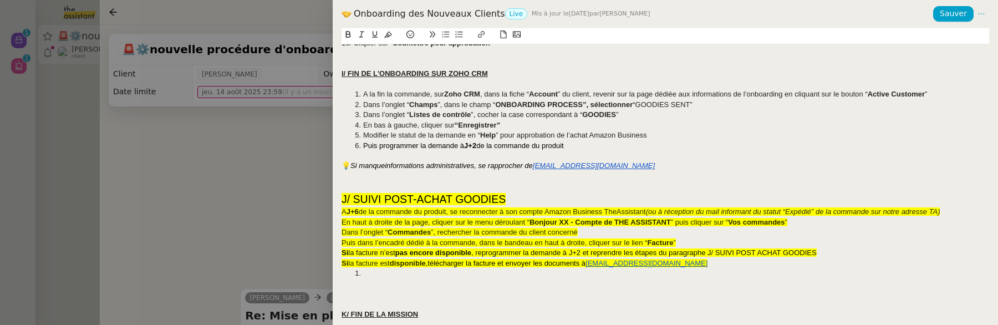
click at [476, 150] on strong "J+2" at bounding box center [470, 145] width 12 height 8
click at [419, 299] on div at bounding box center [666, 294] width 648 height 10
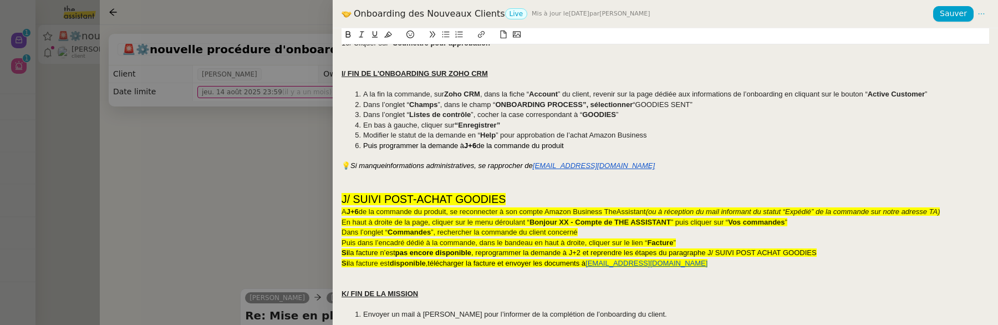
click at [388, 205] on span "J/ SUIVI POST-ACHAT GOODIES" at bounding box center [424, 199] width 164 height 12
click at [374, 36] on icon at bounding box center [375, 35] width 6 height 7
click at [473, 204] on u "J/ SUIVI POST-ACHAT GOODIES" at bounding box center [424, 199] width 164 height 12
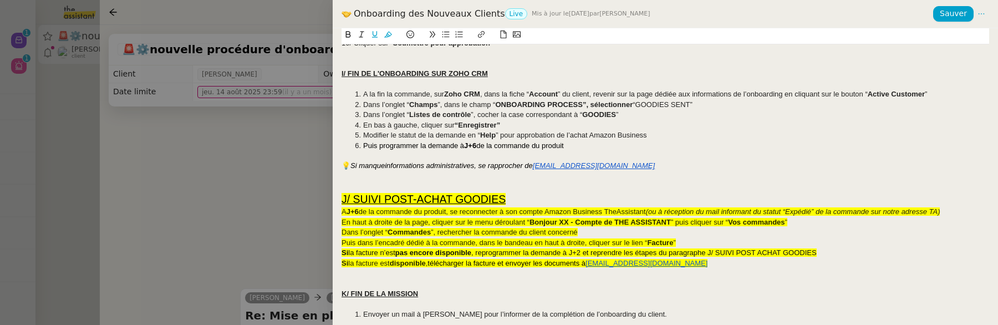
click at [453, 205] on u "J/ SUIVI POST-ACHAT GOODIES" at bounding box center [424, 199] width 164 height 12
click at [514, 206] on h2 "J/ SUIVI POST-ACHAT GOODIES" at bounding box center [666, 200] width 648 height 16
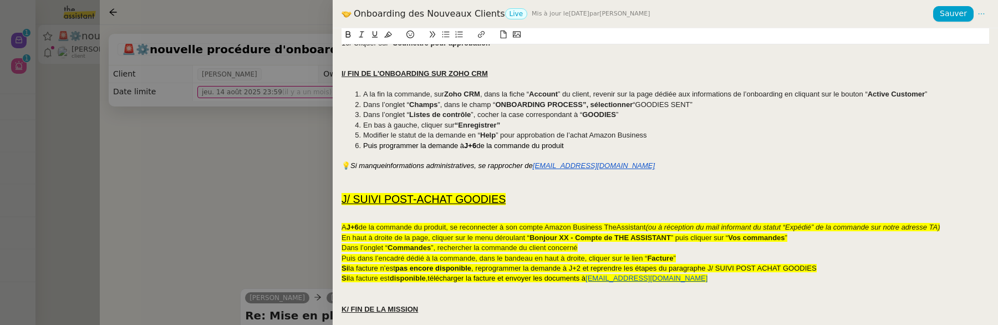
click at [342, 232] on div "A J+6 de la commande du produit, se reconnecter à son compte Amazon Business Th…" at bounding box center [666, 227] width 648 height 10
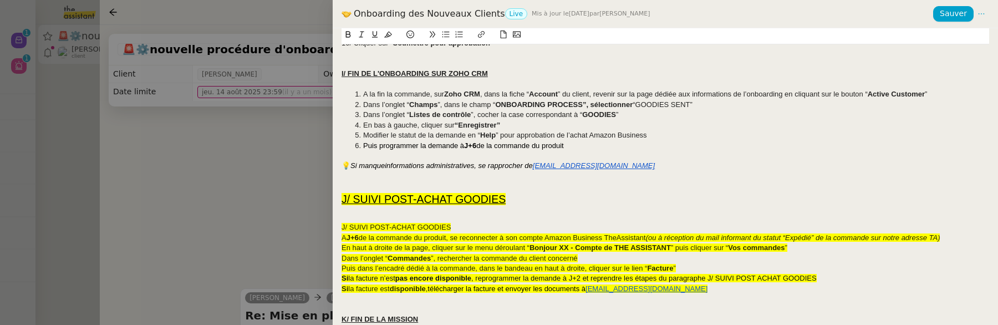
click at [342, 231] on span "J/ SUIVI POST-ACHAT GOODIES" at bounding box center [396, 227] width 109 height 8
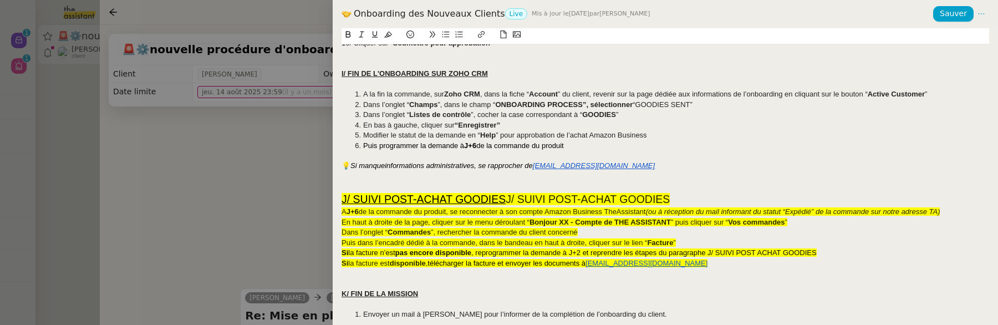
click at [344, 216] on span "A" at bounding box center [344, 211] width 5 height 8
click at [342, 216] on span "A" at bounding box center [344, 211] width 5 height 8
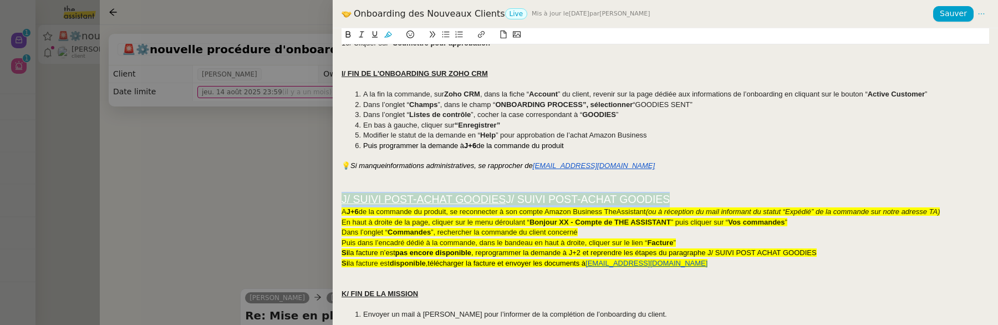
drag, startPoint x: 342, startPoint y: 210, endPoint x: 683, endPoint y: 208, distance: 341.1
click at [683, 207] on h2 "J/ SUIVI POST-ACHAT GOODIES J/ SUIVI POST-ACHAT GOODIES" at bounding box center [666, 200] width 648 height 16
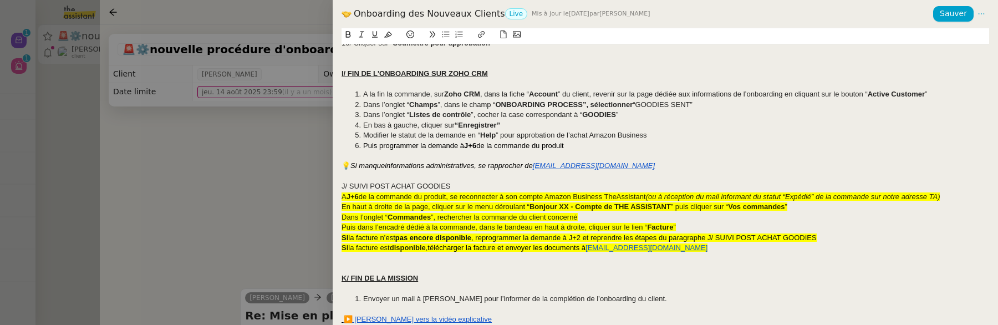
click at [408, 191] on div "J/ SUIVI POST ACHAT GOODIES" at bounding box center [666, 186] width 648 height 10
click at [347, 40] on button at bounding box center [348, 34] width 13 height 13
click at [377, 38] on icon at bounding box center [375, 35] width 8 height 8
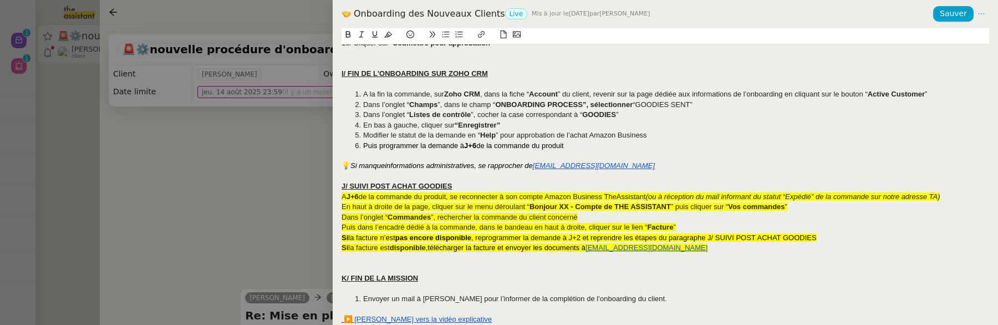
click at [377, 170] on em "Si manque" at bounding box center [368, 165] width 34 height 8
click at [382, 181] on div at bounding box center [666, 176] width 648 height 10
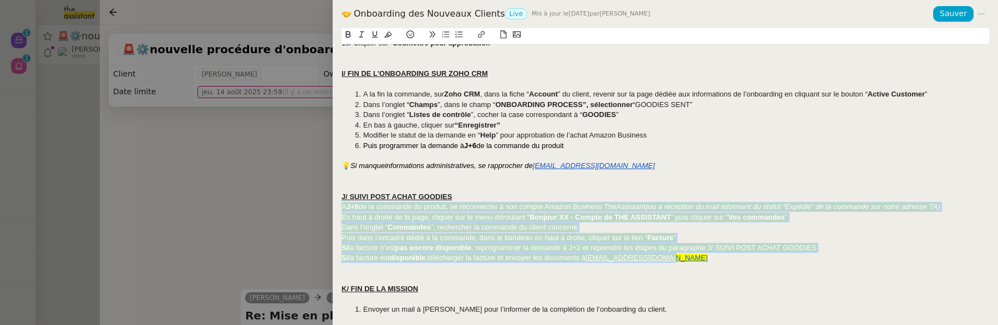
drag, startPoint x: 672, startPoint y: 271, endPoint x: 328, endPoint y: 218, distance: 348.4
click at [328, 218] on div "Onboarding des Nouveaux Clients Live Mis à jour le [DATE] par [PERSON_NAME] Sau…" at bounding box center [499, 162] width 998 height 325
click at [388, 30] on button at bounding box center [388, 34] width 13 height 13
click at [456, 35] on icon at bounding box center [459, 35] width 7 height 7
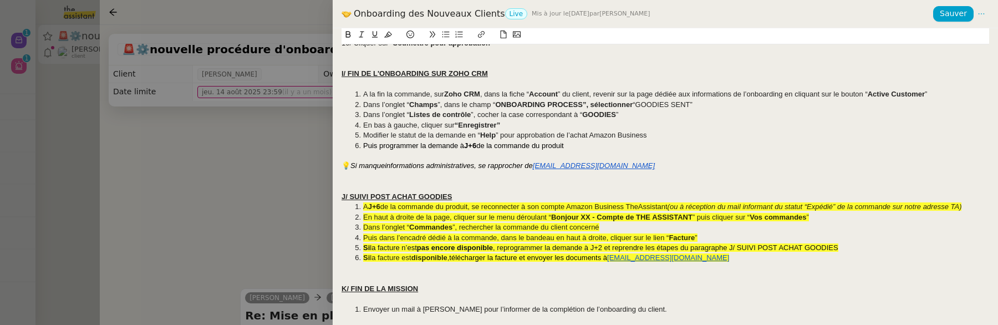
click at [453, 222] on li "En haut à droite de la page, cliquer sur le menu déroulant “ Bonjour XX - Compt…" at bounding box center [671, 217] width 637 height 10
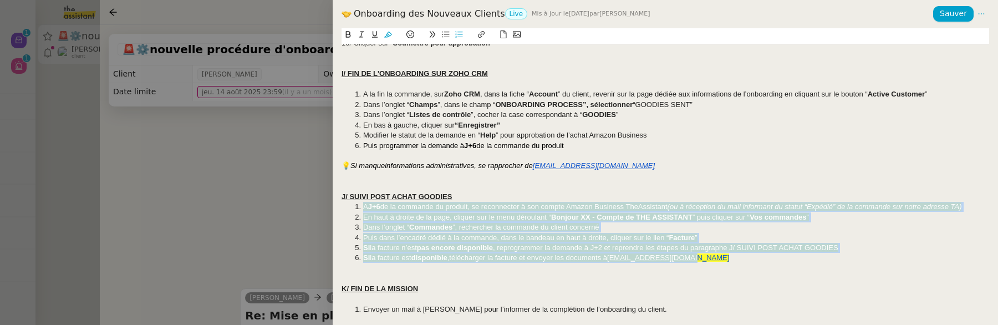
drag, startPoint x: 706, startPoint y: 267, endPoint x: 329, endPoint y: 220, distance: 379.6
click at [329, 220] on div "Onboarding des Nouveaux Clients Live Mis à jour le [DATE] par [PERSON_NAME] Sau…" at bounding box center [499, 162] width 998 height 325
click at [388, 35] on icon at bounding box center [388, 35] width 8 height 8
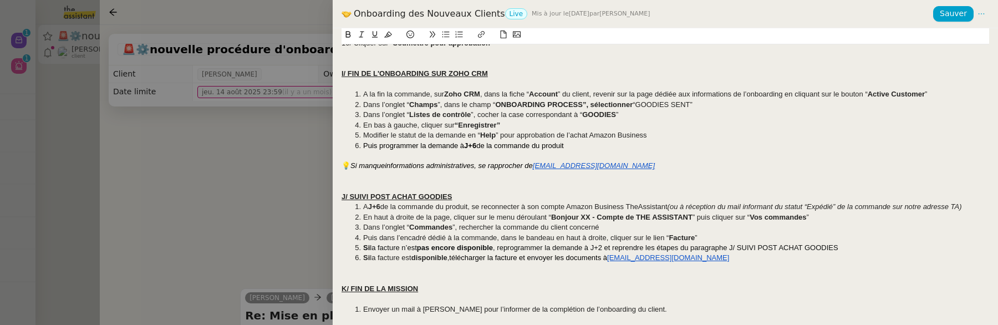
click at [514, 161] on div at bounding box center [666, 156] width 648 height 10
click at [960, 14] on span "Sauver" at bounding box center [953, 13] width 27 height 13
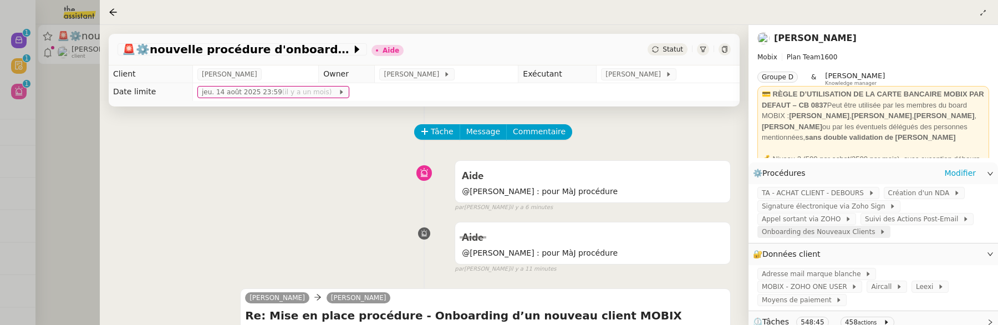
click at [836, 236] on span "Onboarding des Nouveaux Clients" at bounding box center [821, 231] width 118 height 11
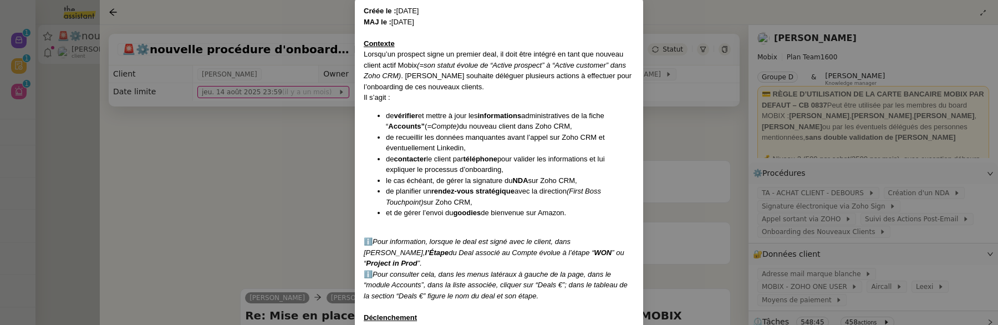
scroll to position [0, 0]
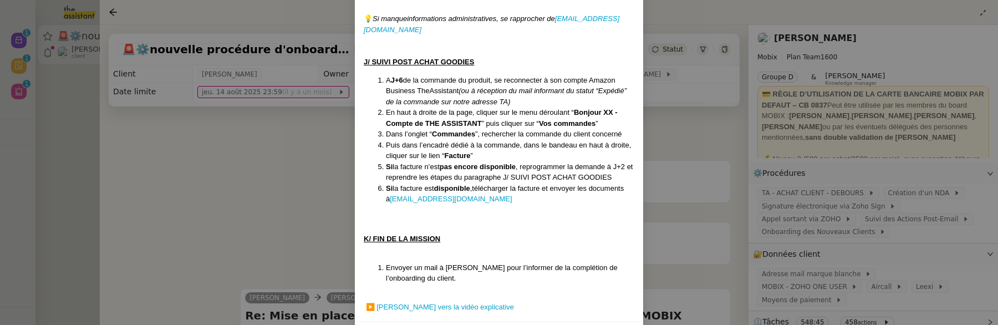
click at [693, 176] on nz-modal-container "Créée le : [DATE] MAJ le : [DATE] Contexte Lorsqu’un prospect signe un premier …" at bounding box center [499, 162] width 998 height 325
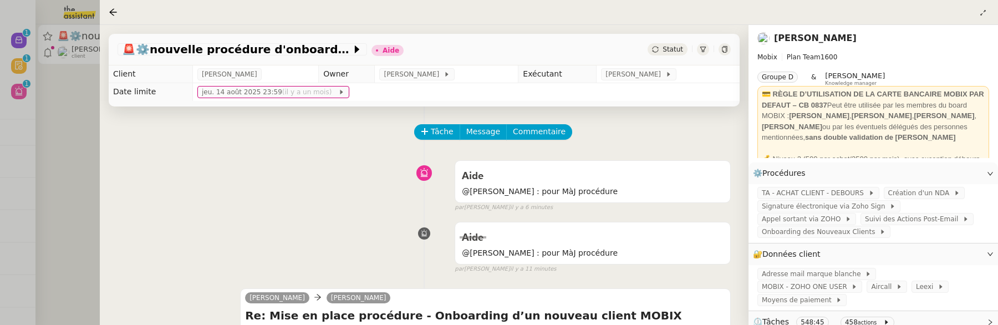
scroll to position [3009, 0]
click at [548, 135] on span "Commentaire" at bounding box center [539, 131] width 53 height 13
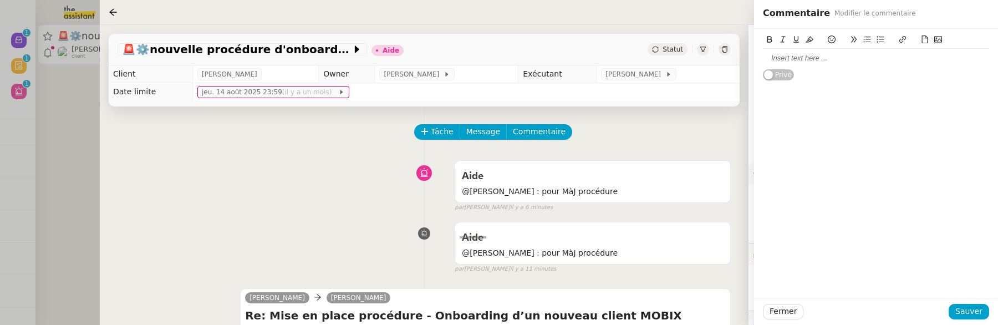
click at [775, 59] on div at bounding box center [876, 58] width 226 height 10
click at [961, 319] on button "Sauver" at bounding box center [969, 312] width 40 height 16
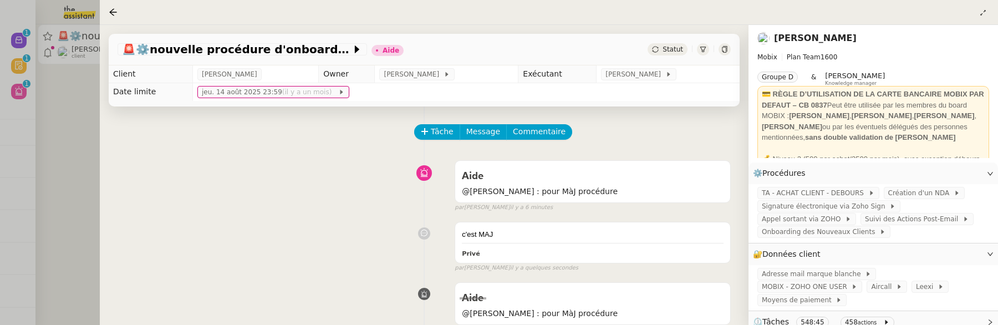
click at [670, 52] on span "Statut" at bounding box center [673, 49] width 21 height 8
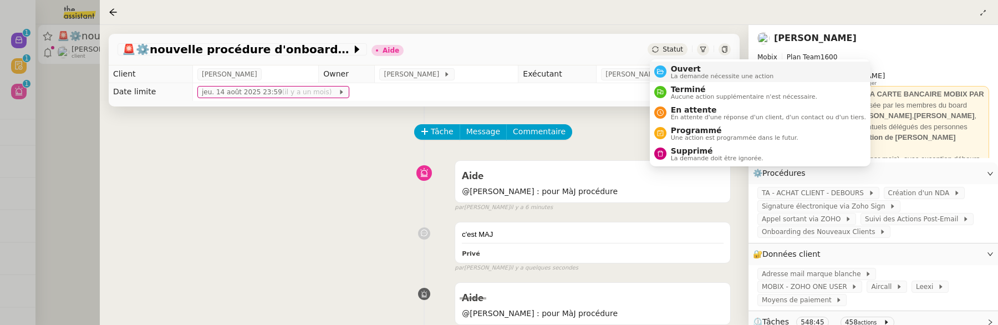
click at [680, 74] on span "La demande nécessite une action" at bounding box center [722, 76] width 103 height 6
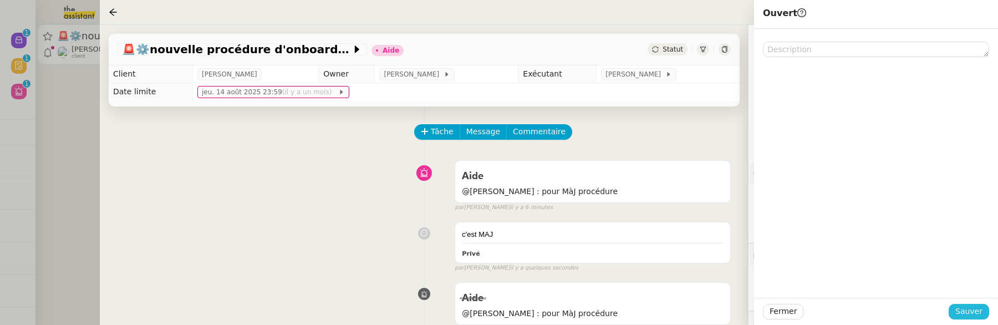
click at [972, 308] on span "Sauver" at bounding box center [969, 311] width 27 height 13
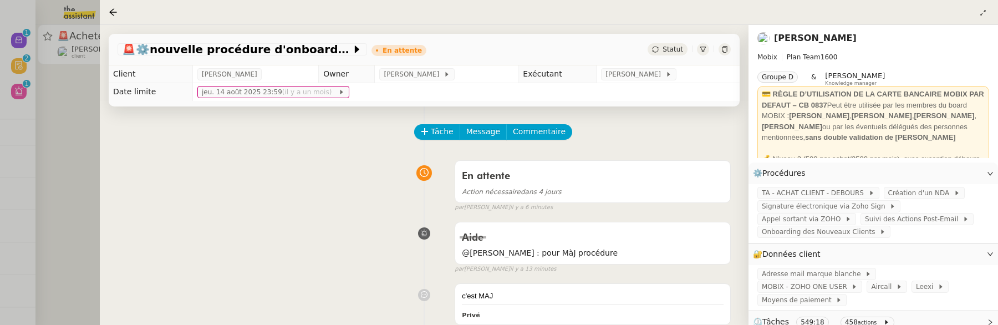
click at [71, 169] on div at bounding box center [499, 162] width 998 height 325
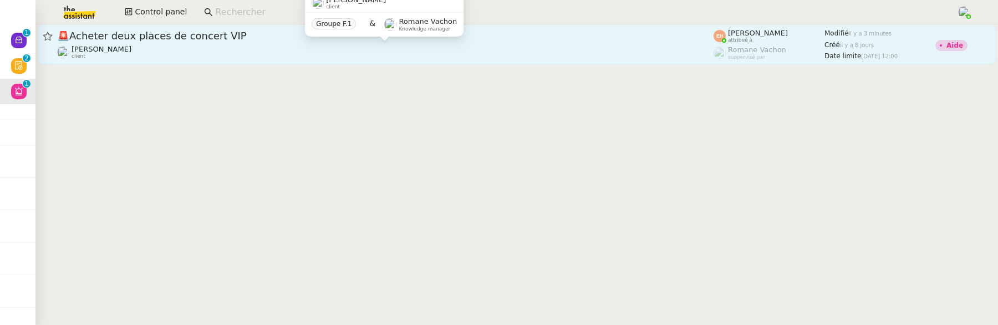
click at [176, 48] on div "[PERSON_NAME] client" at bounding box center [385, 52] width 657 height 14
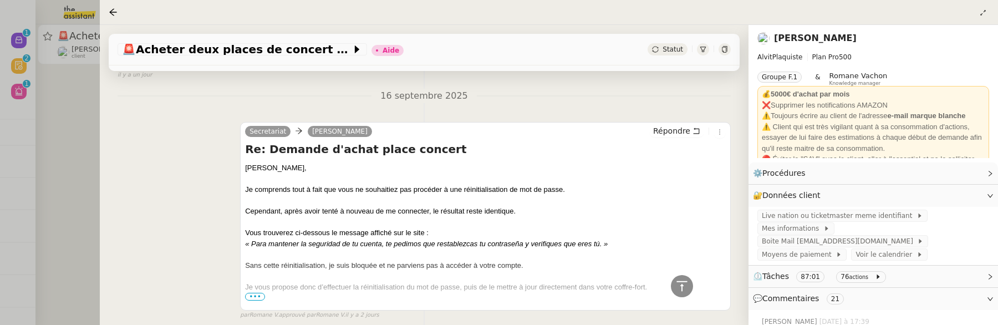
scroll to position [3286, 0]
click at [251, 294] on span "•••" at bounding box center [255, 298] width 20 height 8
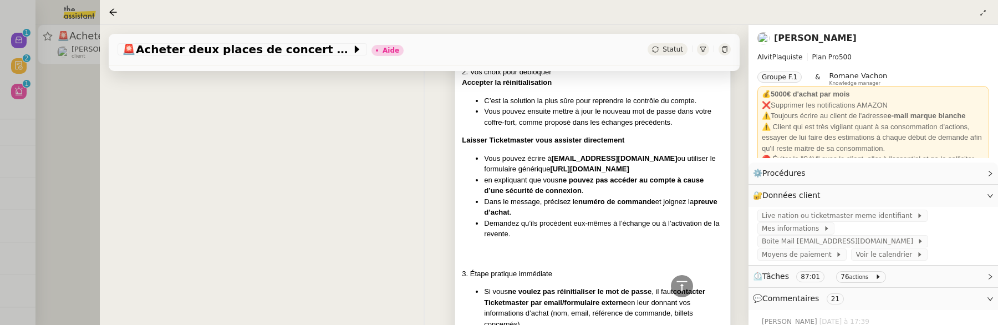
scroll to position [0, 0]
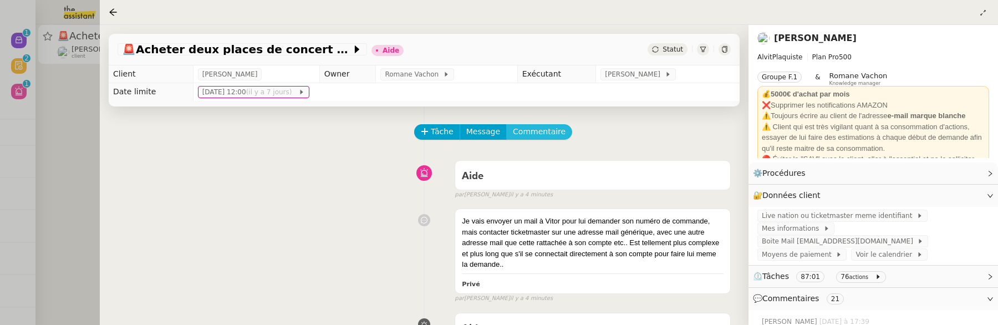
click at [522, 127] on span "Commentaire" at bounding box center [539, 131] width 53 height 13
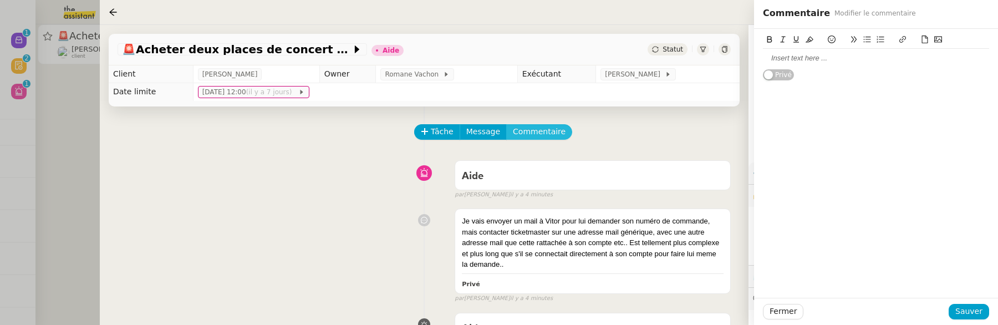
click at [506, 124] on button "Commentaire" at bounding box center [539, 132] width 66 height 16
click at [784, 58] on div at bounding box center [876, 58] width 226 height 10
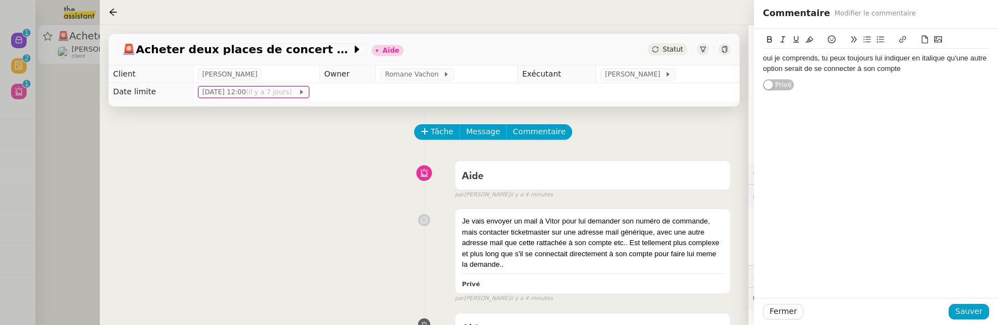
click at [947, 55] on div "oui je comprends, tu peux toujours lui indiquer en italique qu'une autre option…" at bounding box center [876, 63] width 226 height 21
click at [961, 68] on div "oui je comprends, tu peux toujours lui indiquer en italique en fin de mail qu'u…" at bounding box center [876, 63] width 226 height 21
click at [817, 60] on div "oui je comprends, tu peux toujours lui indiquer en italique en fin de mail qu'u…" at bounding box center [876, 63] width 226 height 21
click at [830, 40] on icon at bounding box center [832, 39] width 8 height 8
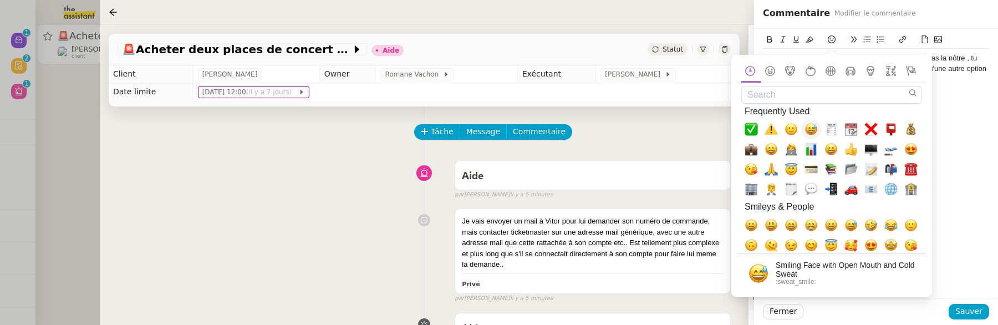
click at [802, 129] on span "😅, sweat_smile" at bounding box center [811, 129] width 20 height 20
click at [962, 120] on div "oui je comprends, des fois la logique du client n'est pas la nôtre 😅, tu peux t…" at bounding box center [876, 163] width 244 height 269
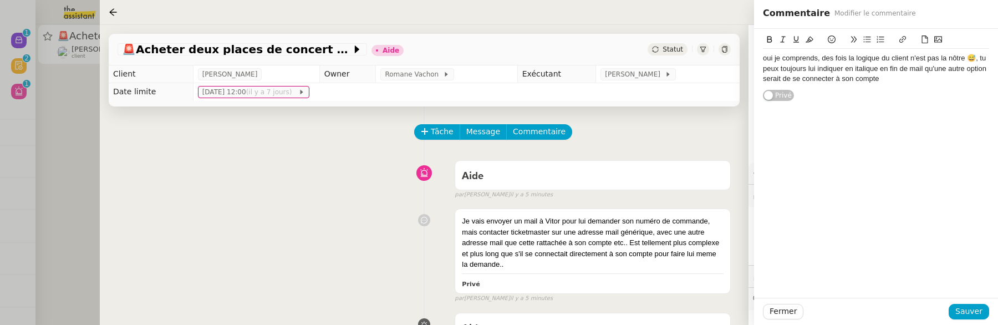
click at [974, 61] on div "oui je comprends, des fois la logique du client n'est pas la nôtre 😅, tu peux t…" at bounding box center [876, 68] width 226 height 31
click at [972, 314] on span "Sauver" at bounding box center [969, 311] width 27 height 13
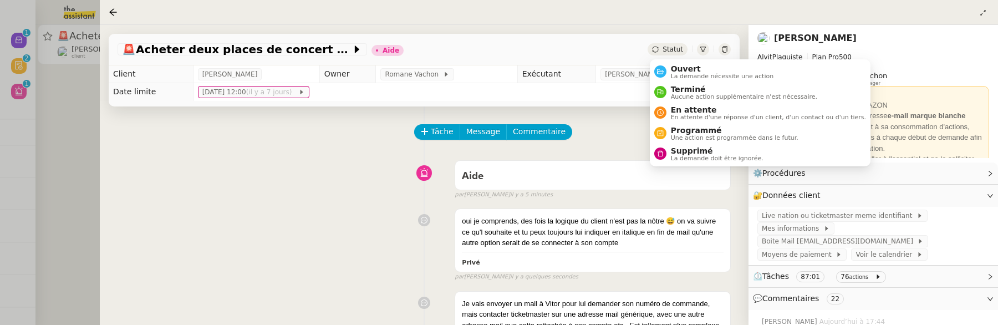
click at [661, 47] on div "Statut" at bounding box center [668, 49] width 40 height 12
click at [675, 72] on span "Ouvert" at bounding box center [722, 68] width 103 height 9
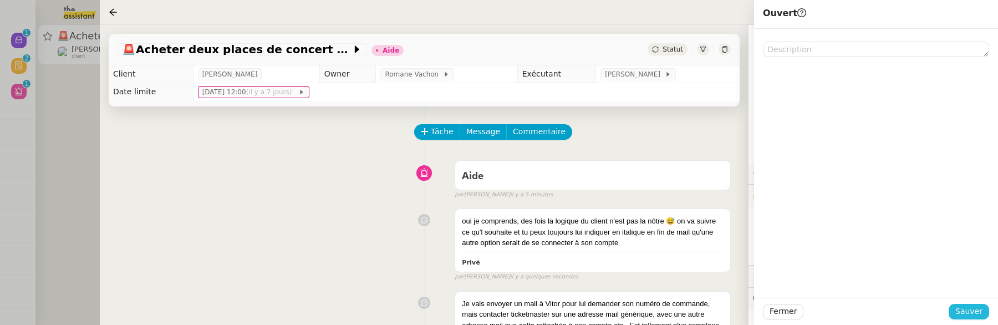
click at [961, 313] on span "Sauver" at bounding box center [969, 311] width 27 height 13
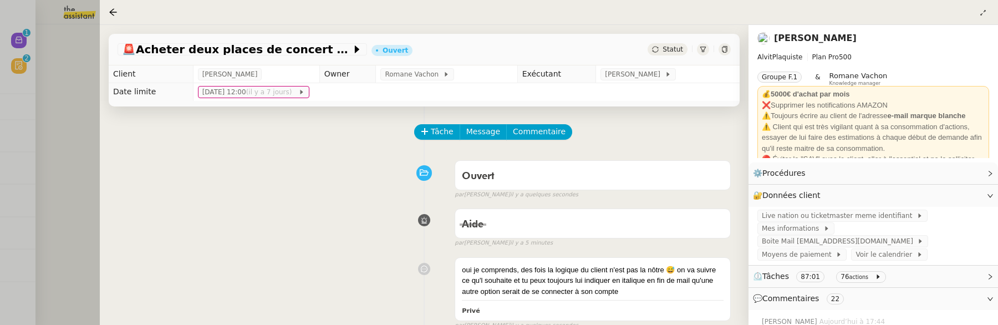
click at [101, 96] on div "Client [PERSON_NAME] Owner [PERSON_NAME] Exécutant [PERSON_NAME] Date limite [D…" at bounding box center [424, 82] width 649 height 35
click at [67, 103] on div at bounding box center [499, 162] width 998 height 325
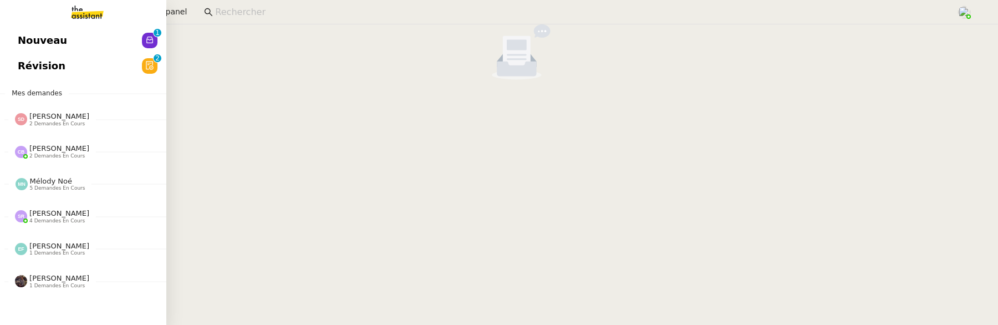
click at [17, 65] on link "Révision 0 1 2 3 4 5 6 7 8 9" at bounding box center [83, 66] width 166 height 26
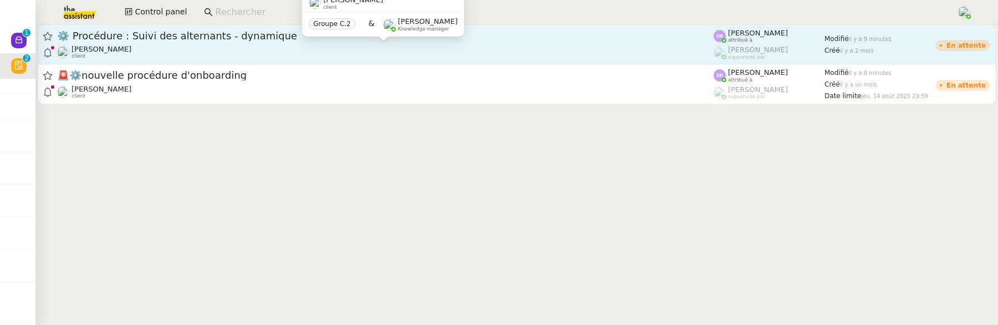
click at [270, 52] on div "[PERSON_NAME] client" at bounding box center [385, 52] width 657 height 14
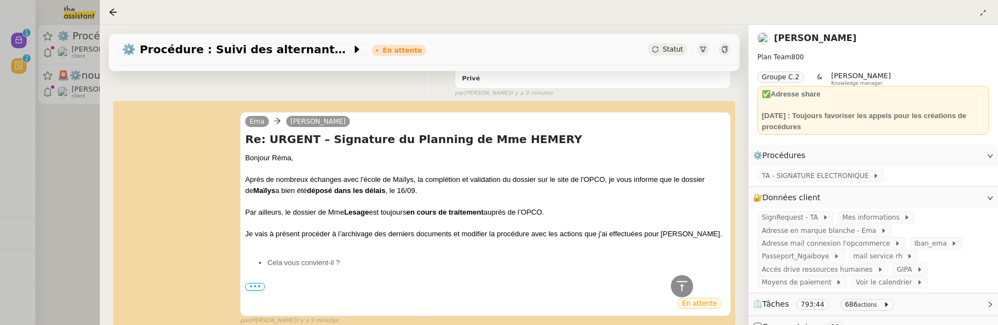
scroll to position [262, 0]
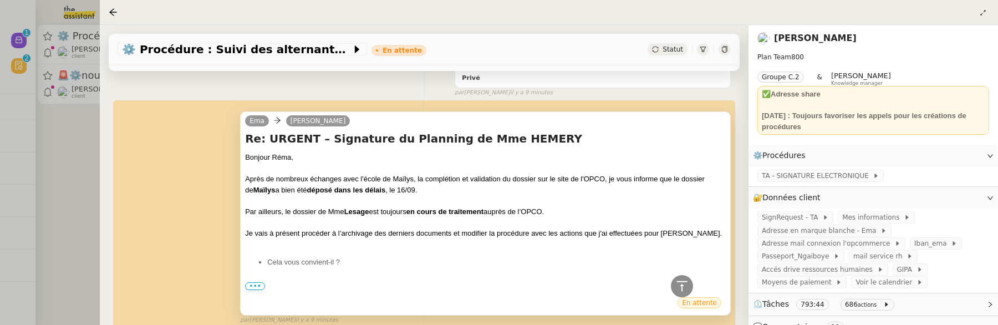
click at [256, 282] on span "•••" at bounding box center [255, 286] width 20 height 8
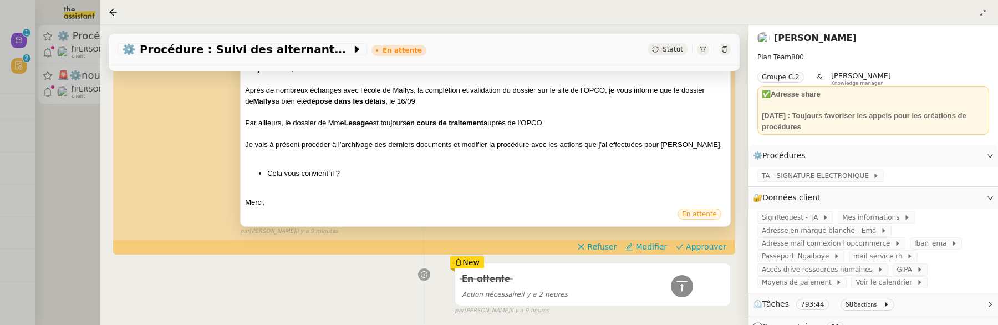
scroll to position [364, 0]
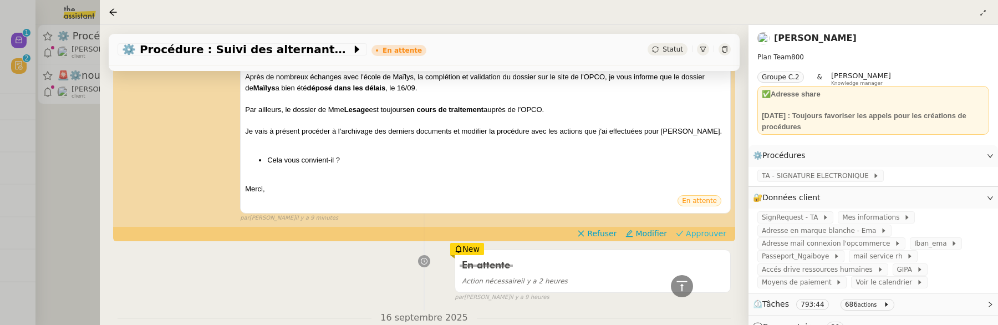
click at [717, 228] on span "Approuver" at bounding box center [706, 233] width 40 height 11
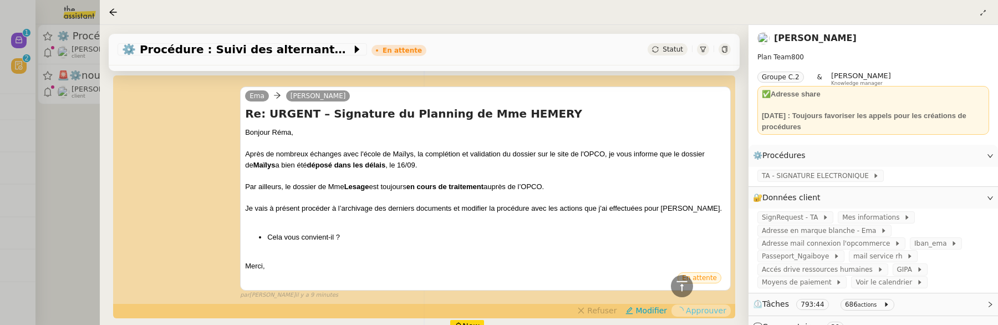
scroll to position [270, 0]
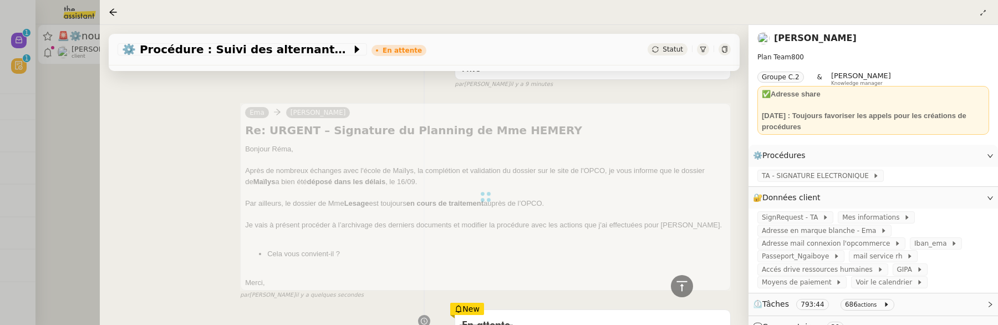
click at [92, 145] on div at bounding box center [499, 162] width 998 height 325
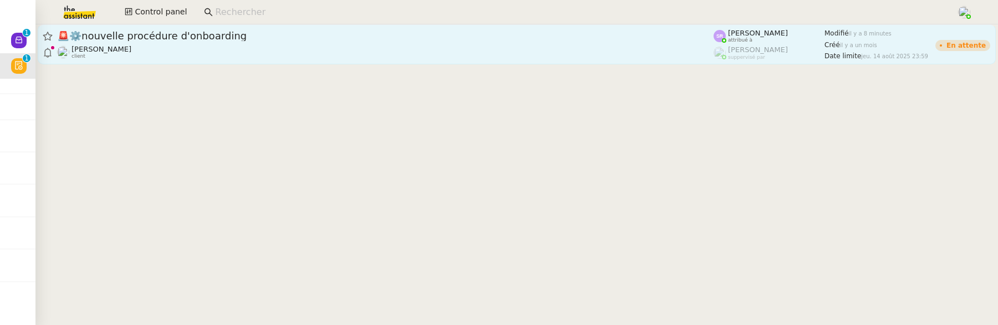
click at [194, 41] on div "🚨 ⚙️nouvelle procédure d'onboarding" at bounding box center [385, 35] width 657 height 13
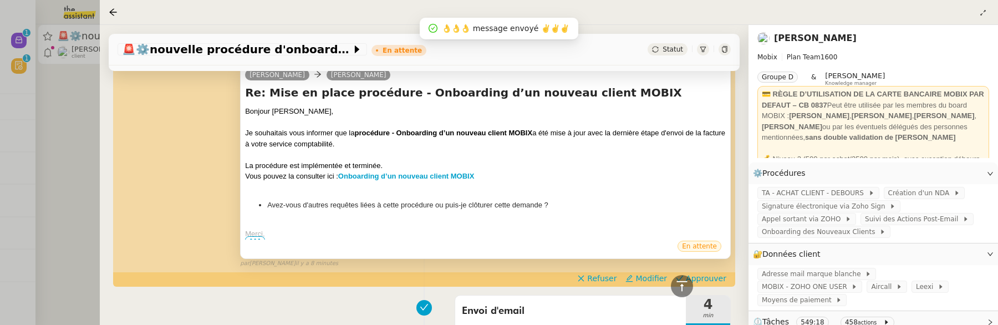
scroll to position [388, 0]
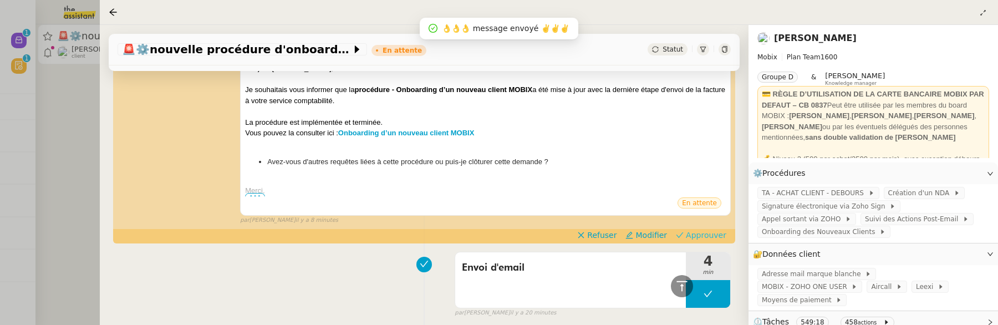
click at [700, 239] on span "Approuver" at bounding box center [706, 235] width 40 height 11
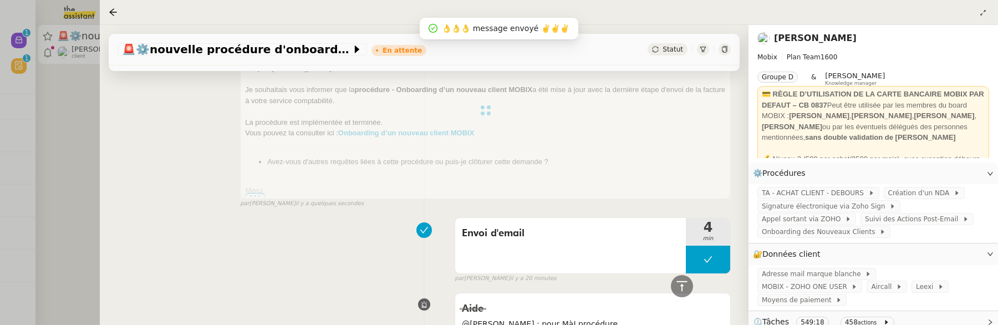
click at [73, 131] on div at bounding box center [499, 162] width 998 height 325
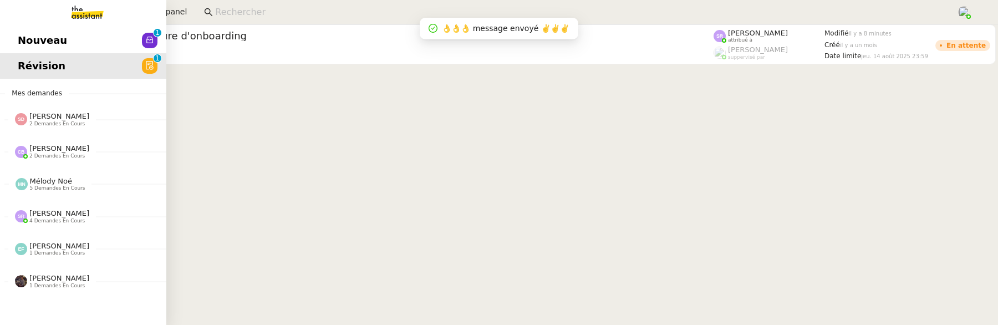
click at [30, 43] on span "Nouveau" at bounding box center [42, 40] width 49 height 17
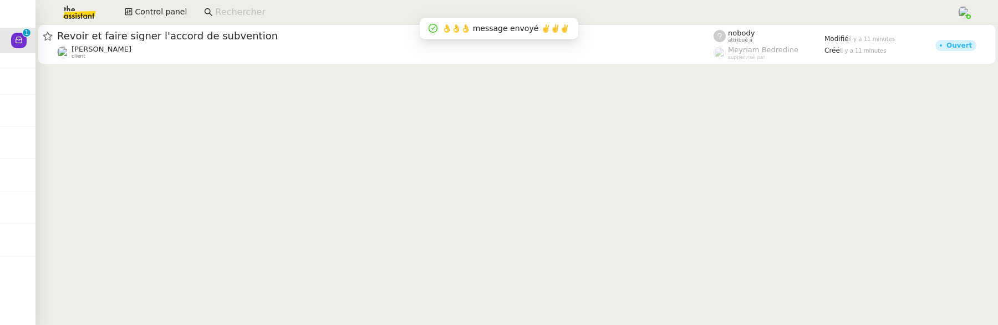
click at [277, 57] on div "[PERSON_NAME] client" at bounding box center [385, 52] width 657 height 14
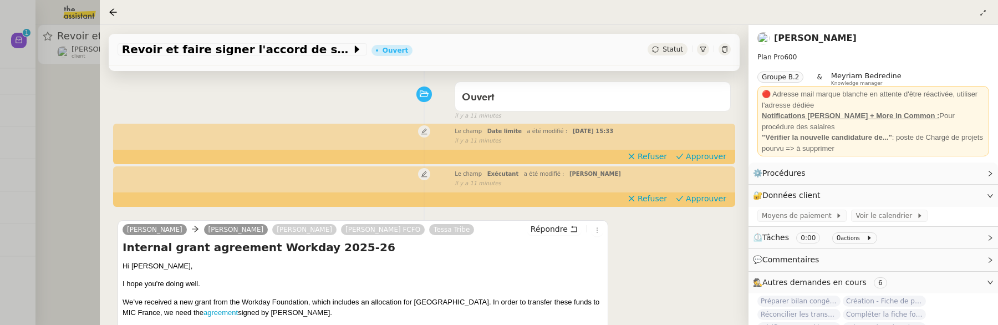
scroll to position [31, 0]
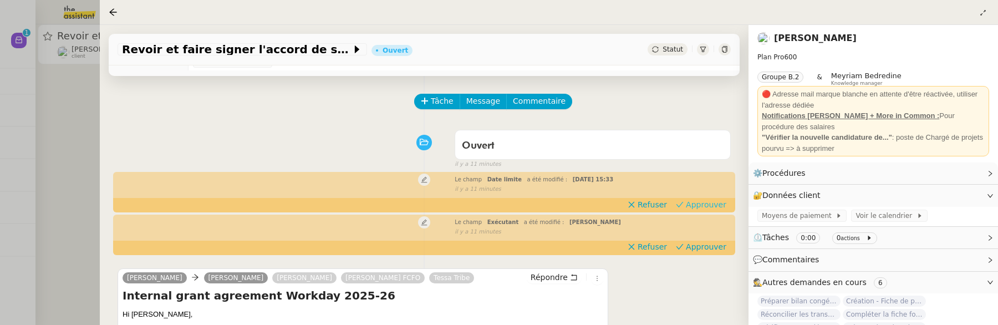
click at [715, 206] on span "Approuver" at bounding box center [706, 204] width 40 height 11
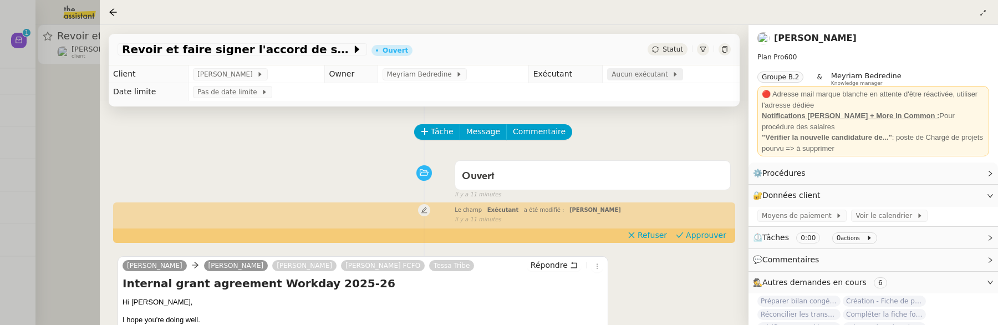
click at [668, 74] on span at bounding box center [670, 74] width 4 height 8
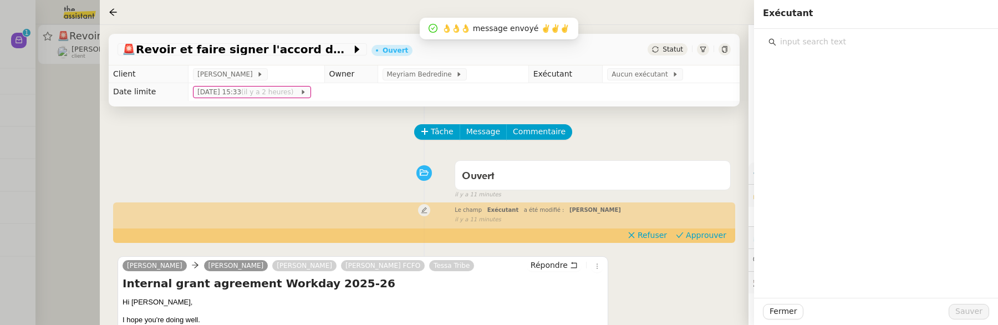
click at [831, 39] on input "text" at bounding box center [879, 41] width 207 height 15
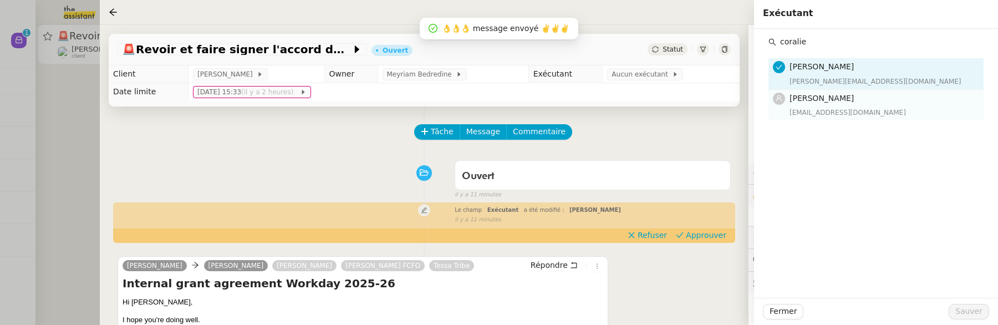
type input "coralie"
click at [866, 108] on div "[EMAIL_ADDRESS][DOMAIN_NAME]" at bounding box center [883, 112] width 187 height 11
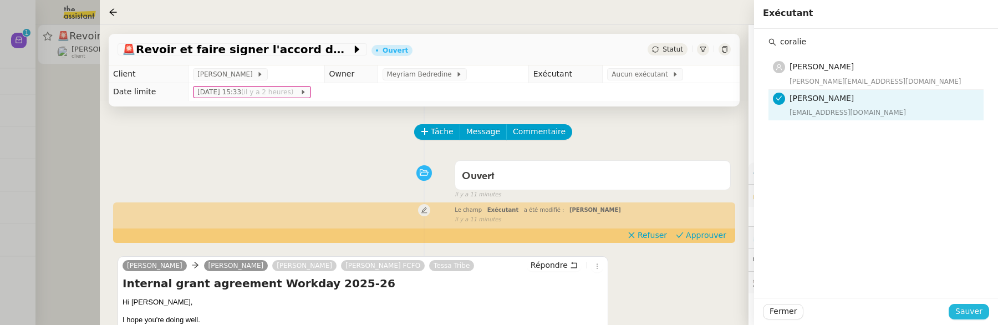
click at [970, 311] on span "Sauver" at bounding box center [969, 311] width 27 height 13
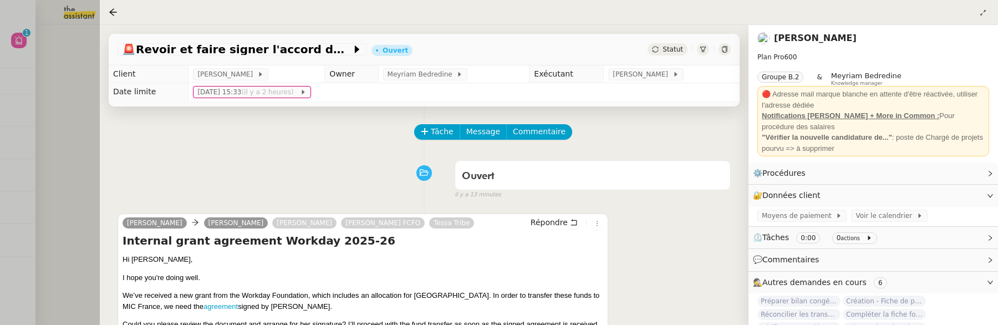
click at [69, 140] on div at bounding box center [499, 162] width 998 height 325
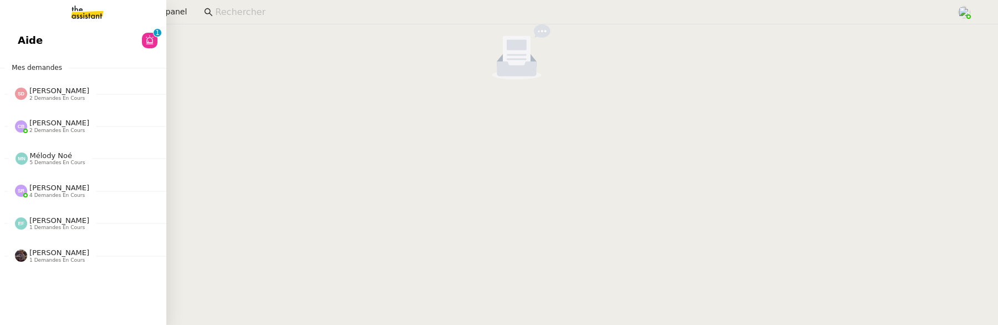
click at [14, 34] on link "Aide 0 1 2 3 4 5 6 7 8 9" at bounding box center [83, 41] width 166 height 26
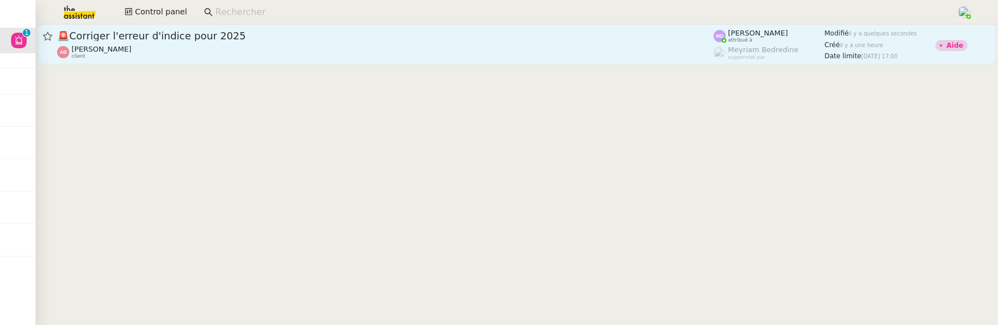
click at [234, 48] on div "[PERSON_NAME] client" at bounding box center [385, 52] width 657 height 14
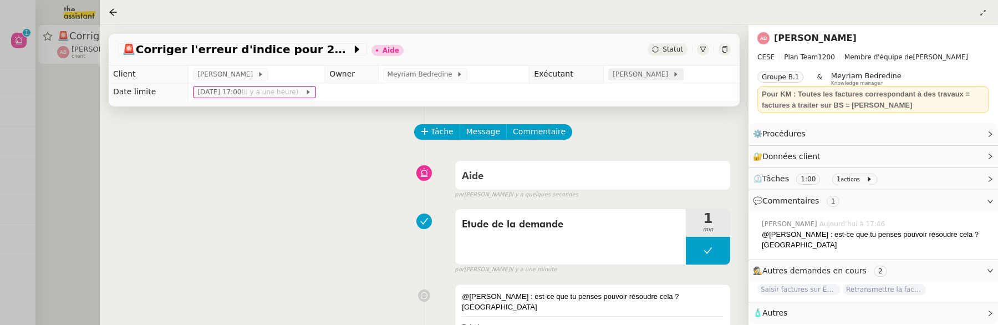
click at [635, 78] on span "[PERSON_NAME]" at bounding box center [642, 74] width 59 height 11
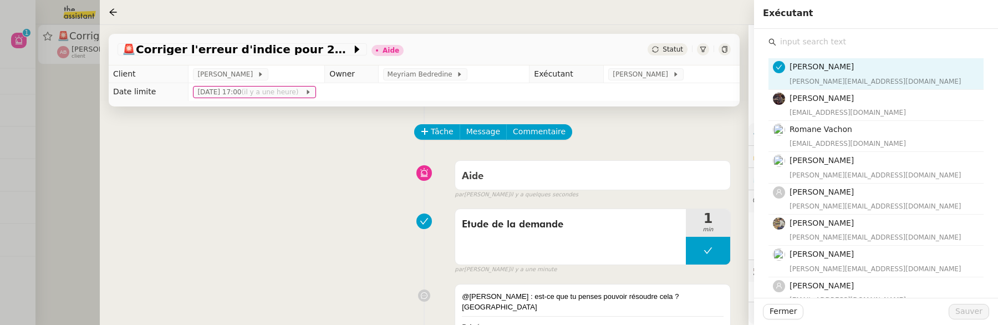
click at [829, 46] on input "text" at bounding box center [879, 41] width 207 height 15
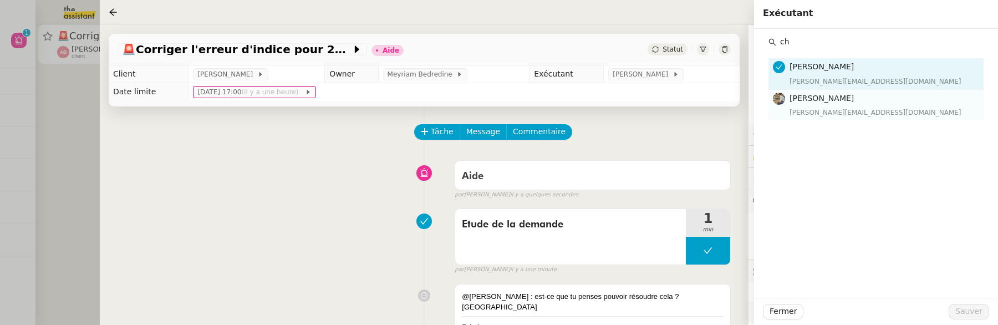
type input "ch"
click at [880, 107] on div "[PERSON_NAME][EMAIL_ADDRESS][DOMAIN_NAME]" at bounding box center [883, 112] width 187 height 11
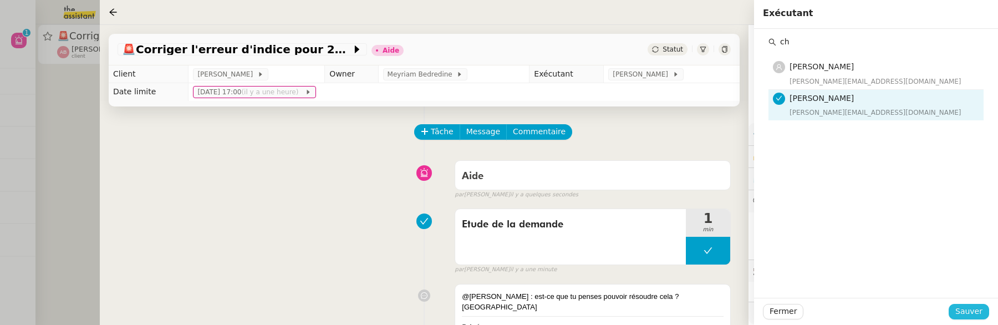
click at [978, 314] on span "Sauver" at bounding box center [969, 311] width 27 height 13
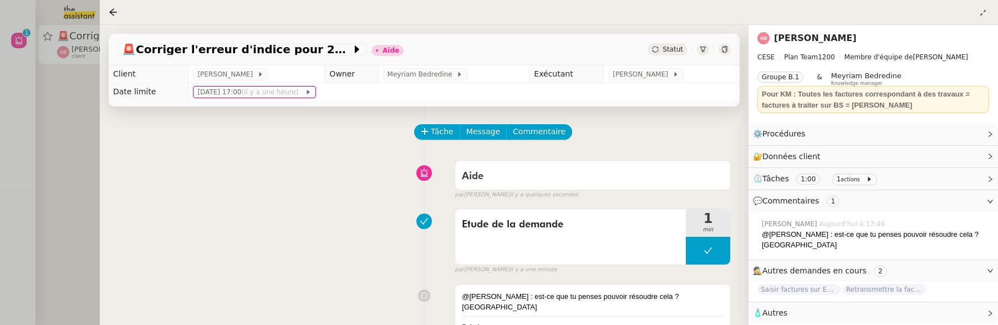
click at [675, 50] on span "Statut" at bounding box center [673, 49] width 21 height 8
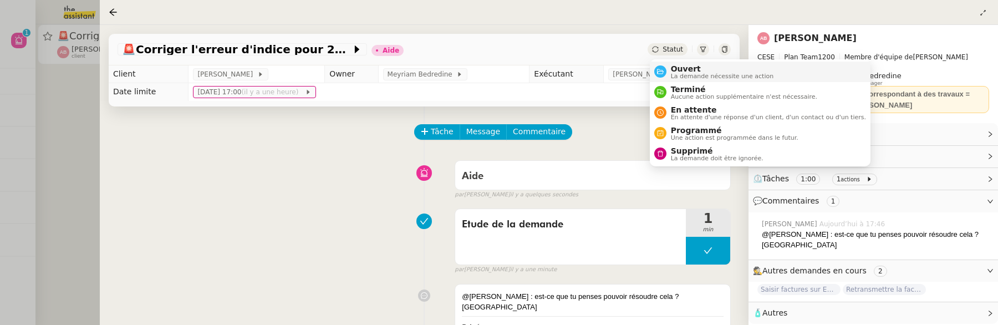
click at [703, 78] on span "La demande nécessite une action" at bounding box center [722, 76] width 103 height 6
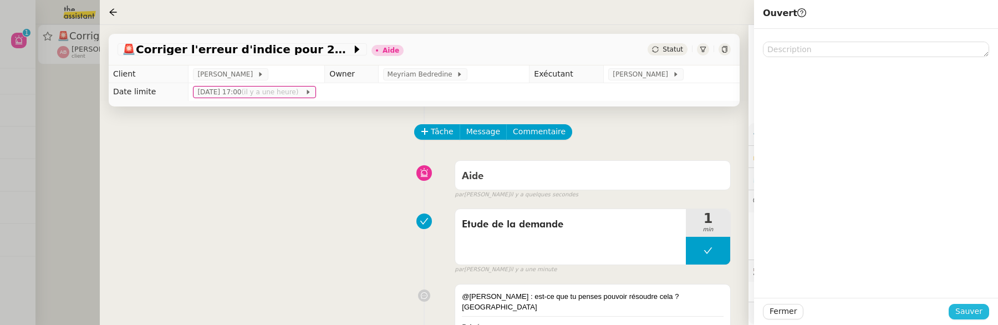
click at [973, 314] on span "Sauver" at bounding box center [969, 311] width 27 height 13
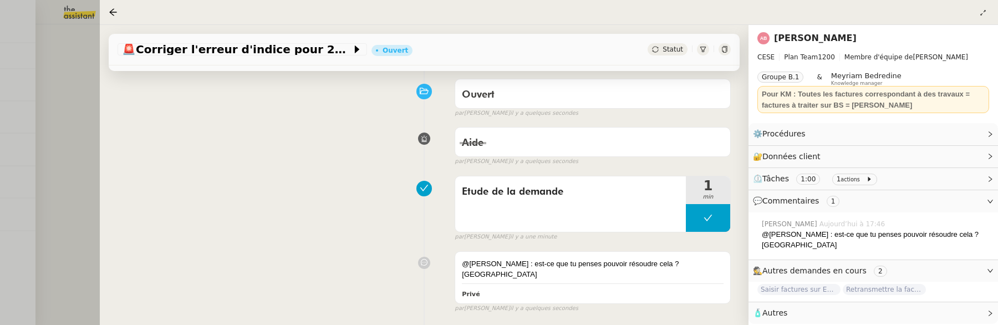
scroll to position [95, 0]
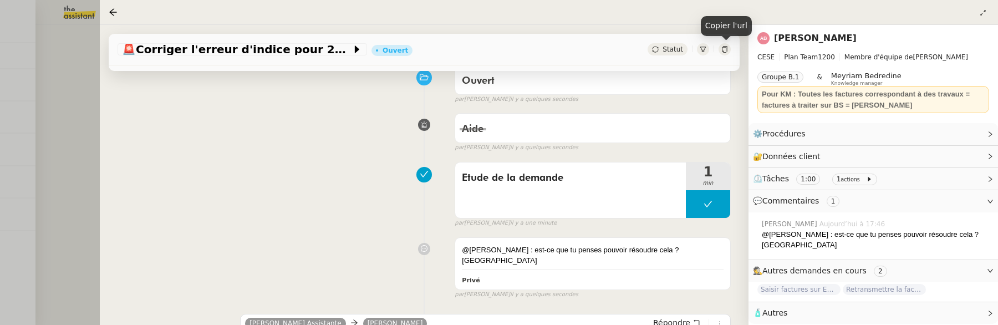
click at [725, 53] on icon at bounding box center [724, 49] width 5 height 7
click at [58, 113] on div at bounding box center [499, 162] width 998 height 325
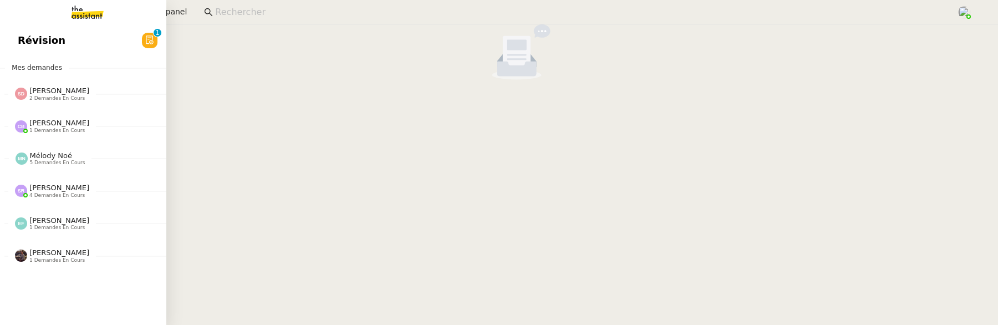
click at [16, 42] on link "Révision 0 1 2 3 4 5 6 7 8 9" at bounding box center [83, 41] width 166 height 26
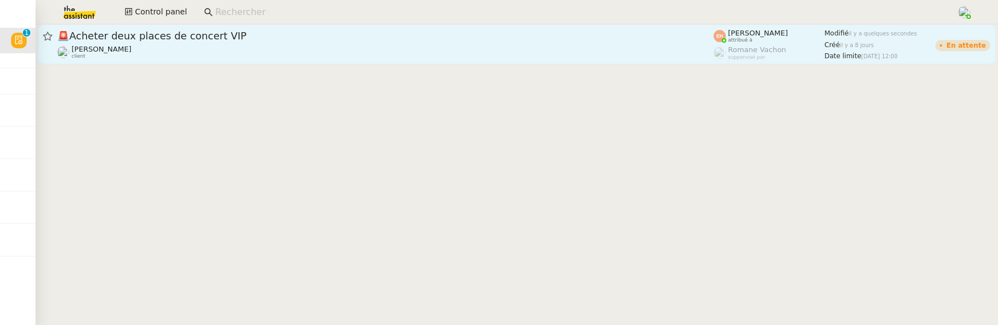
click at [214, 42] on div "🚨 Acheter deux places de concert VIP" at bounding box center [385, 35] width 657 height 13
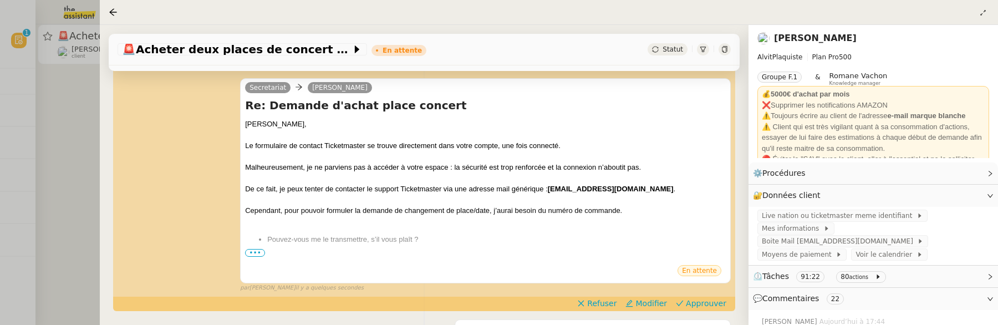
scroll to position [225, 0]
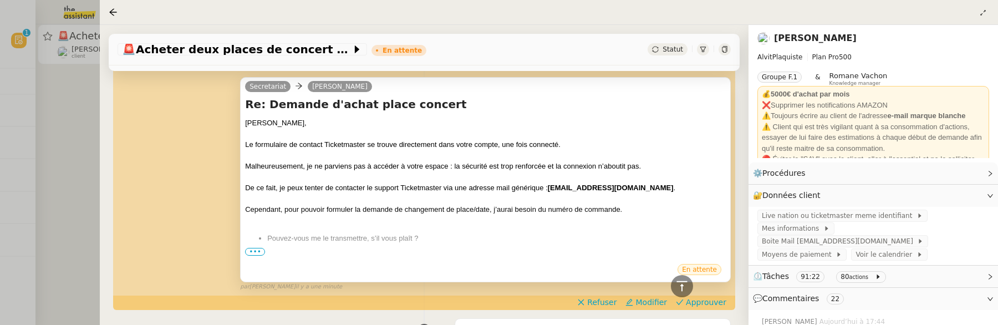
click at [256, 255] on span "•••" at bounding box center [255, 252] width 20 height 8
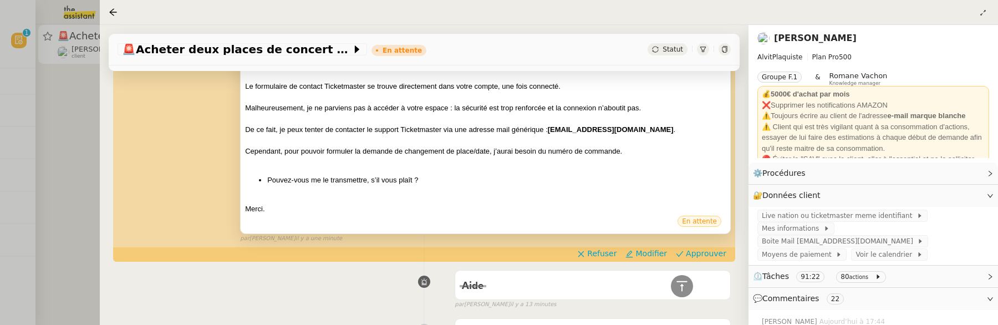
scroll to position [284, 0]
click at [709, 248] on span "Approuver" at bounding box center [706, 252] width 40 height 11
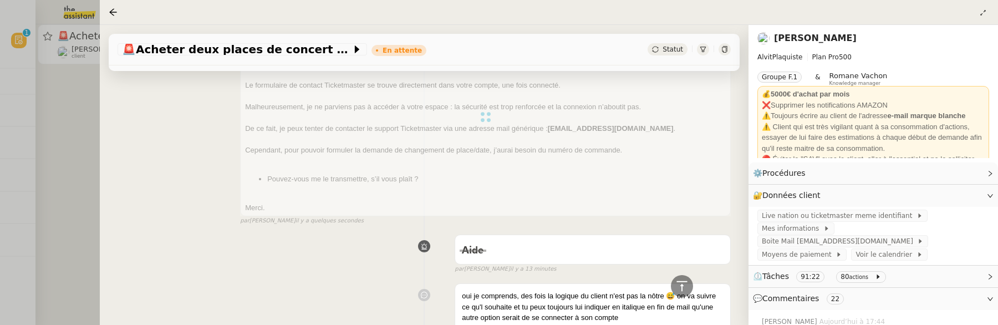
click at [60, 130] on div at bounding box center [499, 162] width 998 height 325
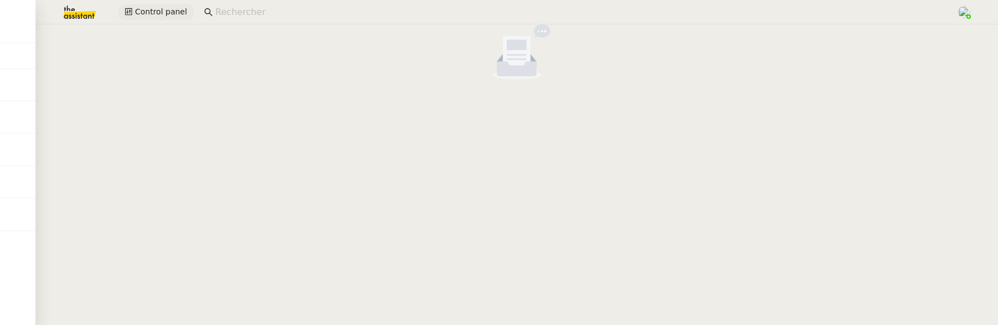
click at [156, 19] on button "Control panel" at bounding box center [155, 12] width 75 height 16
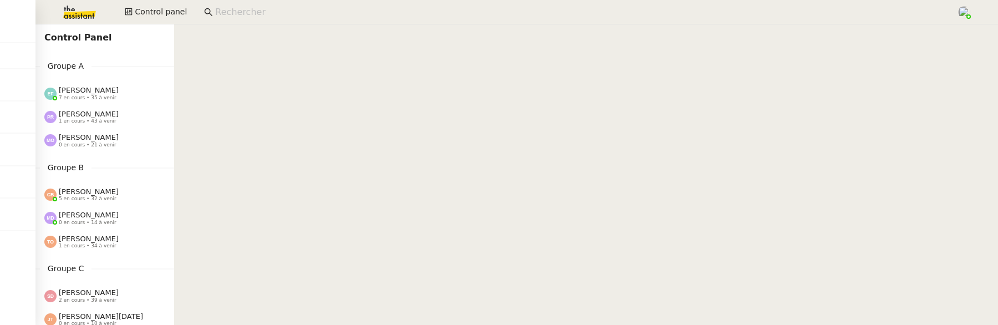
click at [92, 92] on span "[PERSON_NAME]" at bounding box center [89, 90] width 60 height 8
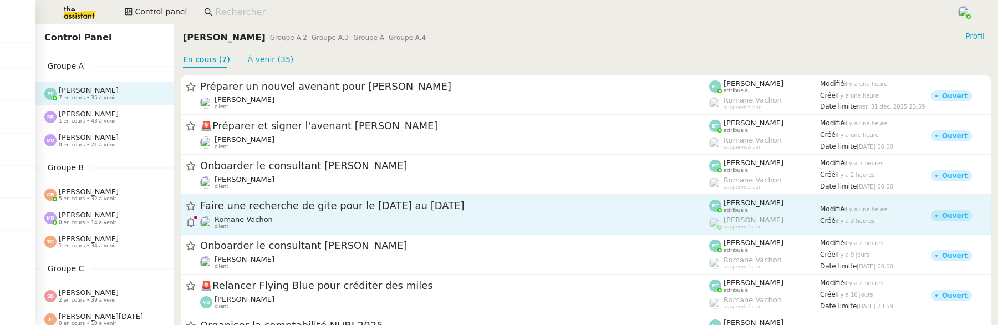
click at [317, 212] on div "Faire une recherche de gite pour le [DATE] au [DATE]" at bounding box center [454, 206] width 509 height 14
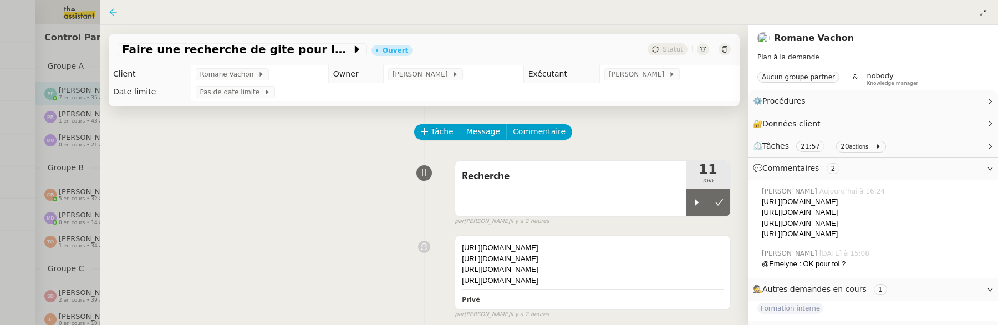
click at [109, 14] on icon at bounding box center [113, 12] width 9 height 9
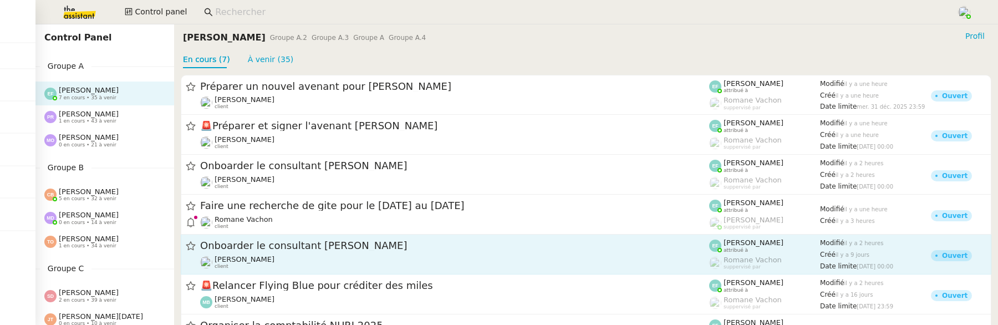
scroll to position [38, 0]
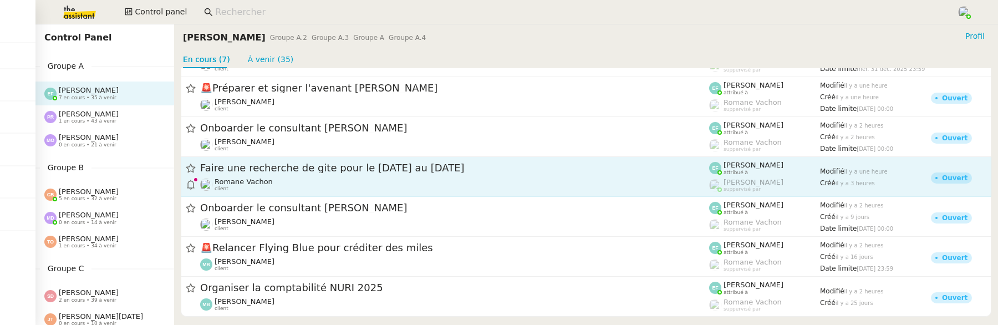
click at [377, 186] on div "[PERSON_NAME] client" at bounding box center [454, 184] width 509 height 14
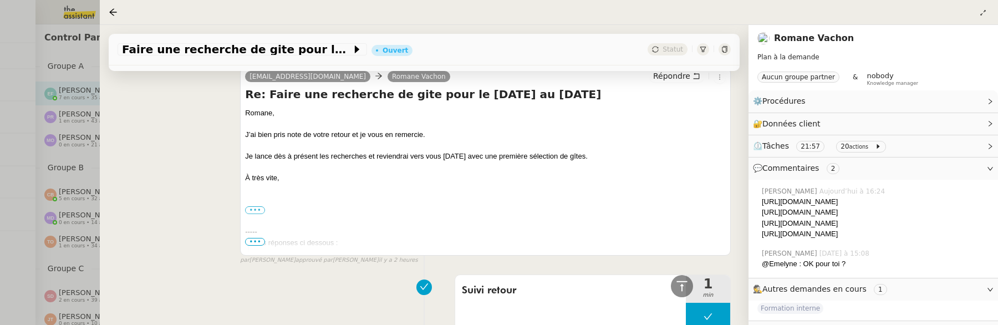
scroll to position [340, 0]
click at [109, 8] on icon at bounding box center [113, 12] width 9 height 9
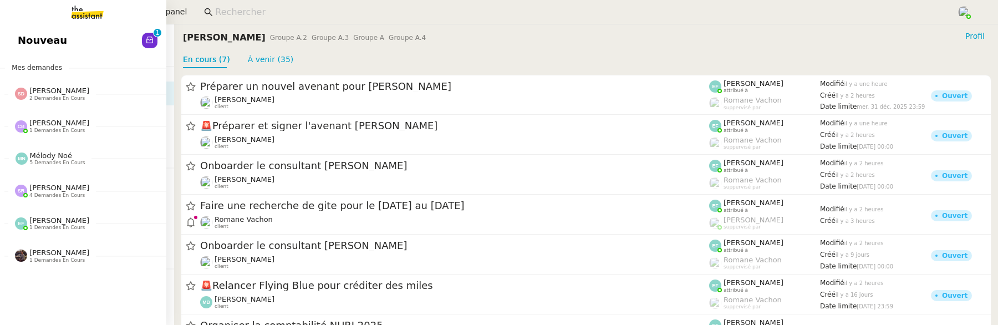
click at [32, 37] on link "Nouveau 0 1 2 3 4 5 6 7 8 9" at bounding box center [83, 41] width 166 height 26
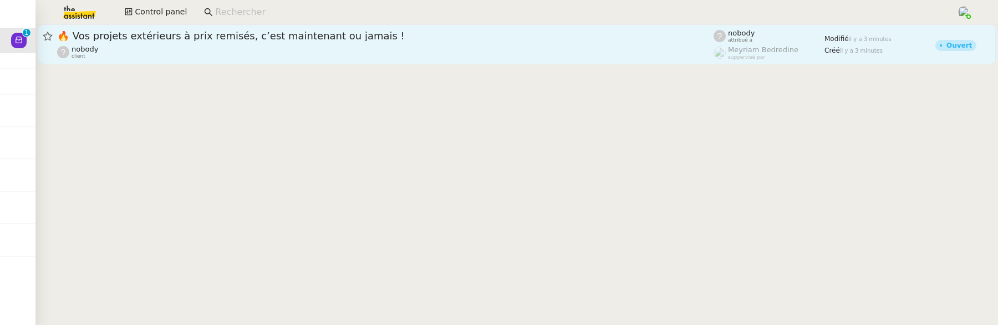
click at [211, 33] on span "🔥 Vos projets extérieurs à prix remisés, c’est maintenant ou jamais !" at bounding box center [385, 36] width 657 height 10
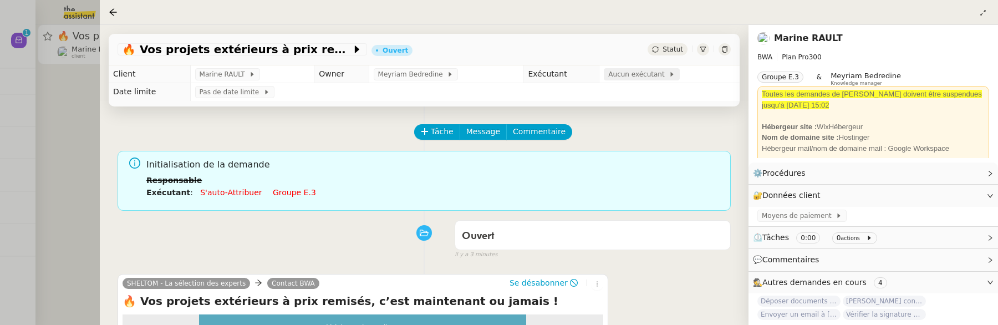
click at [651, 75] on span "Aucun exécutant" at bounding box center [638, 74] width 60 height 11
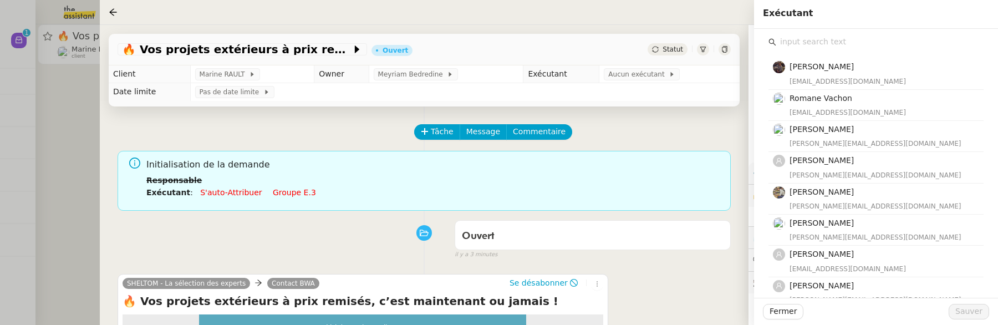
click at [824, 34] on input "text" at bounding box center [879, 41] width 207 height 15
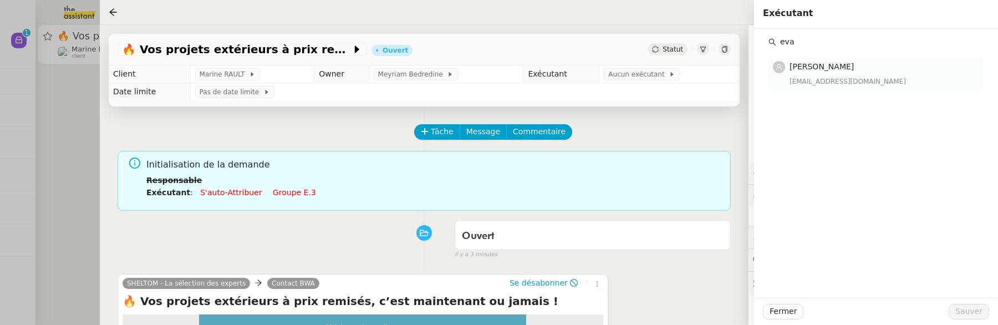
type input "eva"
click at [877, 83] on div "[EMAIL_ADDRESS][DOMAIN_NAME]" at bounding box center [883, 81] width 187 height 11
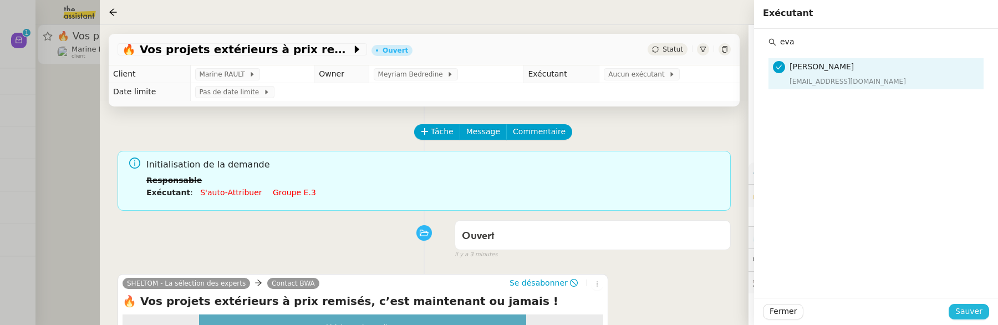
click at [981, 306] on span "Sauver" at bounding box center [969, 311] width 27 height 13
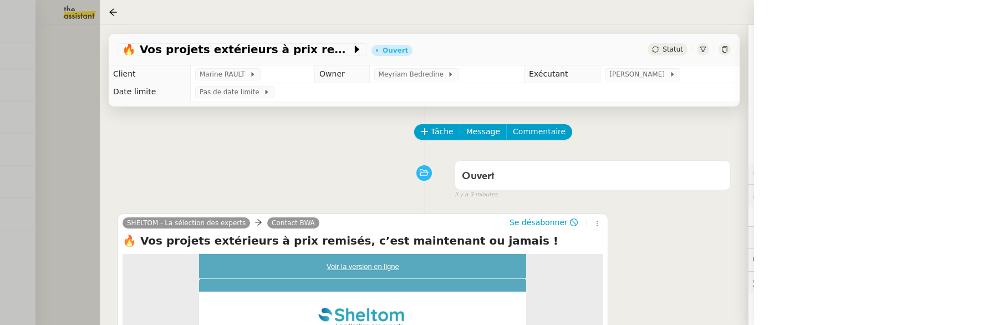
click at [119, 122] on div "Tâche Message Commentaire Veuillez patienter une erreur s'est produite 👌👌👌 mess…" at bounding box center [424, 268] width 649 height 325
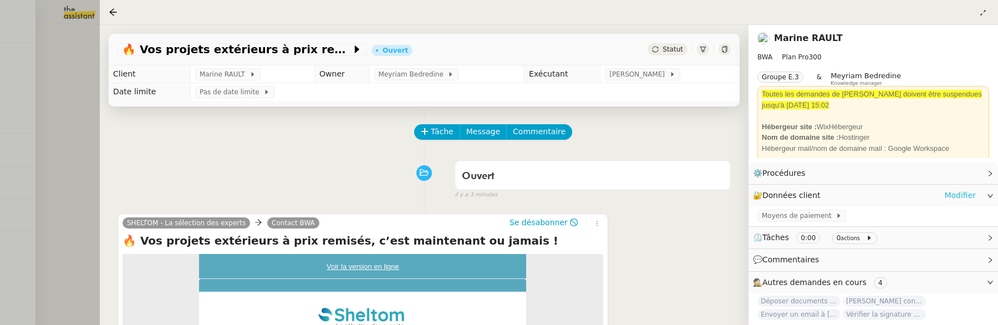
click at [957, 194] on link "Modifier" at bounding box center [960, 195] width 32 height 13
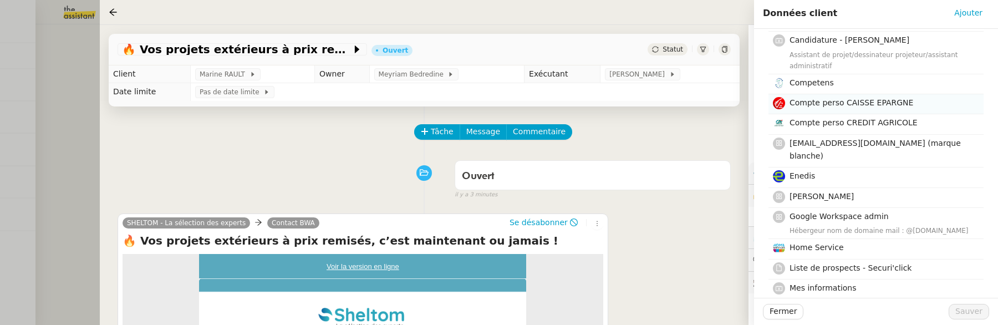
scroll to position [96, 0]
click at [886, 136] on div "[EMAIL_ADDRESS][DOMAIN_NAME] (marque blanche)" at bounding box center [883, 150] width 187 height 28
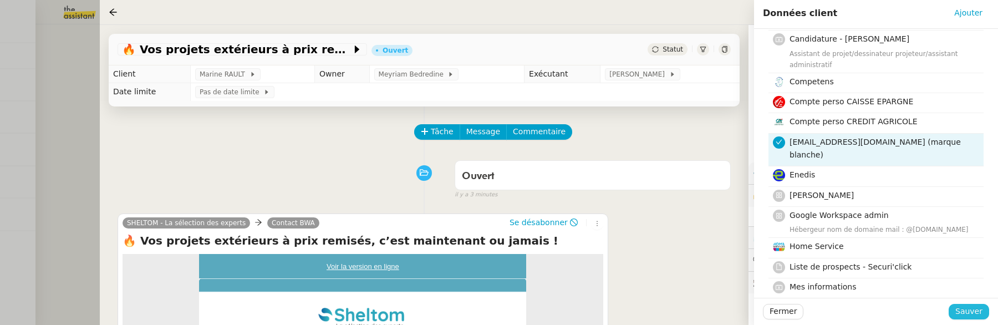
click at [983, 312] on button "Sauver" at bounding box center [969, 312] width 40 height 16
